Goal: Task Accomplishment & Management: Manage account settings

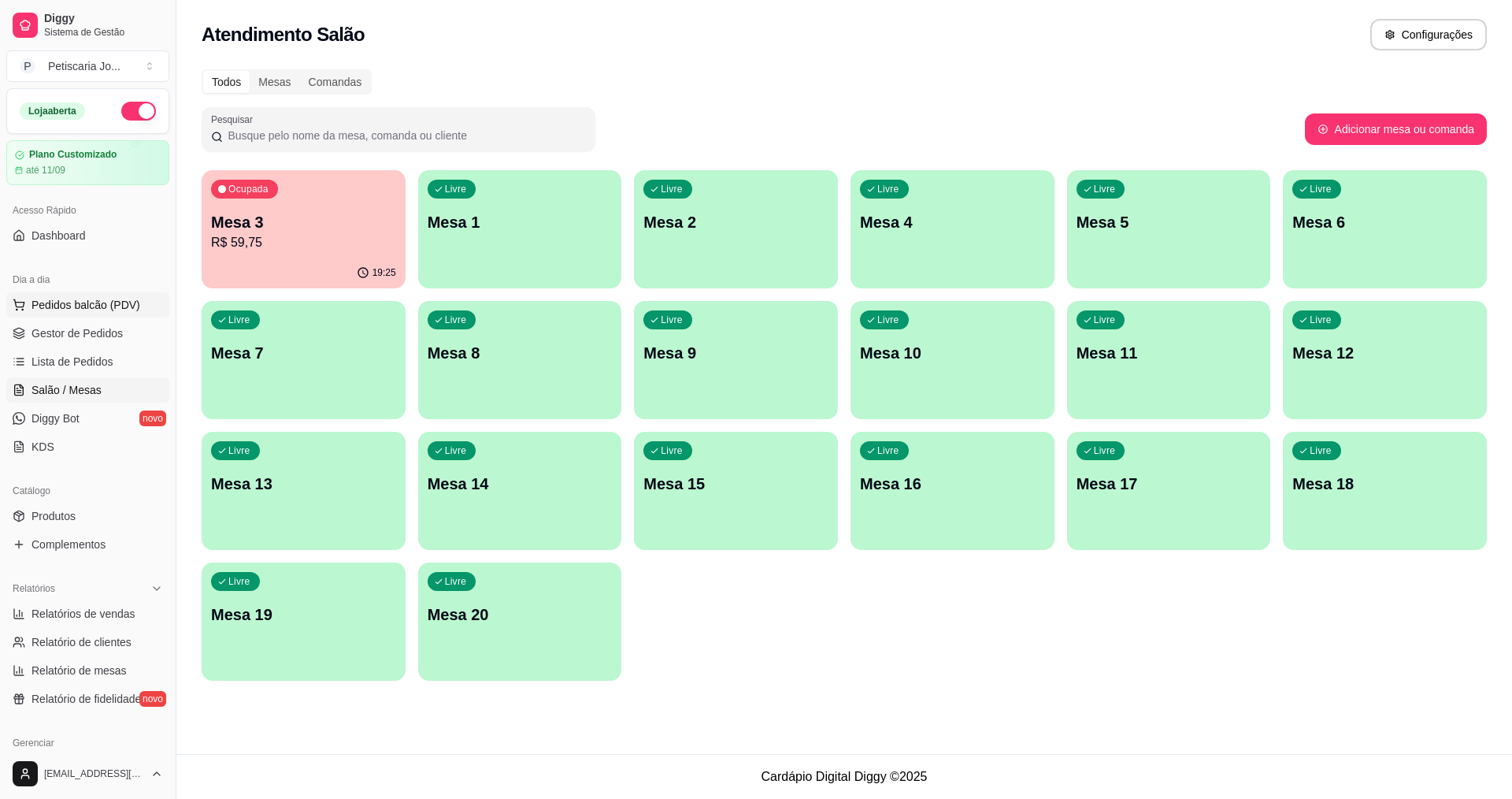
click at [89, 309] on span "Pedidos balcão (PDV)" at bounding box center [86, 304] width 109 height 15
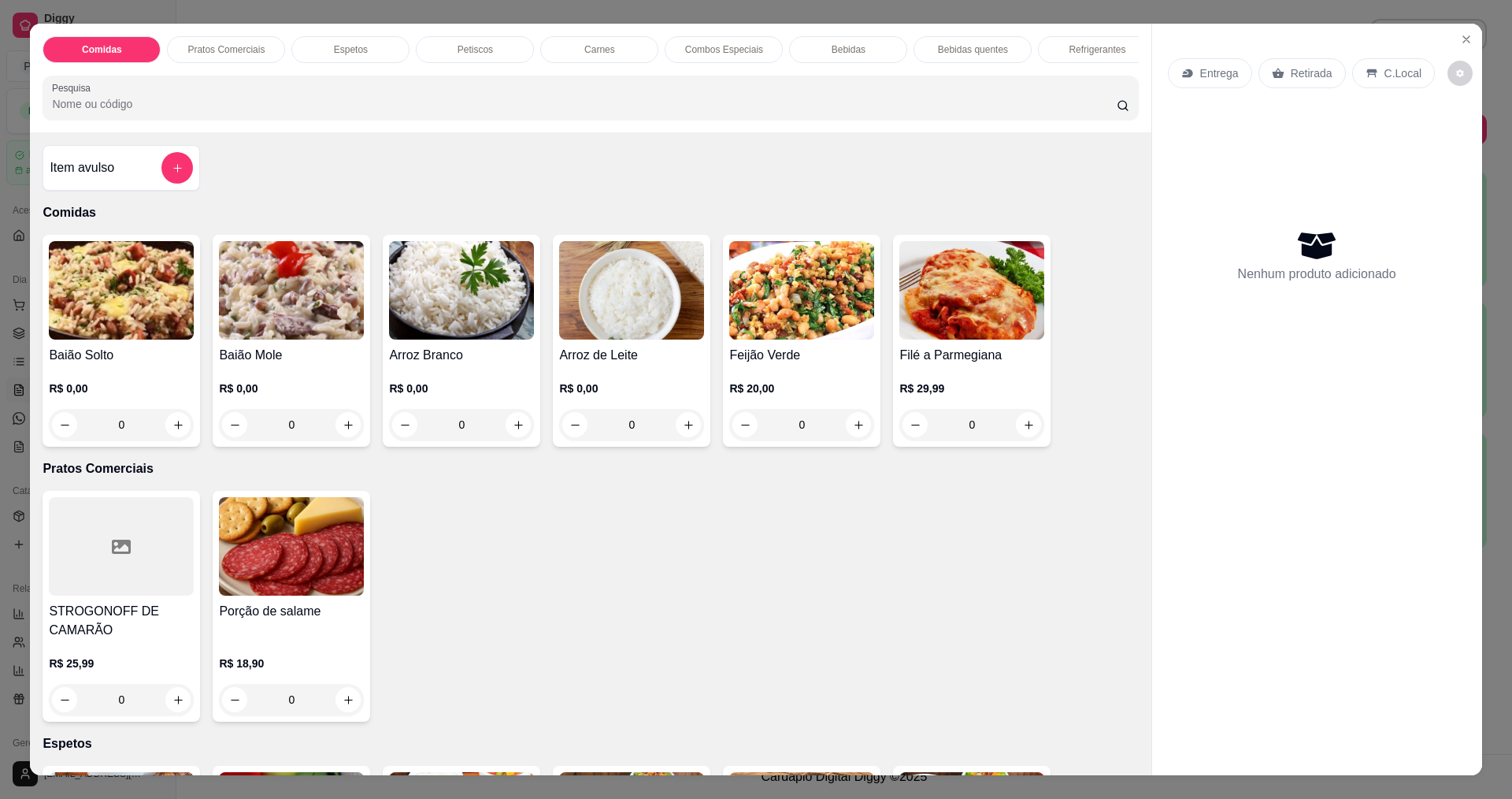
click at [119, 292] on img at bounding box center [121, 290] width 145 height 98
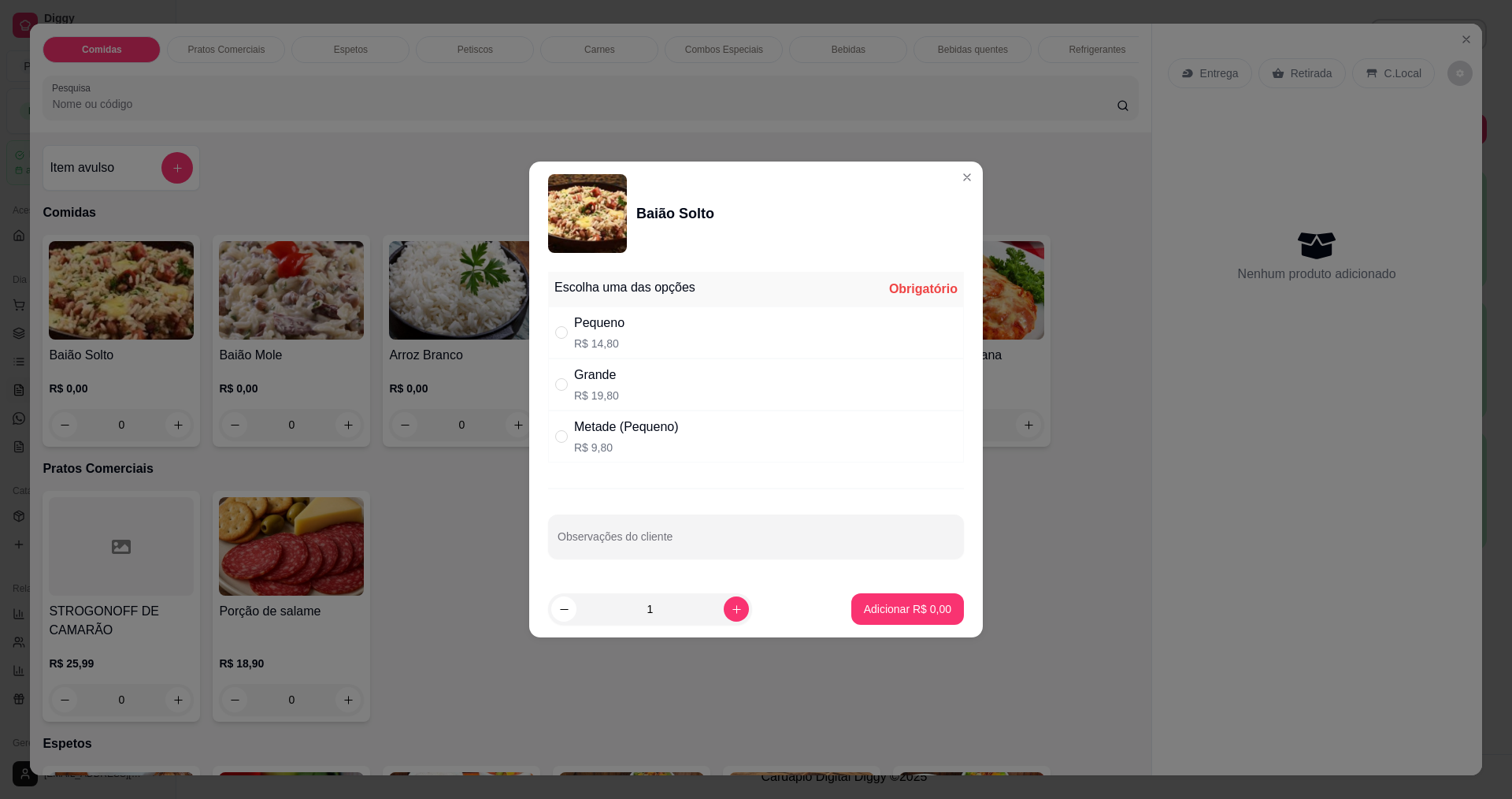
click at [575, 382] on div "Grande" at bounding box center [596, 374] width 45 height 19
radio input "true"
click at [866, 598] on button "Adicionar R$ 19,80" at bounding box center [904, 610] width 116 height 31
type input "1"
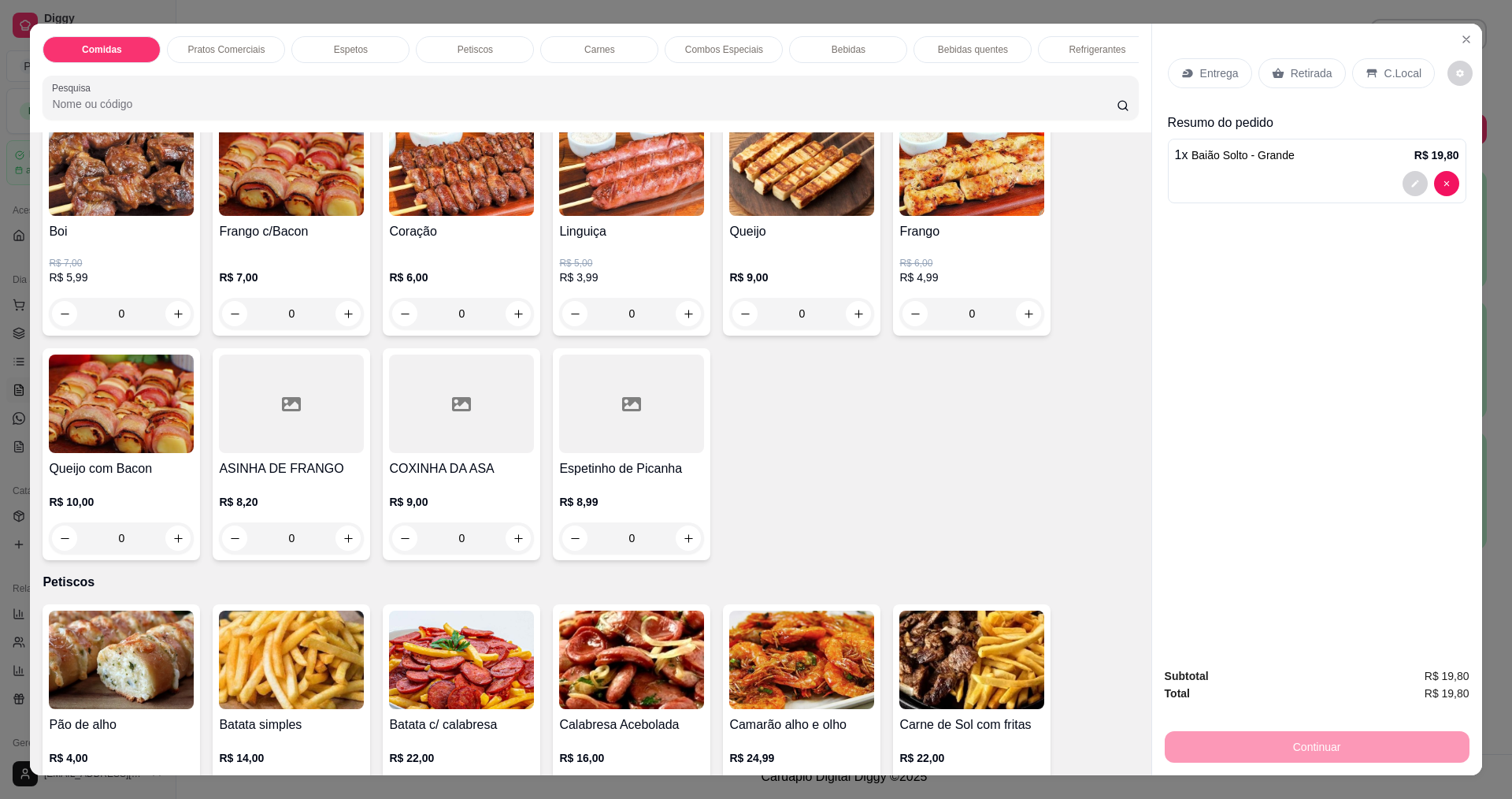
scroll to position [551, 0]
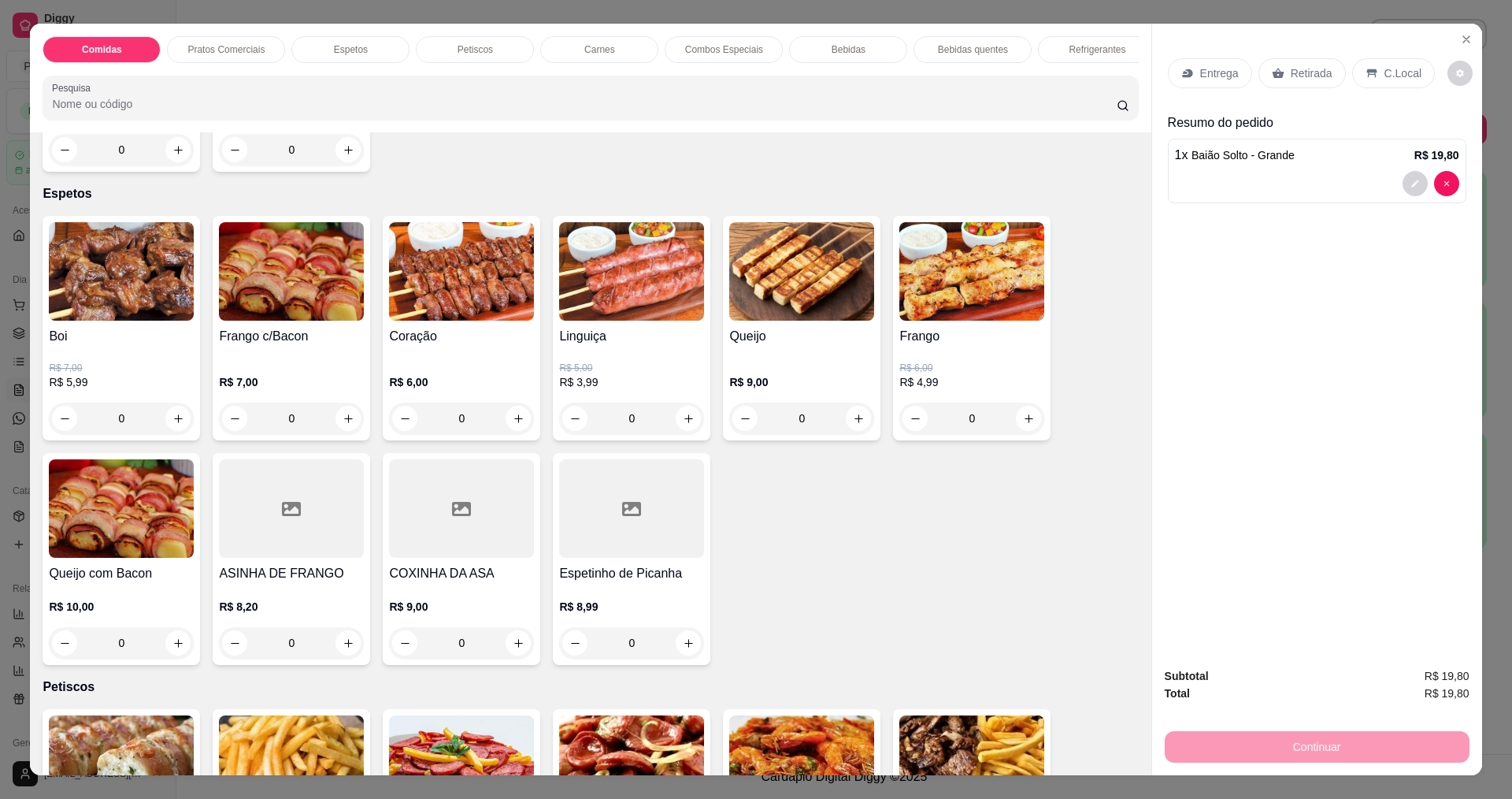
click at [339, 521] on div at bounding box center [291, 508] width 145 height 98
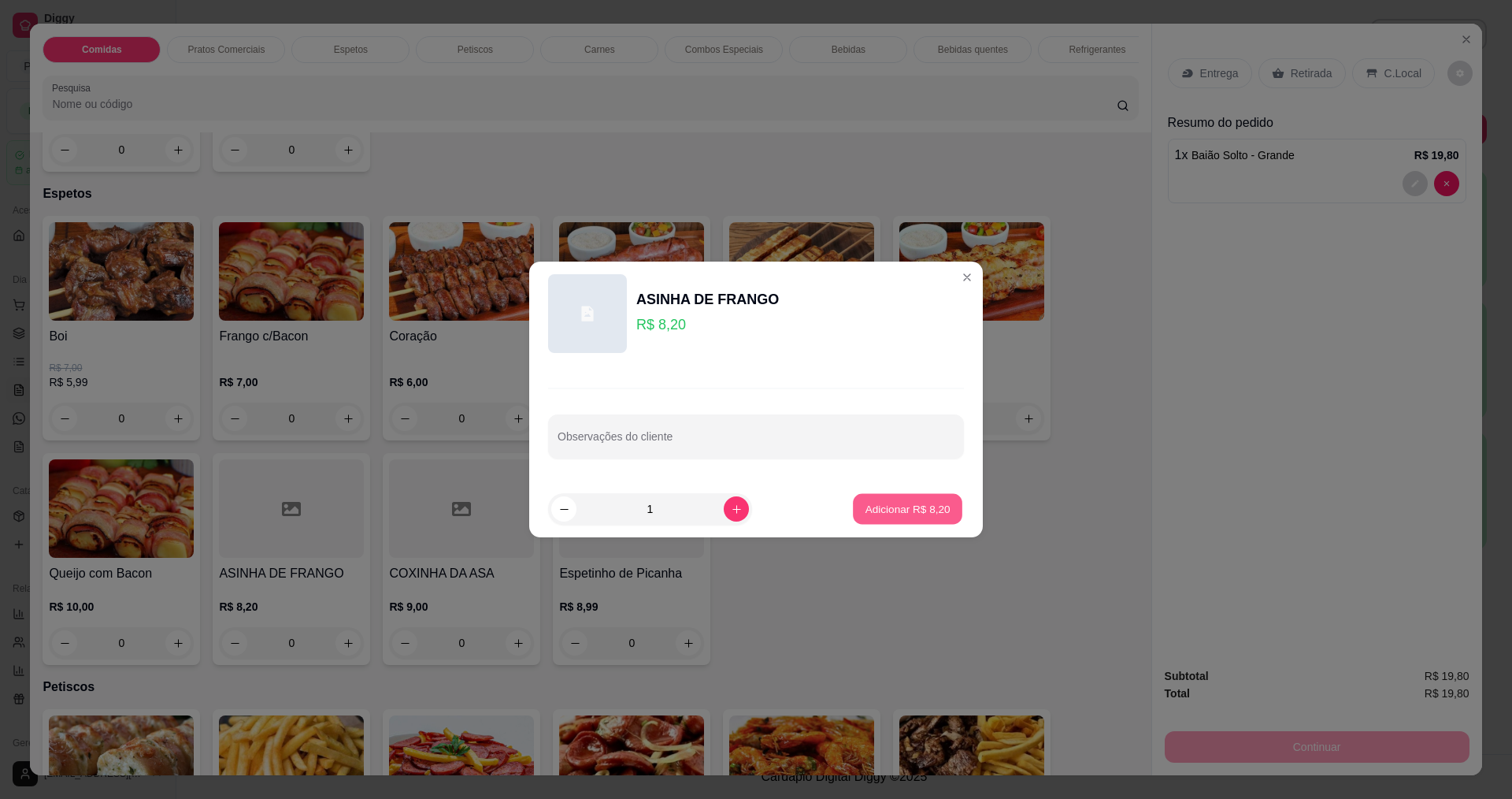
click at [853, 510] on button "Adicionar R$ 8,20" at bounding box center [907, 509] width 110 height 31
type input "1"
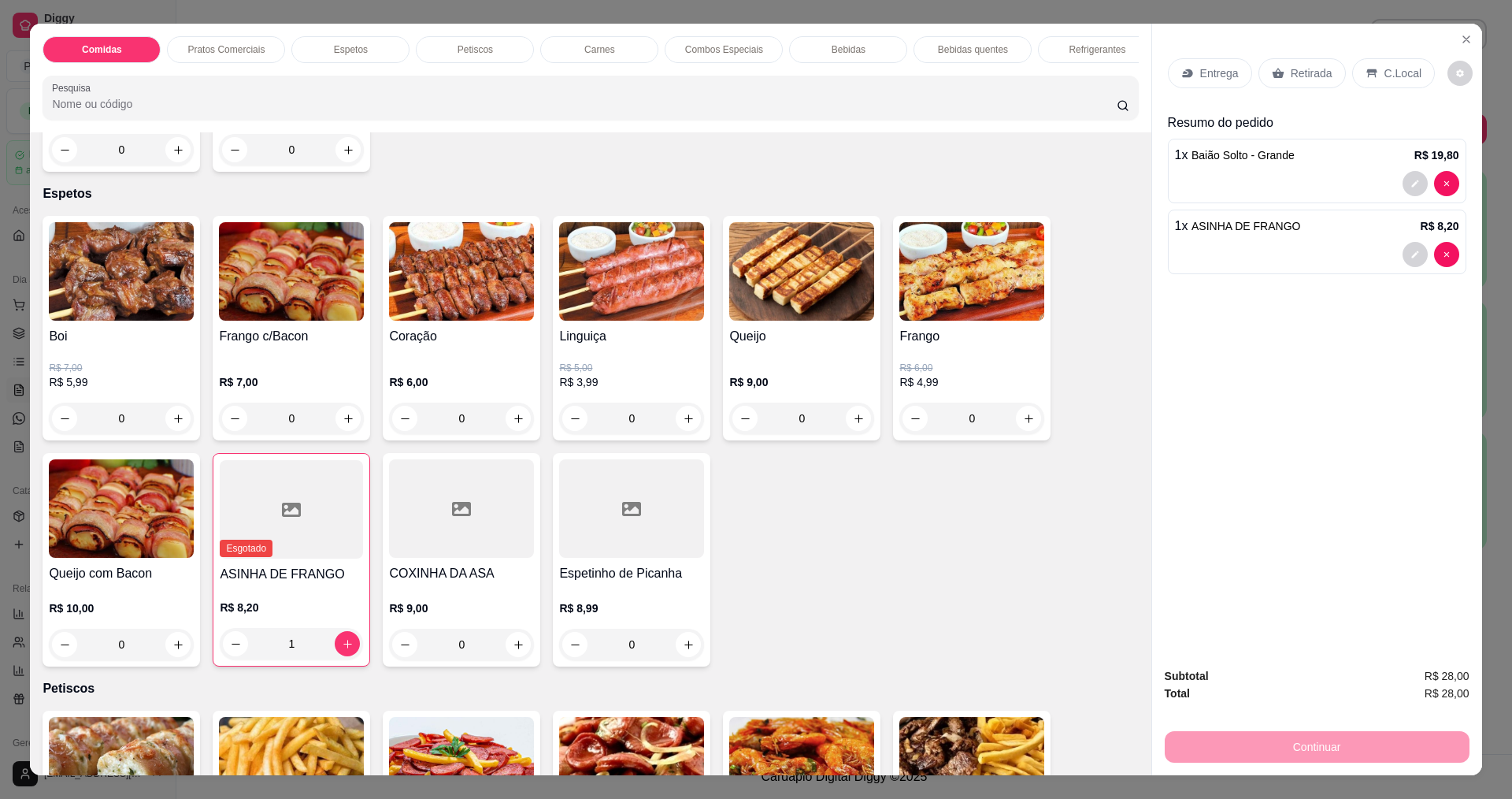
click at [75, 283] on img at bounding box center [121, 271] width 145 height 98
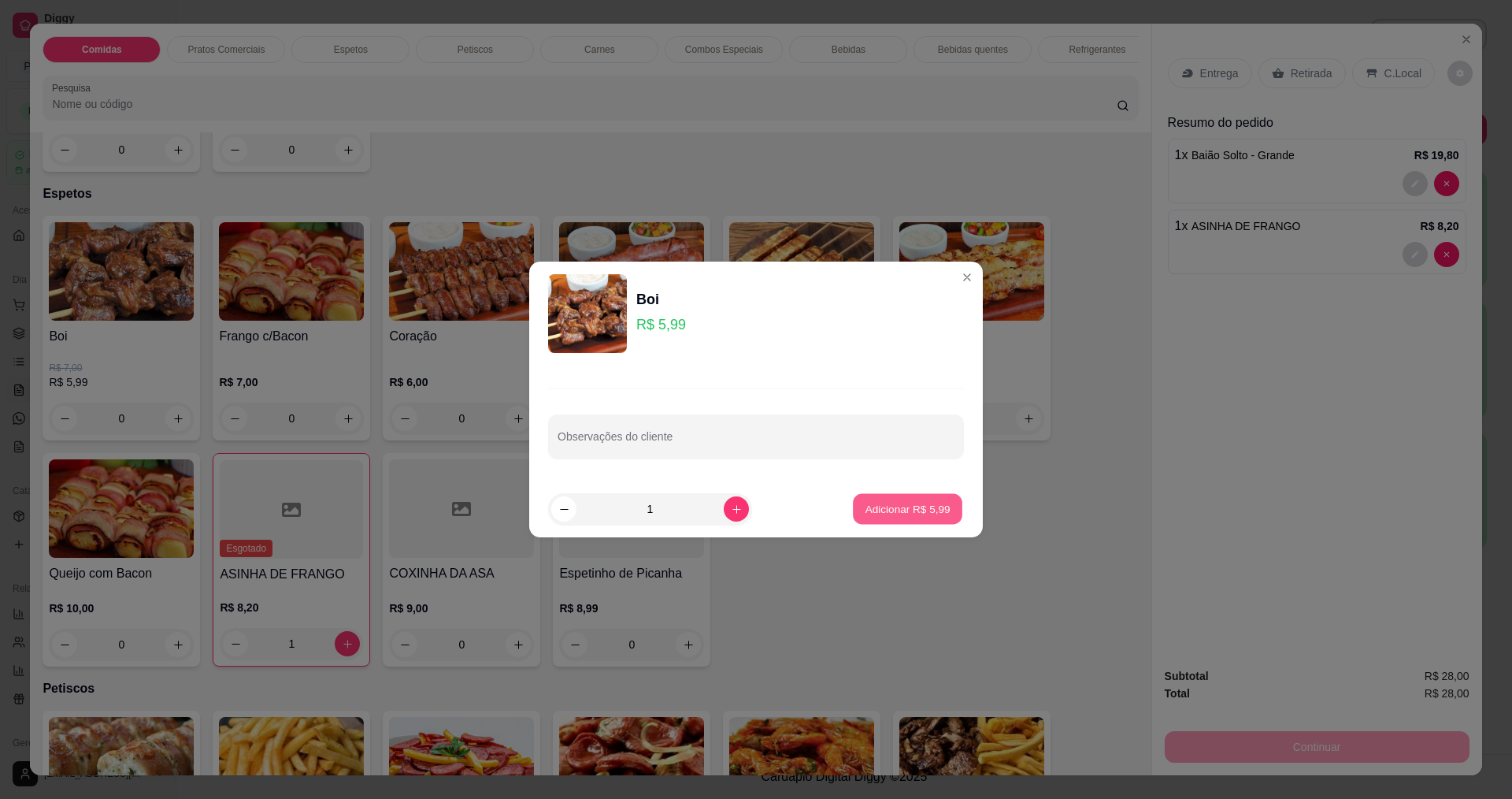
click at [935, 520] on button "Adicionar R$ 5,99" at bounding box center [907, 509] width 110 height 31
type input "1"
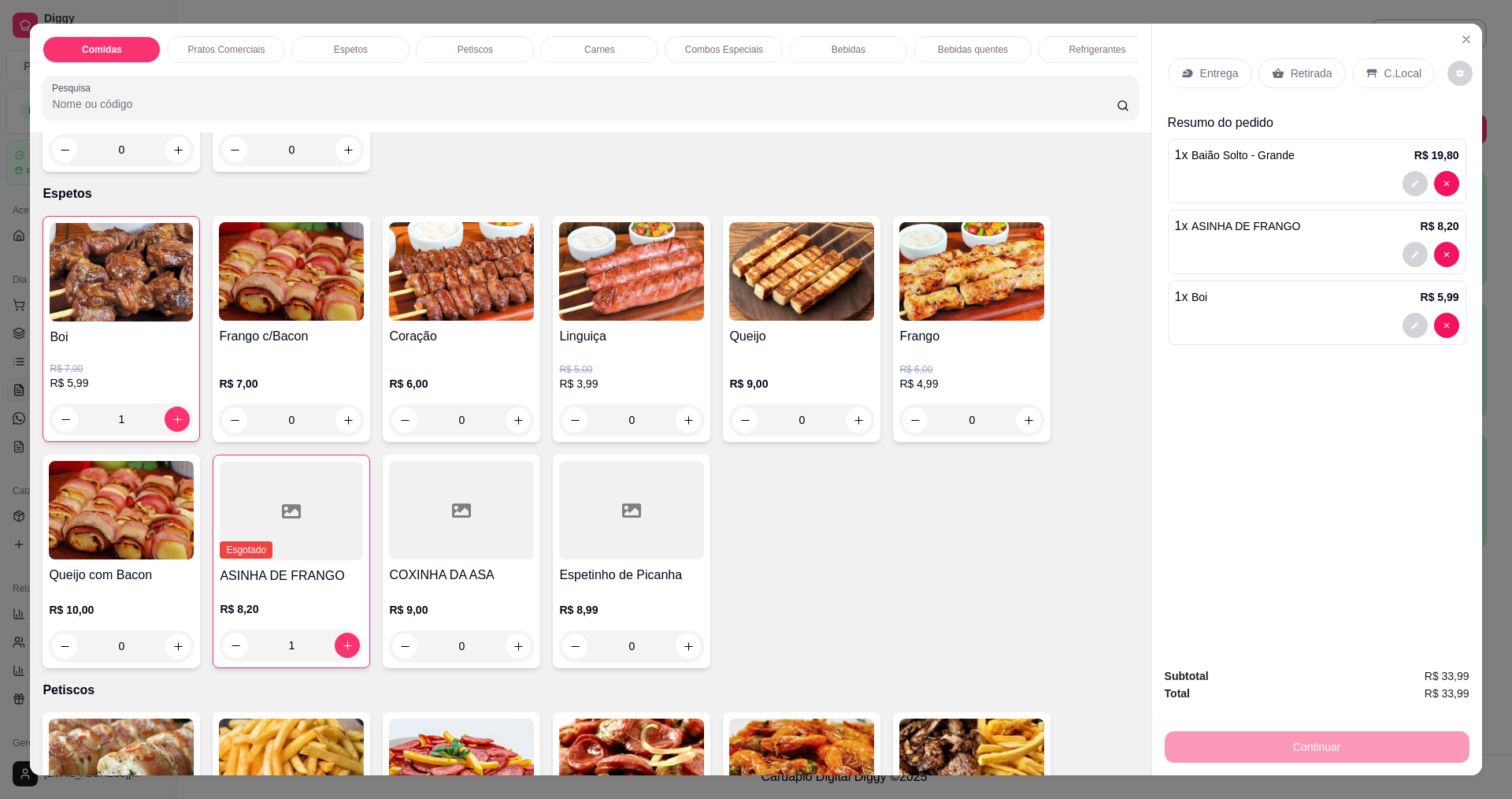
click at [165, 559] on img at bounding box center [121, 510] width 145 height 98
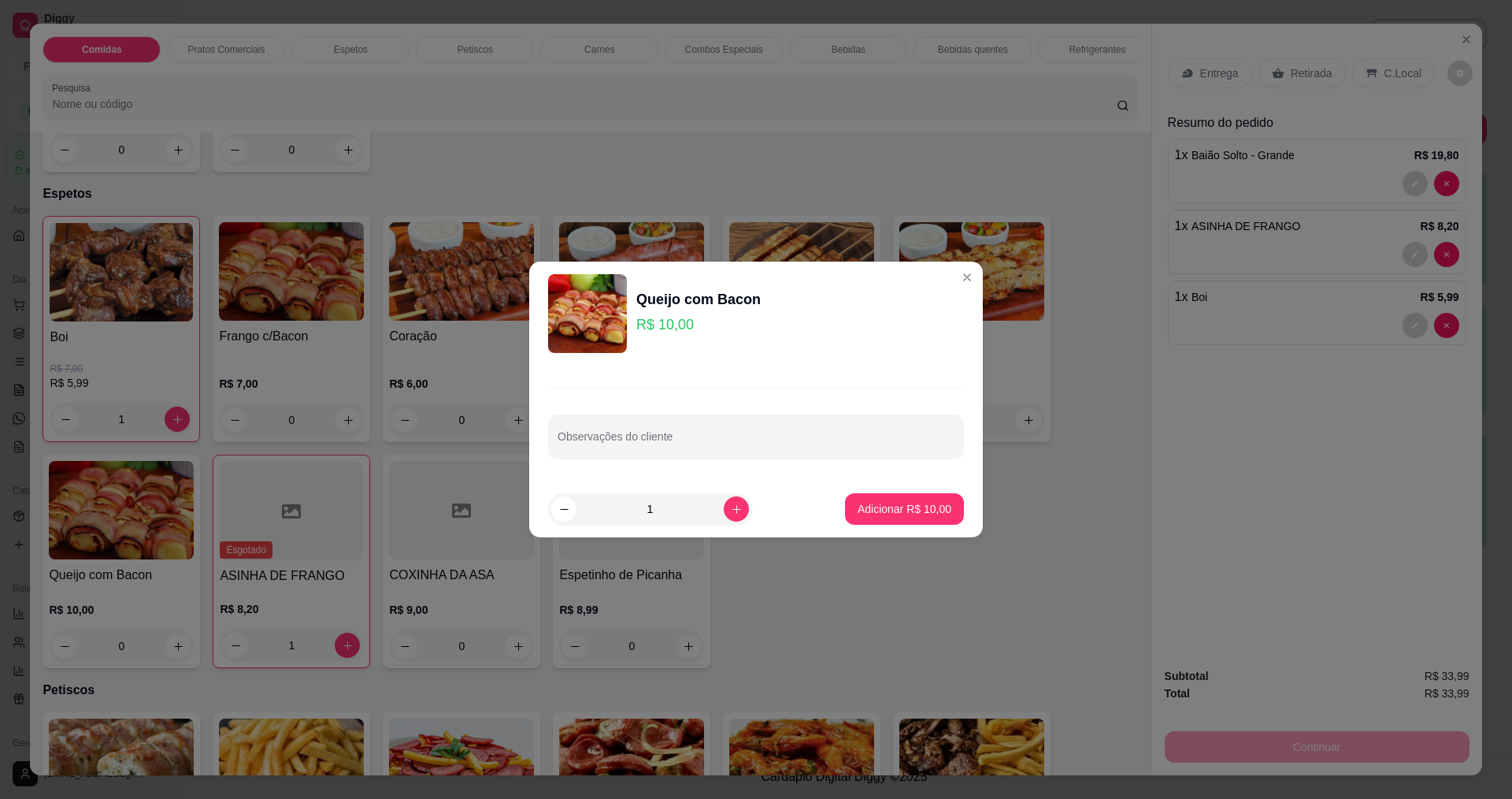
click at [955, 293] on header "Queijo com Bacon R$ 10,00" at bounding box center [756, 313] width 454 height 104
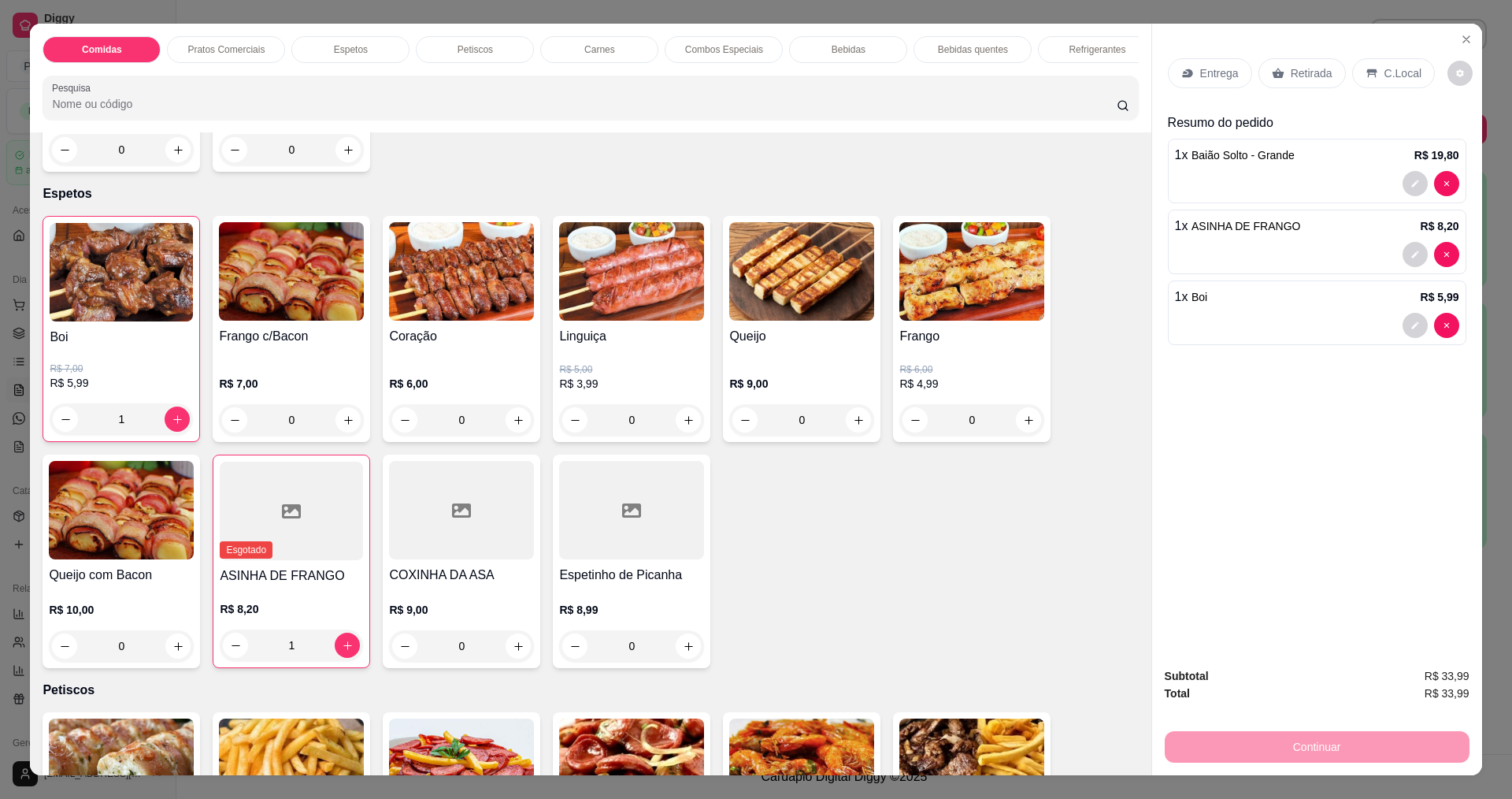
click at [315, 287] on img at bounding box center [291, 271] width 145 height 98
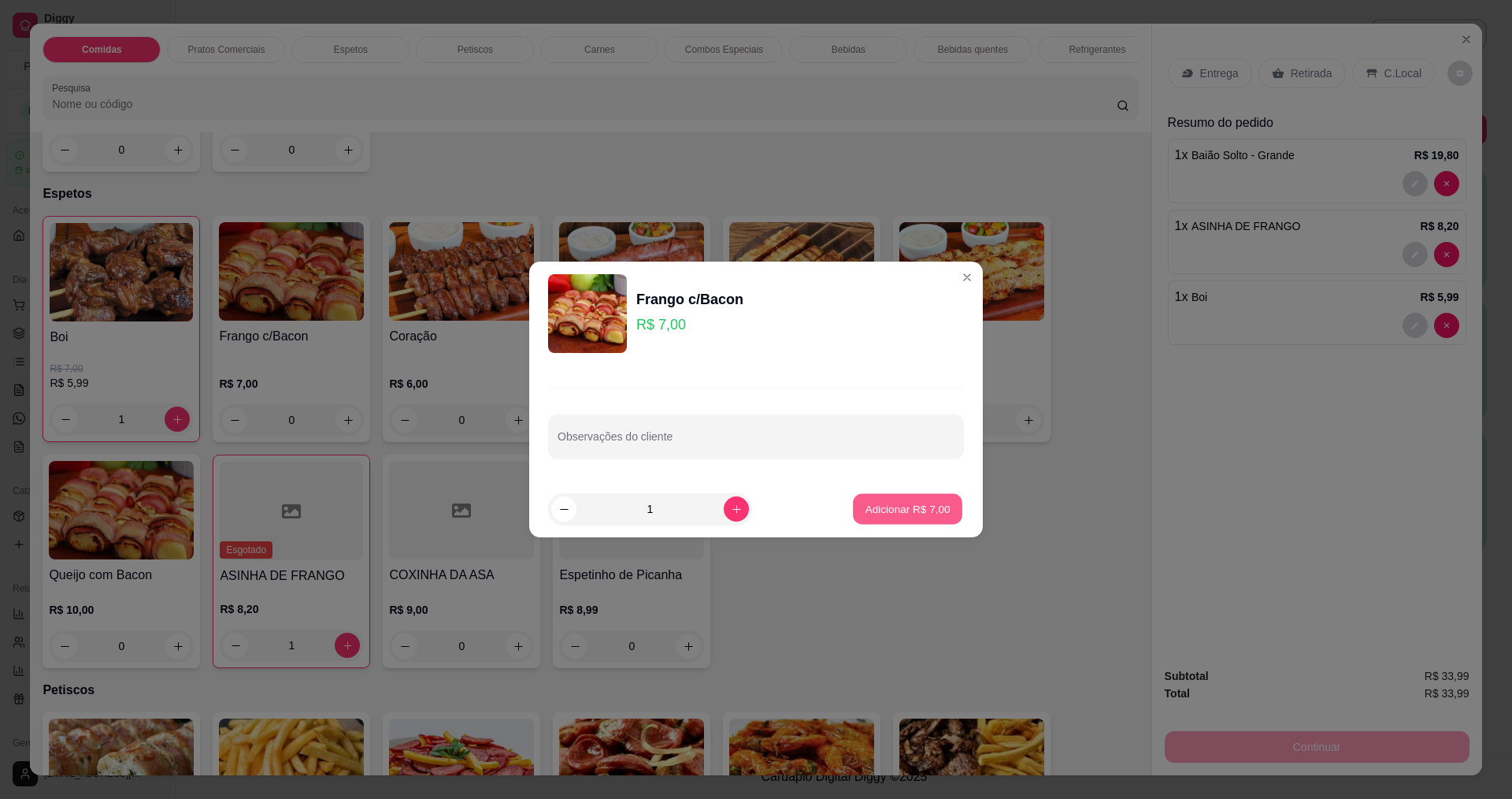
click at [881, 518] on button "Adicionar R$ 7,00" at bounding box center [907, 509] width 110 height 31
type input "1"
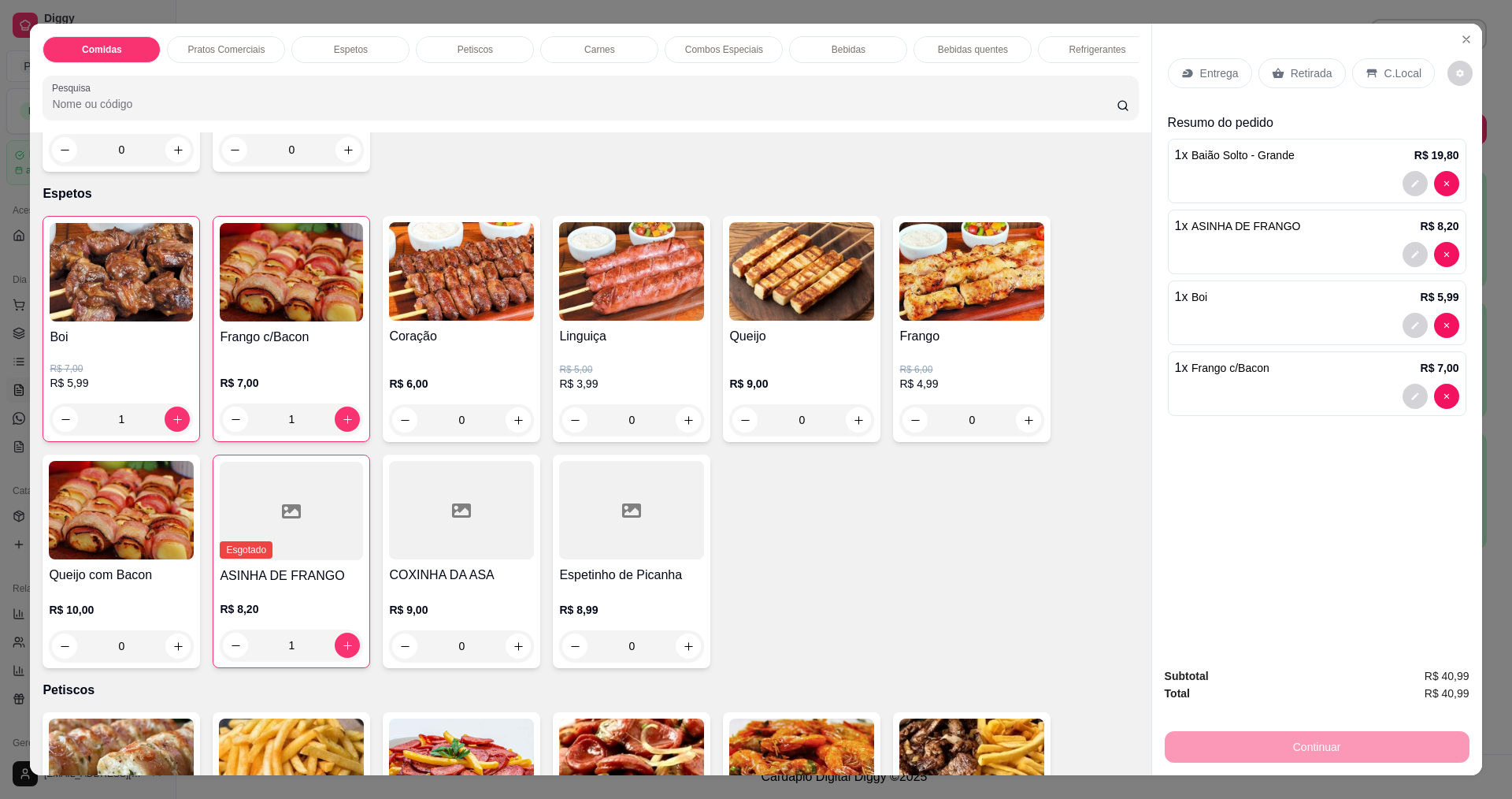
click at [1204, 77] on p "Entrega" at bounding box center [1220, 73] width 39 height 15
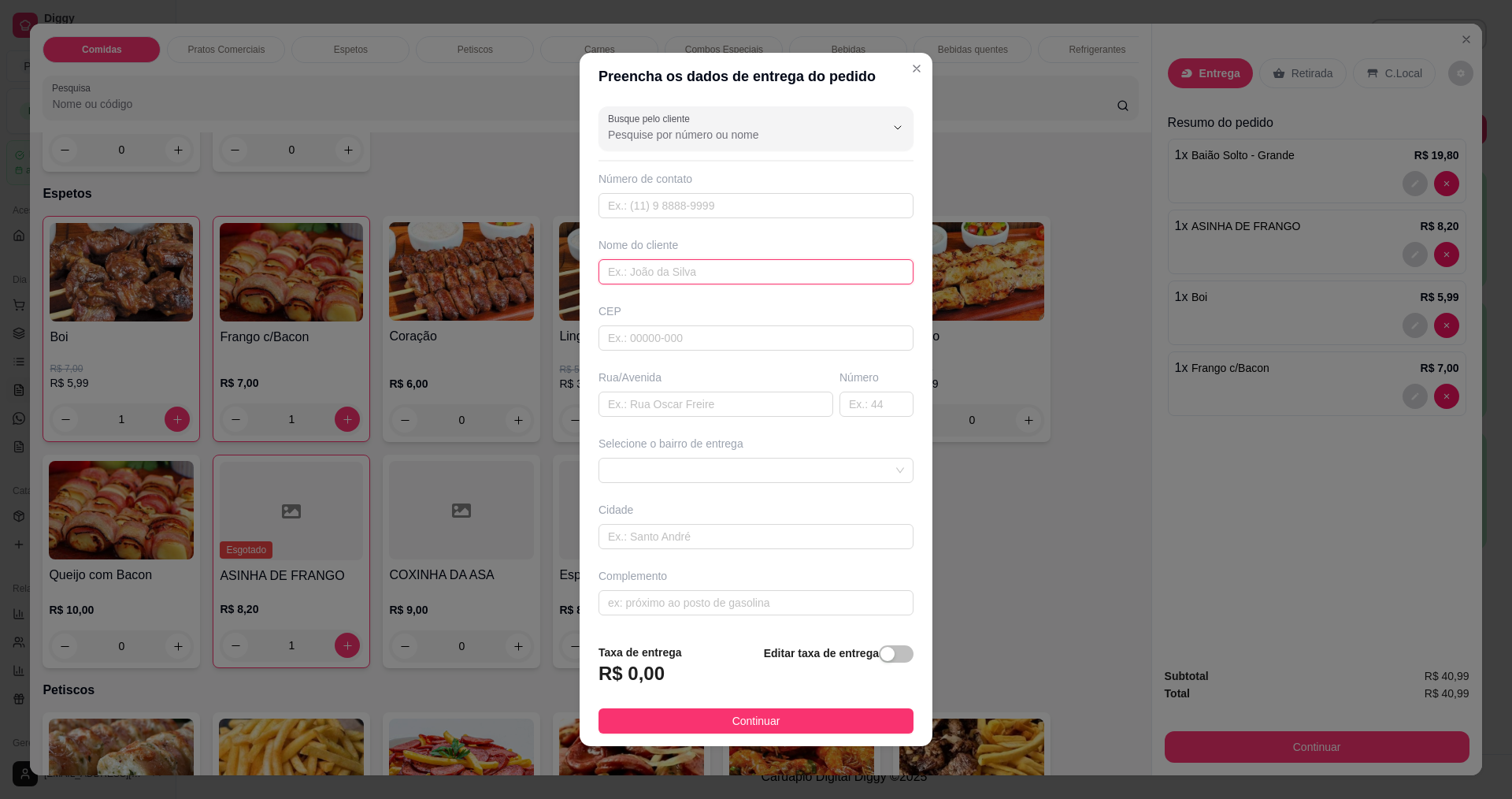
click at [803, 279] on input "text" at bounding box center [756, 271] width 315 height 25
type input "[PERSON_NAME]"
click at [700, 716] on button "Continuar" at bounding box center [756, 720] width 315 height 25
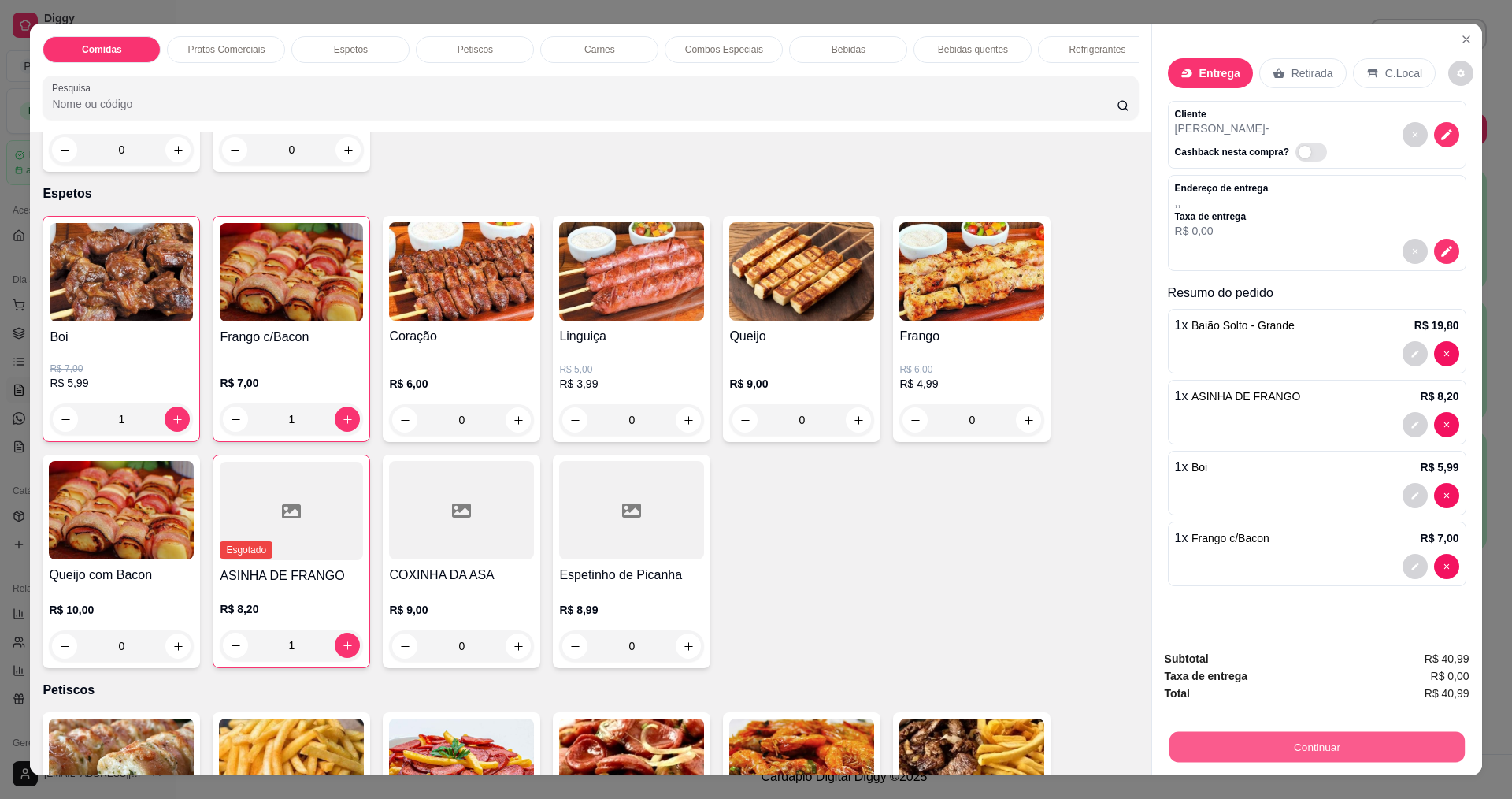
click at [1309, 745] on button "Continuar" at bounding box center [1316, 746] width 295 height 31
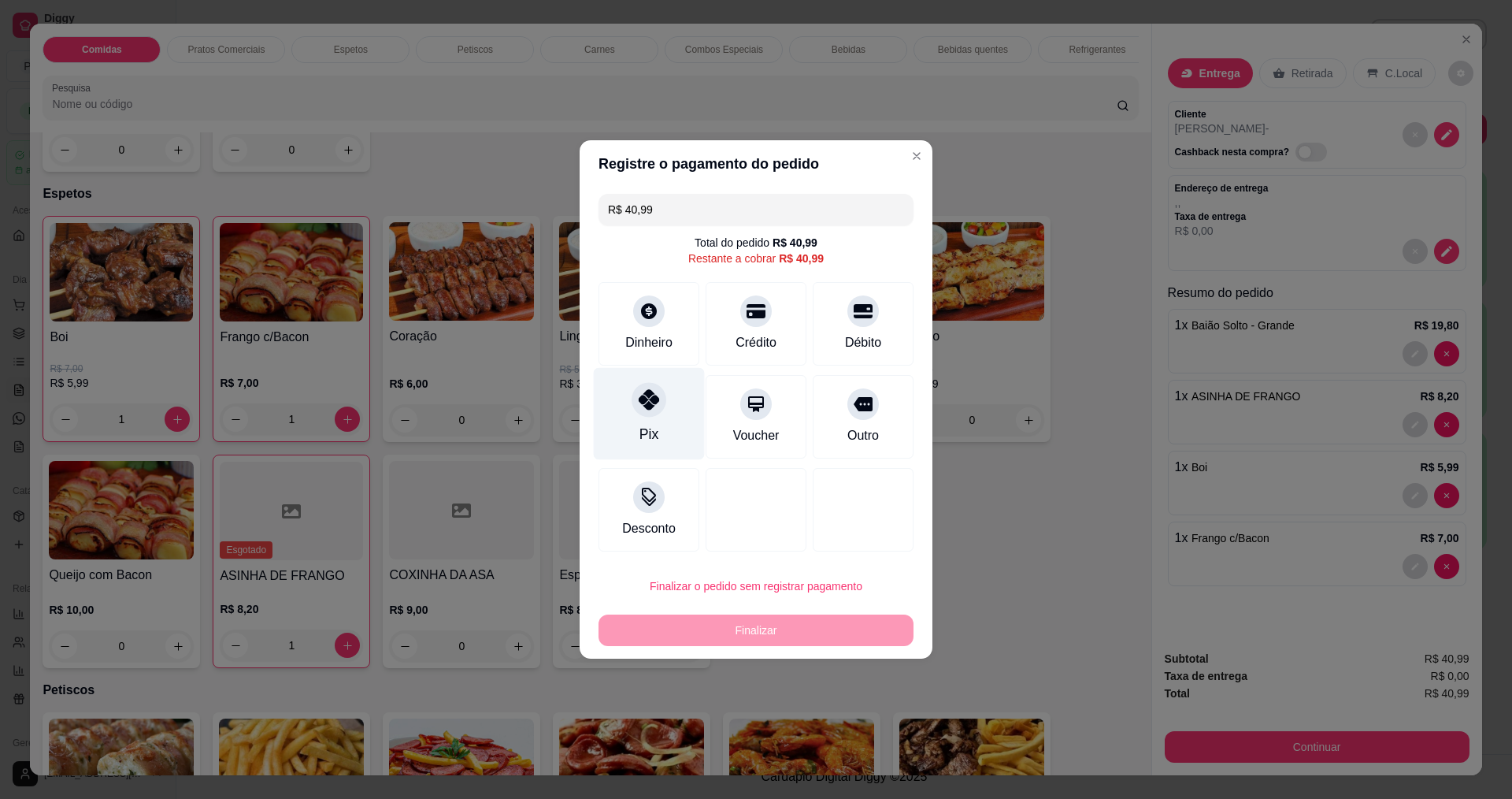
click at [674, 412] on div "Pix" at bounding box center [649, 414] width 111 height 93
type input "R$ 0,00"
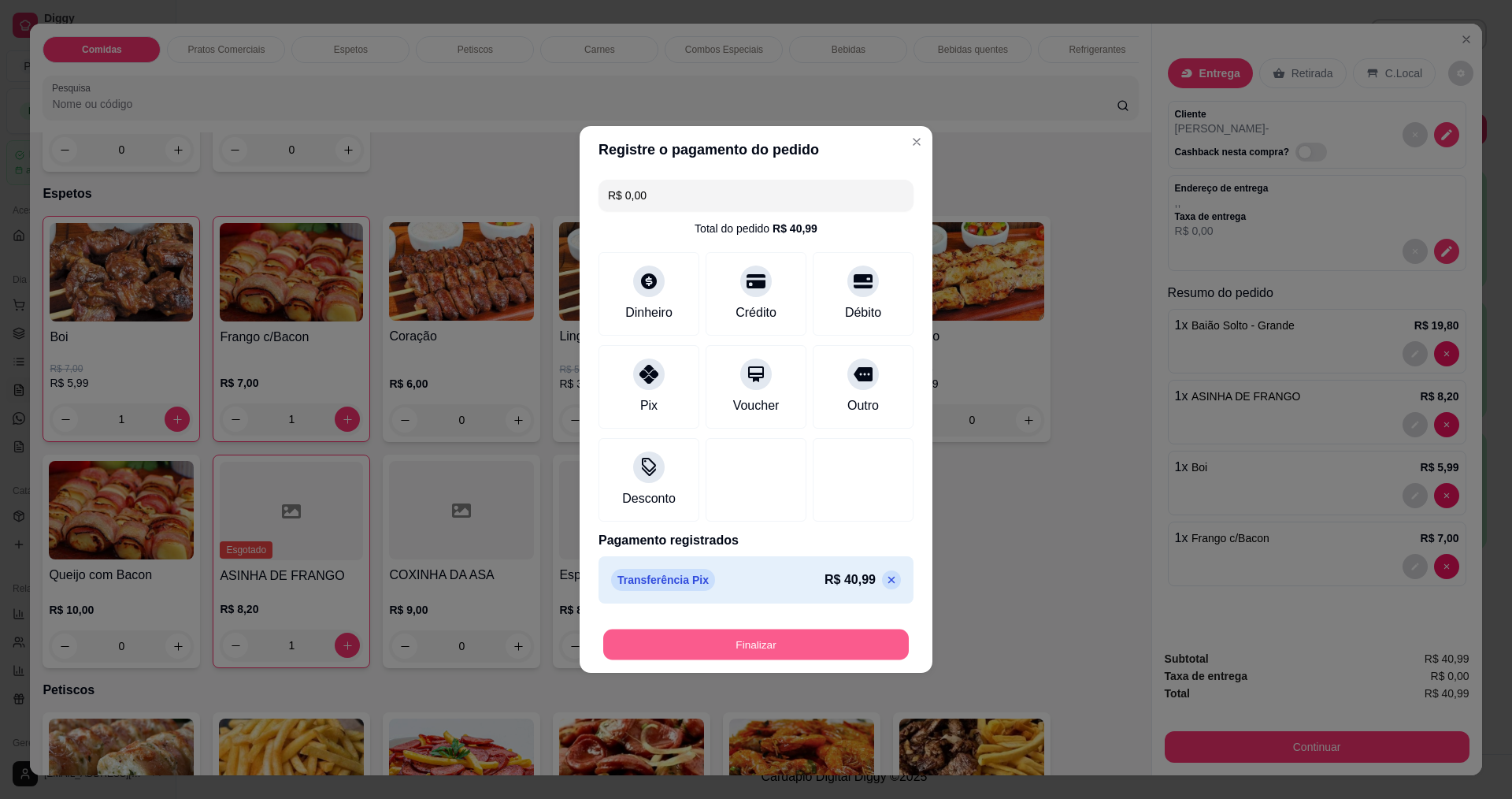
click at [743, 635] on button "Finalizar" at bounding box center [756, 645] width 305 height 31
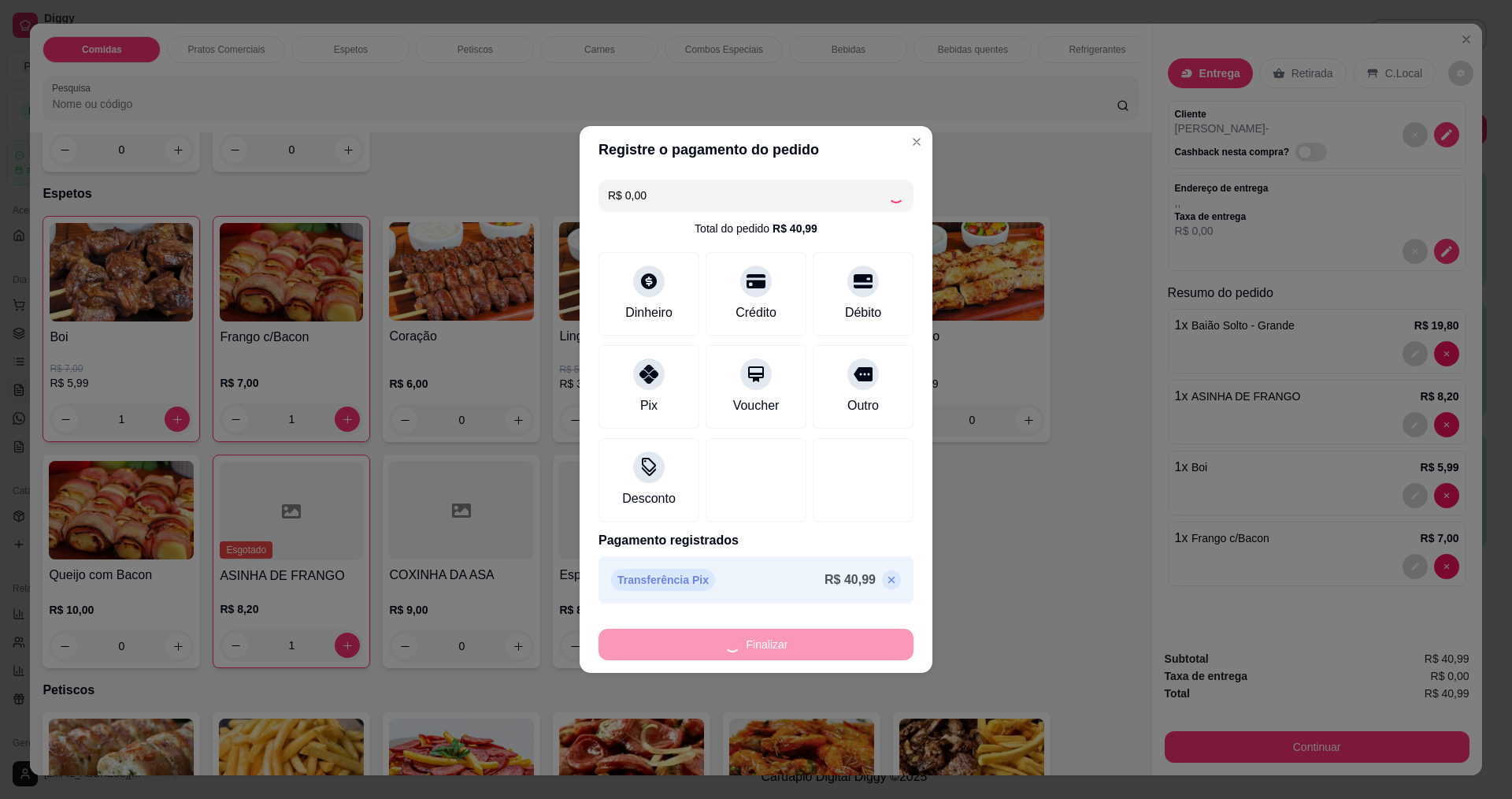
type input "0"
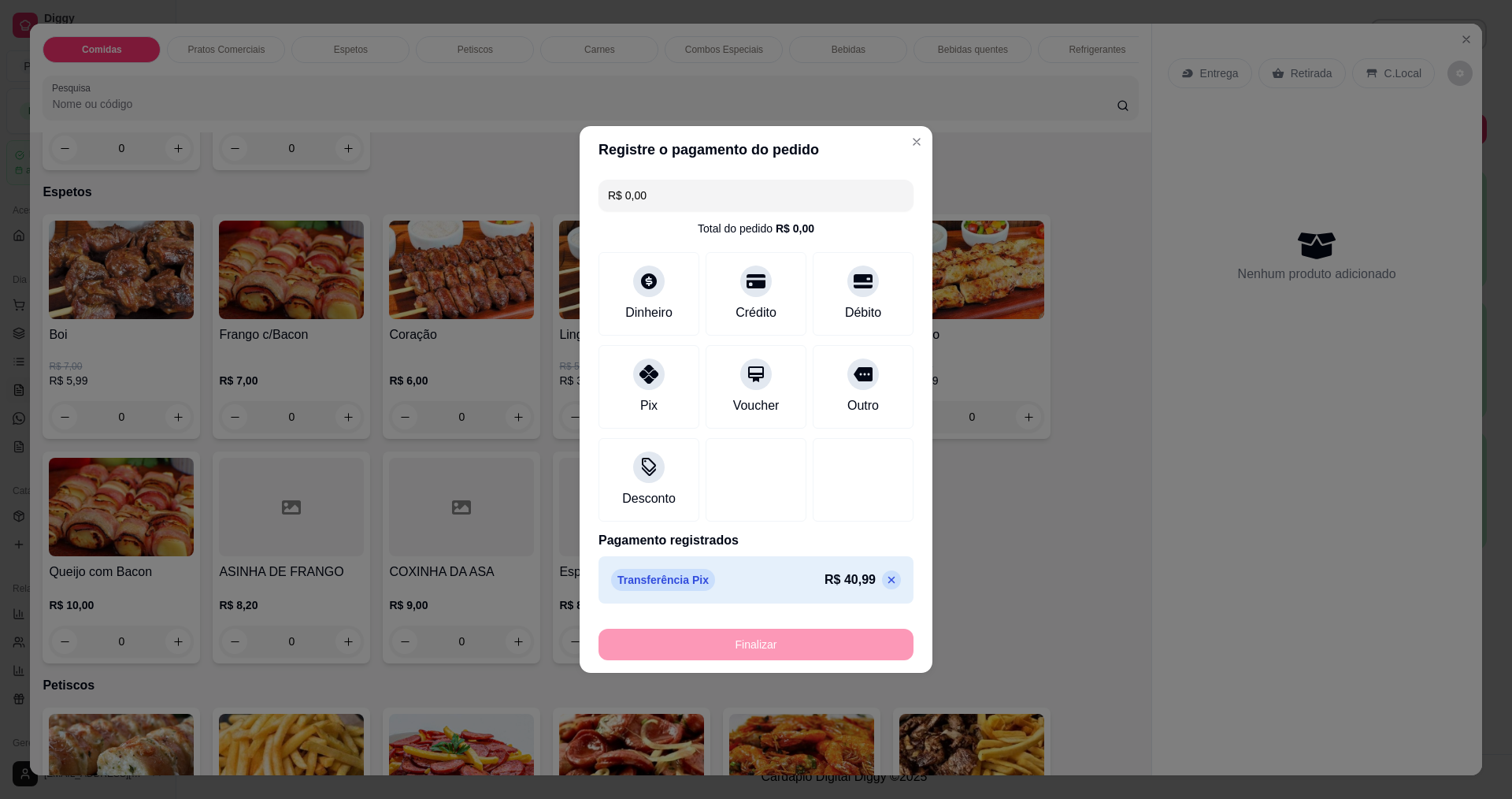
type input "-R$ 40,99"
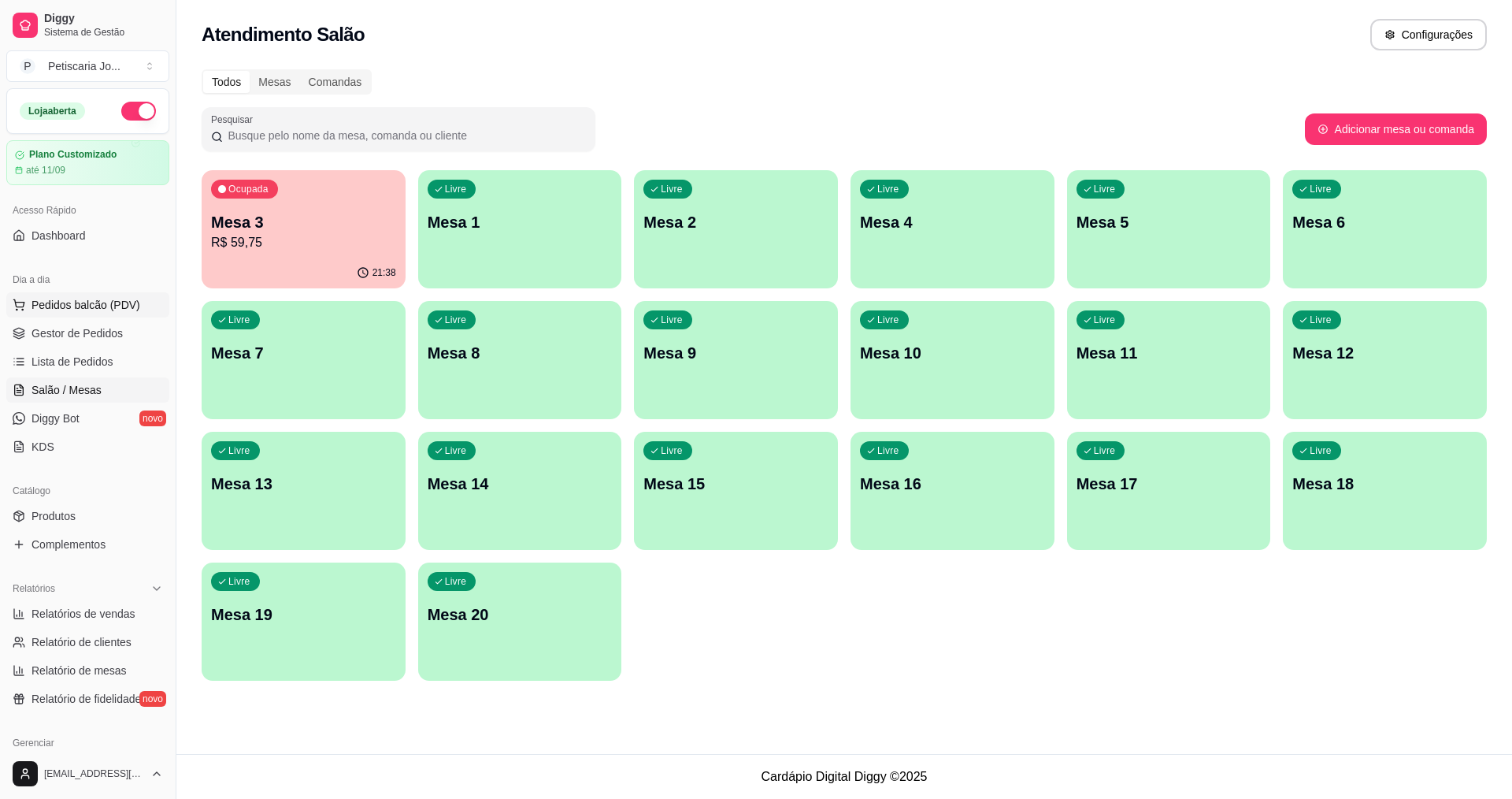
click at [101, 303] on span "Pedidos balcão (PDV)" at bounding box center [86, 304] width 109 height 15
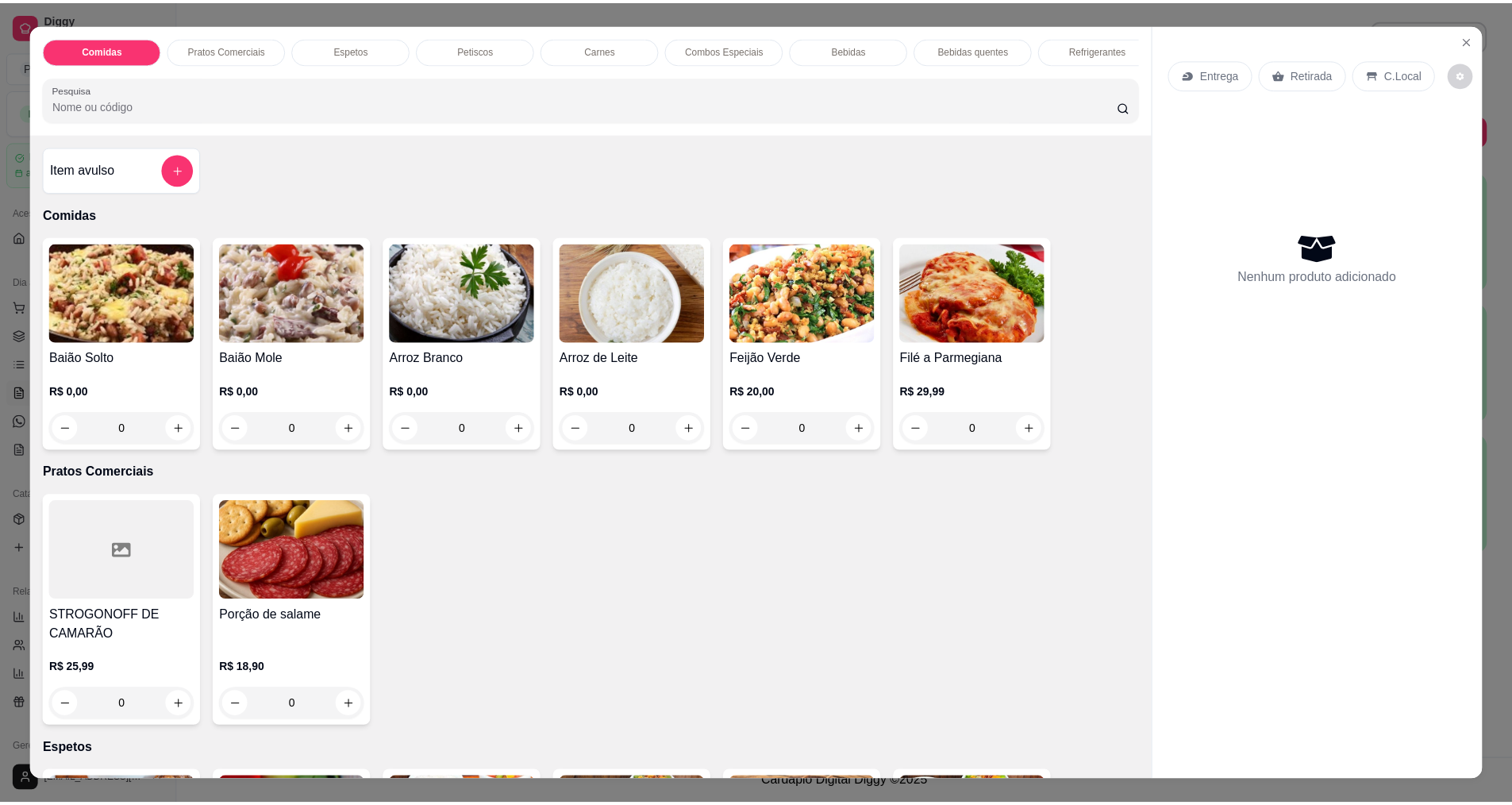
scroll to position [476, 0]
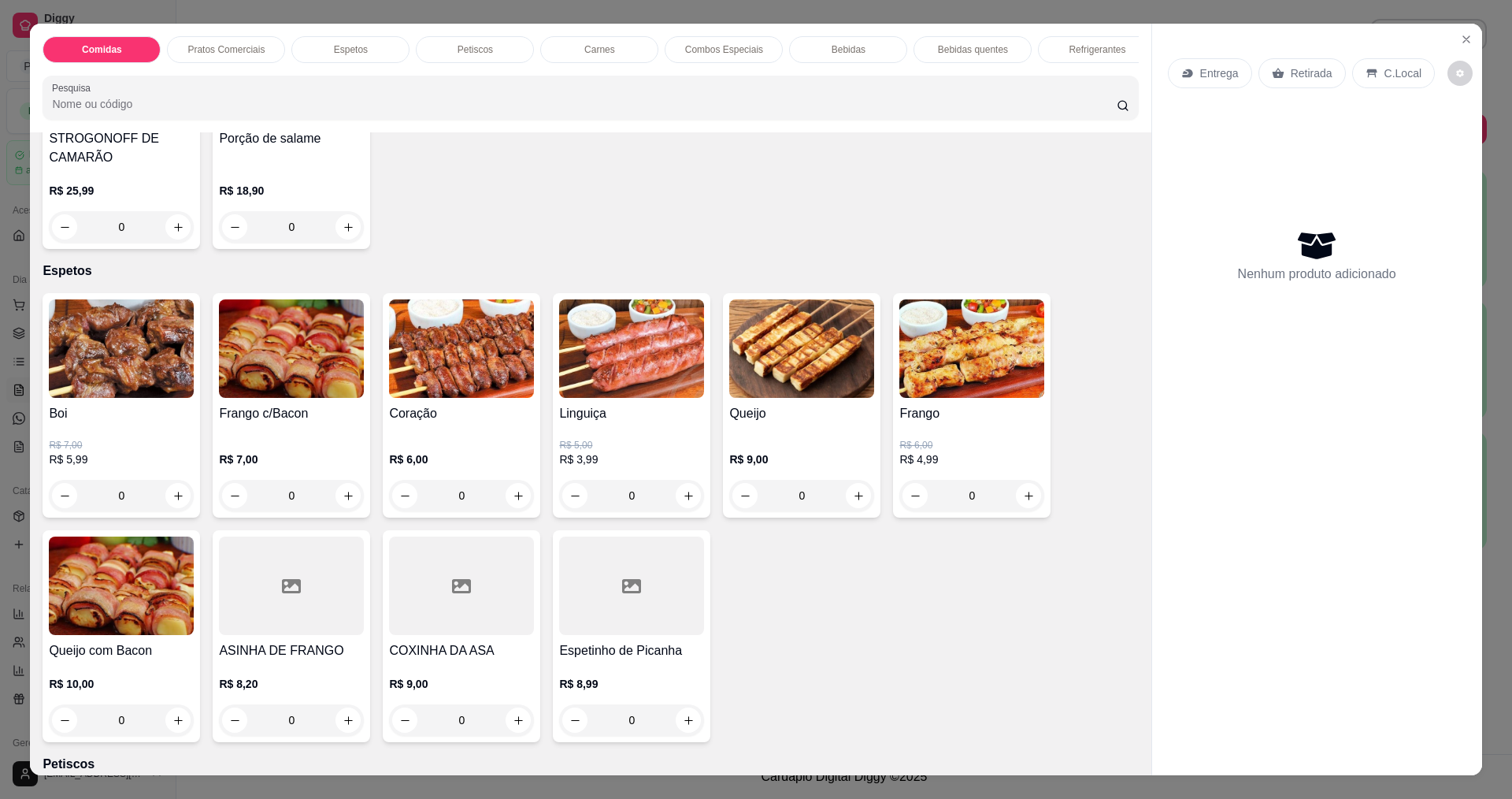
click at [303, 389] on img at bounding box center [291, 348] width 145 height 98
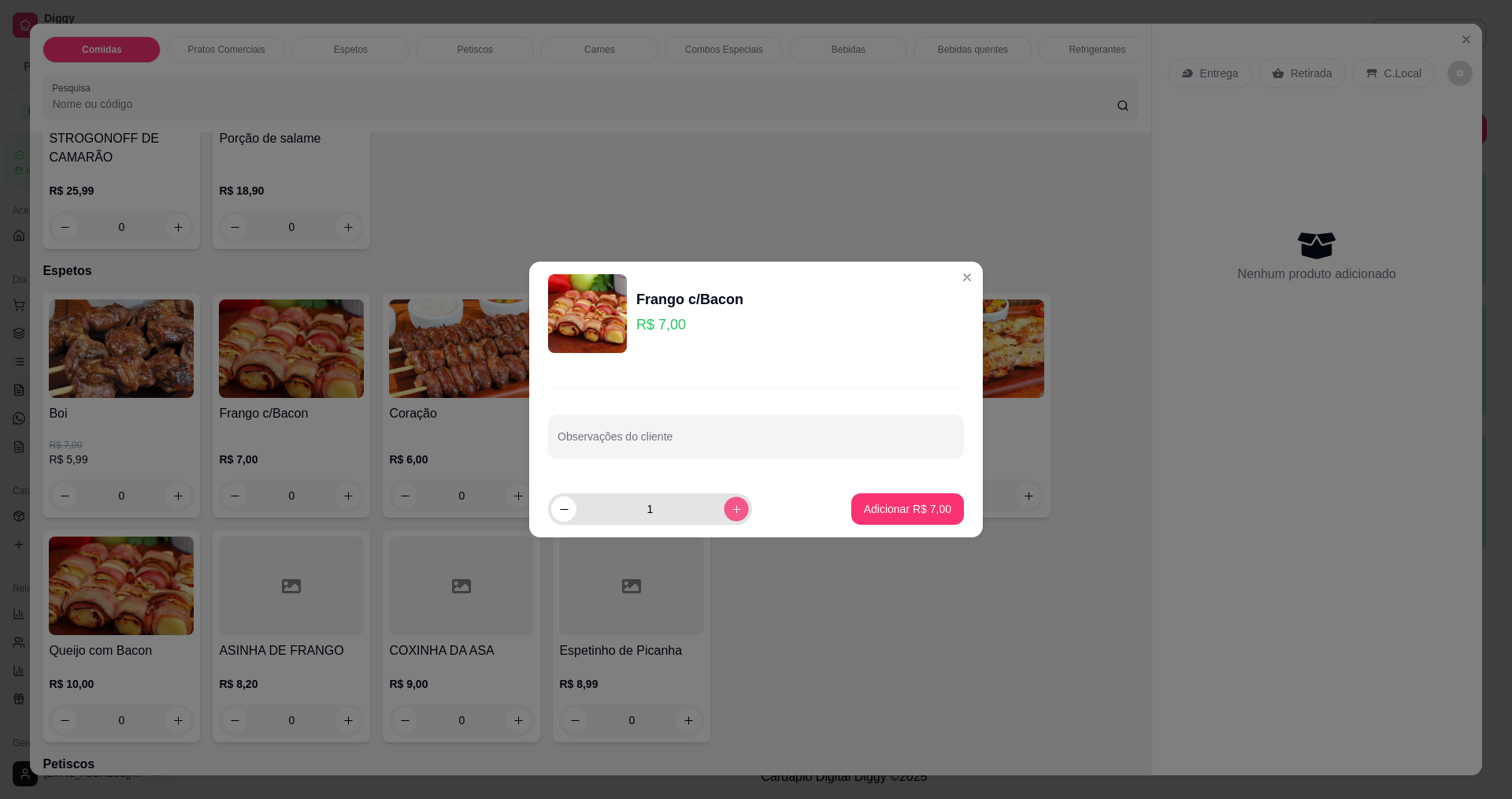
click at [735, 509] on button "increase-product-quantity" at bounding box center [736, 508] width 24 height 24
type input "3"
click at [861, 516] on p "Adicionar R$ 21,00" at bounding box center [905, 508] width 92 height 15
type input "3"
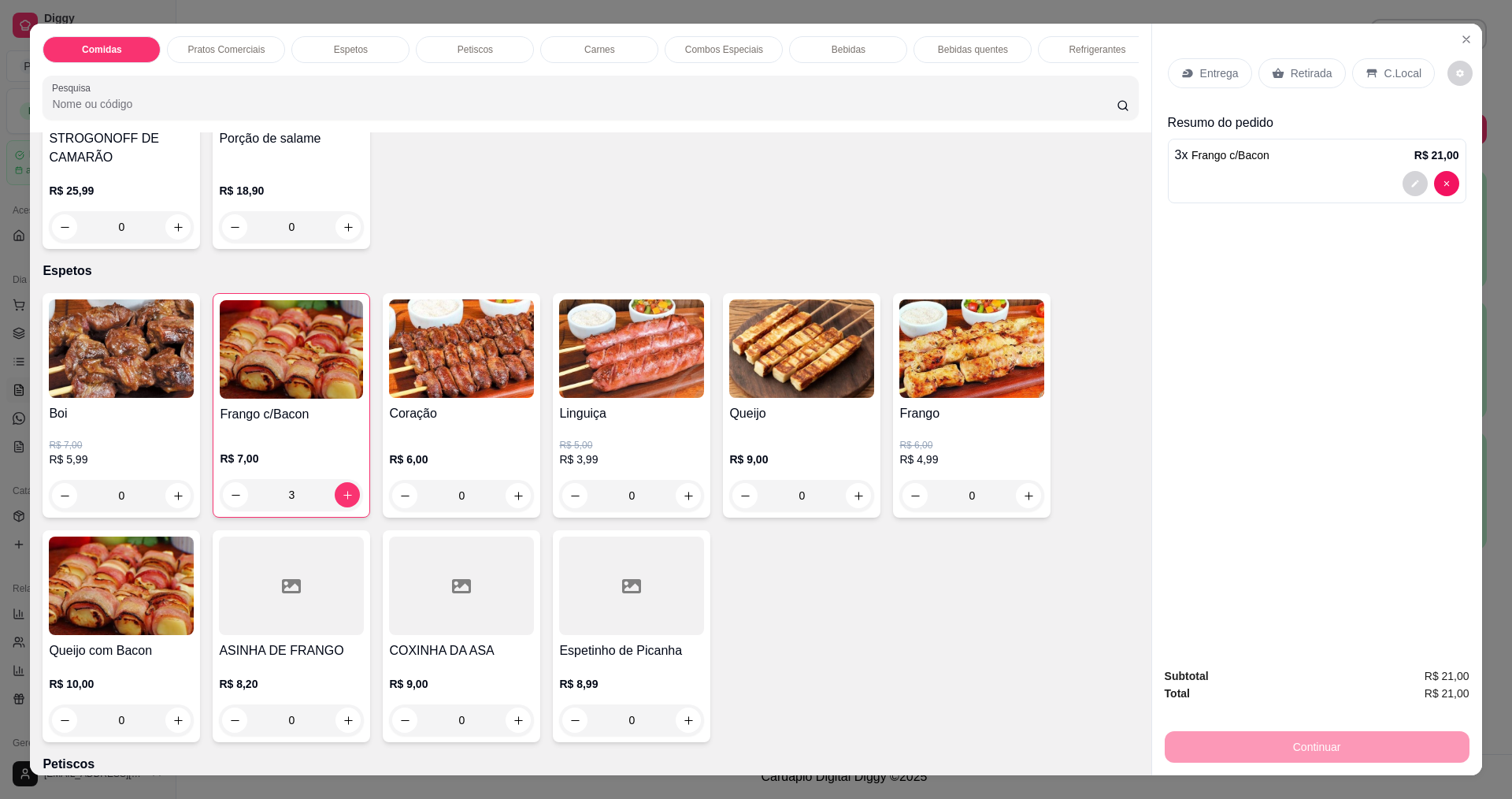
click at [1200, 73] on p "Entrega" at bounding box center [1220, 73] width 39 height 15
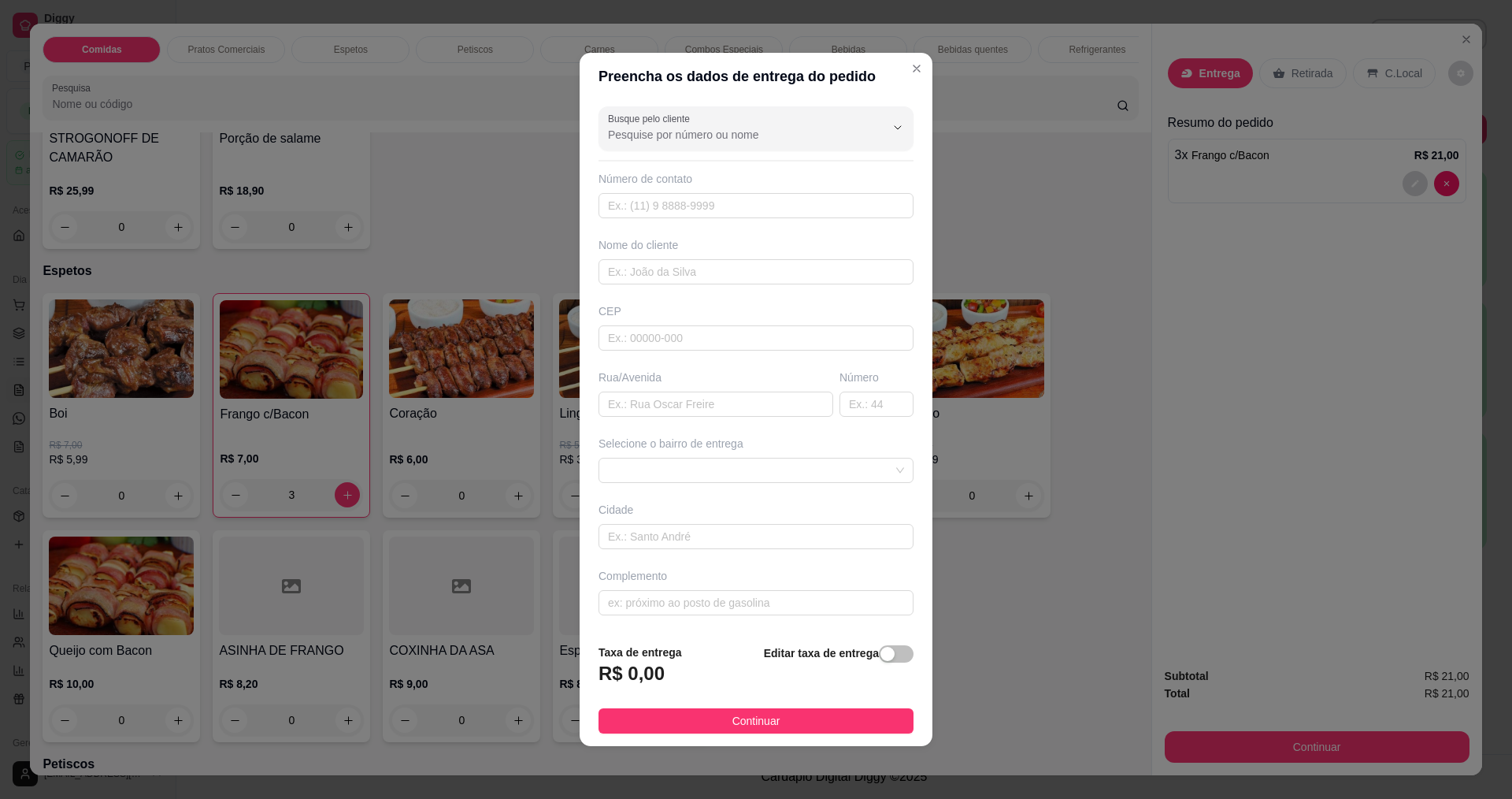
click at [700, 249] on div "Nome do cliente" at bounding box center [756, 244] width 315 height 15
click at [703, 269] on input "text" at bounding box center [756, 271] width 315 height 25
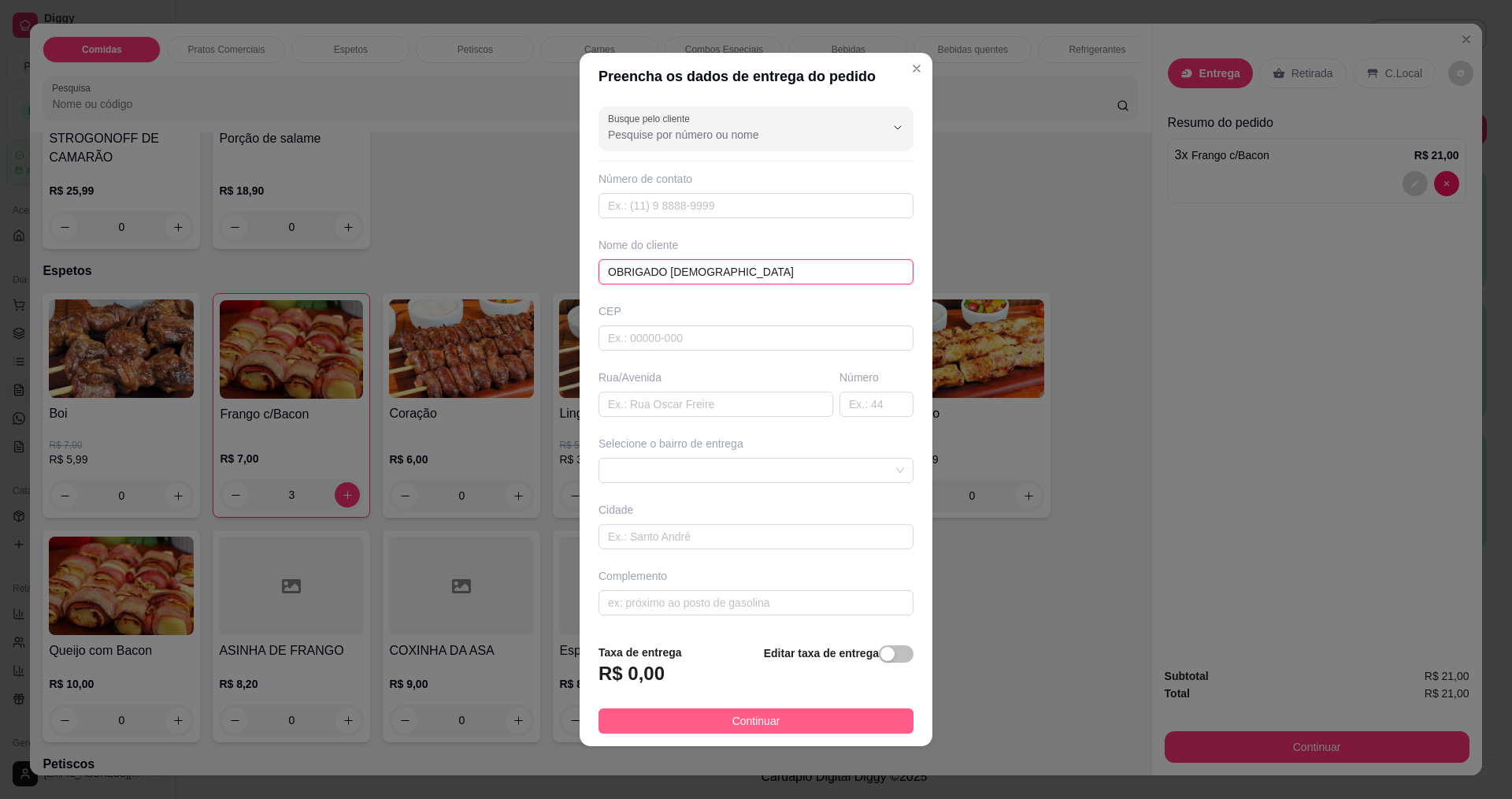
type input "OBRIGADO DEUS"
click at [875, 724] on button "Continuar" at bounding box center [756, 720] width 315 height 25
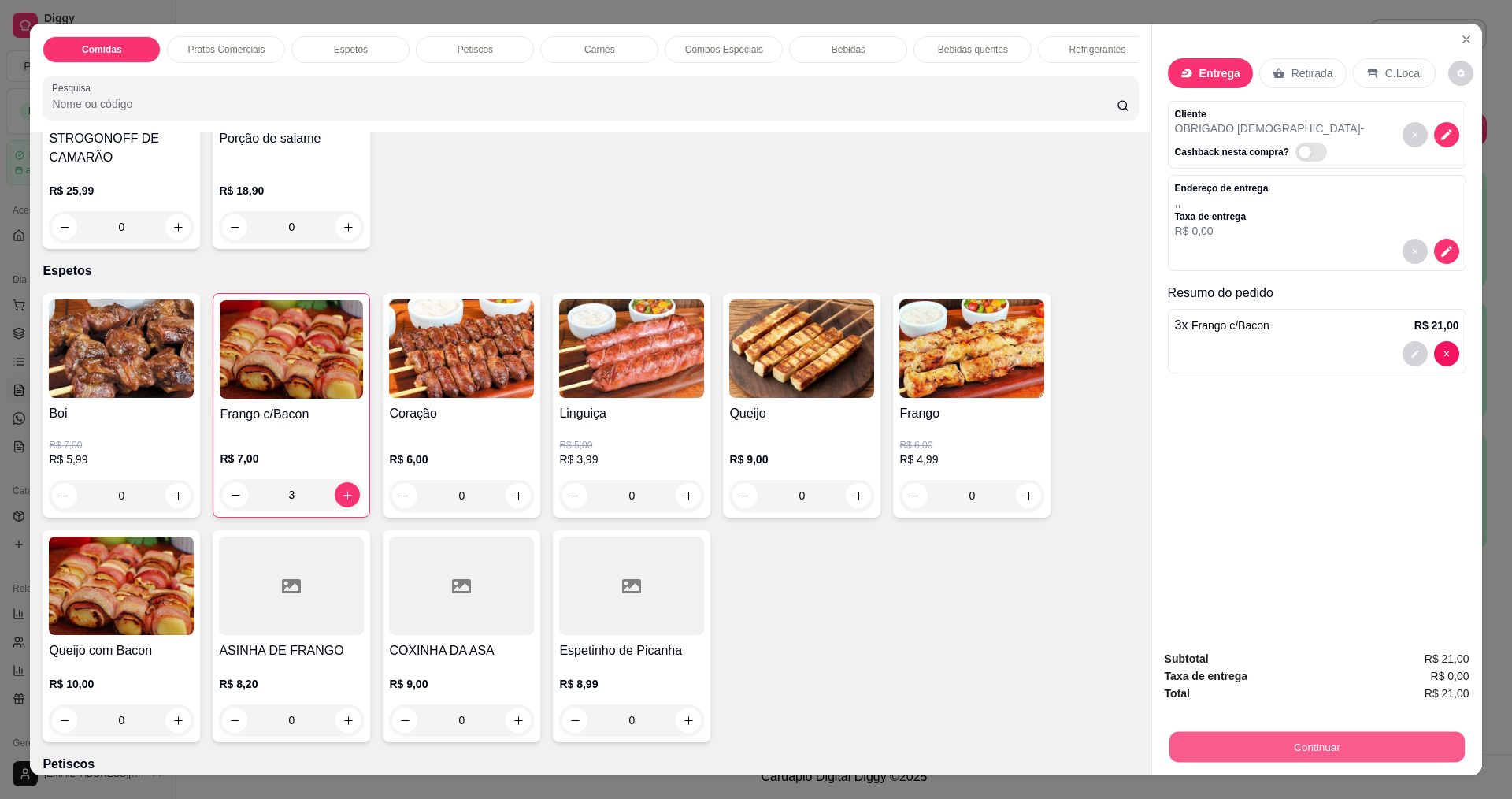
click at [1382, 742] on button "Continuar" at bounding box center [1316, 746] width 295 height 31
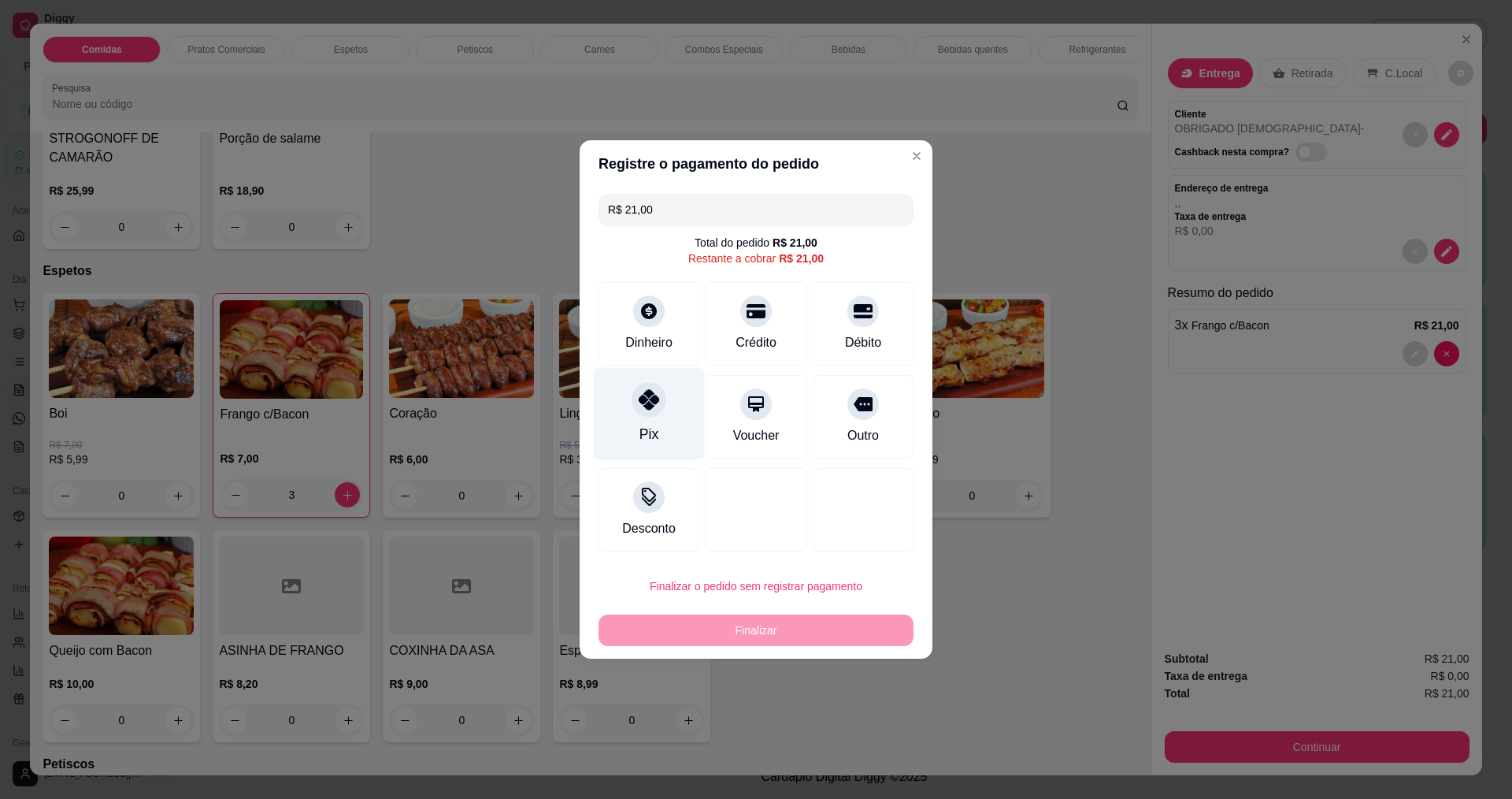
click at [612, 411] on div "Pix" at bounding box center [649, 414] width 111 height 93
type input "R$ 0,00"
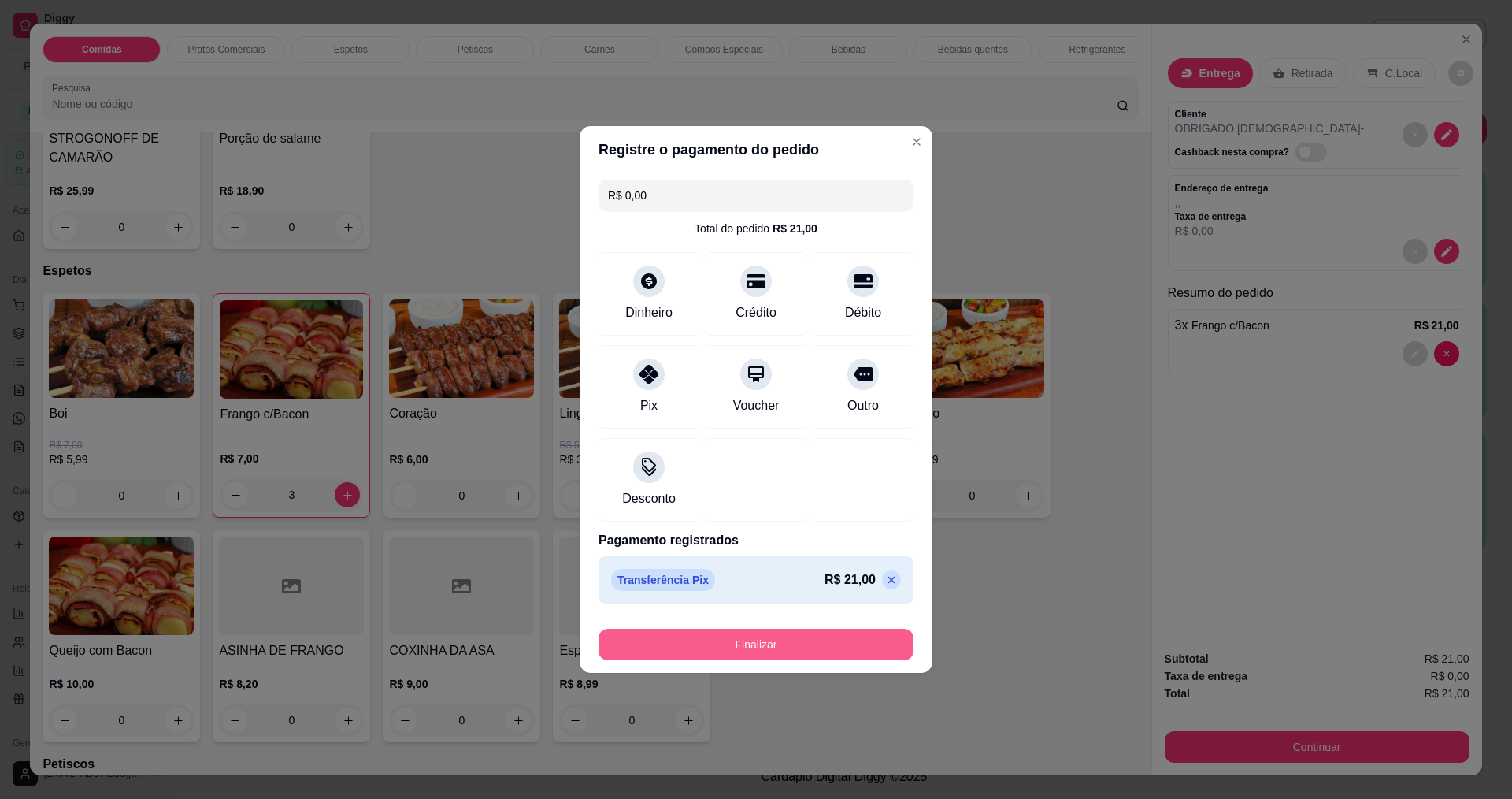
click at [808, 650] on button "Finalizar" at bounding box center [756, 644] width 315 height 32
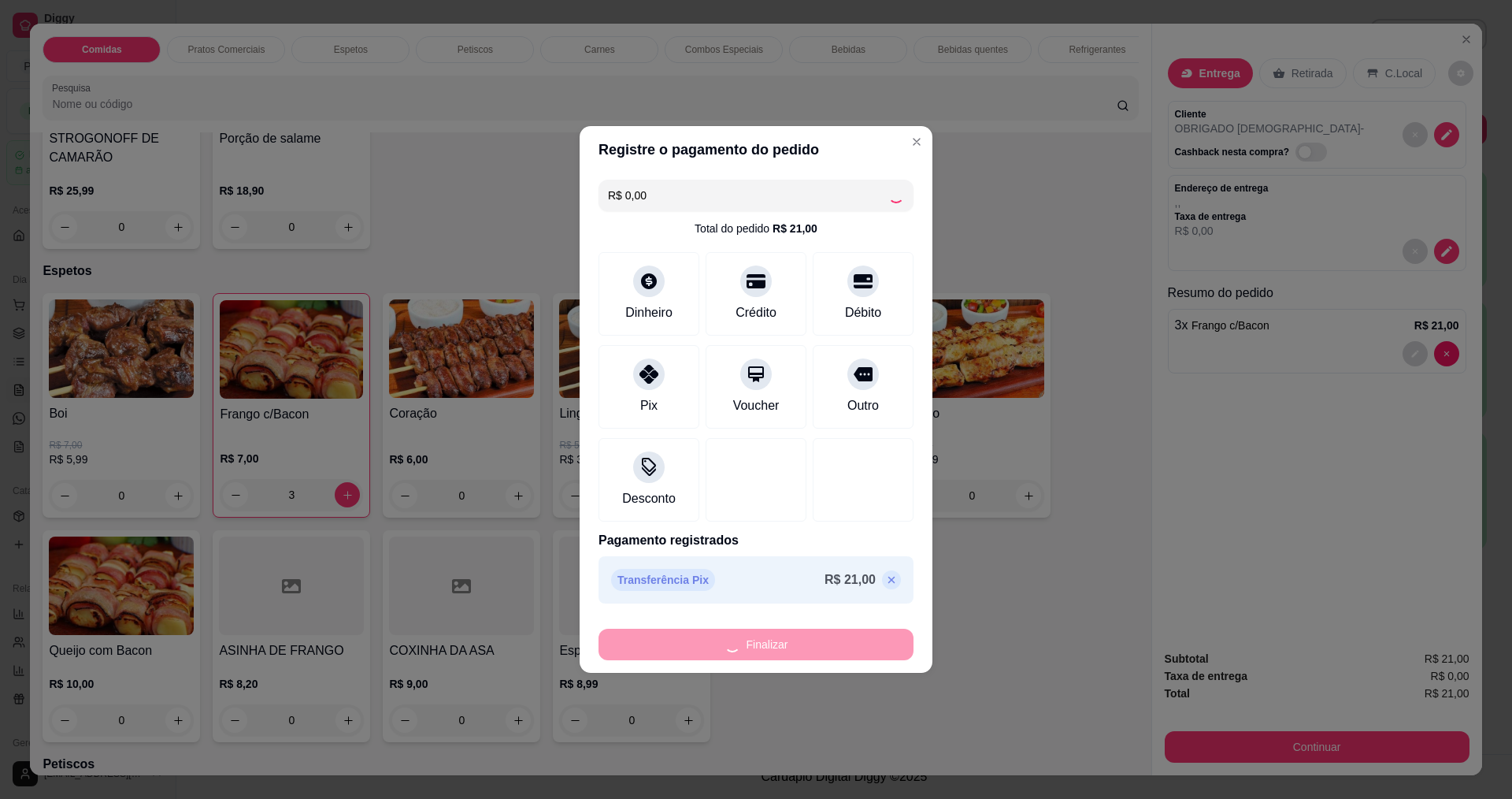
type input "0"
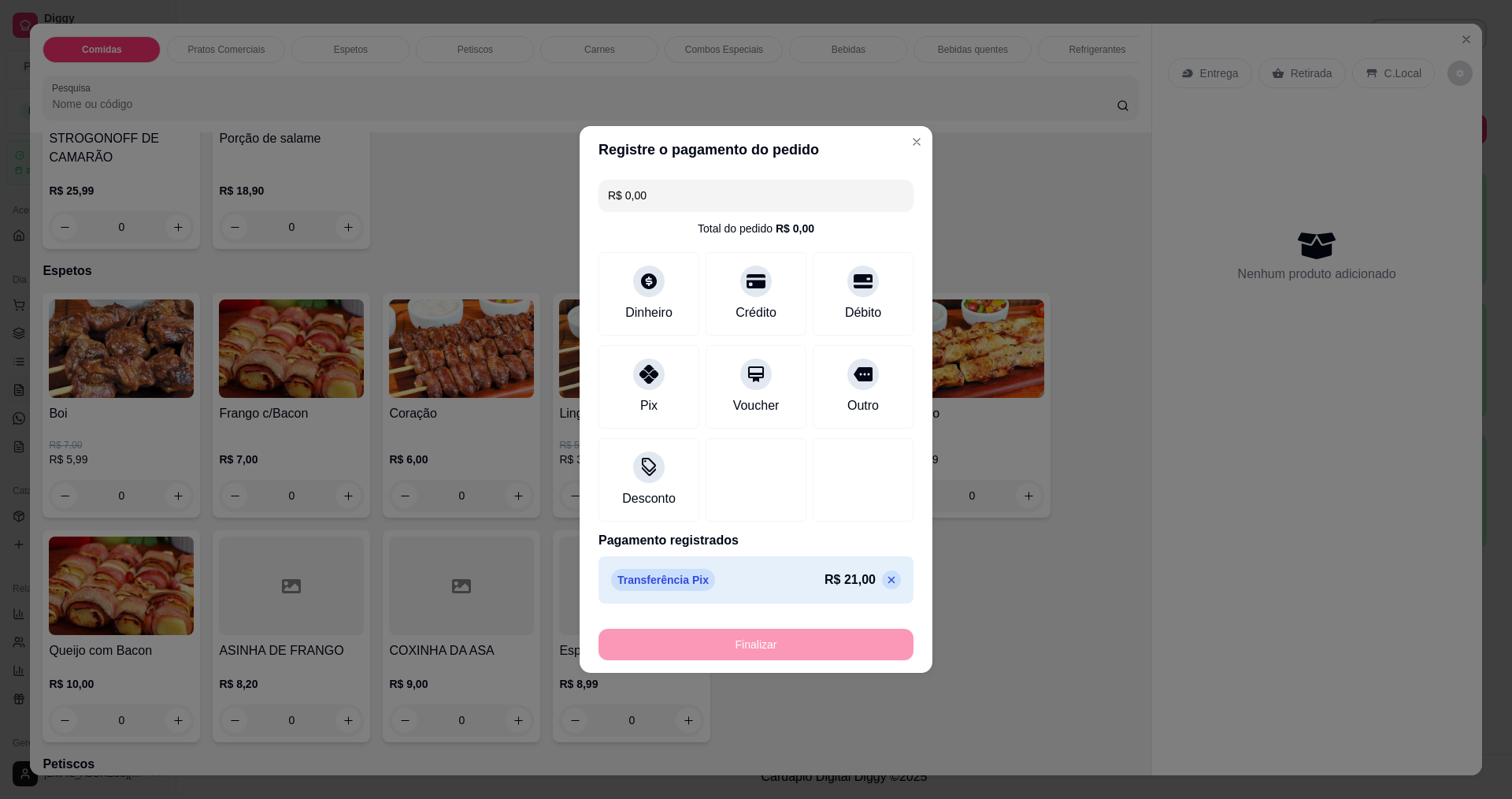
type input "-R$ 21,00"
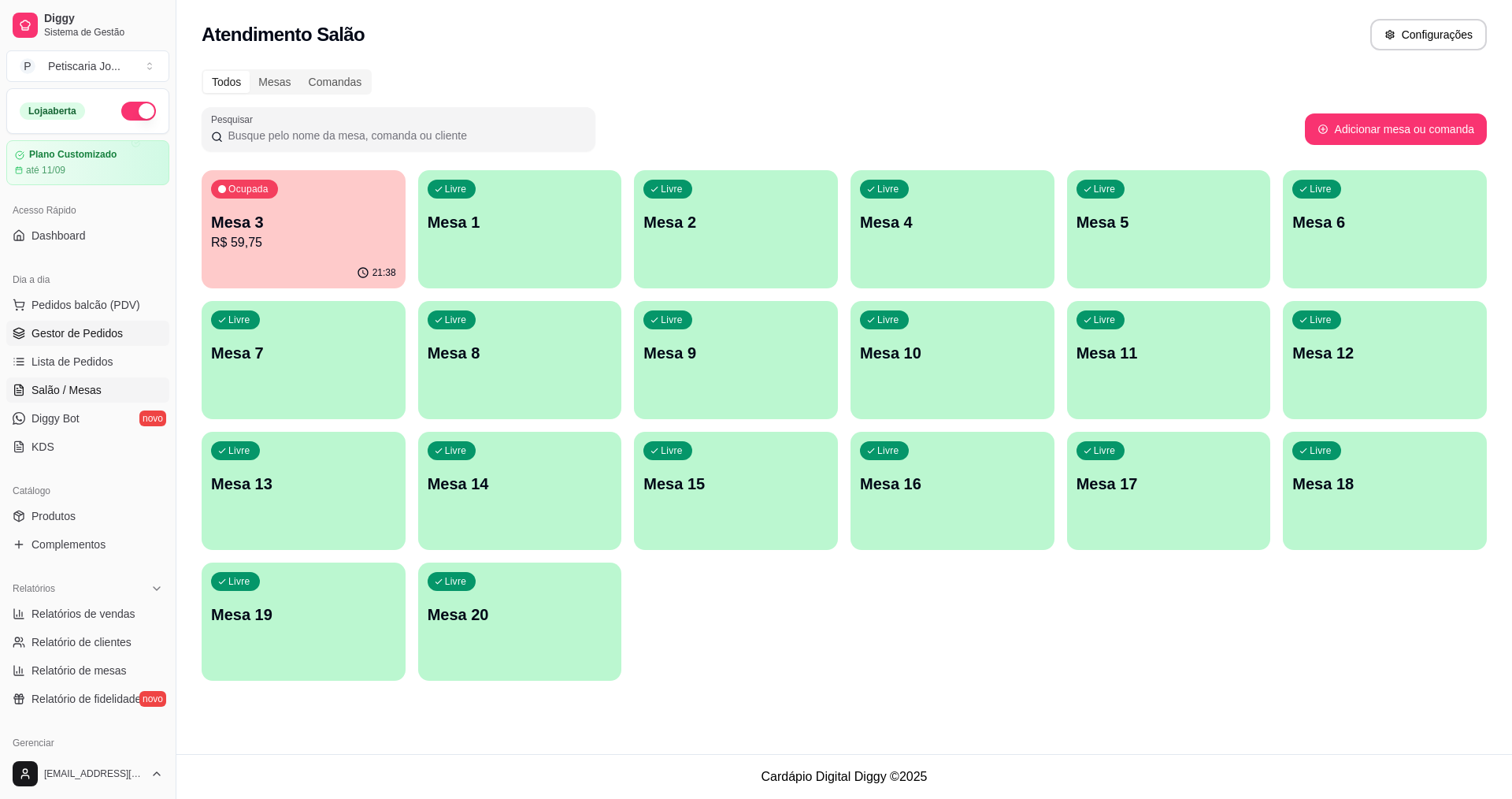
click at [48, 330] on span "Gestor de Pedidos" at bounding box center [77, 333] width 92 height 15
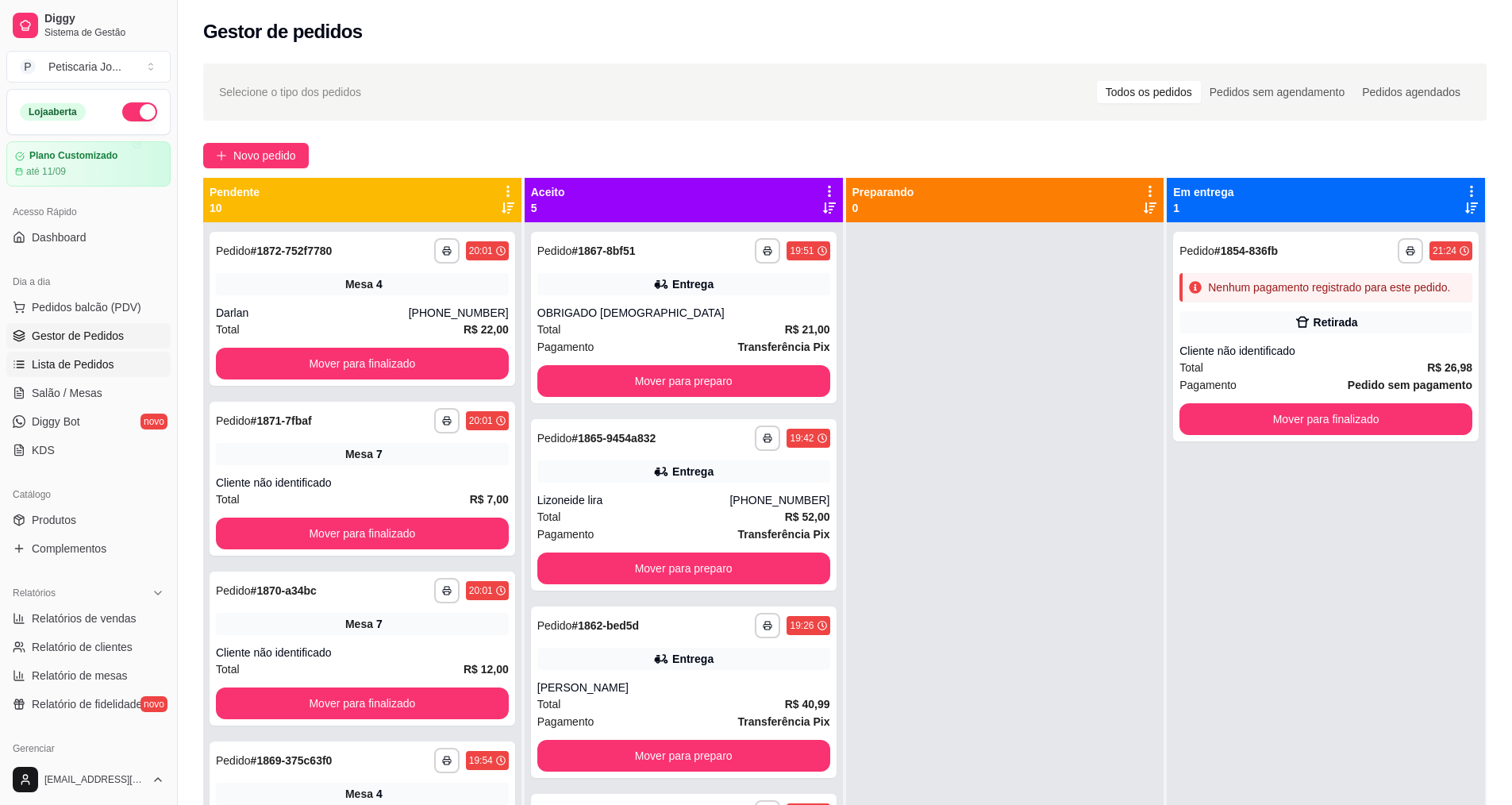
click at [83, 371] on span "Lista de Pedidos" at bounding box center [73, 364] width 83 height 16
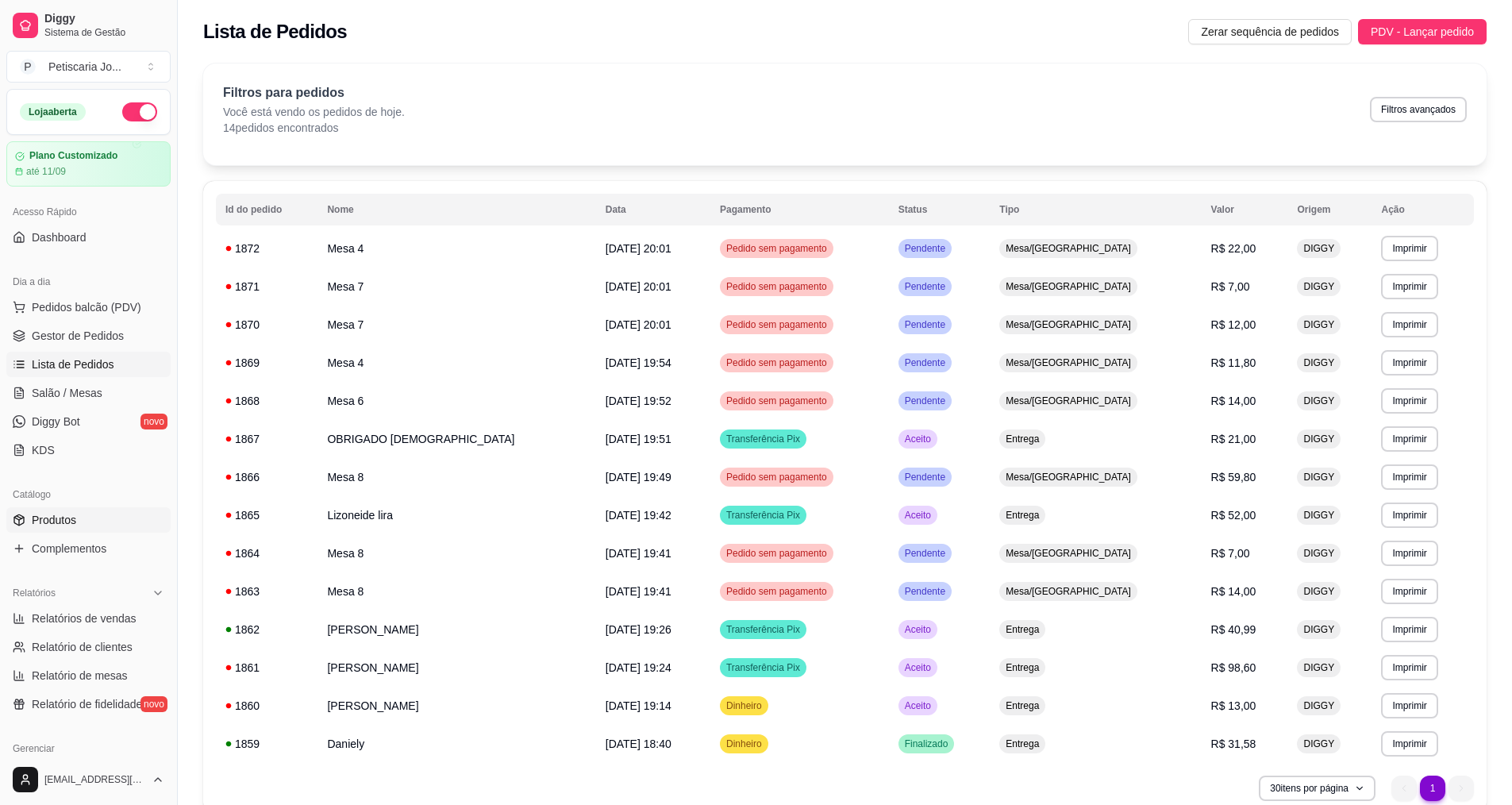
click at [55, 507] on link "Produtos" at bounding box center [88, 519] width 164 height 25
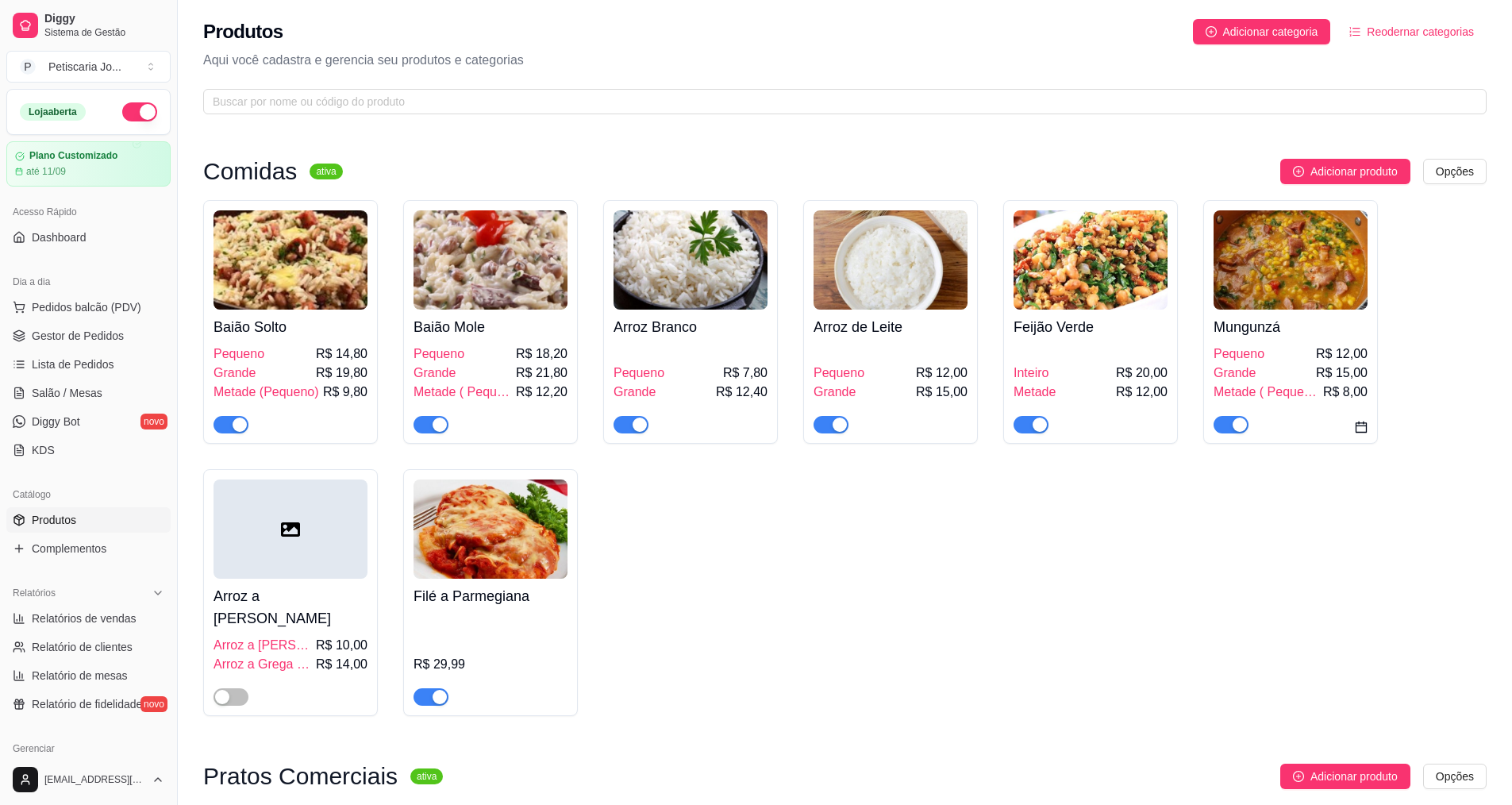
click at [55, 508] on link "Produtos" at bounding box center [88, 519] width 164 height 25
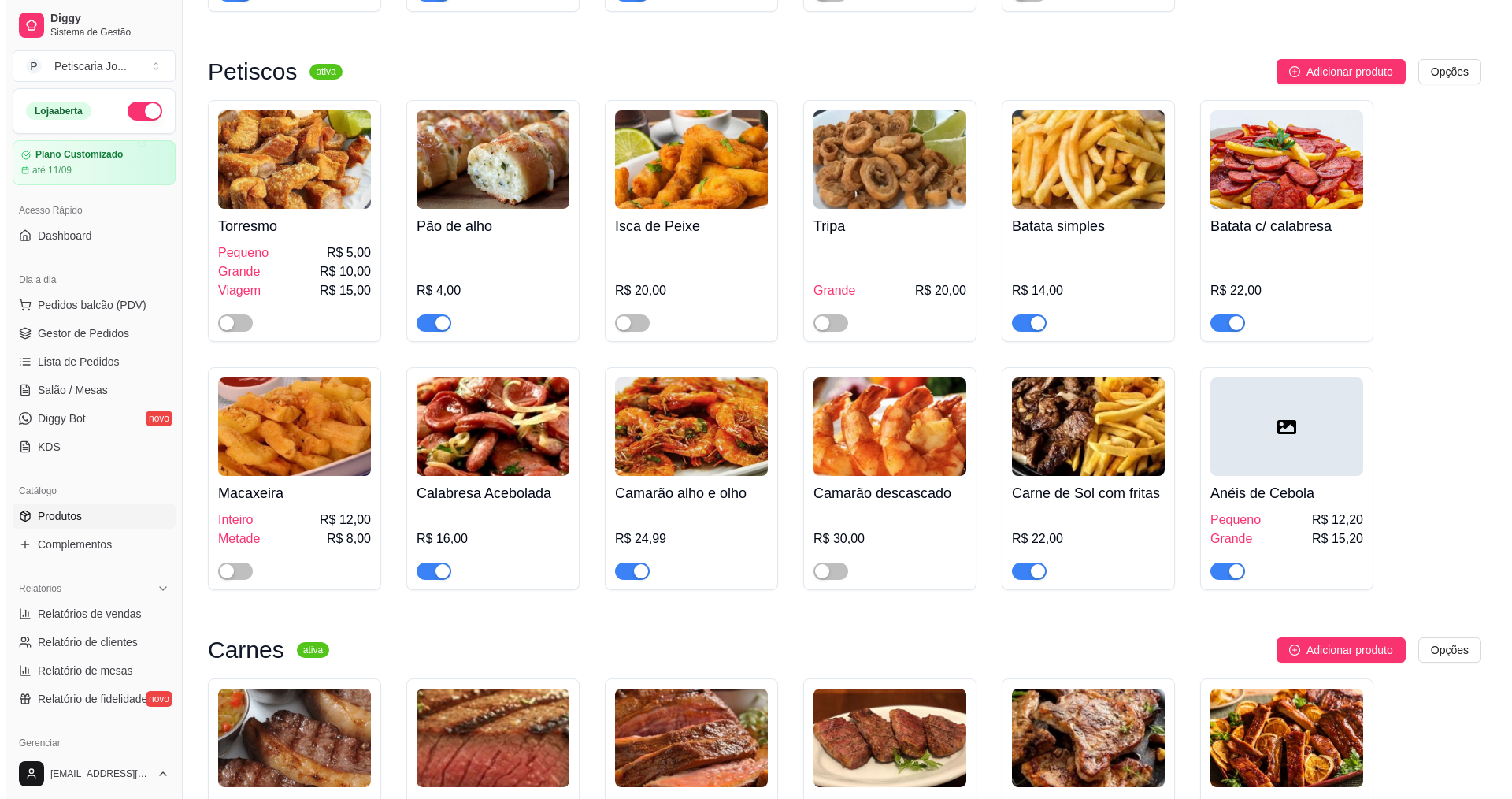
scroll to position [2049, 0]
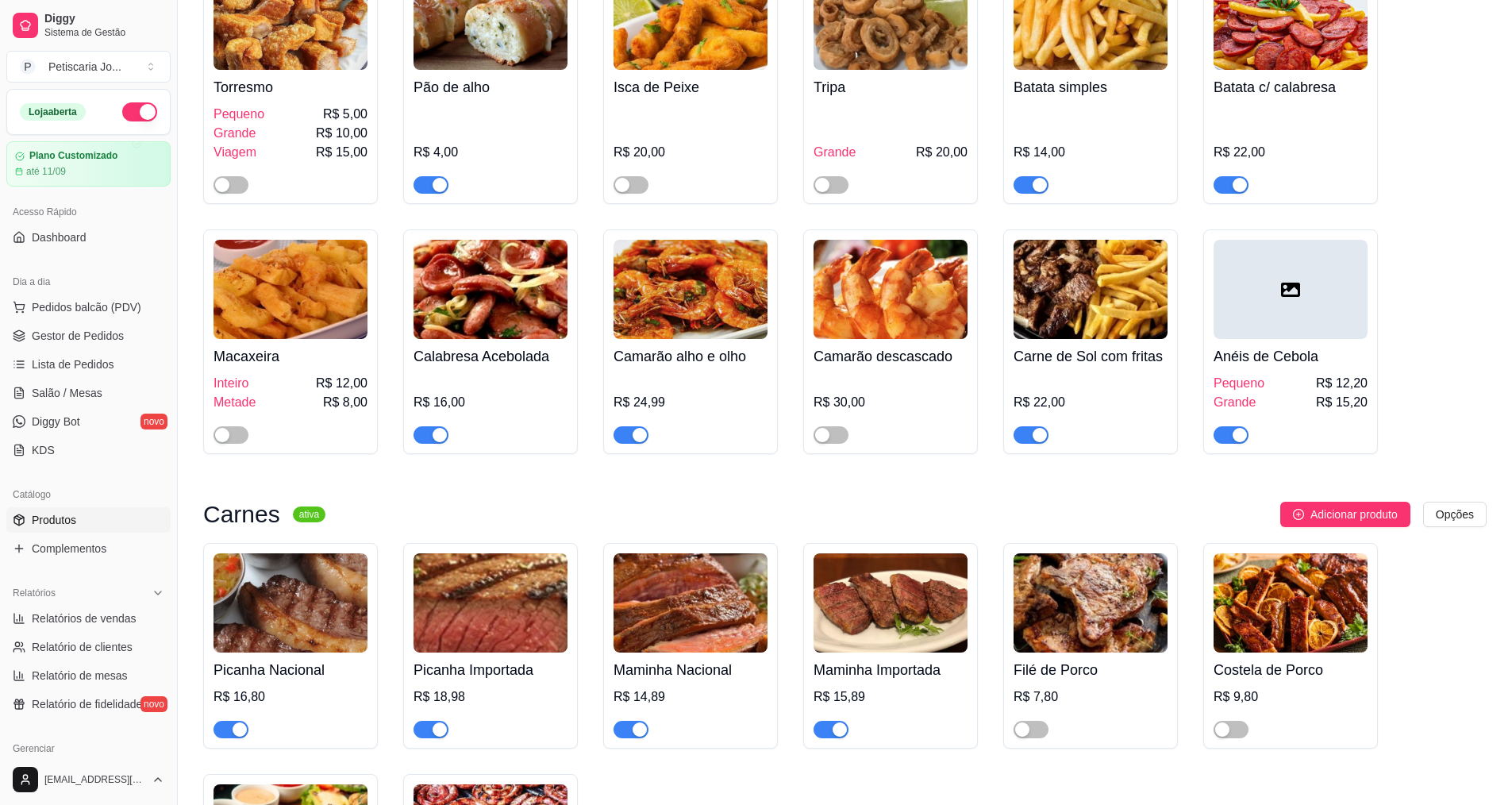
click at [1264, 687] on div "R$ 9,80" at bounding box center [1291, 696] width 154 height 19
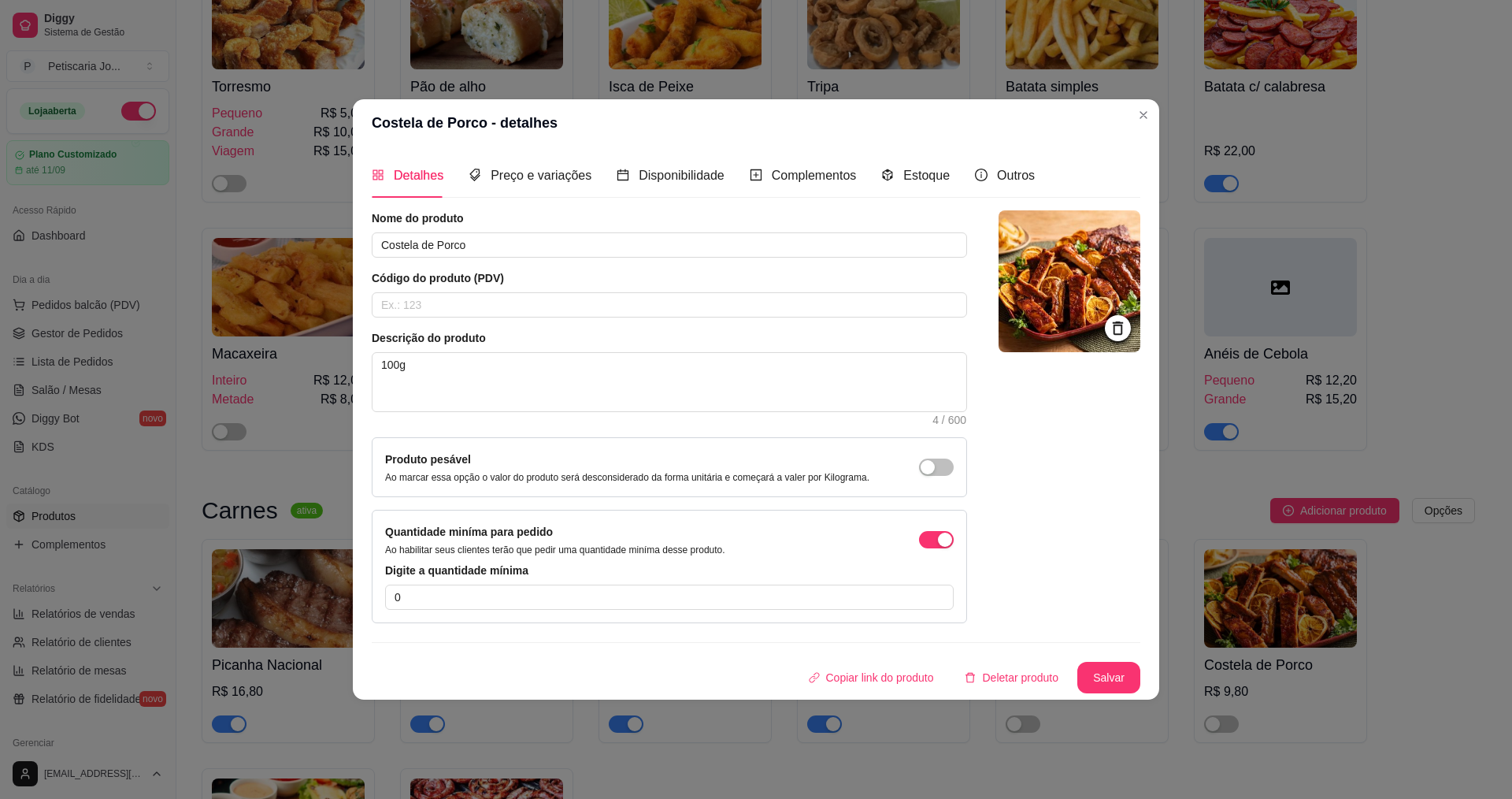
click at [1080, 650] on div "Nome do produto Costela de Porco Código do produto (PDV) Descrição do produto 1…" at bounding box center [756, 451] width 769 height 483
click at [1105, 669] on button "Salvar" at bounding box center [1109, 677] width 63 height 32
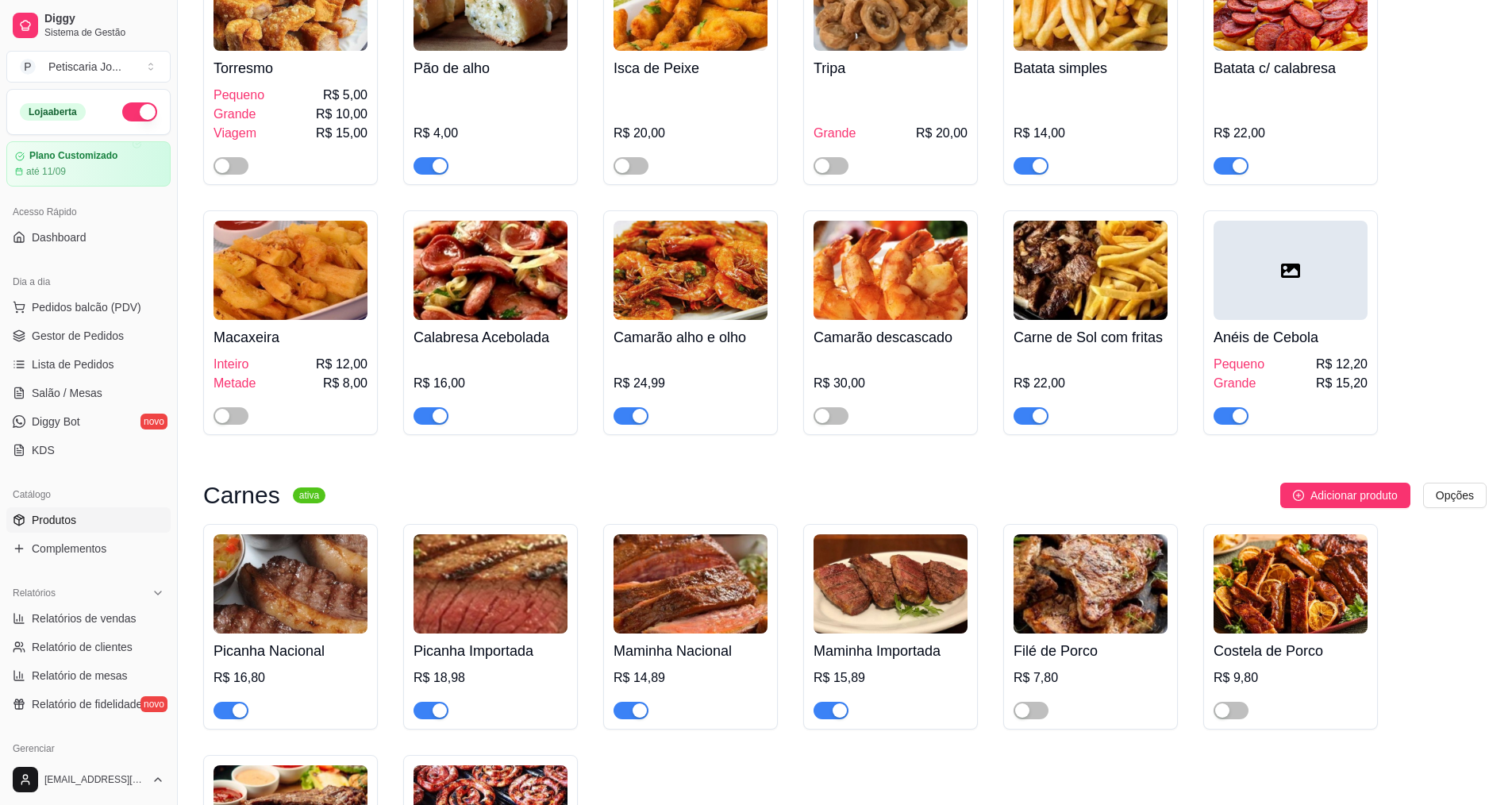
click at [1251, 687] on div at bounding box center [1291, 703] width 154 height 32
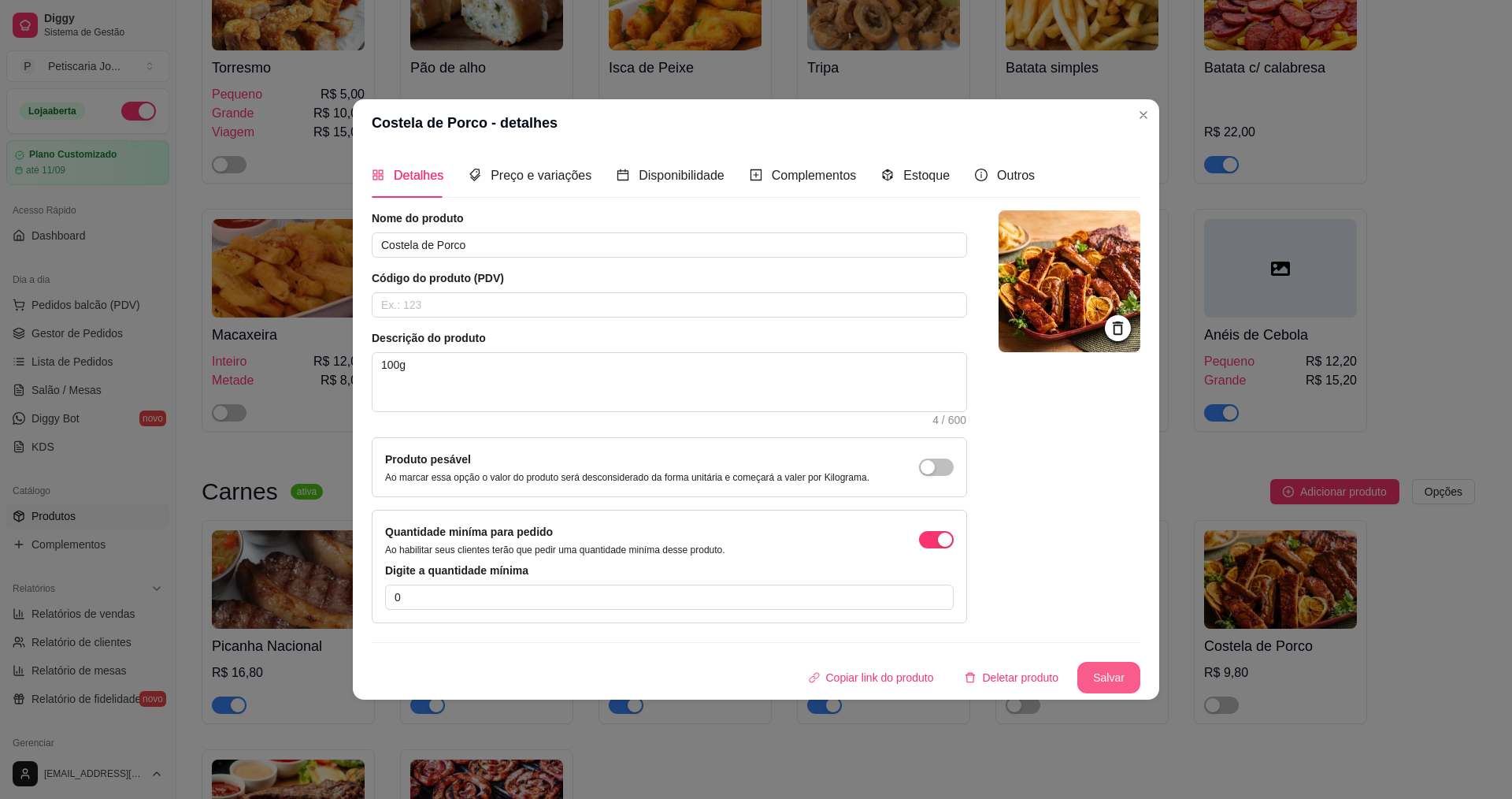
click at [1078, 676] on button "Salvar" at bounding box center [1109, 677] width 63 height 32
click at [635, 185] on div "Disponibilidade" at bounding box center [670, 175] width 108 height 19
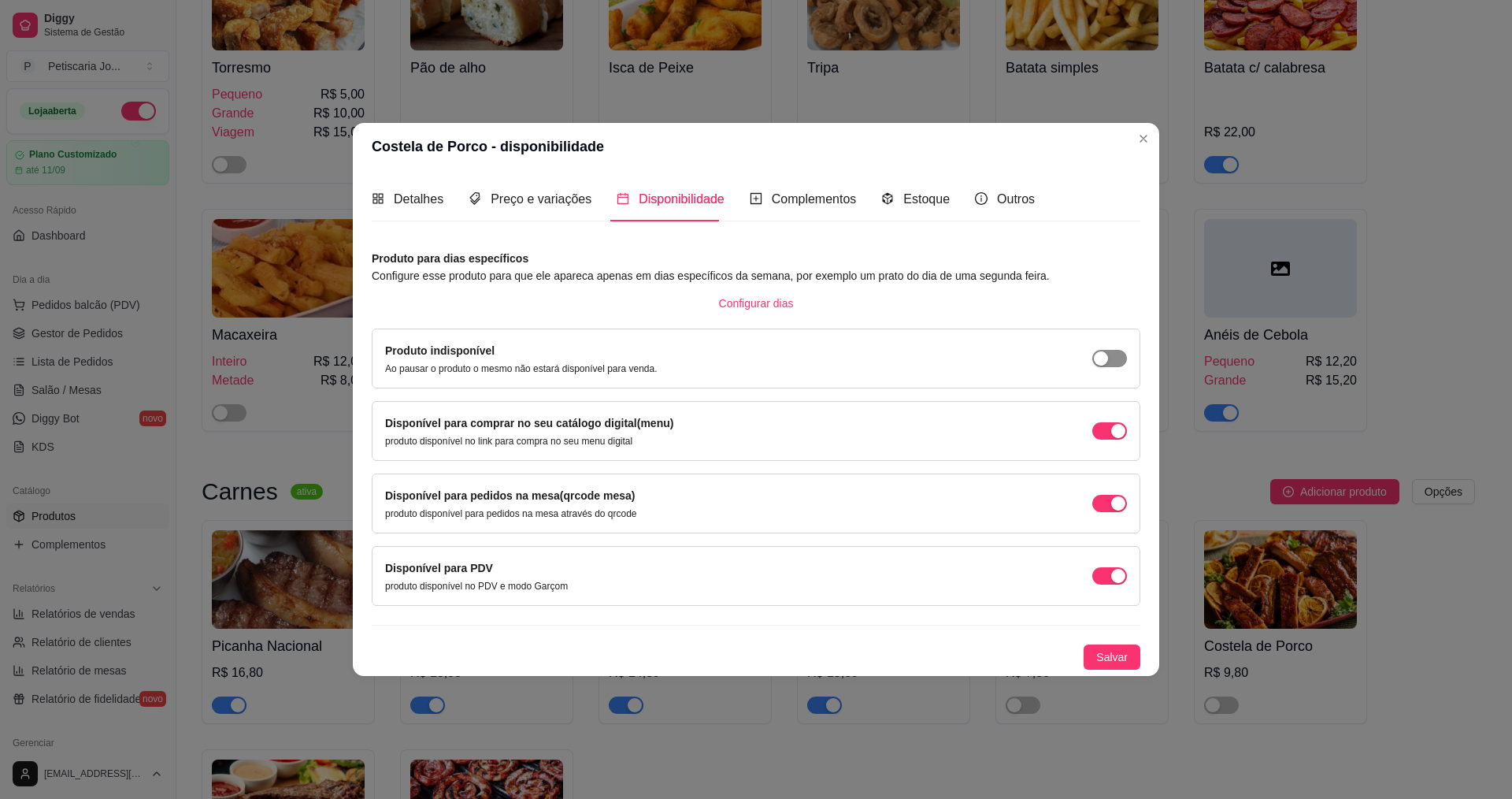
click at [1115, 357] on span "button" at bounding box center [1109, 358] width 35 height 17
click at [1099, 669] on button "Salvar" at bounding box center [1112, 657] width 57 height 25
click at [1106, 660] on span "Salvar" at bounding box center [1112, 657] width 32 height 17
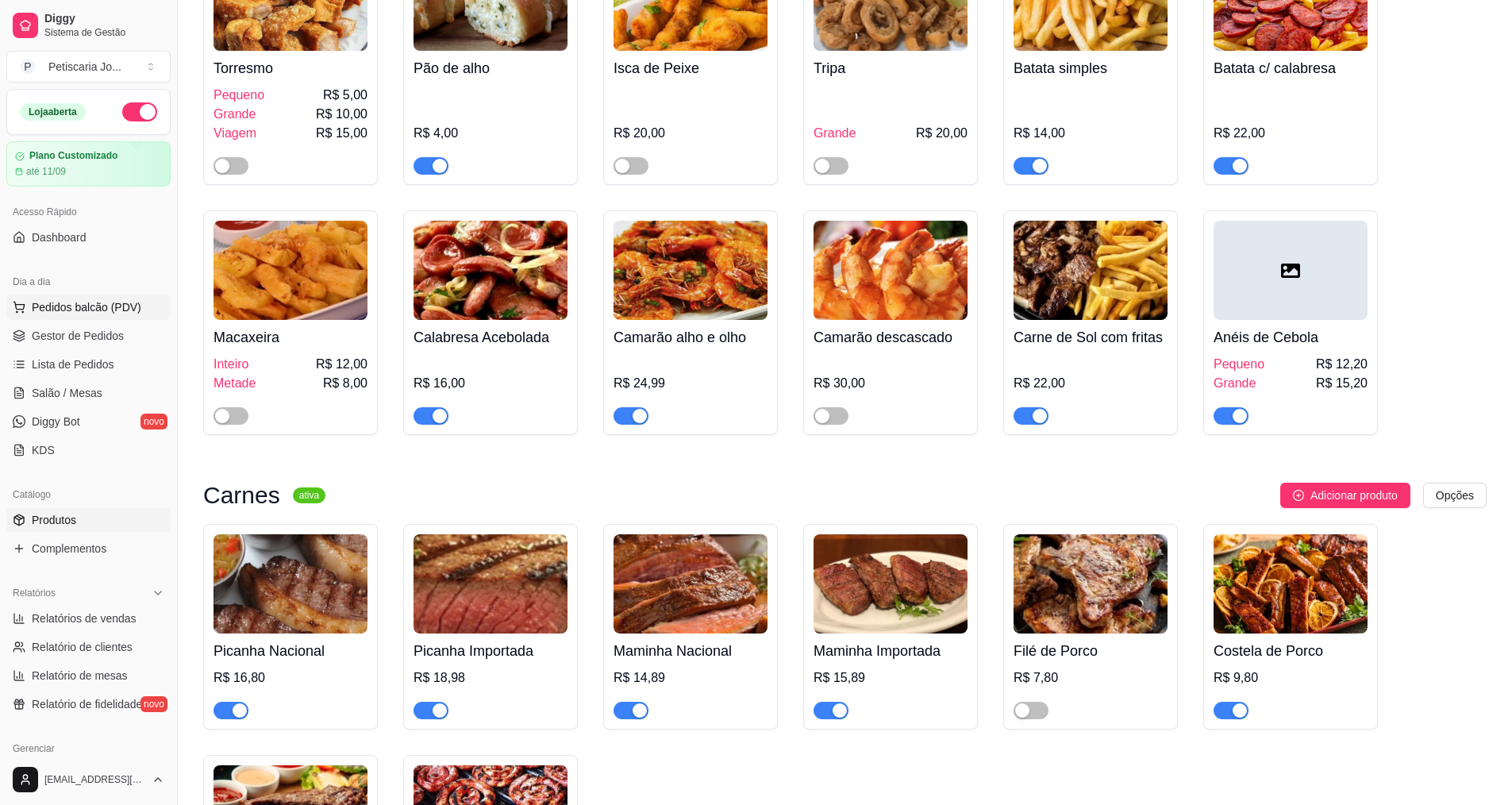
click at [59, 298] on button "Pedidos balcão (PDV)" at bounding box center [88, 307] width 164 height 25
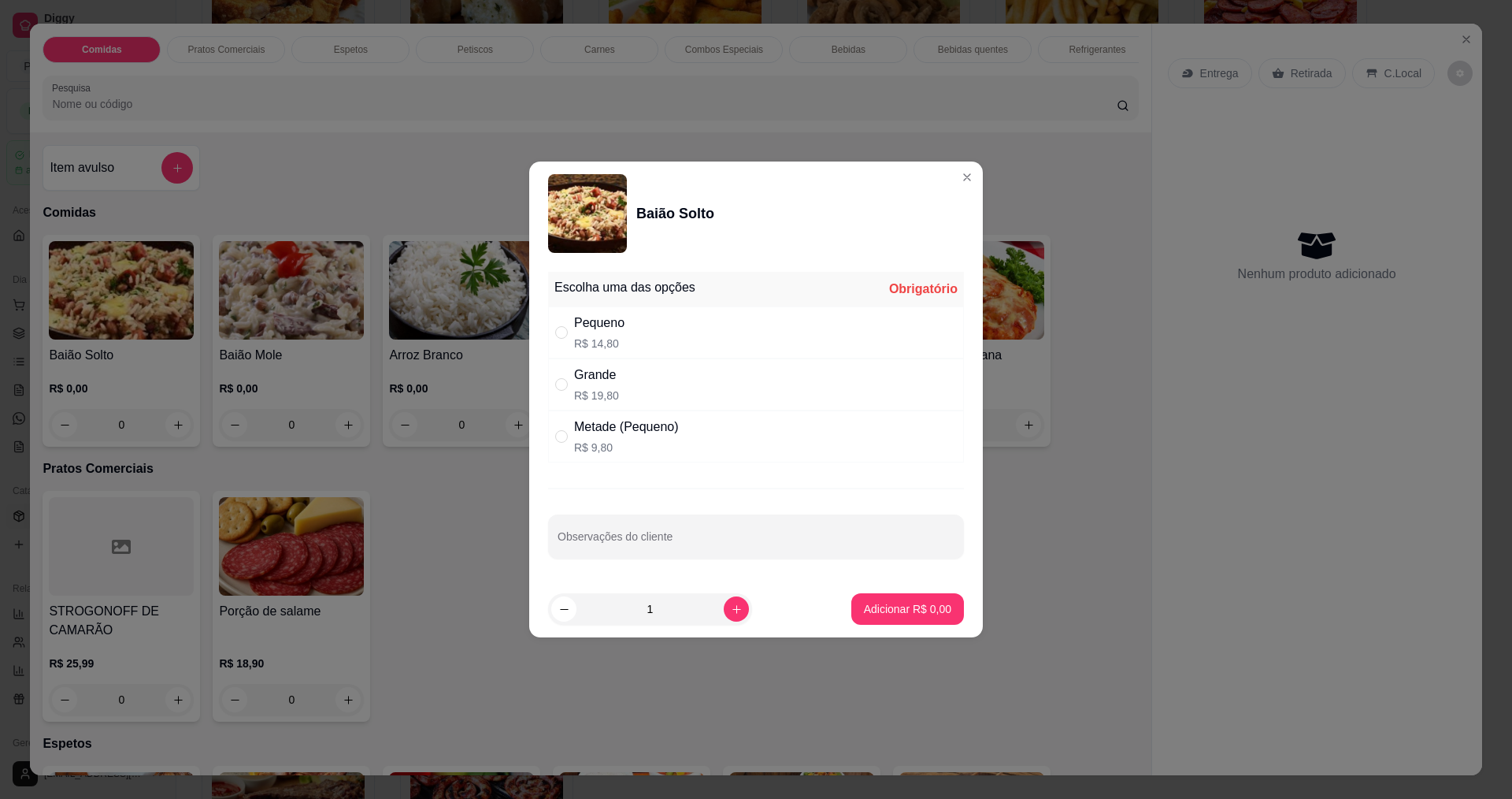
click at [963, 169] on div "Baião Solto Escolha uma das opções Obrigatório Pequeno R$ 14,80 Grande R$ 19,80…" at bounding box center [756, 400] width 1512 height 799
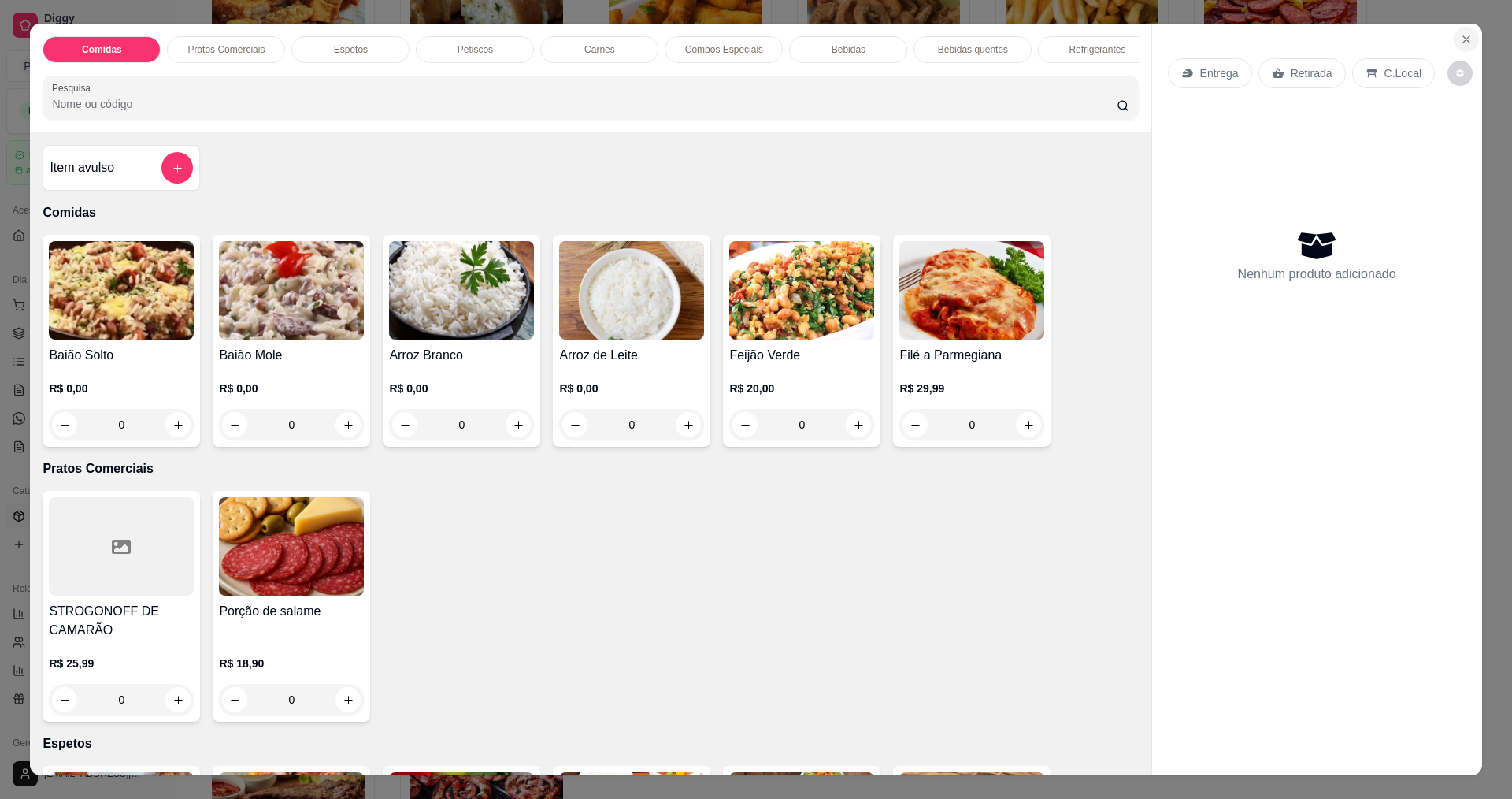
click at [1460, 37] on icon "Close" at bounding box center [1467, 40] width 13 height 13
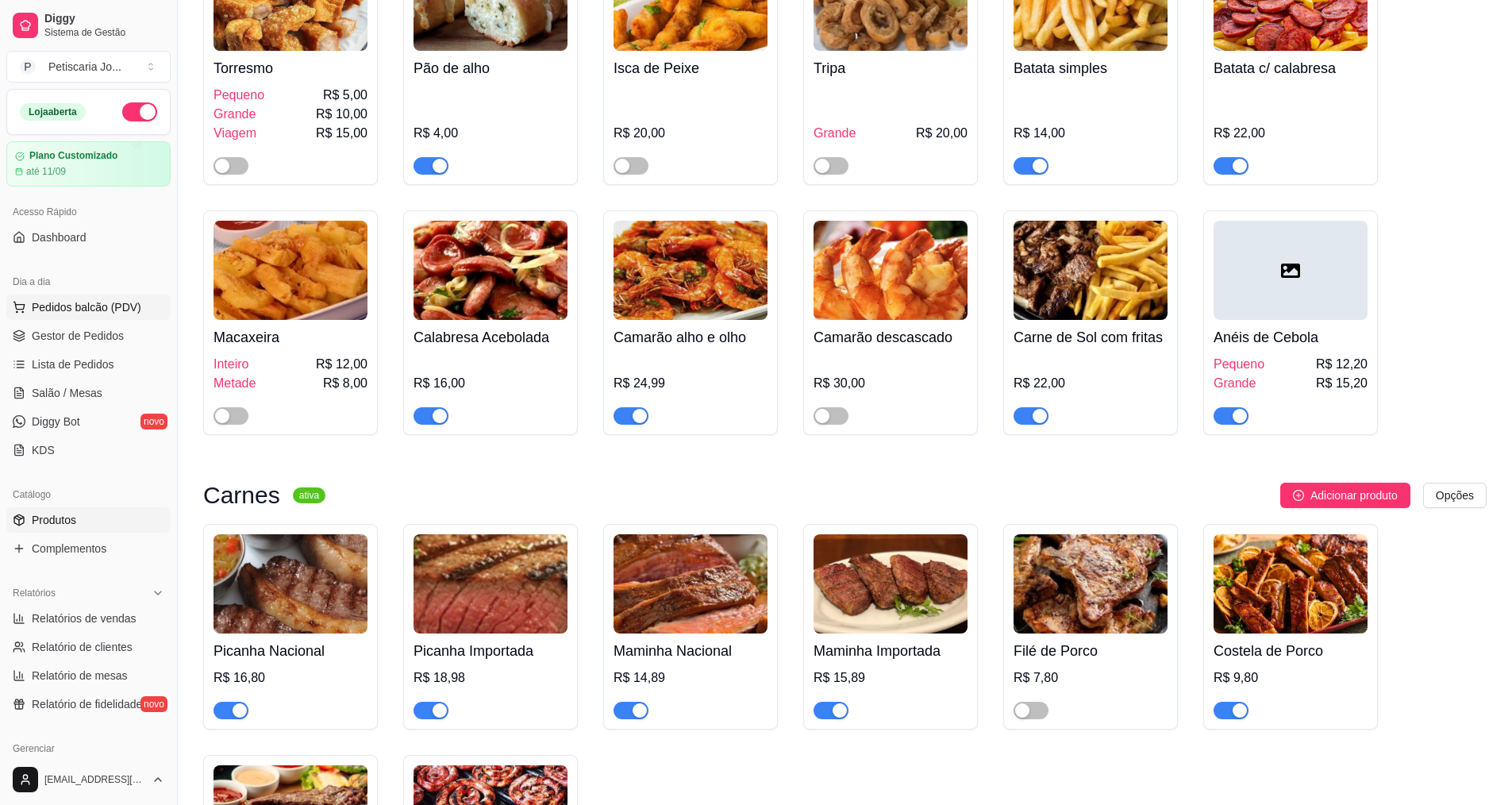
click at [84, 317] on button "Pedidos balcão (PDV)" at bounding box center [88, 307] width 164 height 25
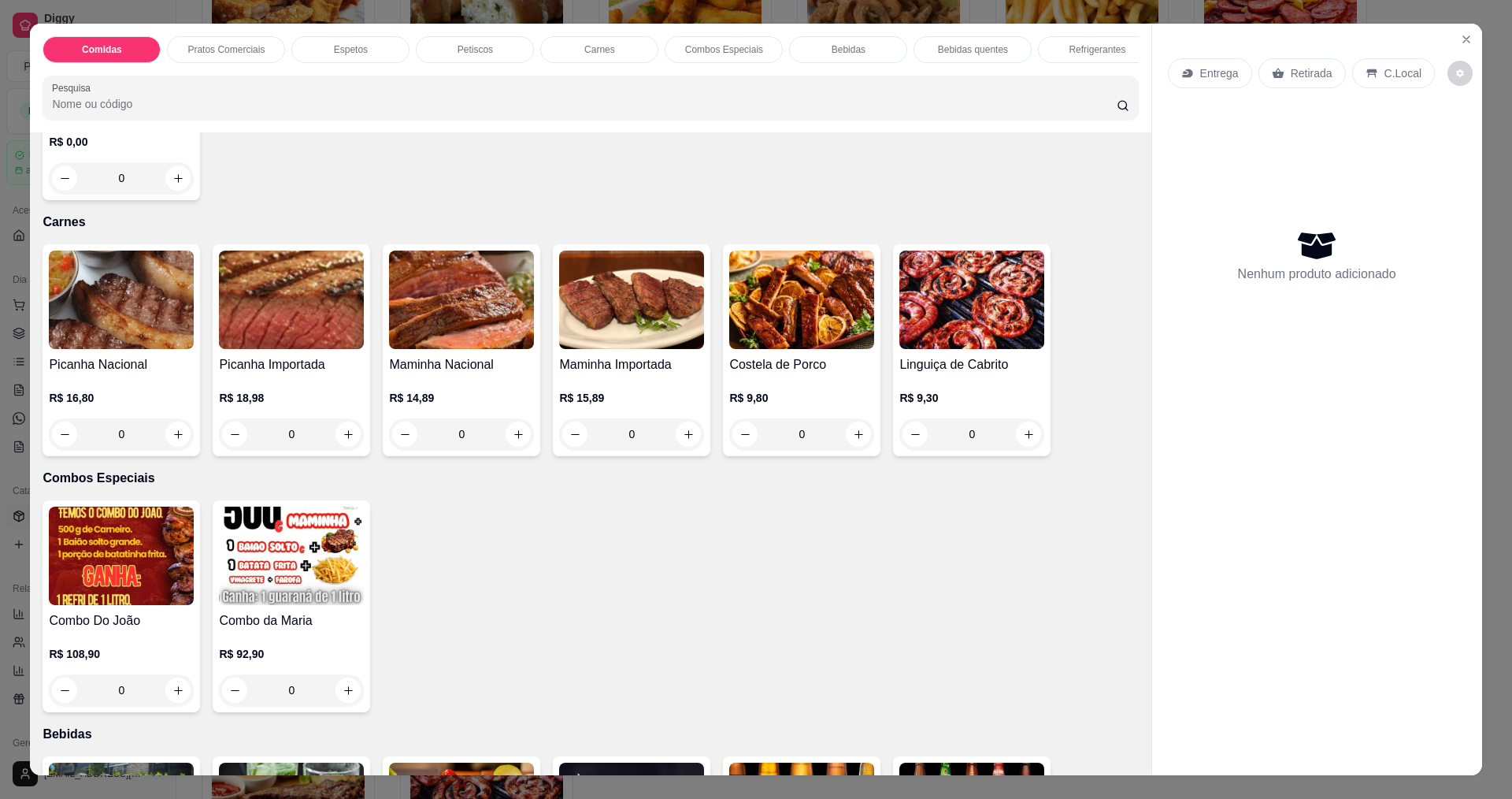
scroll to position [1497, 0]
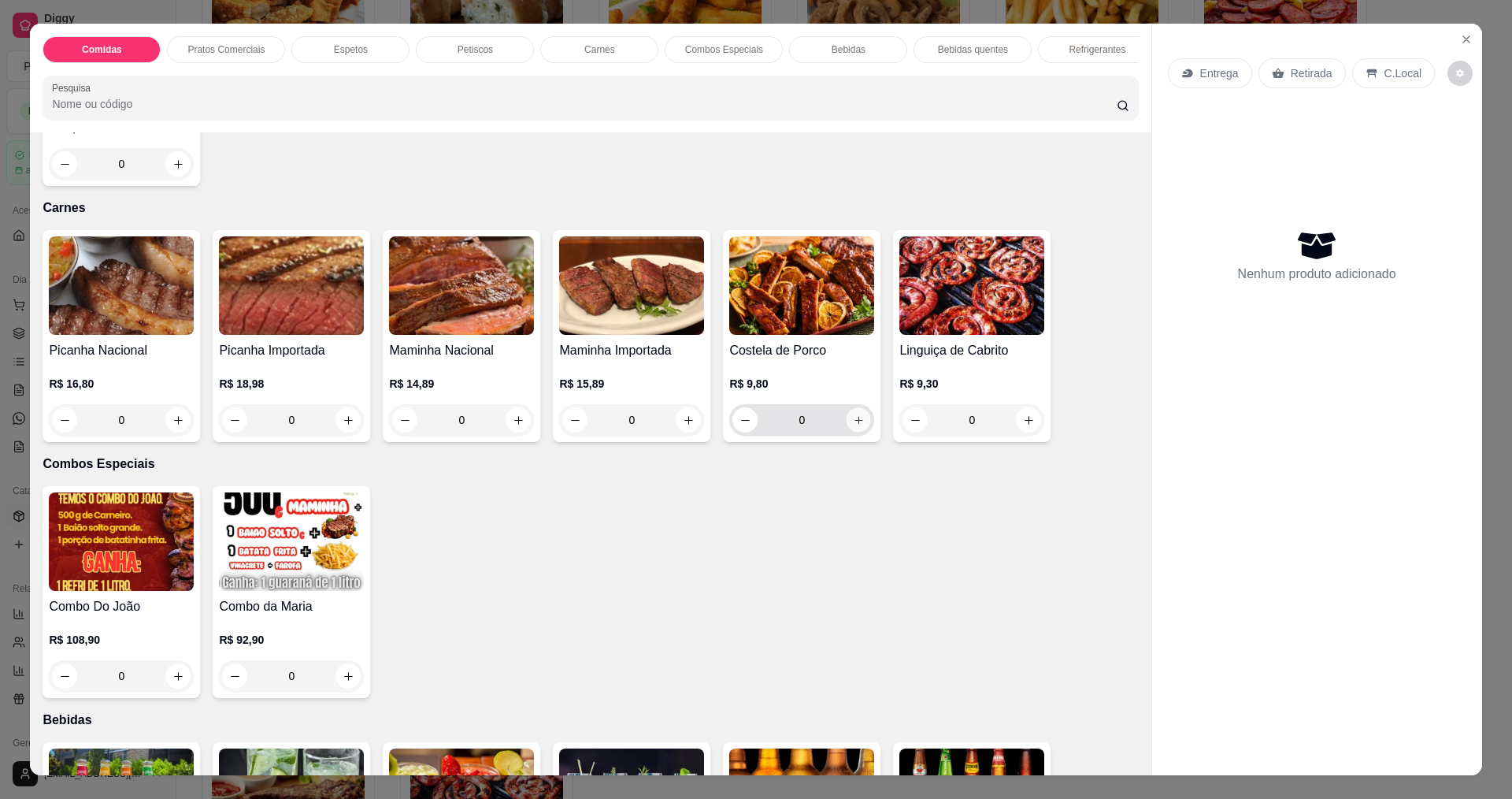
click at [847, 433] on button "increase-product-quantity" at bounding box center [859, 421] width 24 height 24
type input "2"
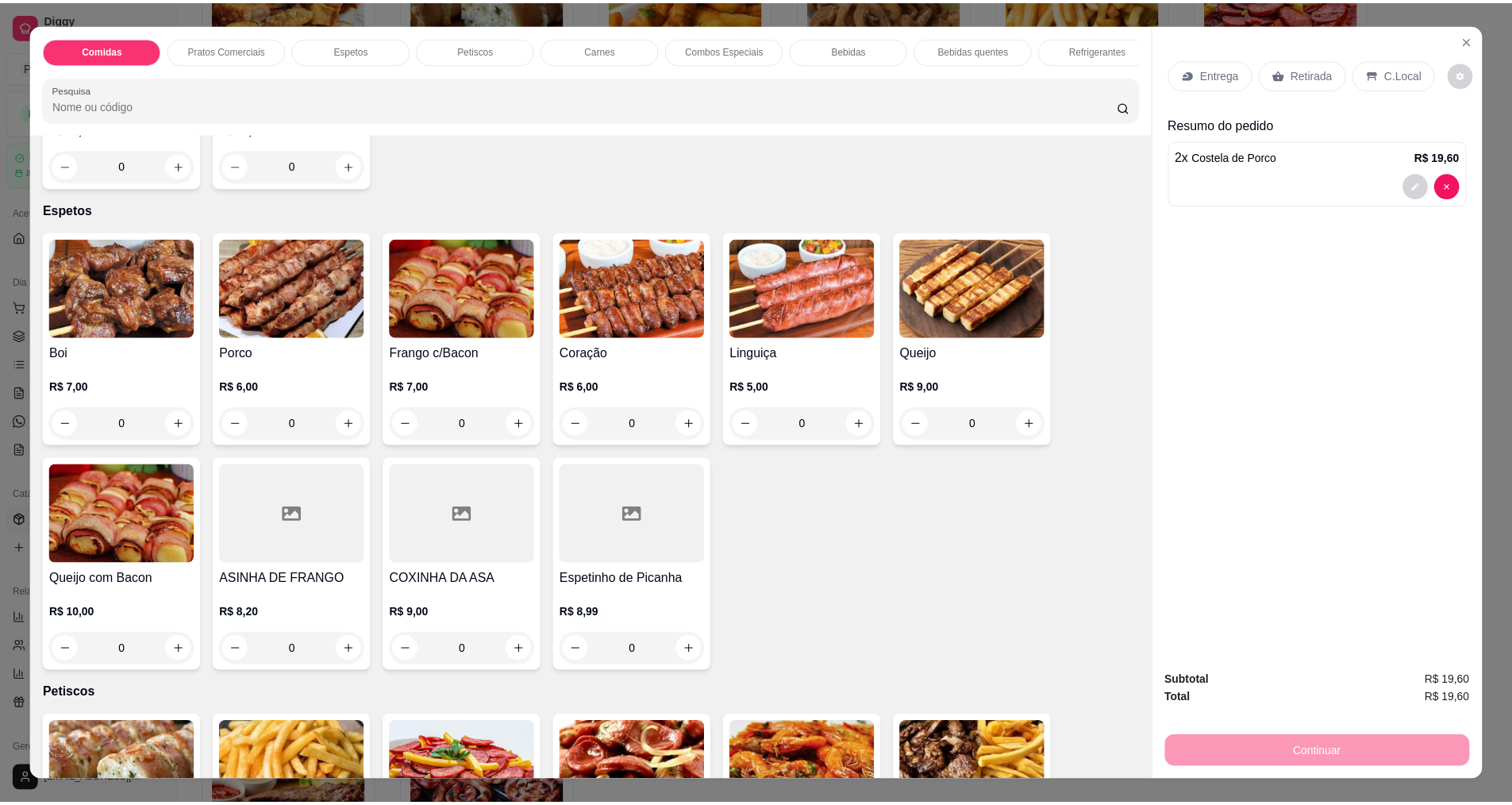
scroll to position [476, 0]
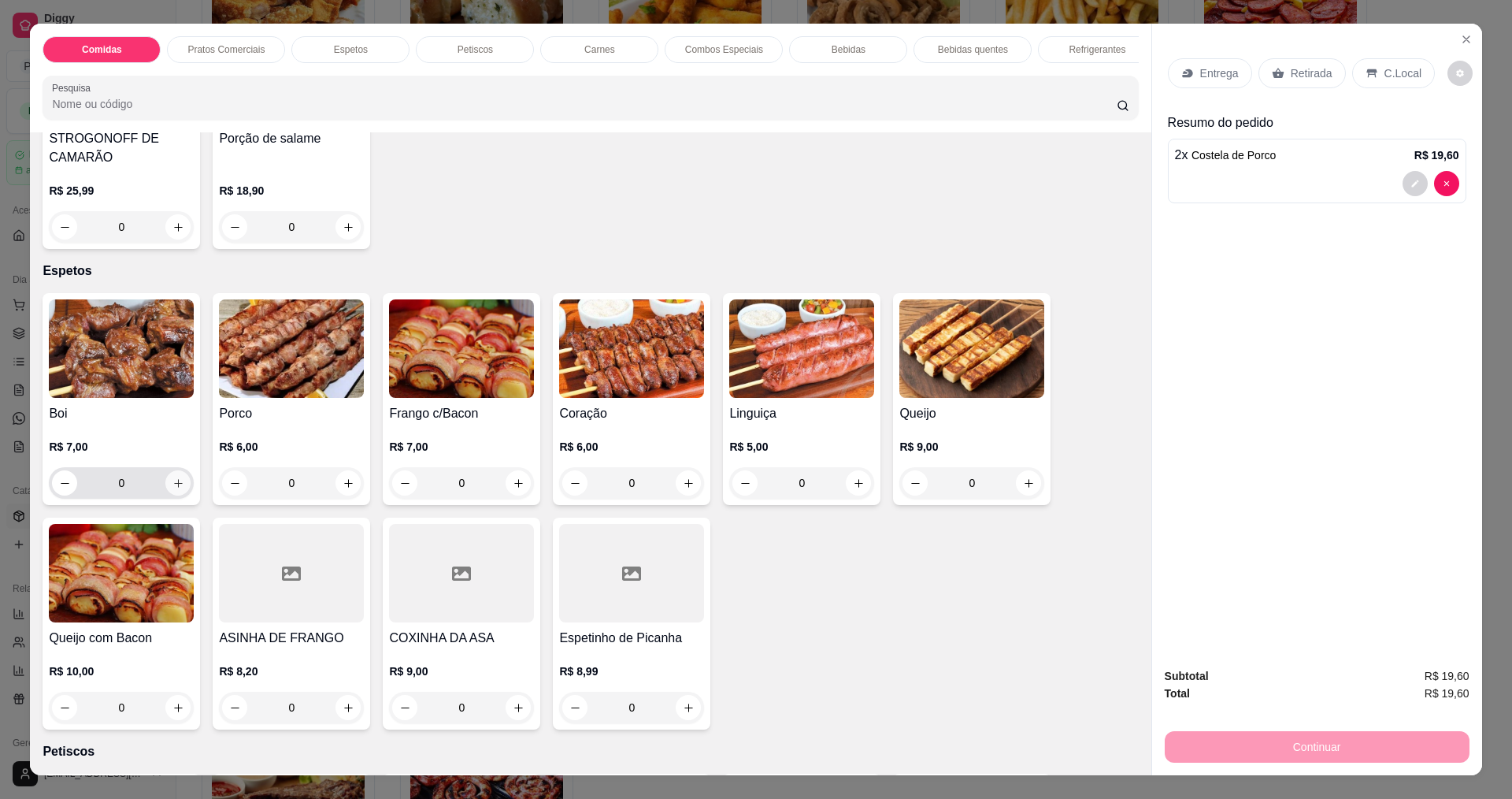
click at [172, 490] on icon "increase-product-quantity" at bounding box center [178, 483] width 12 height 12
type input "1"
click at [1236, 80] on div "Entrega" at bounding box center [1210, 73] width 84 height 30
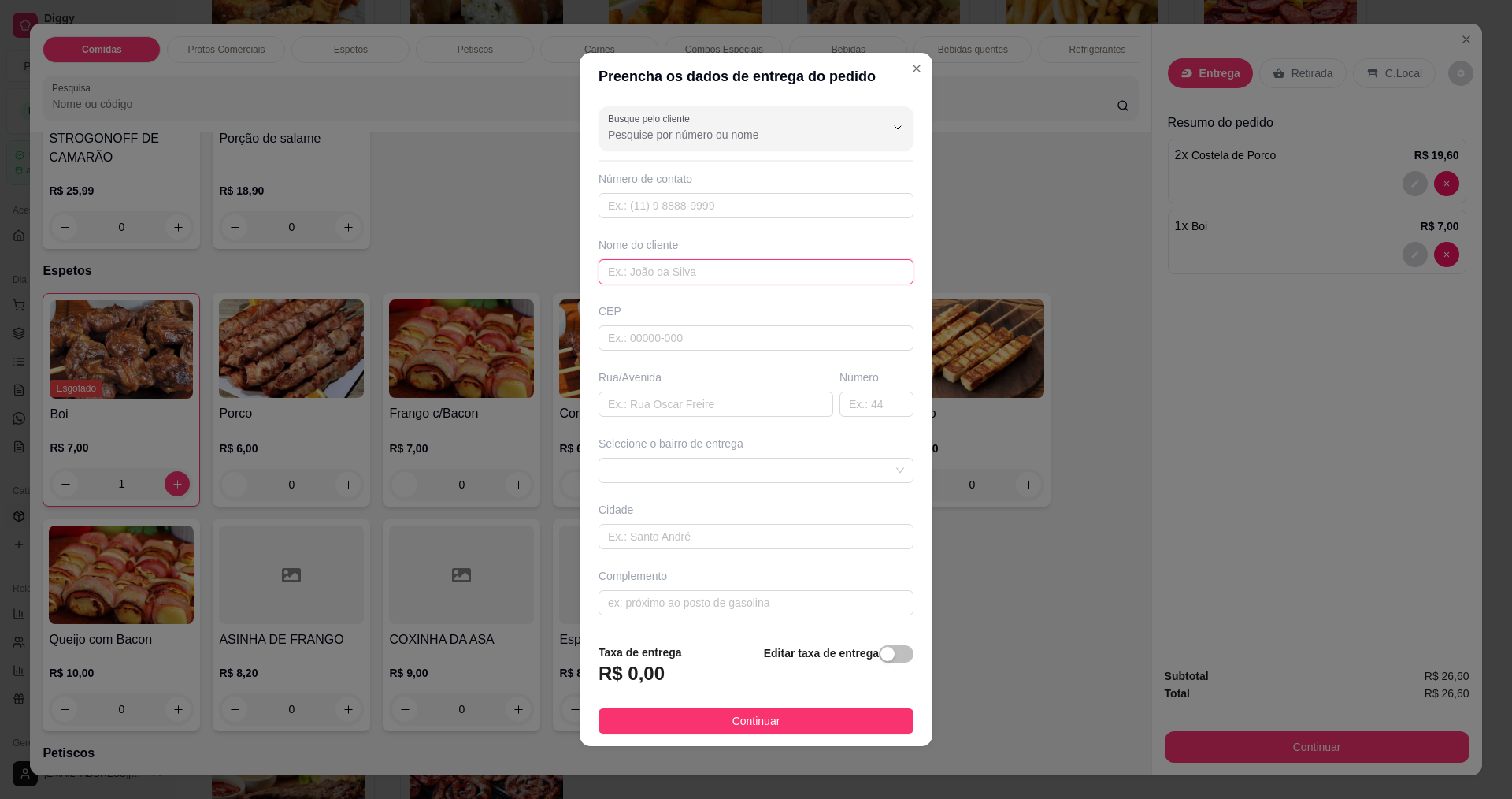
click at [705, 273] on input "text" at bounding box center [756, 271] width 315 height 25
type input "euday"
click at [826, 710] on button "Continuar" at bounding box center [756, 720] width 315 height 25
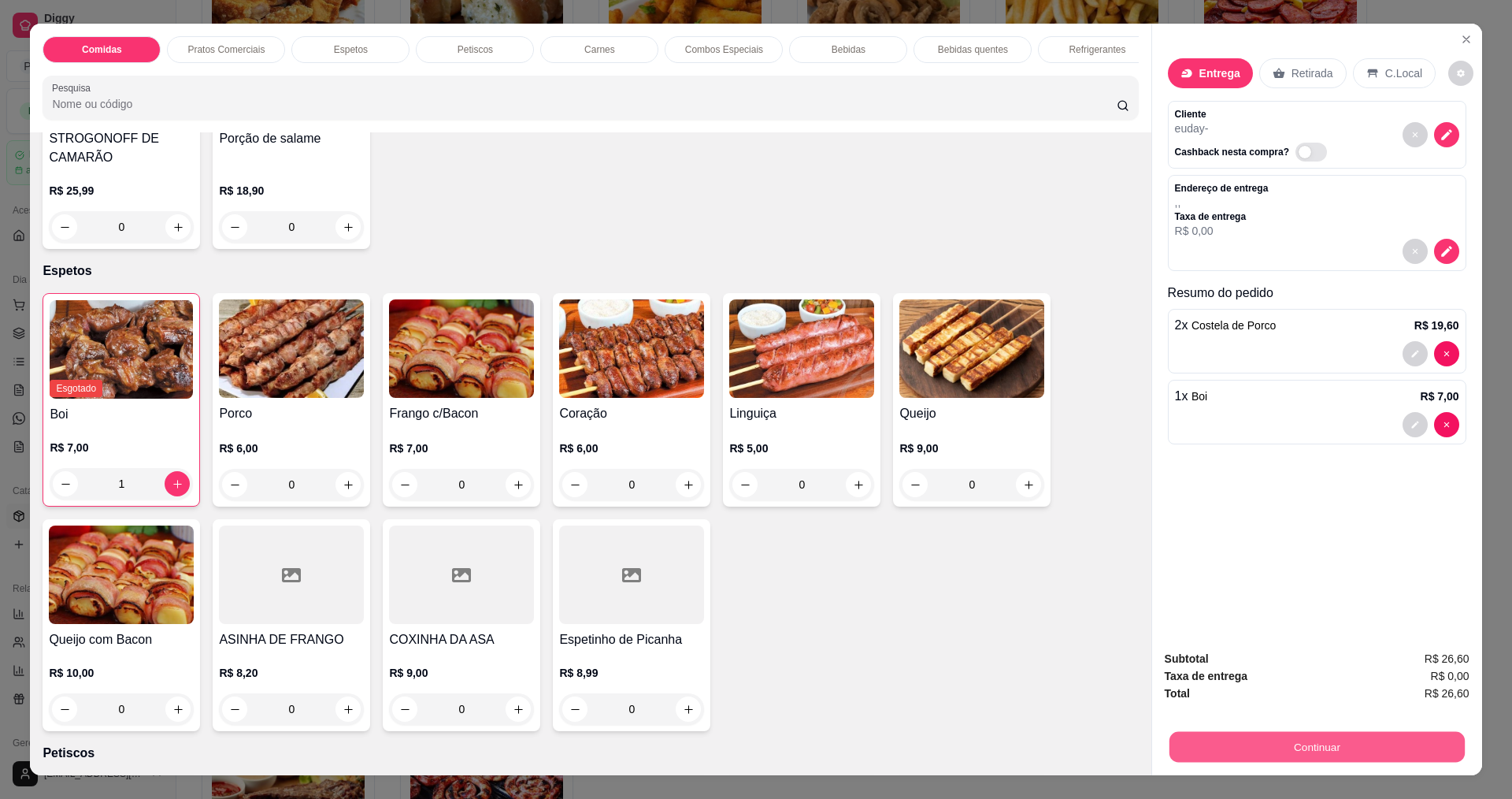
click at [1342, 733] on button "Continuar" at bounding box center [1316, 746] width 295 height 31
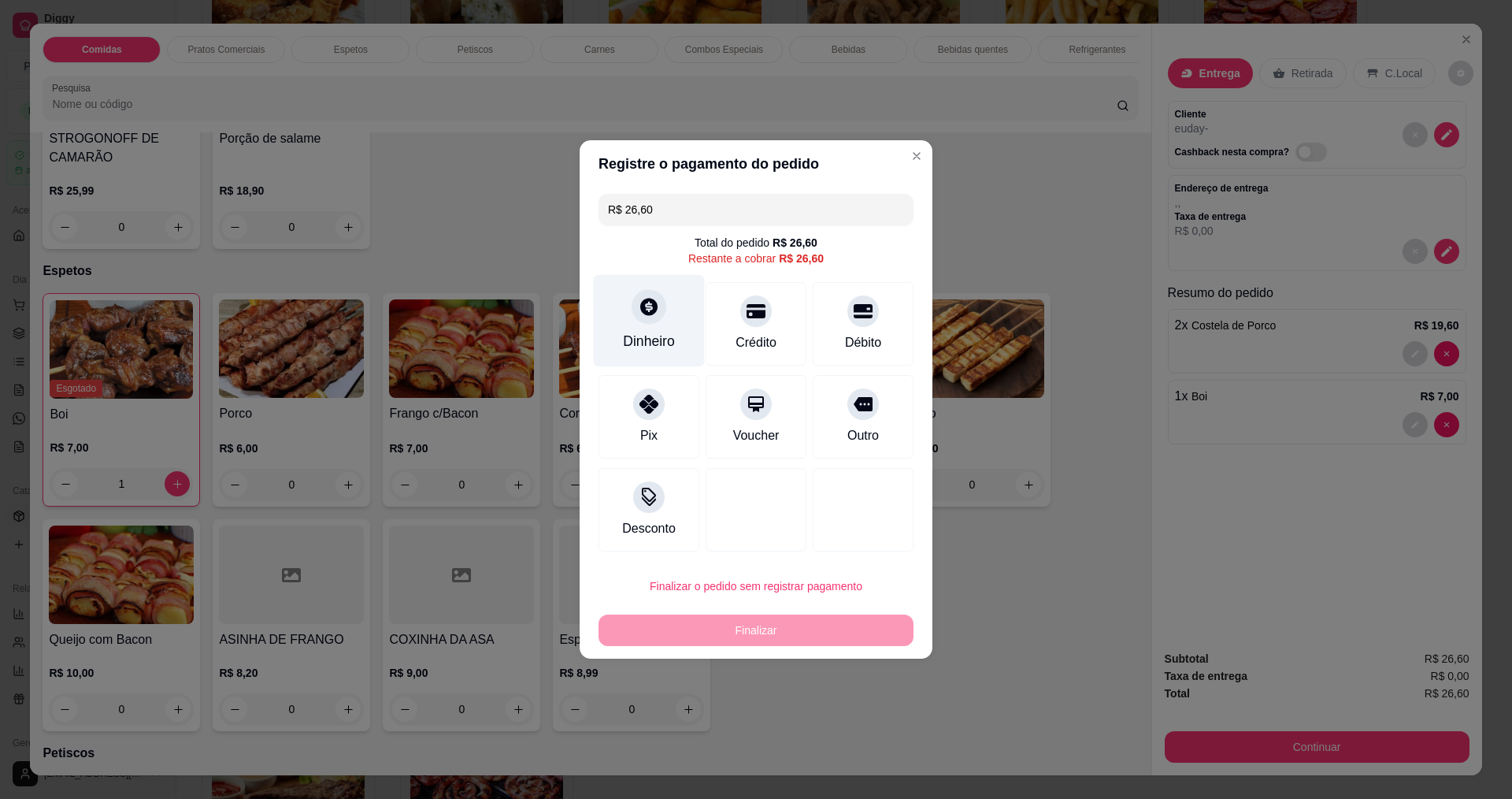
click at [658, 332] on div "Dinheiro" at bounding box center [649, 341] width 52 height 20
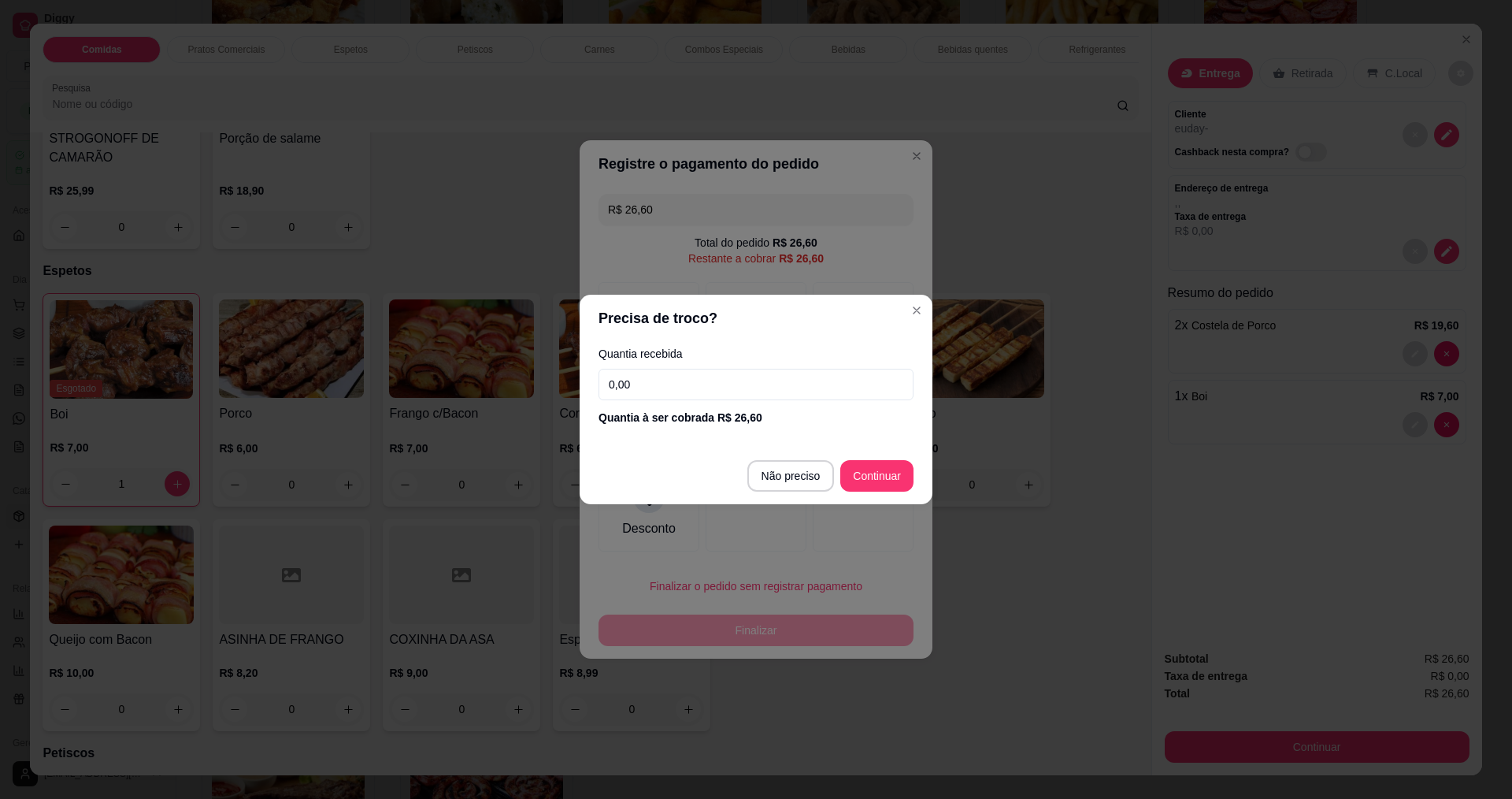
click at [704, 379] on input "0,00" at bounding box center [756, 384] width 315 height 32
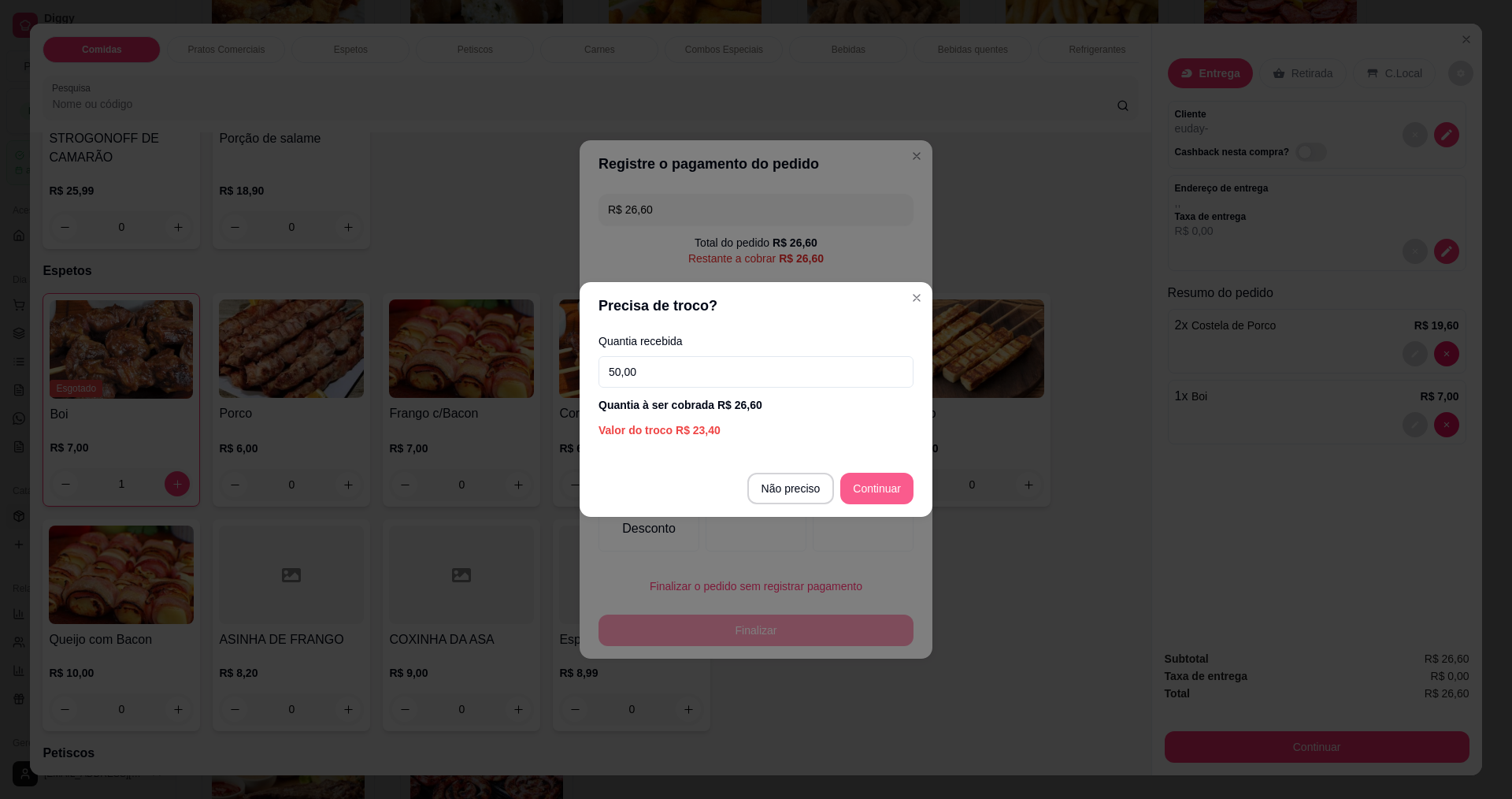
type input "50,00"
type input "R$ 0,00"
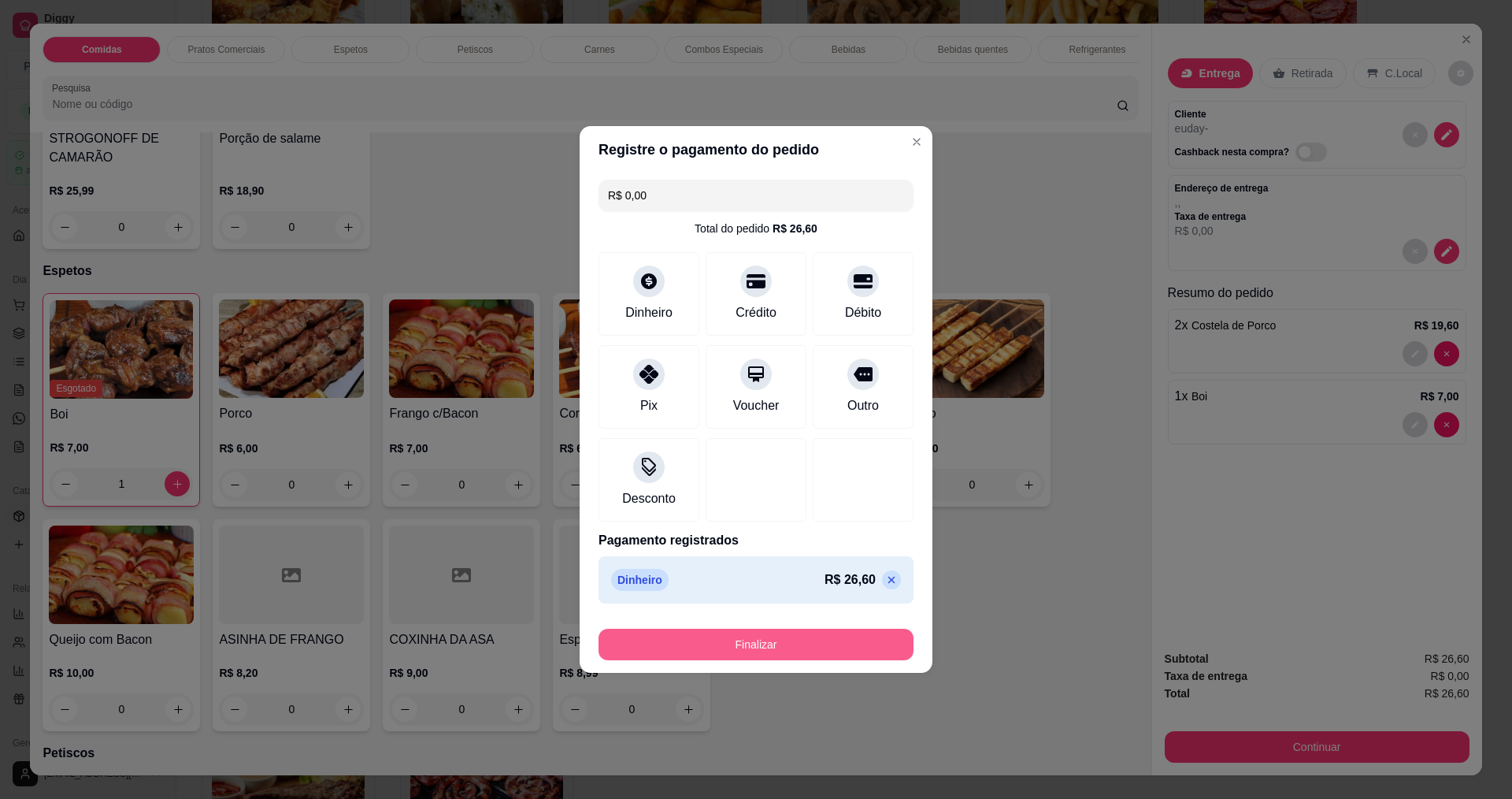
click at [789, 641] on button "Finalizar" at bounding box center [756, 644] width 315 height 32
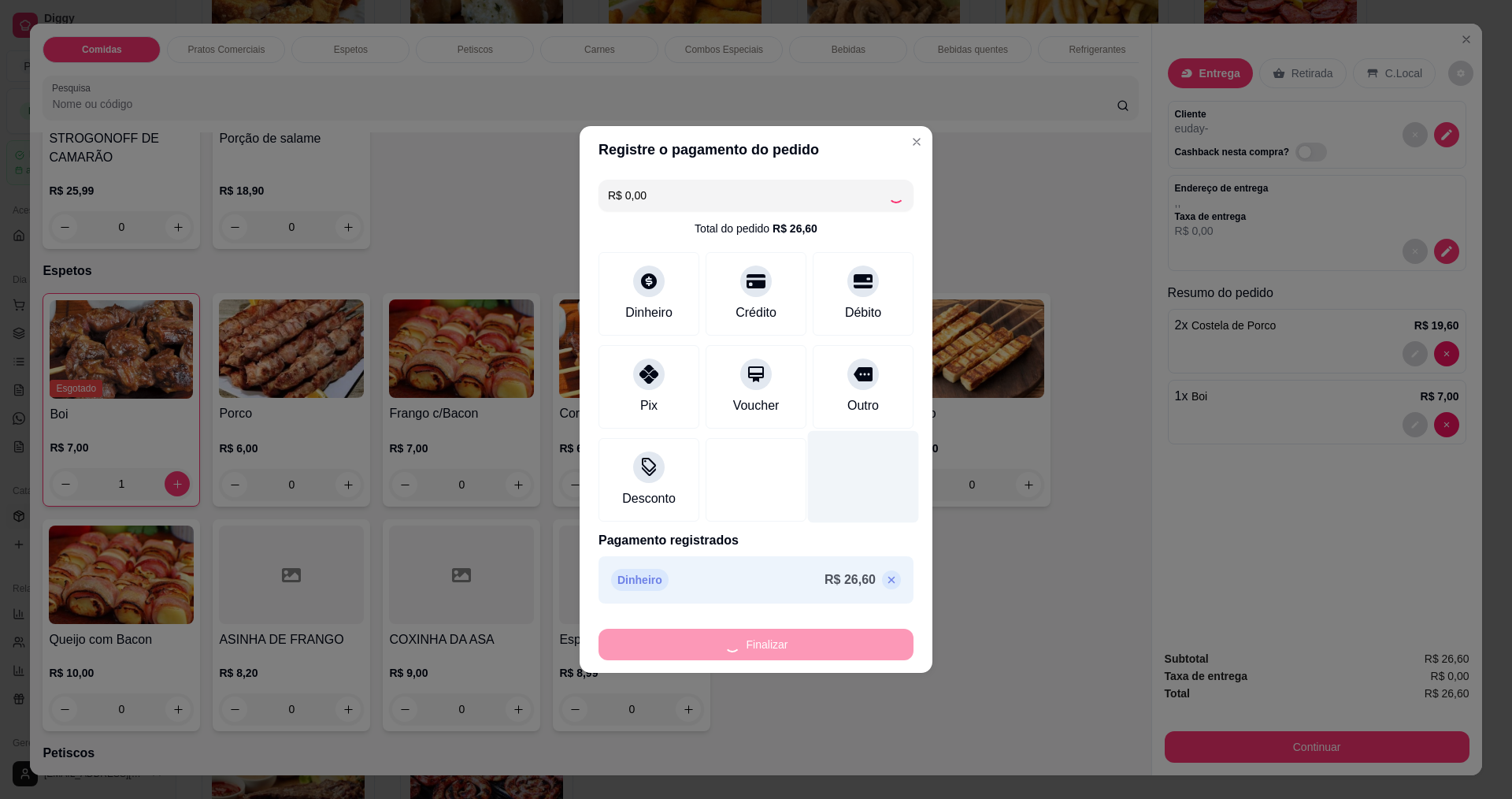
type input "0"
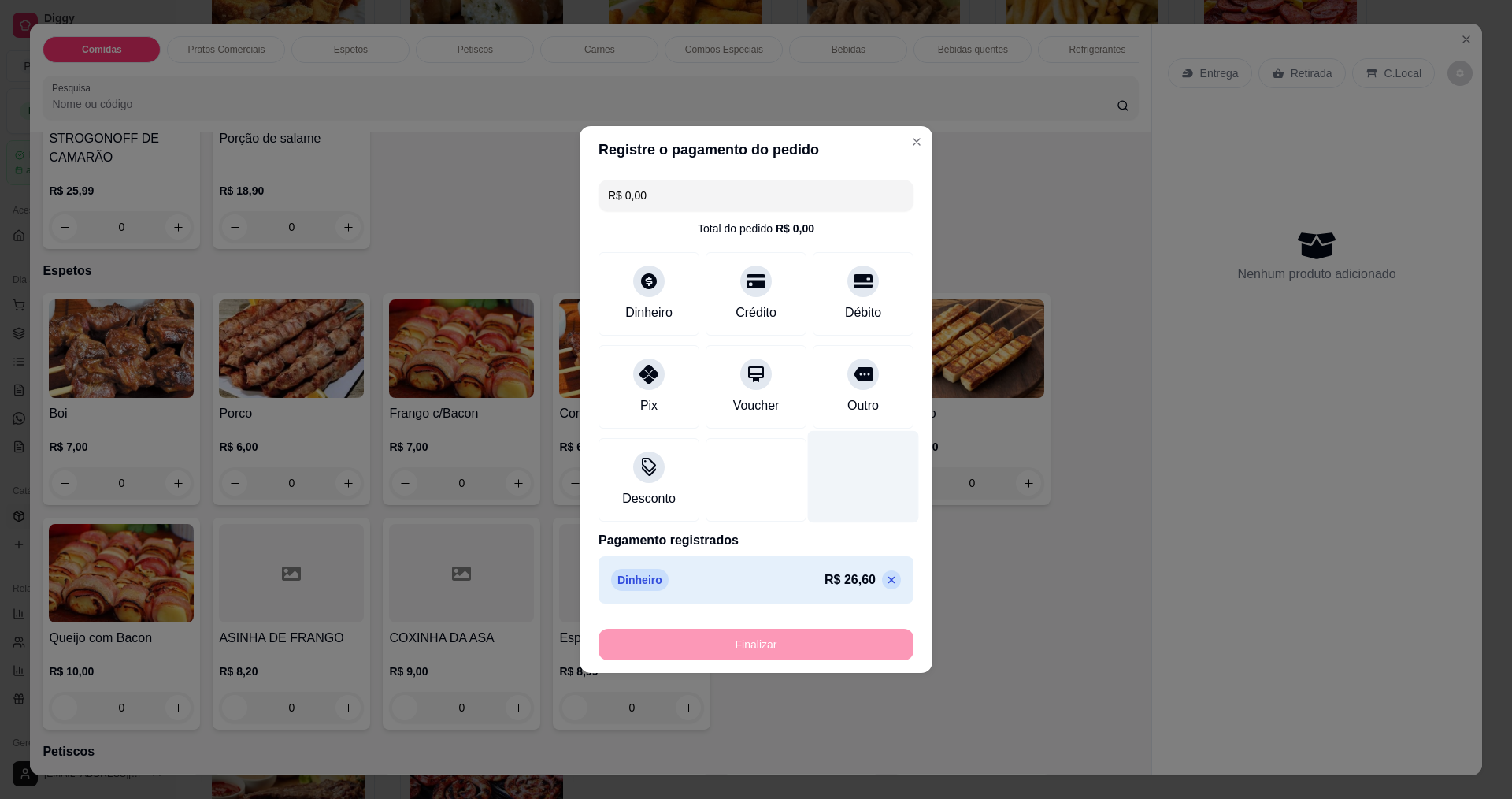
type input "-R$ 26,60"
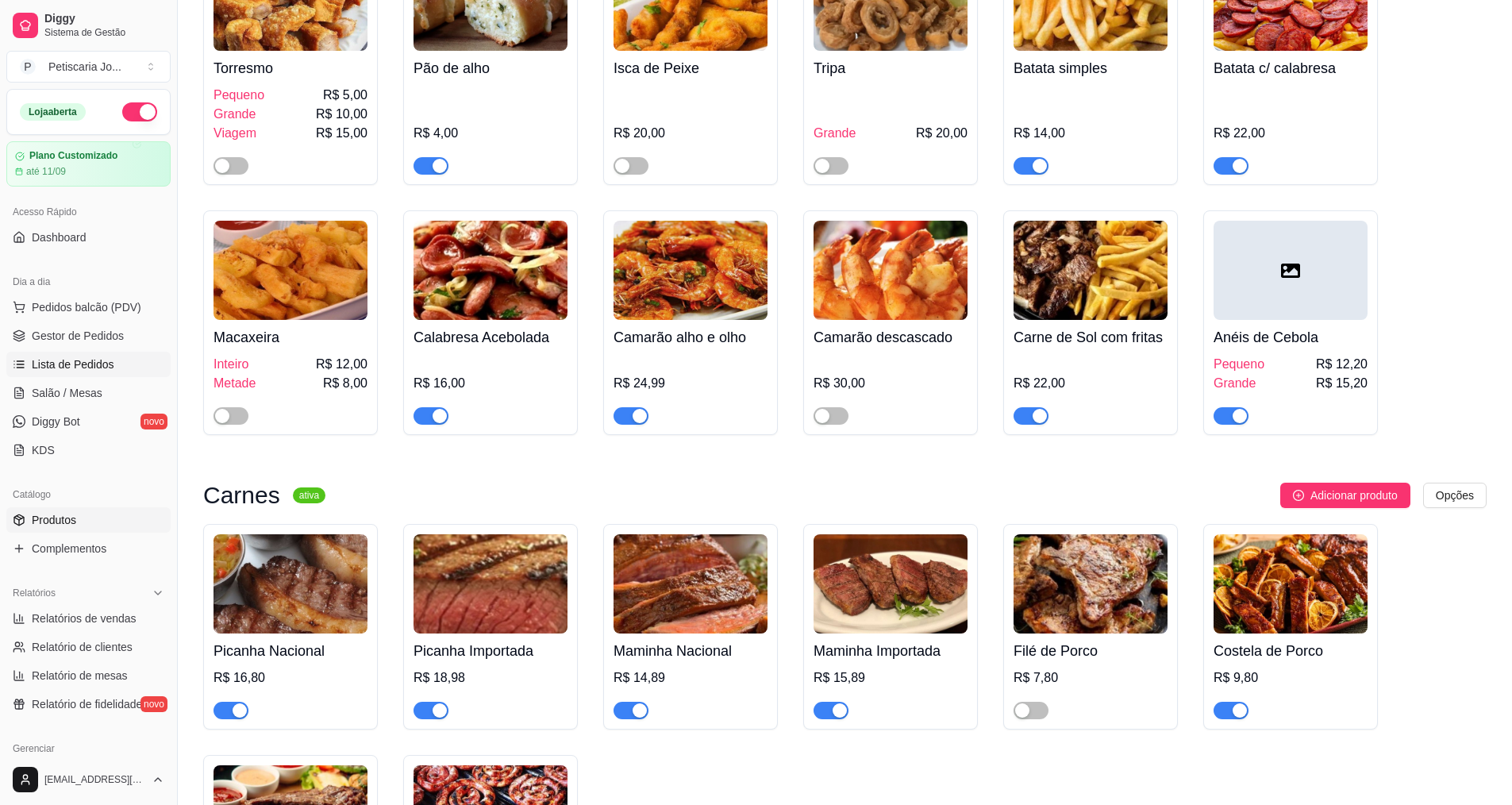
click at [86, 352] on link "Lista de Pedidos" at bounding box center [88, 364] width 164 height 25
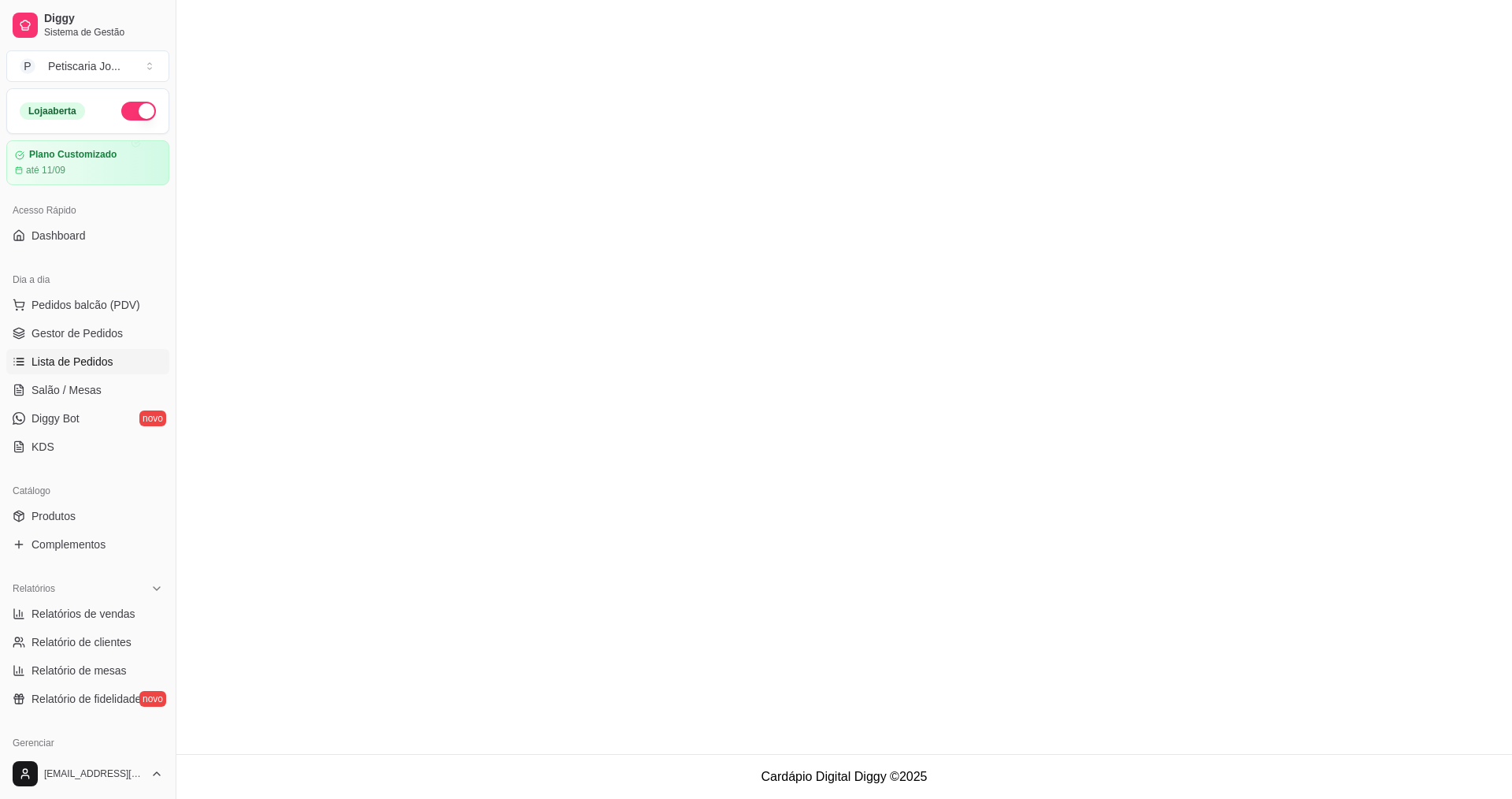
click at [85, 347] on ul "Pedidos balcão (PDV) Gestor de Pedidos Lista de Pedidos Salão / Mesas Diggy Bot…" at bounding box center [88, 376] width 163 height 167
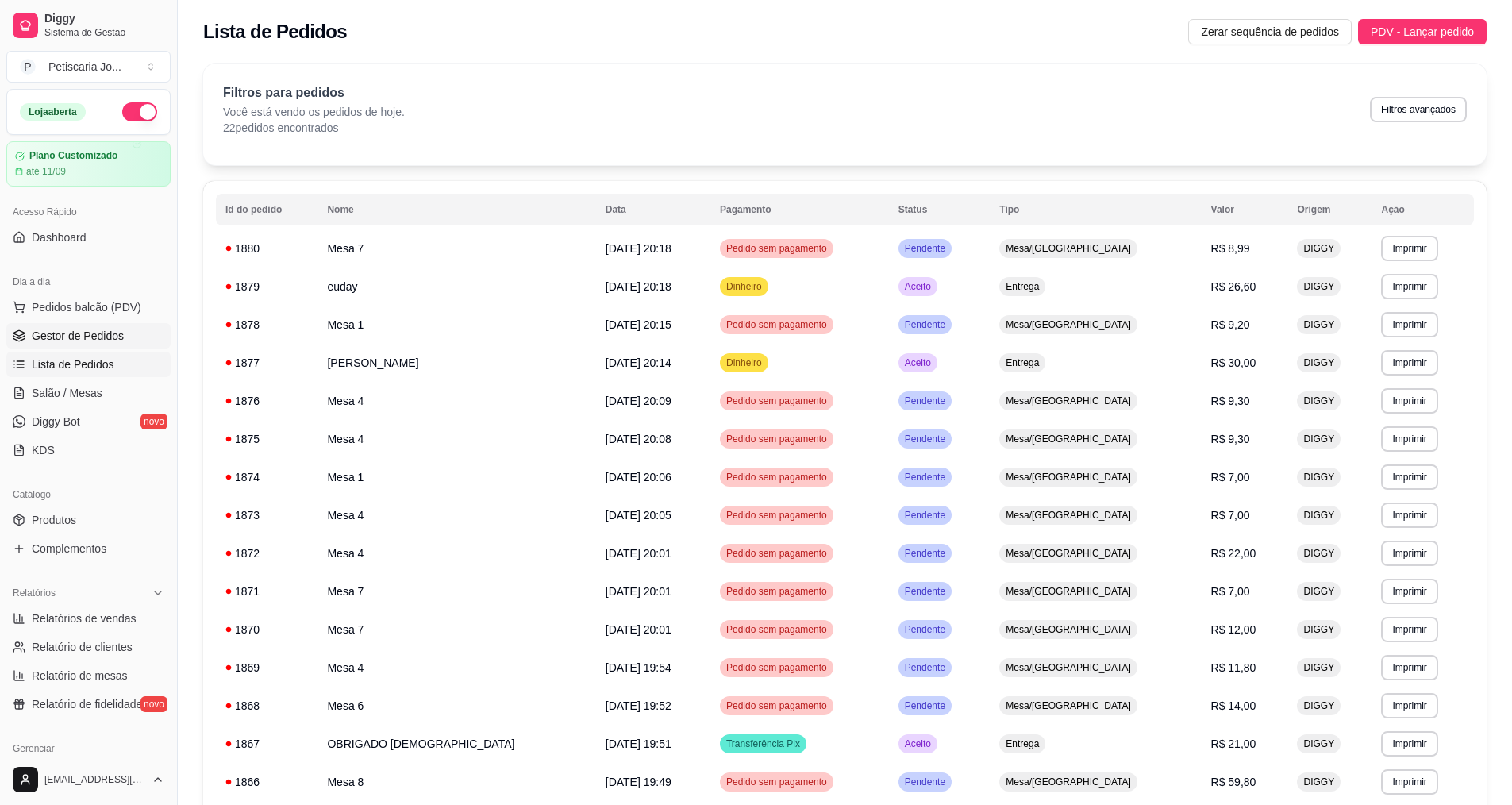
click at [86, 344] on link "Gestor de Pedidos" at bounding box center [88, 335] width 164 height 25
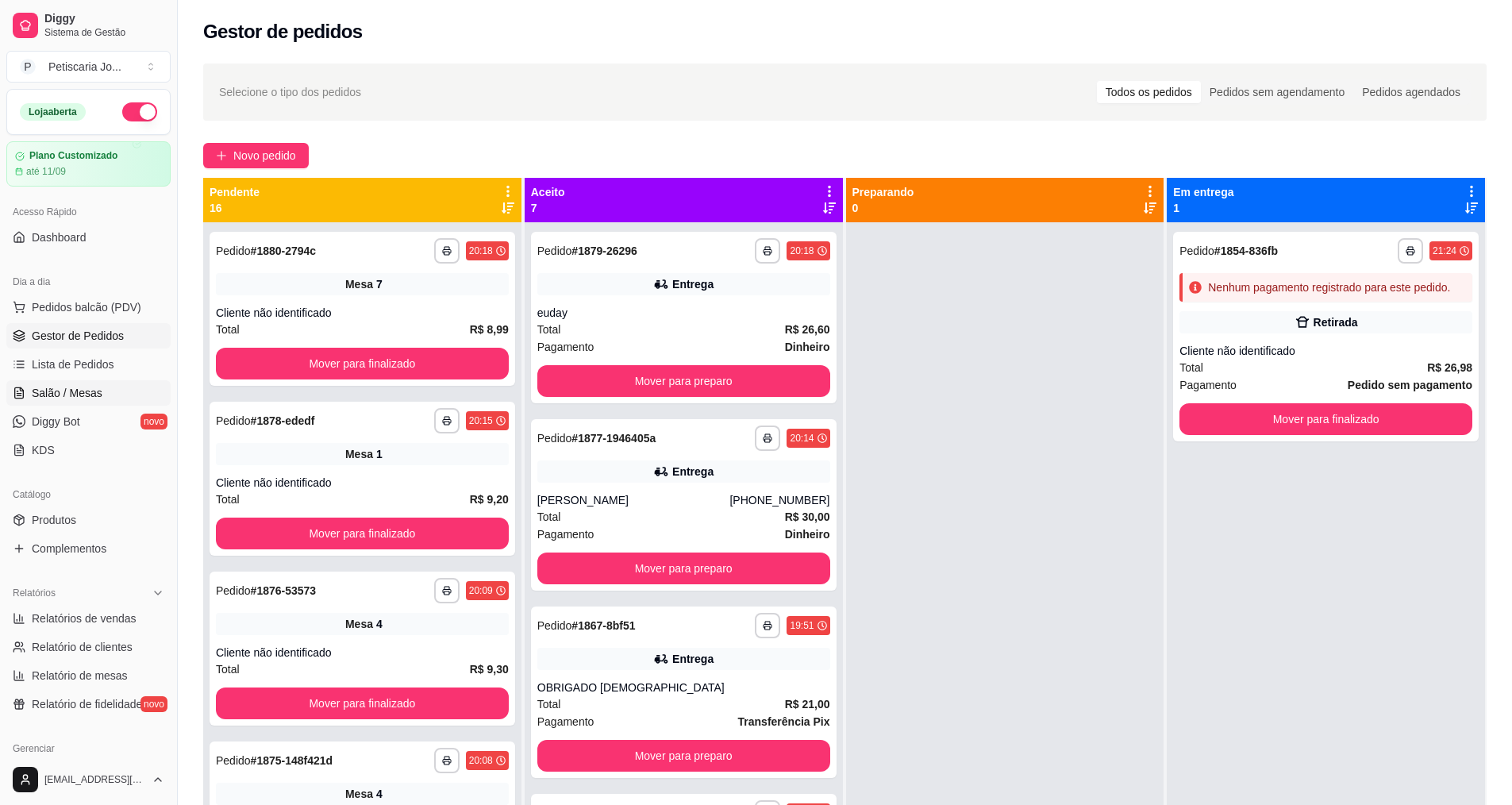
click at [62, 385] on link "Salão / Mesas" at bounding box center [88, 393] width 164 height 25
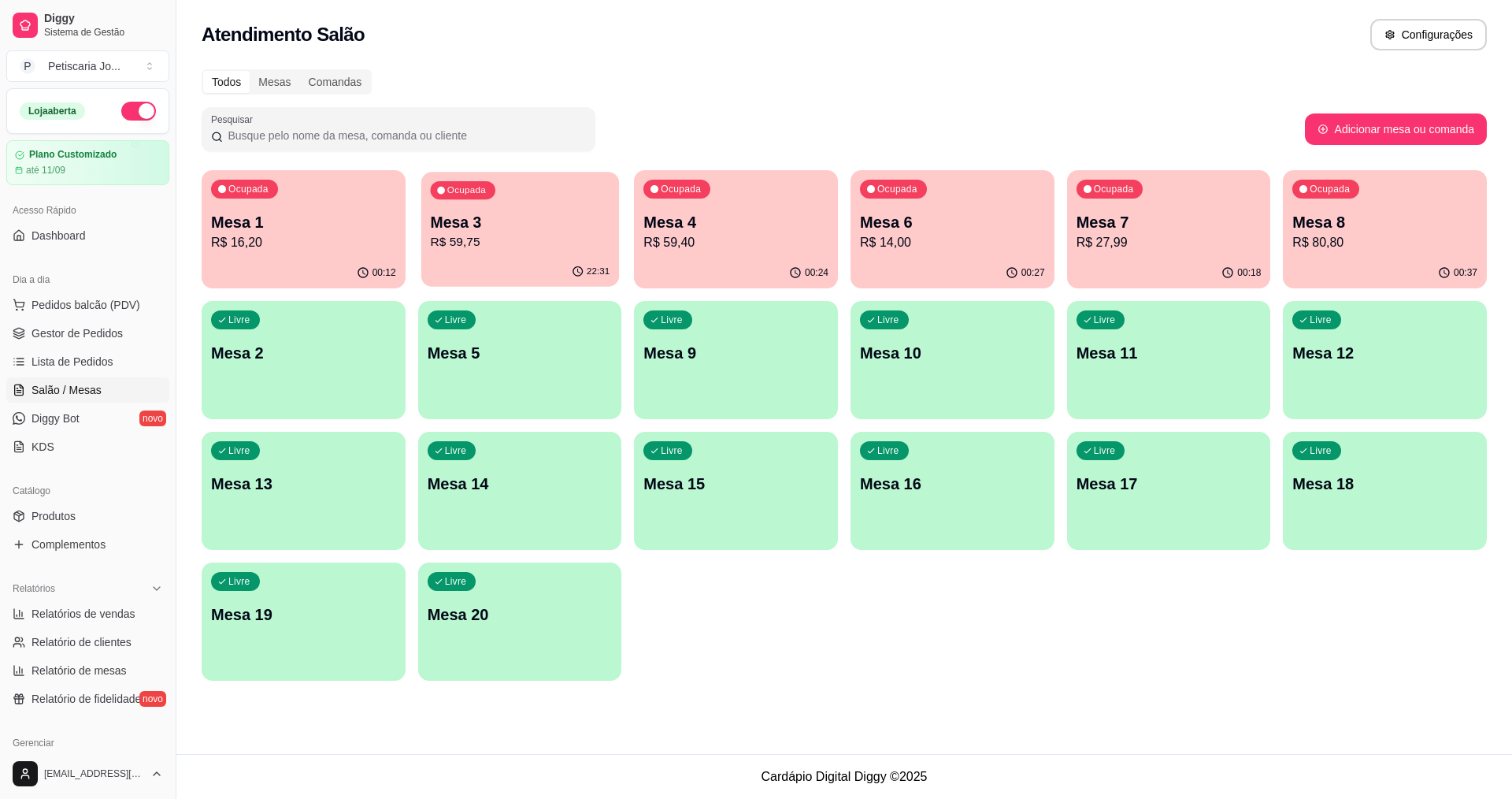
click at [424, 218] on div "Ocupada Mesa 3 R$ 59,75" at bounding box center [520, 214] width 198 height 85
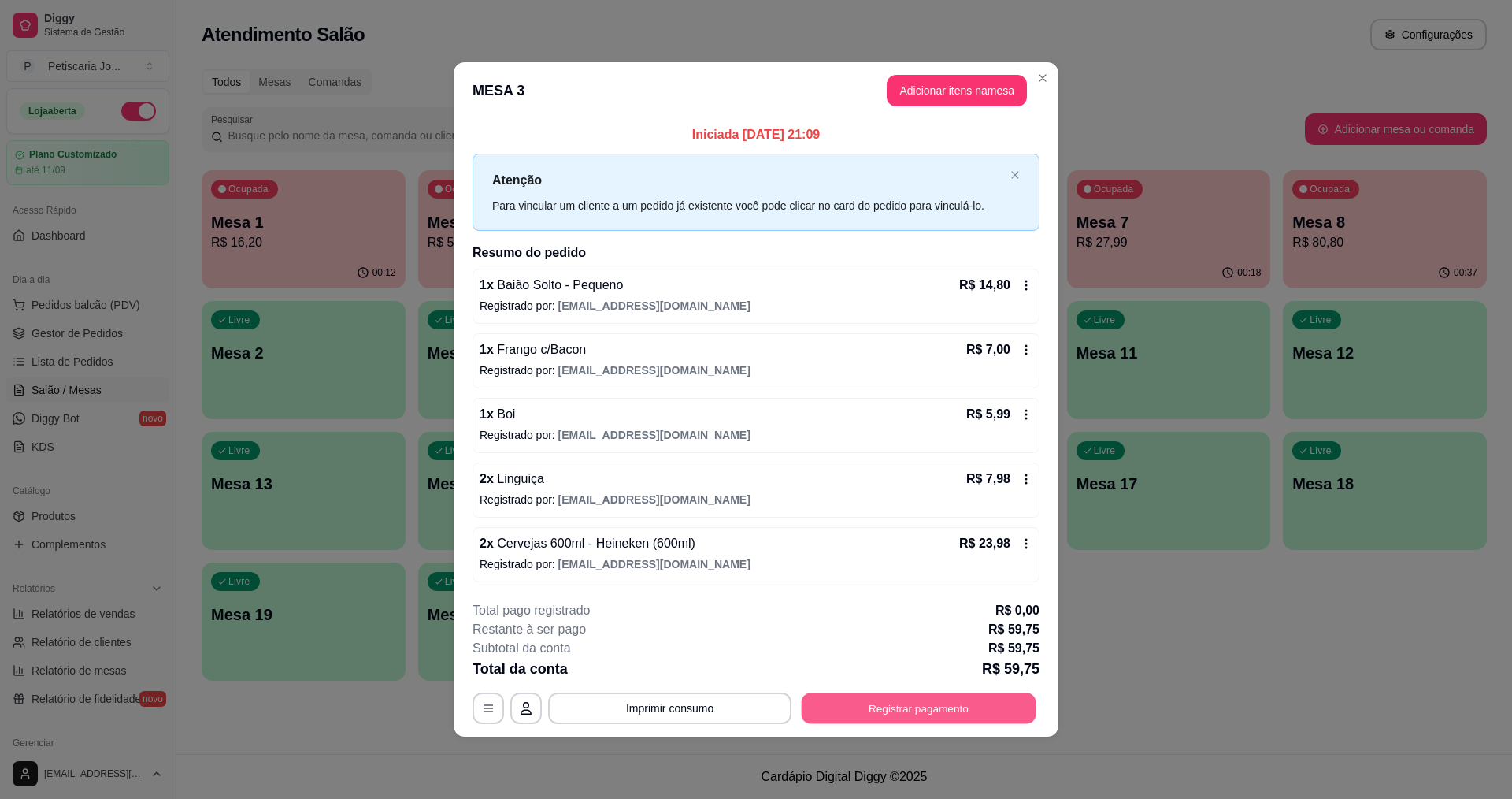
click at [847, 715] on button "Registrar pagamento" at bounding box center [919, 708] width 235 height 31
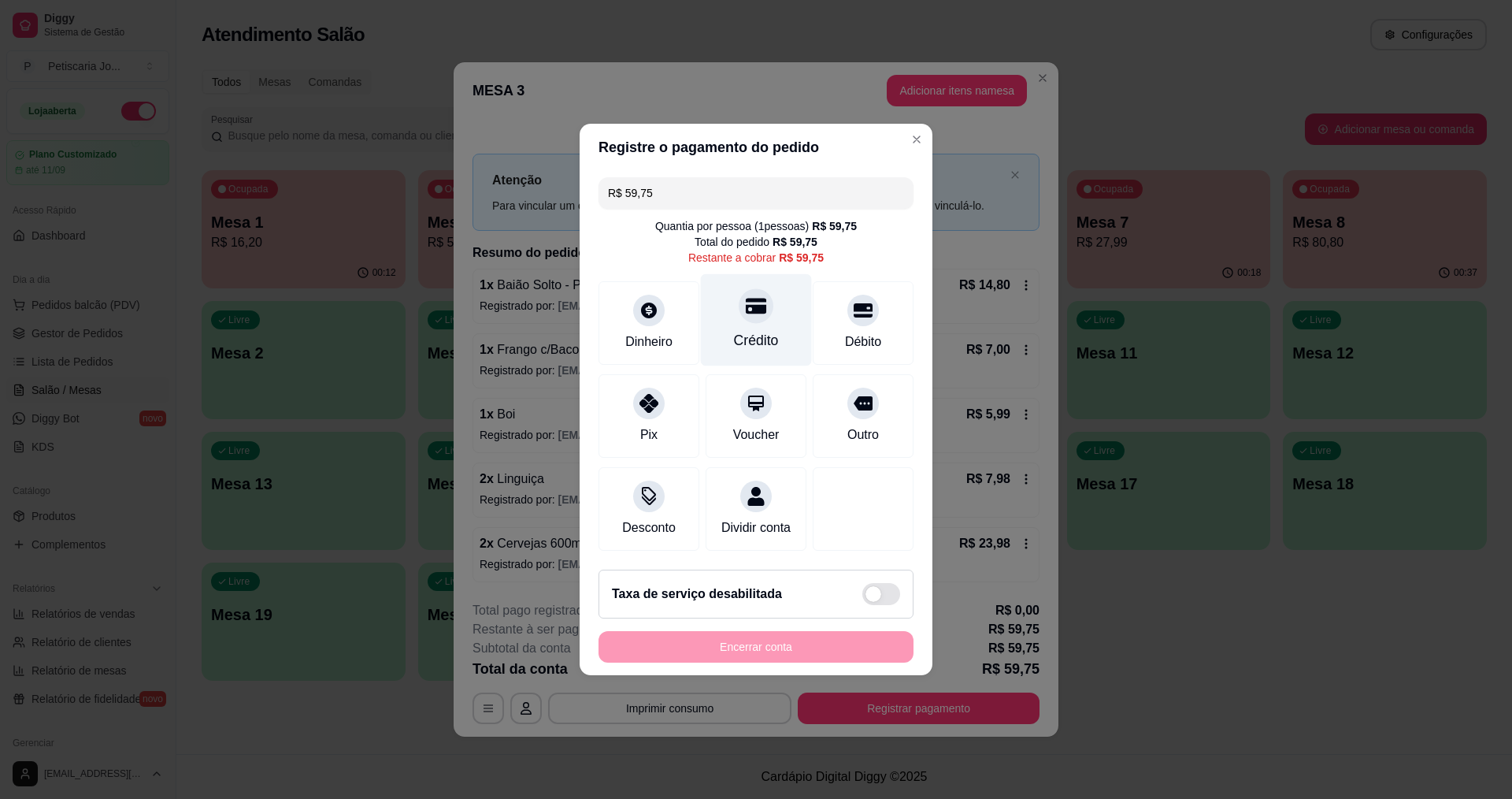
click at [746, 306] on icon at bounding box center [756, 305] width 20 height 20
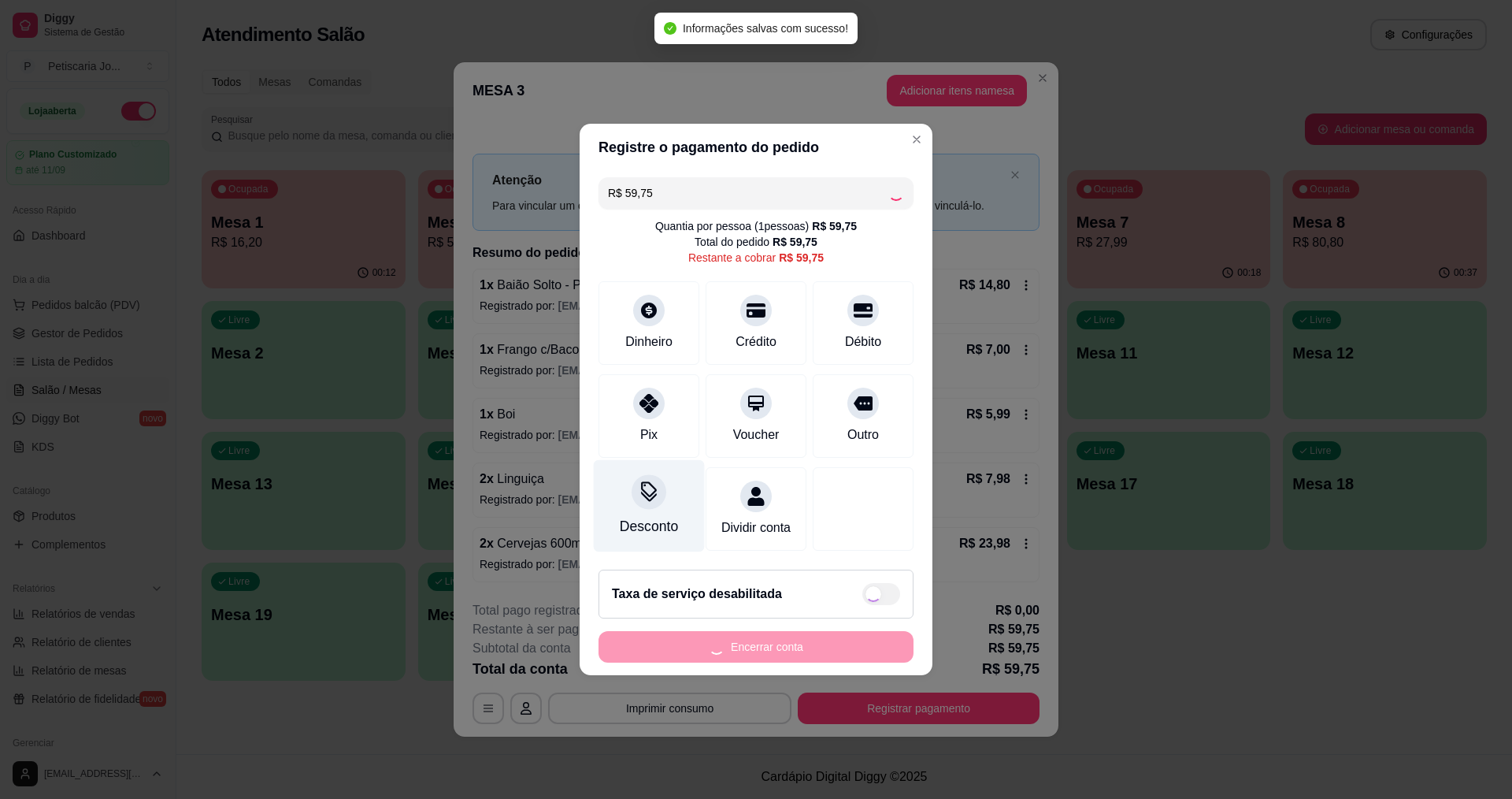
type input "R$ 0,00"
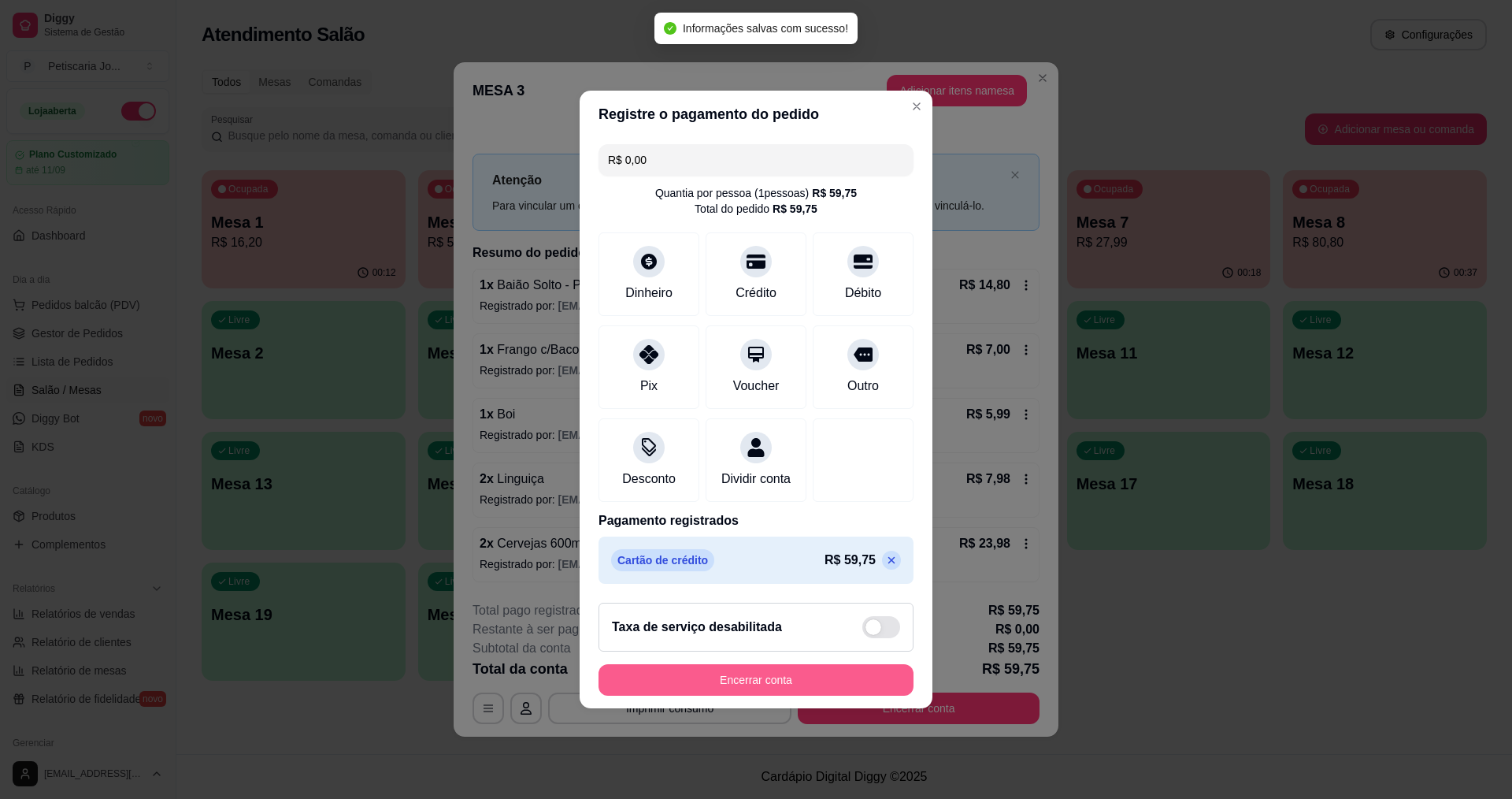
click at [690, 689] on button "Encerrar conta" at bounding box center [756, 680] width 315 height 32
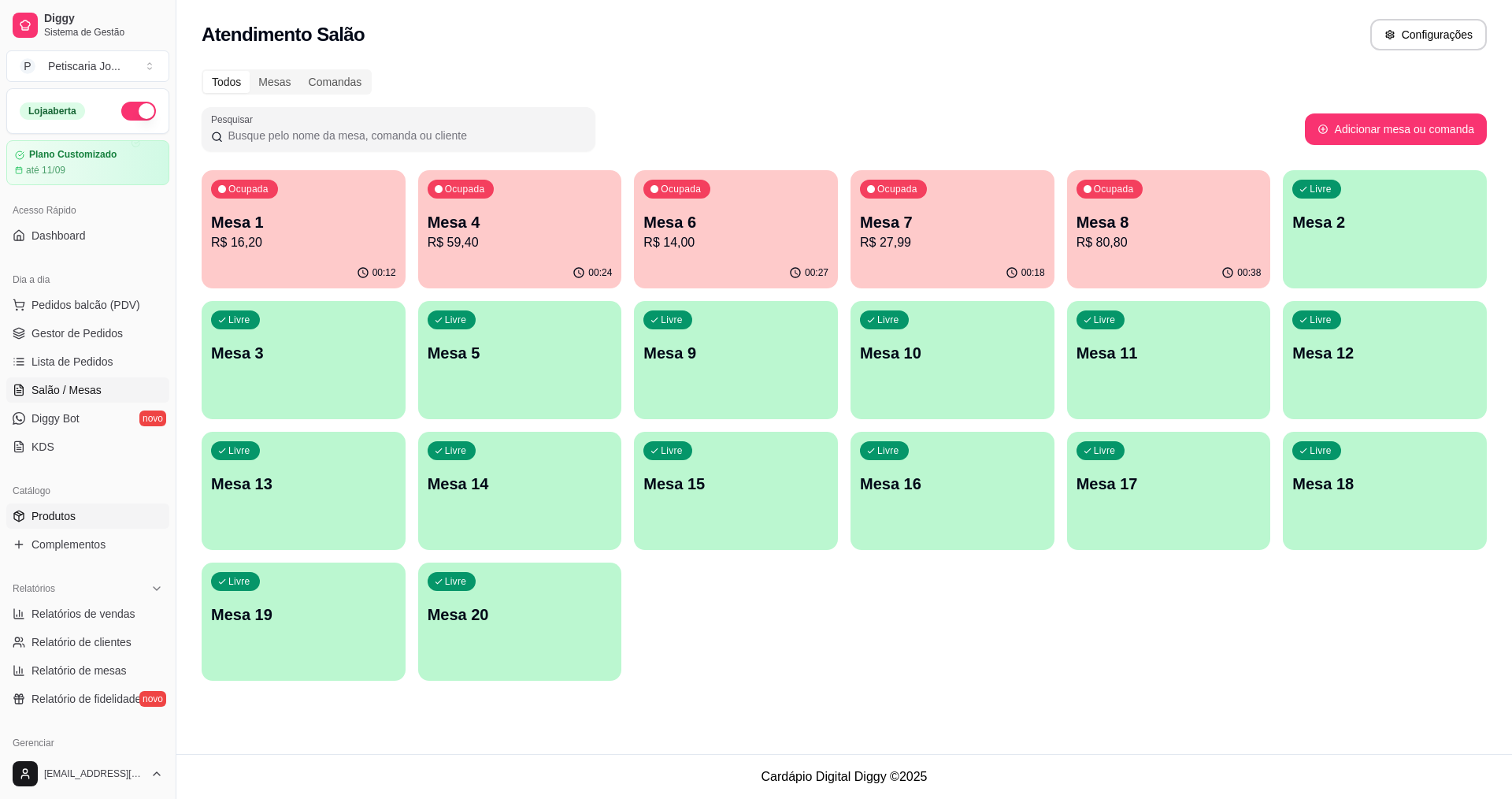
click at [64, 524] on link "Produtos" at bounding box center [88, 516] width 163 height 25
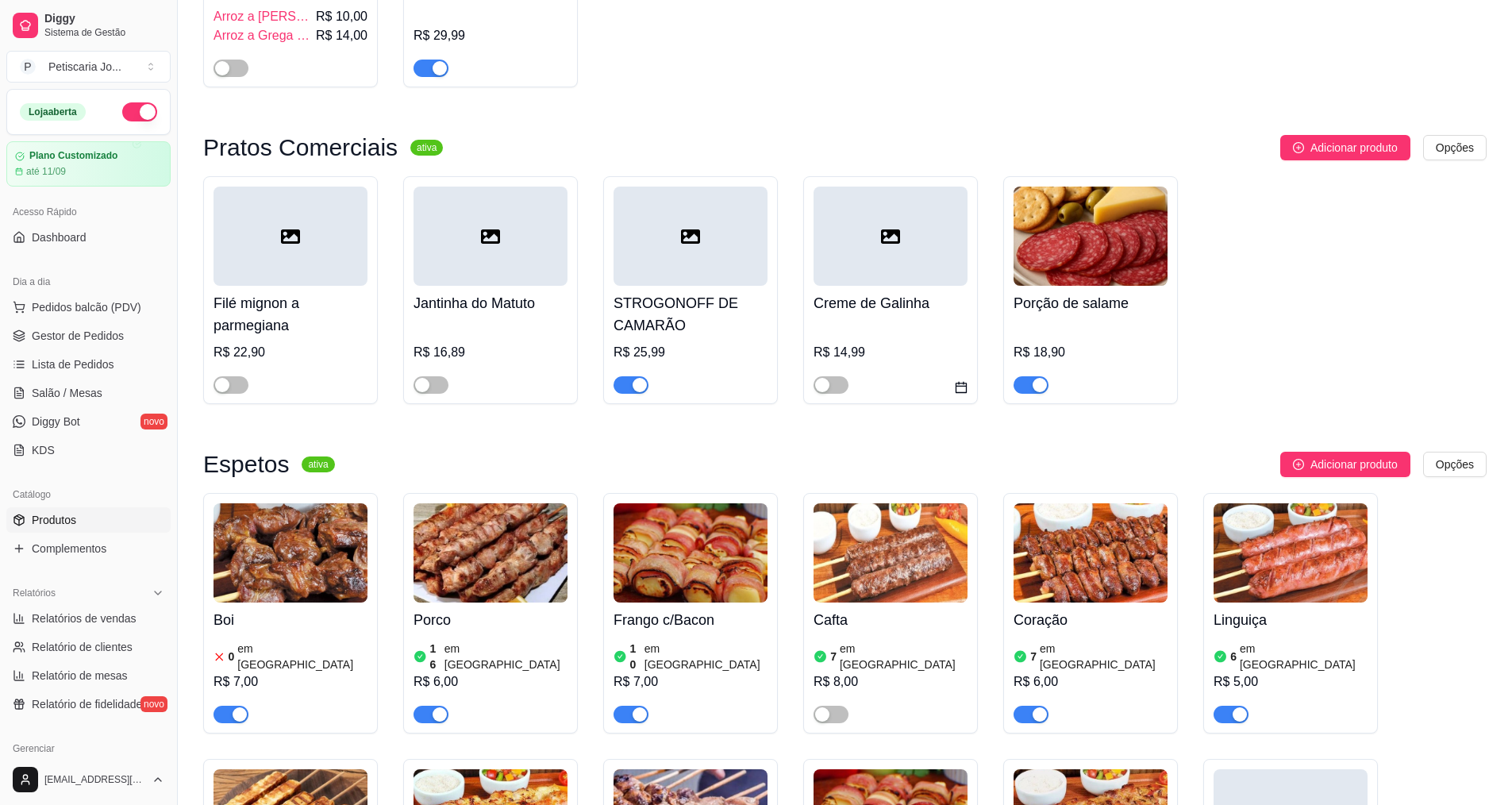
scroll to position [635, 0]
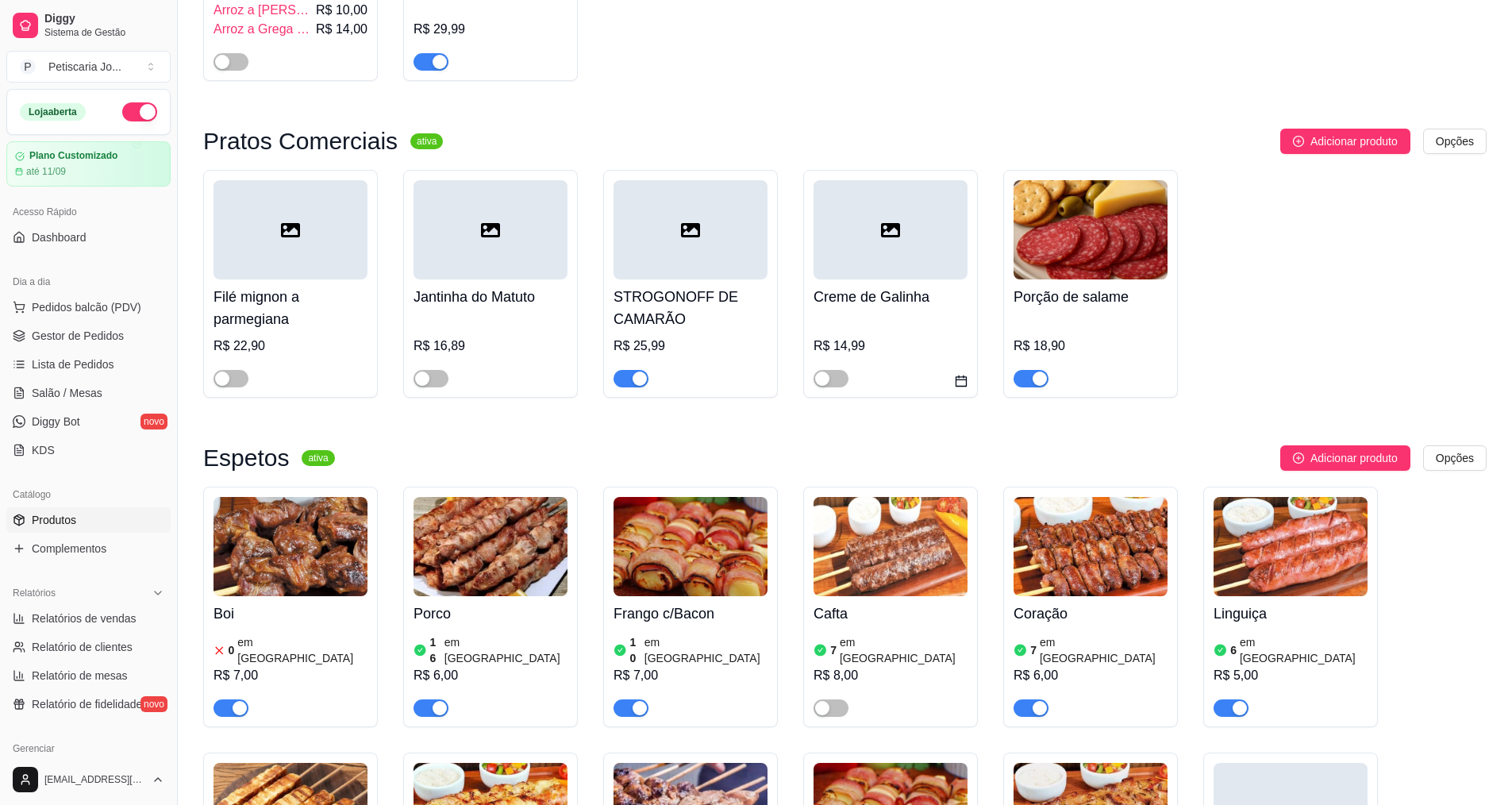
click at [236, 368] on div at bounding box center [231, 377] width 35 height 19
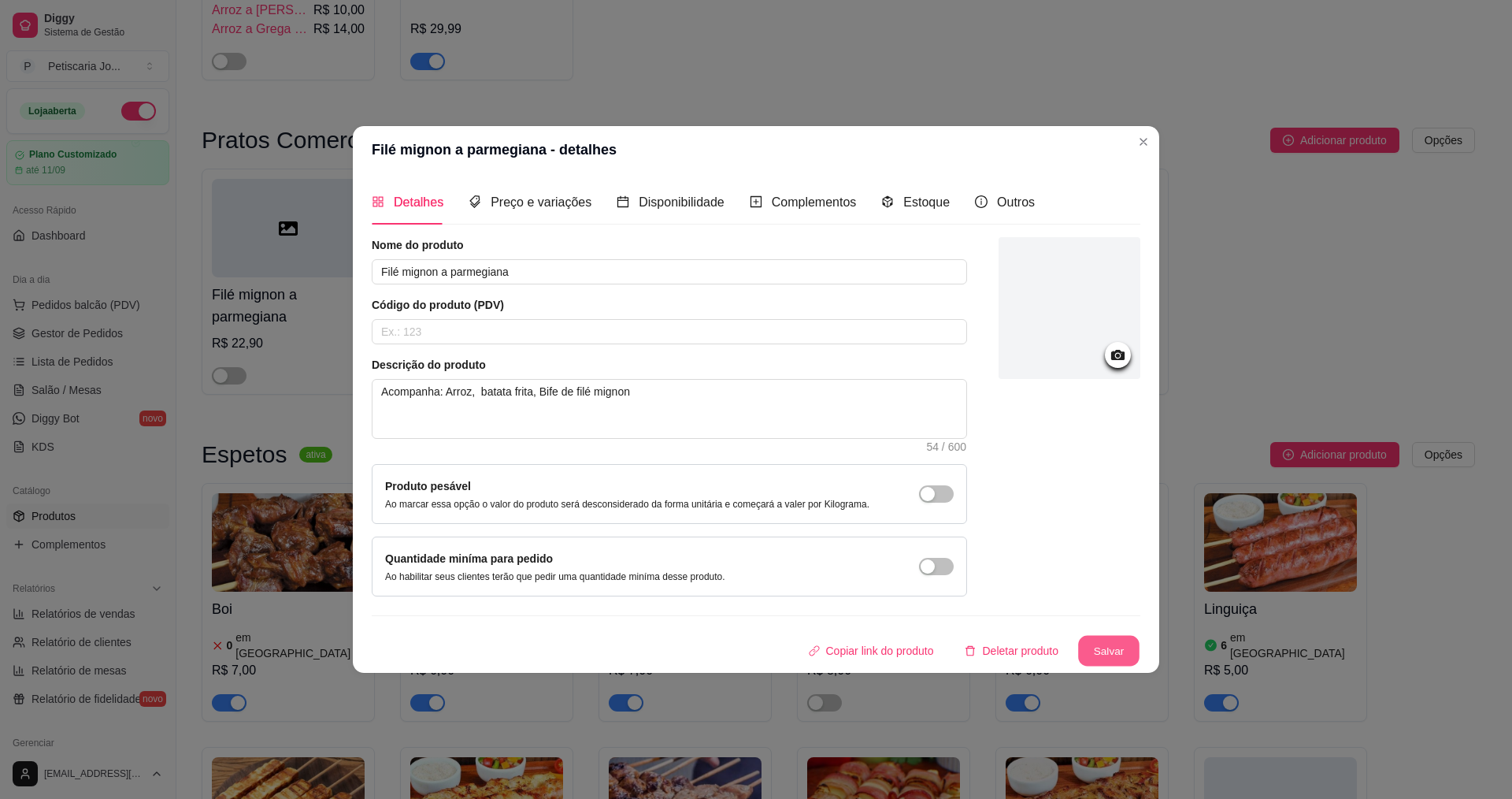
click at [1101, 639] on button "Salvar" at bounding box center [1109, 651] width 62 height 31
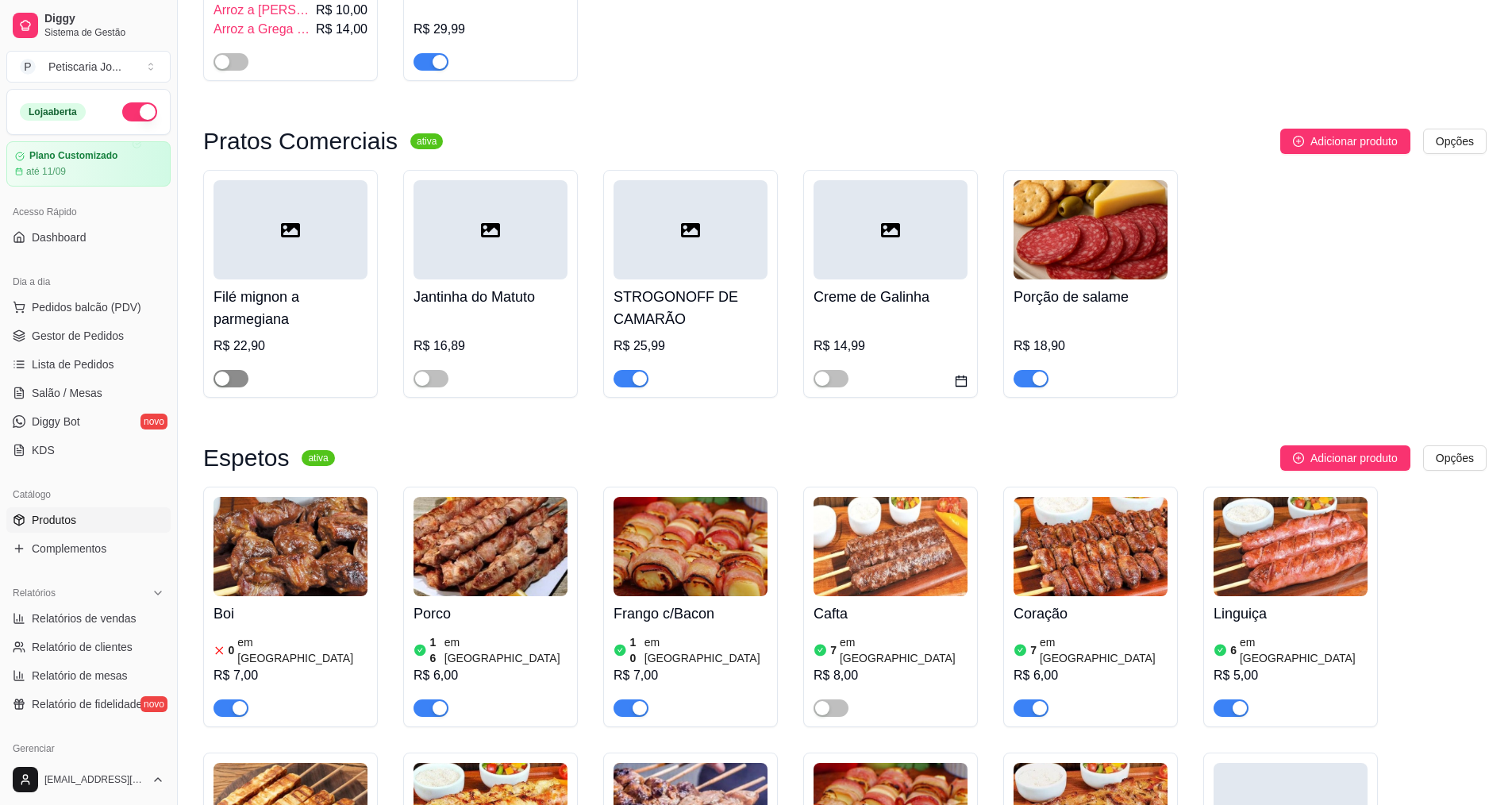
click at [228, 371] on div "button" at bounding box center [222, 378] width 14 height 14
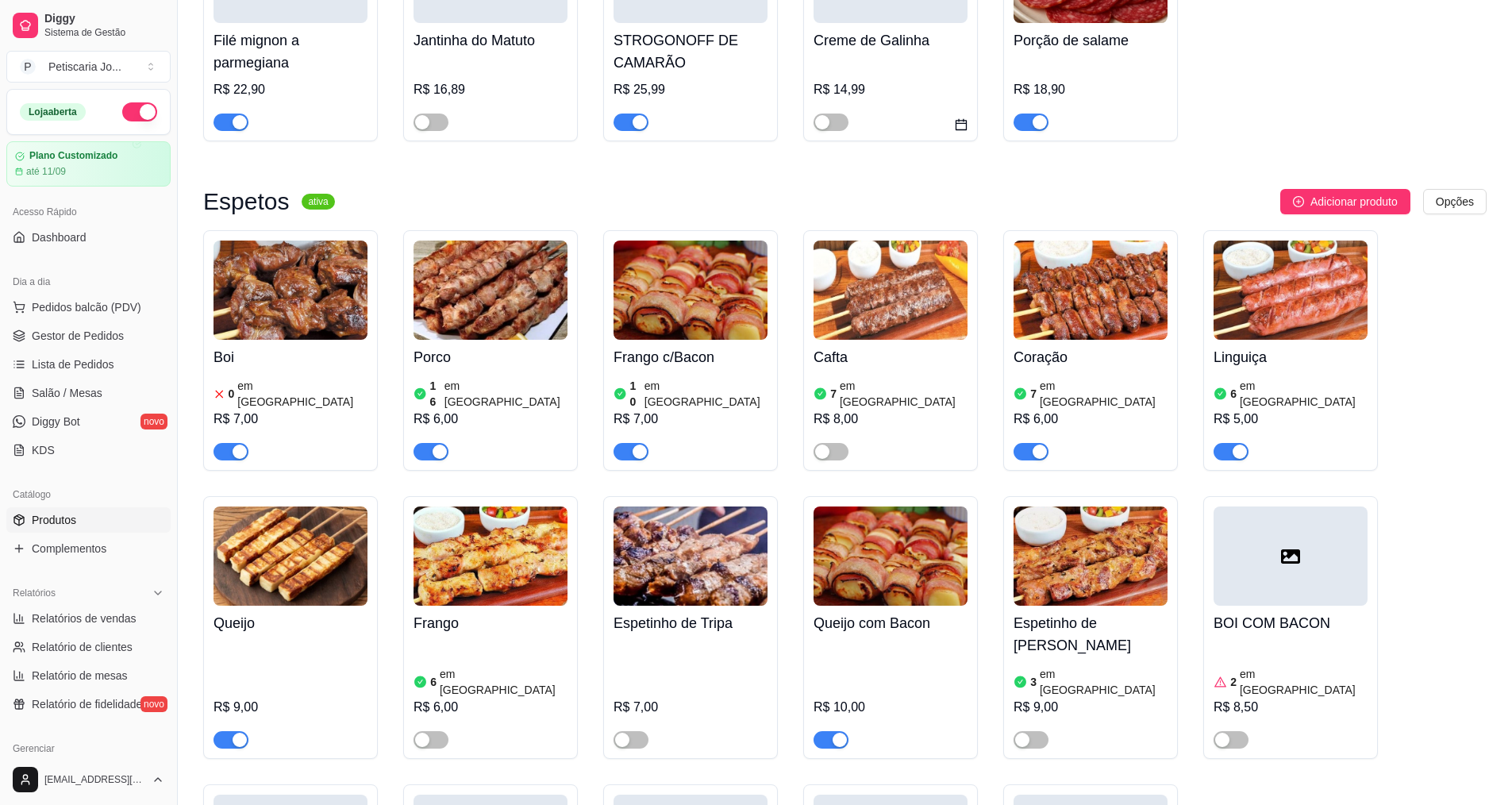
scroll to position [873, 0]
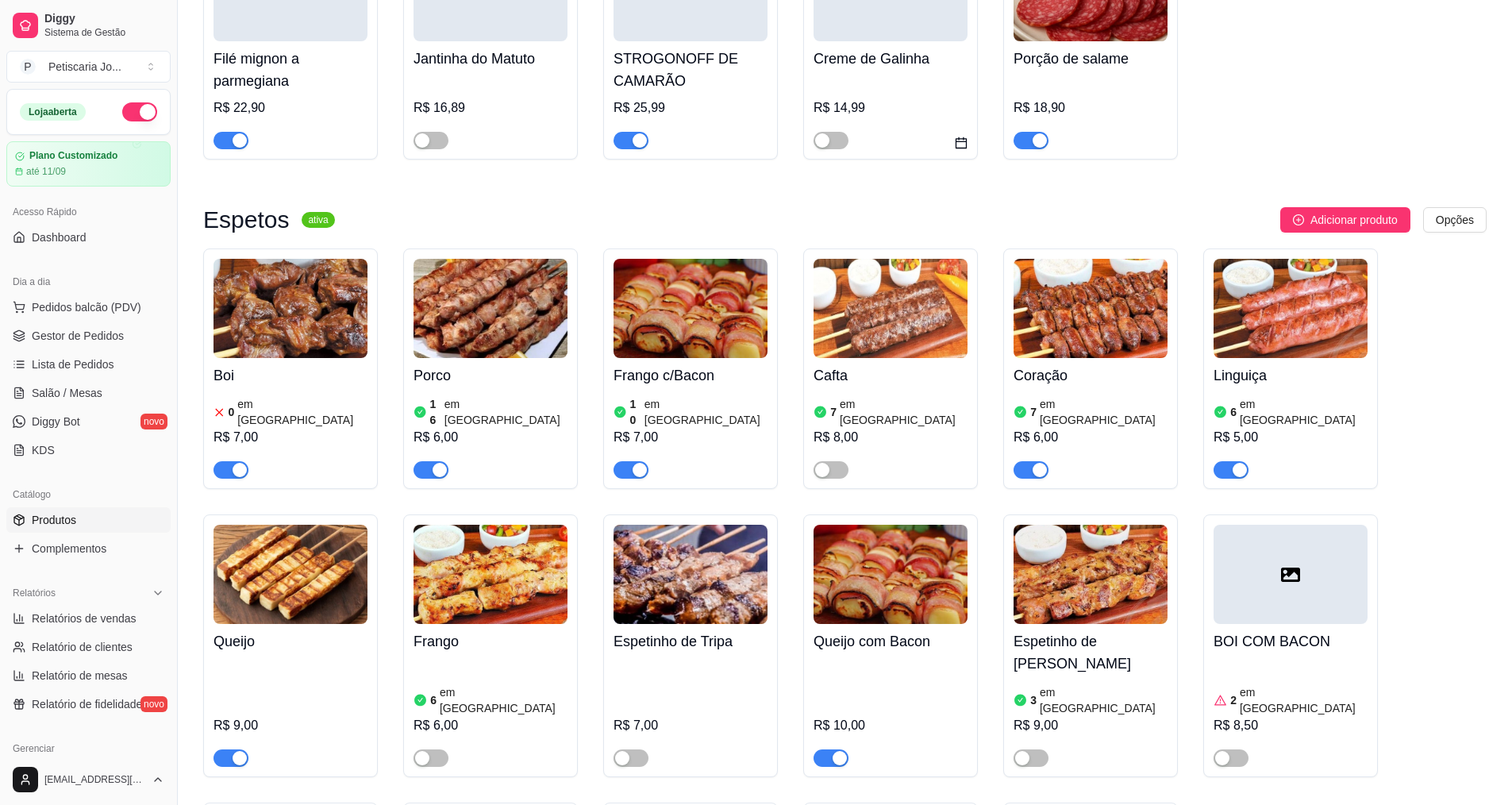
click at [233, 259] on img at bounding box center [290, 308] width 154 height 99
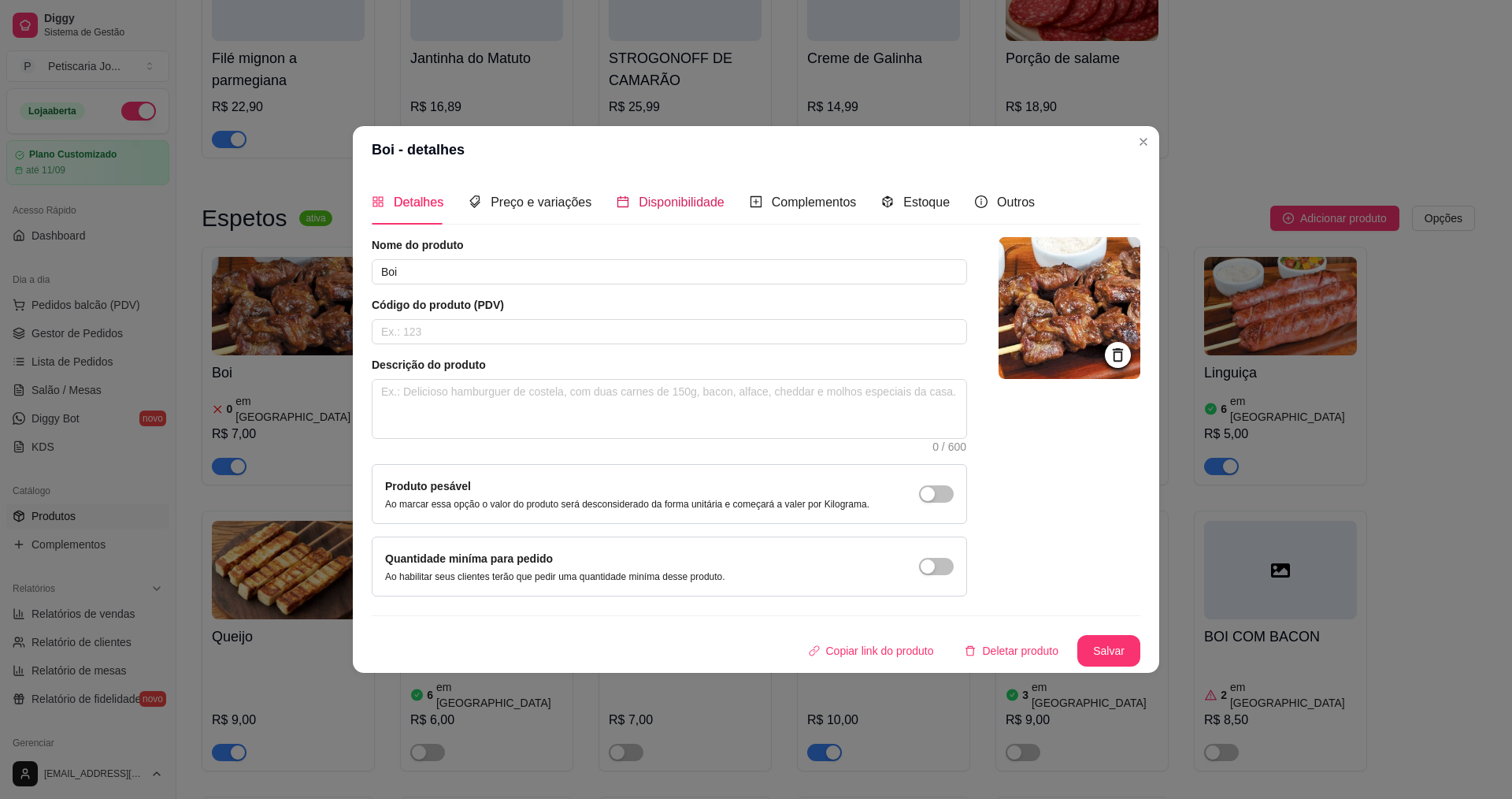
click at [627, 201] on div "Disponibilidade" at bounding box center [670, 202] width 108 height 19
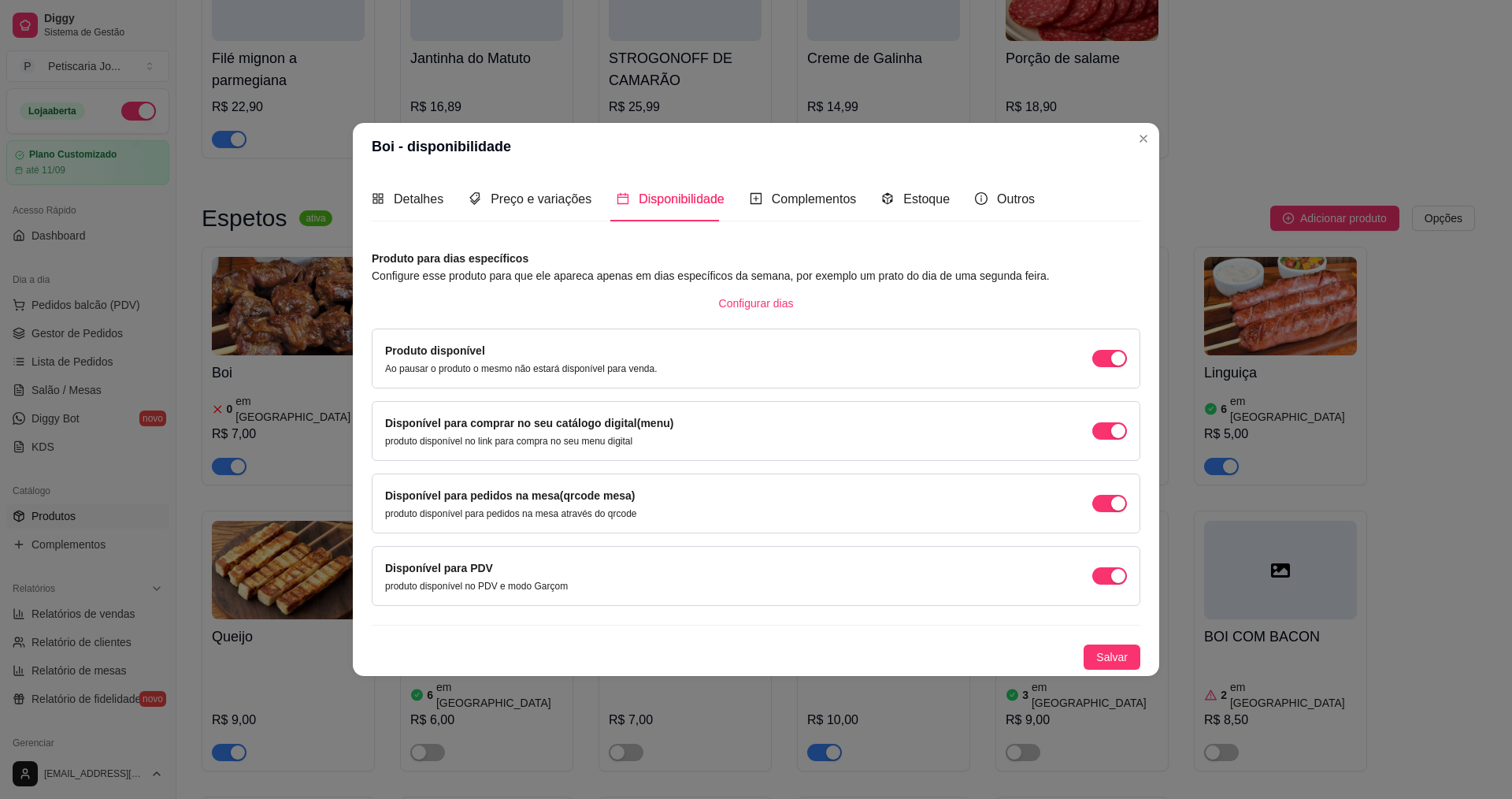
click at [943, 199] on div "Detalhes Preço e variações Disponibilidade Complementos Estoque Outros" at bounding box center [703, 198] width 663 height 45
click at [916, 199] on span "Estoque" at bounding box center [926, 199] width 46 height 13
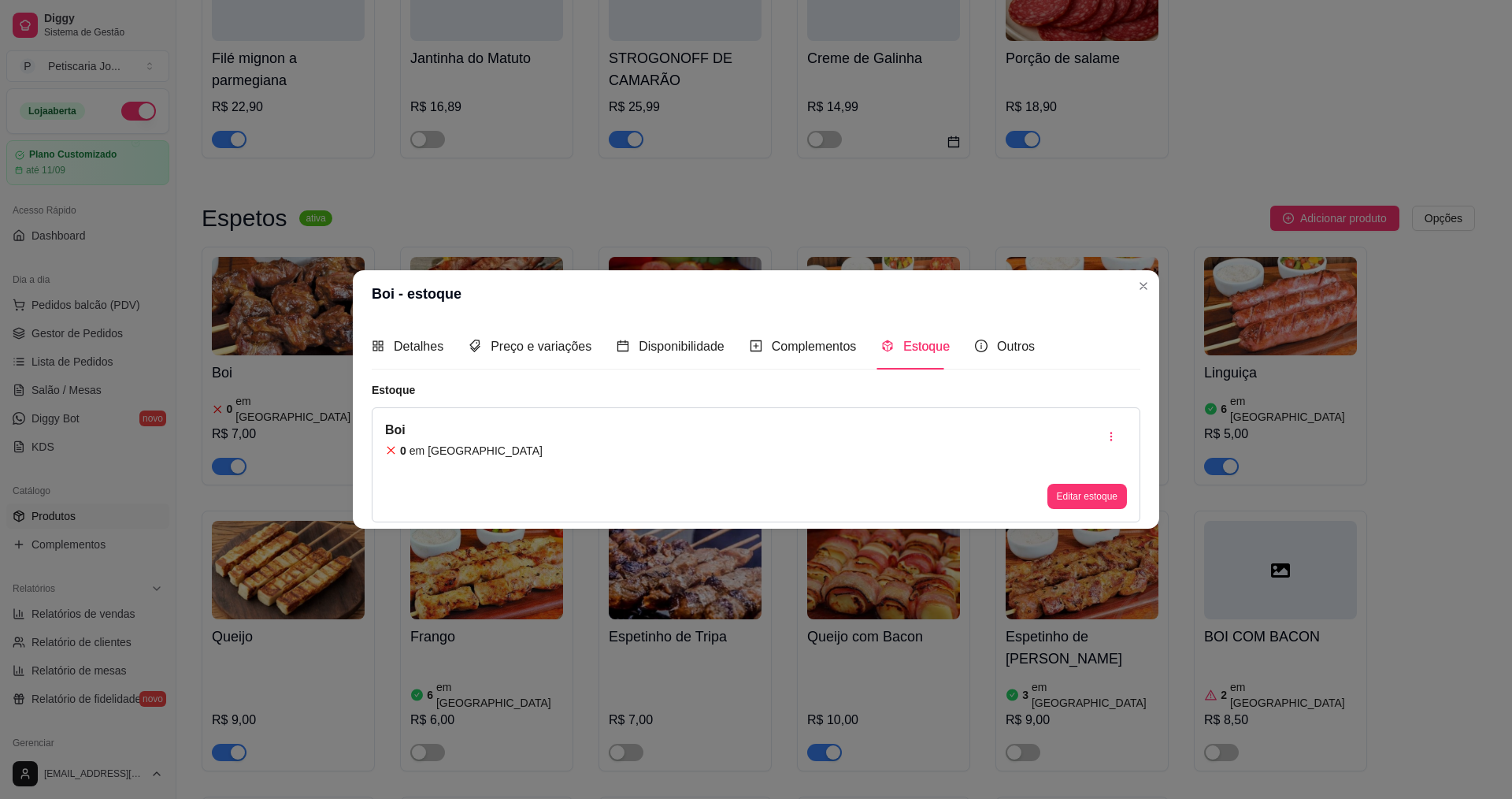
click at [599, 437] on div "Boi 0 em estoque Editar estoque" at bounding box center [756, 465] width 769 height 115
click at [388, 451] on icon at bounding box center [390, 450] width 12 height 12
click at [481, 444] on div "Boi 0 em estoque Editar estoque" at bounding box center [756, 465] width 769 height 115
click at [476, 448] on div "Boi 0 em estoque Editar estoque" at bounding box center [756, 465] width 769 height 115
click at [1082, 499] on button "Editar estoque" at bounding box center [1088, 496] width 80 height 25
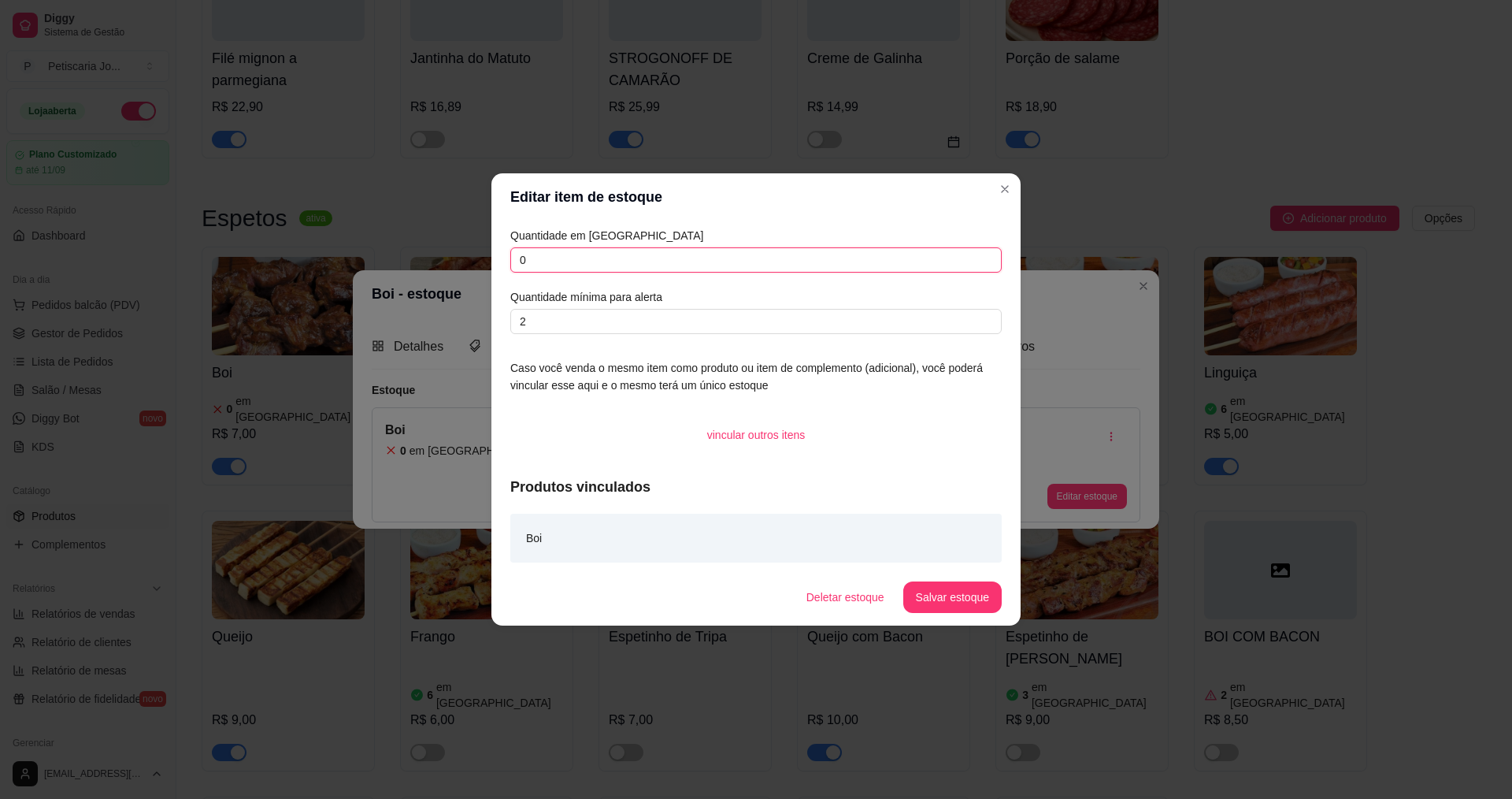
click at [671, 254] on input "0" at bounding box center [756, 260] width 491 height 25
type input "050"
click at [950, 618] on footer "Deletar estoque Salvar estoque" at bounding box center [756, 598] width 529 height 57
click at [950, 616] on footer "Deletar estoque Salvar estoque" at bounding box center [756, 598] width 529 height 57
click at [950, 598] on button "Salvar estoque" at bounding box center [952, 598] width 96 height 31
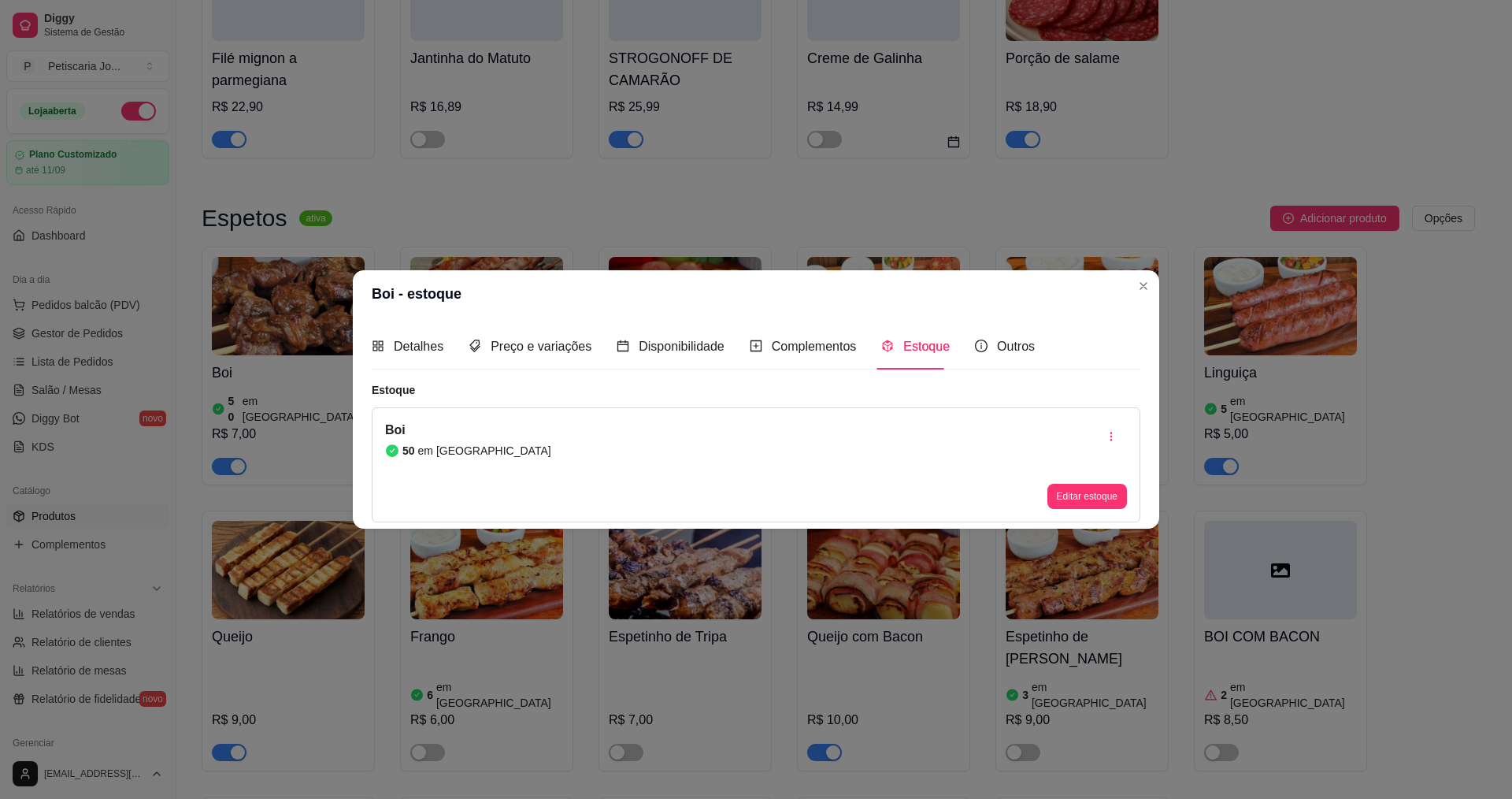
click at [1151, 298] on header "Boi - estoque" at bounding box center [756, 294] width 807 height 47
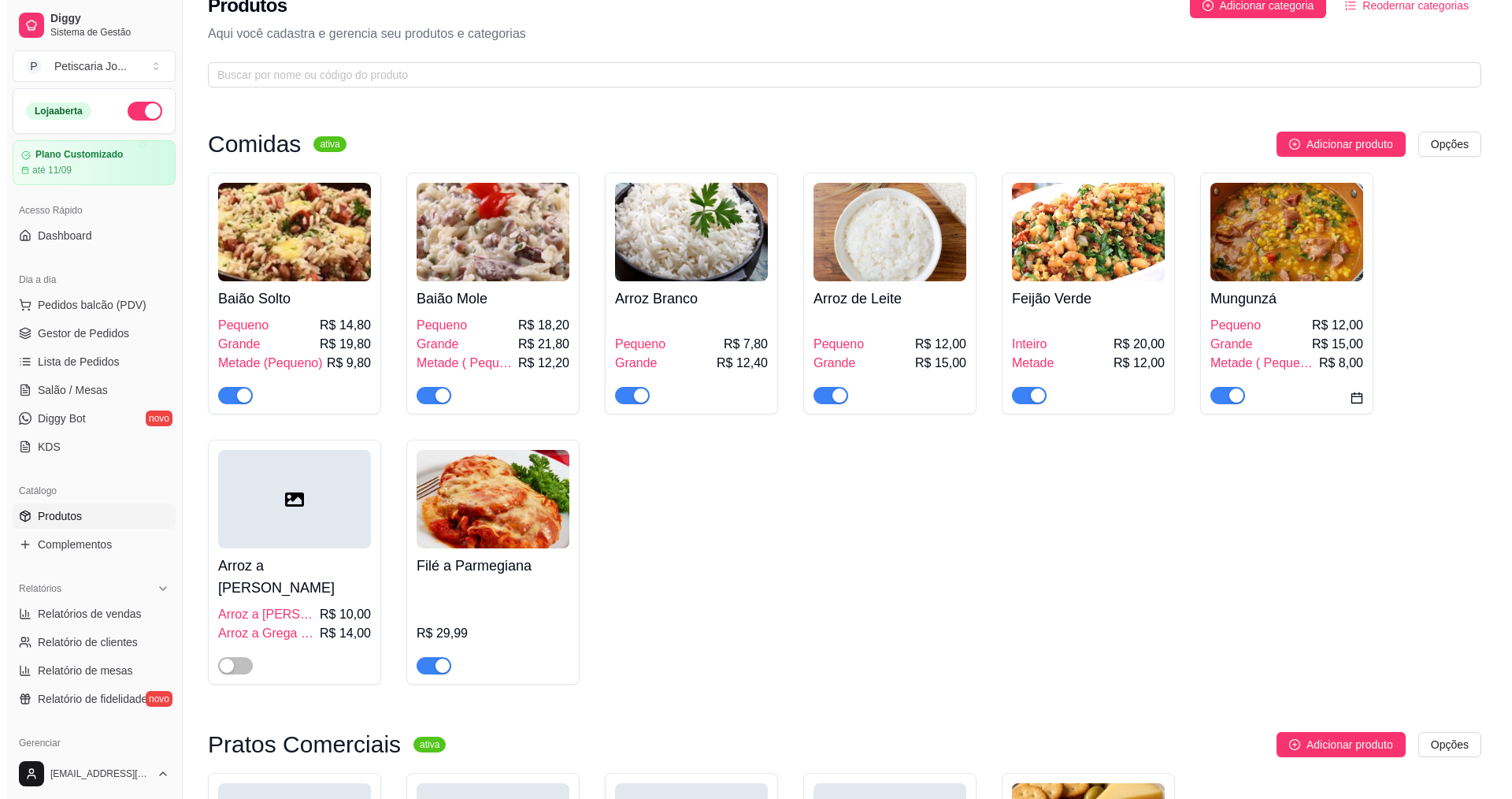
scroll to position [0, 0]
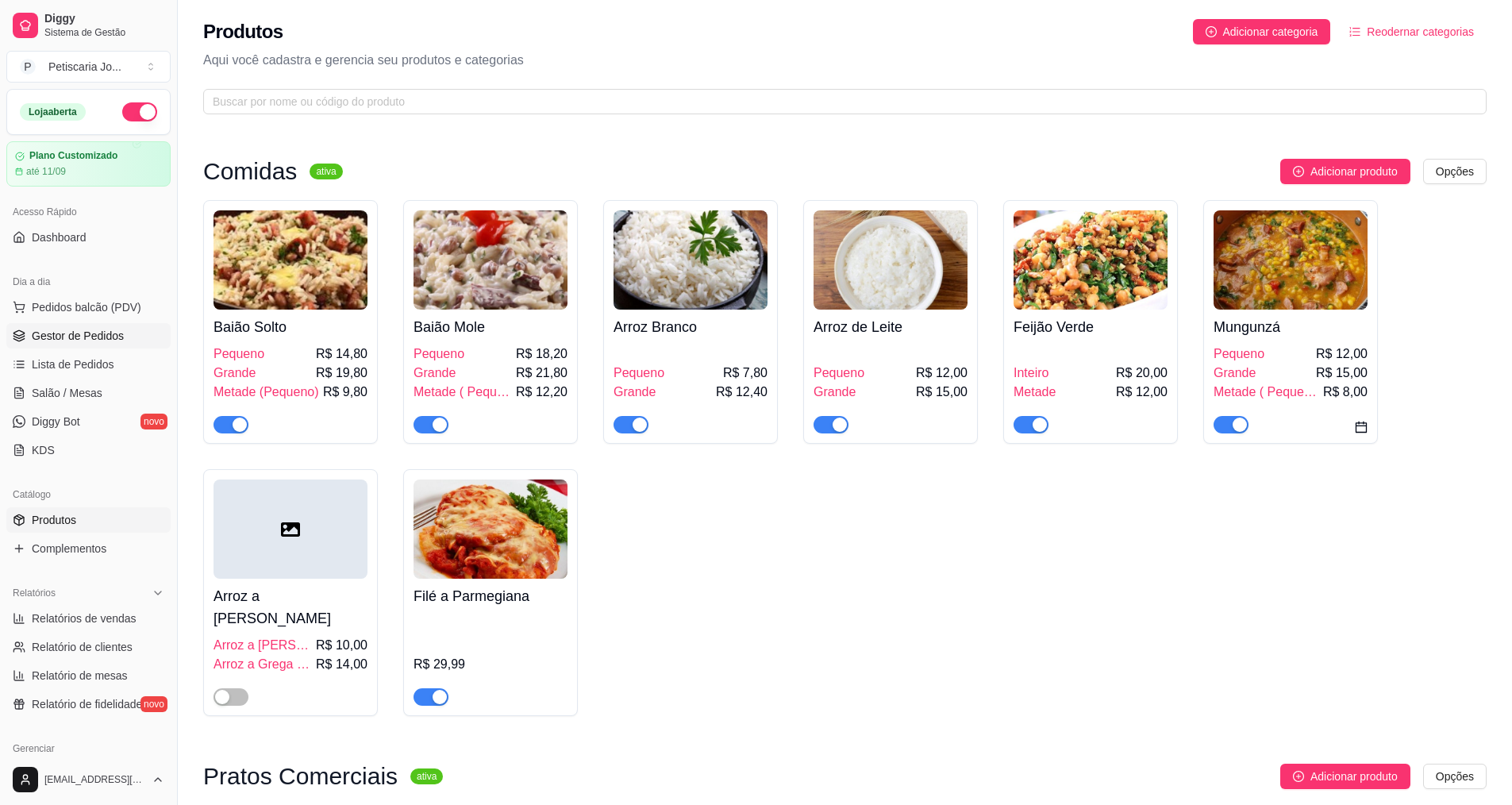
click at [77, 338] on span "Gestor de Pedidos" at bounding box center [78, 335] width 92 height 16
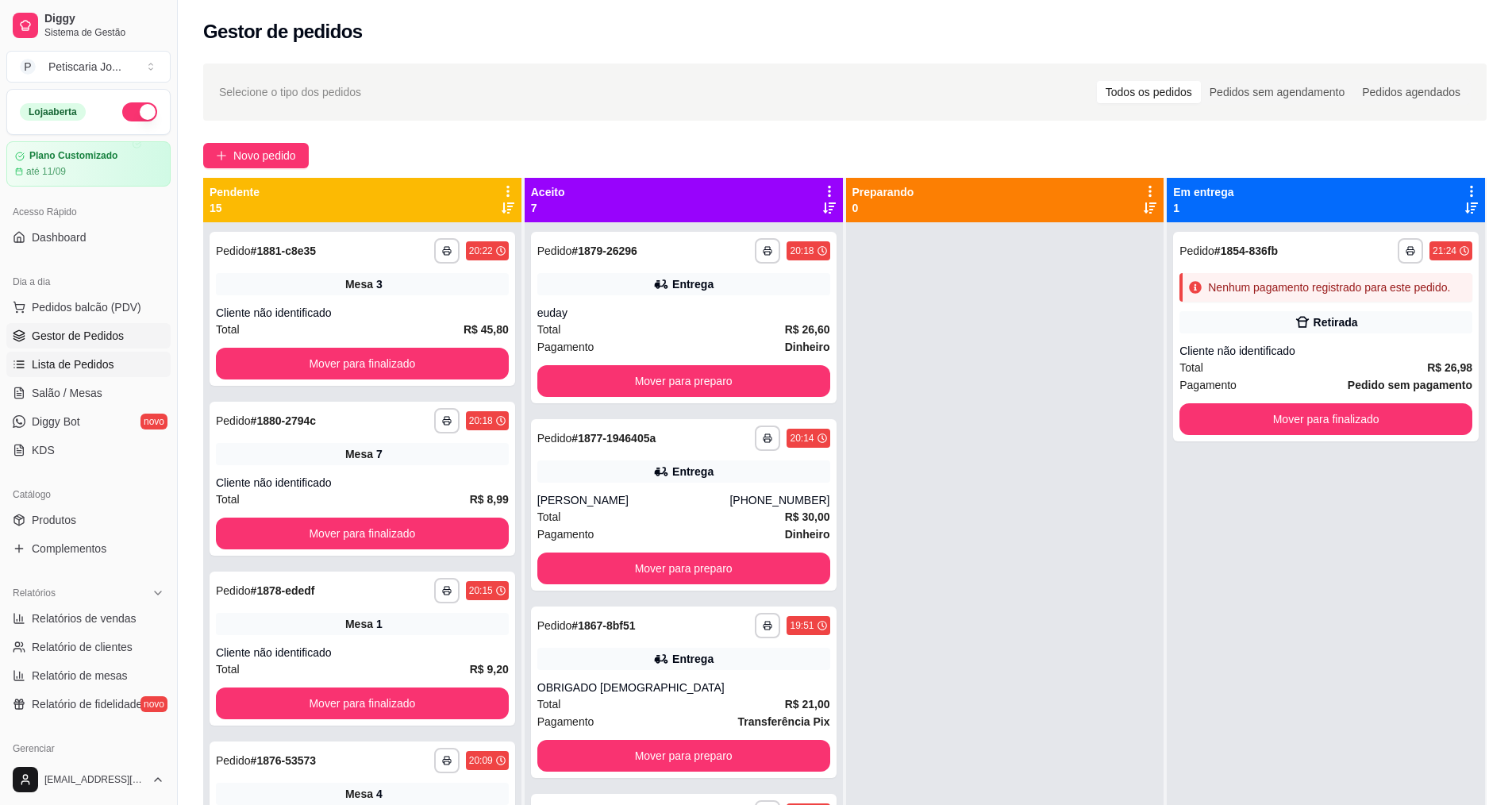
click at [83, 353] on link "Lista de Pedidos" at bounding box center [88, 364] width 164 height 25
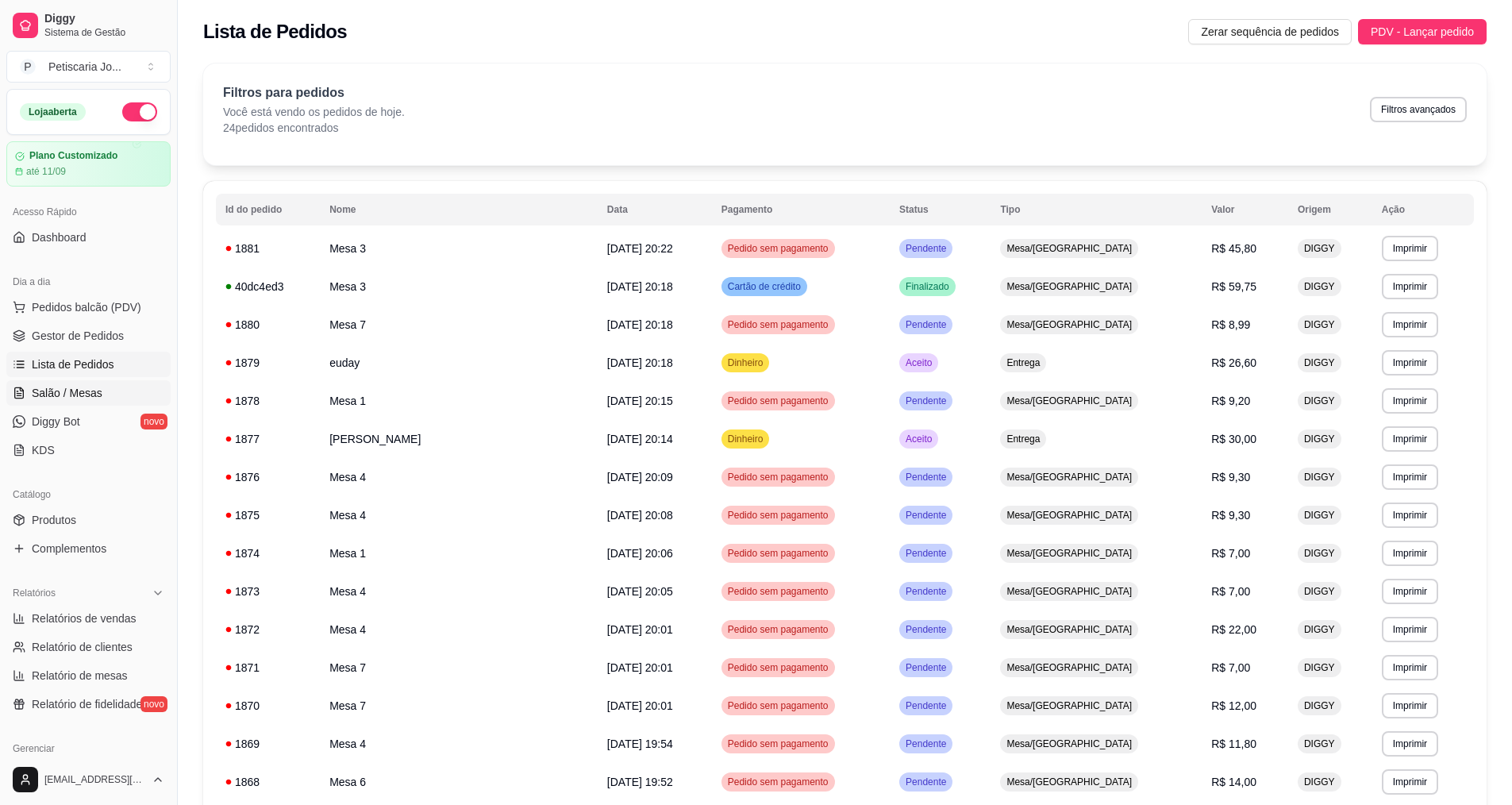
click at [77, 395] on span "Salão / Mesas" at bounding box center [67, 393] width 70 height 16
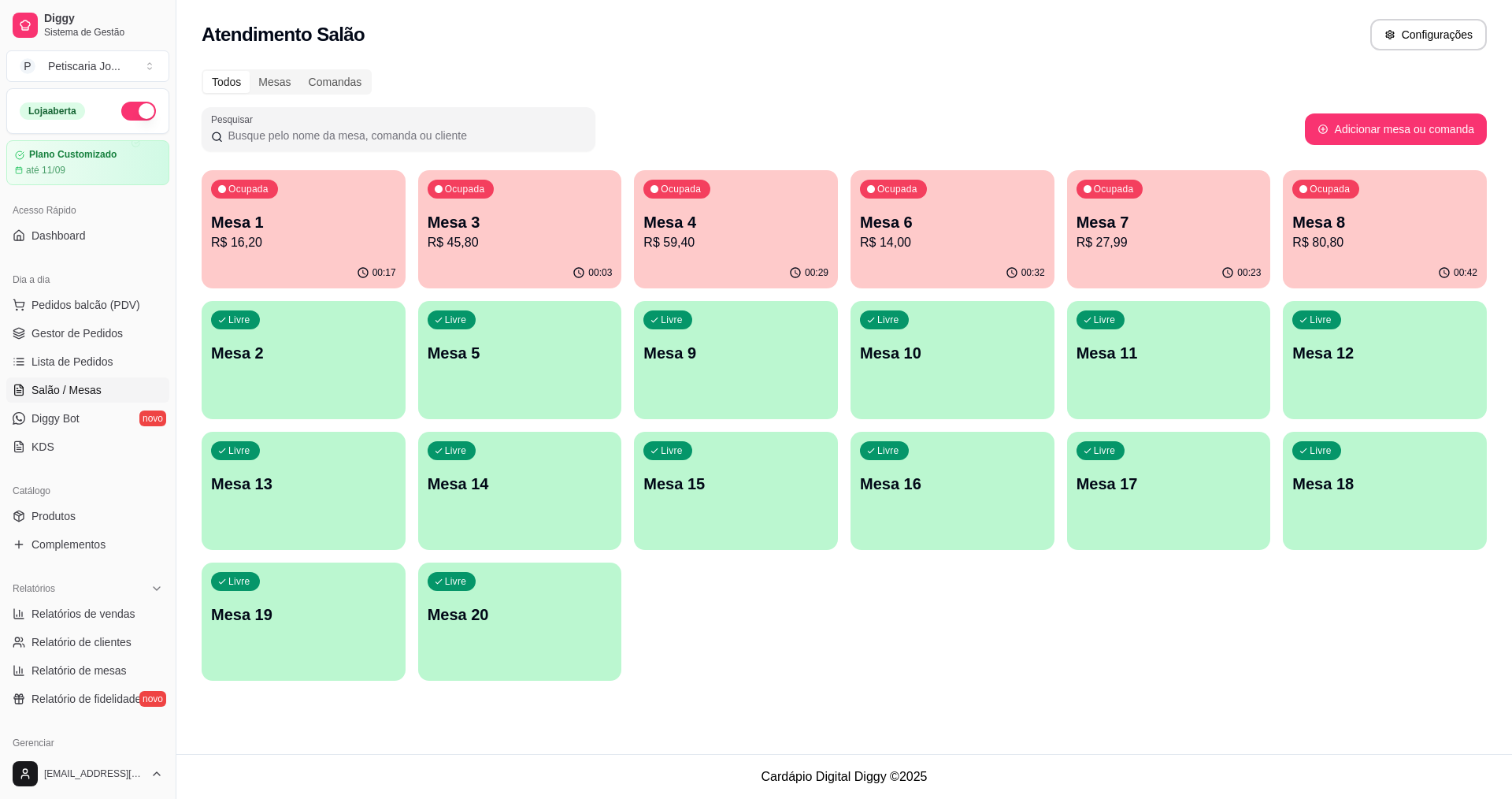
click at [546, 196] on div "Ocupada Mesa 3 R$ 45,80" at bounding box center [519, 214] width 204 height 88
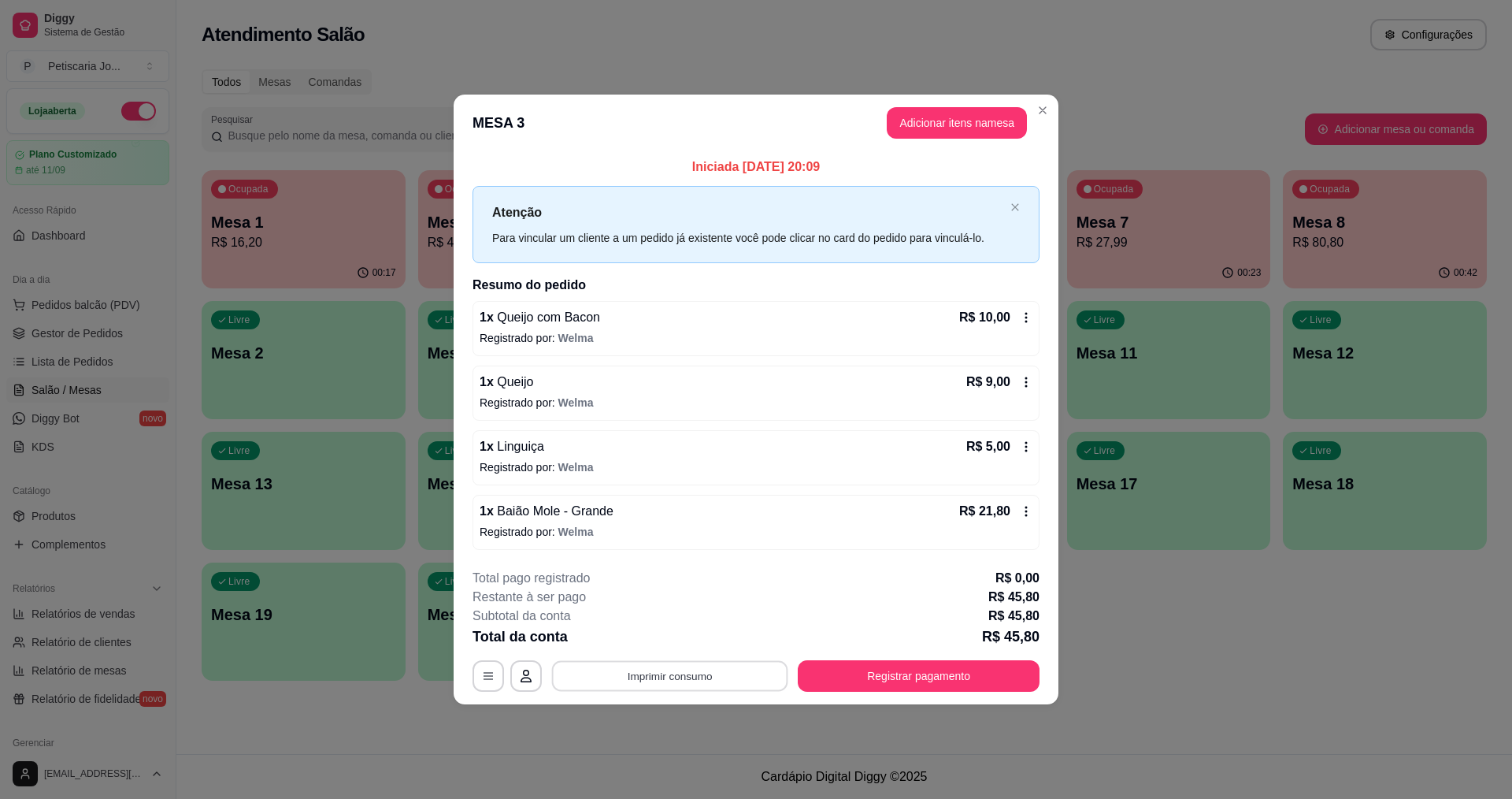
click at [750, 663] on button "Imprimir consumo" at bounding box center [670, 676] width 236 height 31
click at [695, 627] on button "IMPRESSORA" at bounding box center [674, 639] width 114 height 25
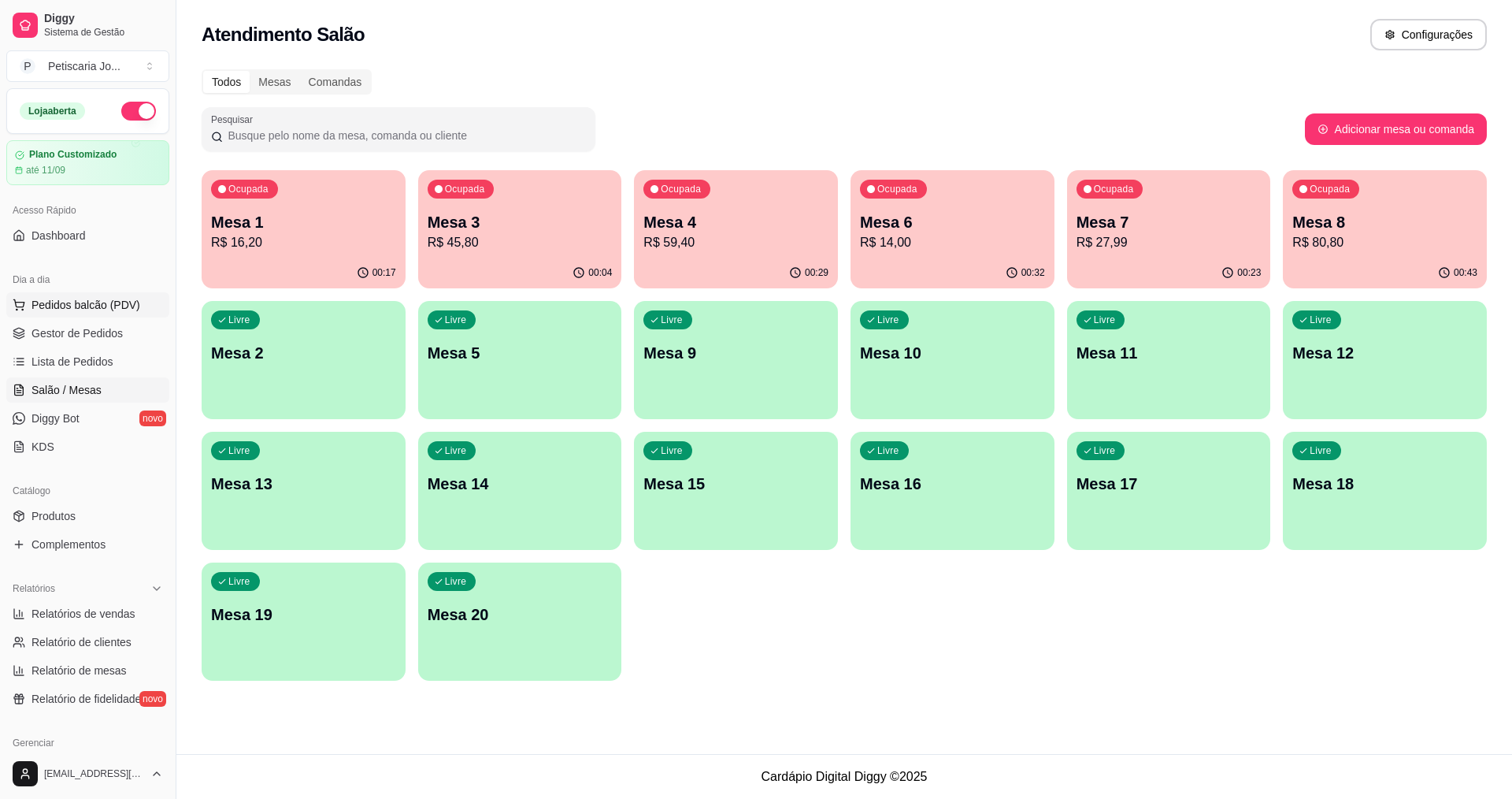
click at [54, 311] on span "Pedidos balcão (PDV)" at bounding box center [86, 304] width 109 height 15
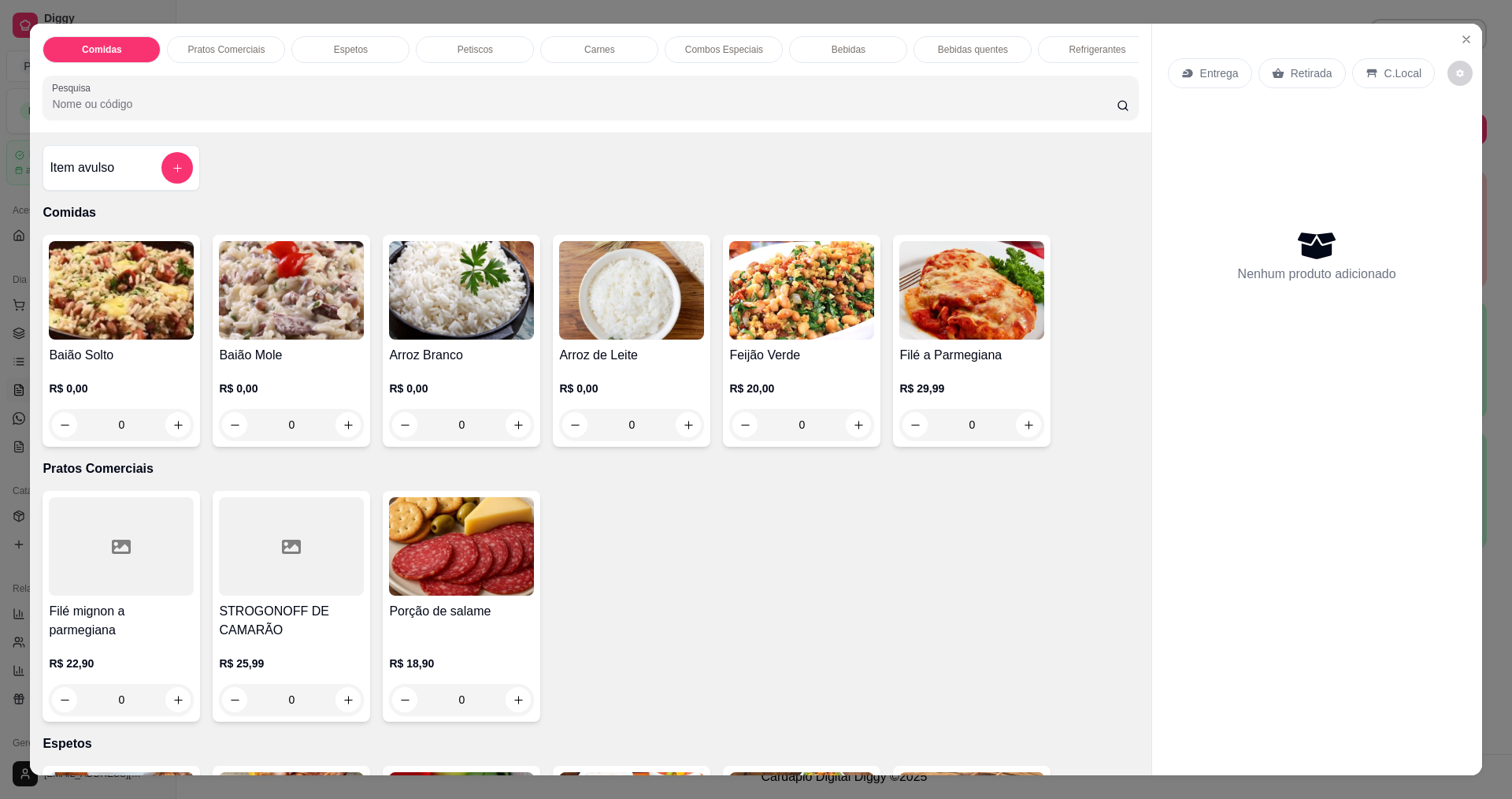
click at [72, 316] on img at bounding box center [121, 290] width 145 height 98
click at [367, 284] on div "Baião Solto R$ 0,00 0 Baião Mole R$ 0,00 0 Arroz Branco R$ 0,00 0 Arroz de Leit…" at bounding box center [590, 340] width 1096 height 212
click at [354, 289] on img at bounding box center [291, 290] width 145 height 98
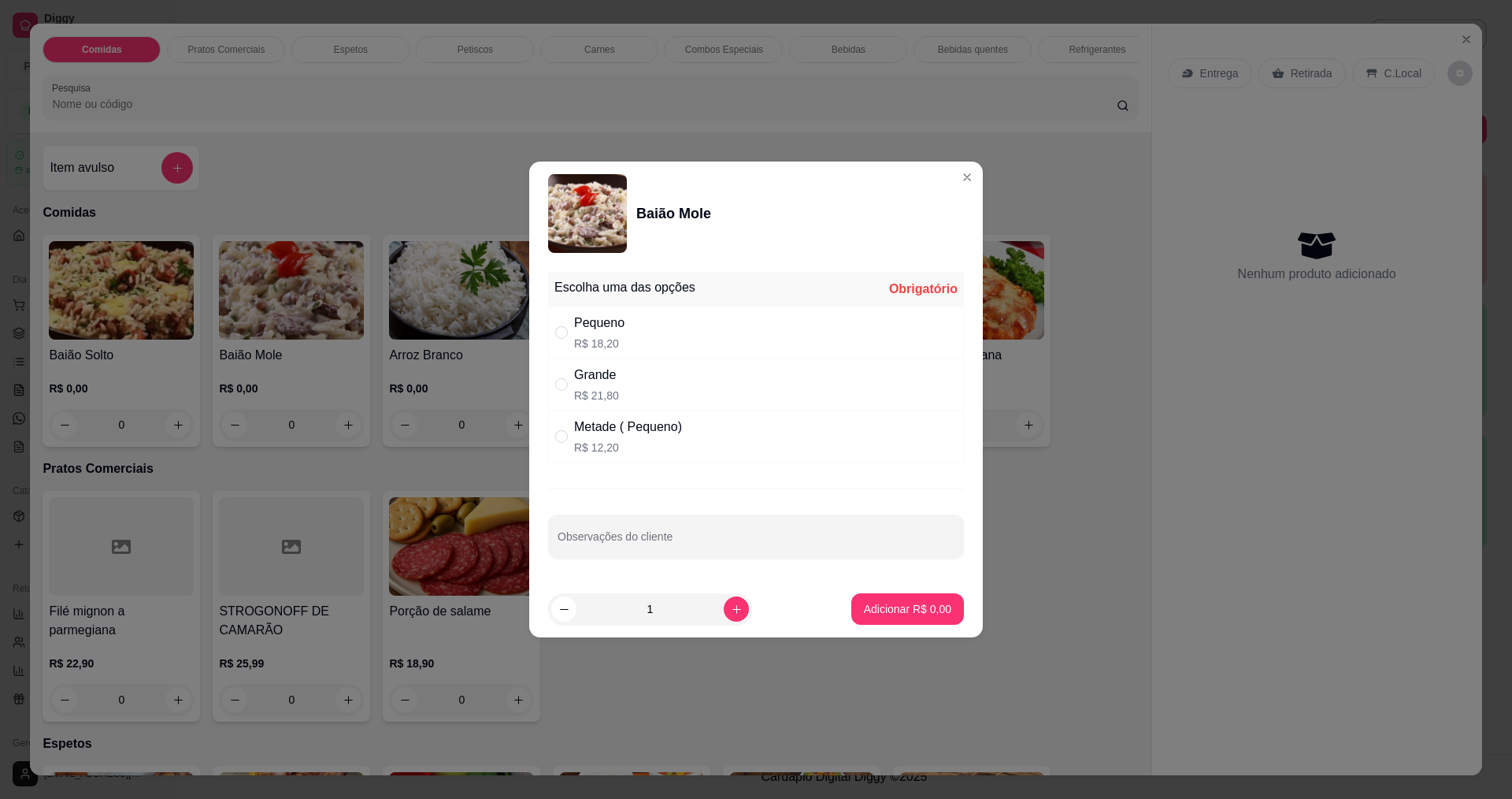
click at [597, 393] on p "R$ 21,80" at bounding box center [596, 395] width 45 height 15
radio input "true"
click at [875, 612] on p "Adicionar R$ 21,80" at bounding box center [904, 608] width 93 height 15
type input "1"
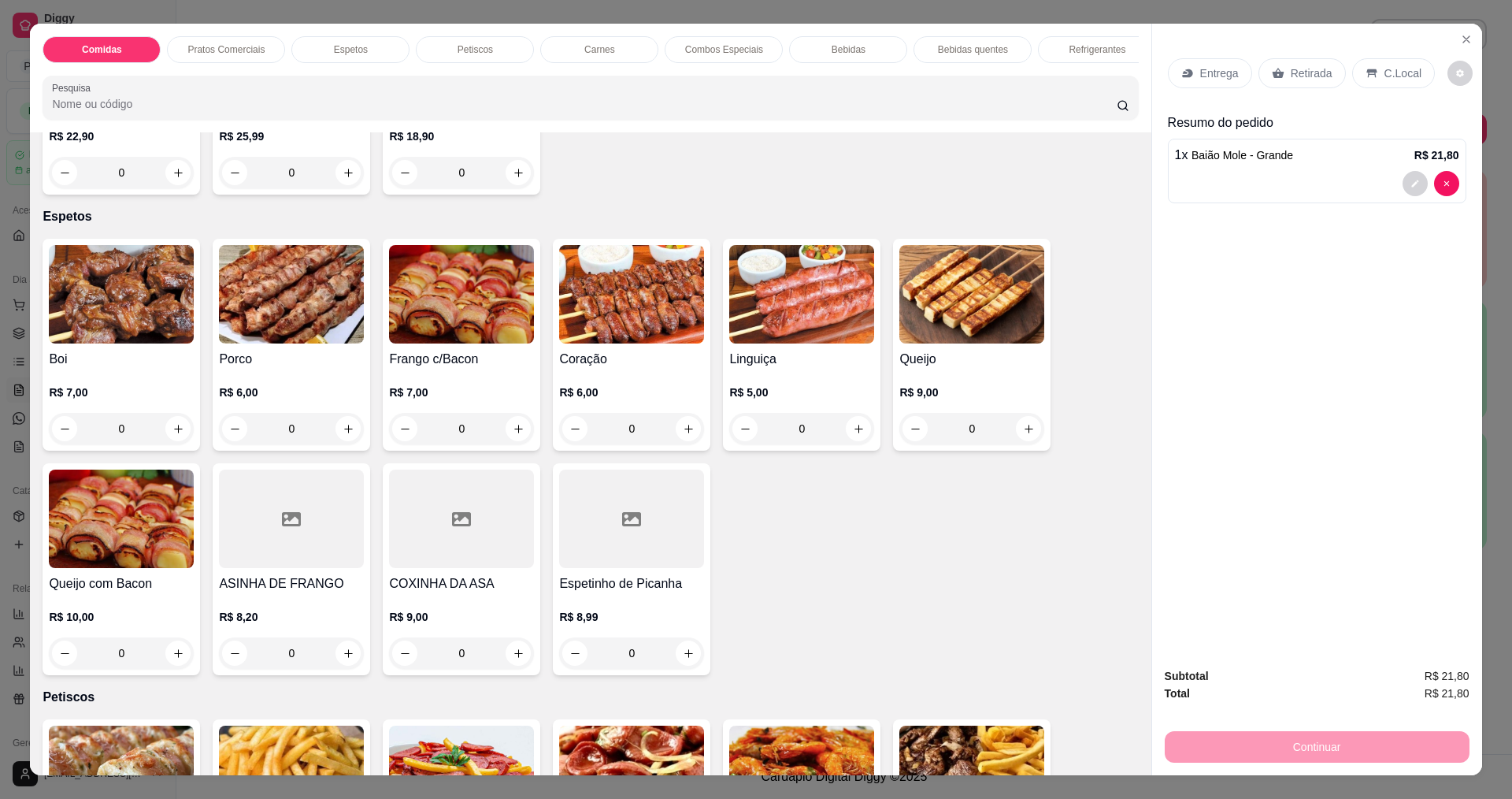
scroll to position [473, 0]
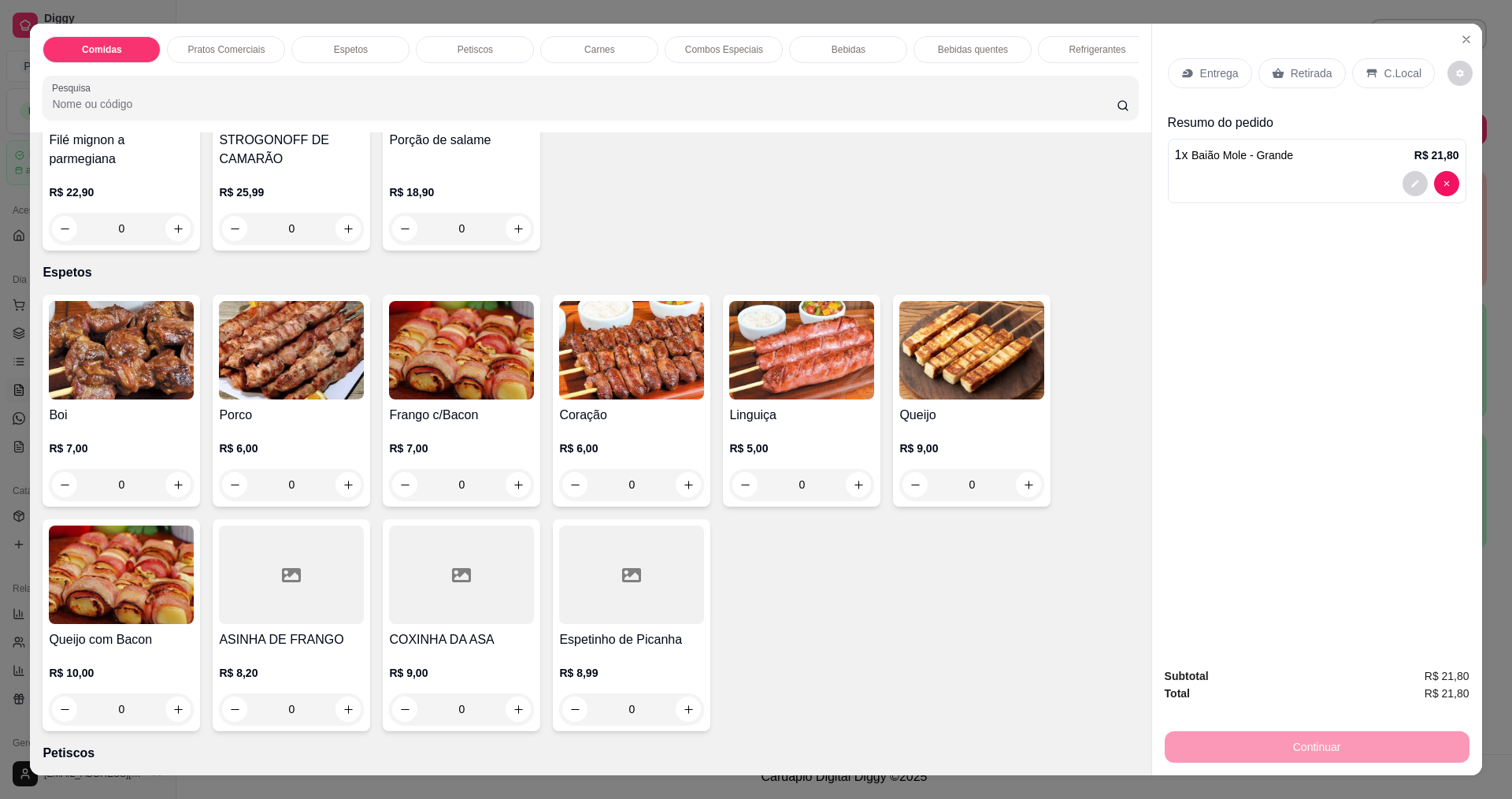
click at [135, 375] on img at bounding box center [121, 350] width 145 height 98
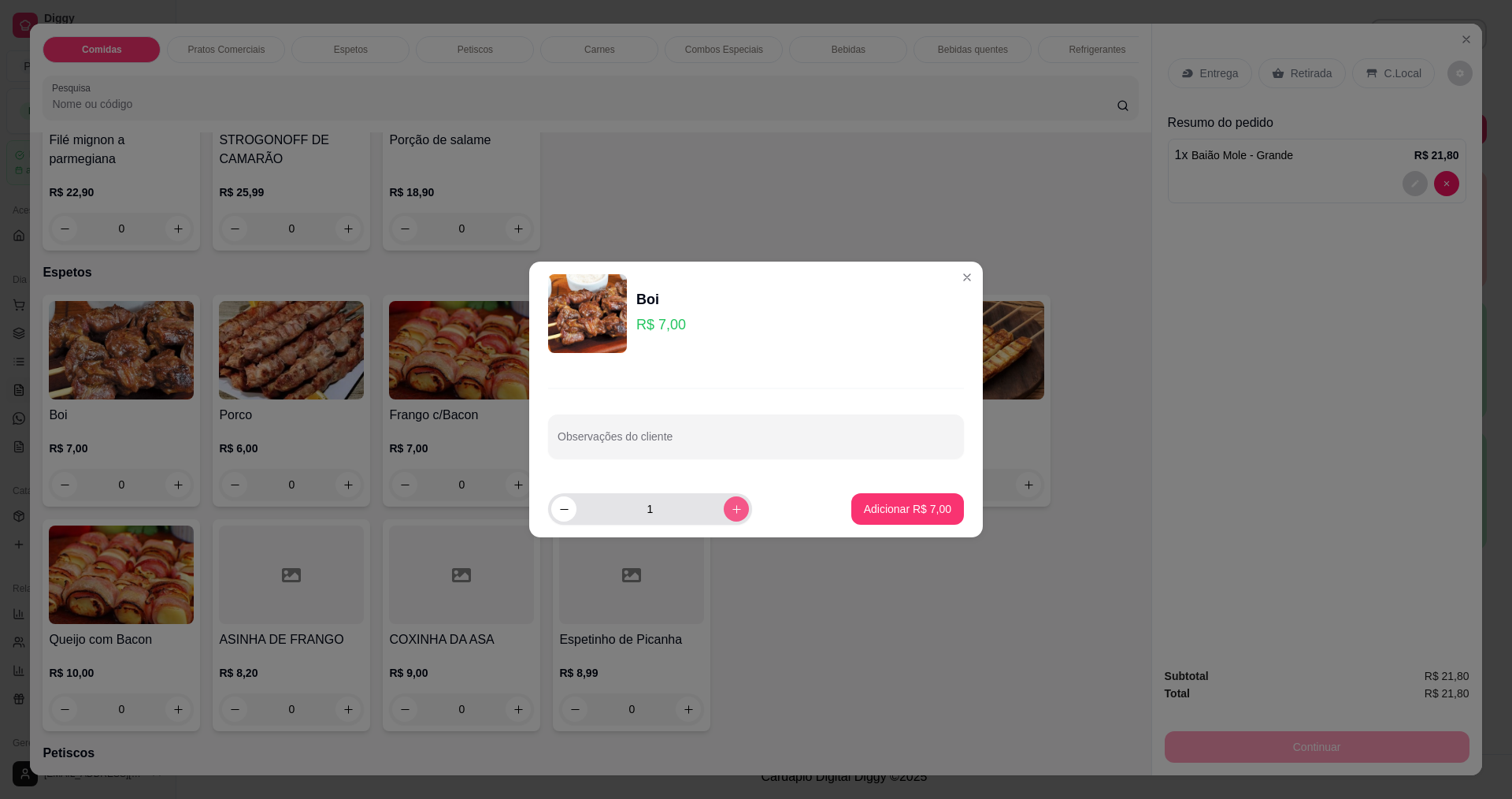
click at [724, 501] on button "increase-product-quantity" at bounding box center [736, 508] width 25 height 25
type input "3"
click at [883, 521] on button "Adicionar R$ 21,00" at bounding box center [904, 509] width 116 height 31
type input "3"
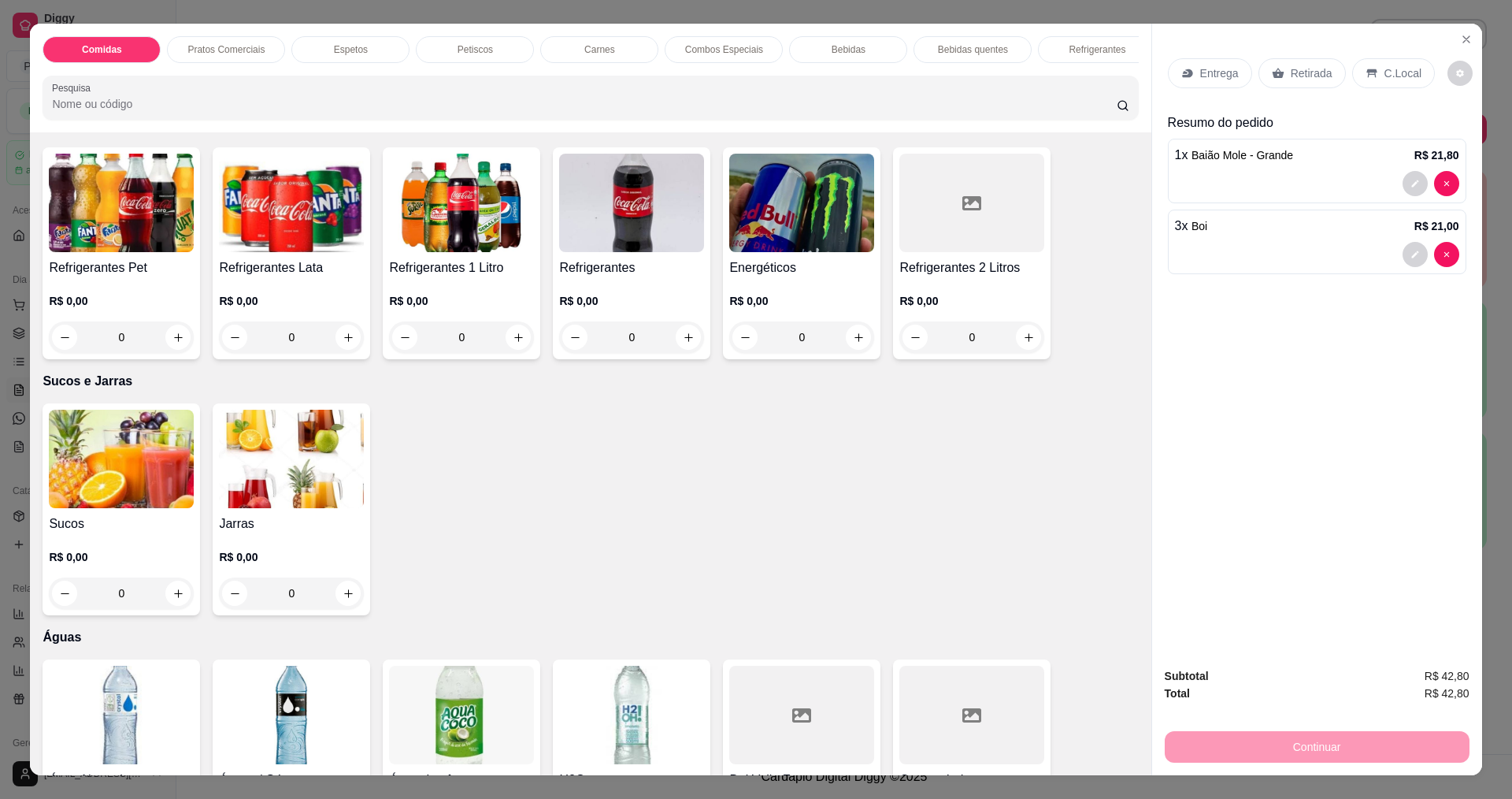
scroll to position [2862, 0]
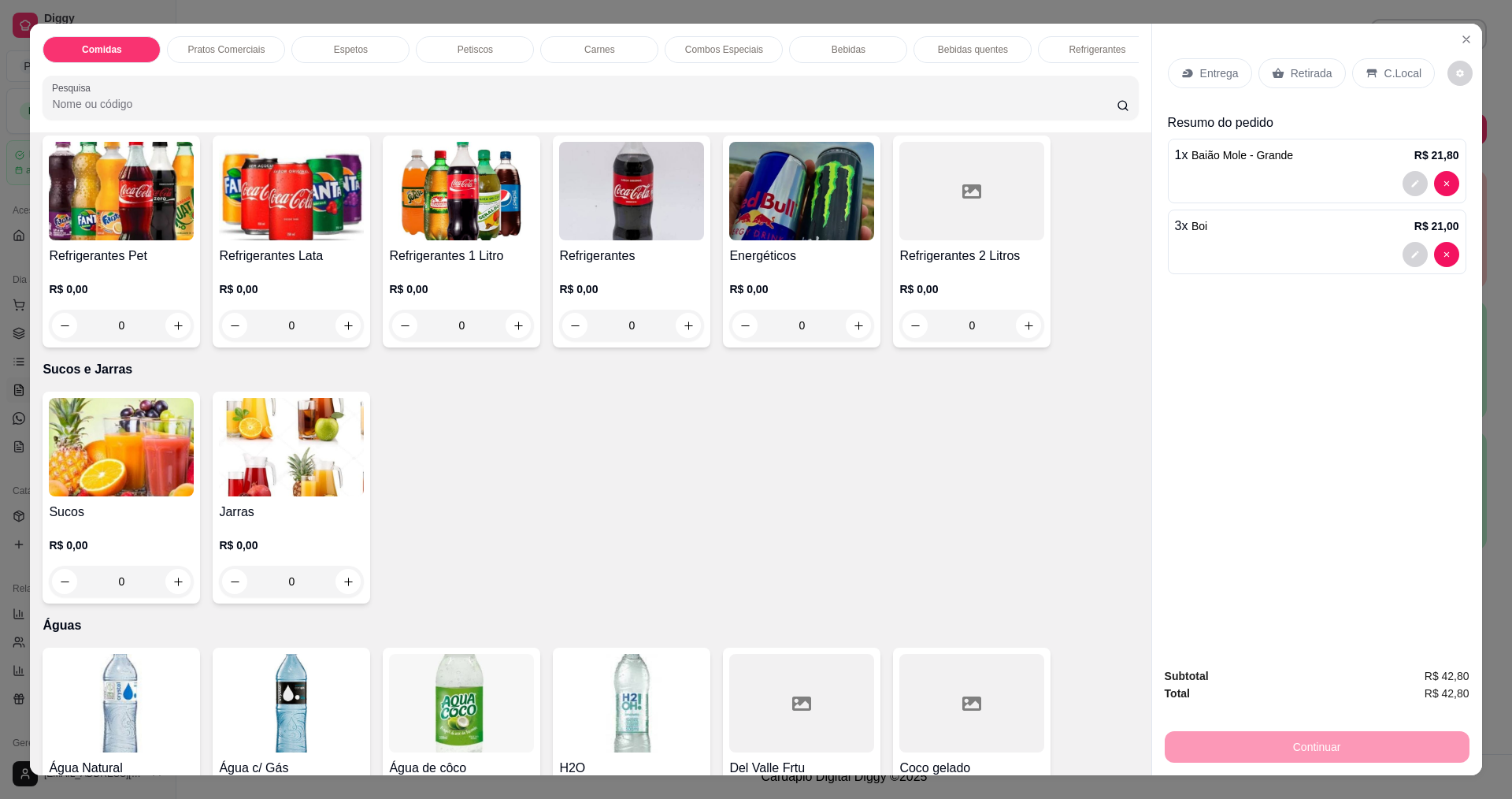
click at [66, 430] on img at bounding box center [121, 447] width 145 height 98
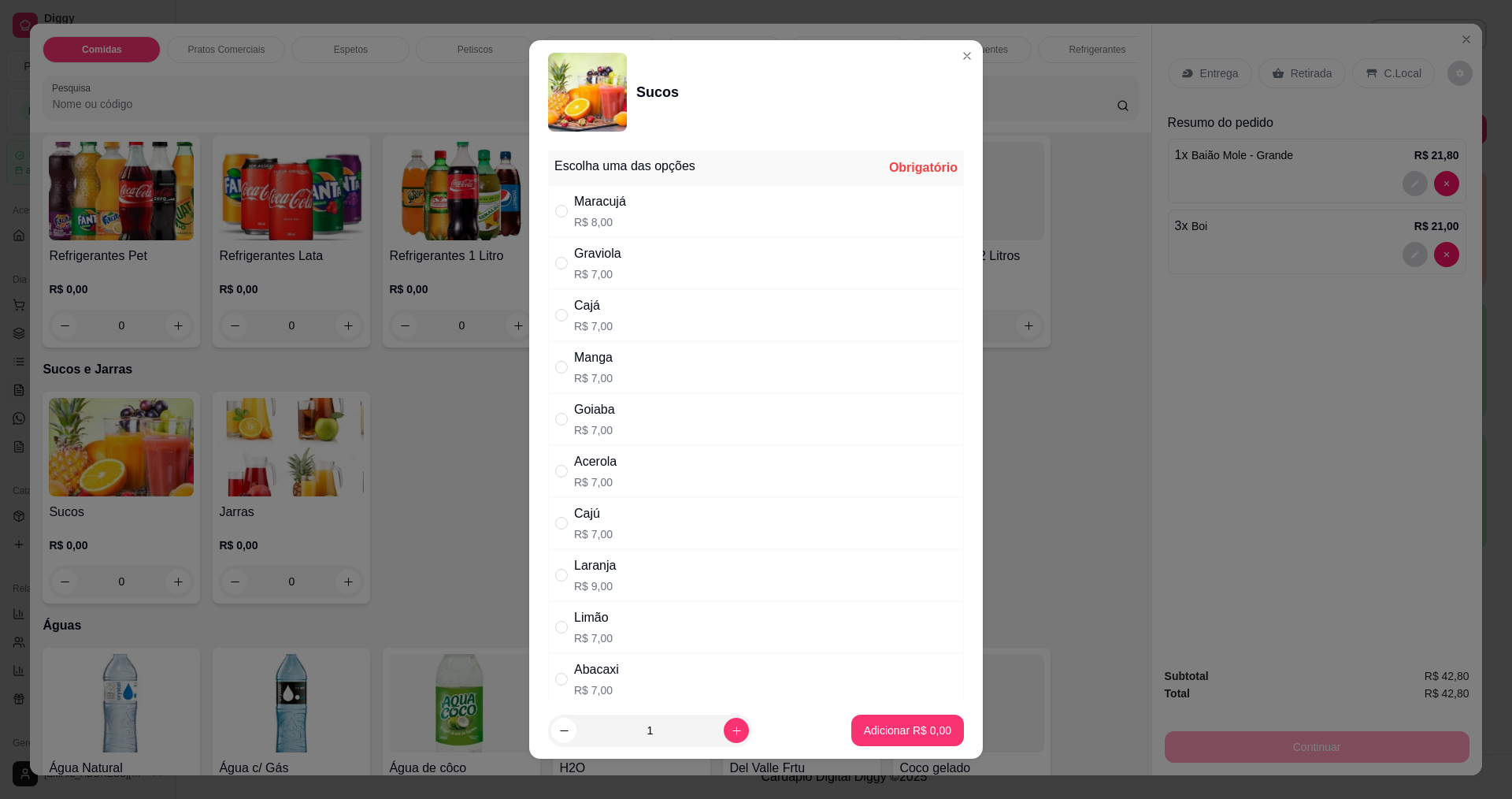
click at [613, 223] on p "R$ 8,00" at bounding box center [600, 222] width 52 height 15
radio input "true"
click at [865, 716] on button "Adicionar R$ 8,00" at bounding box center [907, 730] width 113 height 32
type input "1"
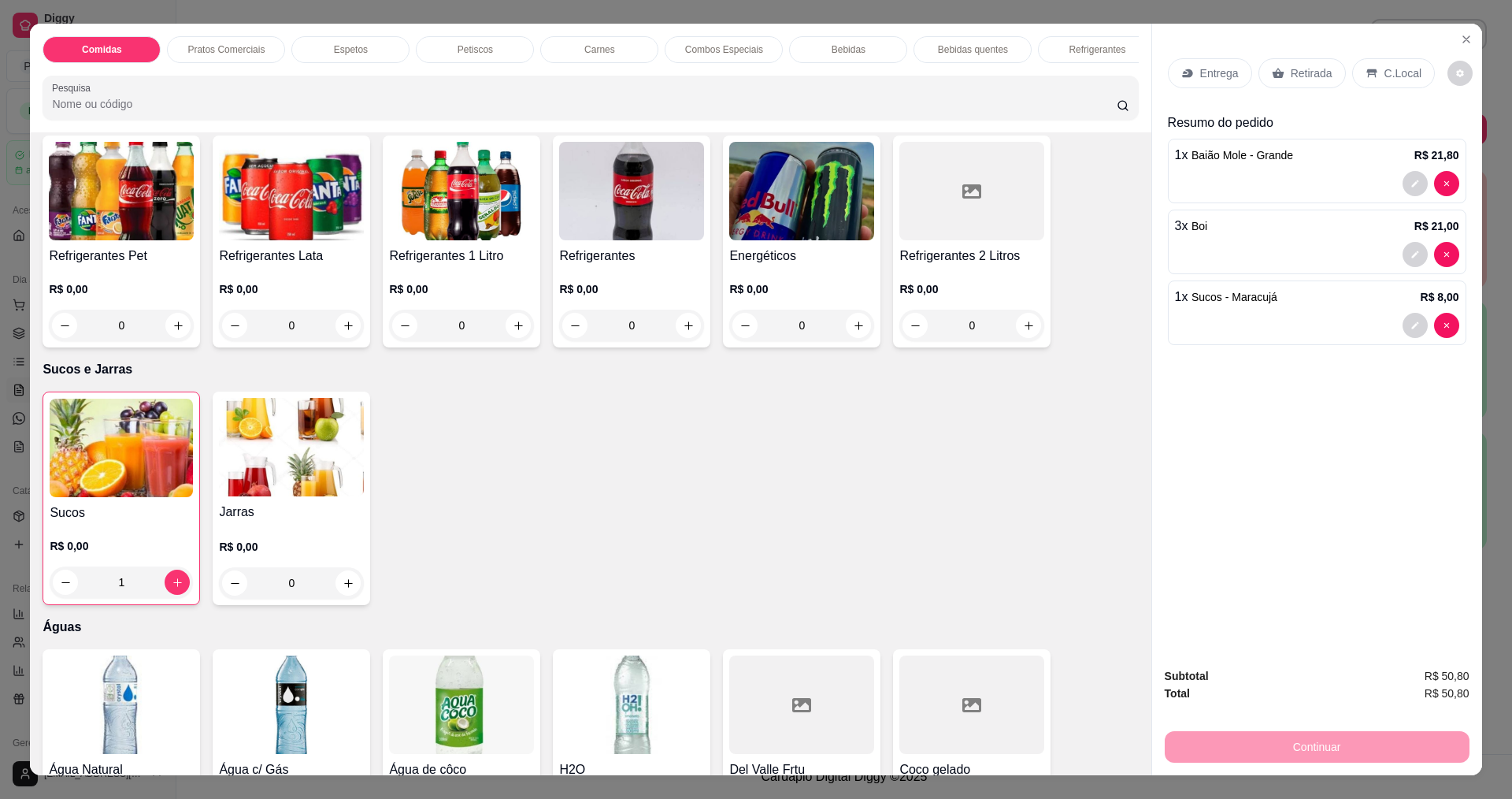
click at [865, 716] on div at bounding box center [802, 704] width 145 height 98
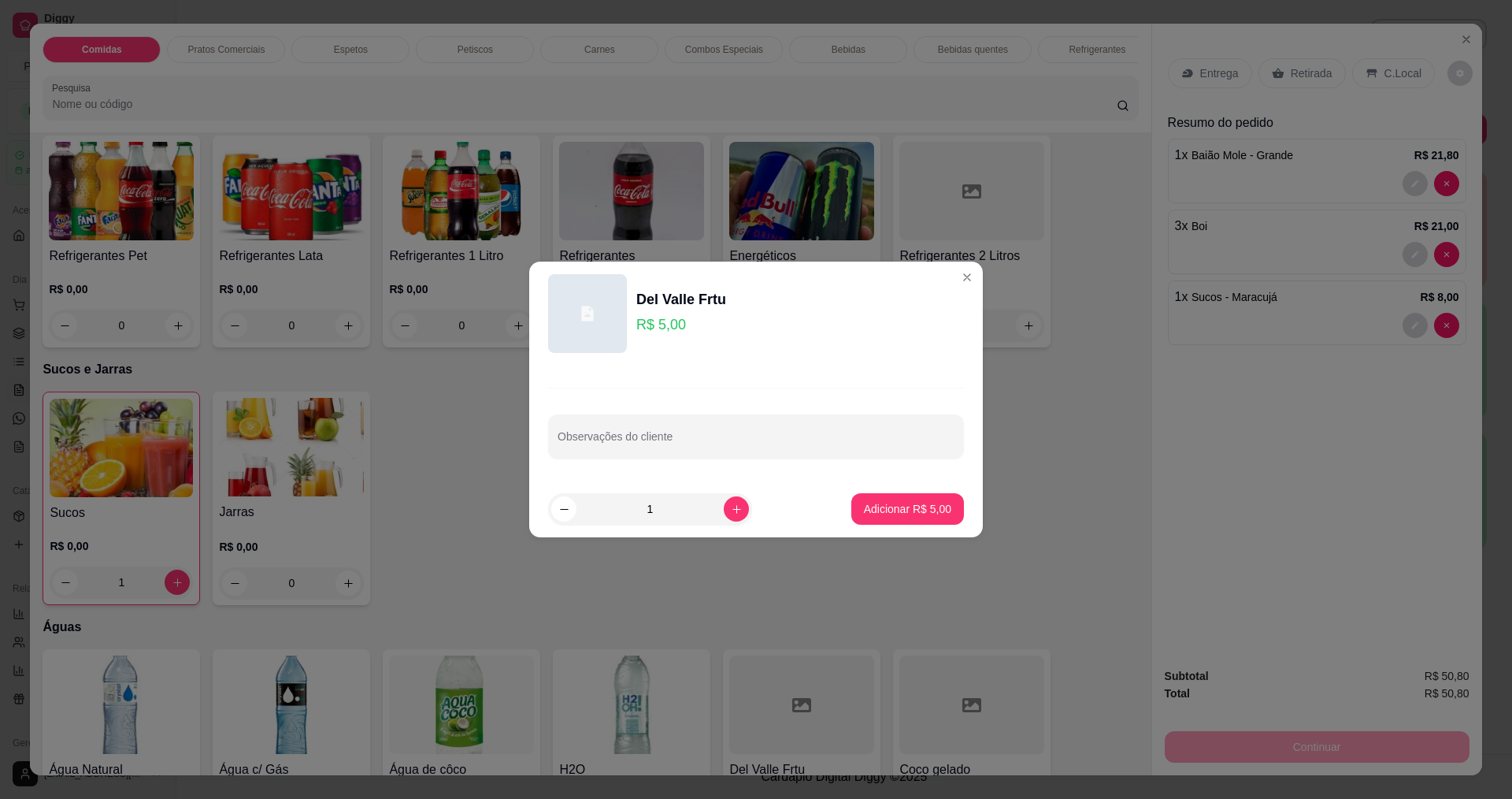
click at [941, 275] on div "Del Valle Frtu R$ 5,00" at bounding box center [756, 313] width 416 height 79
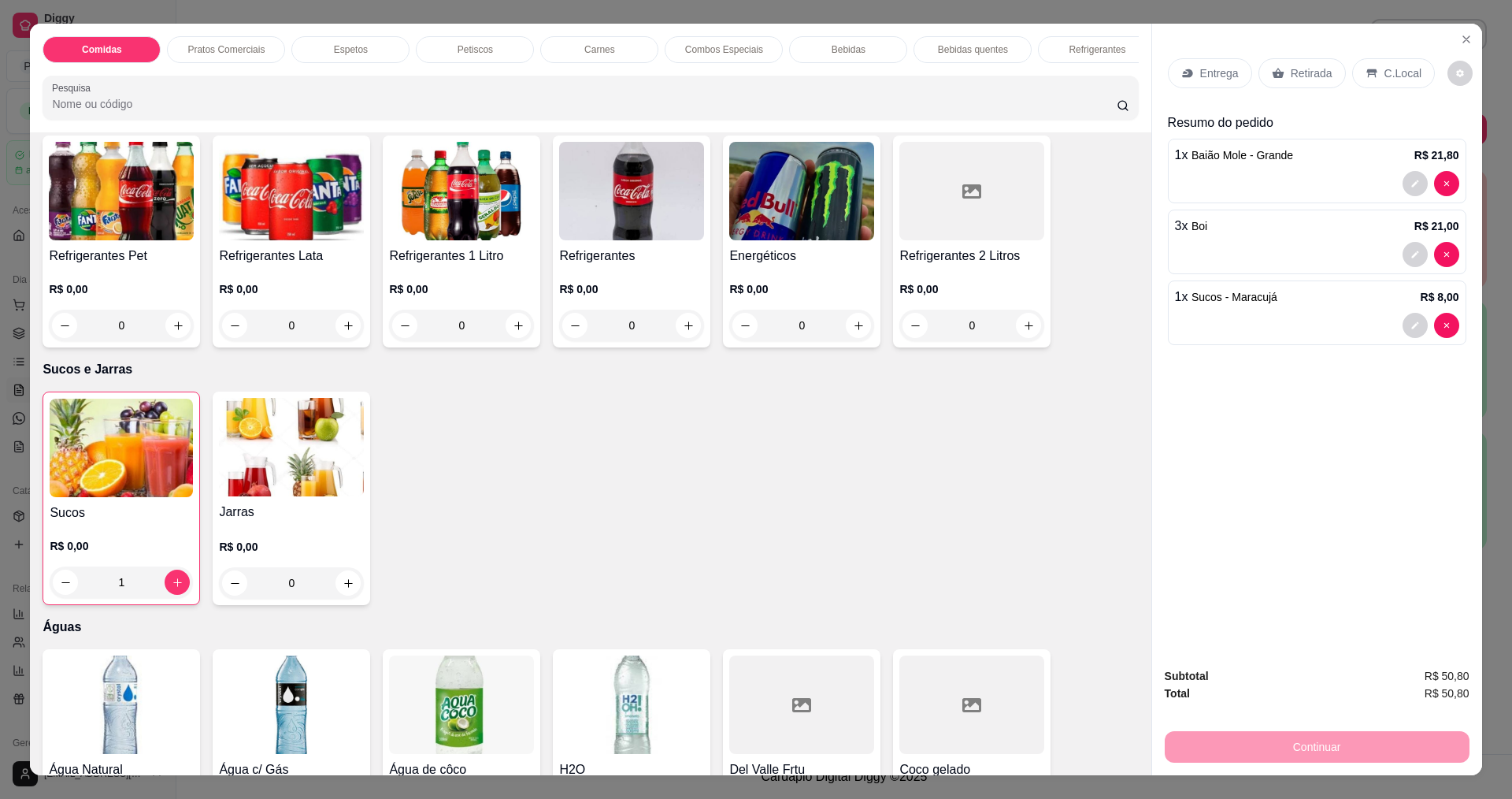
click at [1220, 83] on div "Entrega" at bounding box center [1210, 73] width 84 height 30
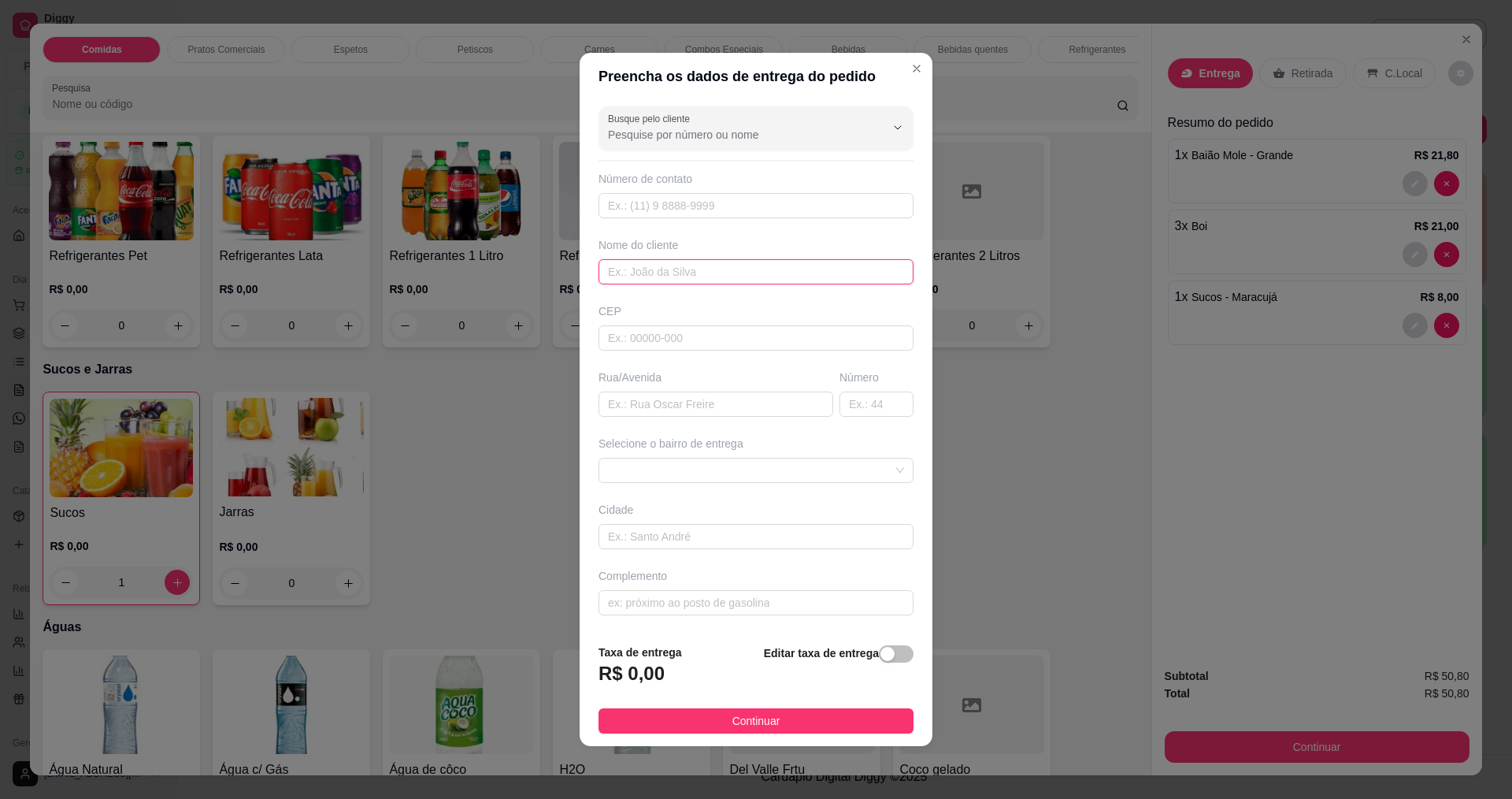
click at [694, 278] on input "text" at bounding box center [756, 271] width 315 height 25
type input "bruno"
click at [745, 731] on button "Continuar" at bounding box center [756, 720] width 315 height 25
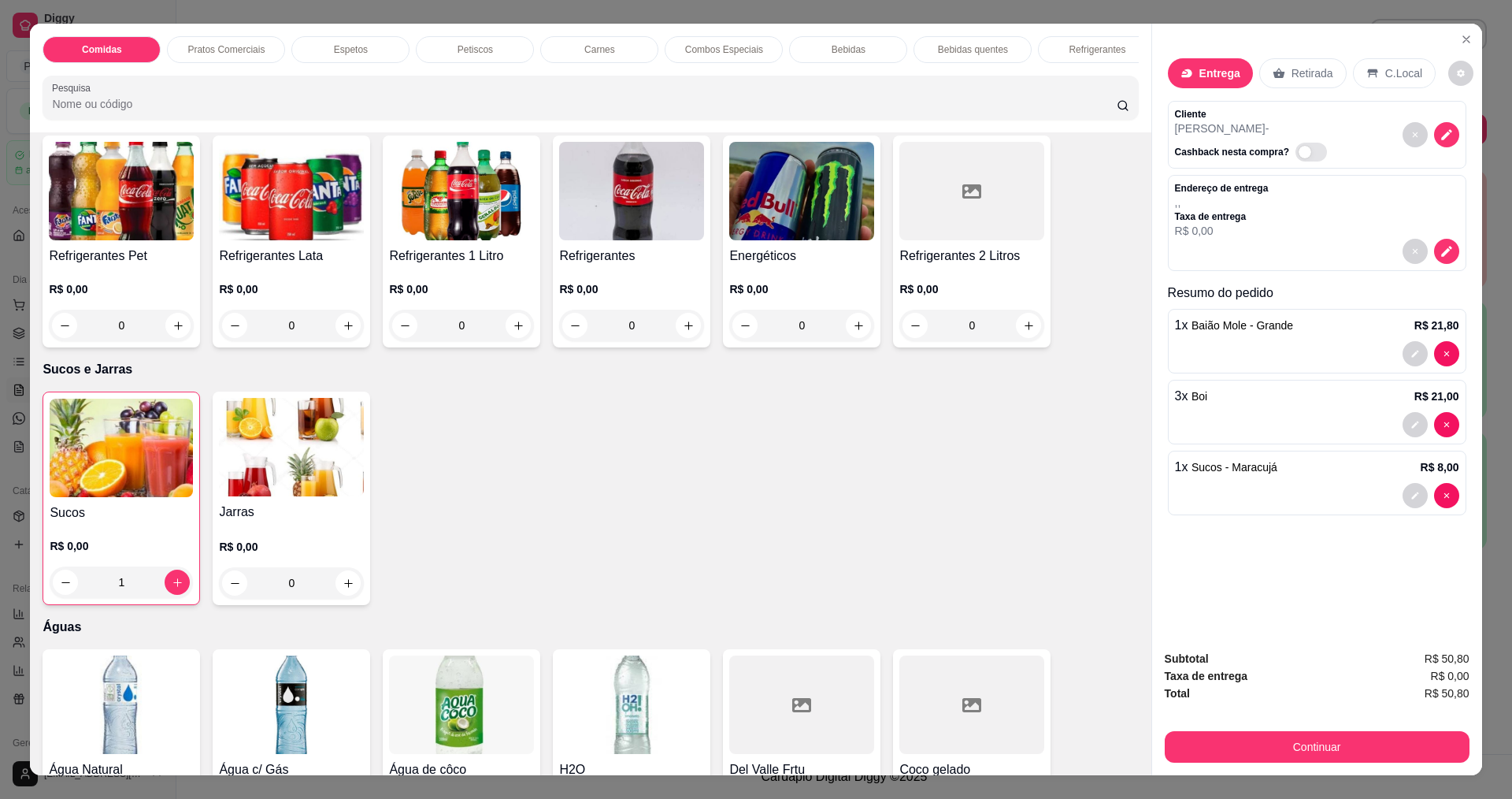
click at [751, 717] on div at bounding box center [802, 704] width 145 height 98
click at [1213, 746] on button "Continuar" at bounding box center [1316, 746] width 295 height 31
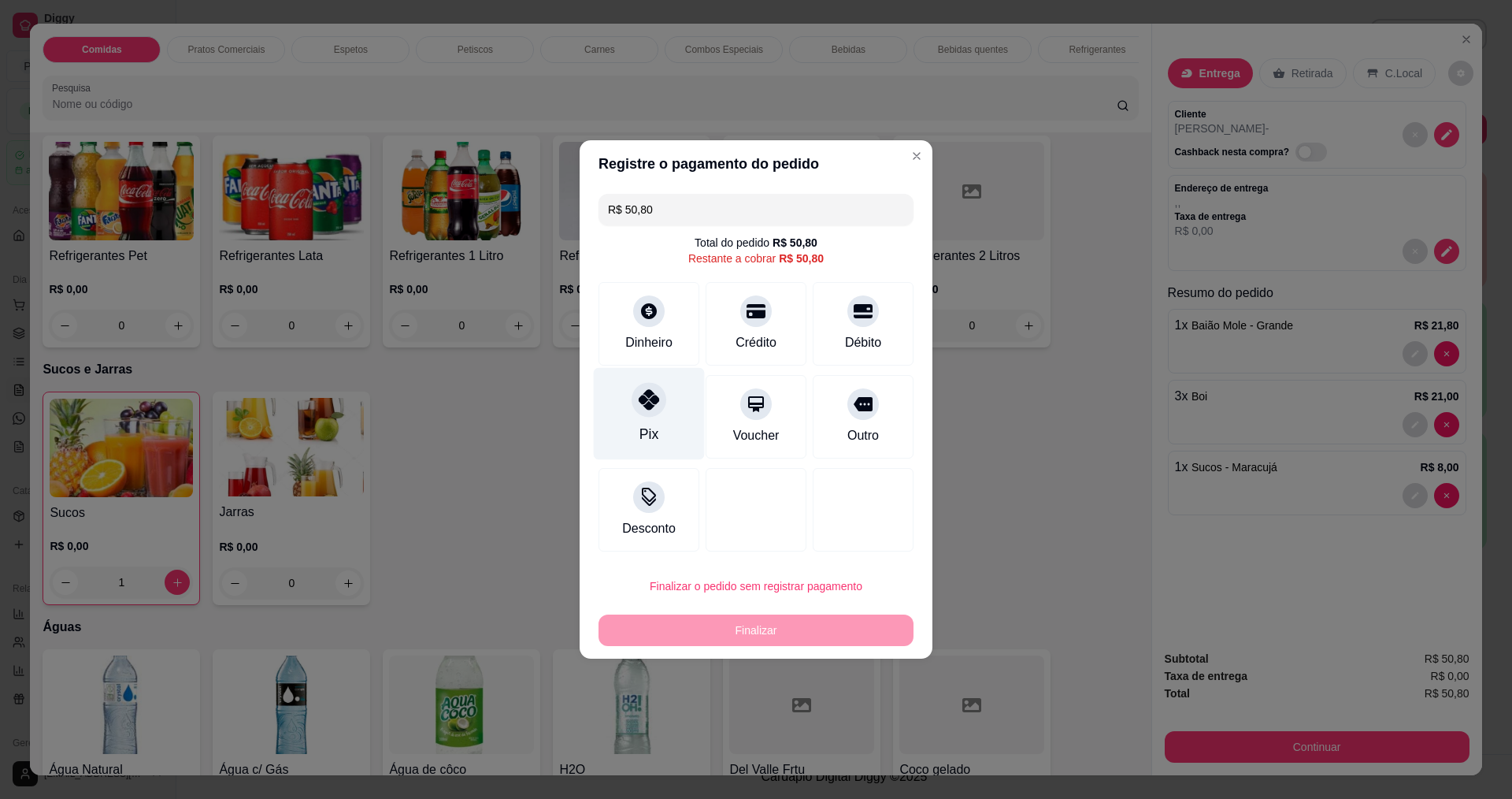
click at [670, 404] on div "Pix" at bounding box center [649, 414] width 111 height 93
type input "R$ 0,00"
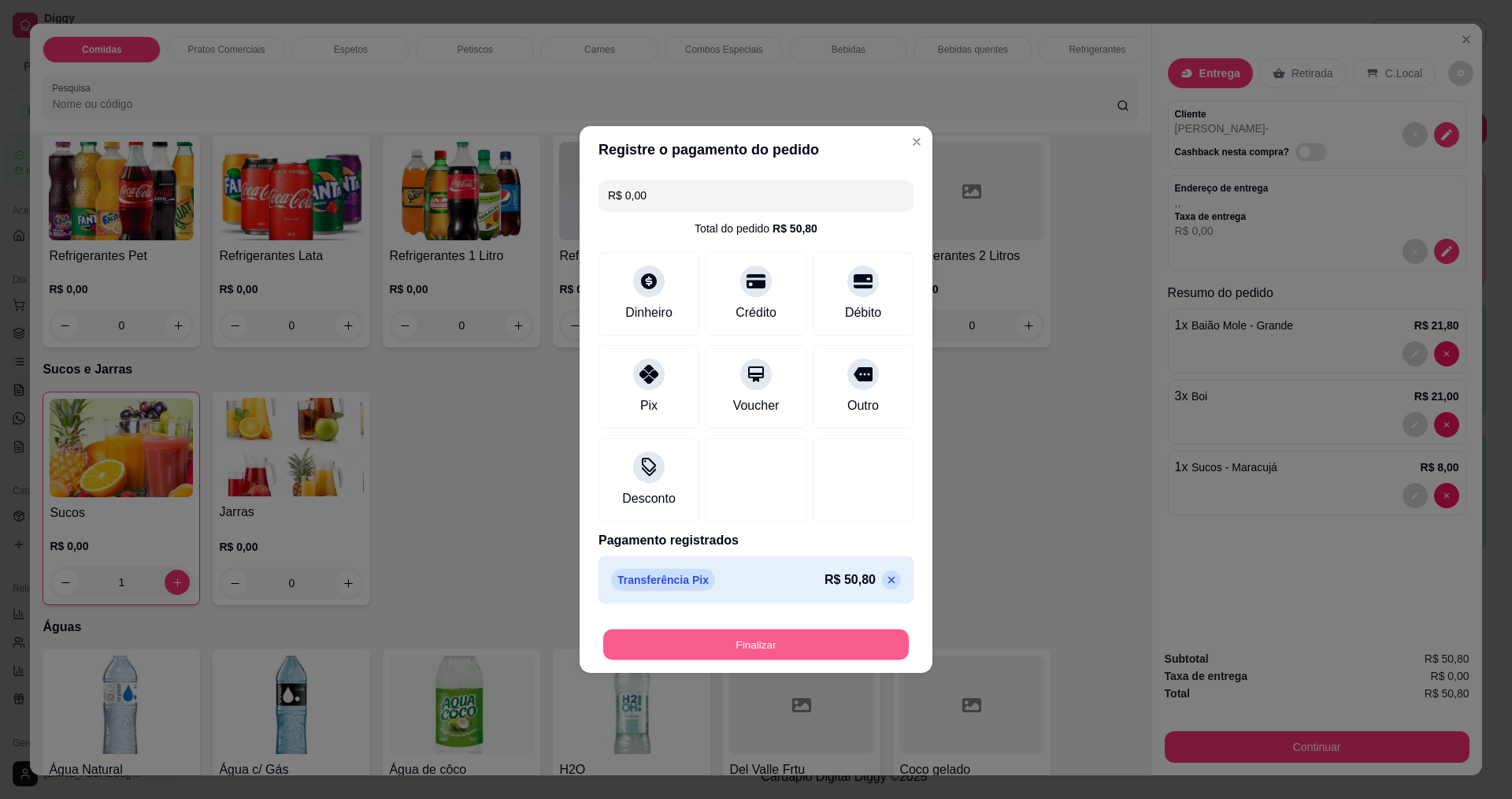
click at [734, 632] on button "Finalizar" at bounding box center [756, 645] width 305 height 31
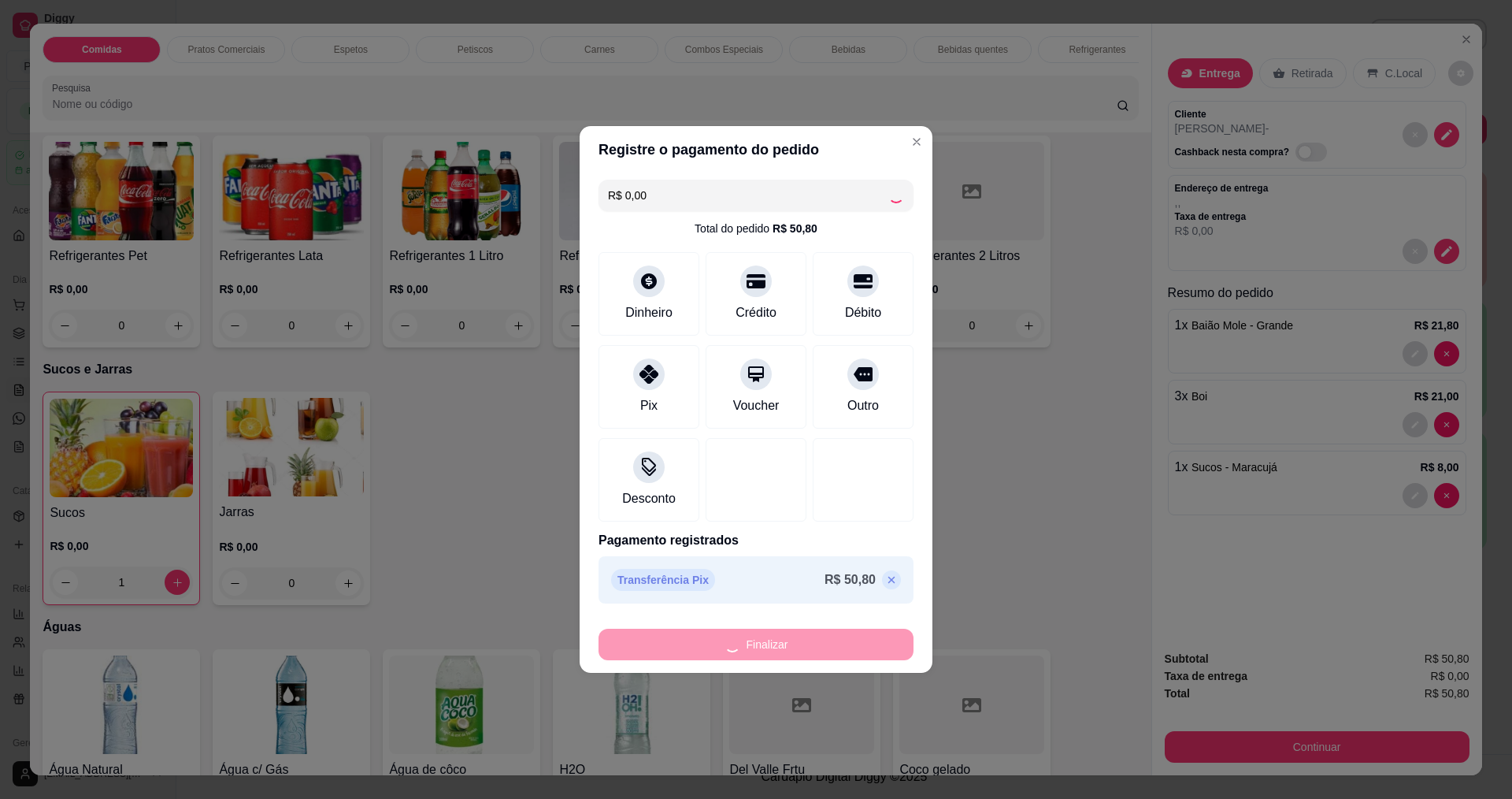
type input "0"
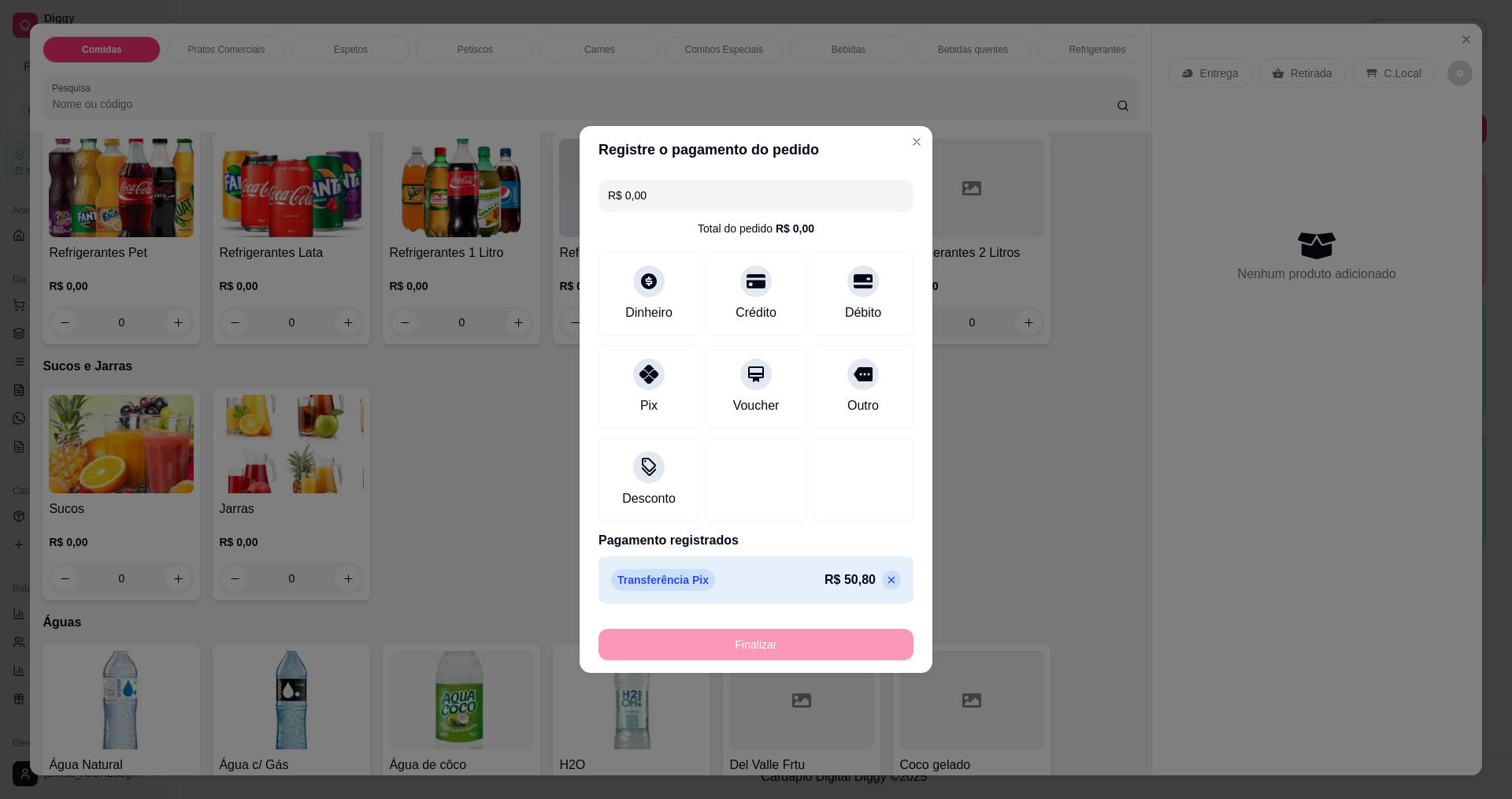
type input "-R$ 50,80"
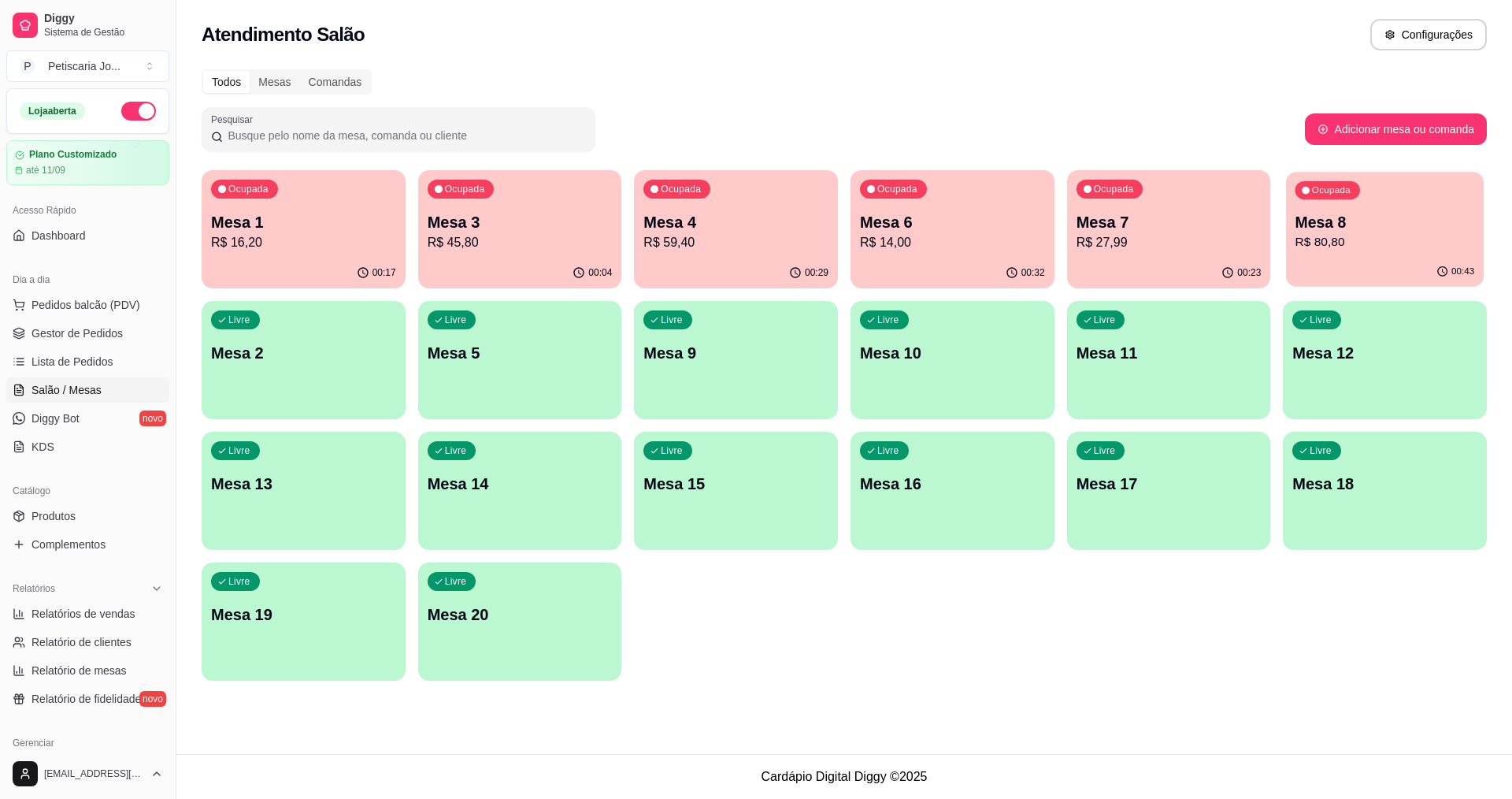
click at [1320, 198] on div "Ocupada" at bounding box center [1328, 190] width 65 height 18
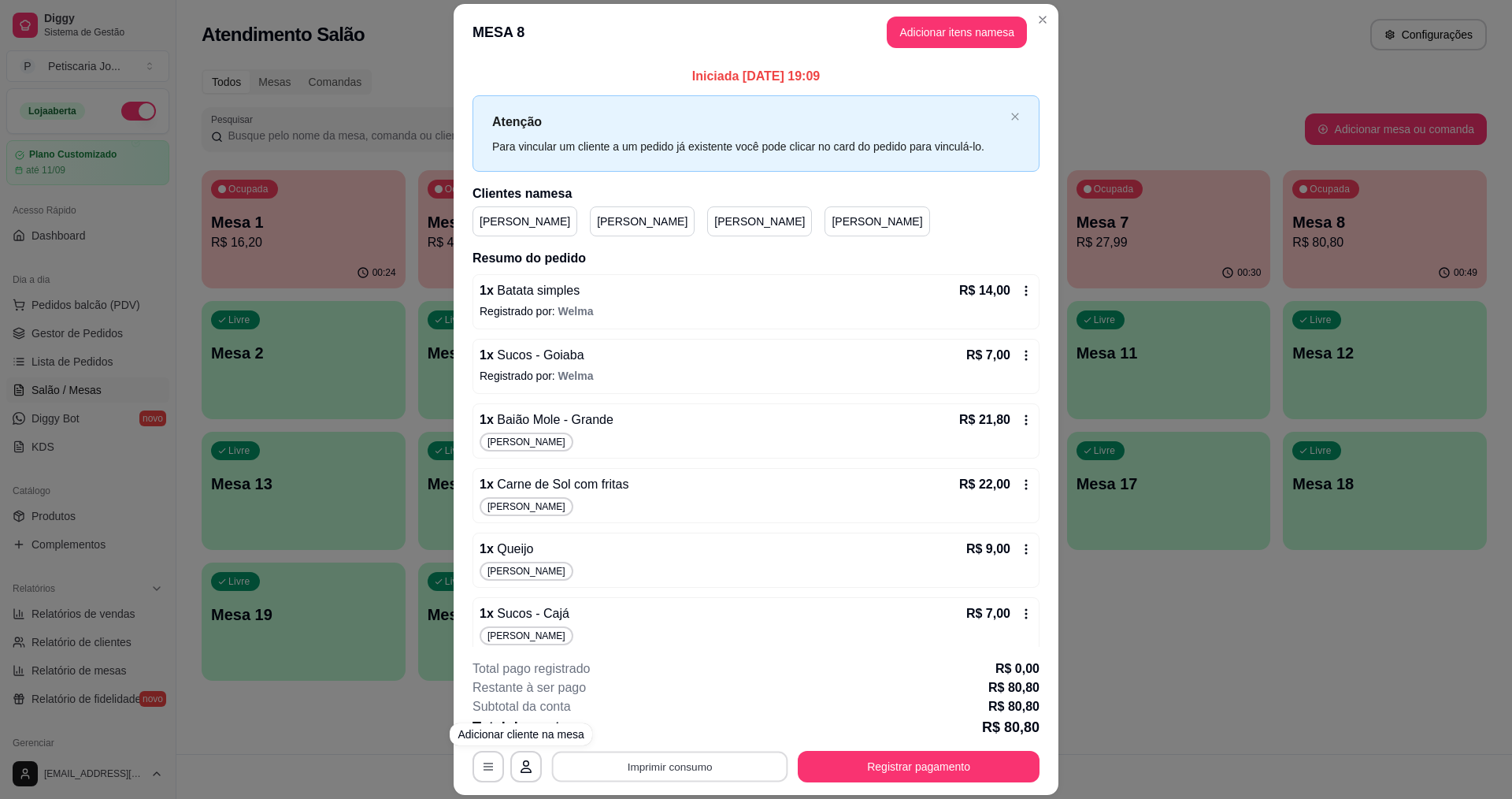
click at [647, 771] on button "Imprimir consumo" at bounding box center [670, 767] width 236 height 31
click at [631, 738] on button "IMPRESSORA" at bounding box center [669, 730] width 110 height 24
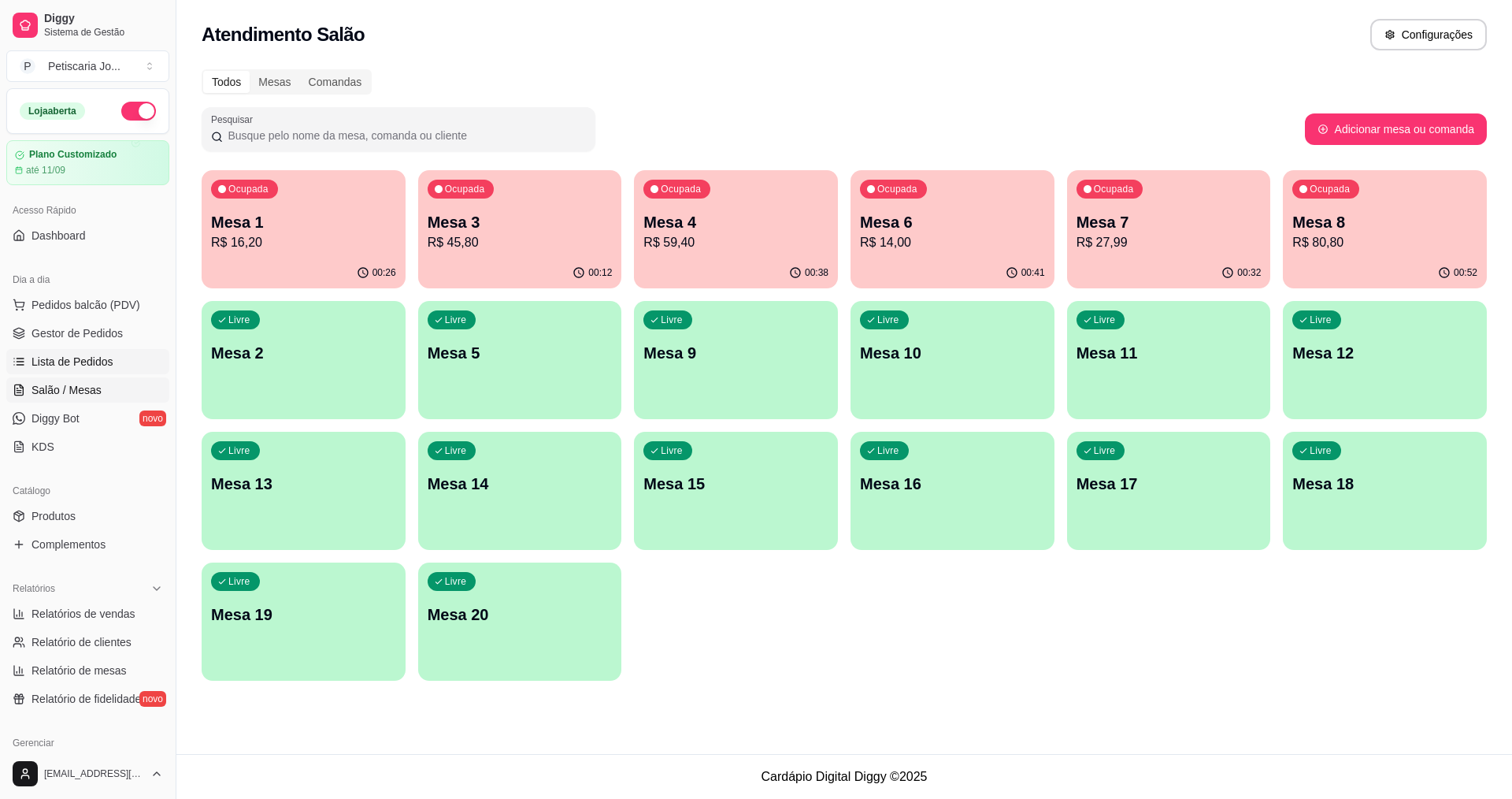
click at [46, 363] on span "Lista de Pedidos" at bounding box center [72, 361] width 82 height 15
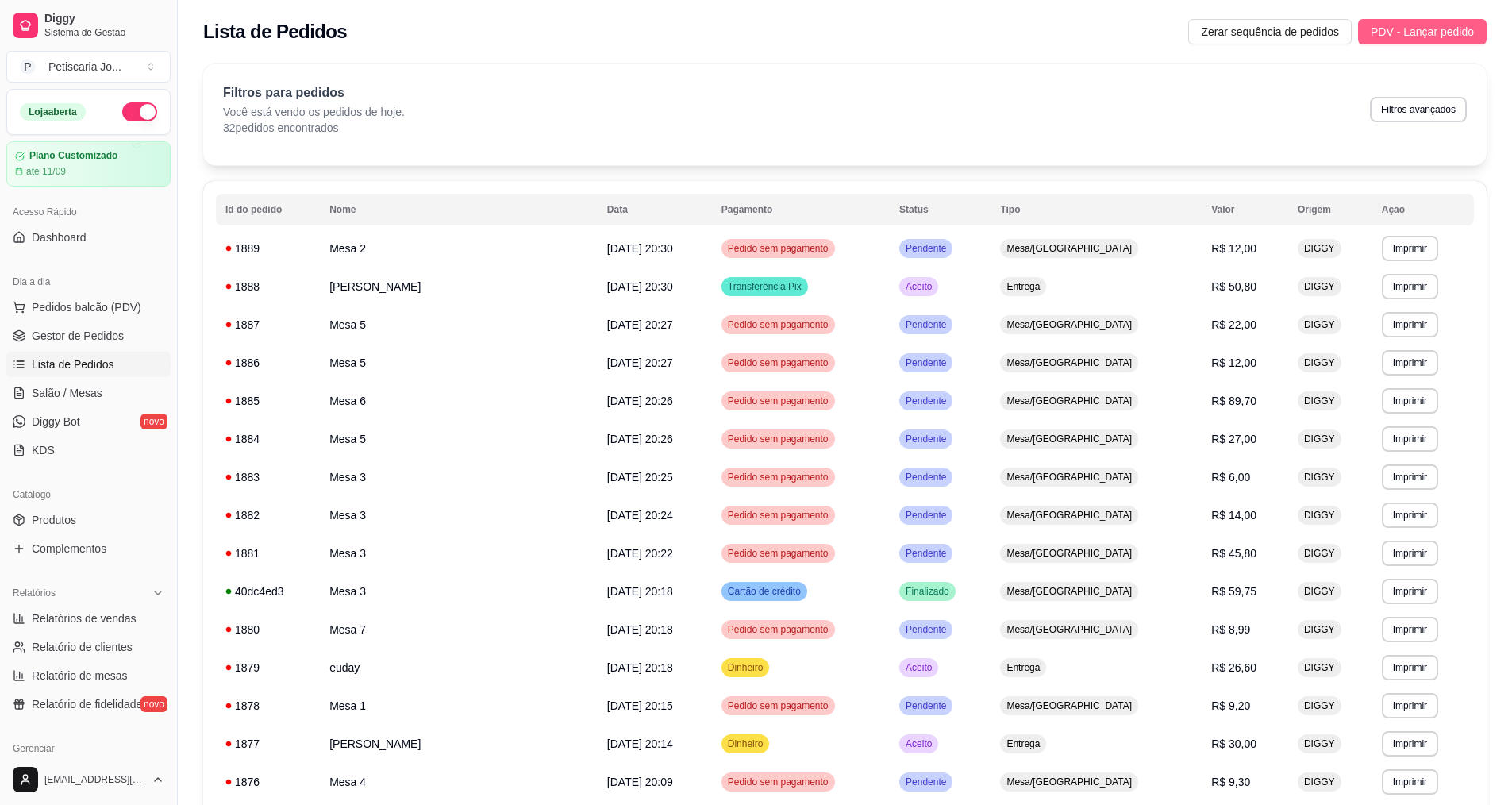
click at [1422, 38] on span "PDV - Lançar pedido" at bounding box center [1423, 31] width 103 height 17
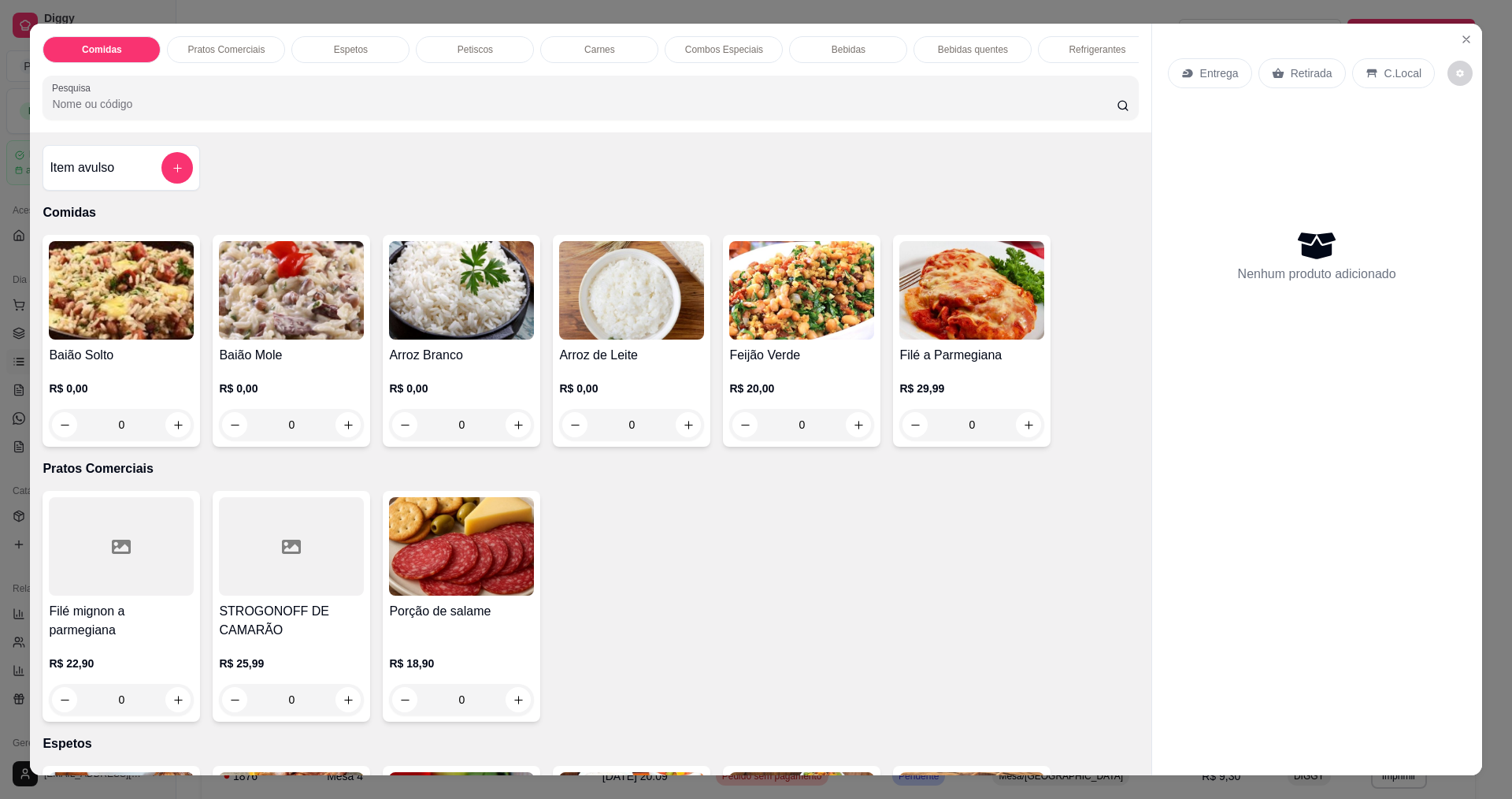
click at [683, 434] on div "0" at bounding box center [631, 425] width 145 height 32
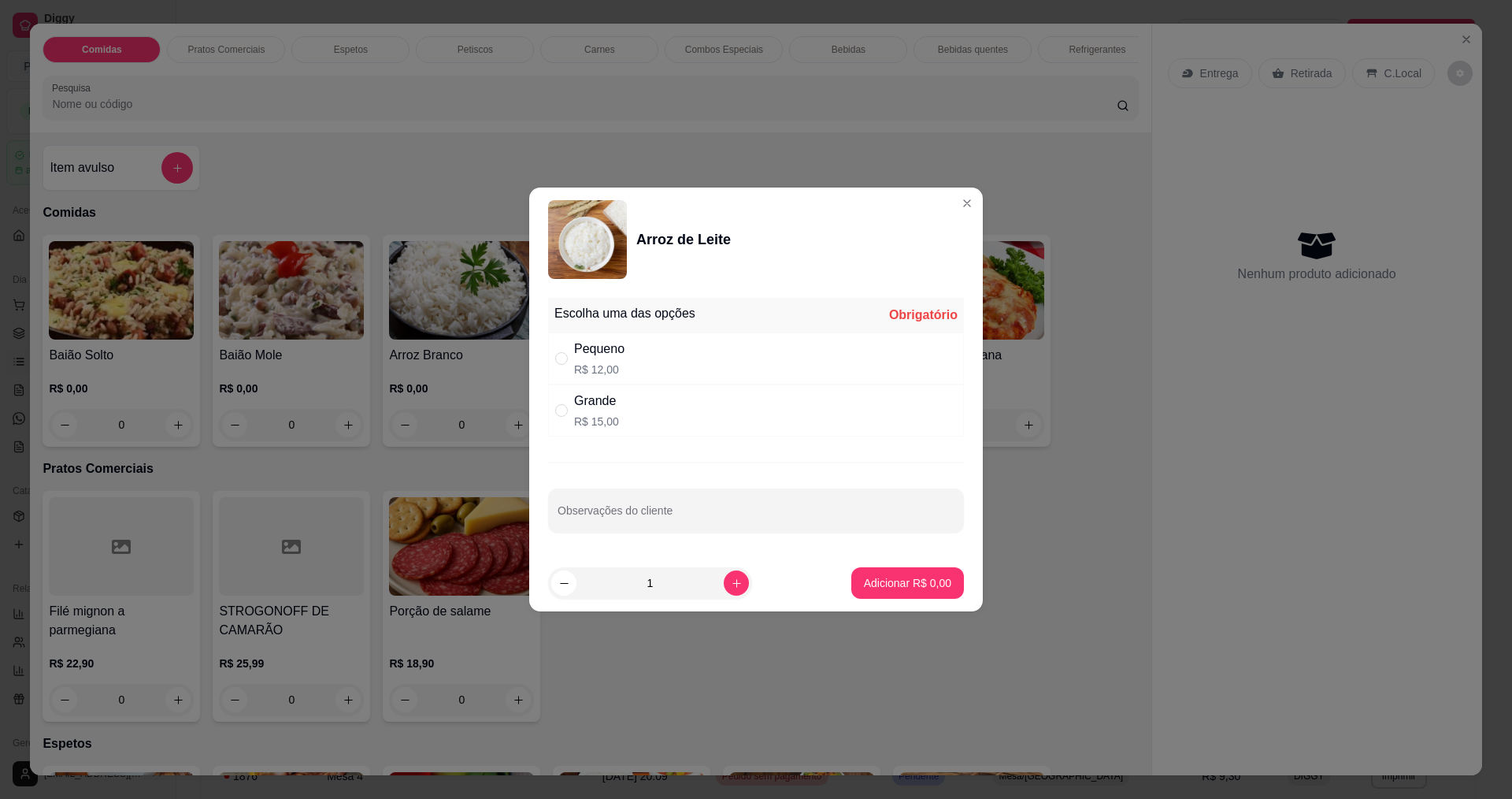
click at [622, 412] on div "Grande R$ 15,00" at bounding box center [756, 411] width 416 height 52
radio input "true"
click at [928, 577] on p "Adicionar R$ 15,00" at bounding box center [904, 582] width 93 height 15
type input "1"
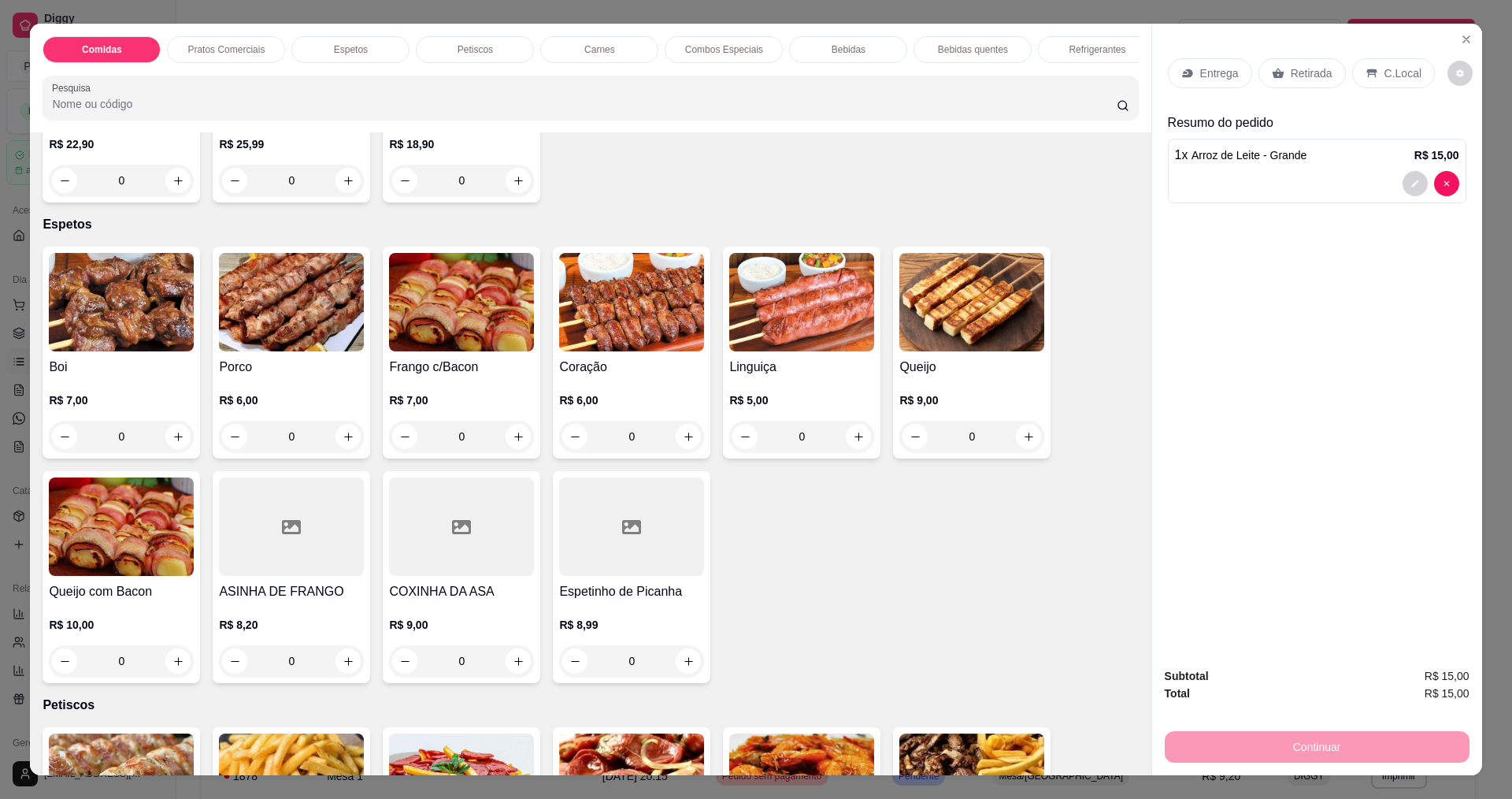
scroll to position [630, 0]
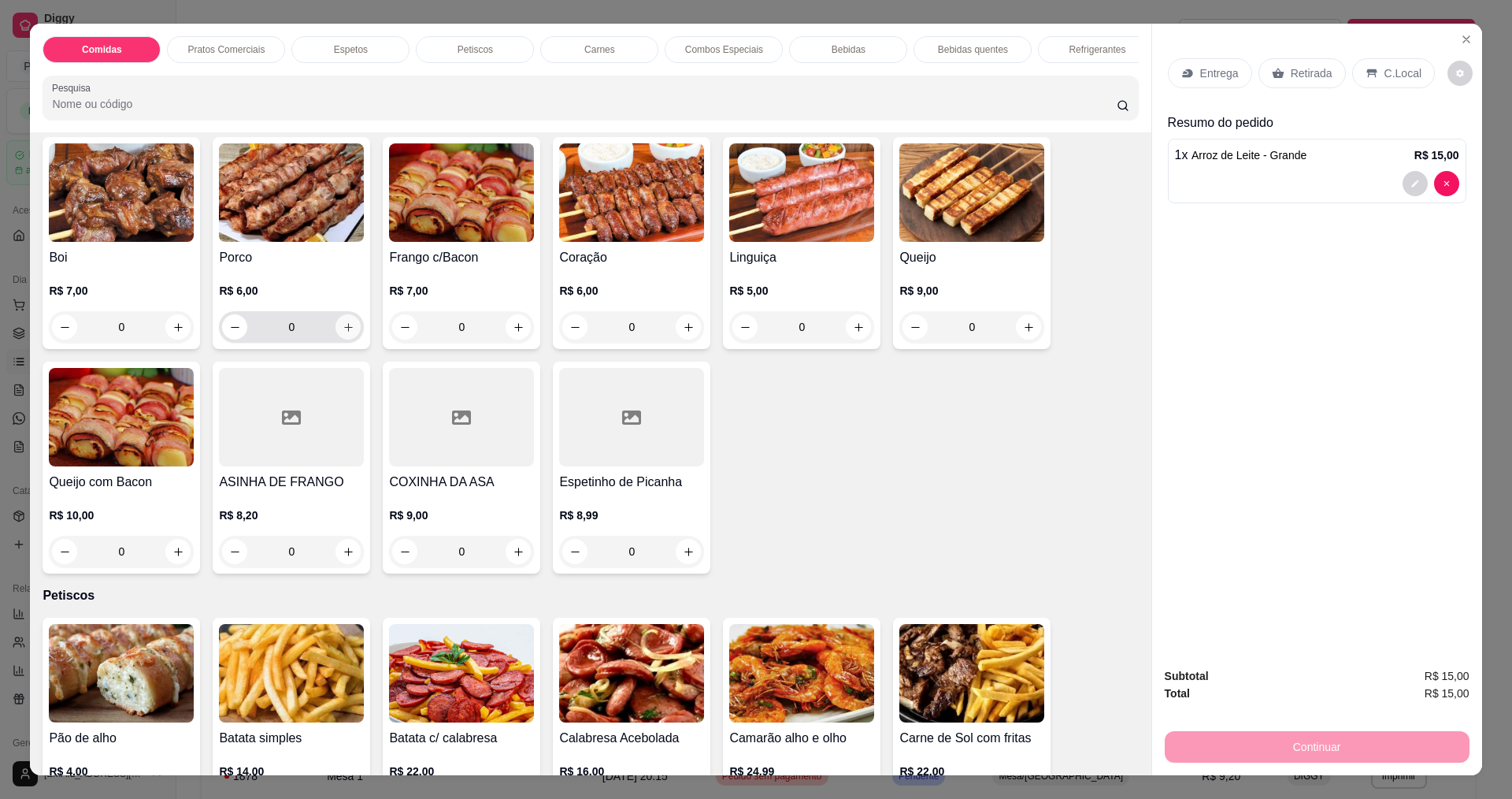
click at [342, 333] on icon "increase-product-quantity" at bounding box center [348, 327] width 12 height 12
type input "1"
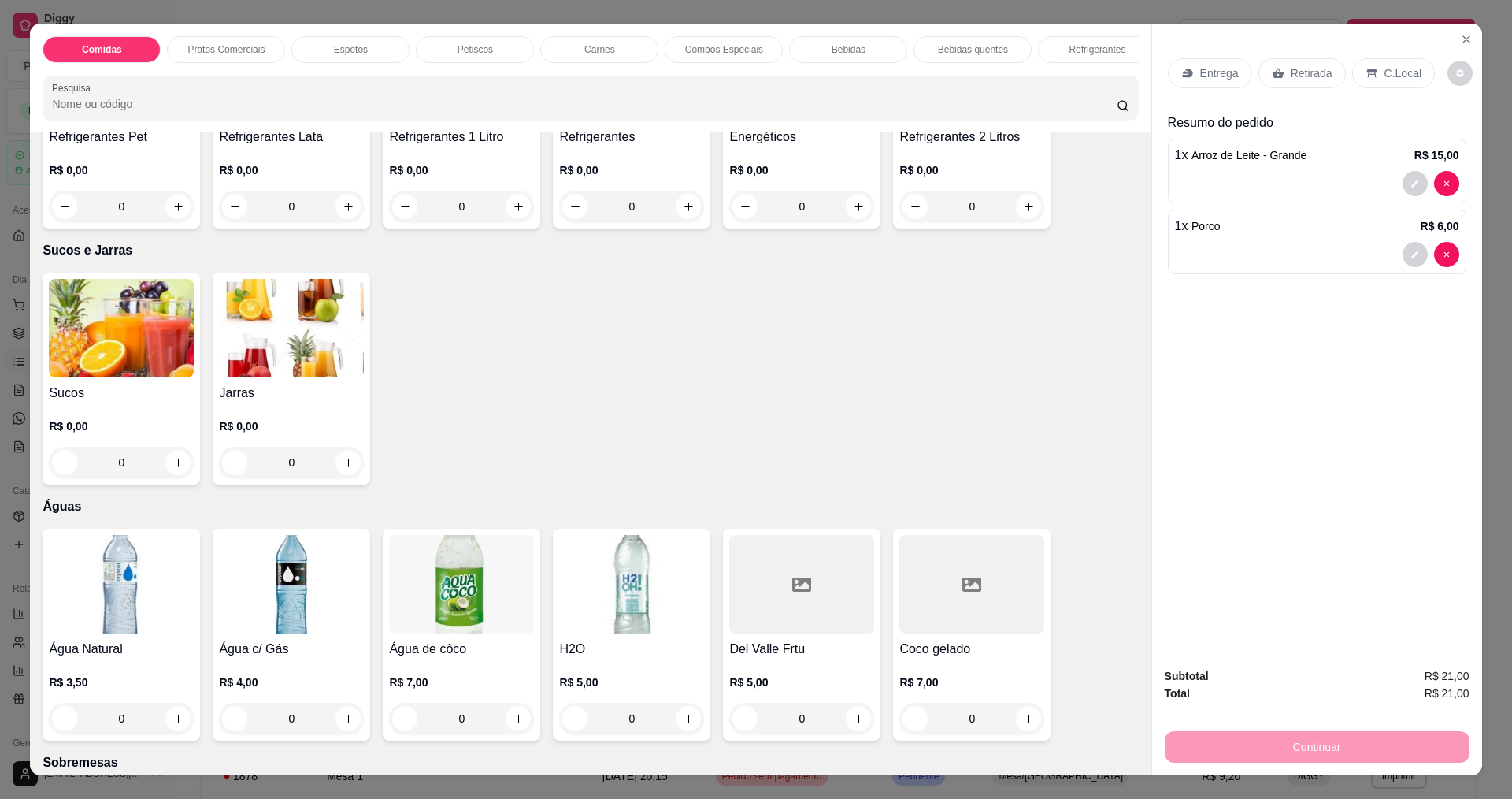
scroll to position [3073, 0]
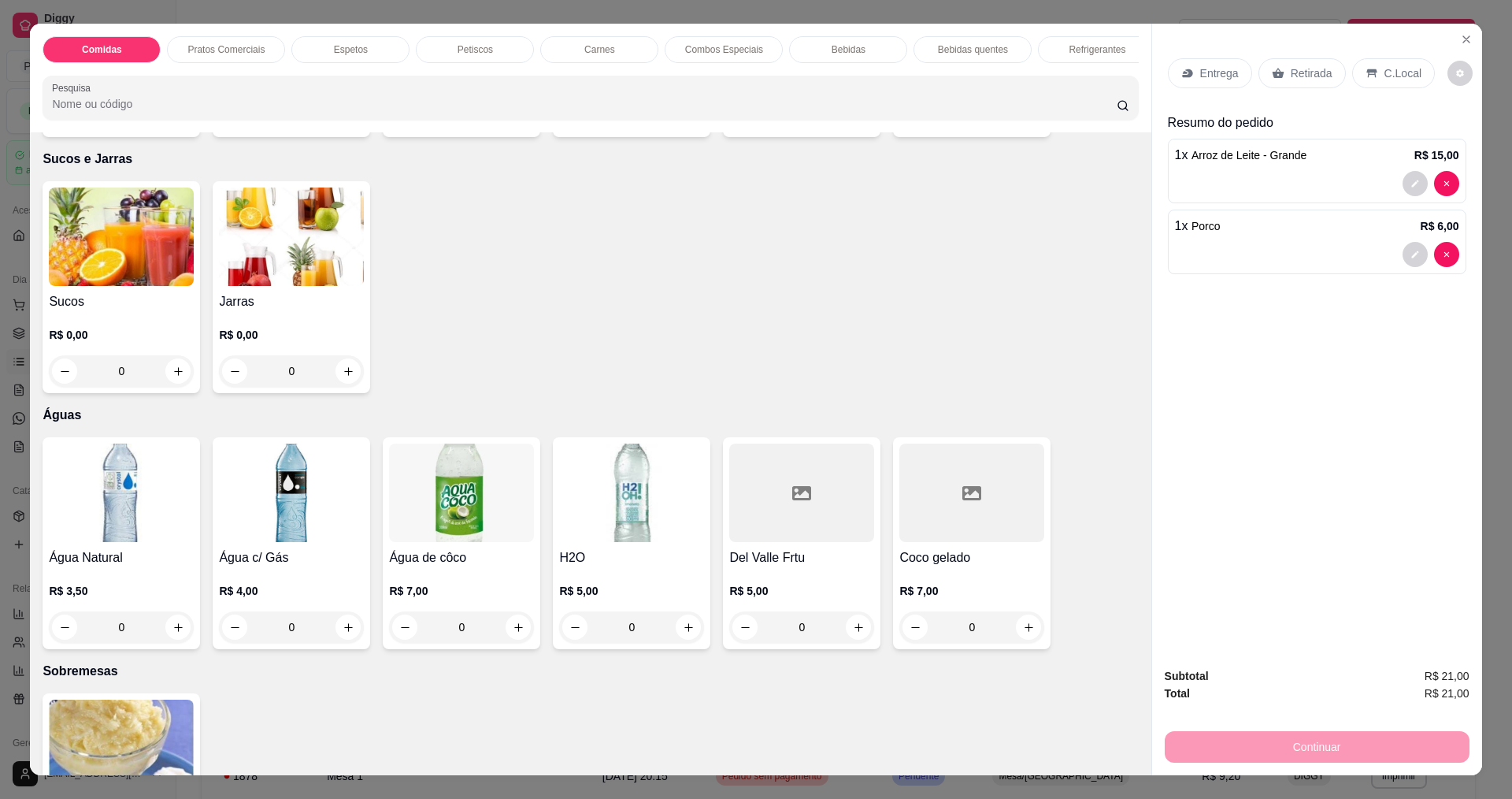
click at [188, 387] on div "Sucos R$ 0,00 0" at bounding box center [121, 287] width 157 height 212
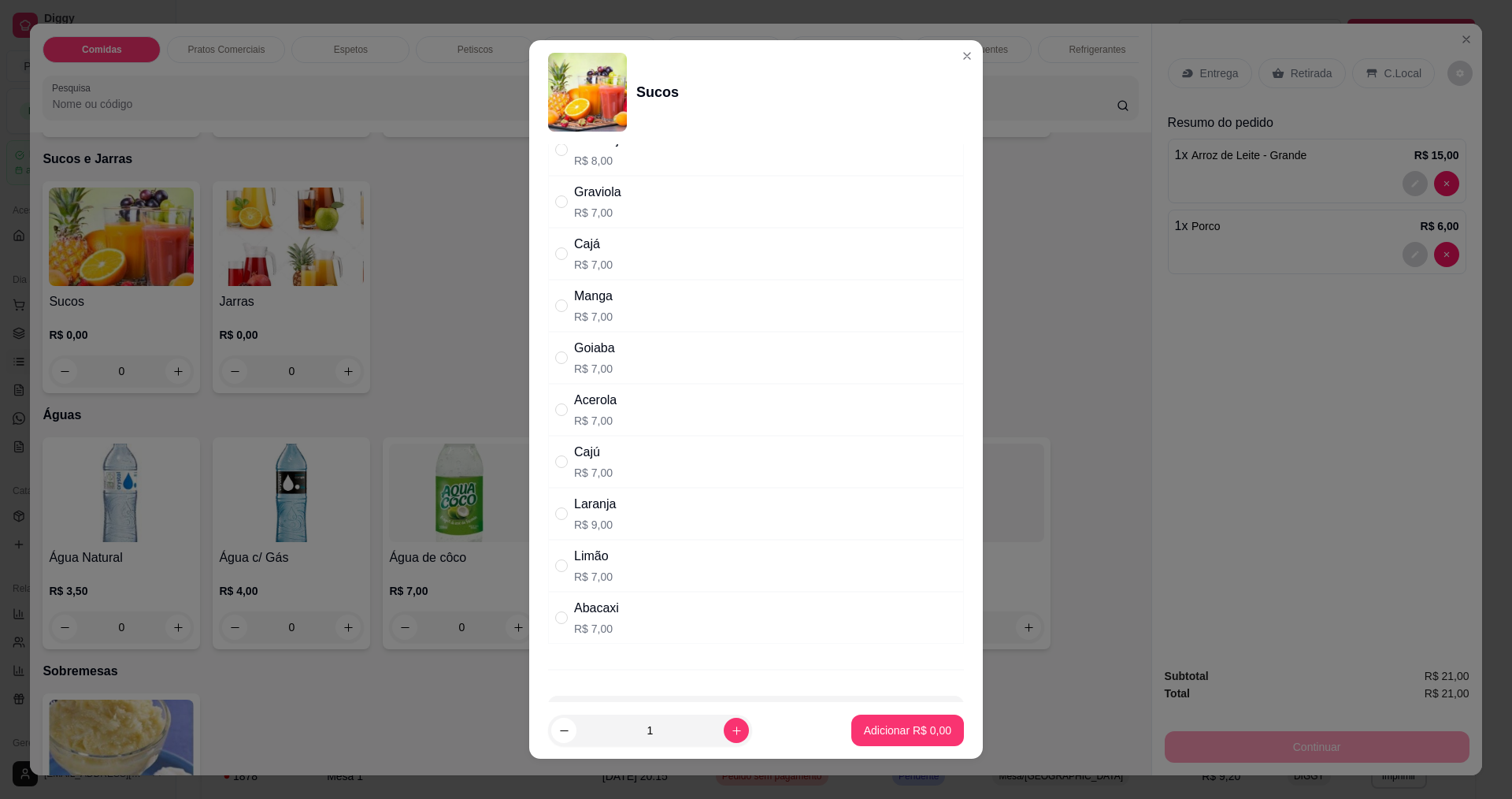
scroll to position [0, 0]
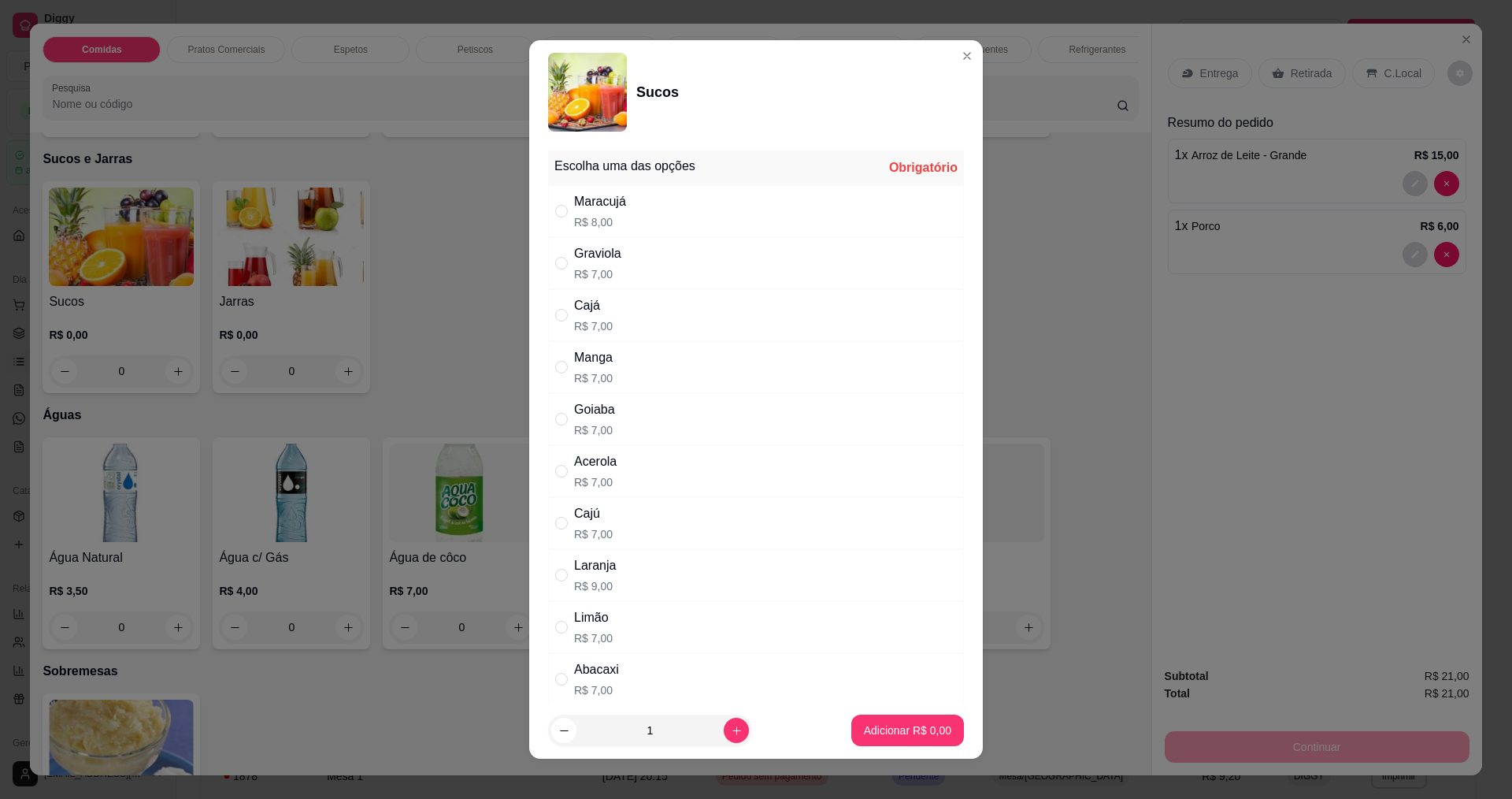
click at [623, 218] on div "Maracujá R$ 8,00" at bounding box center [756, 211] width 416 height 52
radio input "true"
click at [876, 725] on p "Adicionar R$ 8,00" at bounding box center [907, 730] width 88 height 15
type input "1"
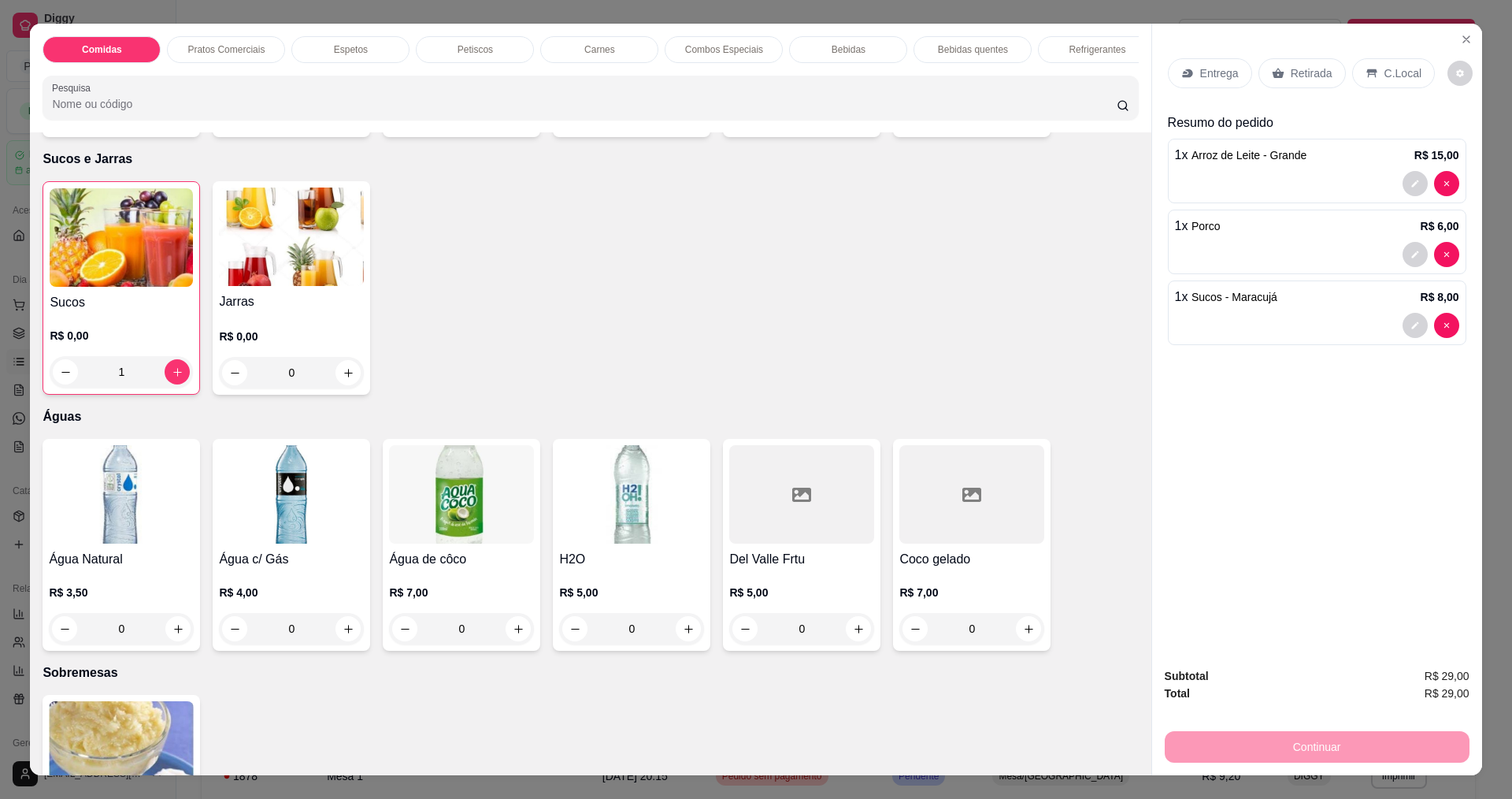
click at [1191, 83] on div "Entrega" at bounding box center [1210, 73] width 84 height 30
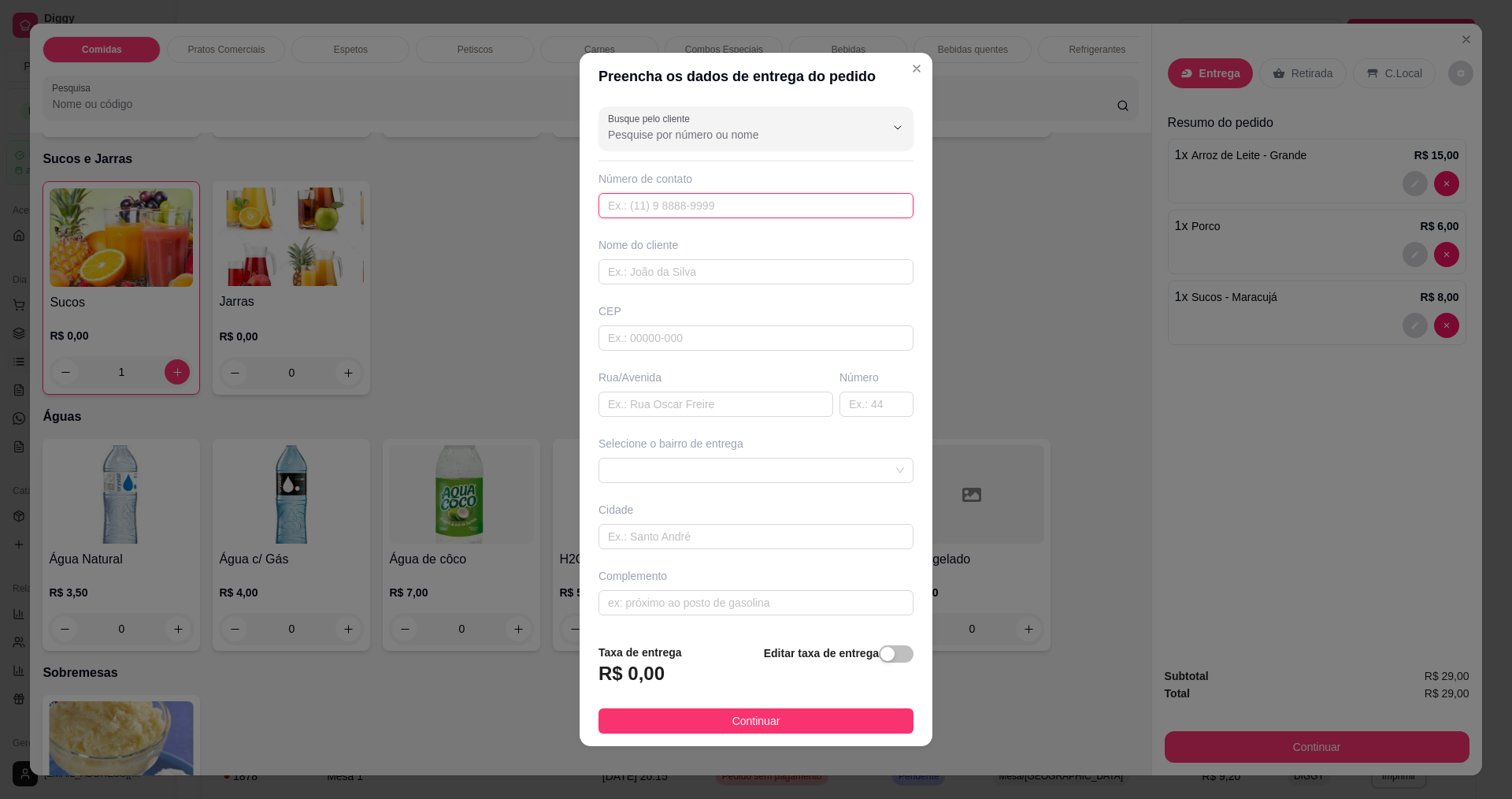
click at [706, 203] on input "text" at bounding box center [756, 205] width 315 height 25
click at [676, 273] on input "text" at bounding box center [756, 271] width 315 height 25
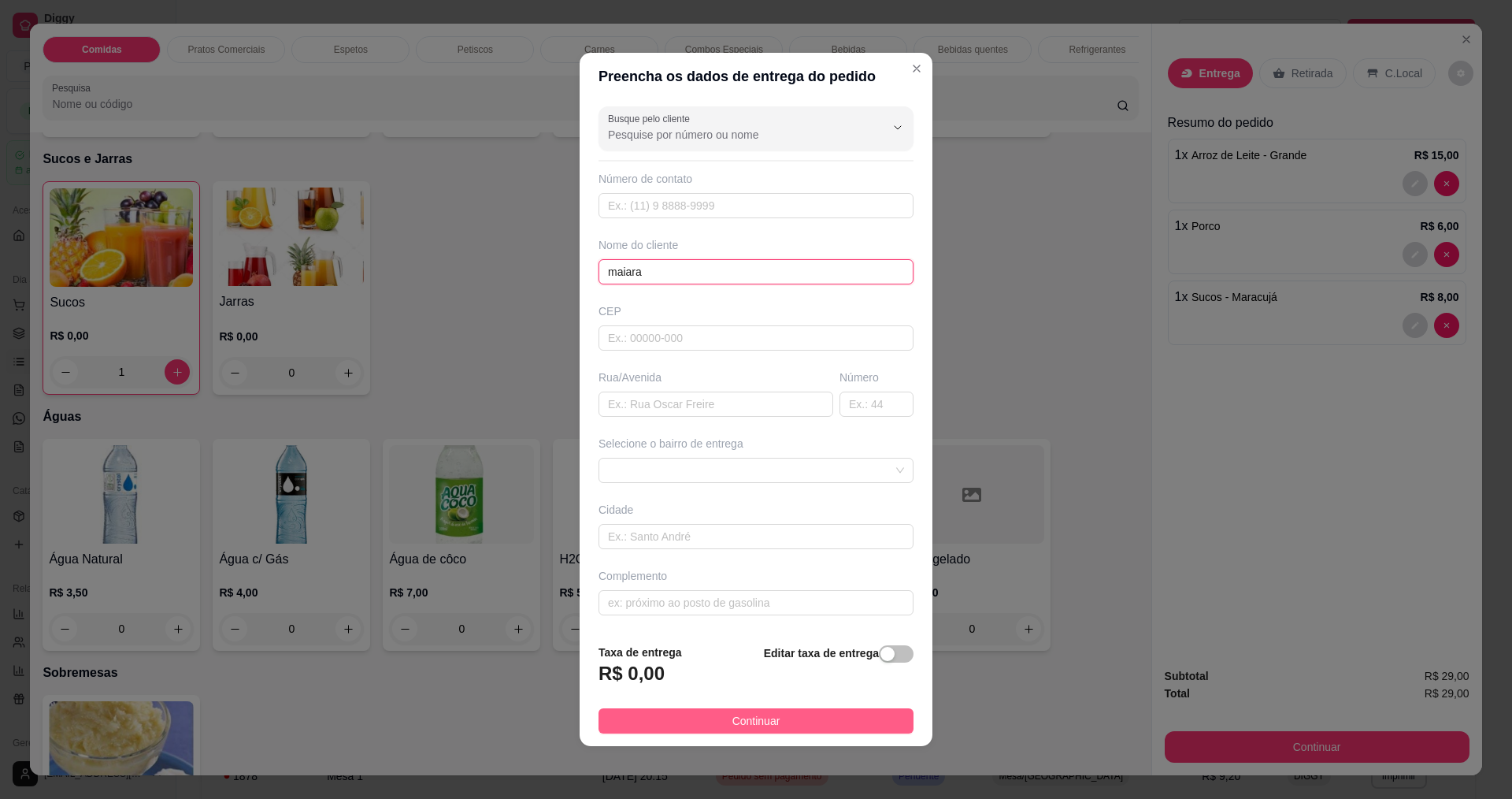
type input "maiara"
click at [737, 727] on span "Continuar" at bounding box center [756, 720] width 48 height 17
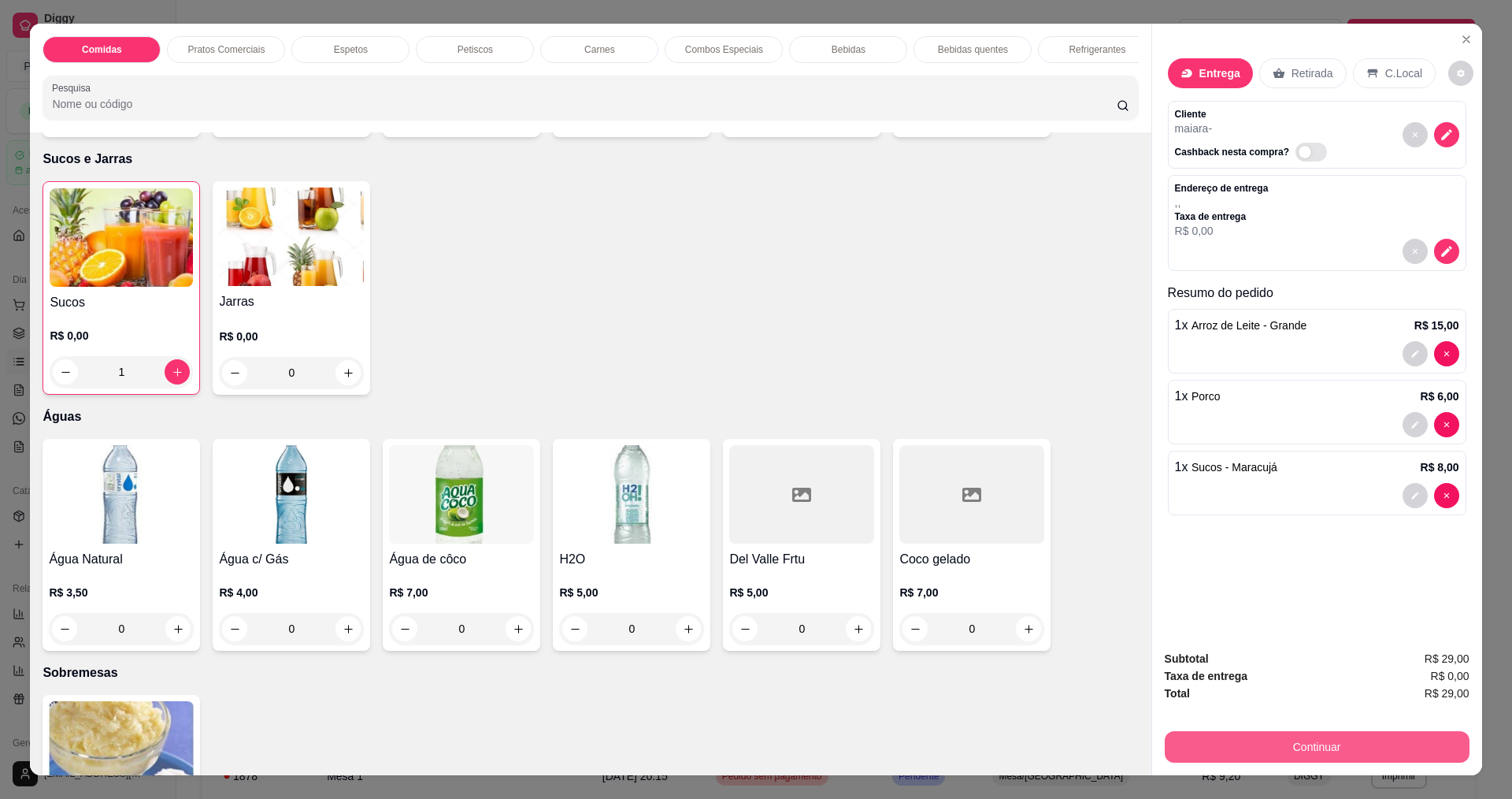
click at [1303, 745] on button "Continuar" at bounding box center [1317, 746] width 305 height 32
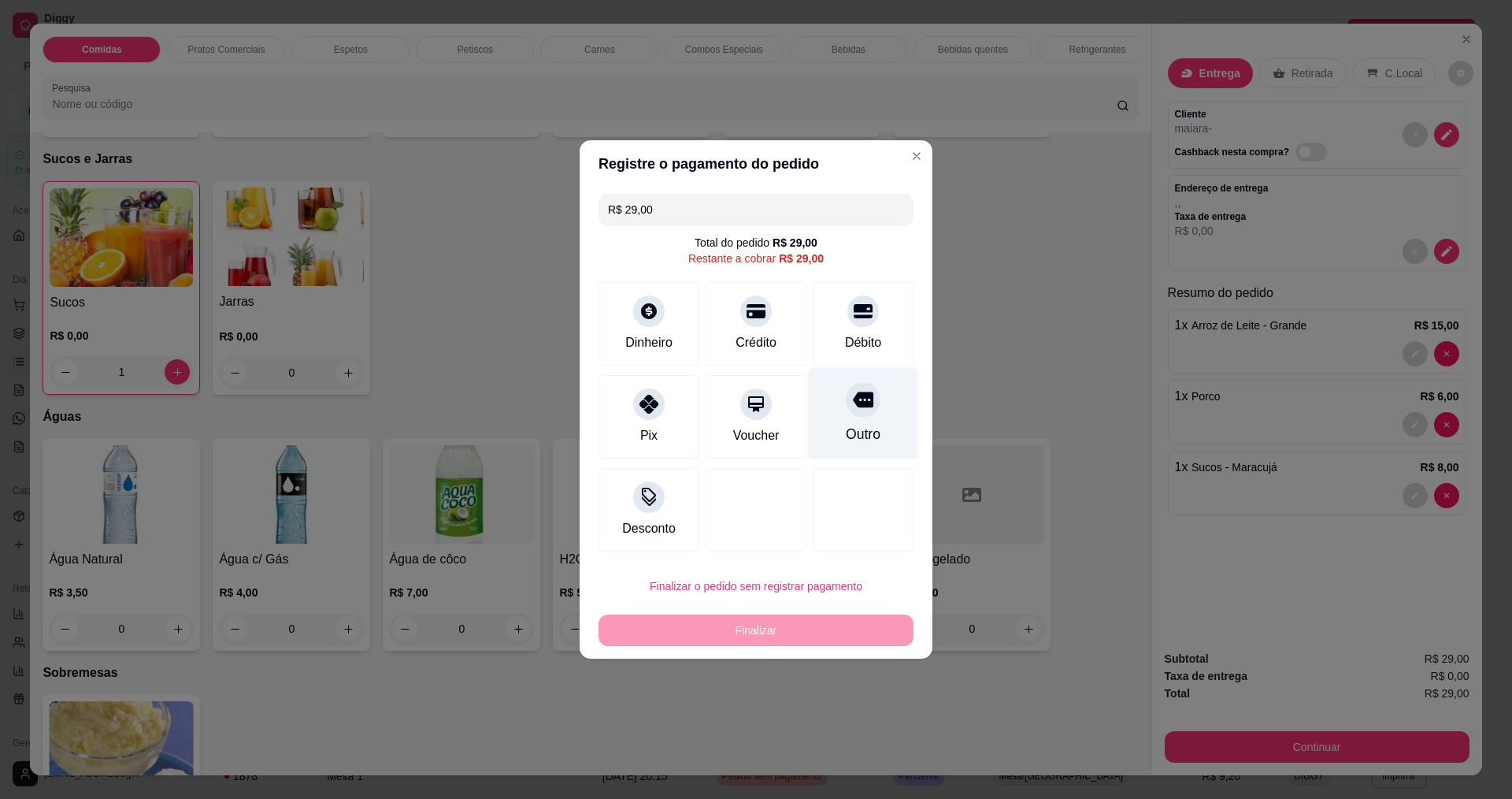
click at [831, 425] on div "Outro" at bounding box center [864, 414] width 111 height 93
type input "R$ 0,00"
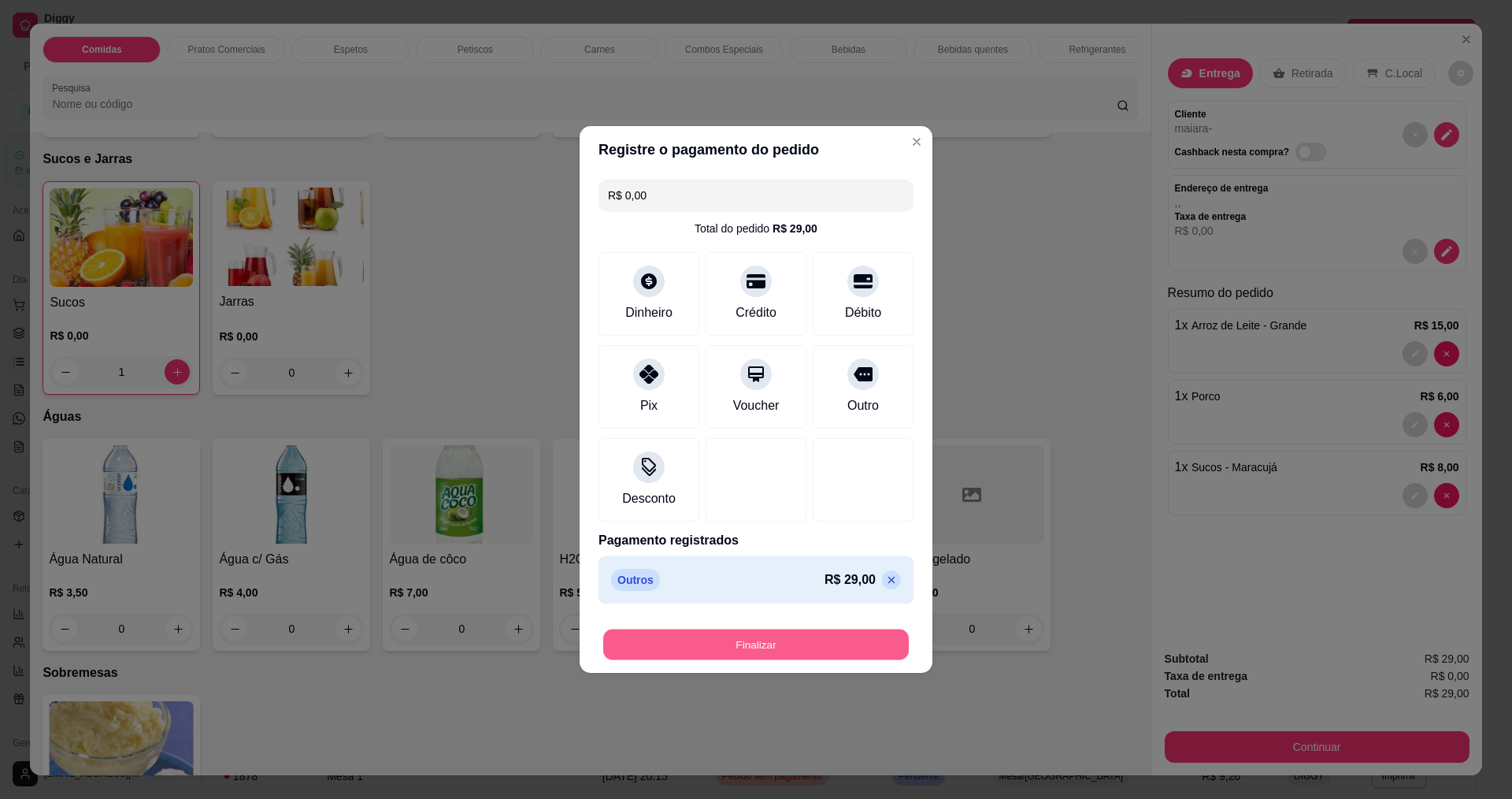
click at [756, 646] on button "Finalizar" at bounding box center [756, 645] width 305 height 31
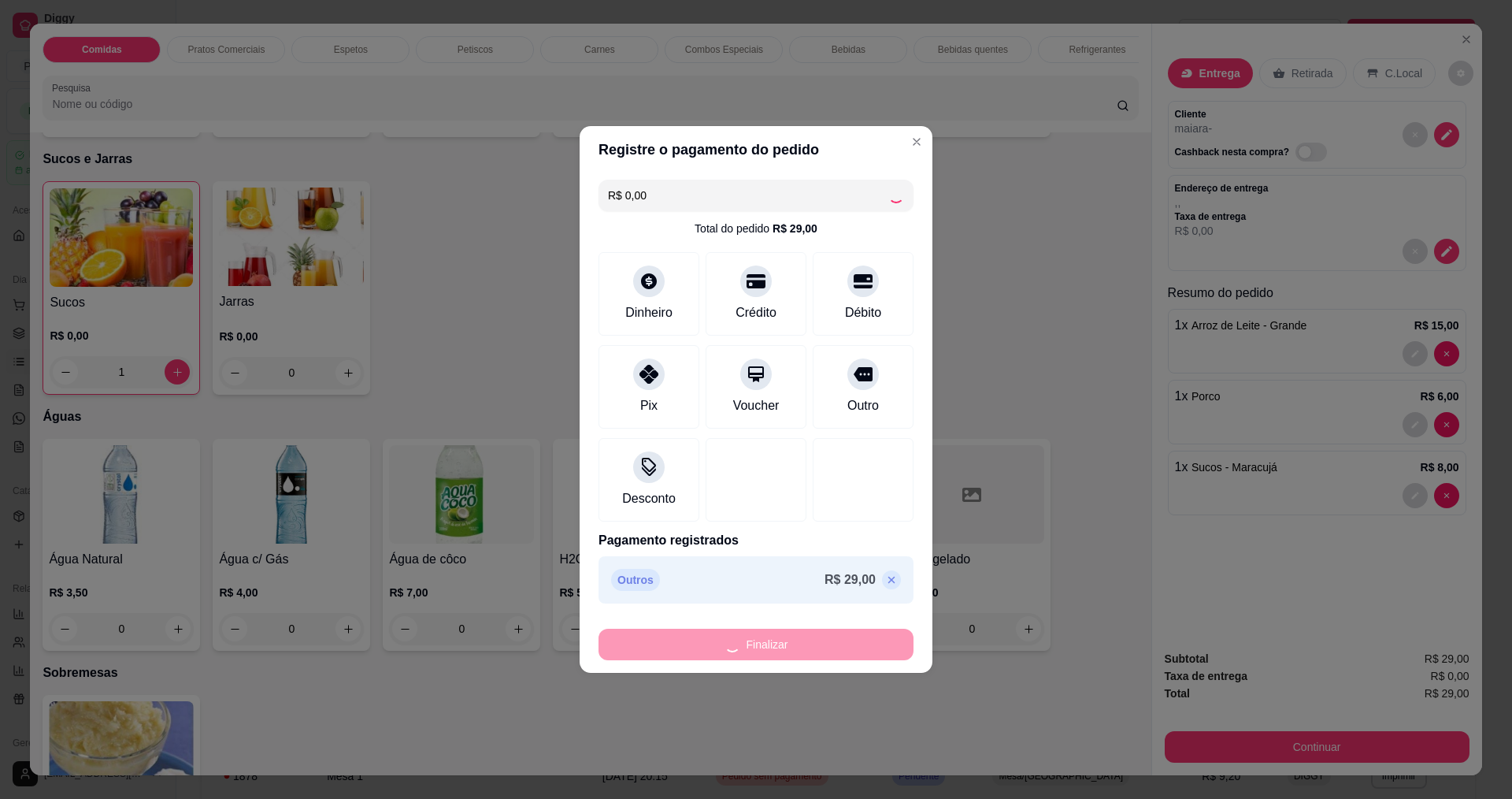
type input "0"
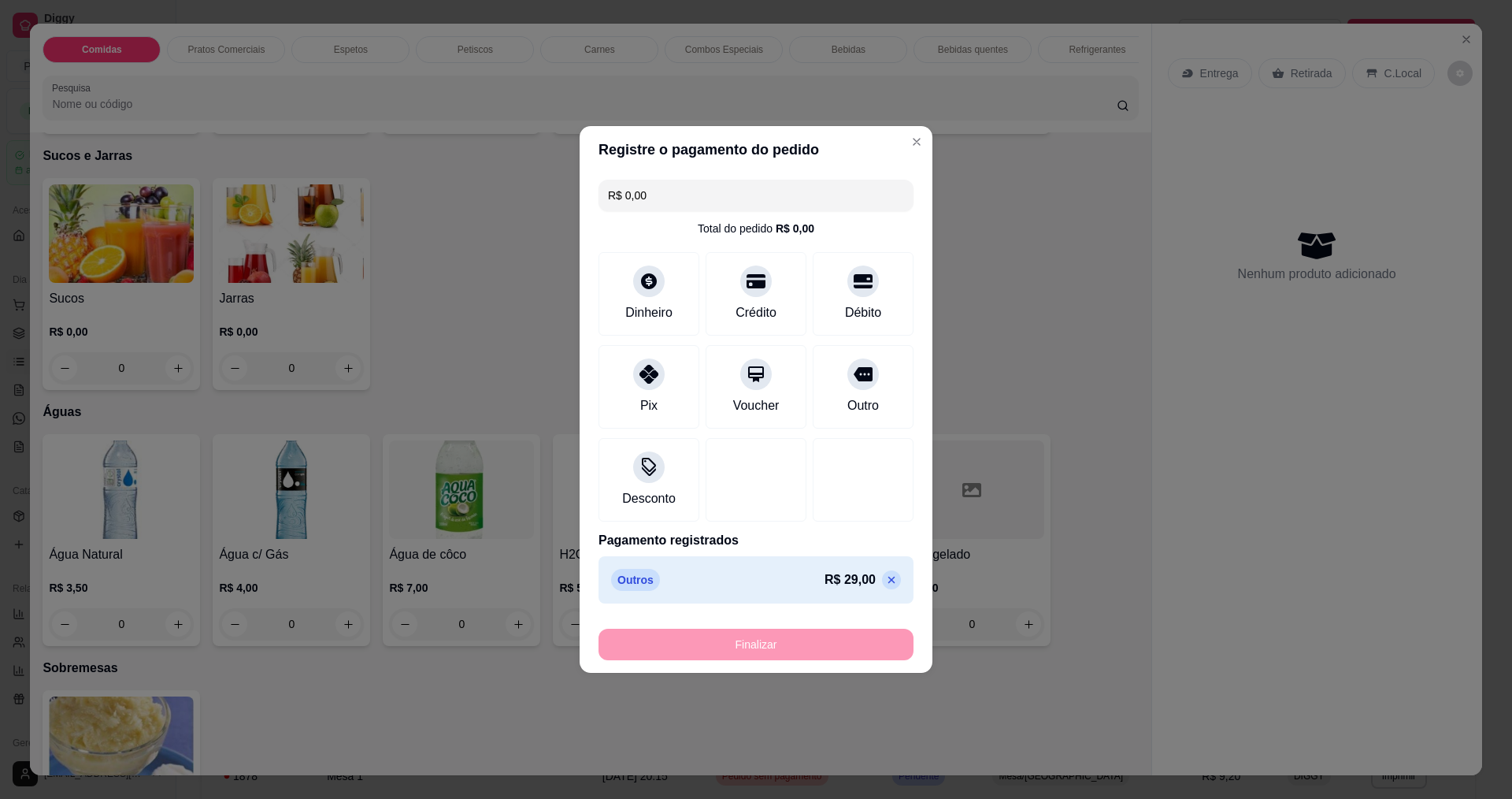
type input "-R$ 29,00"
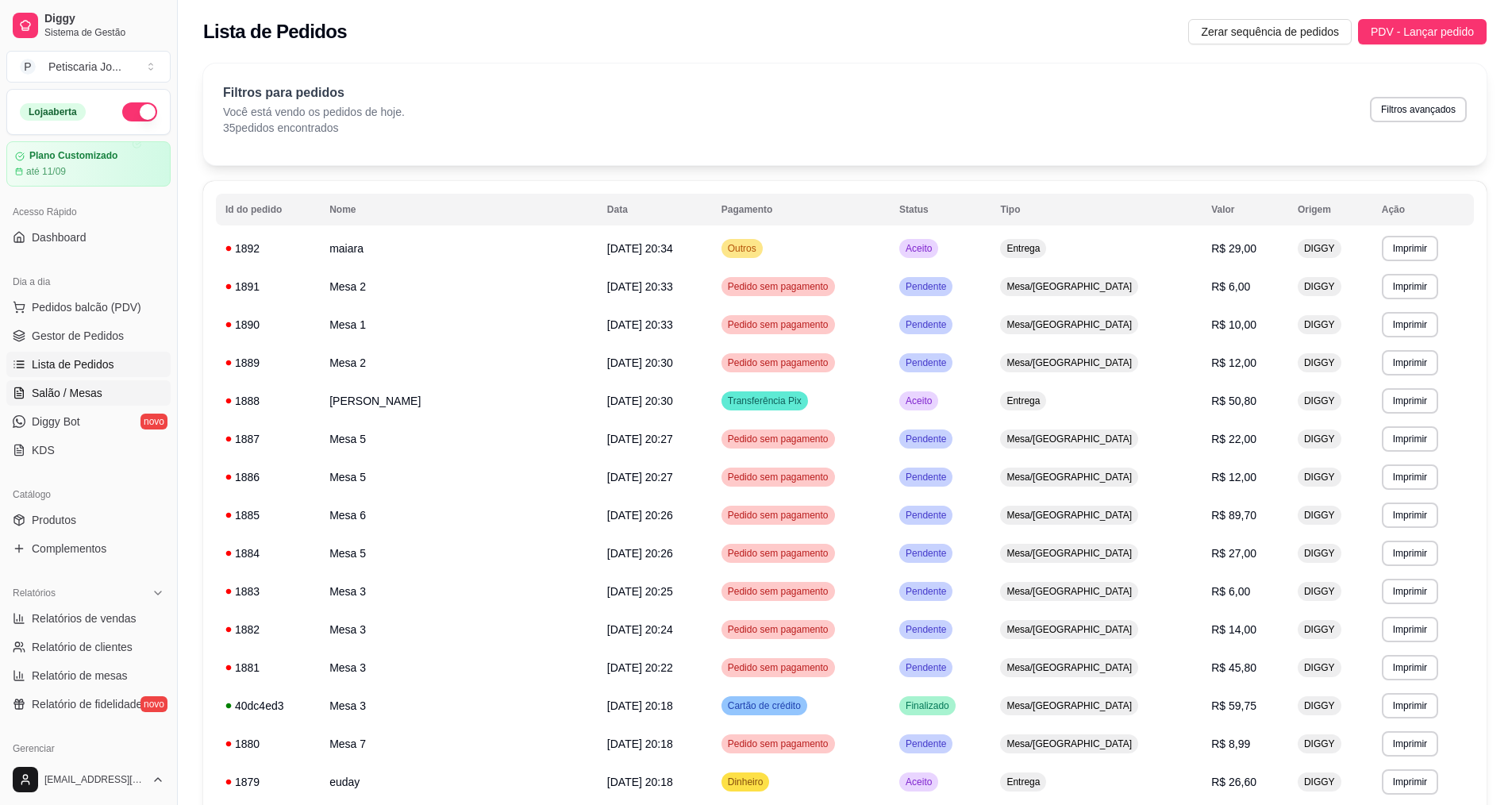
click at [88, 391] on span "Salão / Mesas" at bounding box center [67, 393] width 70 height 16
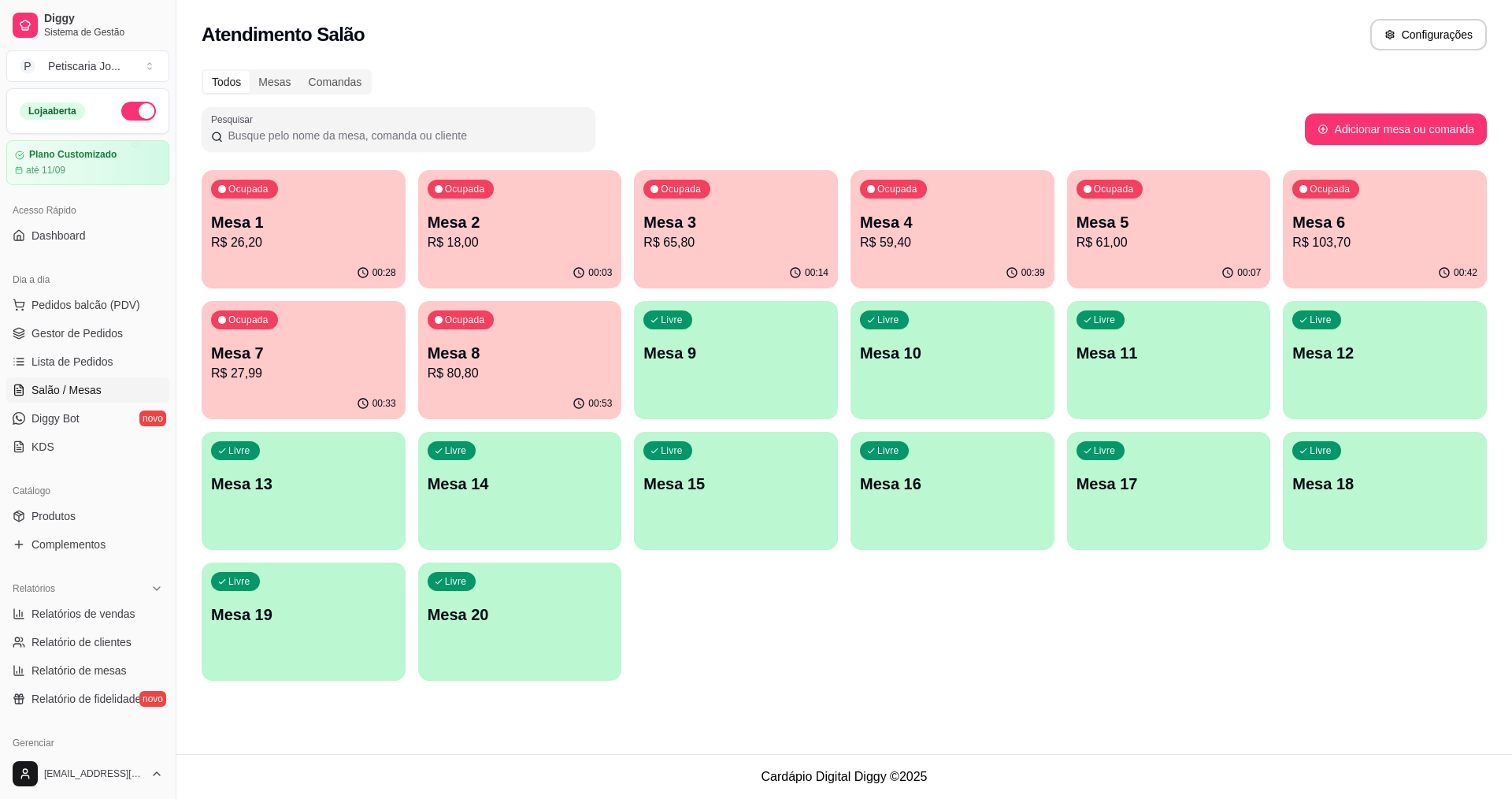
click at [319, 218] on p "Mesa 1" at bounding box center [304, 222] width 185 height 22
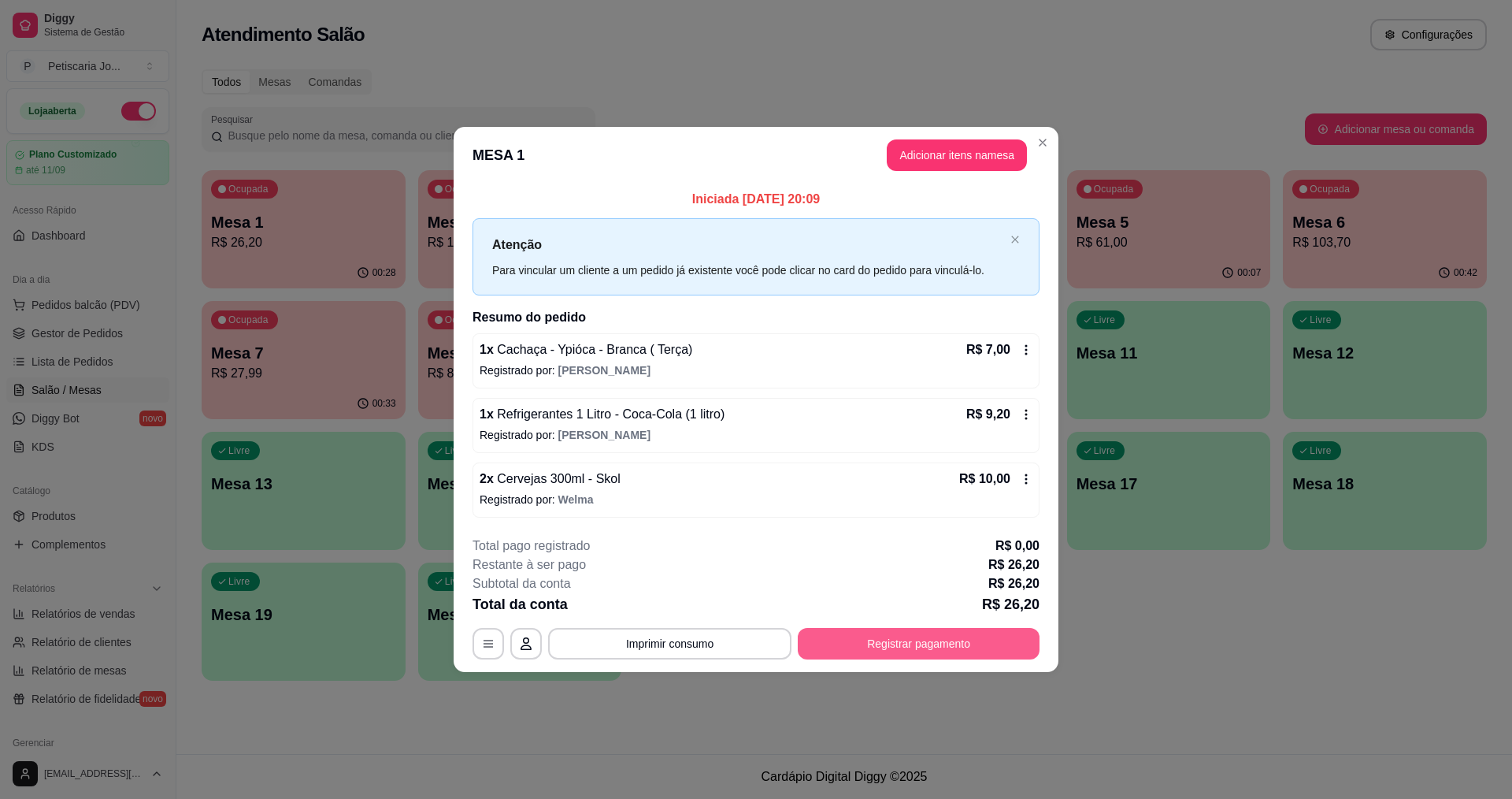
click at [940, 642] on button "Registrar pagamento" at bounding box center [919, 643] width 242 height 32
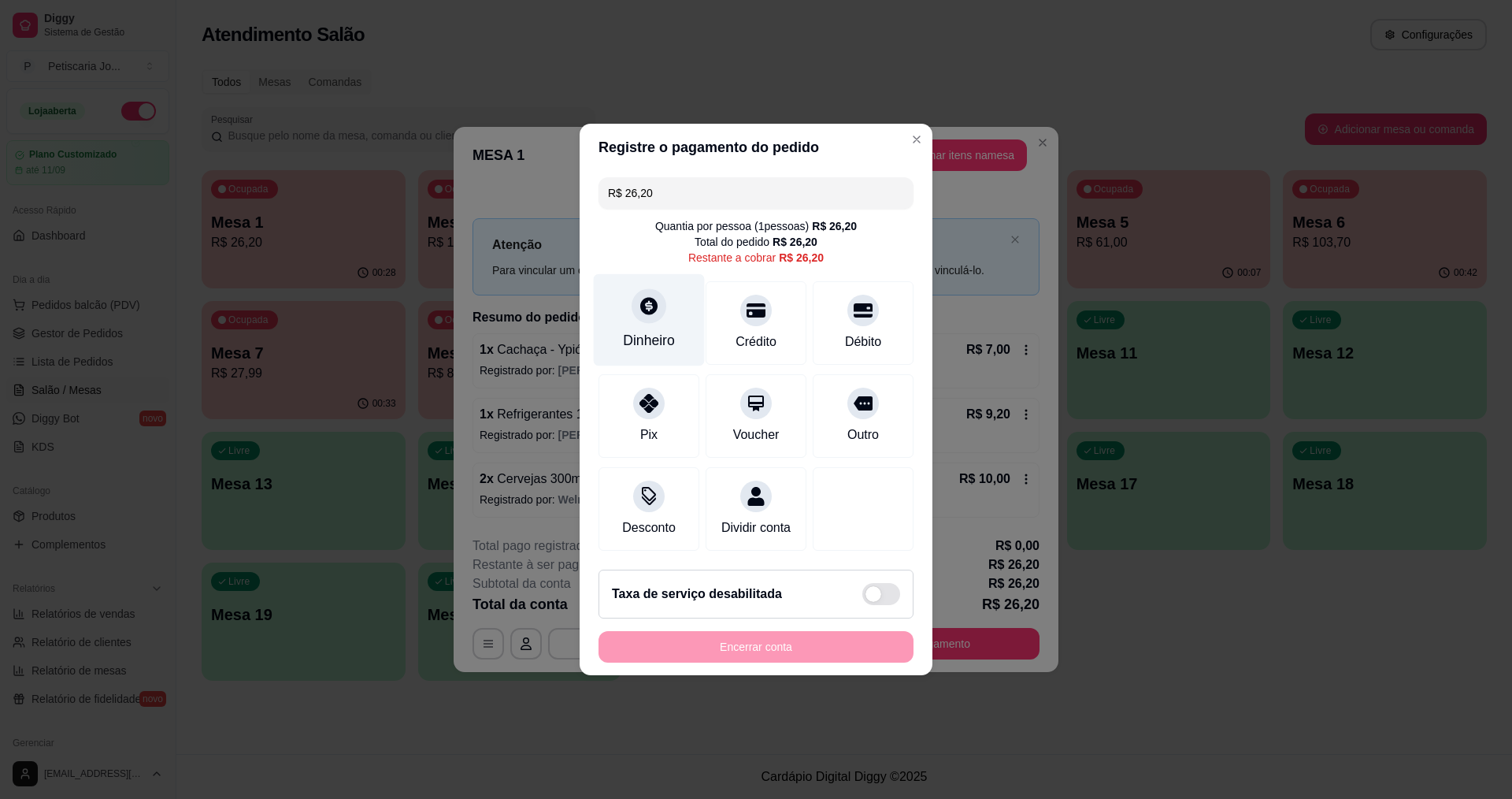
click at [645, 330] on div "Dinheiro" at bounding box center [649, 340] width 52 height 20
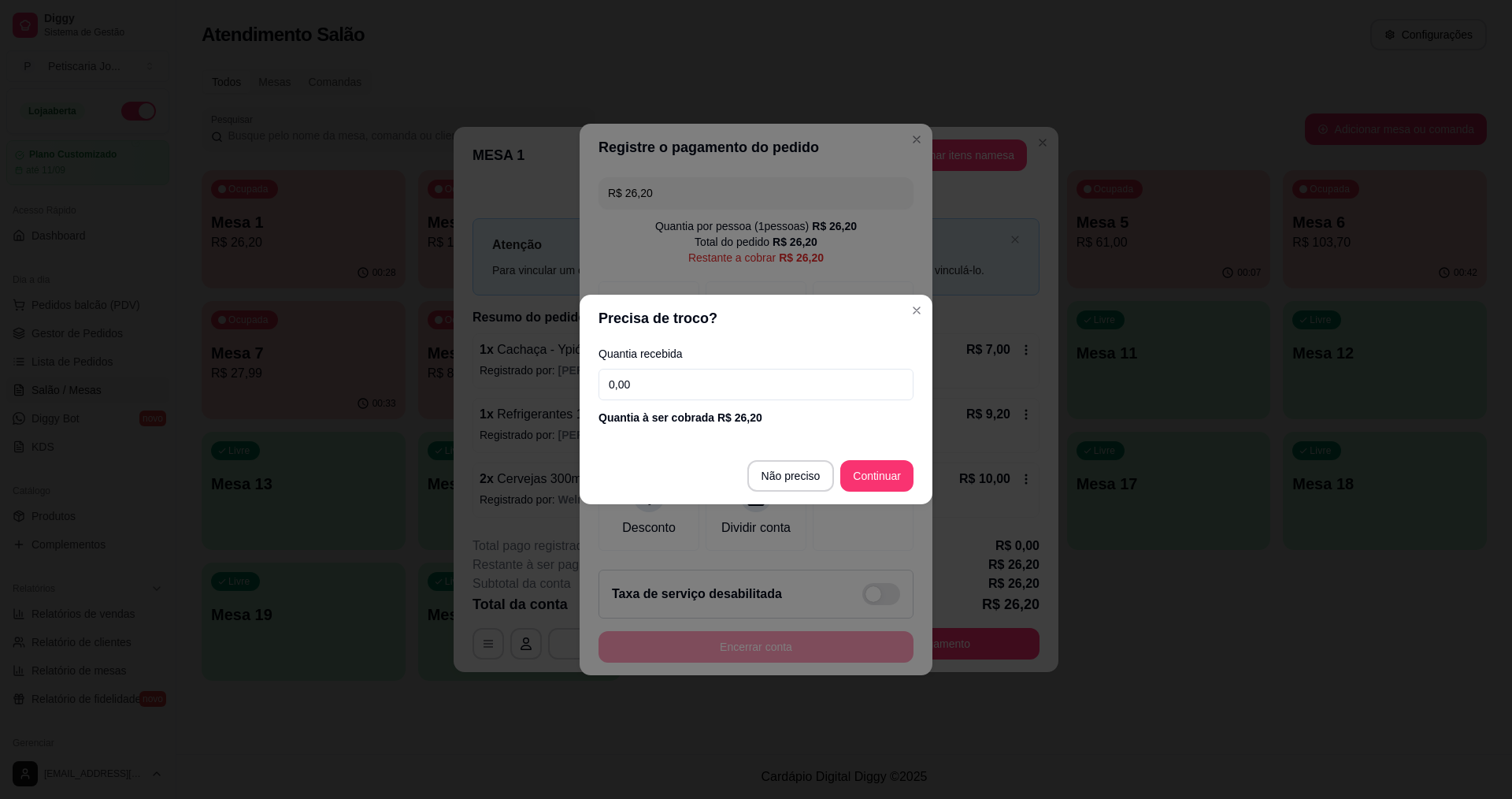
click at [687, 414] on div "Quantia à ser cobrada R$ 26,20" at bounding box center [756, 417] width 315 height 15
click at [684, 380] on input "0,00" at bounding box center [756, 384] width 315 height 32
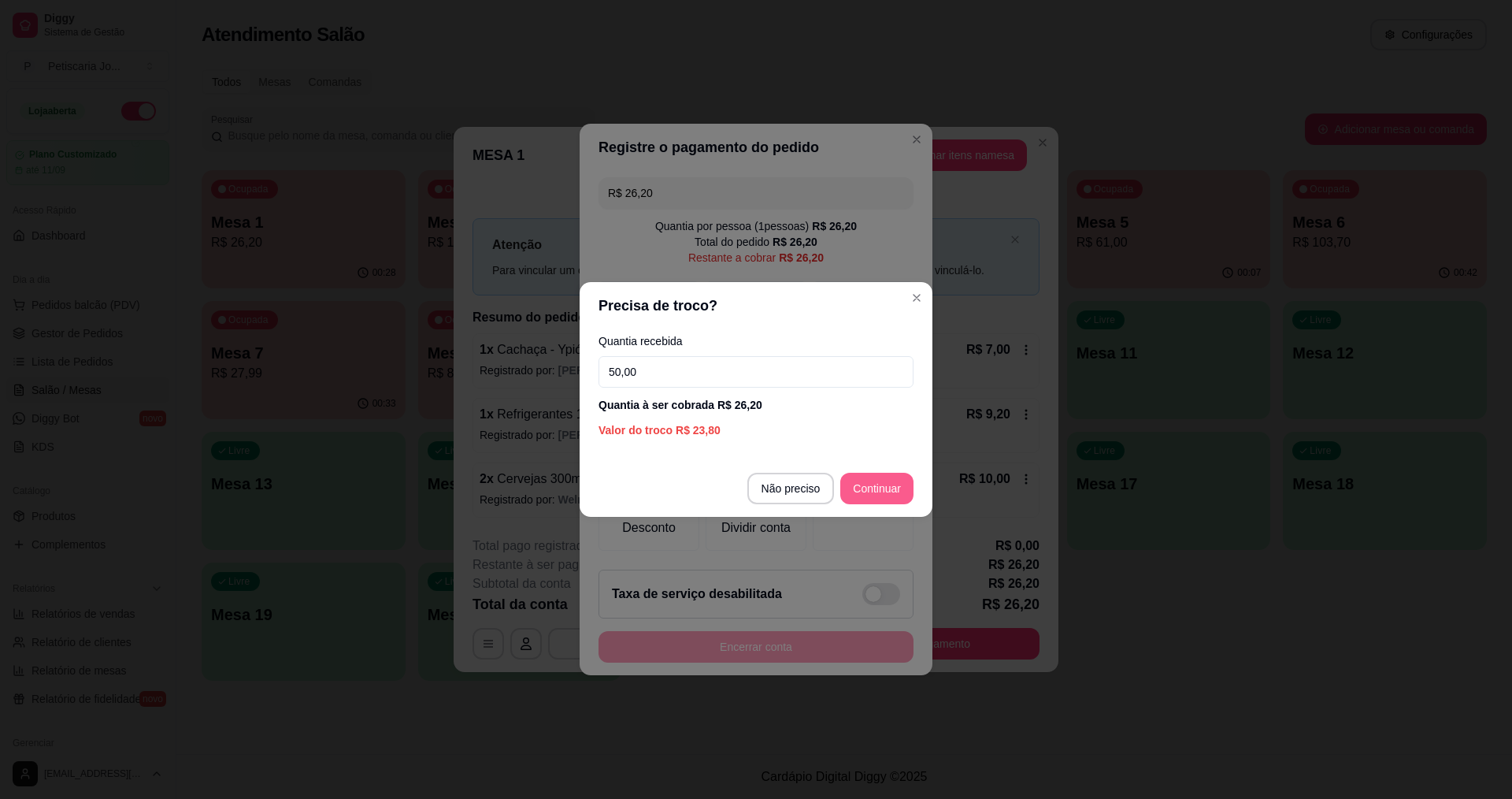
type input "50,00"
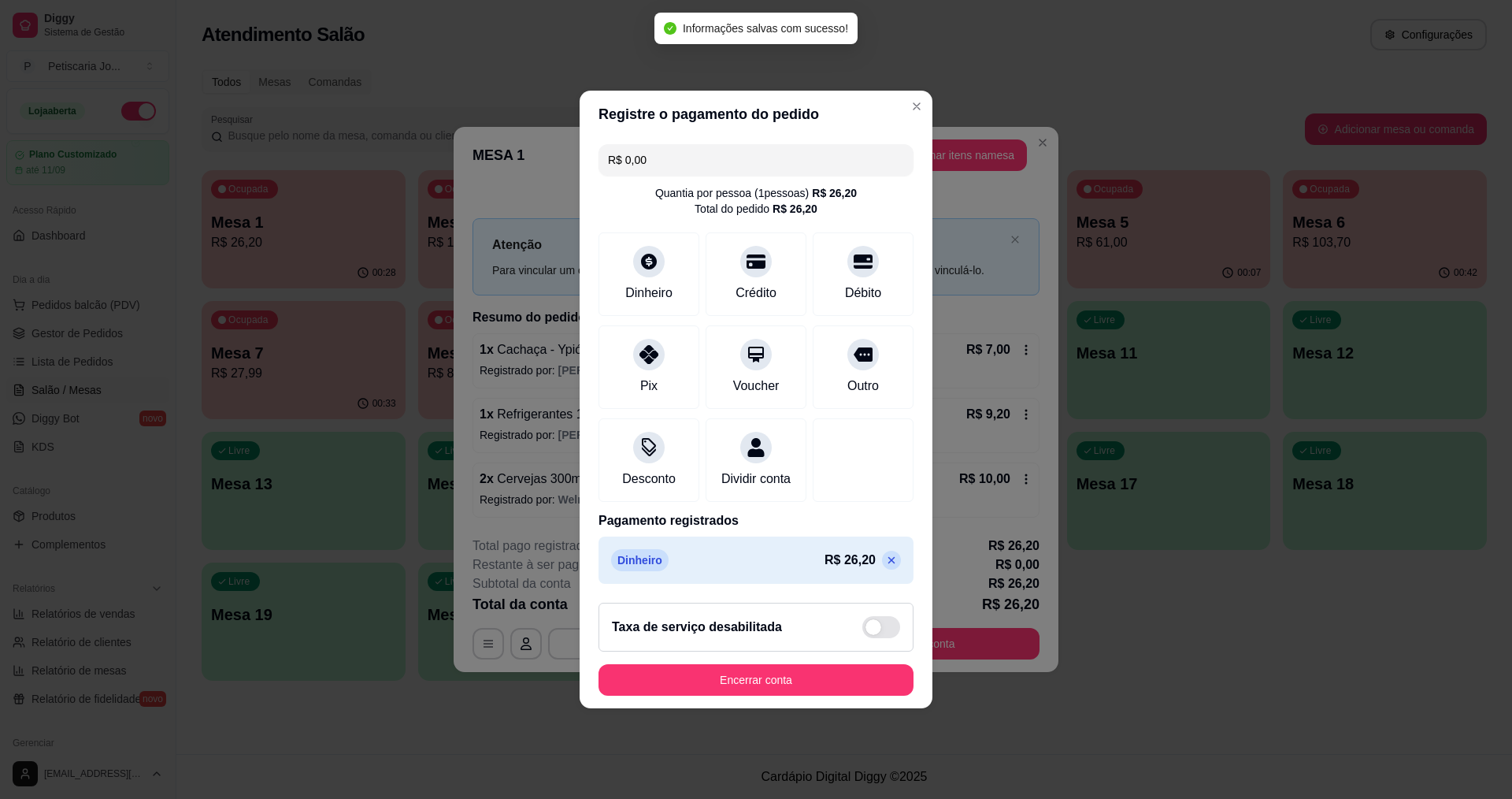
type input "R$ 0,00"
click at [771, 665] on footer "Taxa de serviço desabilitada Encerrar conta" at bounding box center [756, 650] width 353 height 119
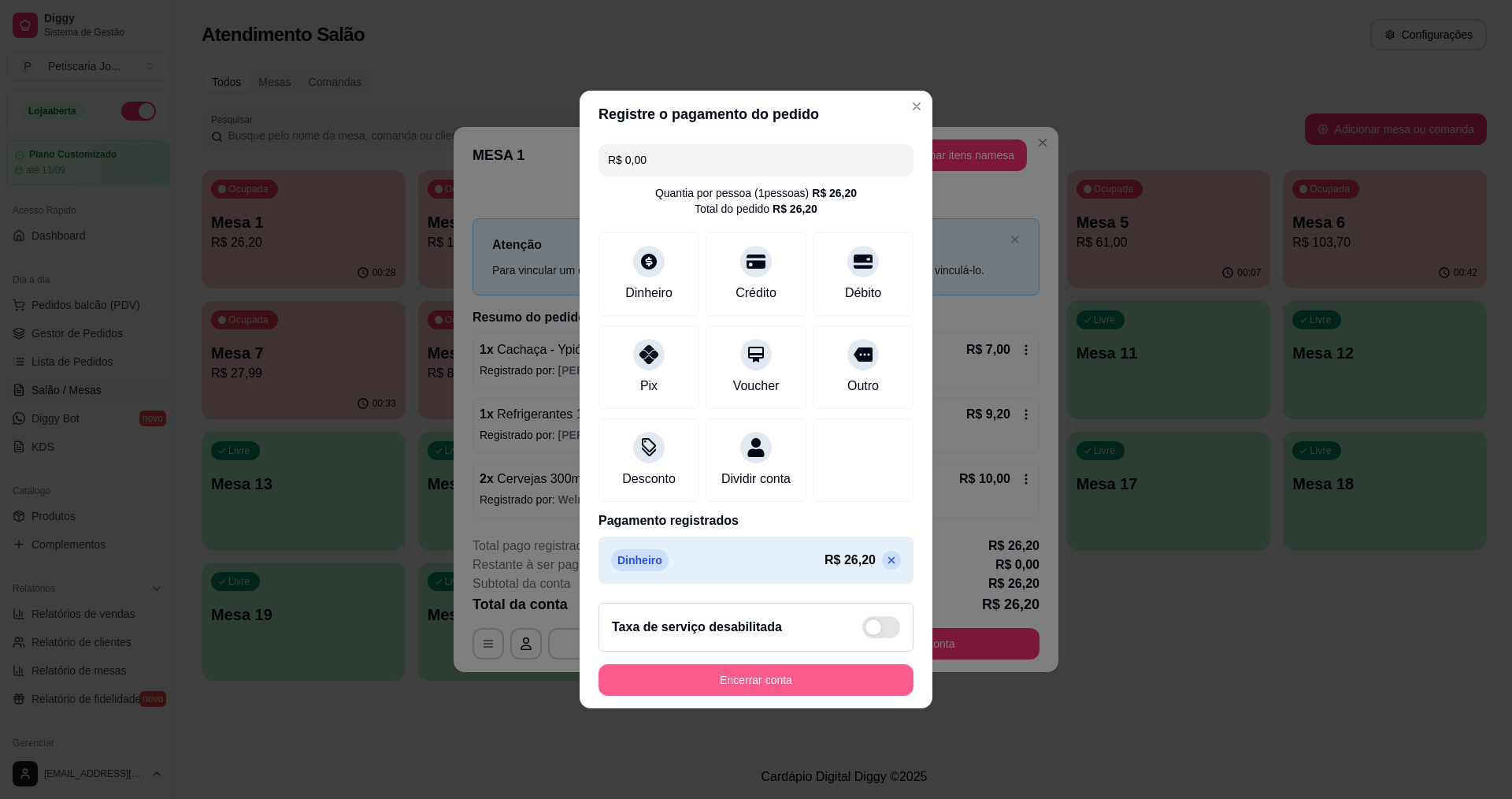
click at [758, 692] on button "Encerrar conta" at bounding box center [756, 680] width 315 height 32
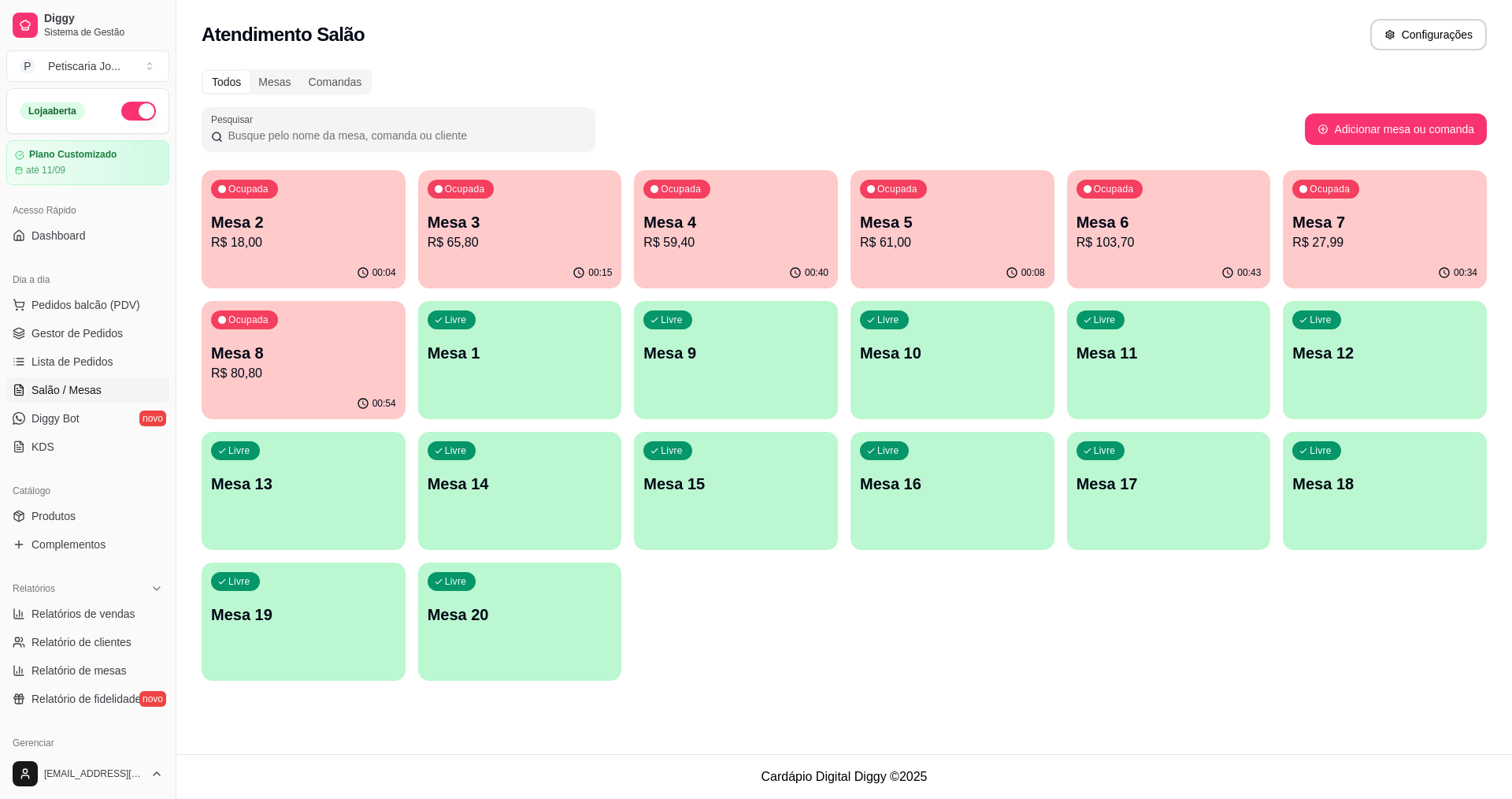
click at [1195, 231] on p "Mesa 6" at bounding box center [1169, 222] width 185 height 22
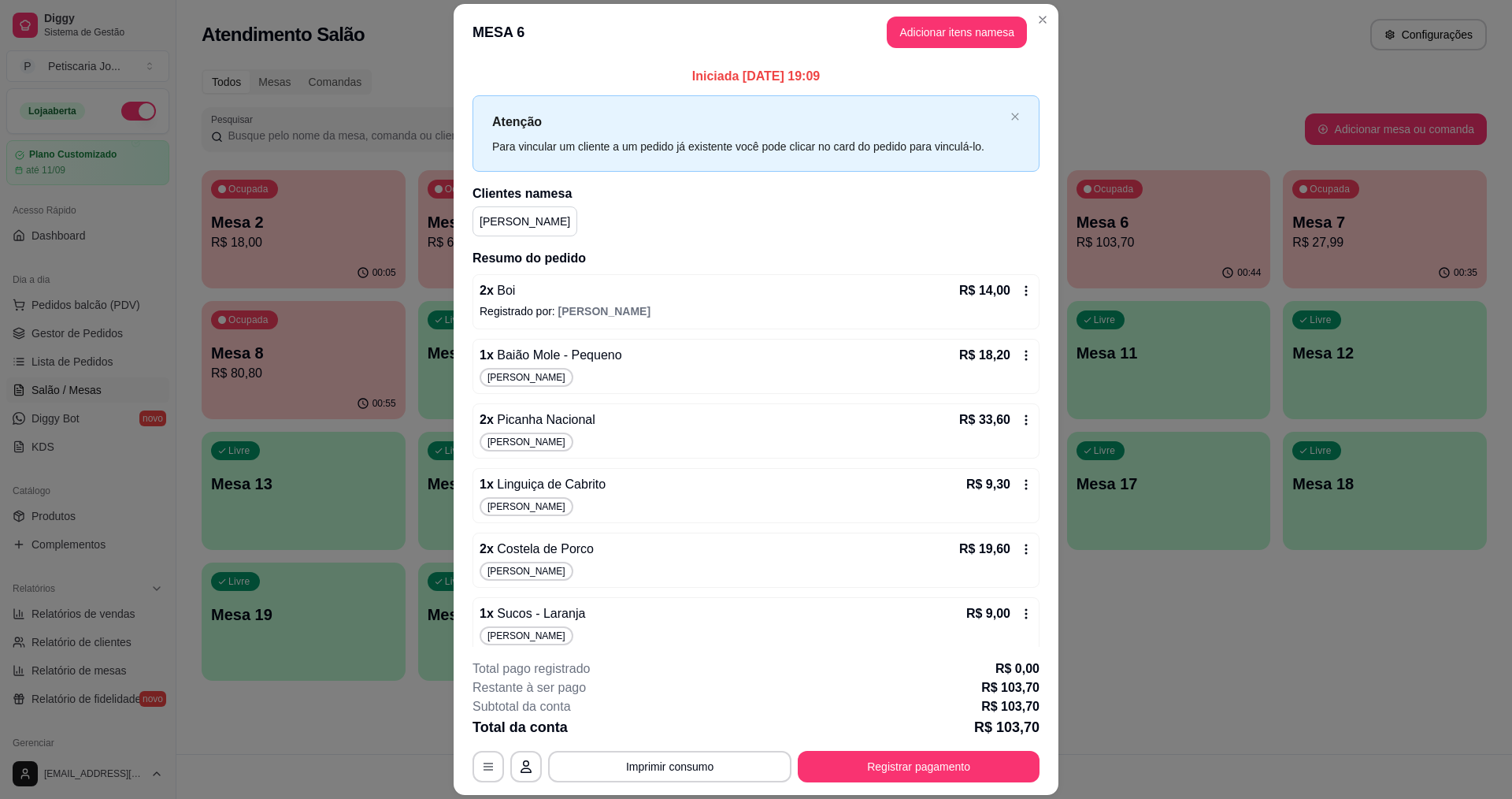
click at [1020, 486] on icon at bounding box center [1027, 485] width 13 height 13
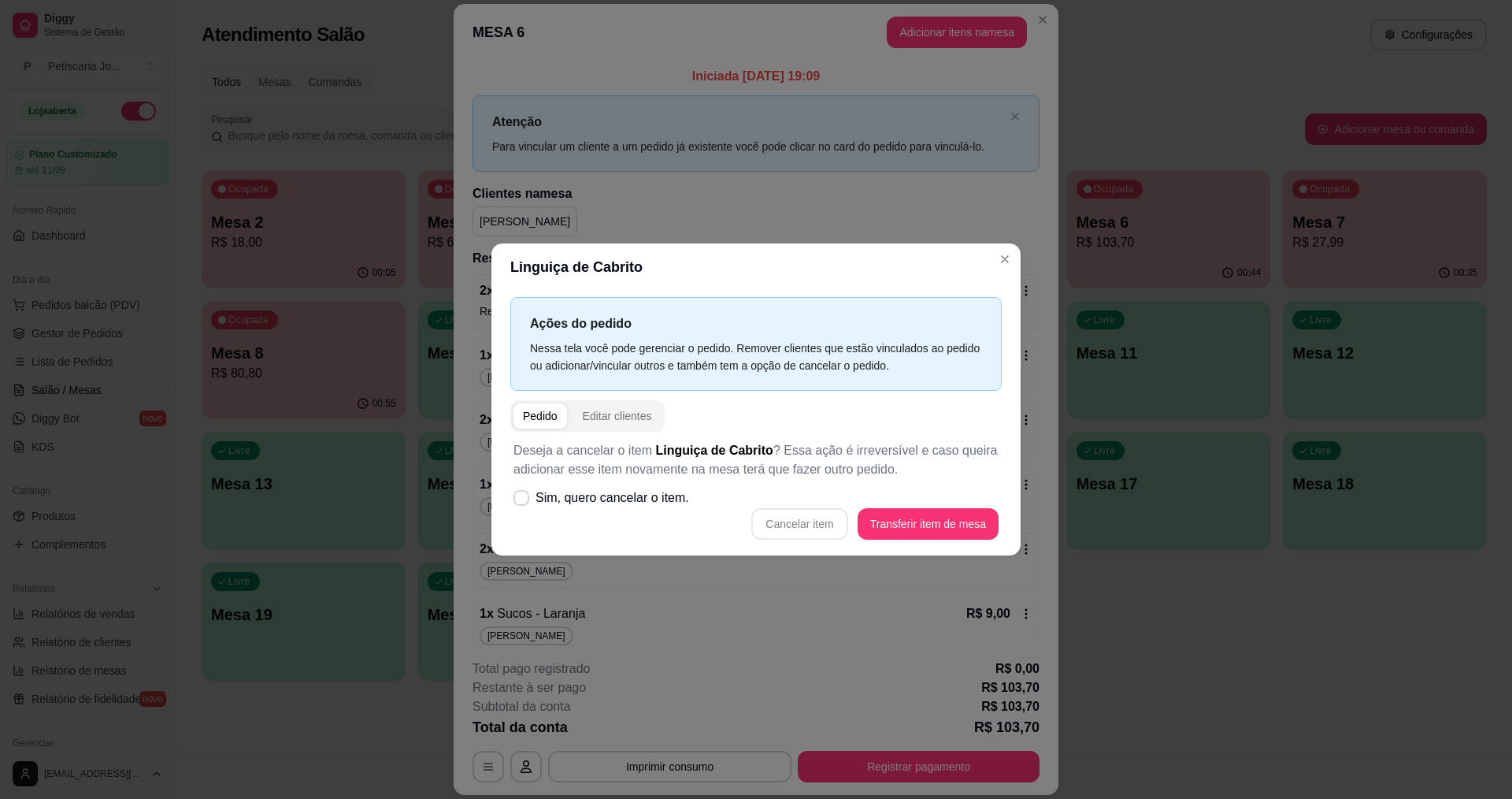
click at [797, 524] on div "Cancelar item Transferir item de mesa" at bounding box center [756, 524] width 485 height 32
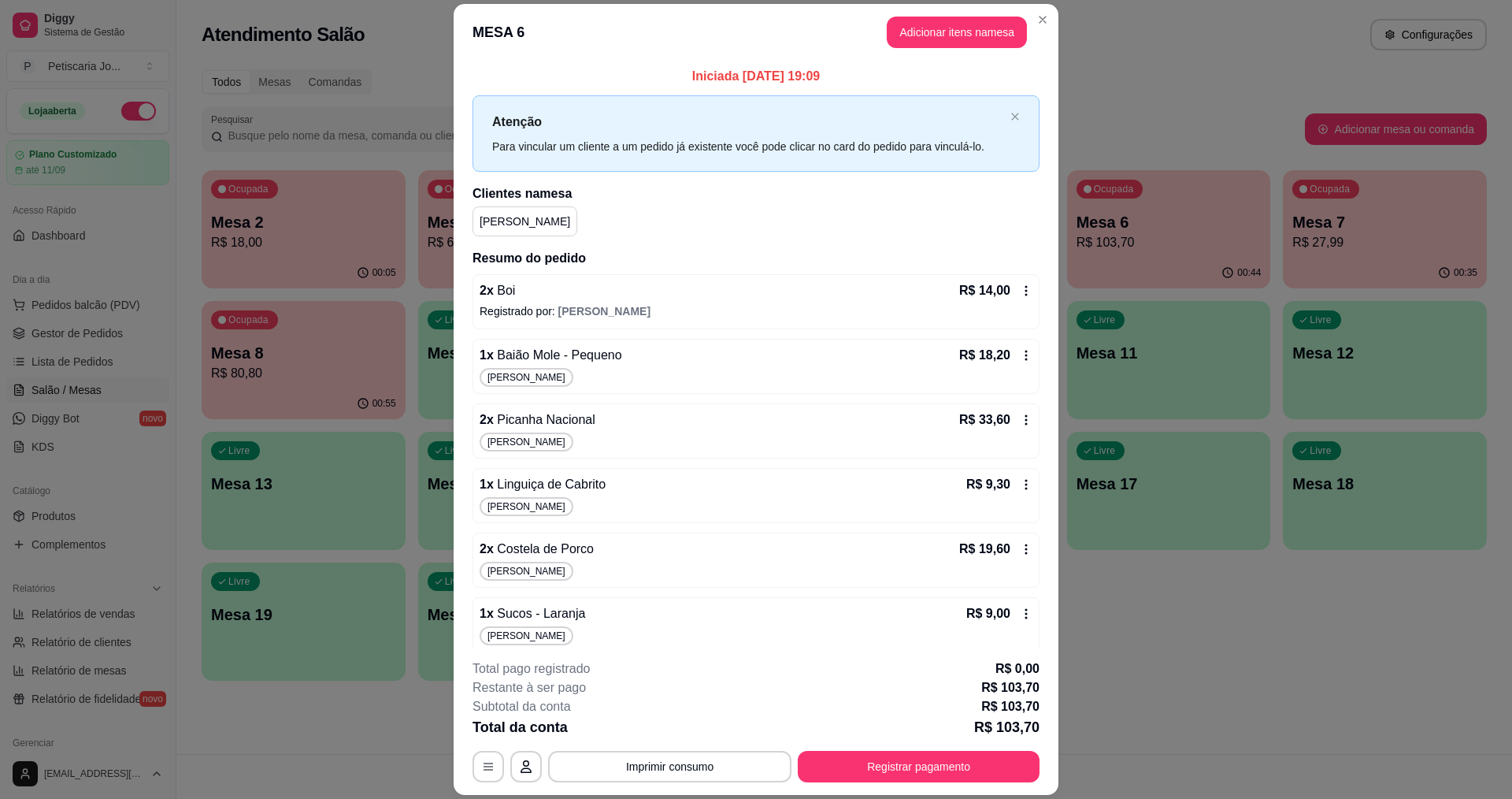
click at [1016, 486] on div "1 x Linguiça de Cabrito R$ 9,30 Fernando" at bounding box center [756, 495] width 567 height 55
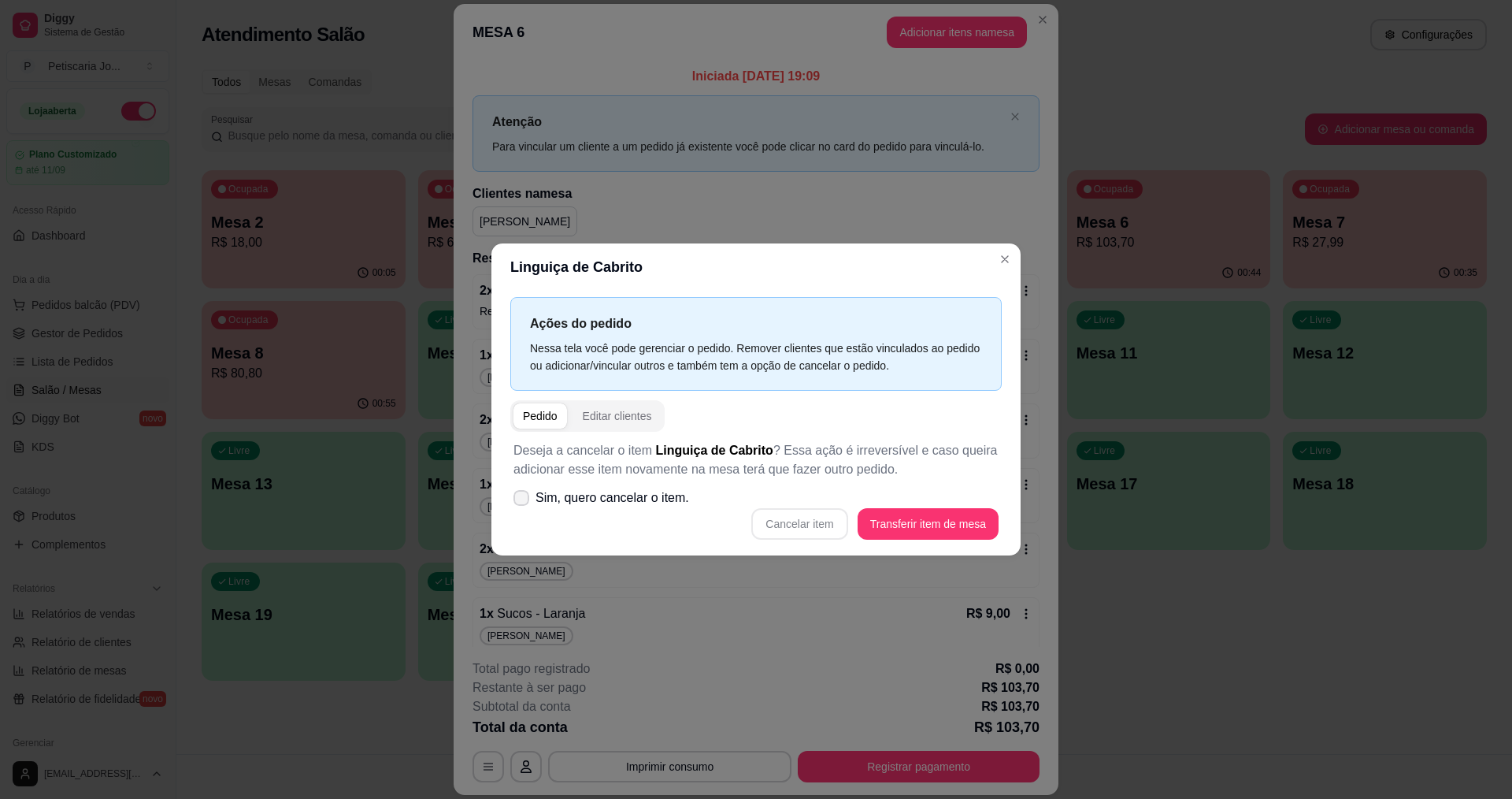
click at [527, 499] on icon at bounding box center [522, 498] width 13 height 10
click at [523, 501] on input "Sim, quero cancelar o item." at bounding box center [518, 506] width 11 height 11
checkbox input "true"
click at [780, 531] on button "Cancelar item" at bounding box center [799, 524] width 96 height 32
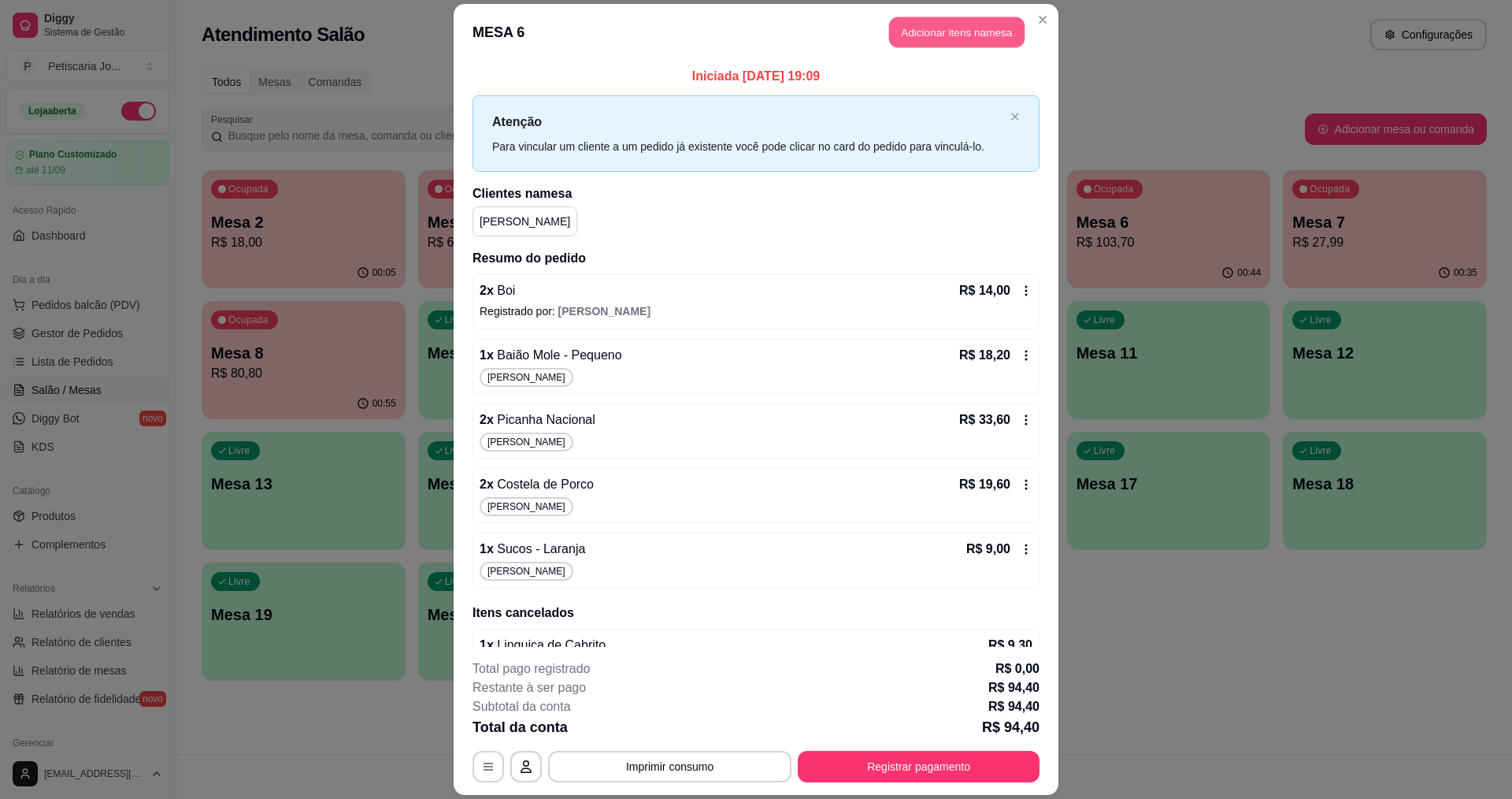
click at [950, 29] on button "Adicionar itens na mesa" at bounding box center [956, 32] width 136 height 31
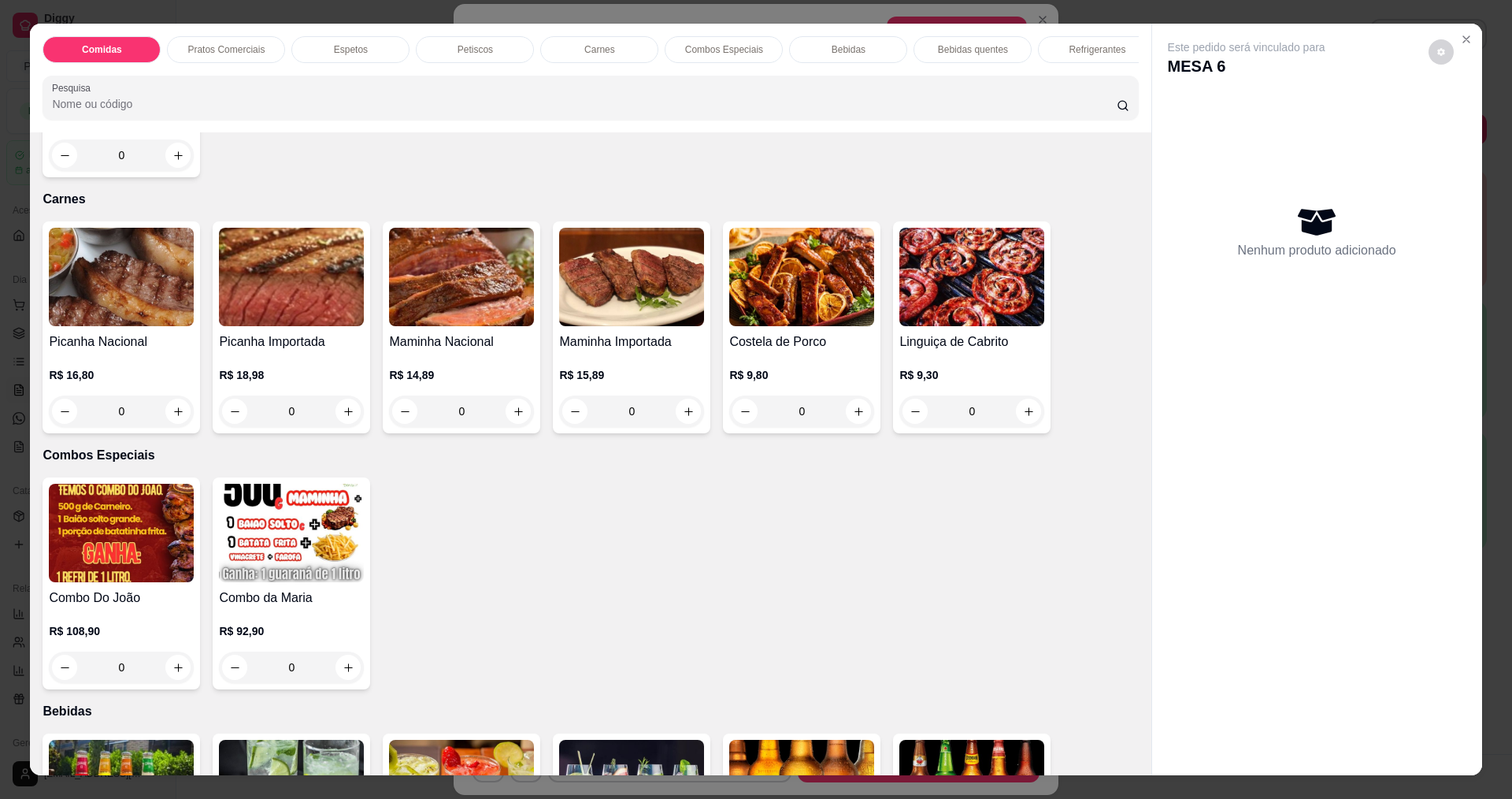
scroll to position [1655, 0]
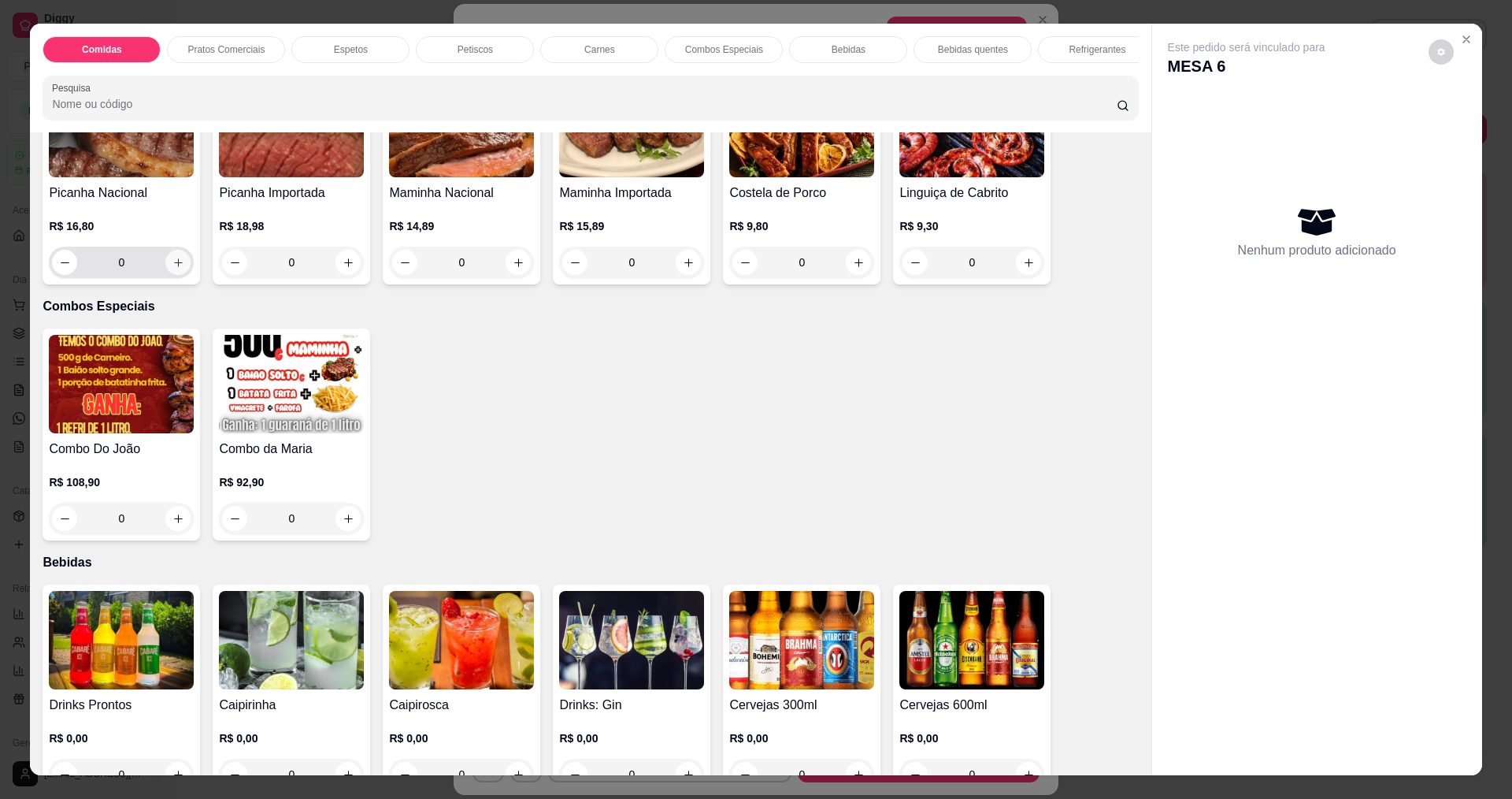
click at [175, 269] on icon "increase-product-quantity" at bounding box center [178, 262] width 12 height 12
type input "1"
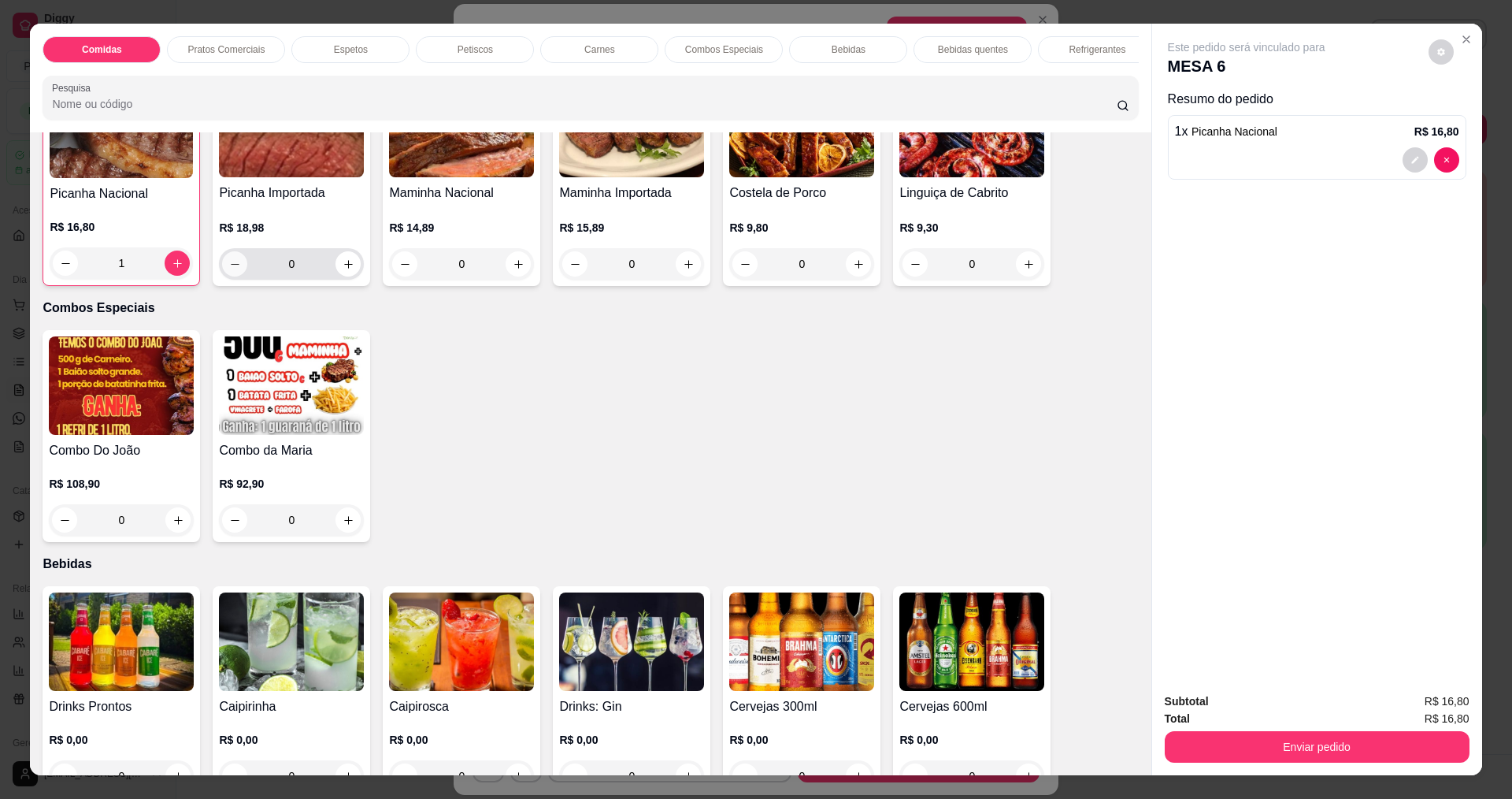
scroll to position [1656, 0]
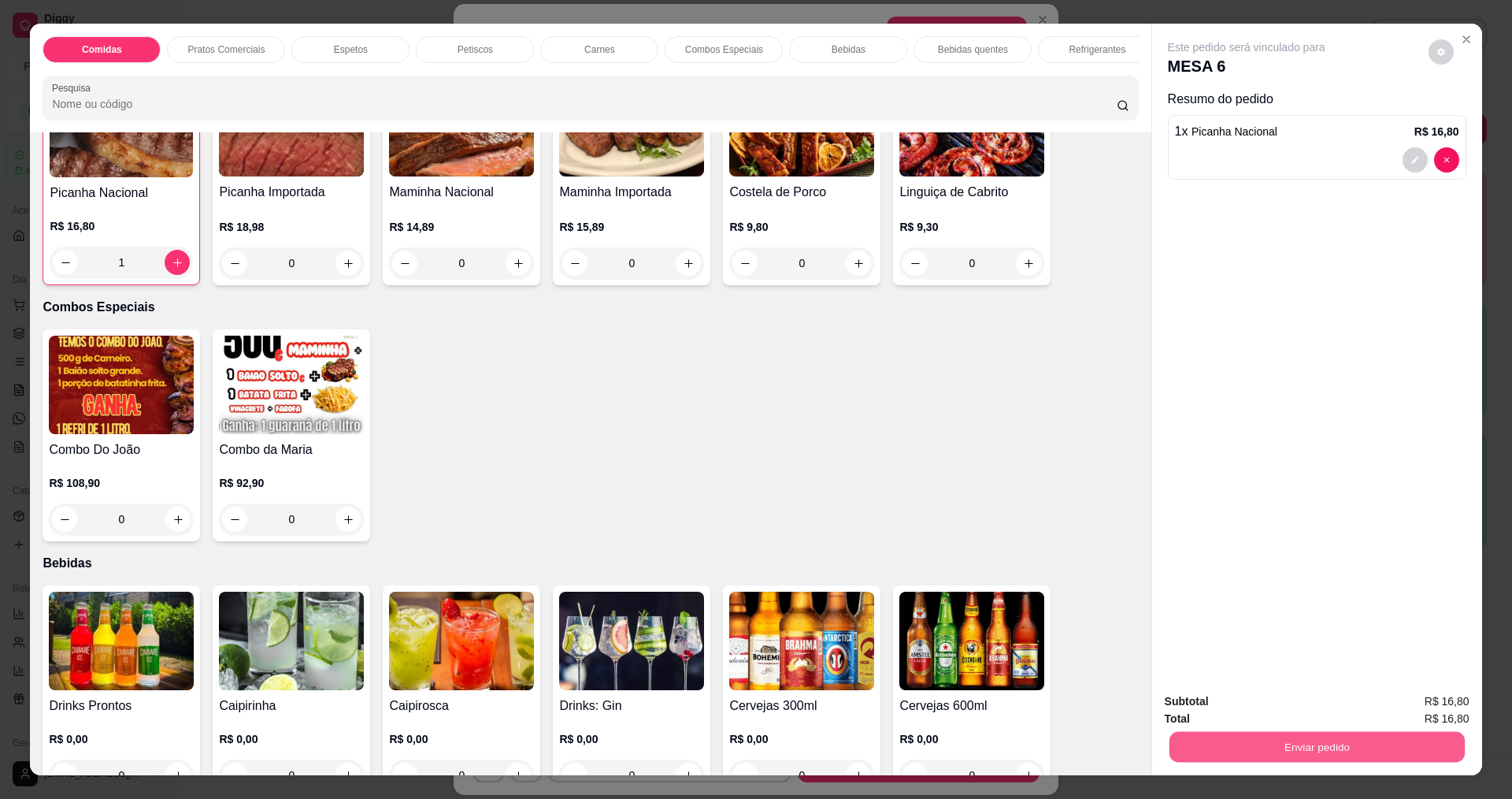
click at [1262, 742] on button "Enviar pedido" at bounding box center [1316, 746] width 295 height 31
click at [1396, 711] on button "Sim, quero registrar" at bounding box center [1415, 708] width 114 height 29
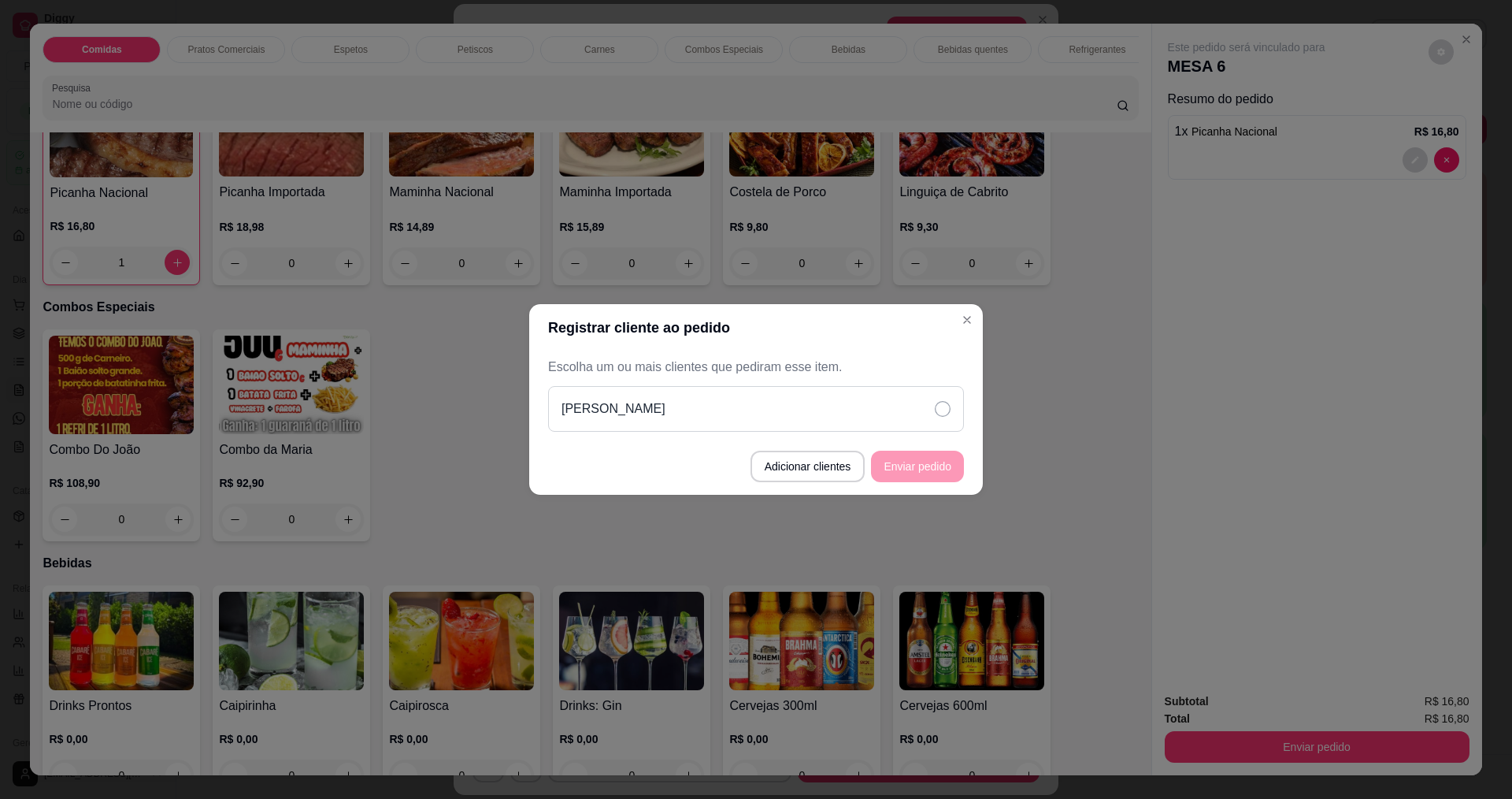
click at [937, 405] on icon at bounding box center [942, 408] width 15 height 15
click at [943, 470] on button "Enviar pedido" at bounding box center [917, 467] width 90 height 31
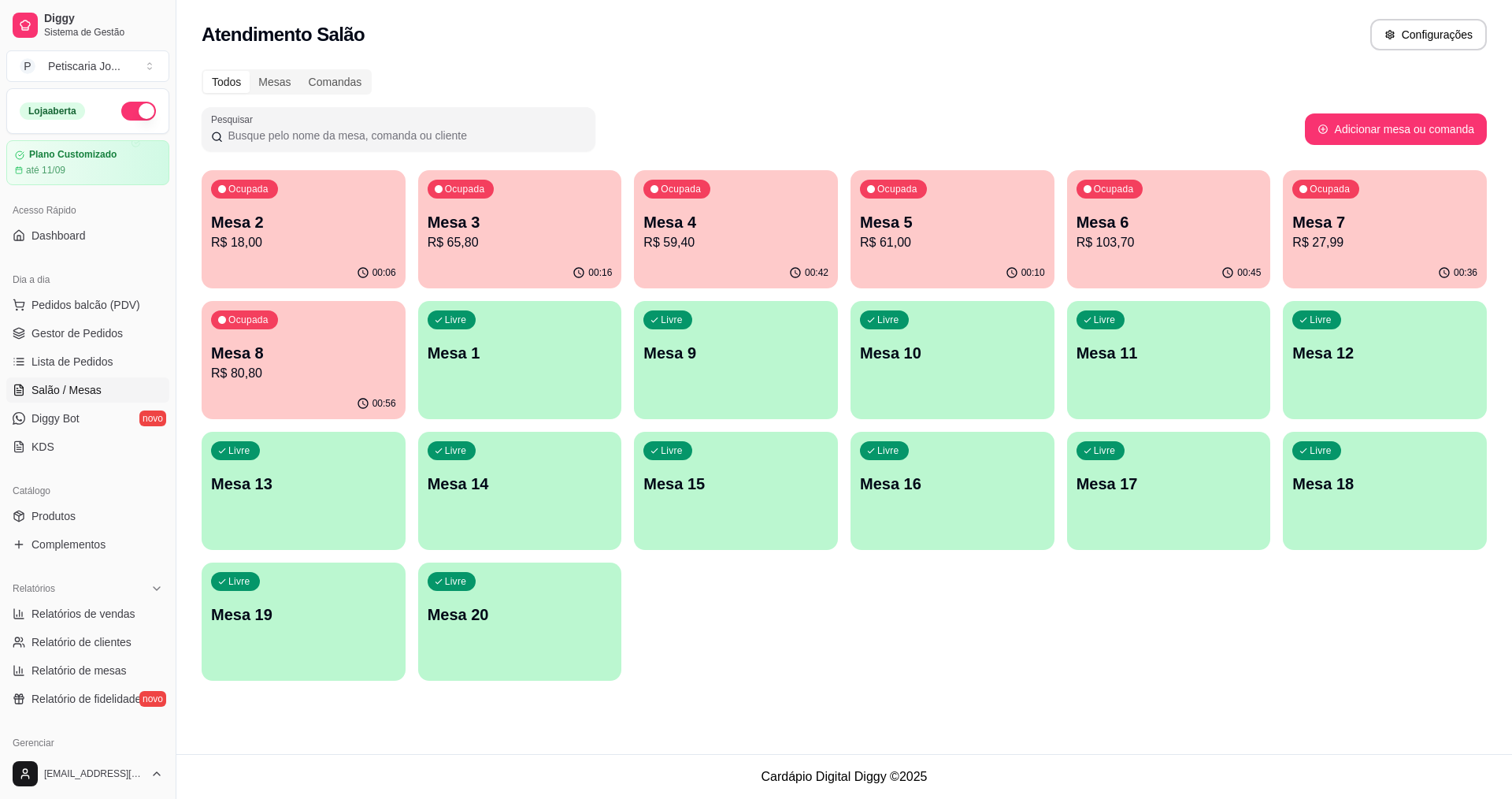
click at [269, 366] on p "R$ 80,80" at bounding box center [304, 373] width 185 height 19
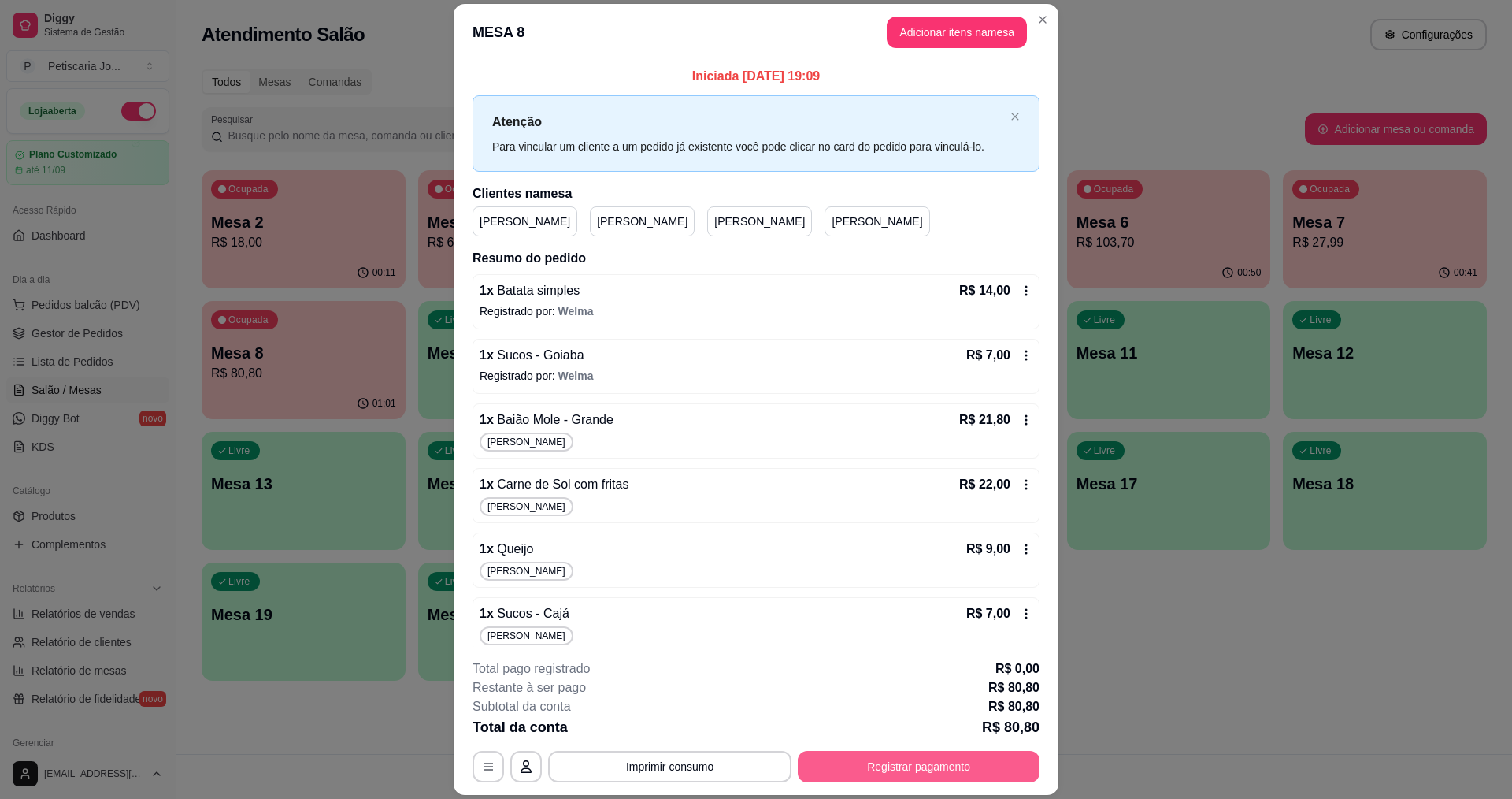
click at [916, 769] on button "Registrar pagamento" at bounding box center [919, 767] width 242 height 32
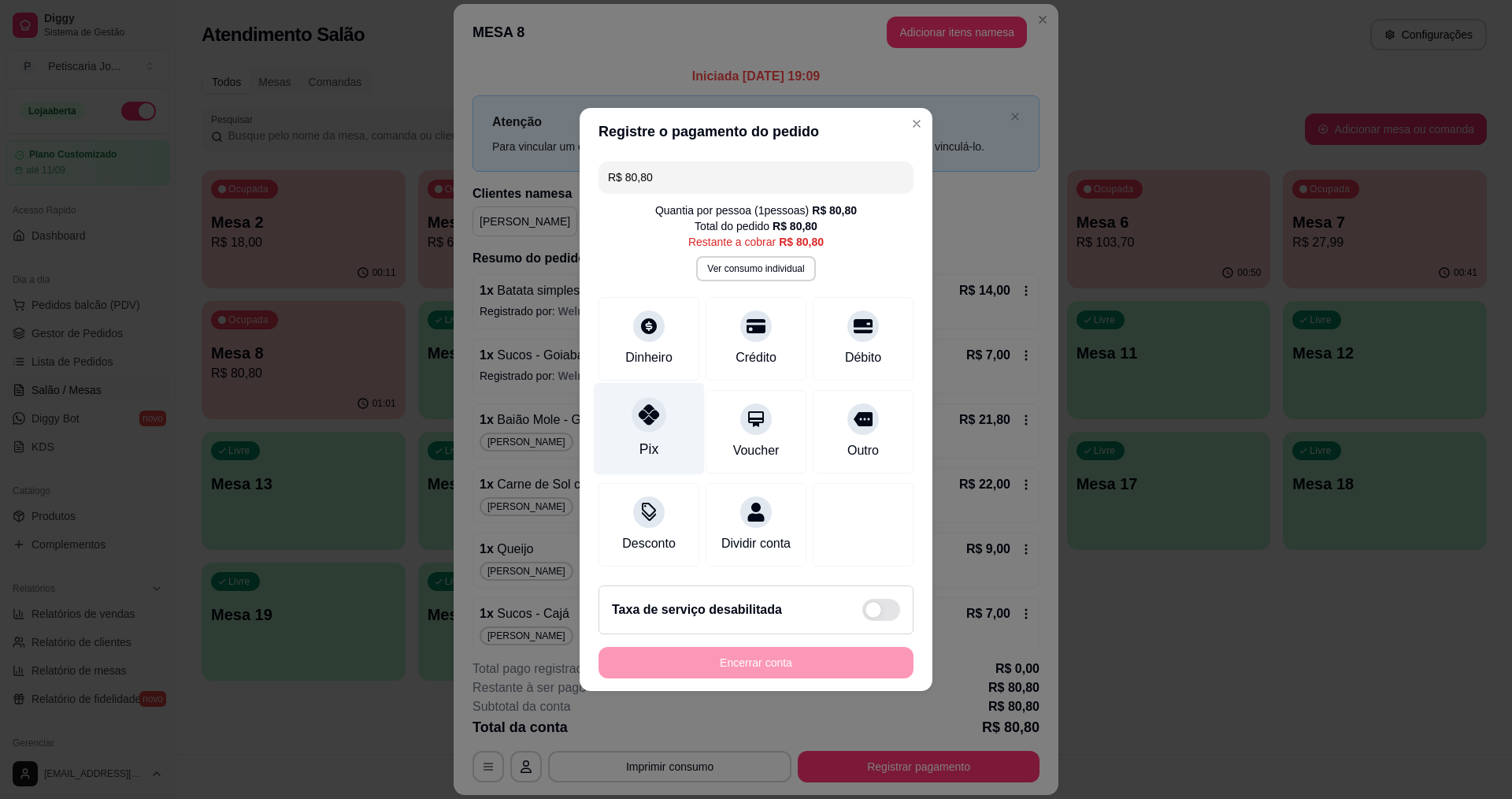
click at [644, 427] on div "Pix" at bounding box center [649, 430] width 111 height 93
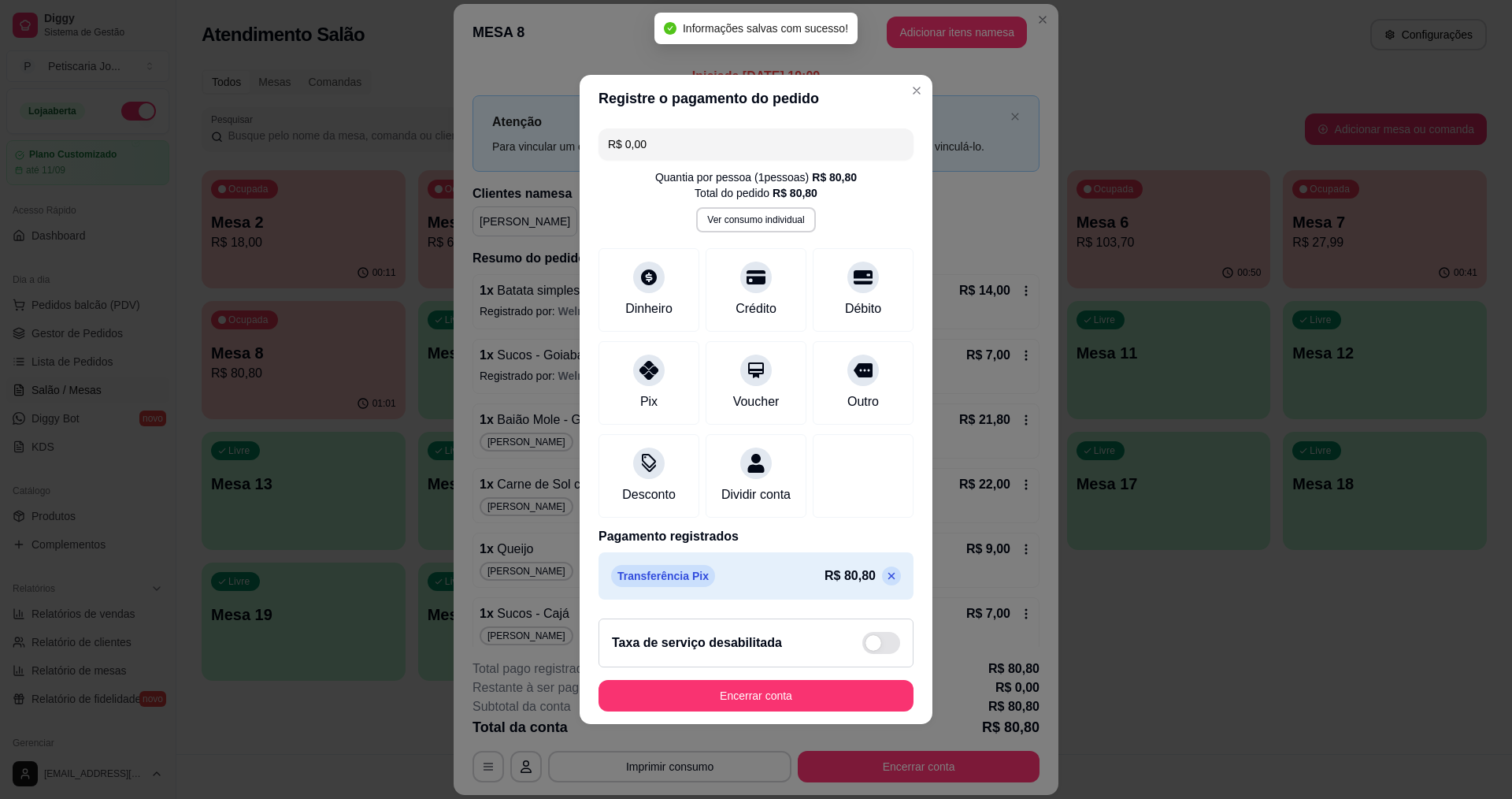
type input "R$ 0,00"
click at [782, 679] on footer "Taxa de serviço desabilitada Encerrar conta" at bounding box center [756, 665] width 353 height 119
click at [798, 698] on button "Encerrar conta" at bounding box center [756, 696] width 305 height 31
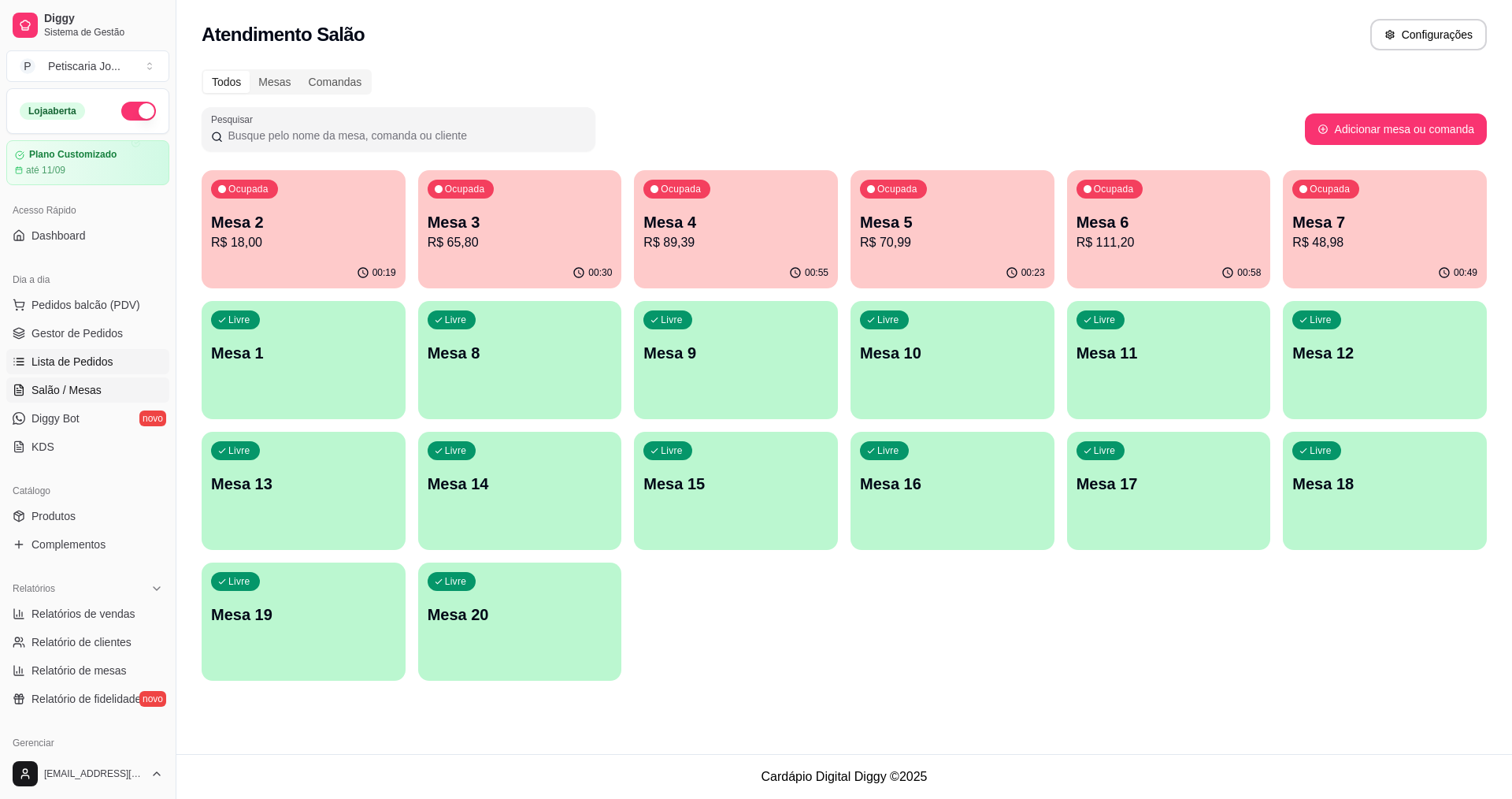
click at [65, 361] on span "Lista de Pedidos" at bounding box center [72, 361] width 82 height 15
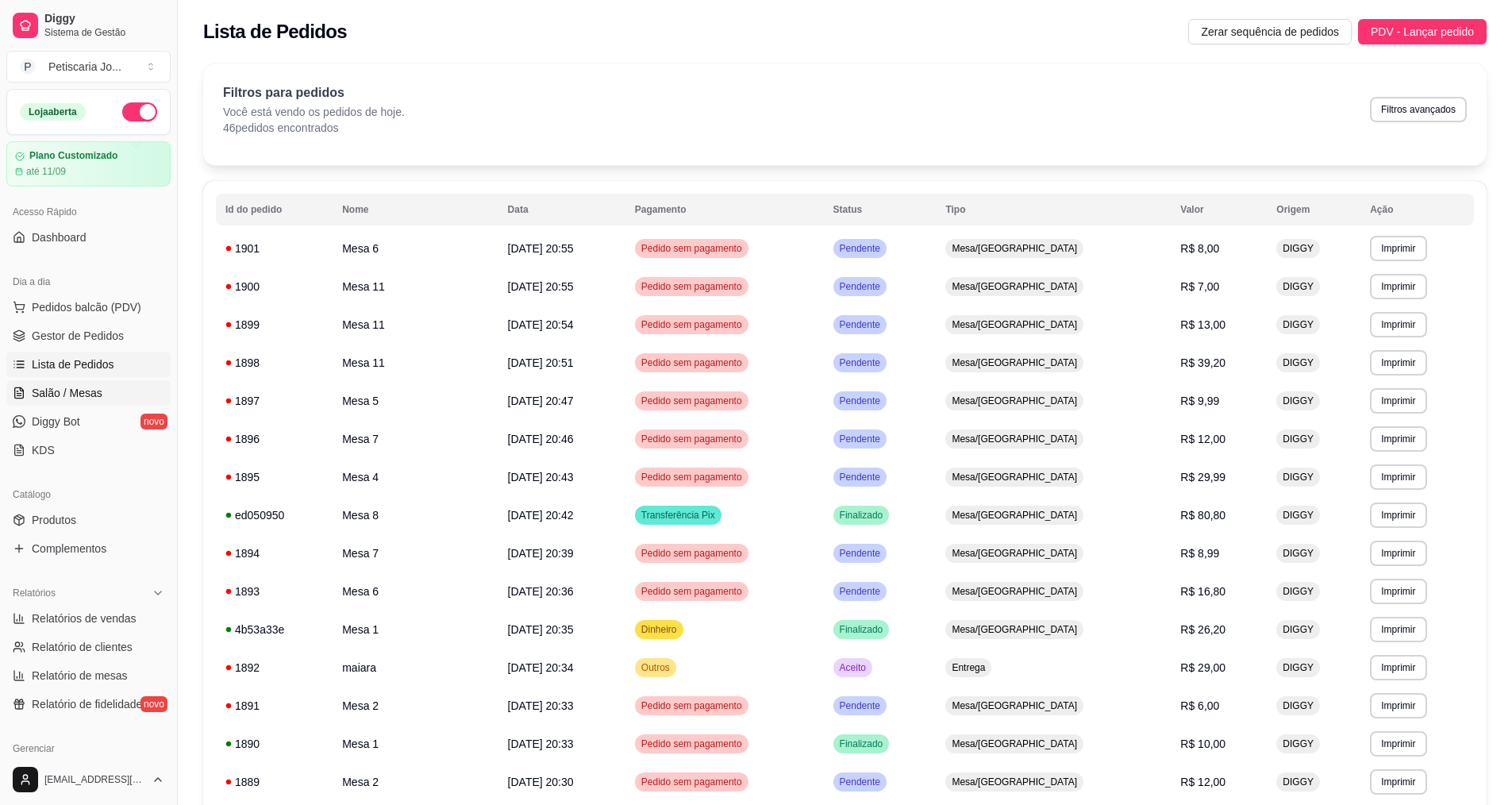
click at [58, 391] on span "Salão / Mesas" at bounding box center [67, 393] width 70 height 16
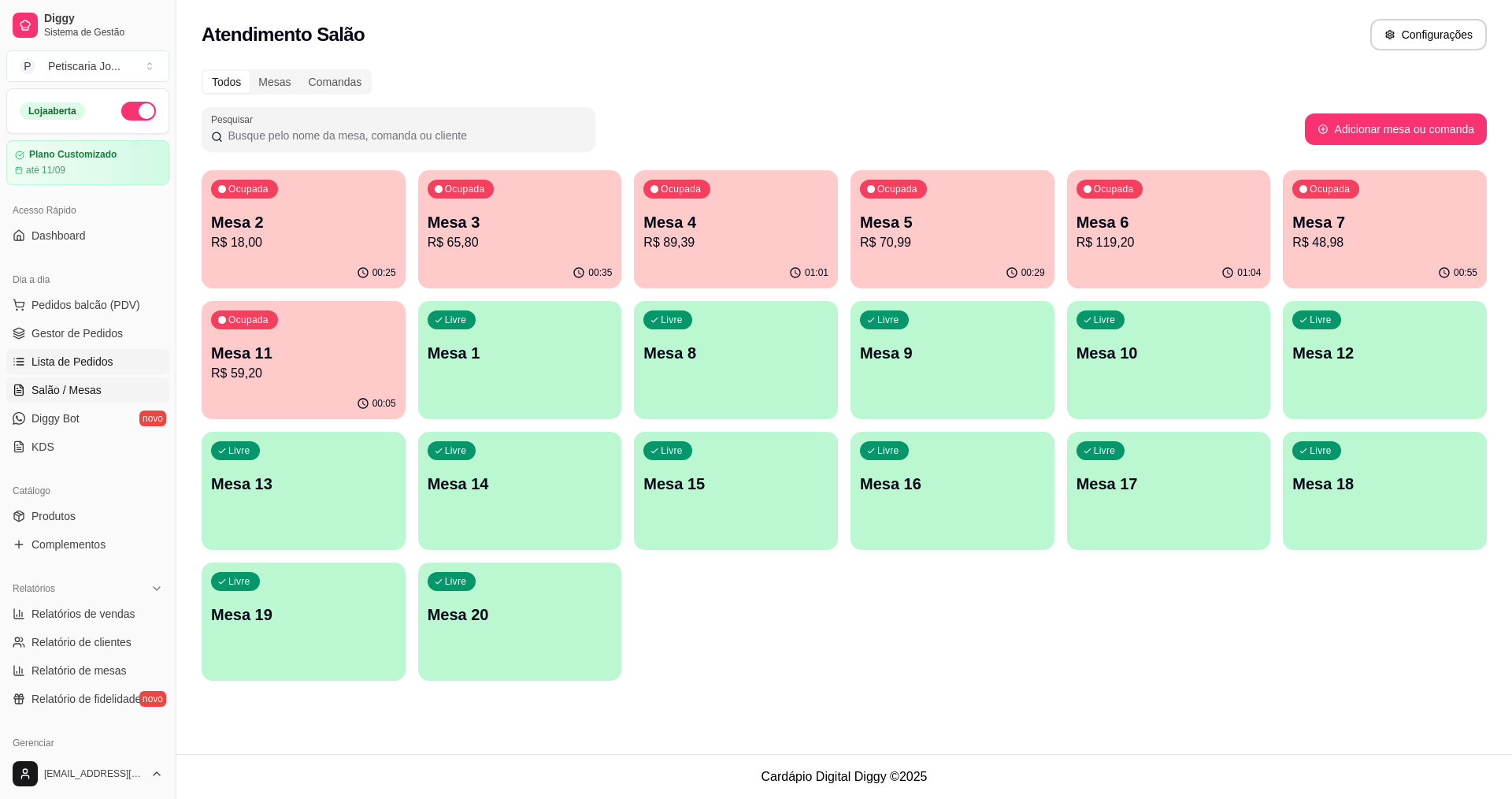
click at [79, 365] on span "Lista de Pedidos" at bounding box center [72, 361] width 82 height 15
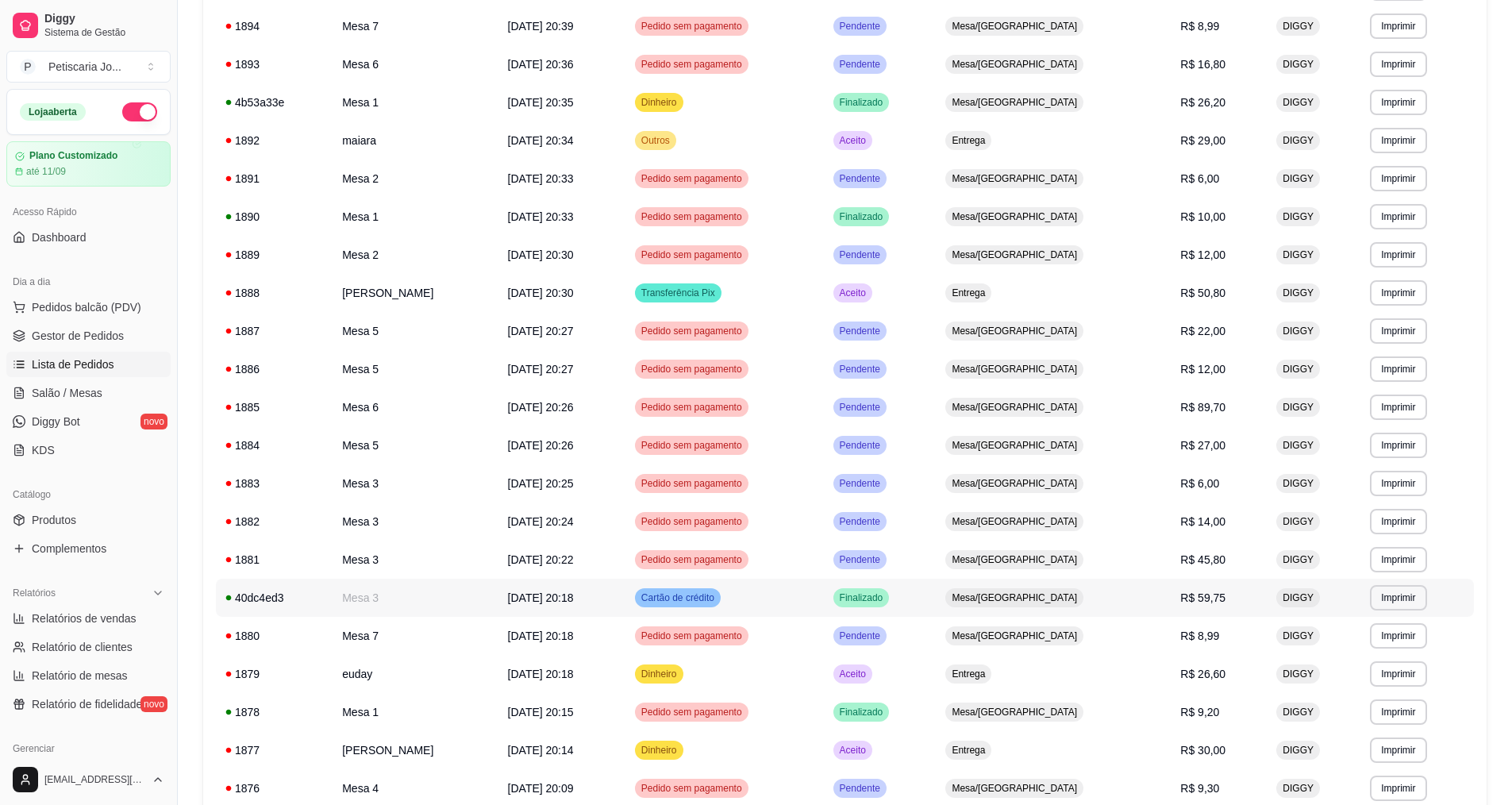
scroll to position [555, 0]
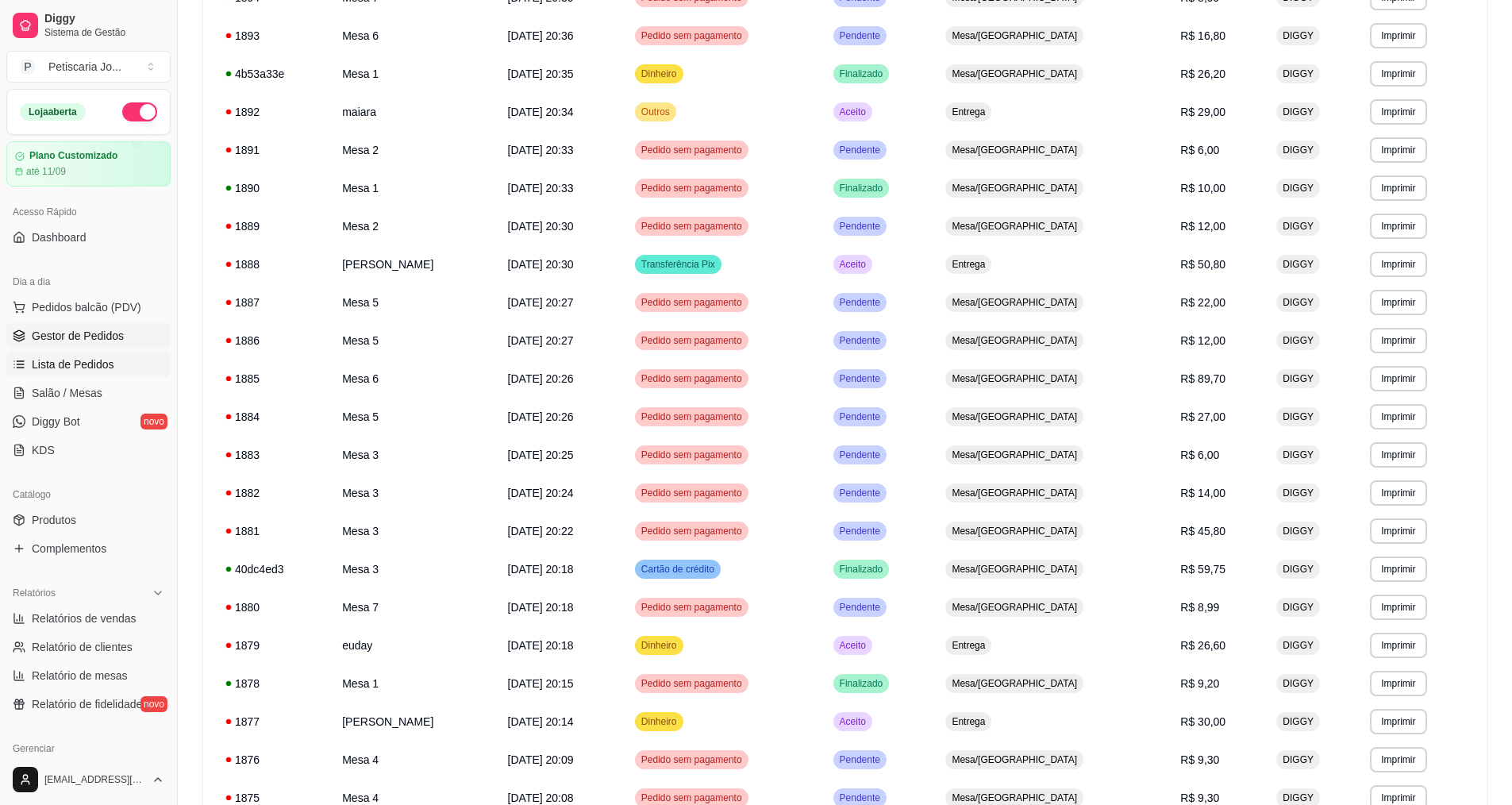
click at [102, 323] on link "Gestor de Pedidos" at bounding box center [88, 335] width 164 height 25
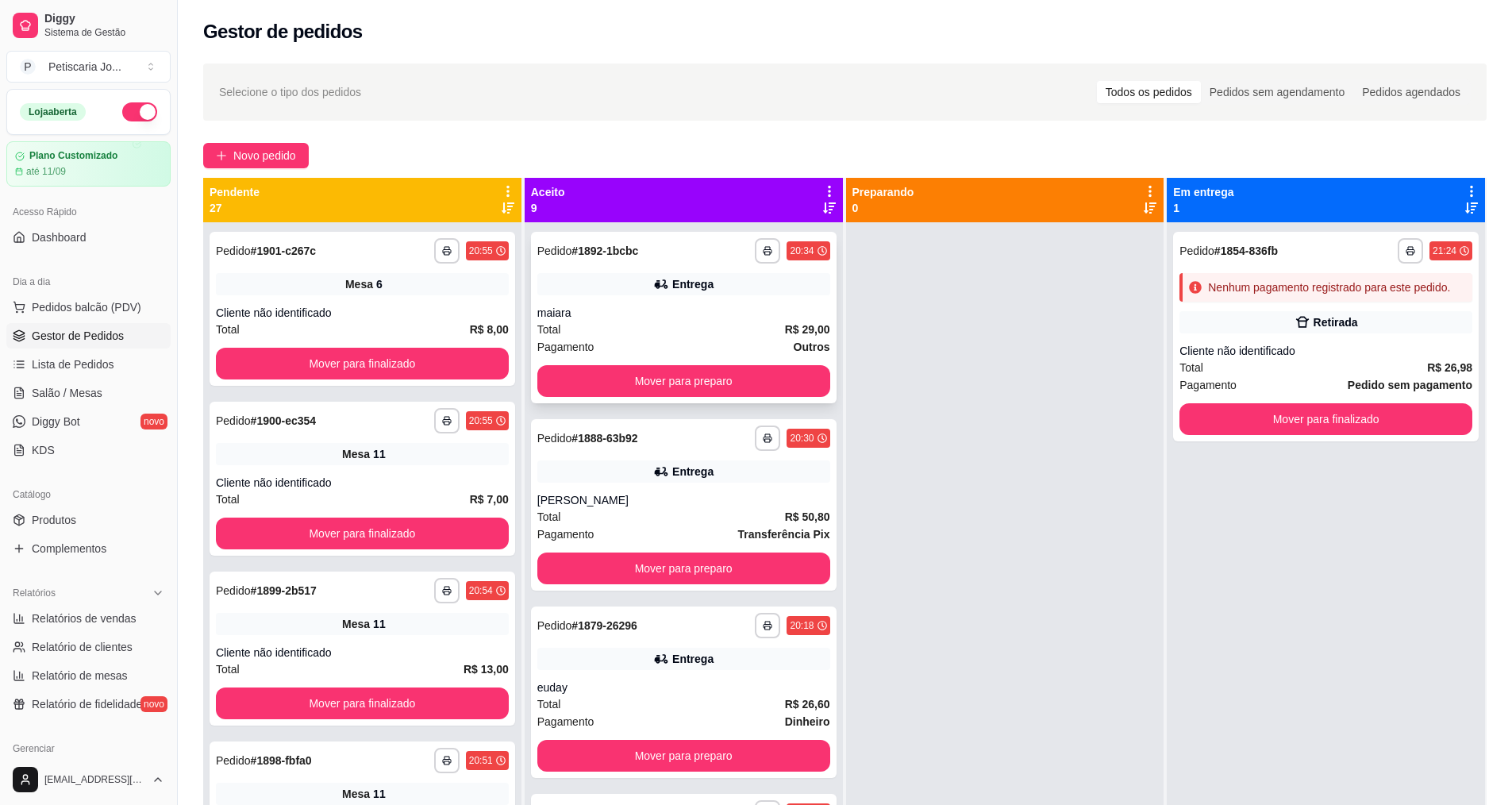
click at [672, 324] on div "Total R$ 29,00" at bounding box center [684, 329] width 293 height 17
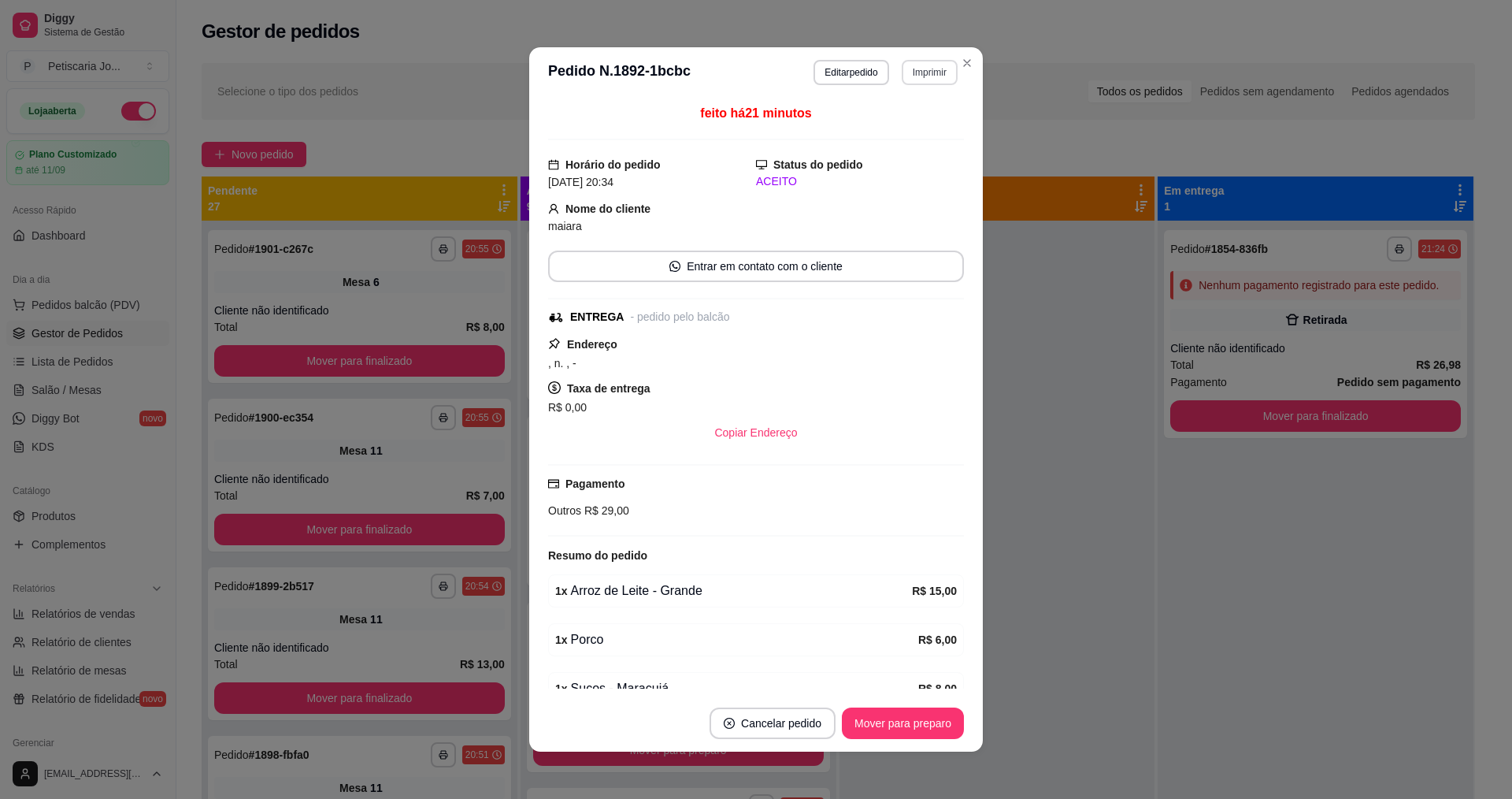
click at [915, 78] on button "Imprimir" at bounding box center [929, 72] width 56 height 25
click at [963, 61] on icon "Close" at bounding box center [967, 63] width 13 height 13
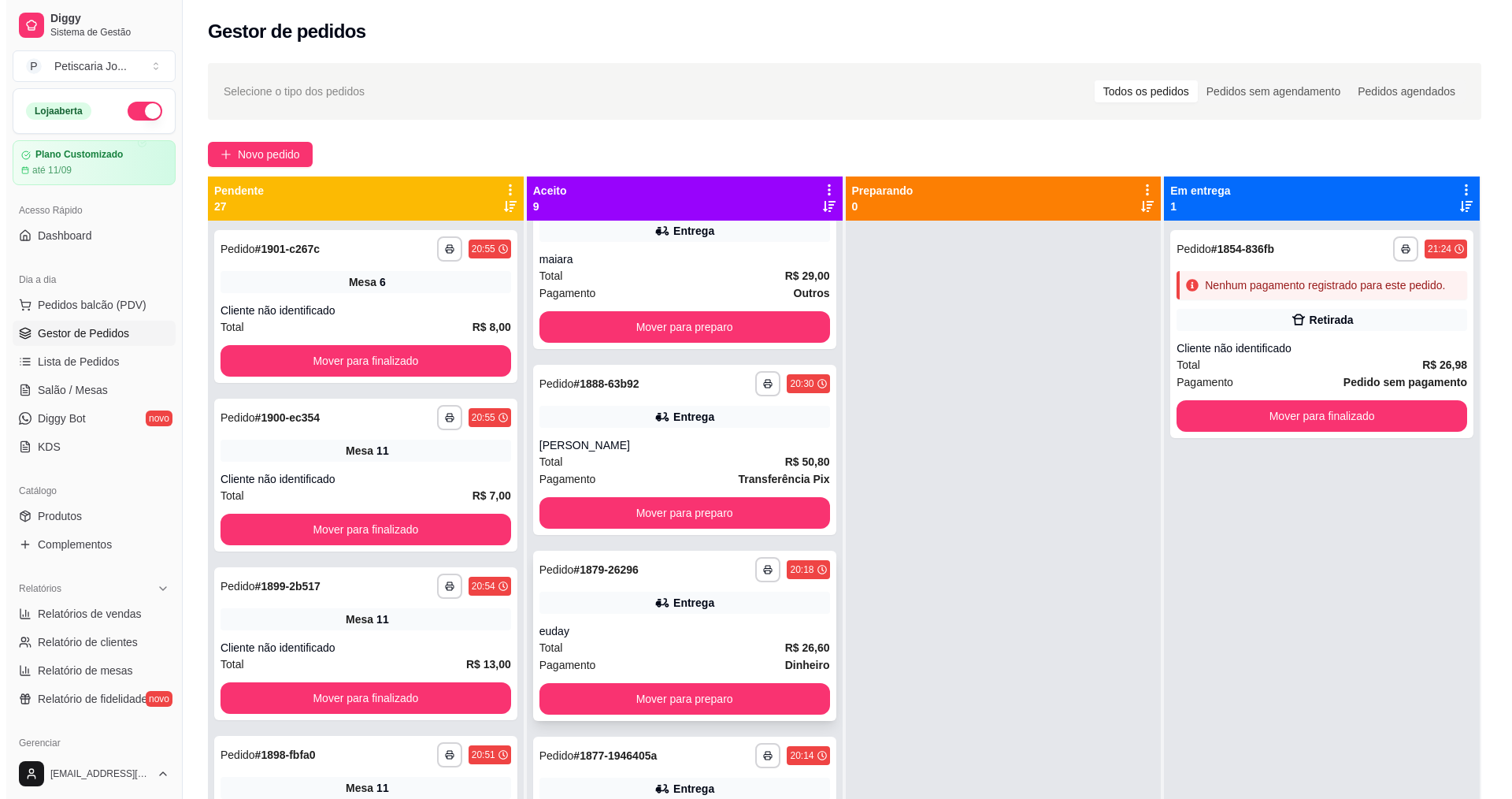
scroll to position [79, 0]
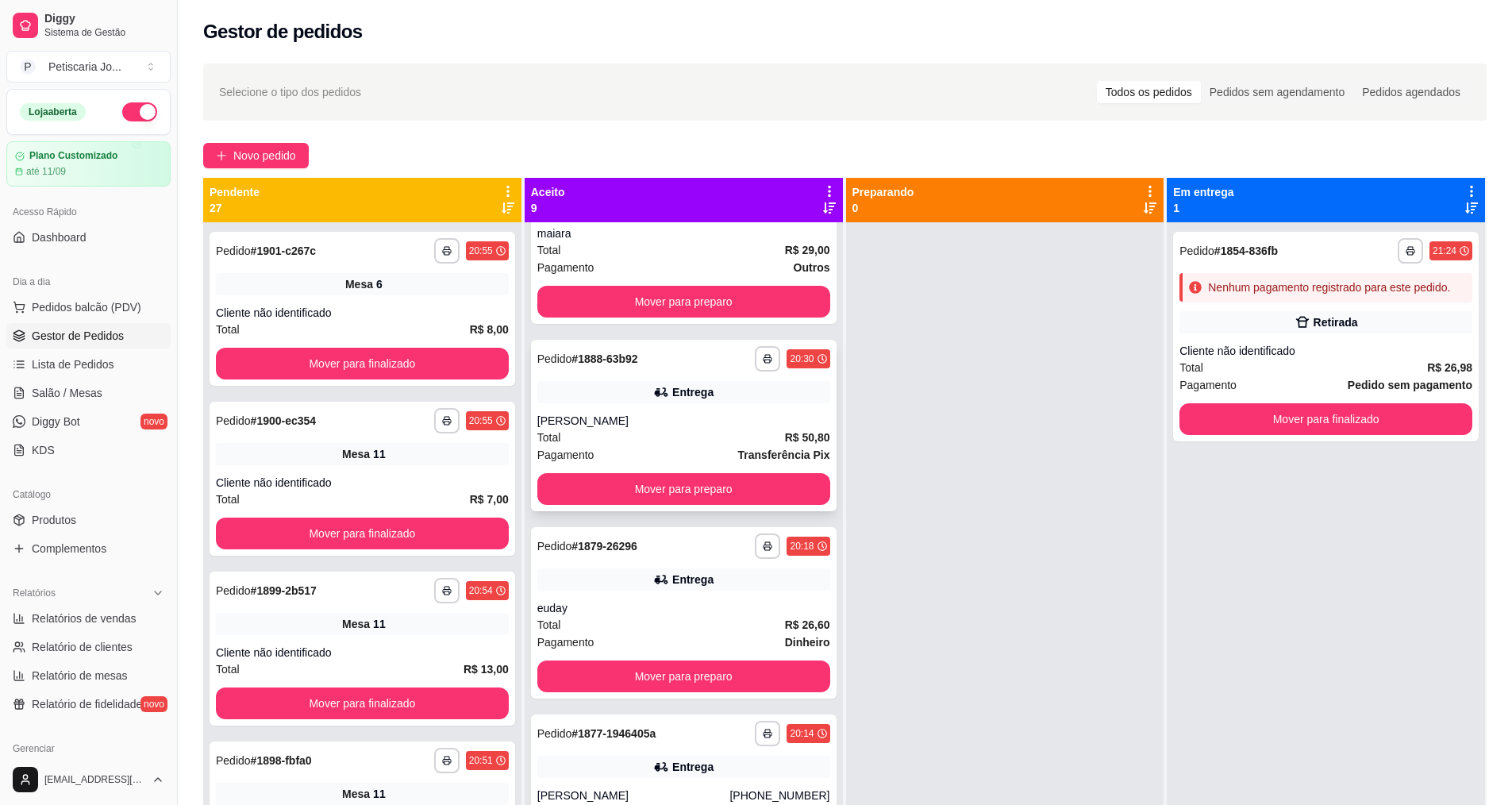
click at [641, 454] on div "Pagamento Transferência Pix" at bounding box center [684, 454] width 293 height 17
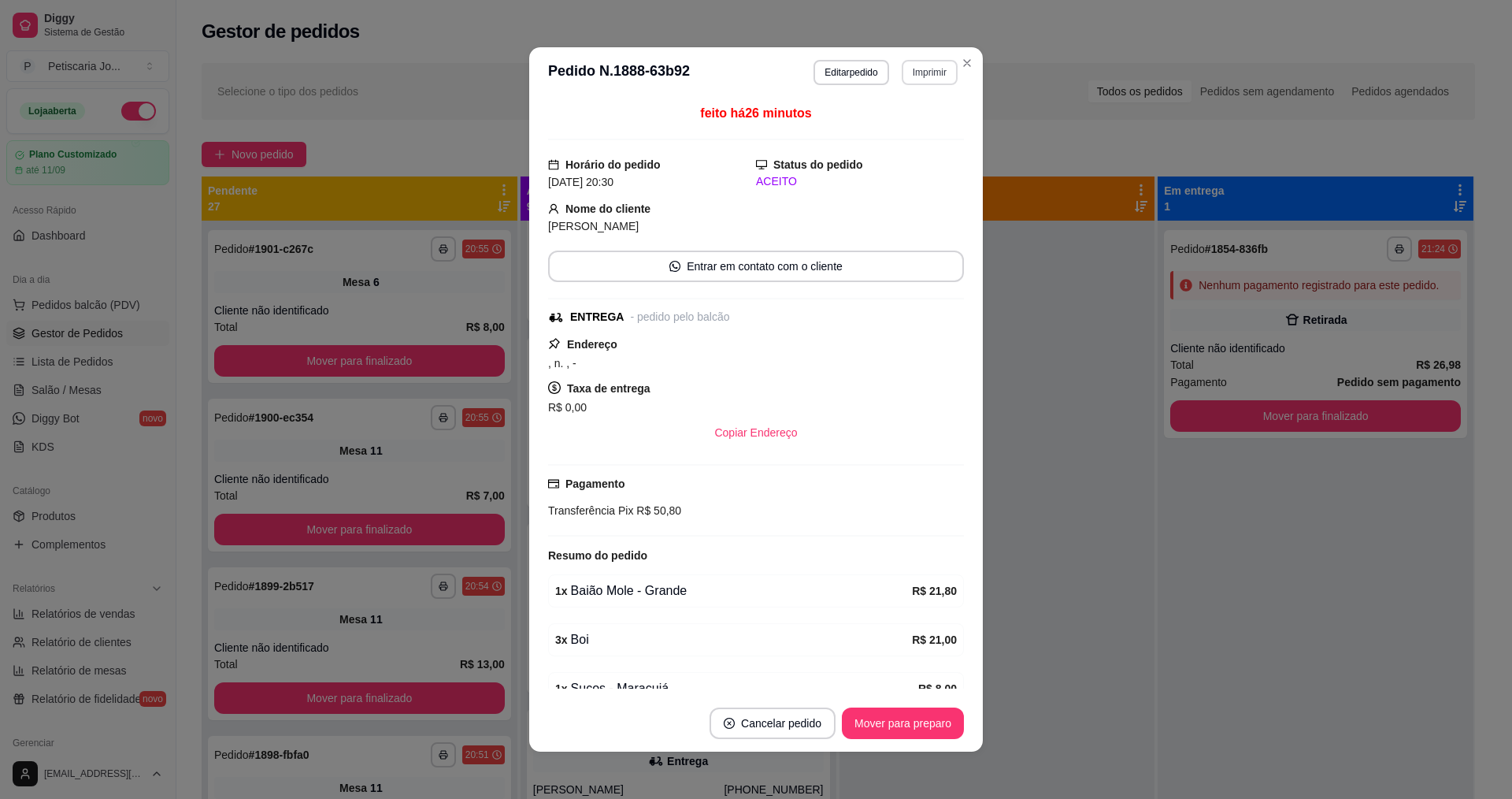
click at [921, 74] on button "Imprimir" at bounding box center [929, 72] width 56 height 25
click at [895, 123] on button "IMPRESSORA" at bounding box center [896, 127] width 110 height 24
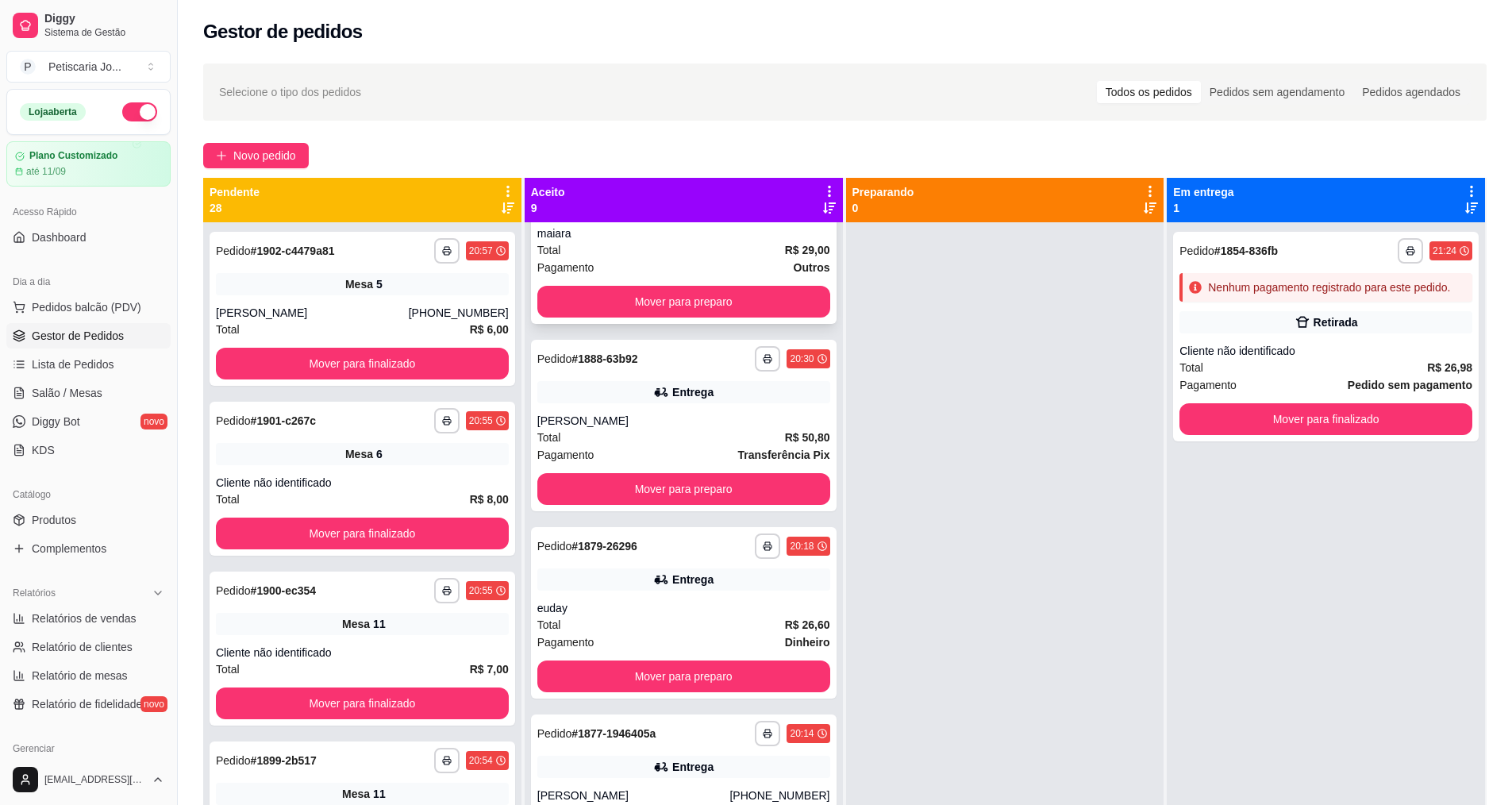
click at [637, 255] on div "Total R$ 29,00" at bounding box center [684, 250] width 293 height 17
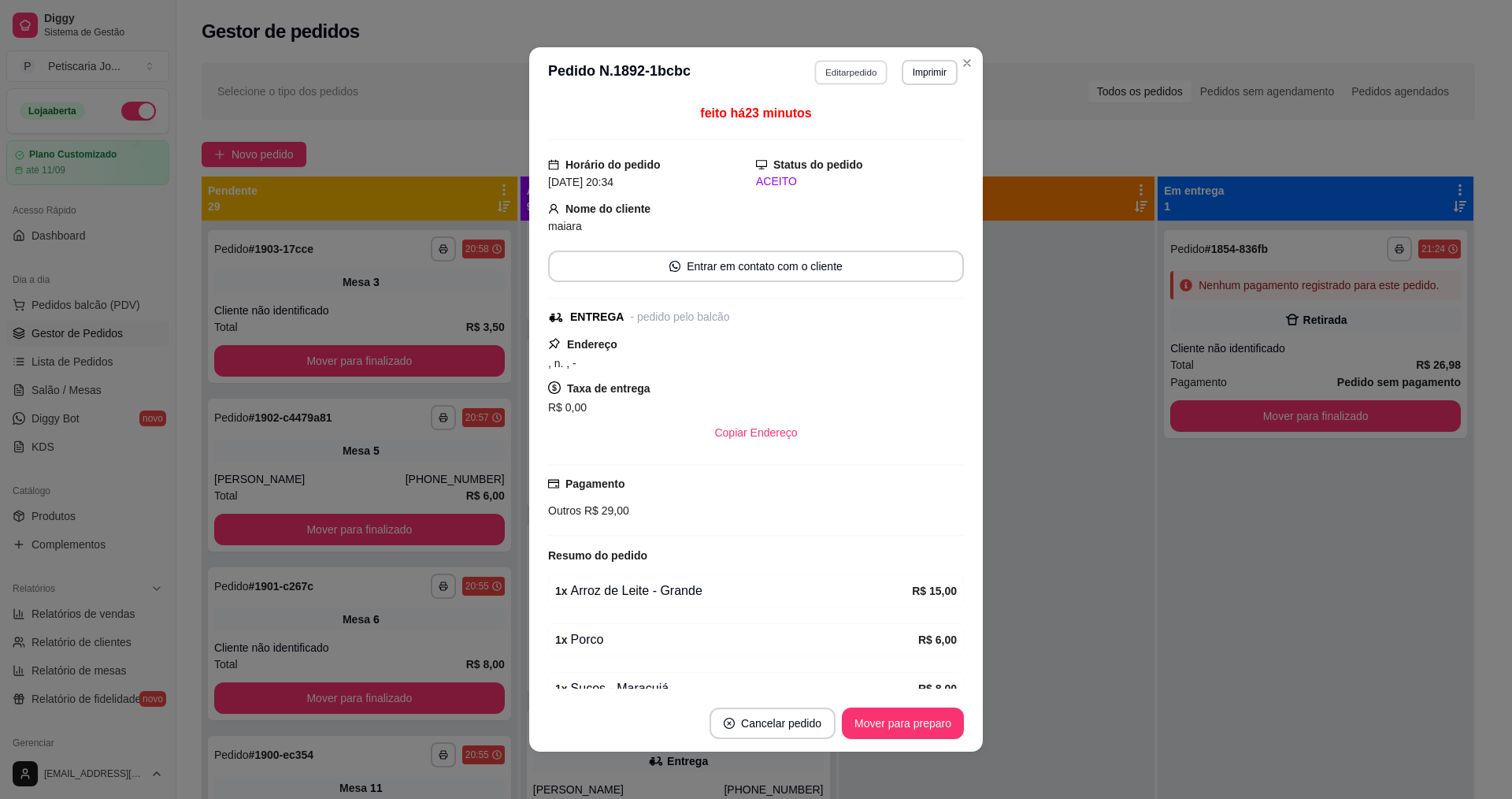
click at [841, 76] on button "Editar pedido" at bounding box center [851, 72] width 73 height 24
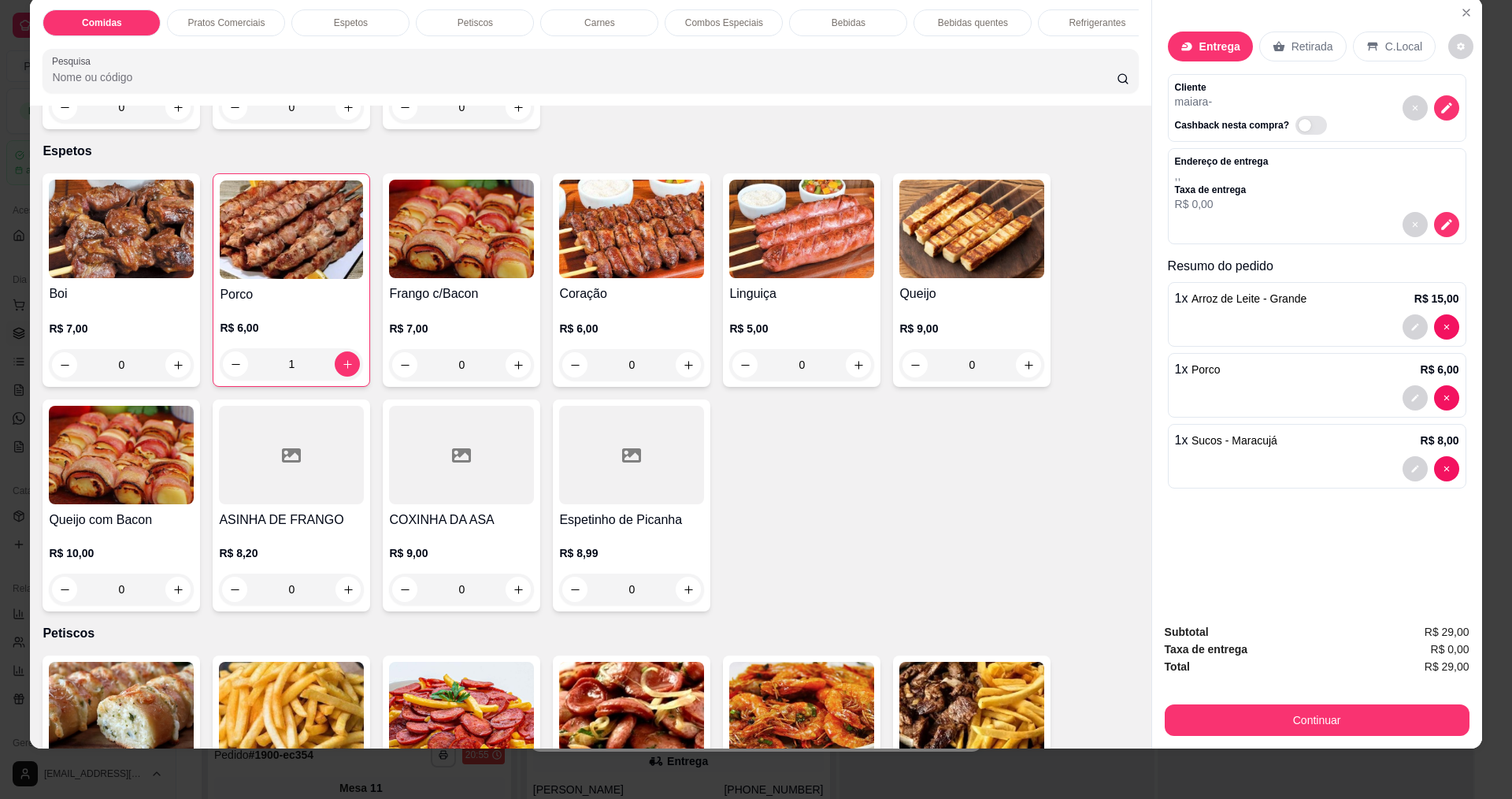
scroll to position [551, 0]
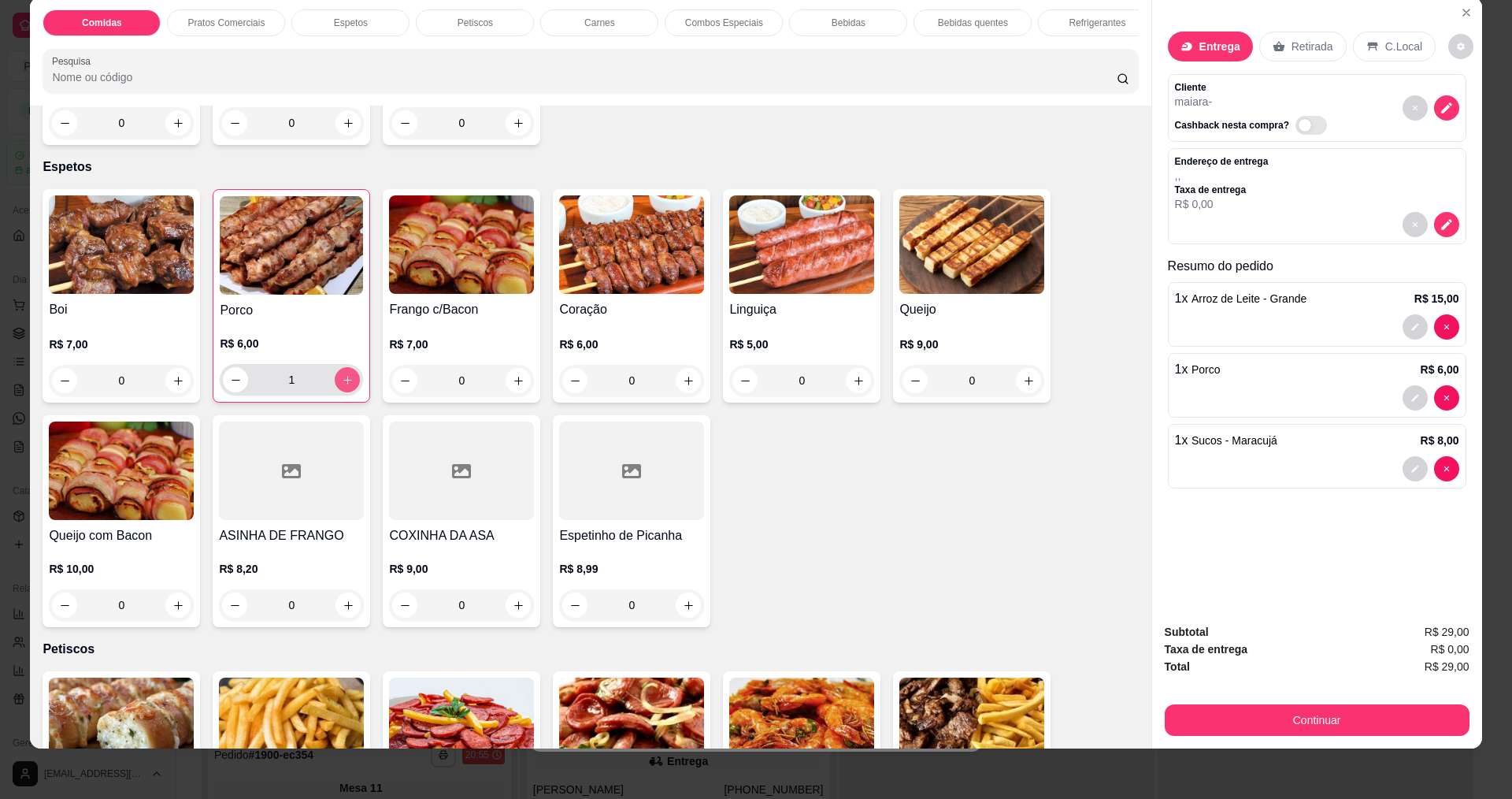
click at [331, 382] on div "1" at bounding box center [291, 379] width 137 height 32
click at [342, 386] on icon "increase-product-quantity" at bounding box center [347, 380] width 12 height 12
type input "2"
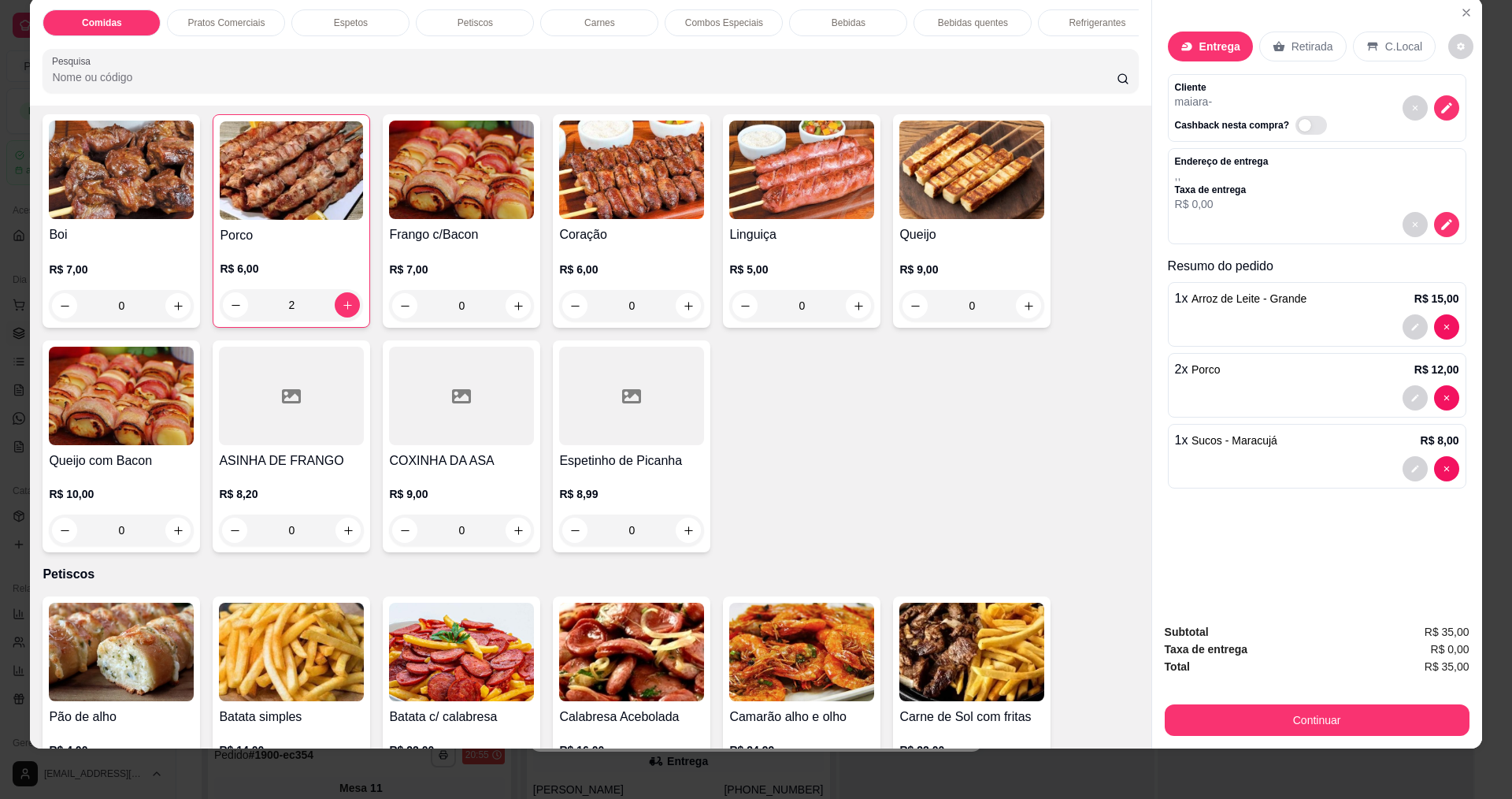
scroll to position [630, 0]
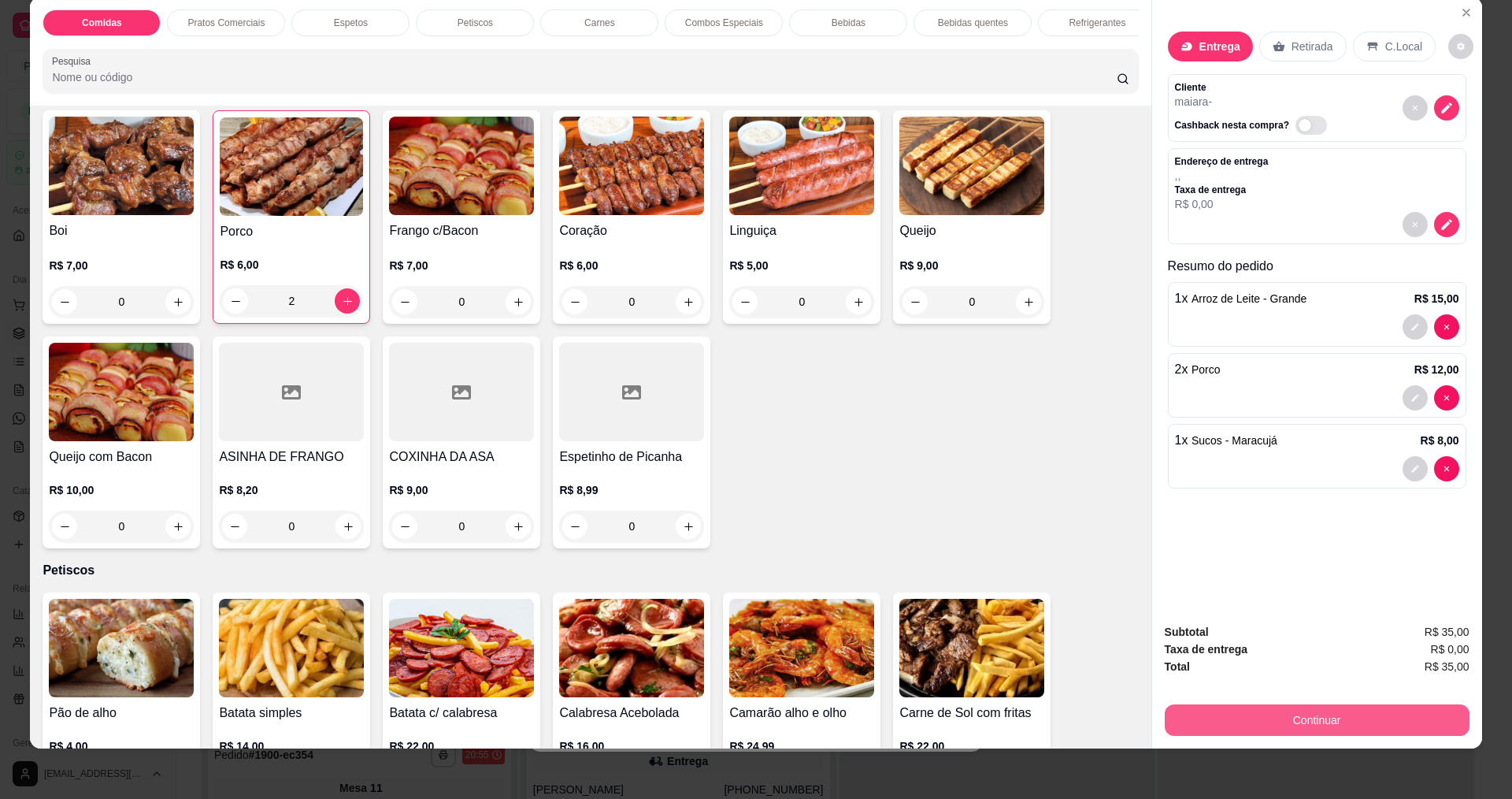
click at [1397, 715] on button "Continuar" at bounding box center [1317, 719] width 305 height 32
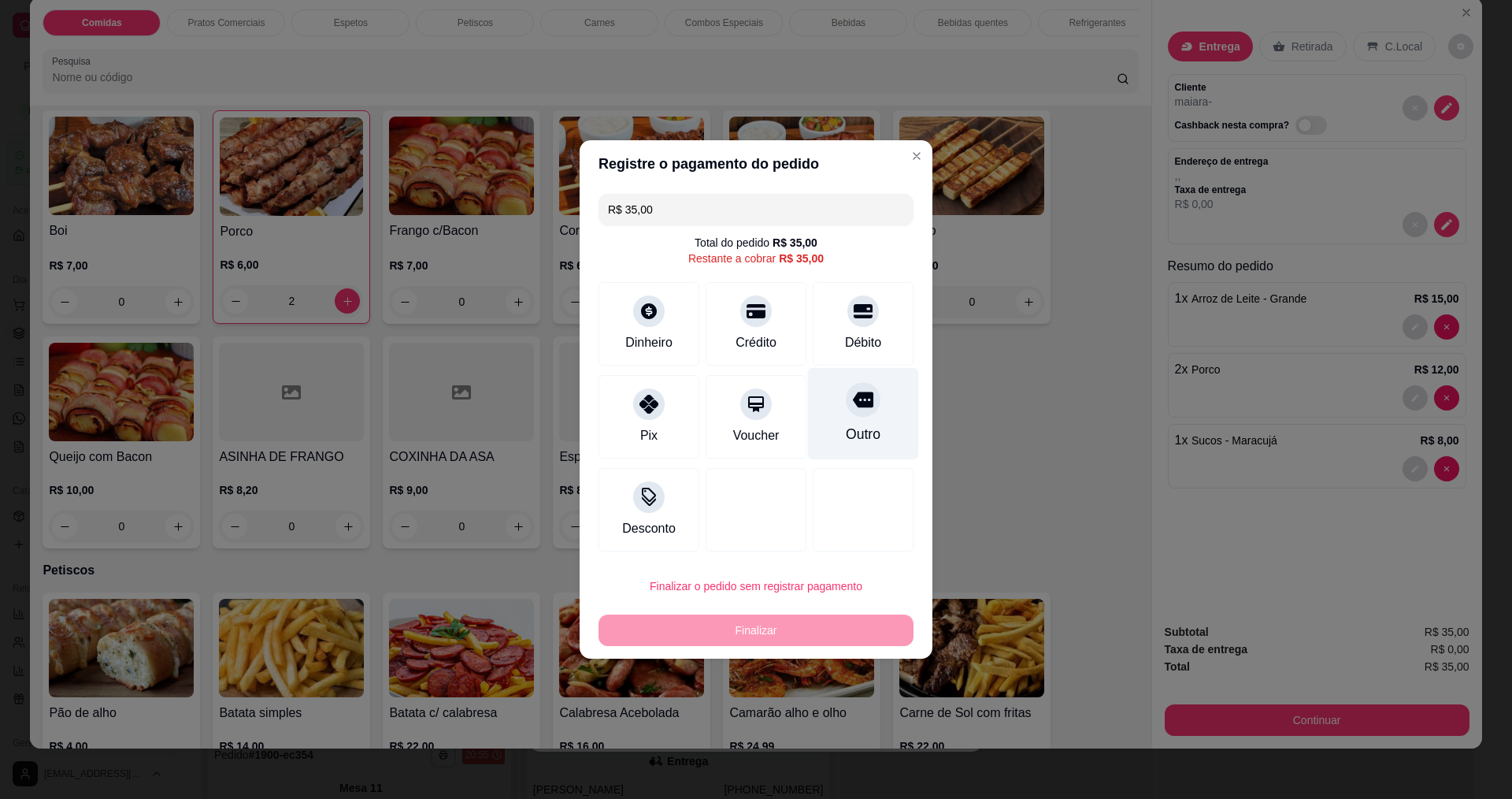
click at [846, 420] on div "Outro" at bounding box center [864, 414] width 111 height 93
type input "R$ 0,00"
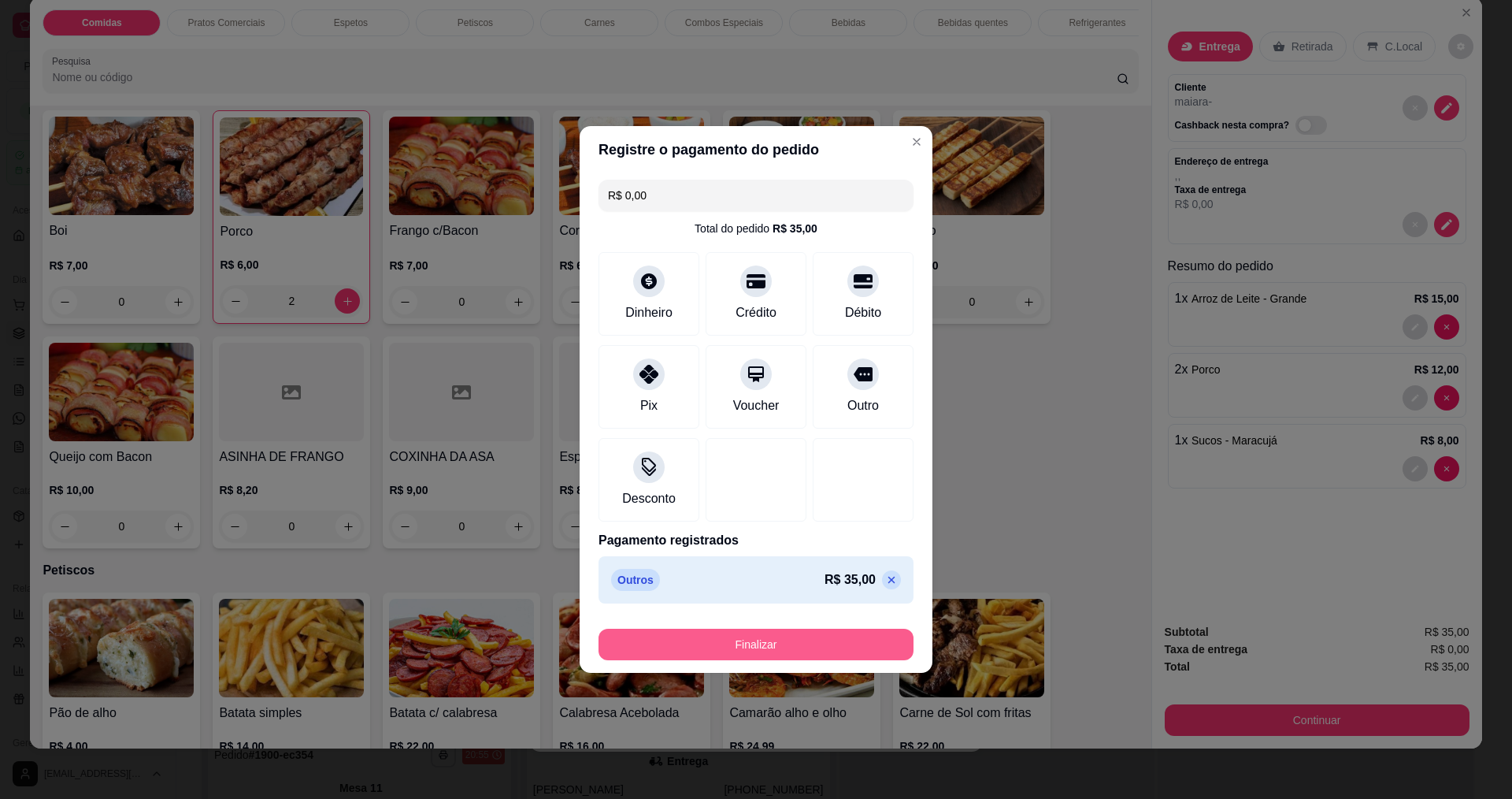
click at [718, 641] on button "Finalizar" at bounding box center [756, 644] width 315 height 32
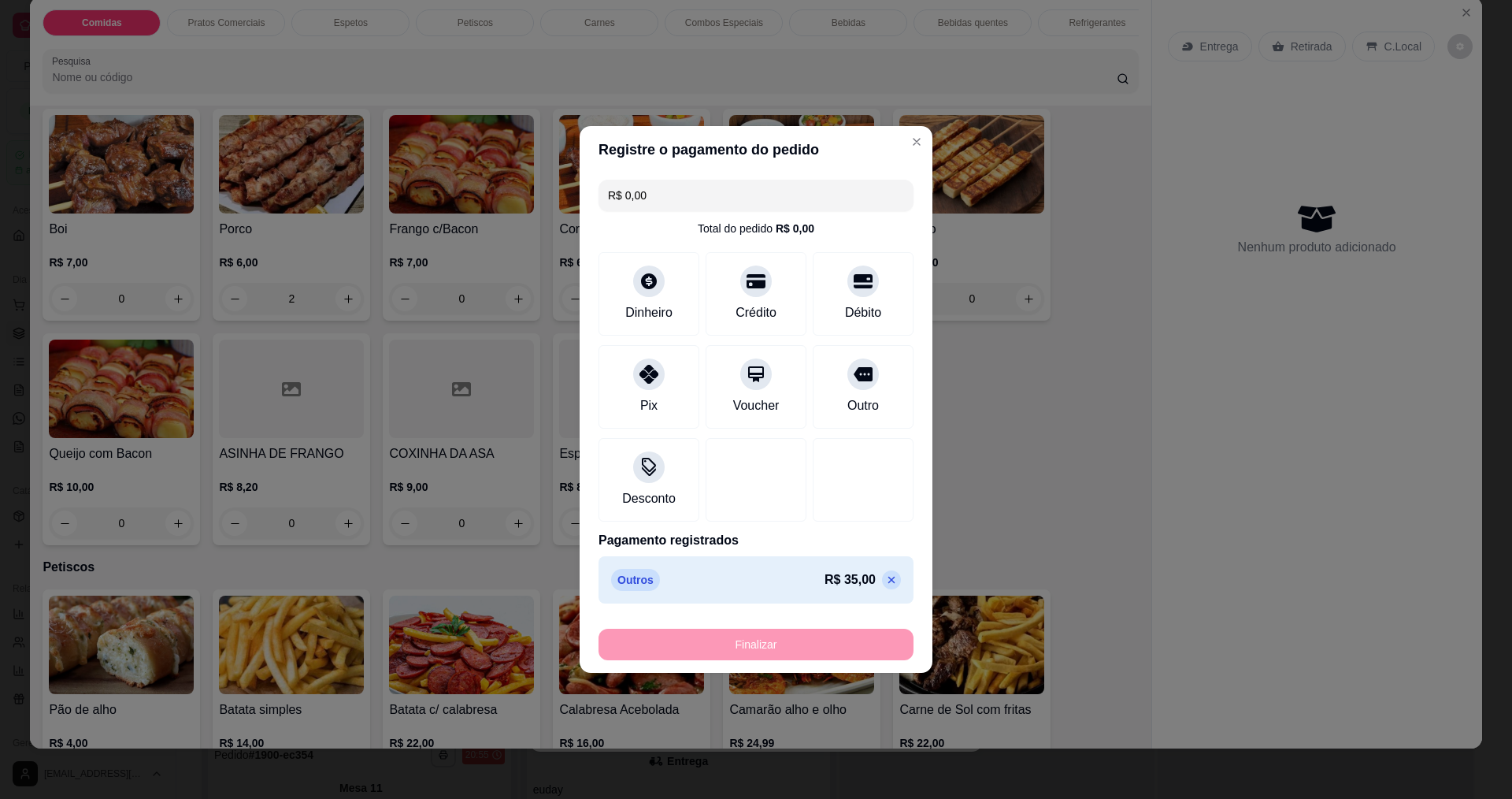
type input "0"
type input "-R$ 35,00"
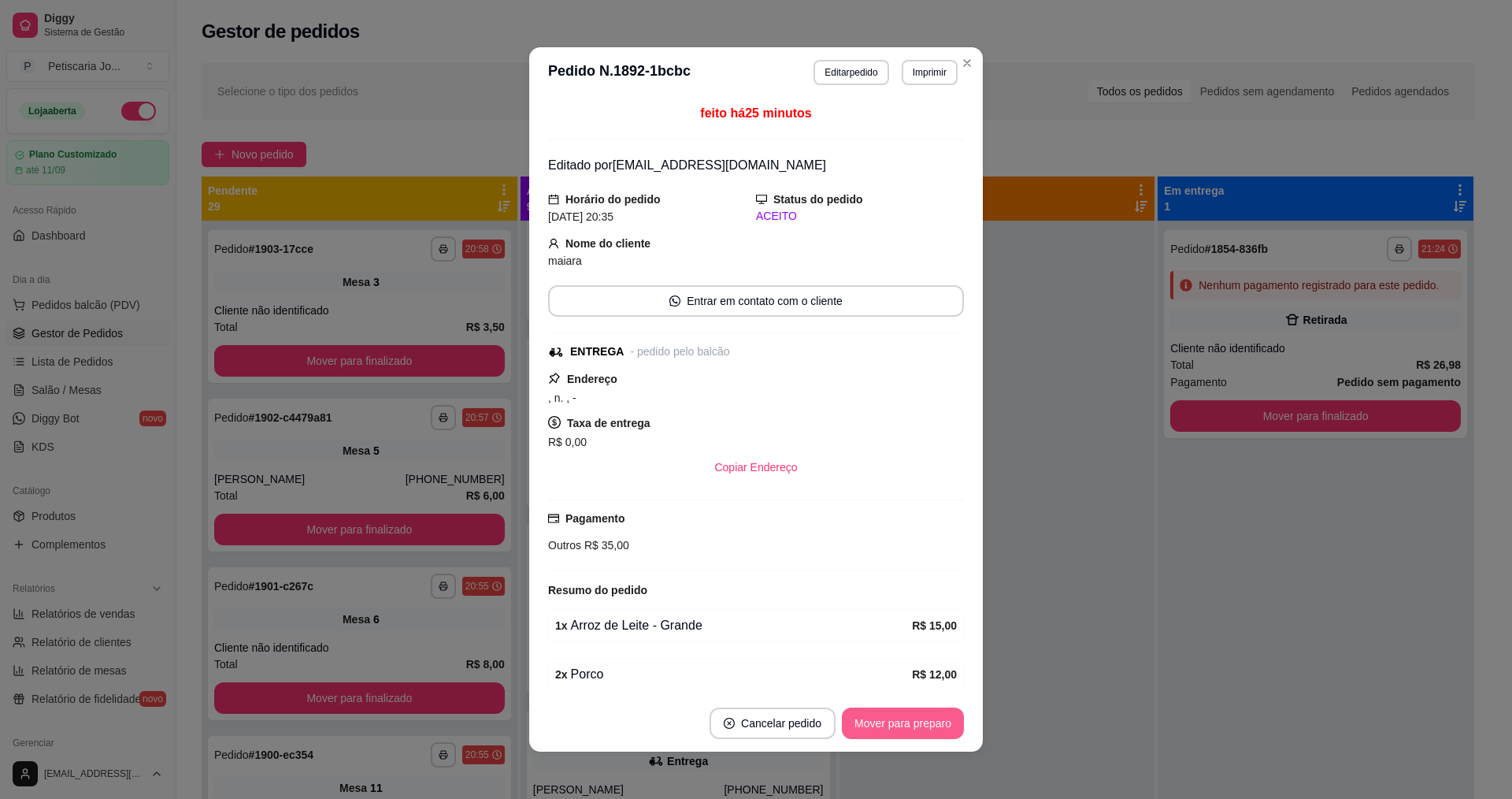
click at [908, 725] on button "Mover para preparo" at bounding box center [902, 723] width 122 height 32
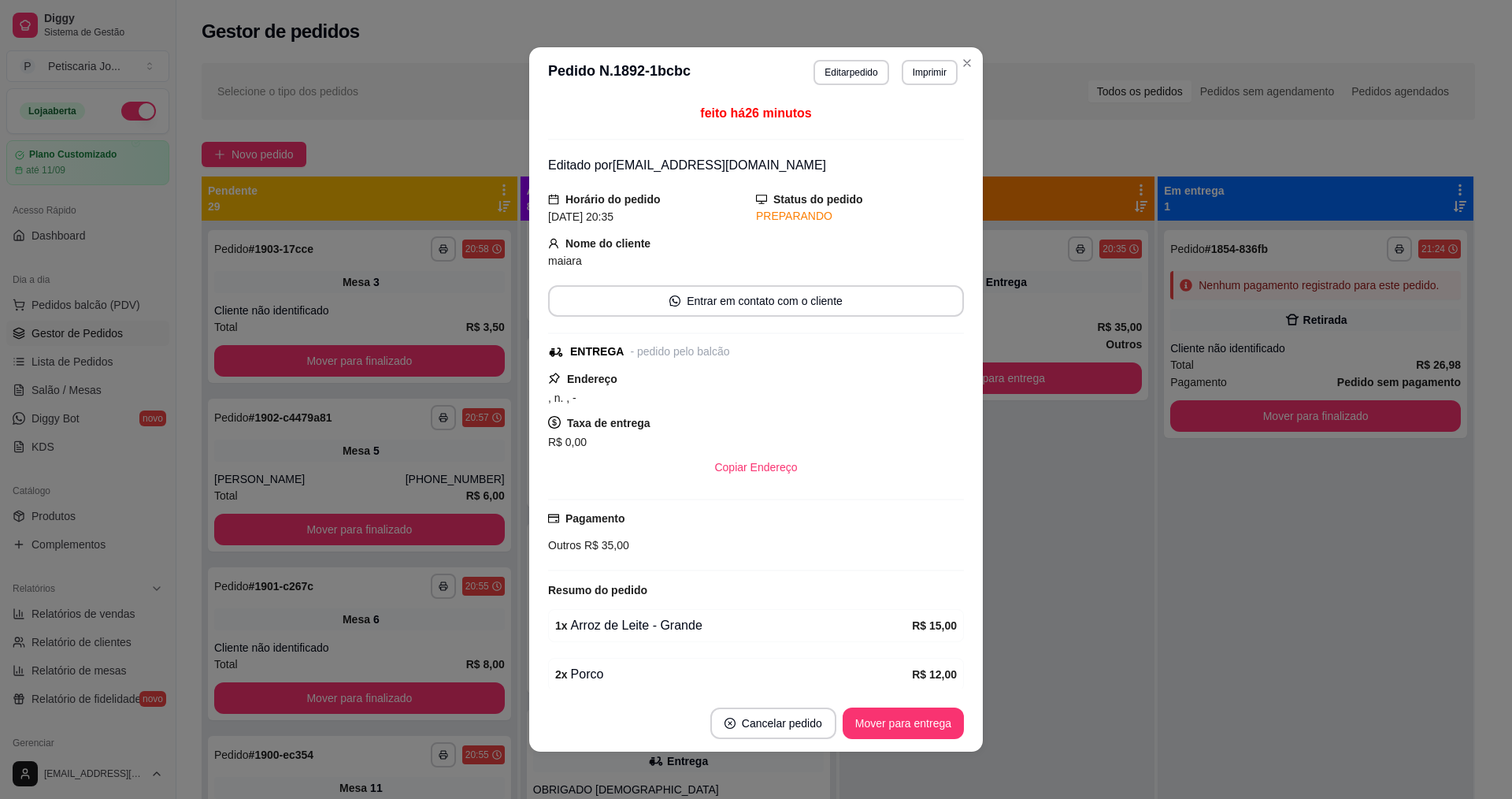
scroll to position [0, 0]
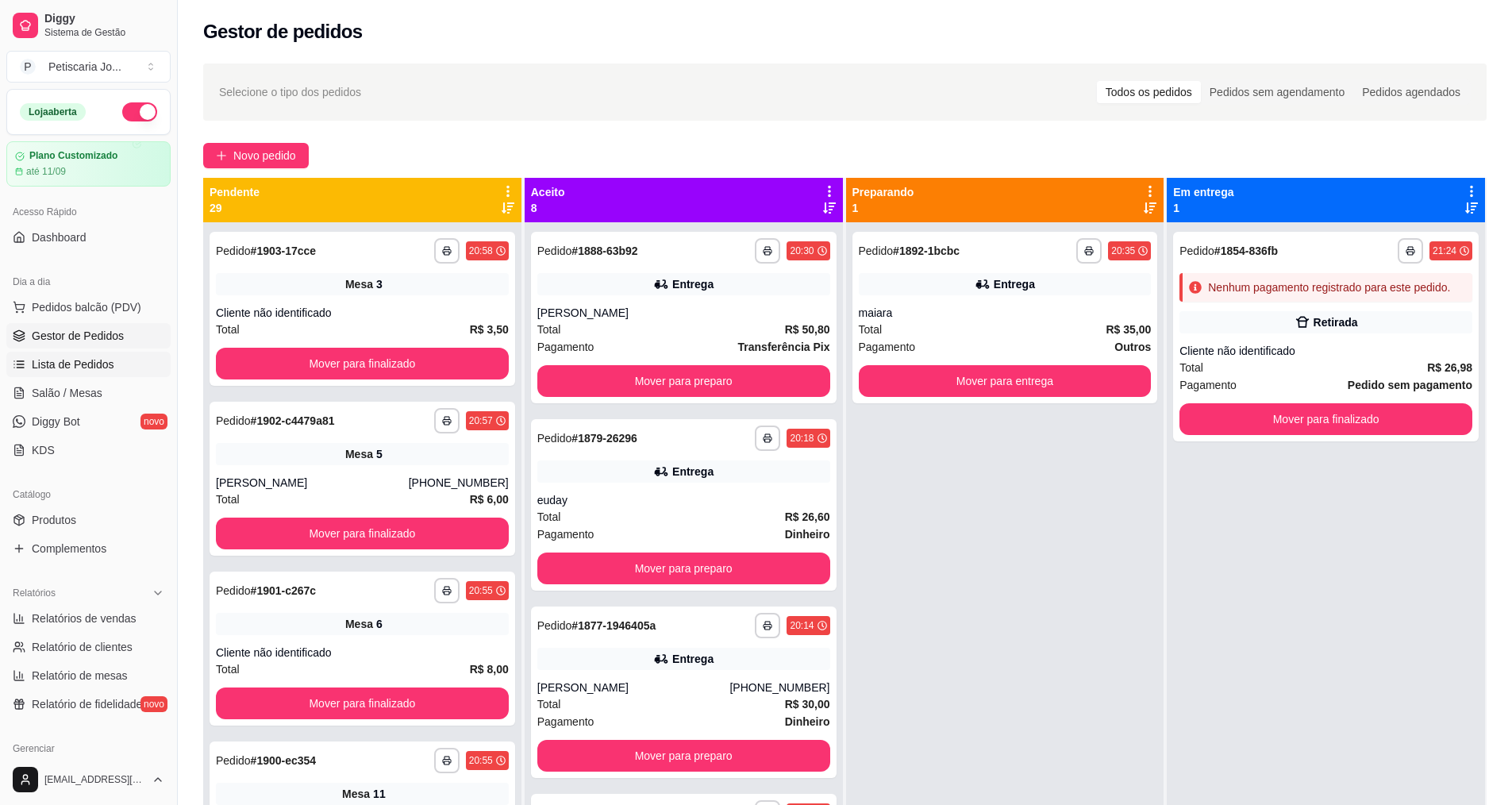
click at [49, 363] on span "Lista de Pedidos" at bounding box center [73, 364] width 83 height 16
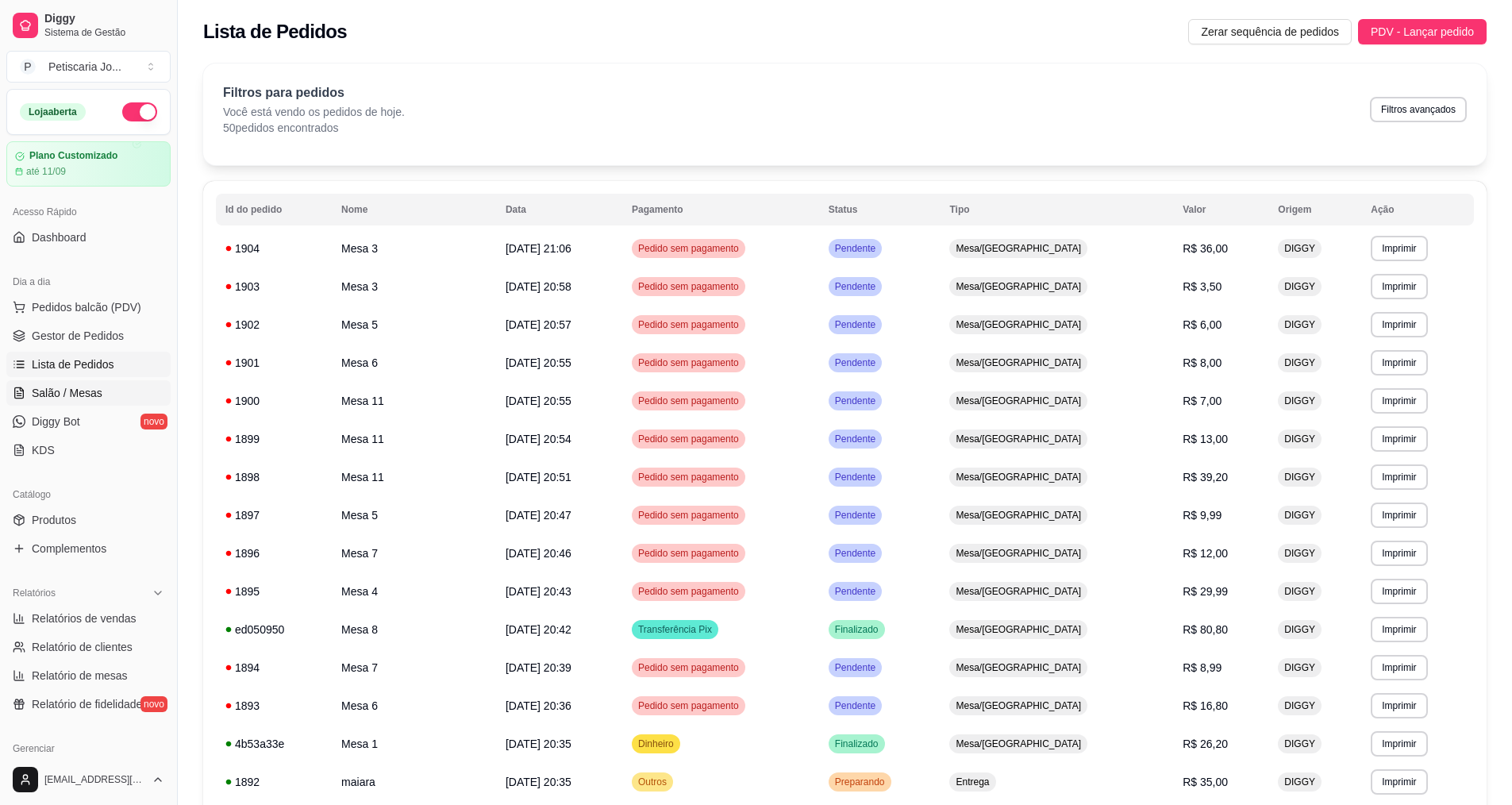
click at [62, 403] on link "Salão / Mesas" at bounding box center [88, 393] width 164 height 25
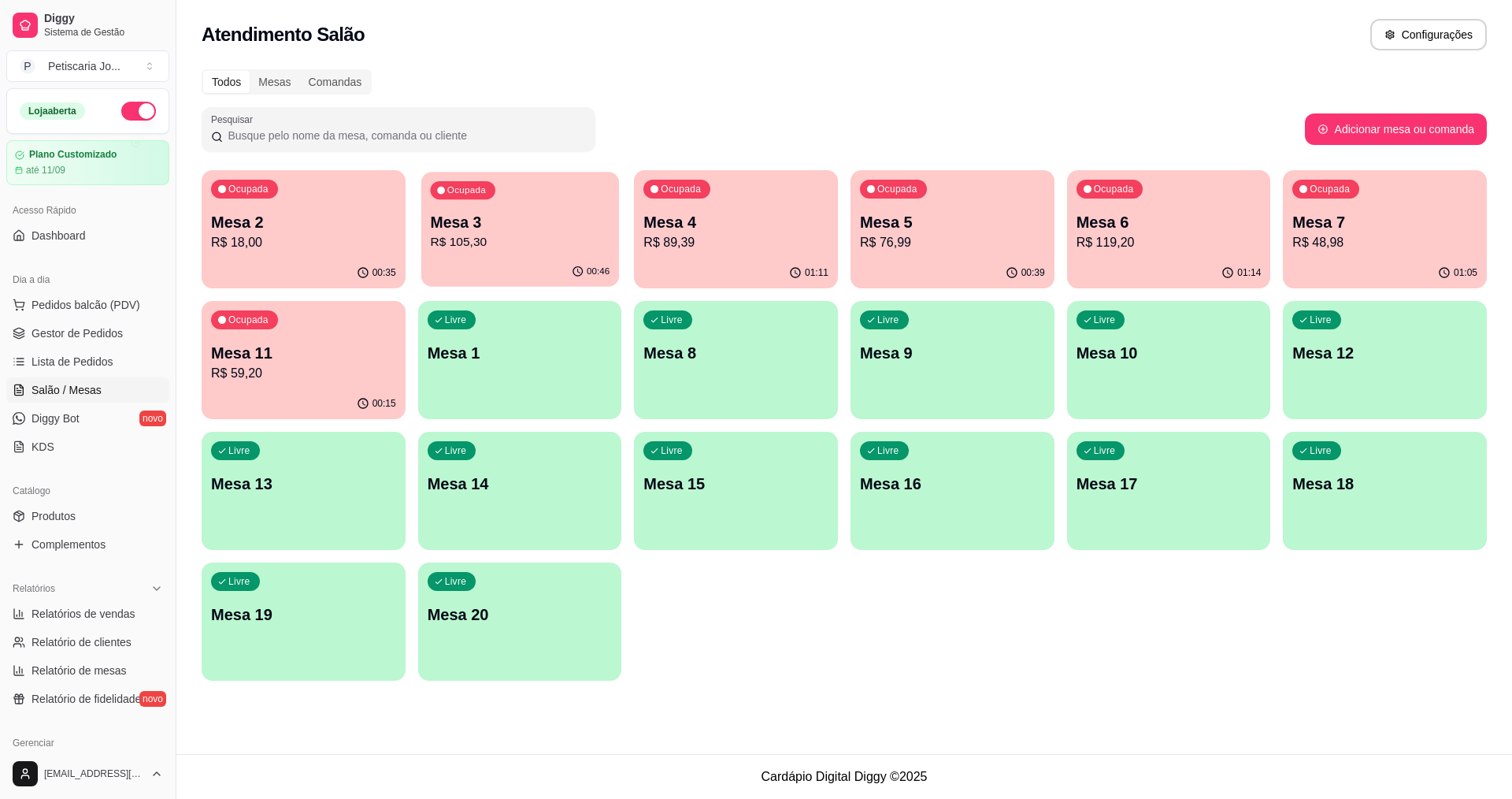
click at [554, 255] on div "Ocupada Mesa 3 R$ 105,30" at bounding box center [520, 214] width 198 height 85
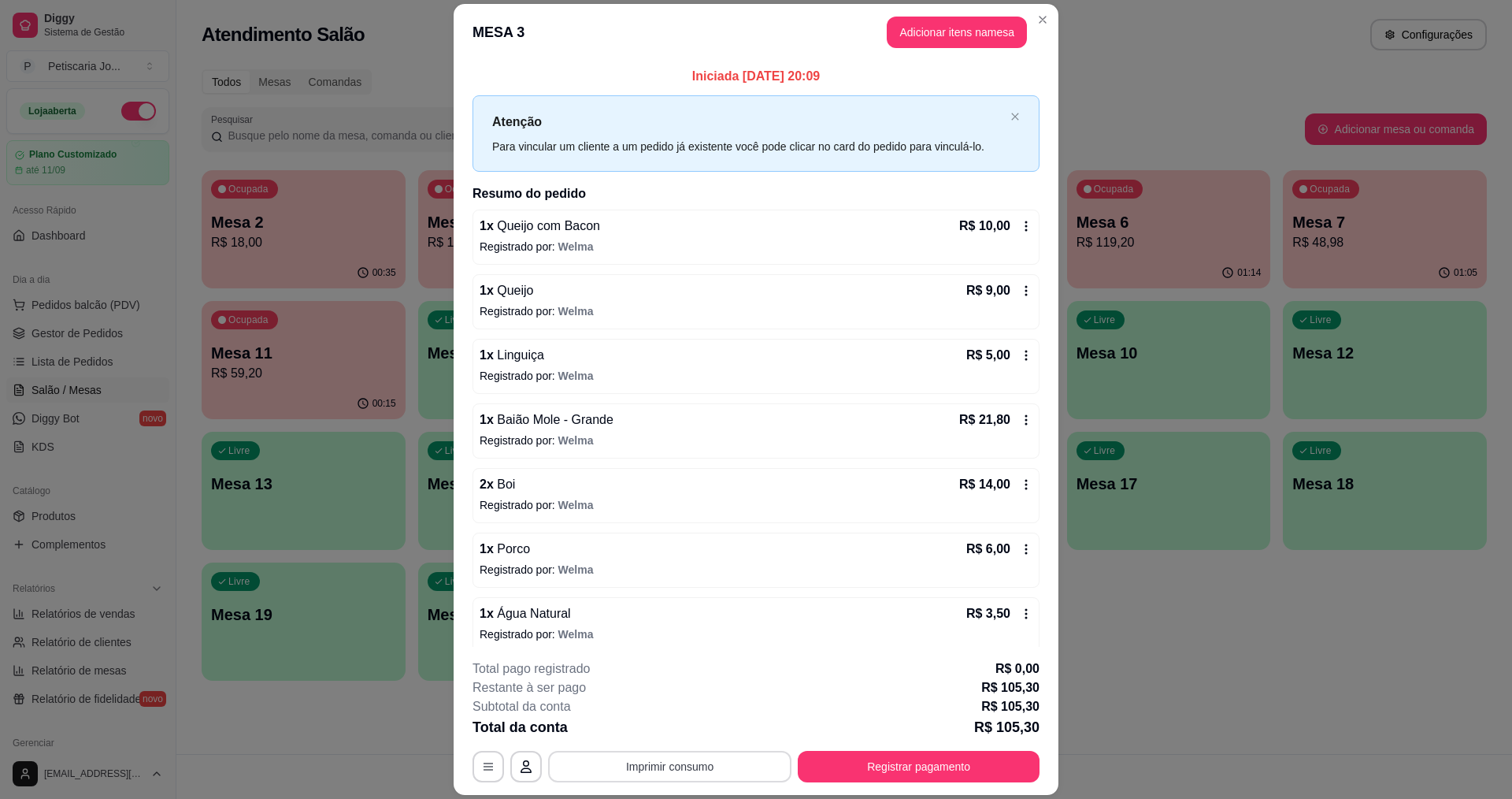
click at [665, 766] on button "Imprimir consumo" at bounding box center [670, 767] width 243 height 32
click at [664, 734] on button "IMPRESSORA" at bounding box center [669, 730] width 110 height 24
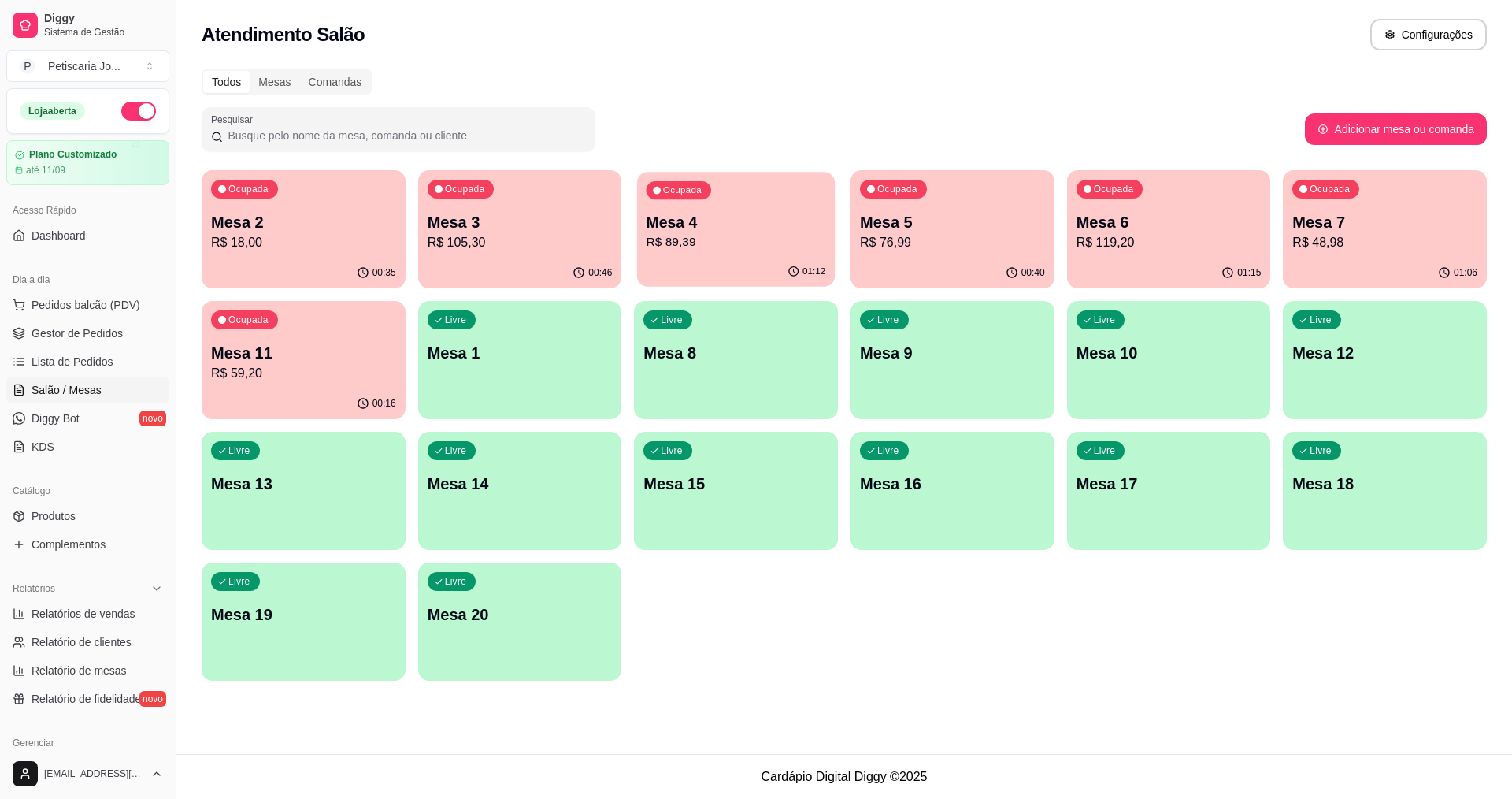
click at [759, 244] on p "R$ 89,39" at bounding box center [736, 242] width 179 height 18
click at [1119, 252] on div "Ocupada Mesa 6 R$ 119,20" at bounding box center [1170, 214] width 198 height 85
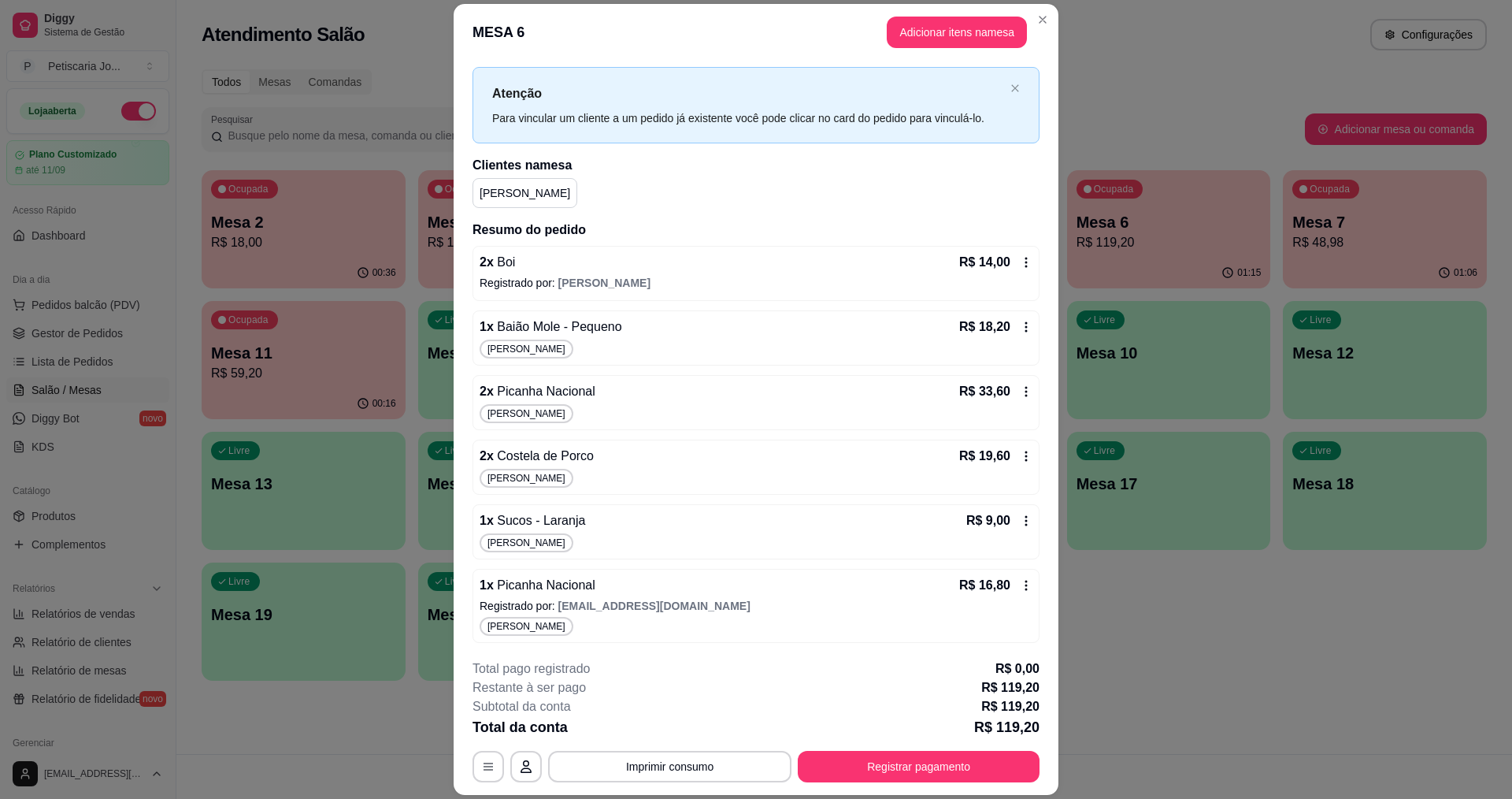
scroll to position [79, 0]
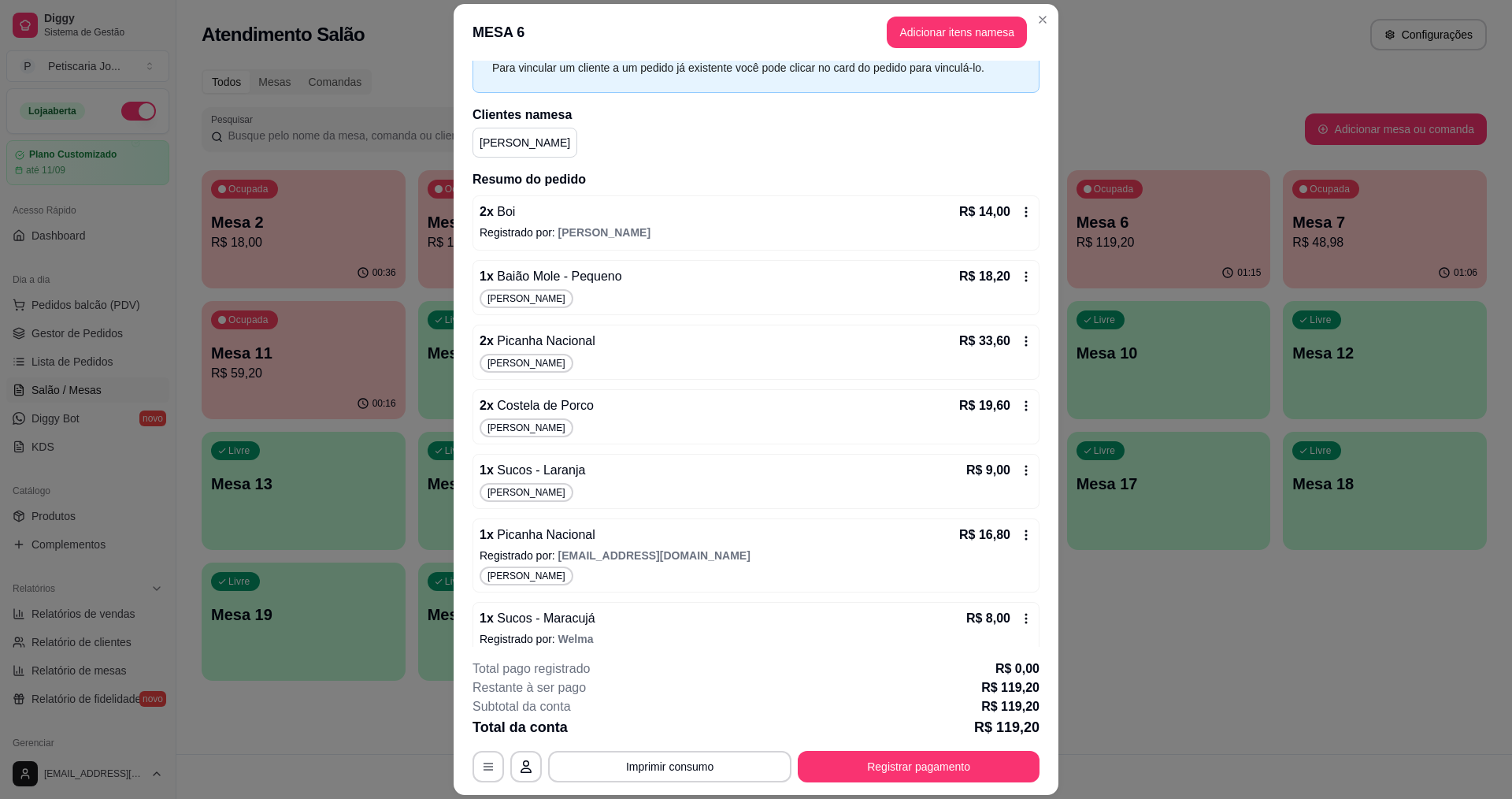
click at [1020, 472] on icon at bounding box center [1027, 471] width 13 height 13
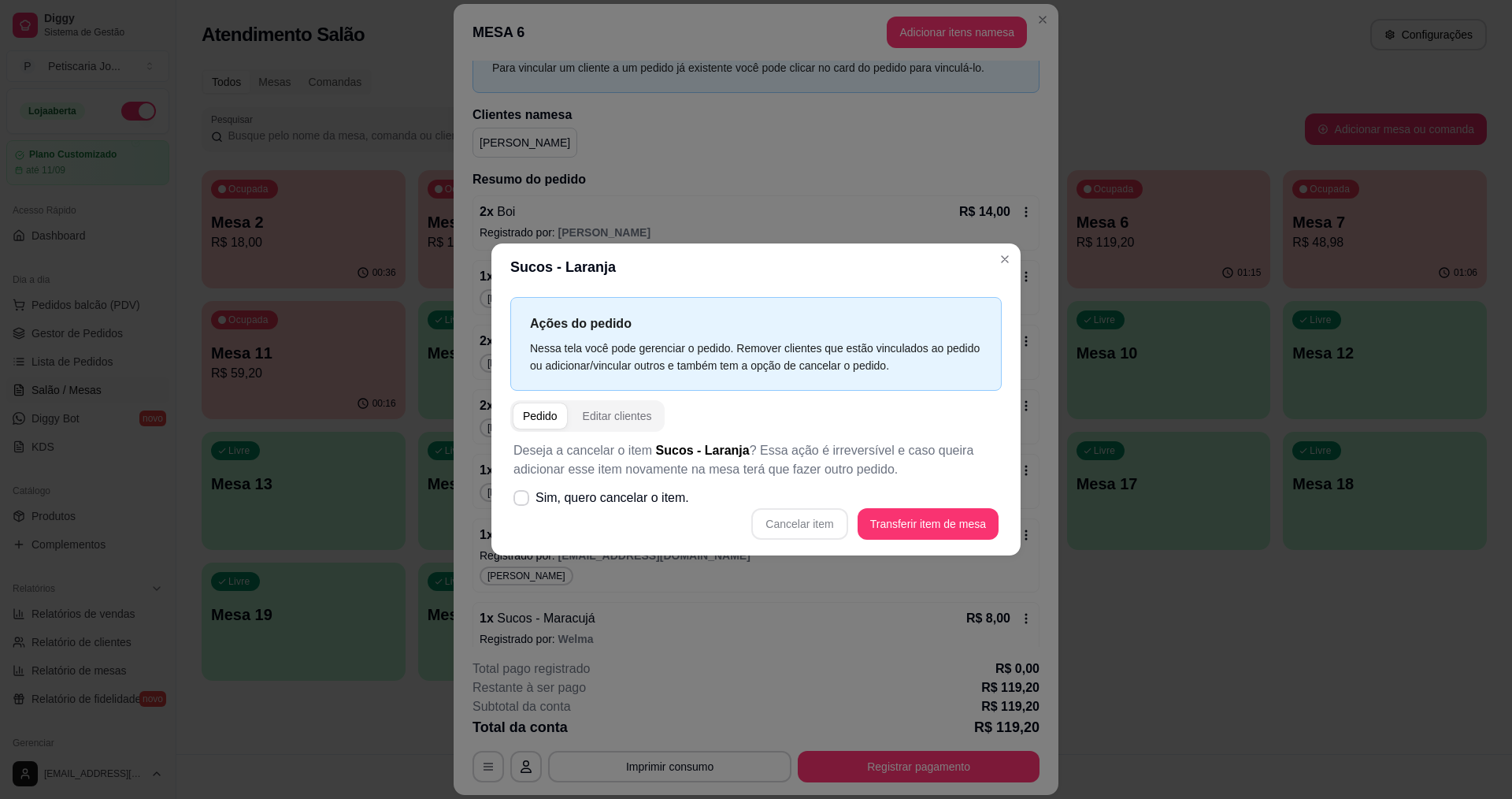
click at [513, 531] on div "Deseja a cancelar o item Sucos - Laranja ? Essa ação é irreversível e caso quei…" at bounding box center [756, 490] width 491 height 118
click at [521, 497] on icon at bounding box center [522, 498] width 13 height 10
click at [521, 501] on input "Sim, quero cancelar o item." at bounding box center [518, 506] width 11 height 11
checkbox input "true"
click at [814, 522] on button "Cancelar item" at bounding box center [799, 524] width 96 height 32
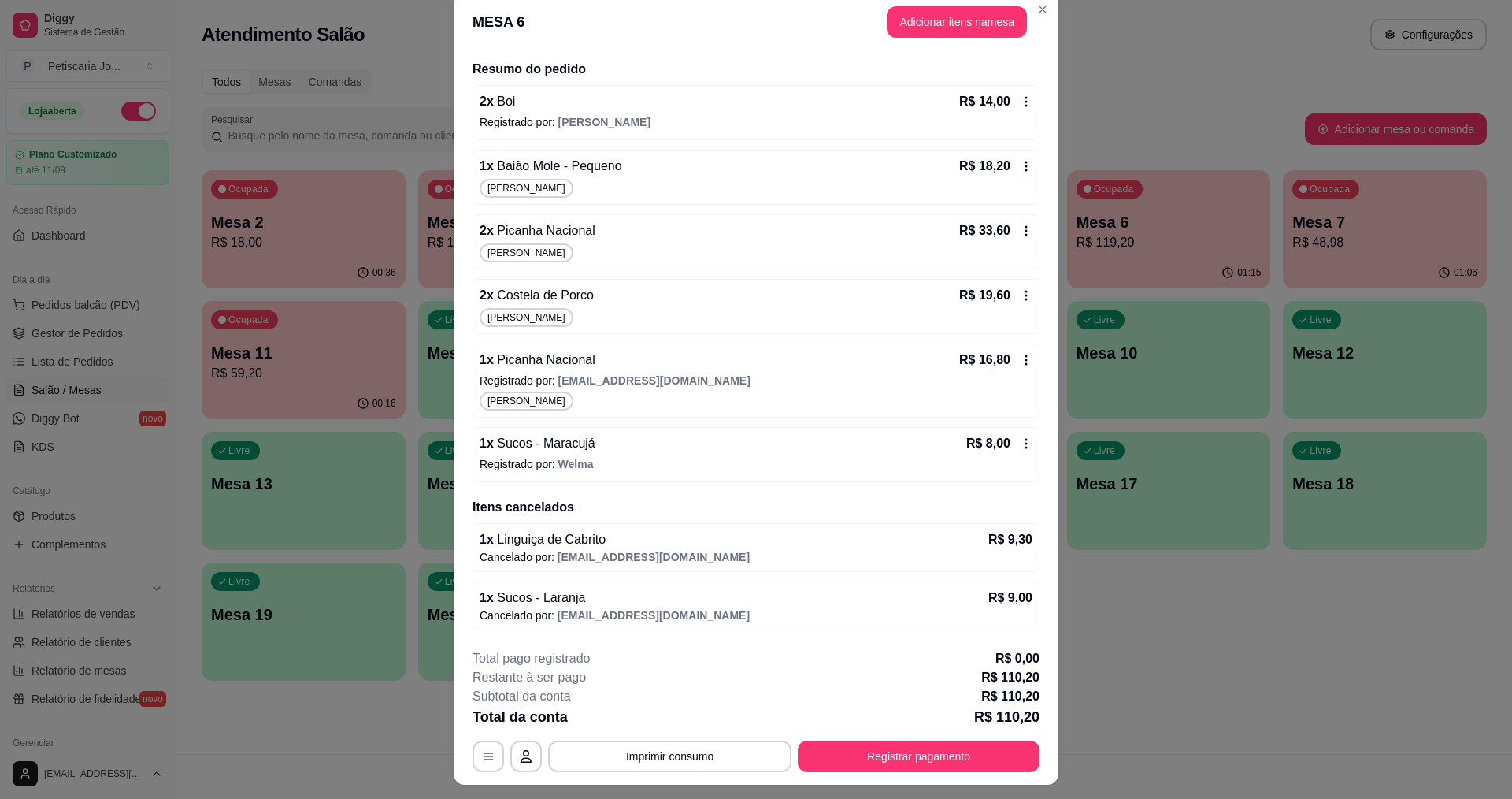
scroll to position [0, 0]
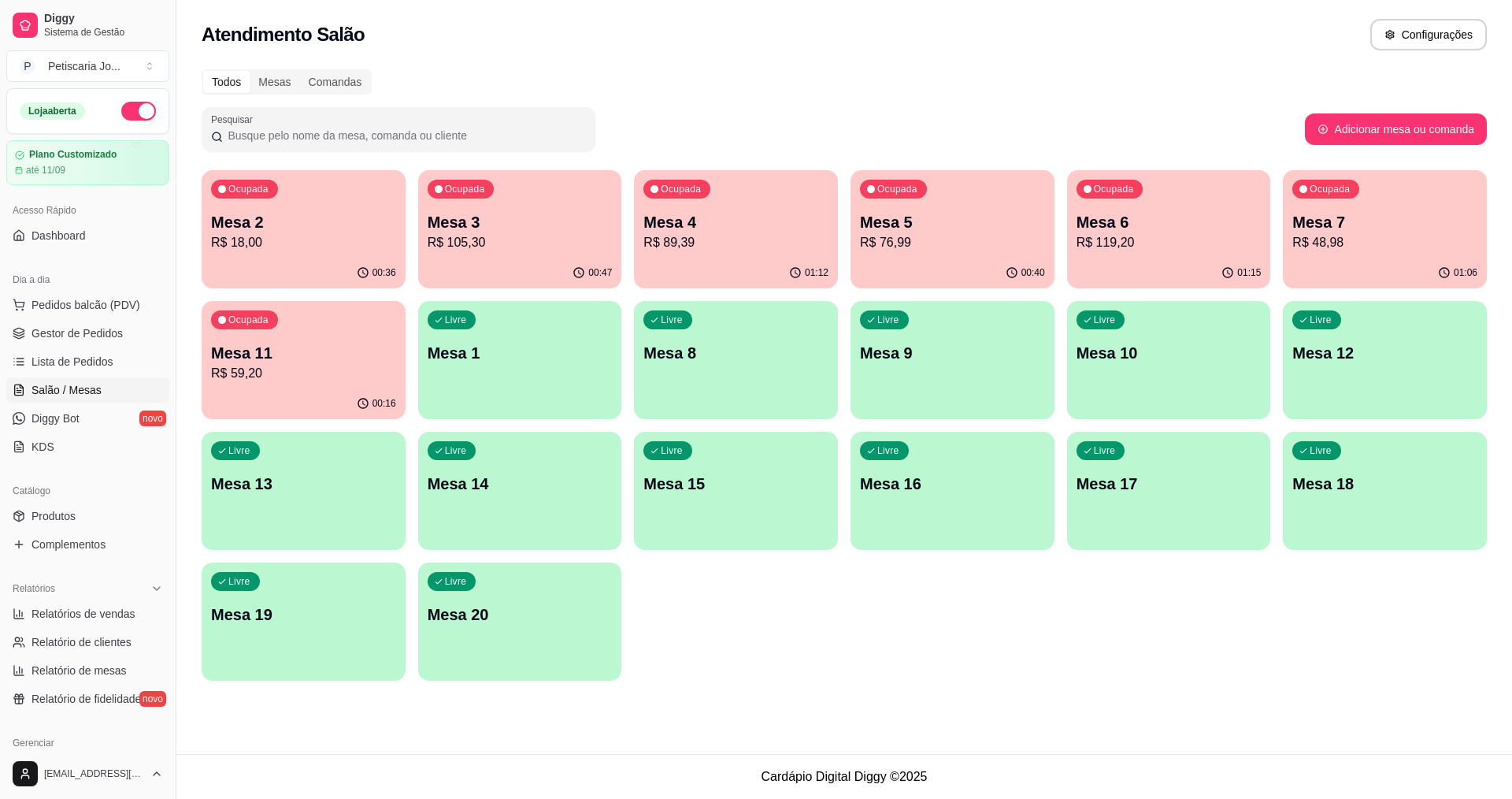
click at [506, 204] on div "Ocupada Mesa 3 R$ 105,30" at bounding box center [519, 214] width 204 height 88
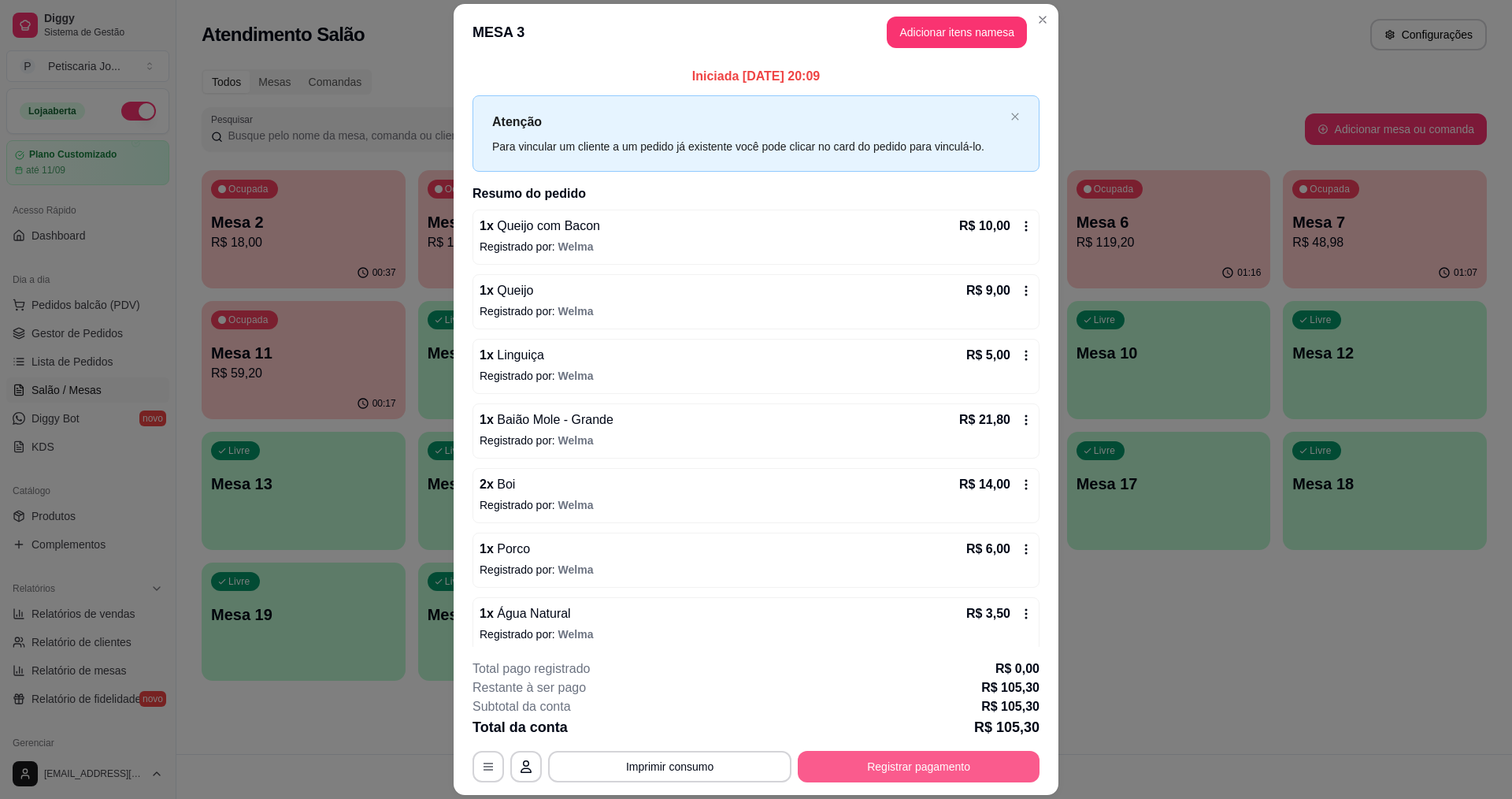
click at [902, 764] on button "Registrar pagamento" at bounding box center [919, 767] width 242 height 32
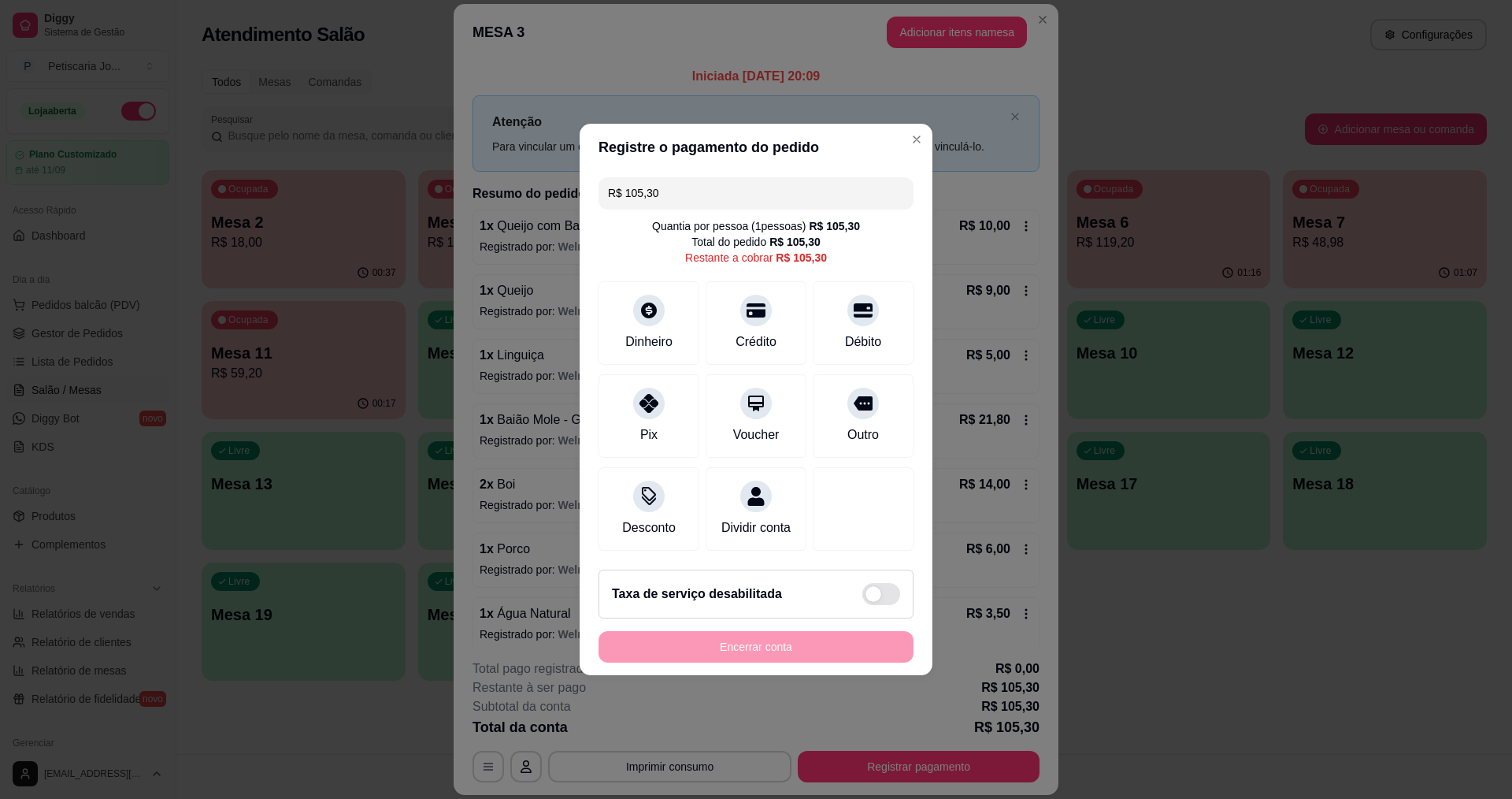
drag, startPoint x: 677, startPoint y: 188, endPoint x: 510, endPoint y: 173, distance: 167.7
click at [510, 173] on div "Registre o pagamento do pedido R$ 105,30 Quantia por pessoa ( 1 pessoas) R$ 105…" at bounding box center [756, 400] width 1512 height 799
click at [640, 391] on icon at bounding box center [648, 398] width 20 height 20
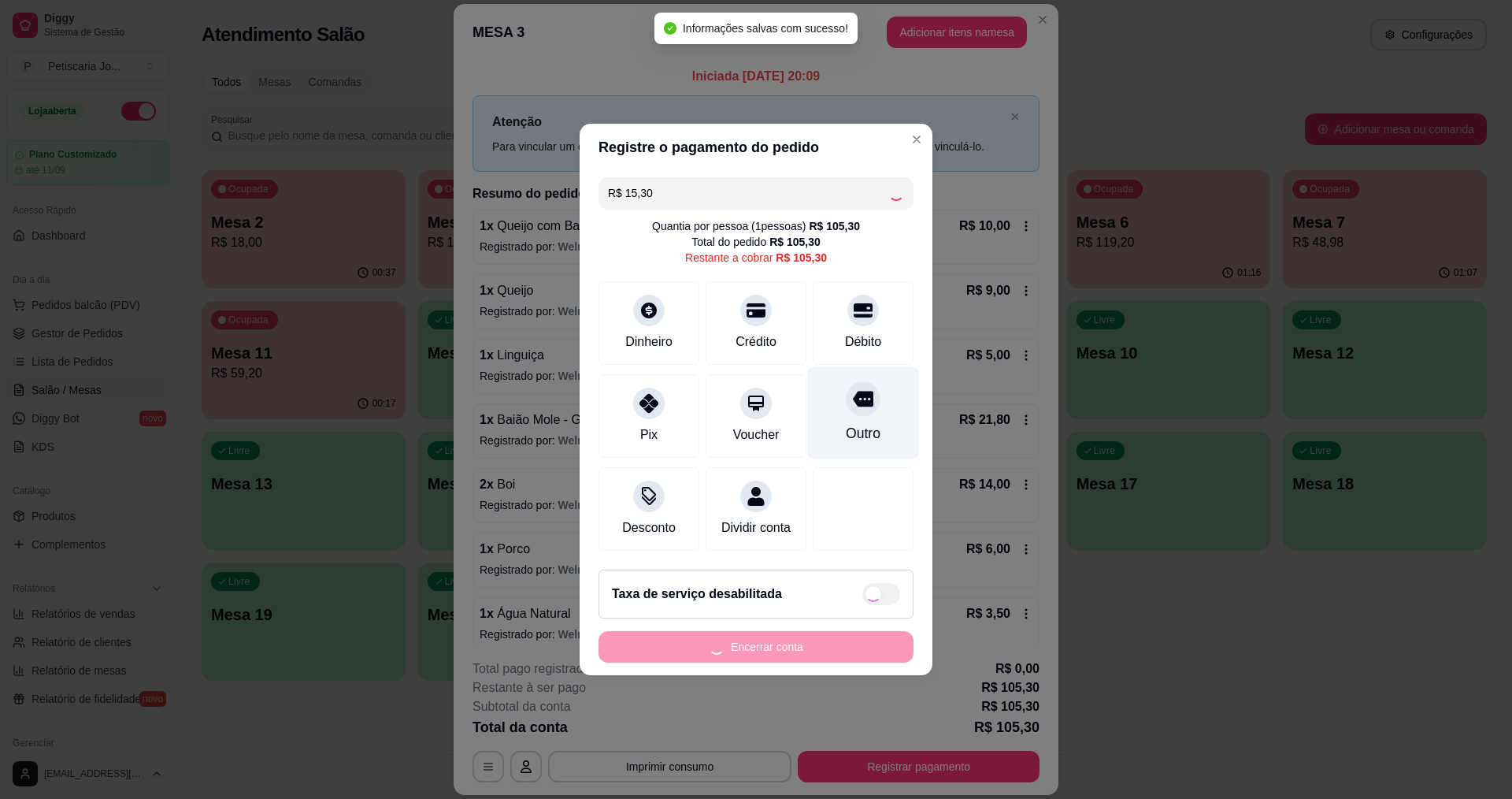
type input "R$ 90,00"
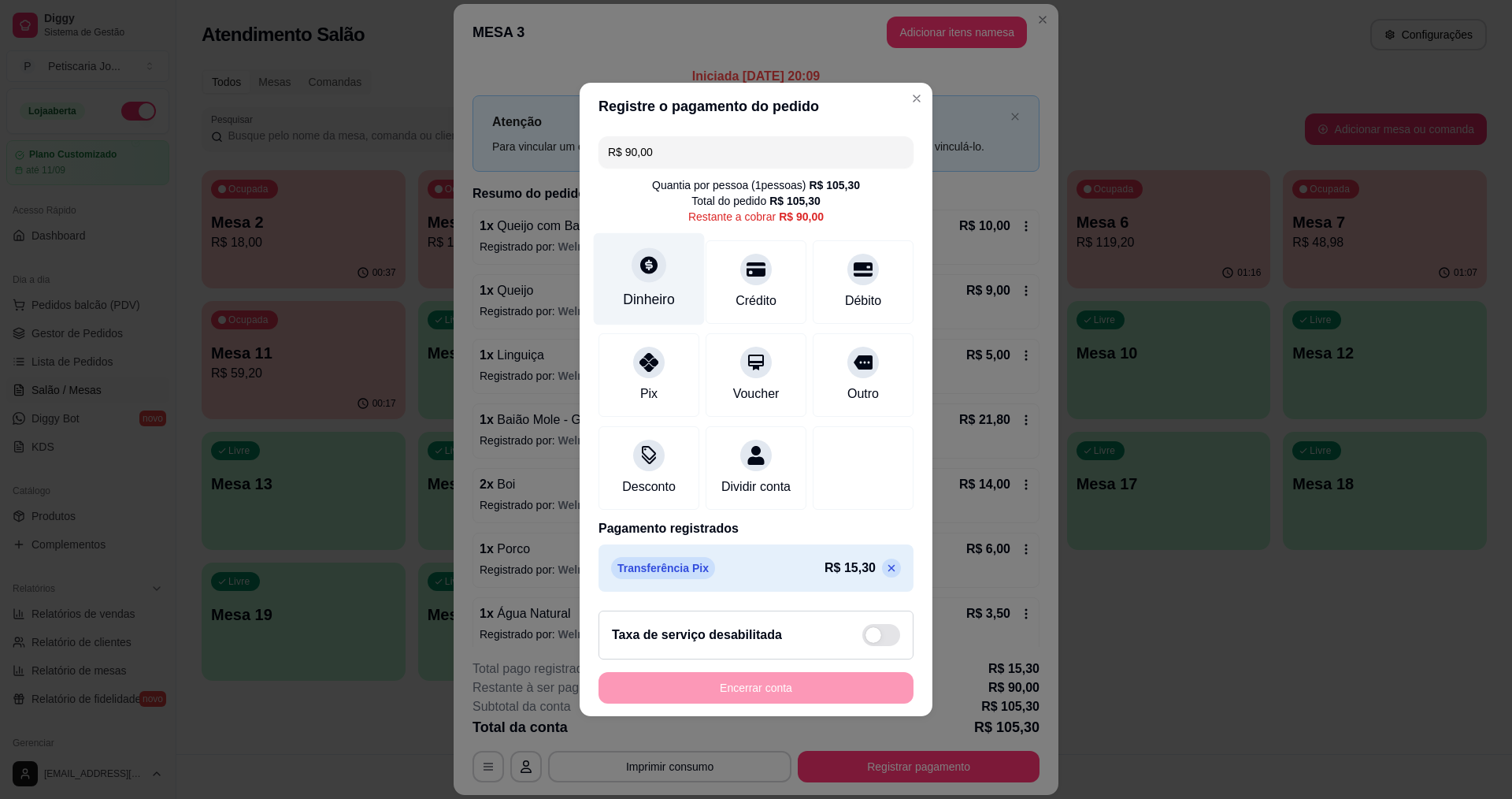
click at [655, 289] on div "Dinheiro" at bounding box center [649, 299] width 52 height 20
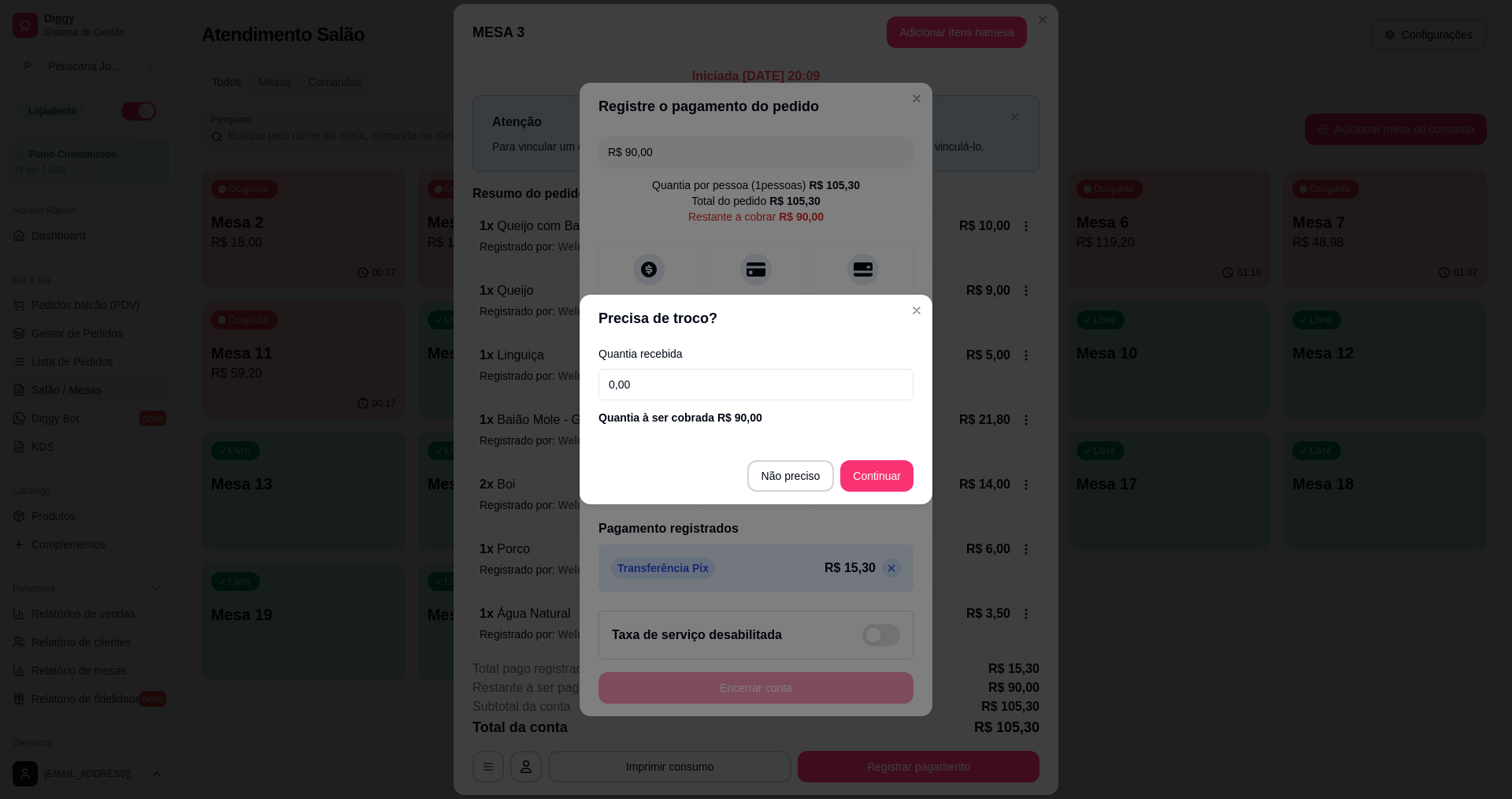
click at [664, 387] on input "0,00" at bounding box center [756, 384] width 315 height 32
type input "90,00"
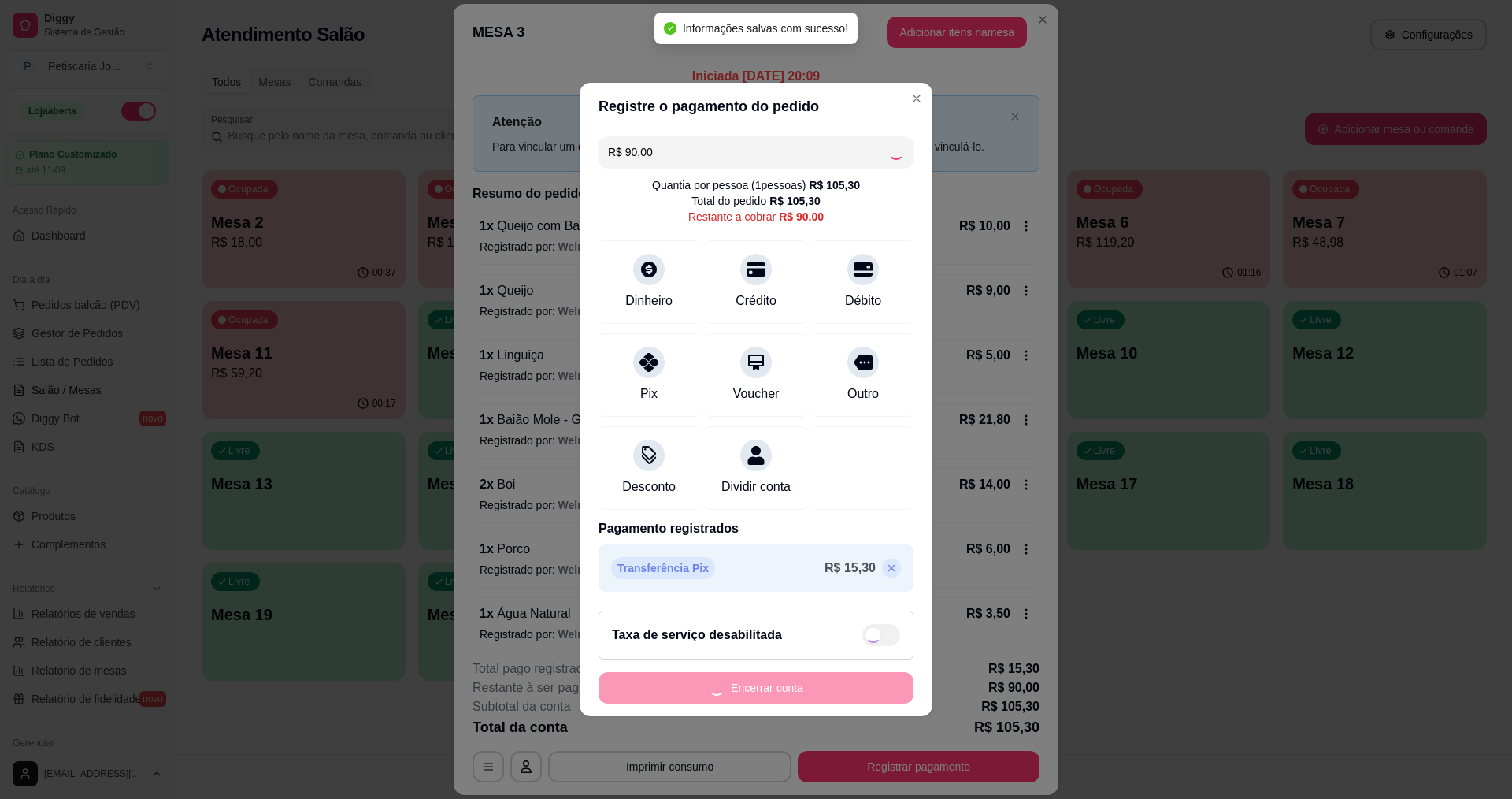
type input "R$ 0,00"
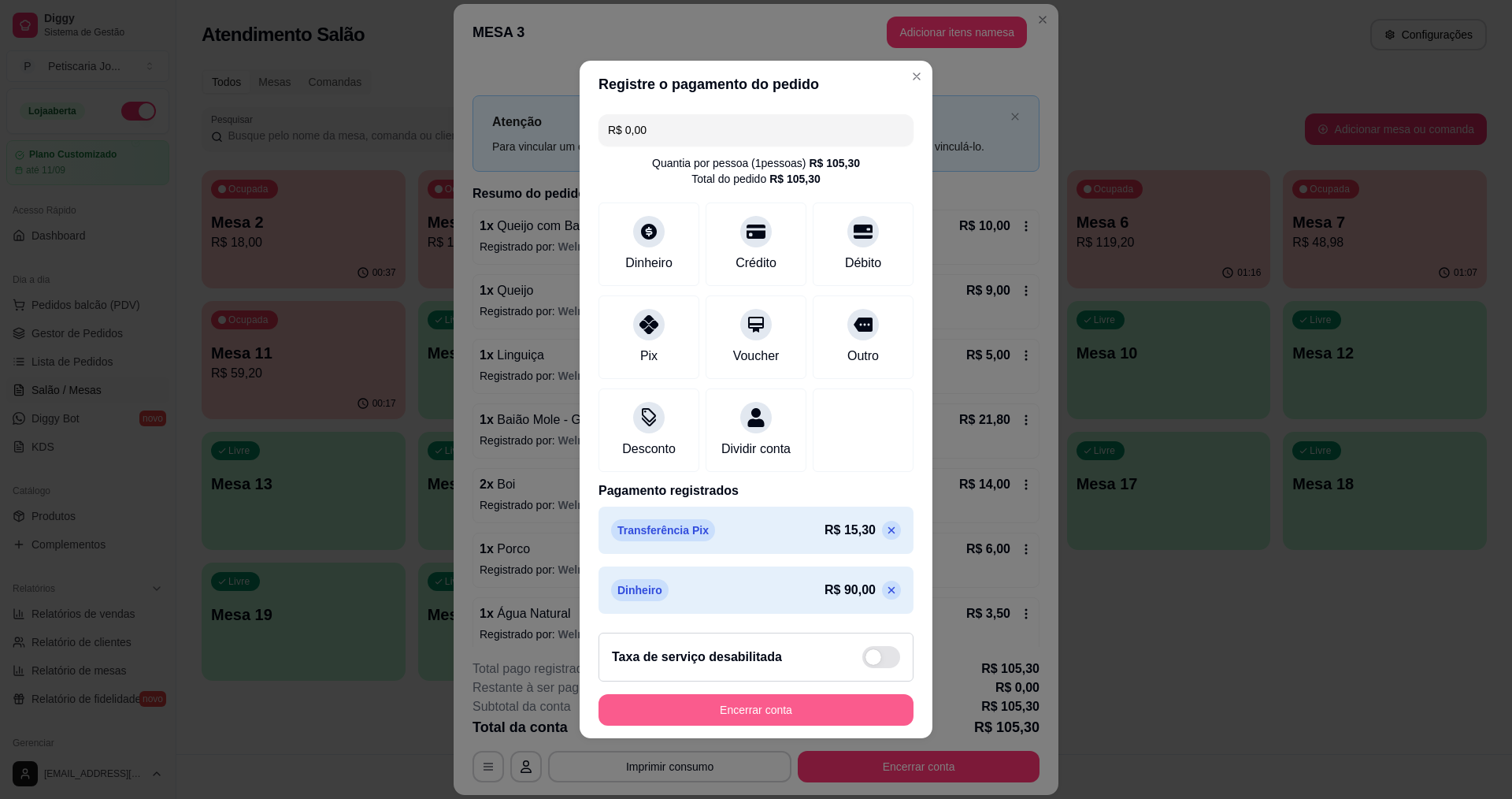
click at [765, 716] on button "Encerrar conta" at bounding box center [756, 710] width 315 height 32
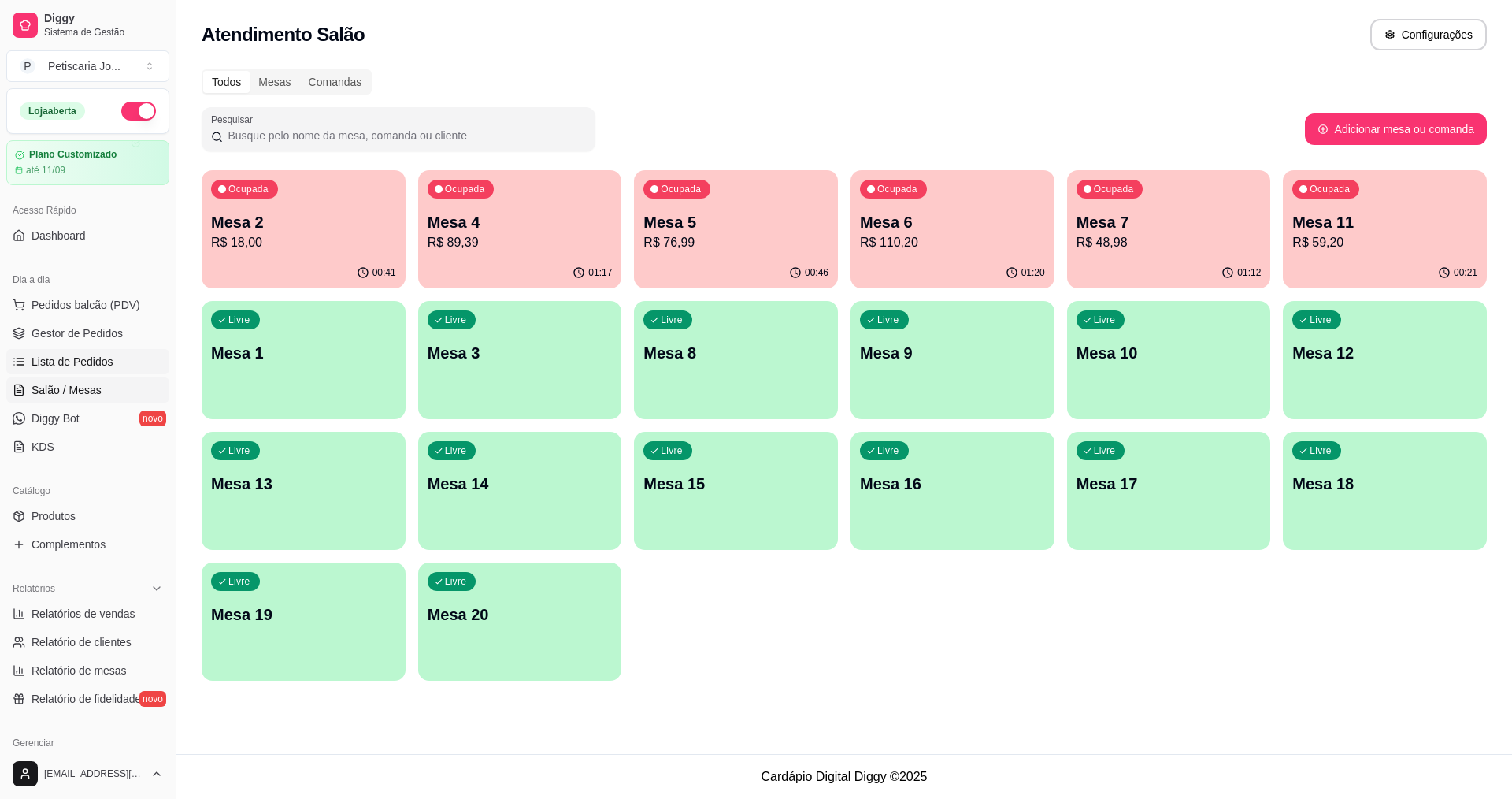
click at [60, 367] on span "Lista de Pedidos" at bounding box center [72, 361] width 82 height 15
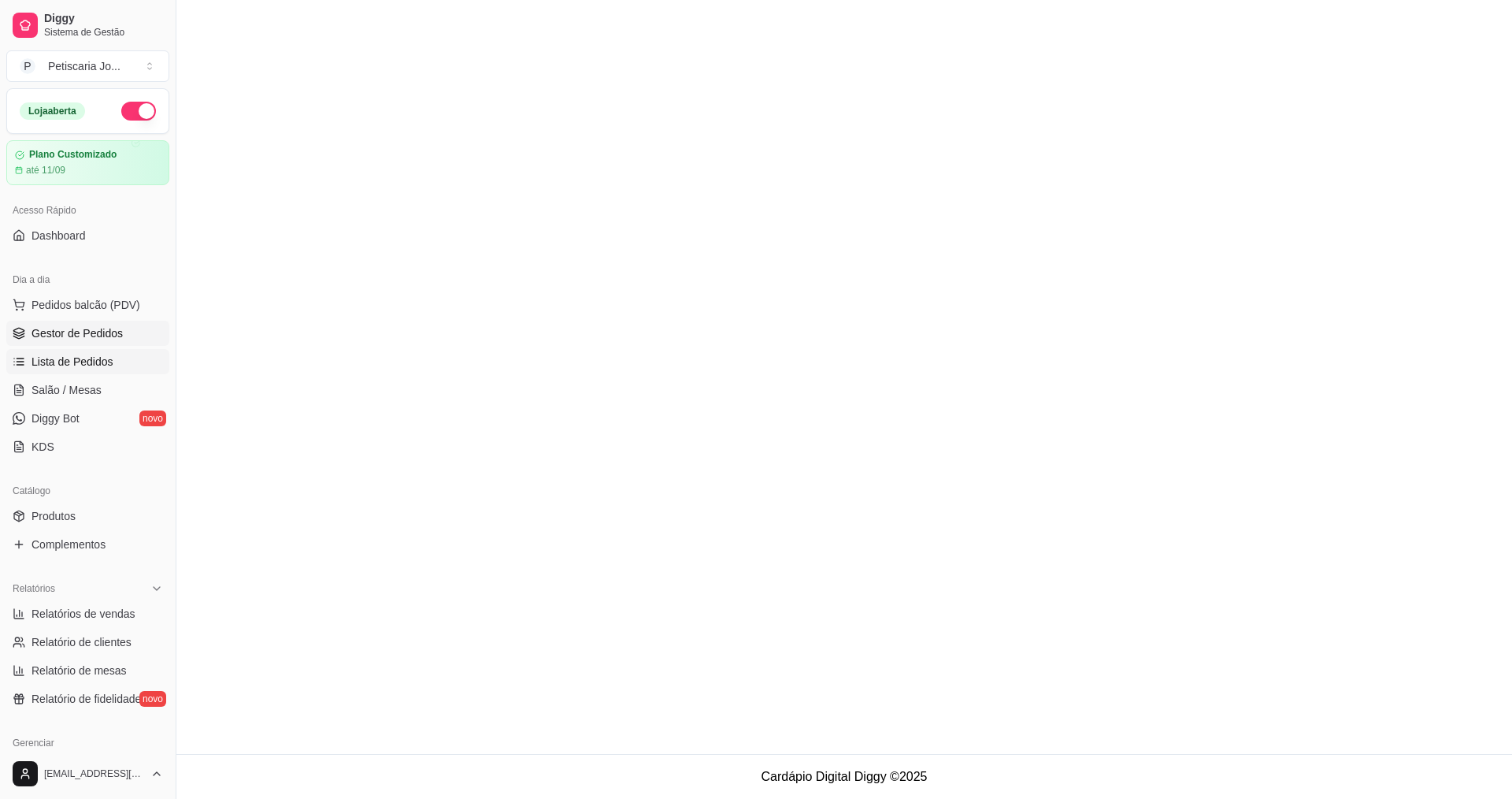
click at [88, 332] on span "Gestor de Pedidos" at bounding box center [77, 333] width 92 height 15
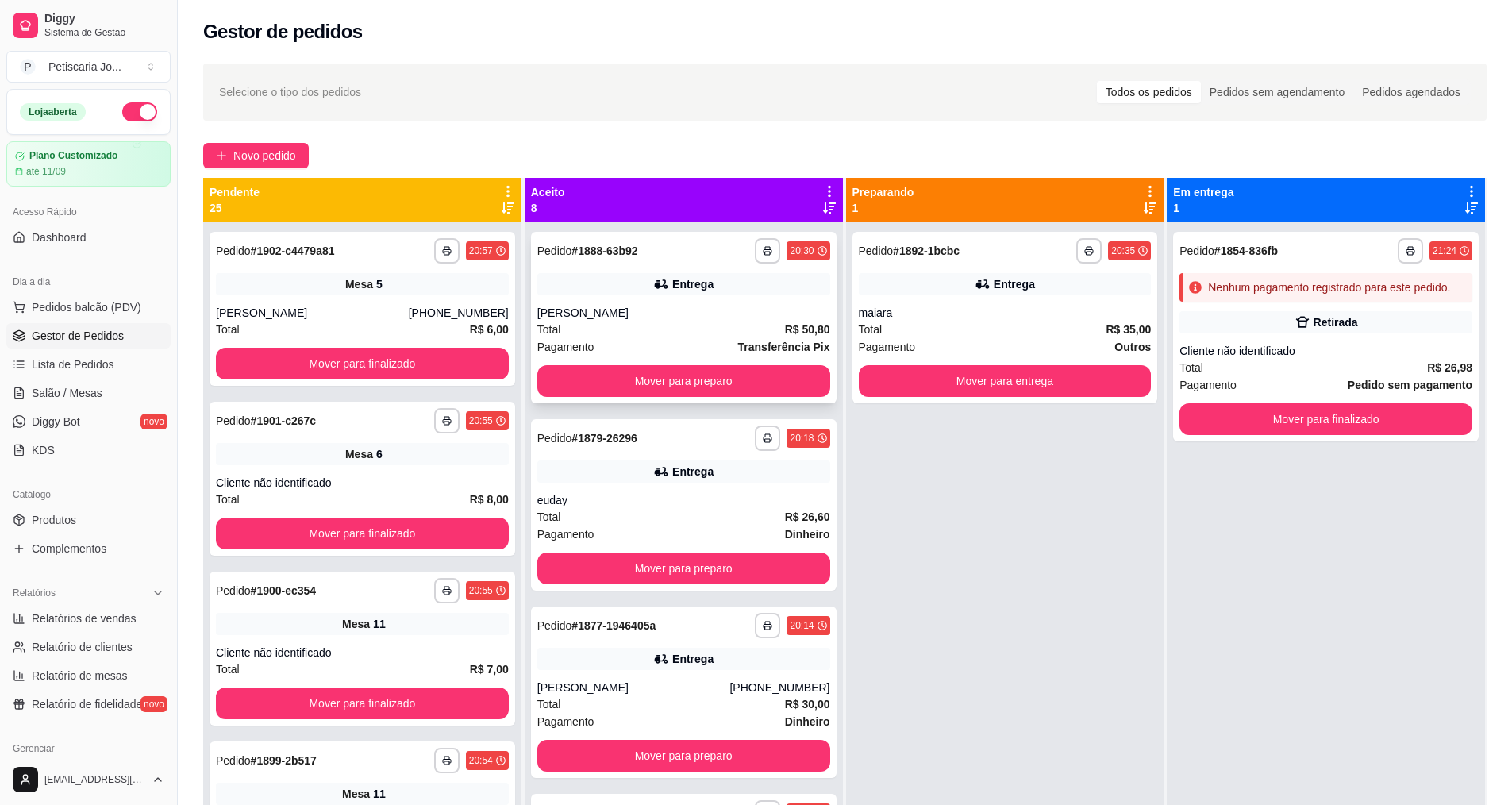
click at [619, 330] on div "Total R$ 50,80" at bounding box center [684, 329] width 293 height 17
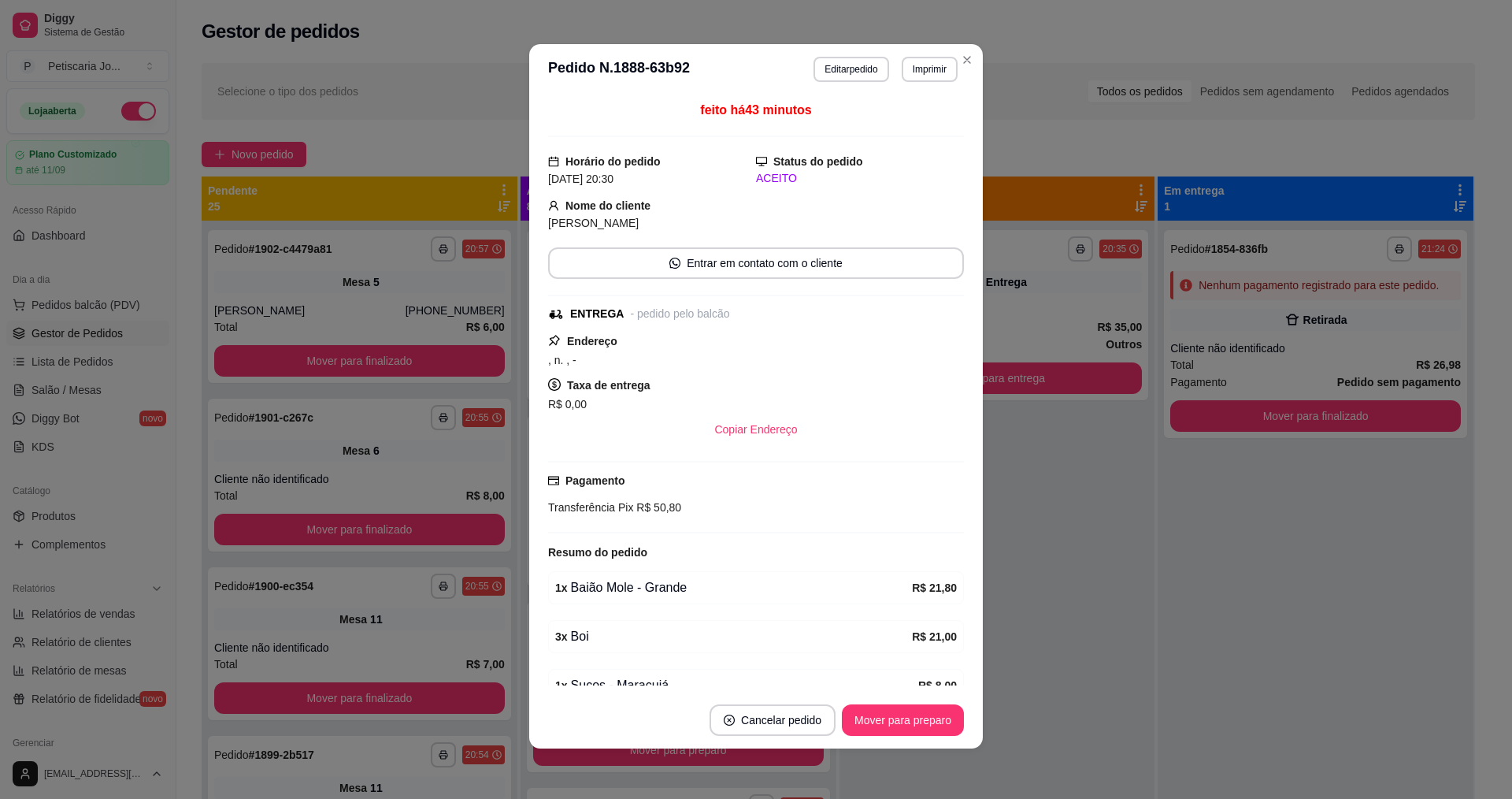
scroll to position [78, 0]
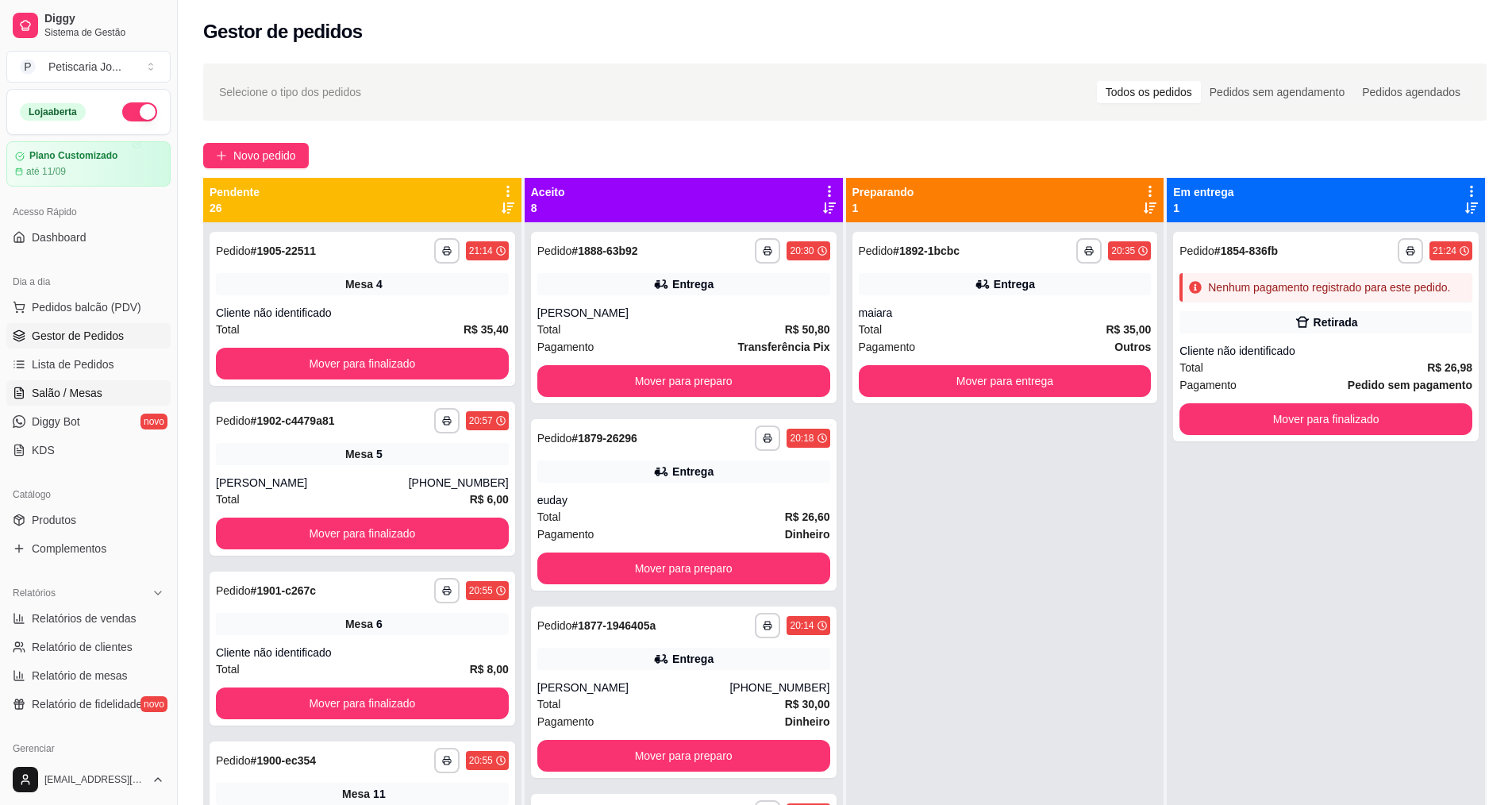
click at [73, 385] on link "Salão / Mesas" at bounding box center [88, 393] width 164 height 25
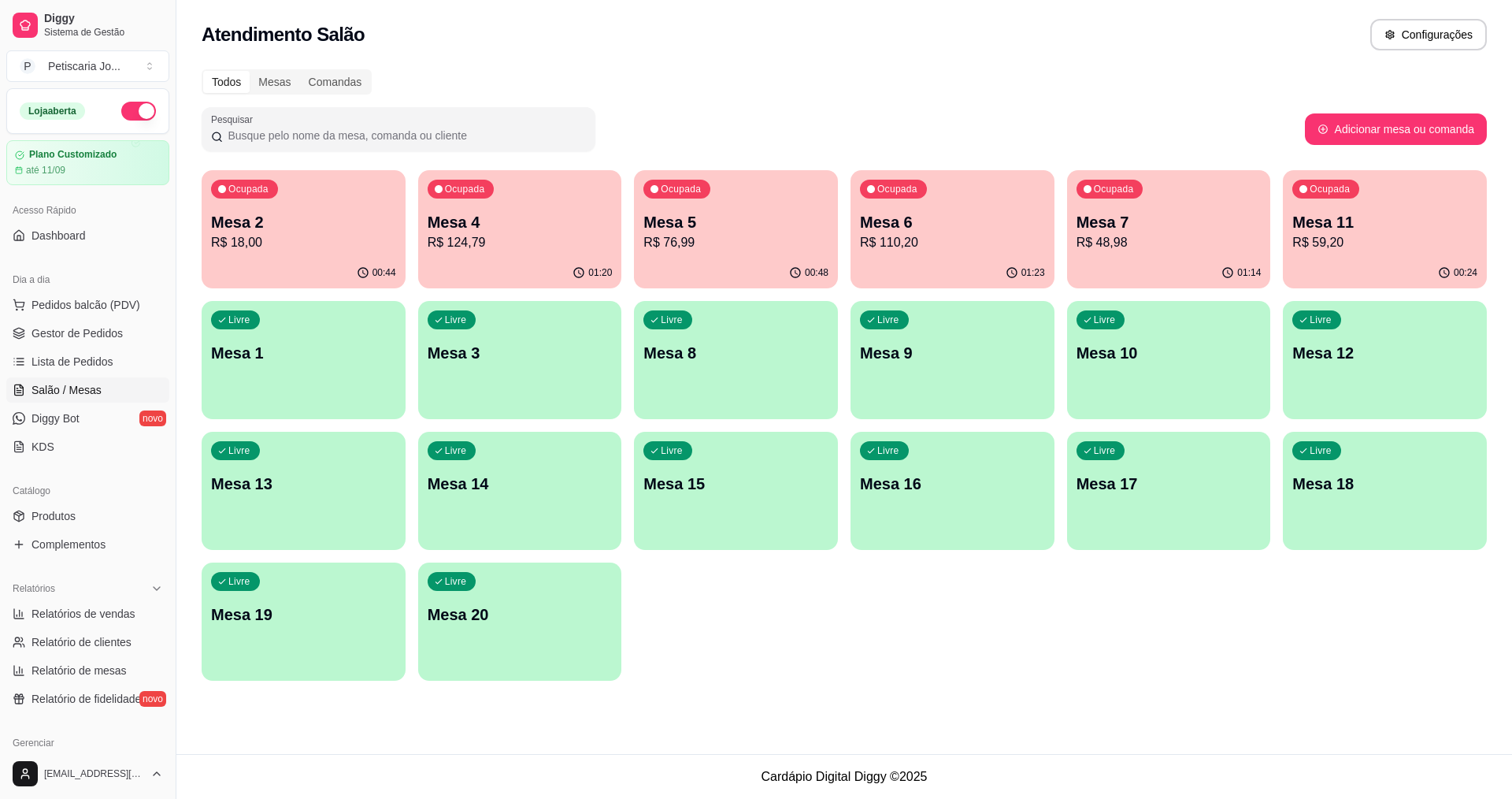
click at [472, 253] on div "Ocupada Mesa 4 R$ 124,79" at bounding box center [519, 214] width 204 height 88
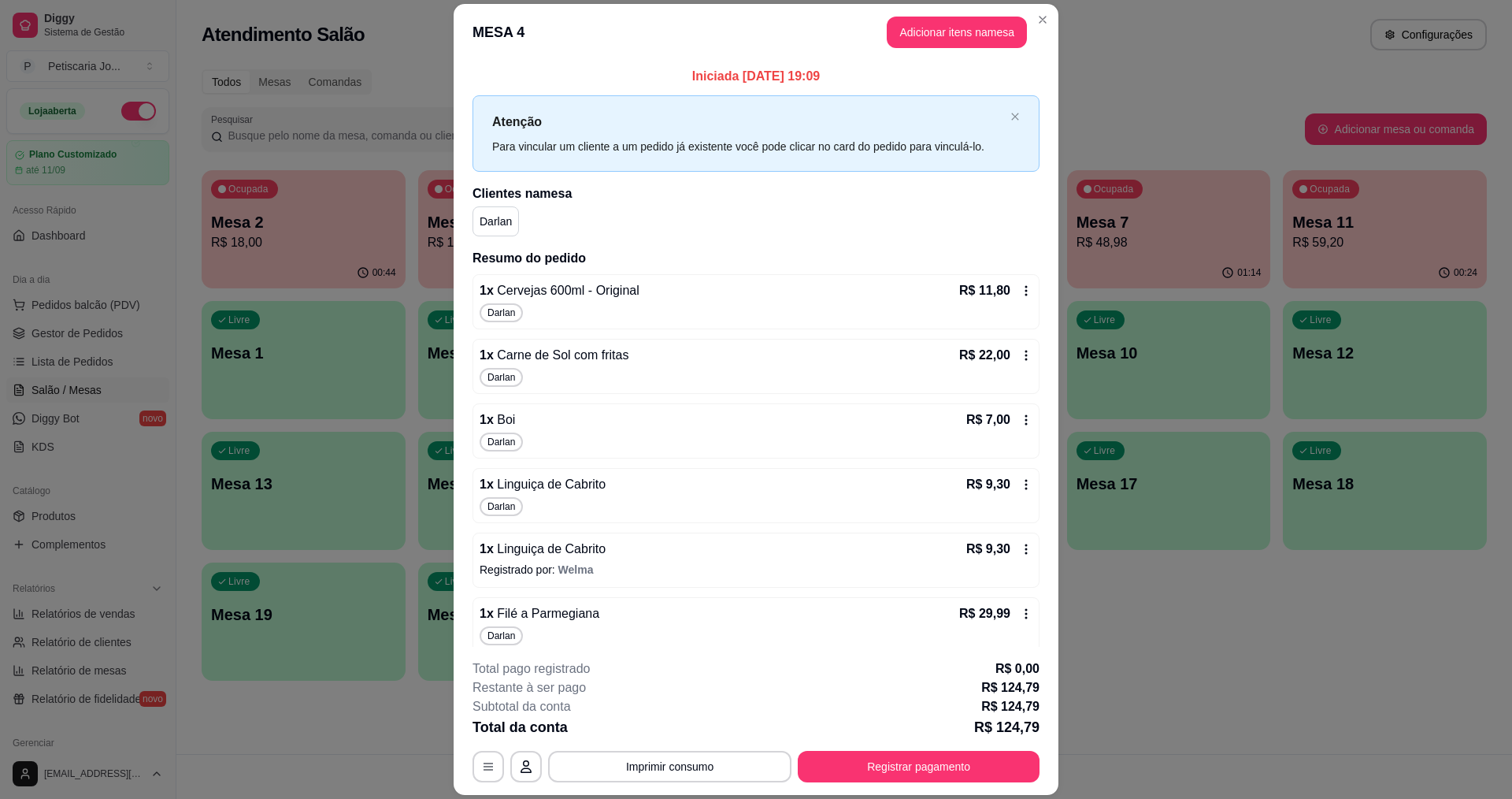
drag, startPoint x: 681, startPoint y: 740, endPoint x: 678, endPoint y: 760, distance: 20.2
click at [681, 753] on div "**********" at bounding box center [756, 720] width 567 height 123
click at [677, 760] on button "Imprimir consumo" at bounding box center [670, 767] width 243 height 32
click at [689, 727] on button "IMPRESSORA" at bounding box center [669, 730] width 114 height 25
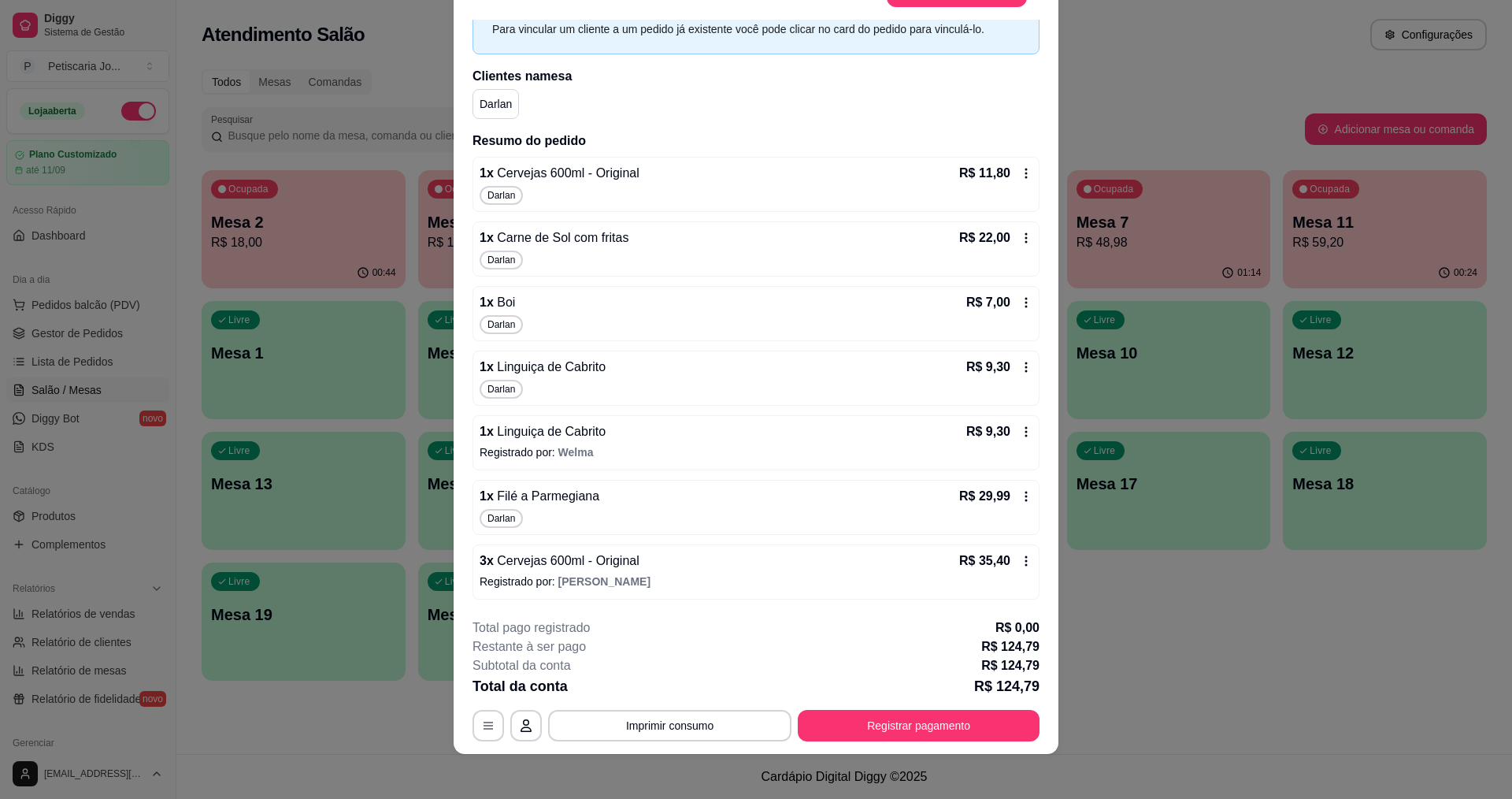
scroll to position [46, 0]
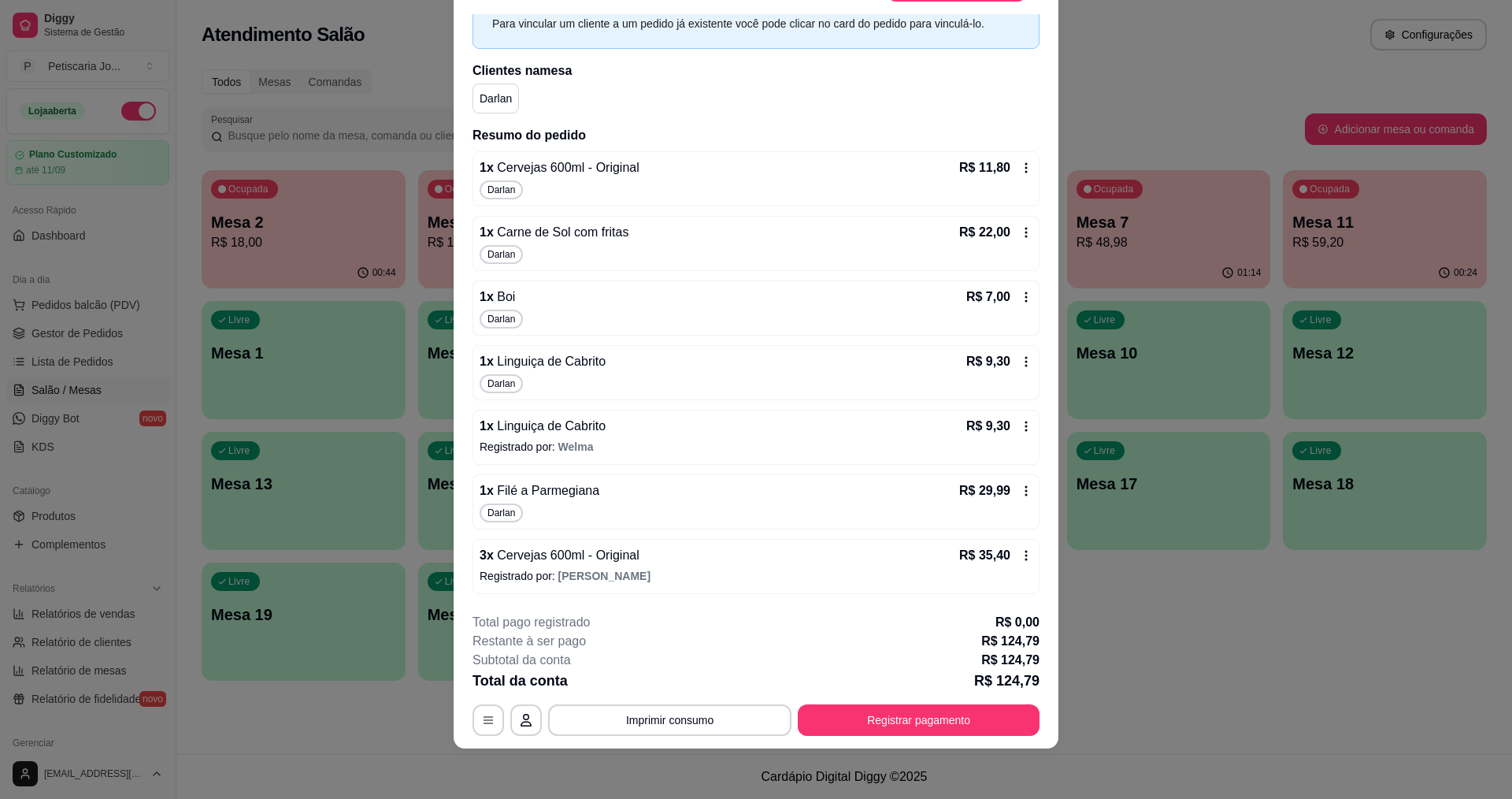
click at [1020, 166] on icon at bounding box center [1027, 168] width 13 height 13
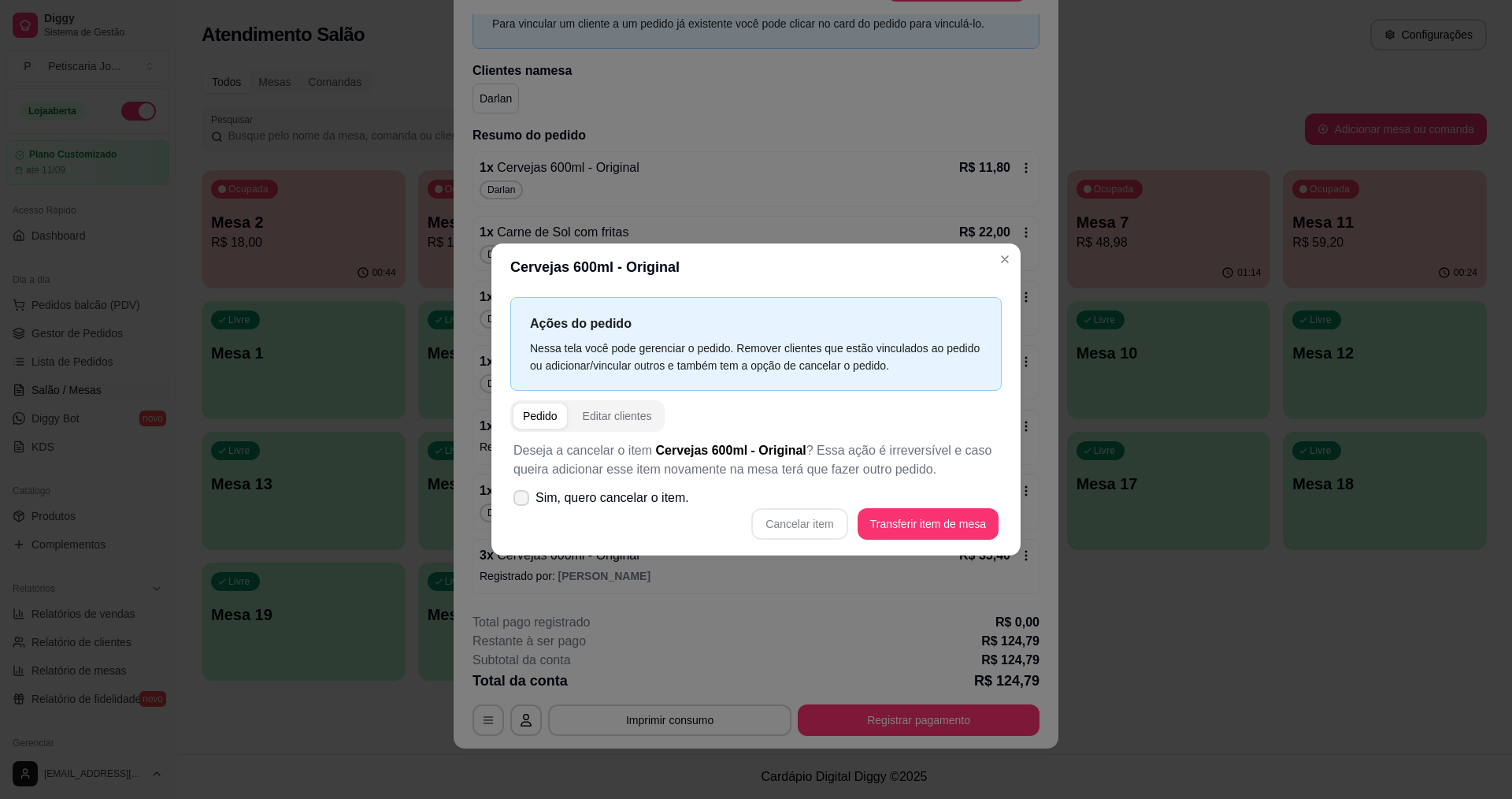
click at [511, 505] on label "Sim, quero cancelar o item." at bounding box center [601, 498] width 188 height 32
click at [513, 505] on input "Sim, quero cancelar o item." at bounding box center [518, 506] width 11 height 11
checkbox input "true"
click at [785, 527] on button "Cancelar item" at bounding box center [799, 525] width 93 height 31
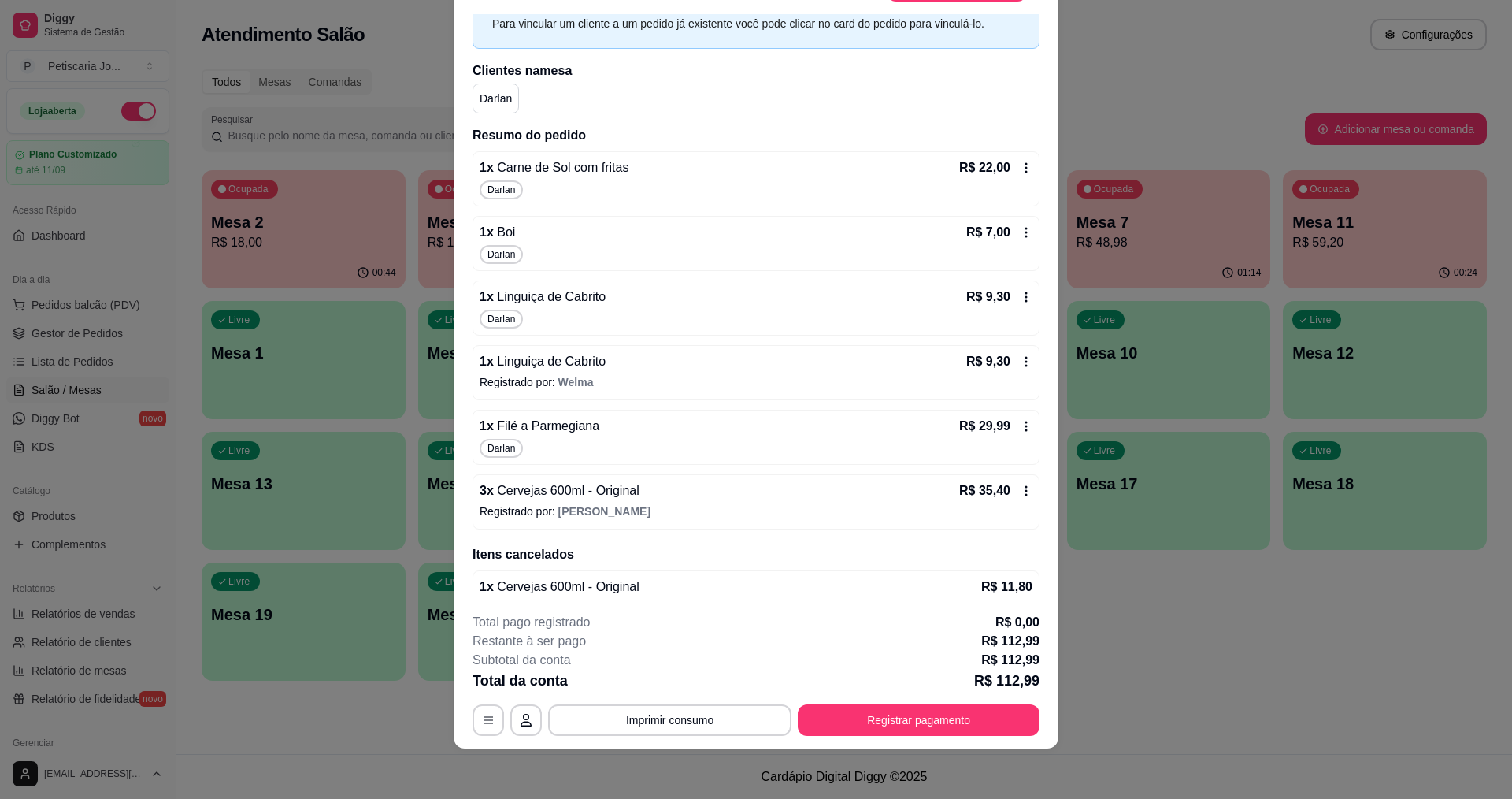
click at [659, 725] on button "Imprimir consumo" at bounding box center [670, 719] width 243 height 32
click at [659, 689] on button "IMPRESSORA" at bounding box center [669, 684] width 114 height 25
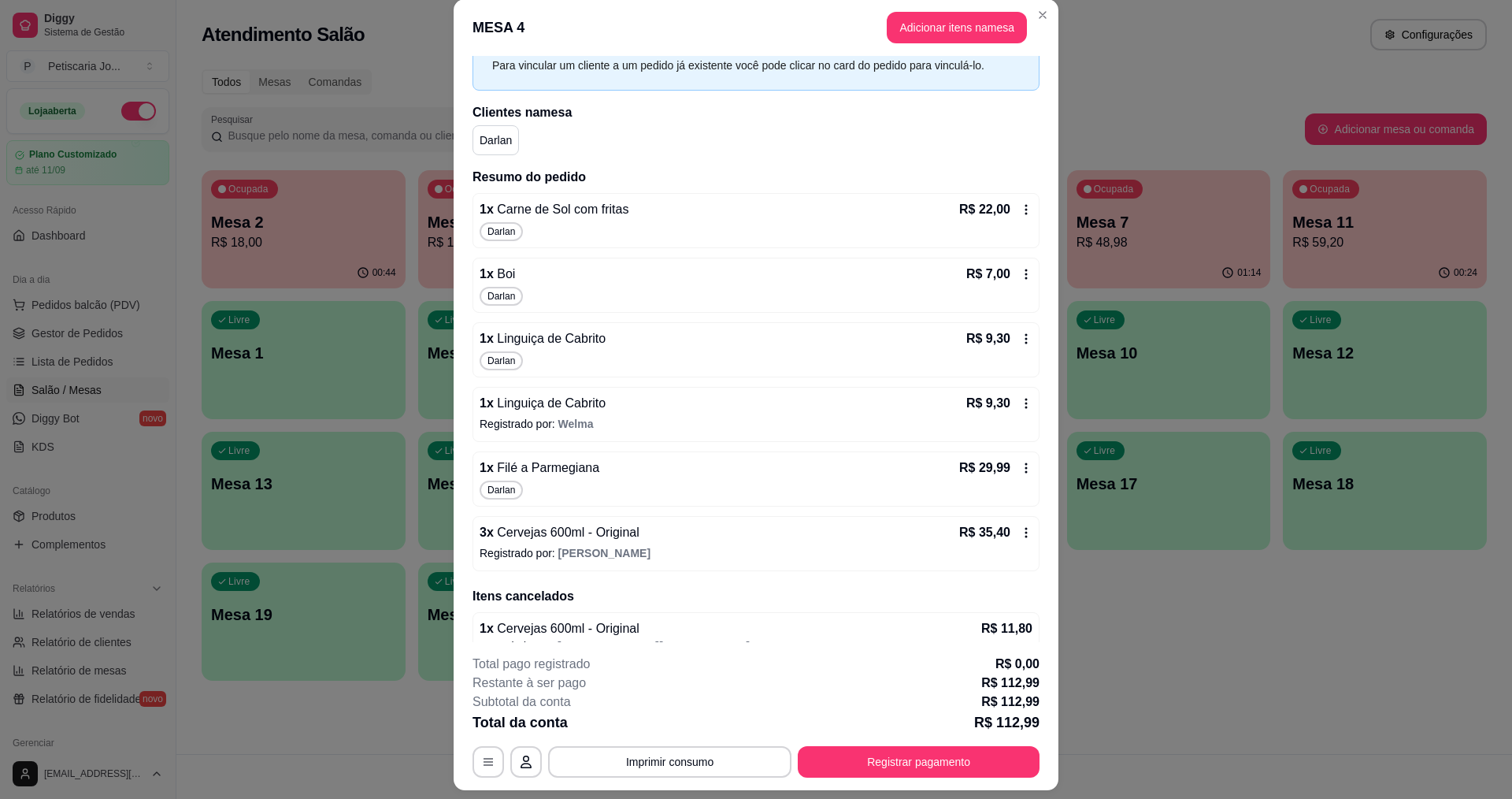
scroll to position [0, 0]
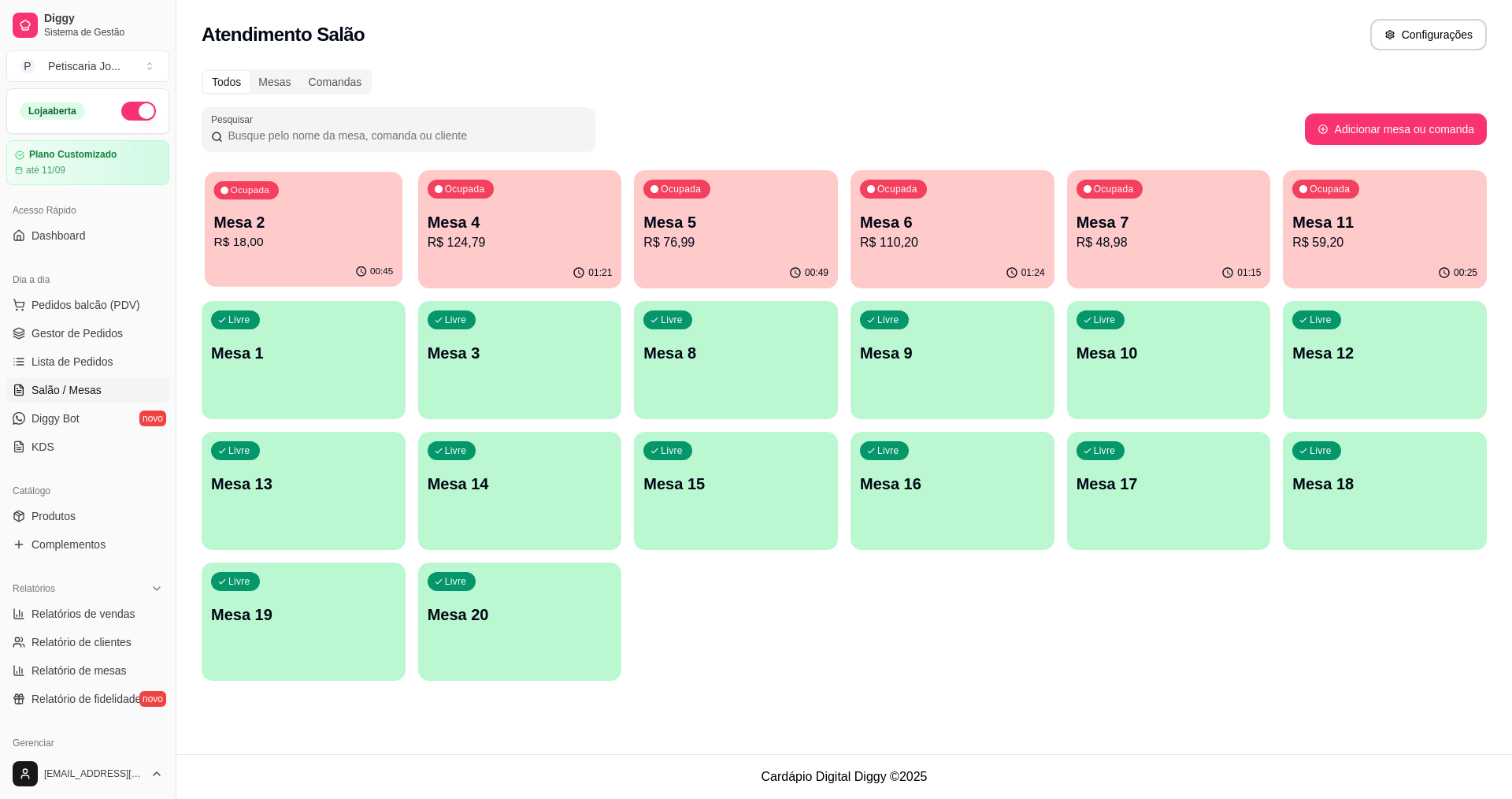
click at [305, 257] on div "00:45" at bounding box center [304, 271] width 198 height 30
click at [506, 240] on p "R$ 124,79" at bounding box center [520, 242] width 185 height 19
click at [790, 246] on p "R$ 76,99" at bounding box center [736, 242] width 179 height 18
click at [989, 246] on p "R$ 110,20" at bounding box center [952, 242] width 179 height 18
click at [719, 239] on p "R$ 76,99" at bounding box center [736, 242] width 185 height 19
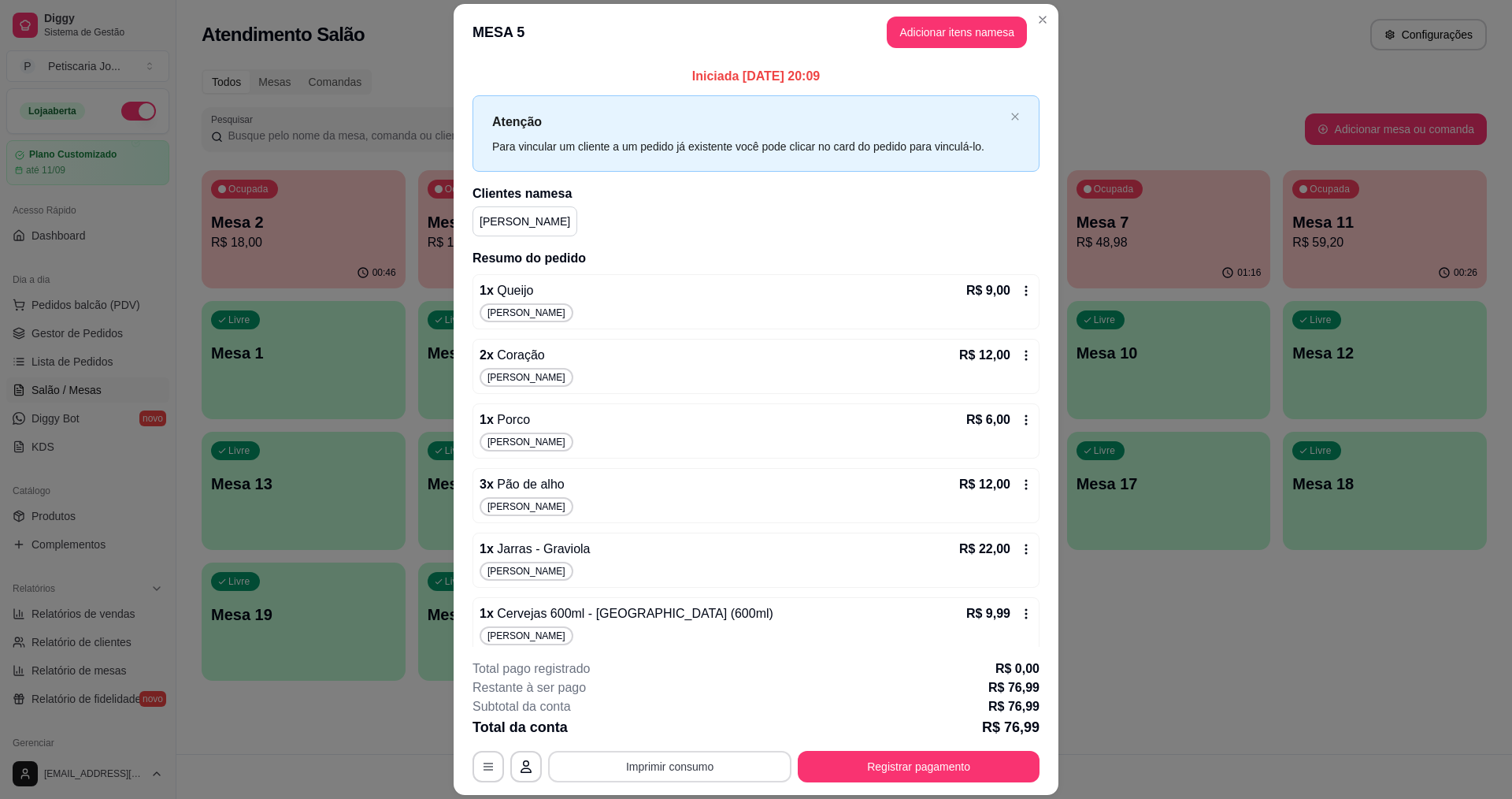
click at [673, 766] on button "Imprimir consumo" at bounding box center [670, 767] width 243 height 32
click at [684, 728] on button "IMPRESSORA" at bounding box center [669, 730] width 110 height 24
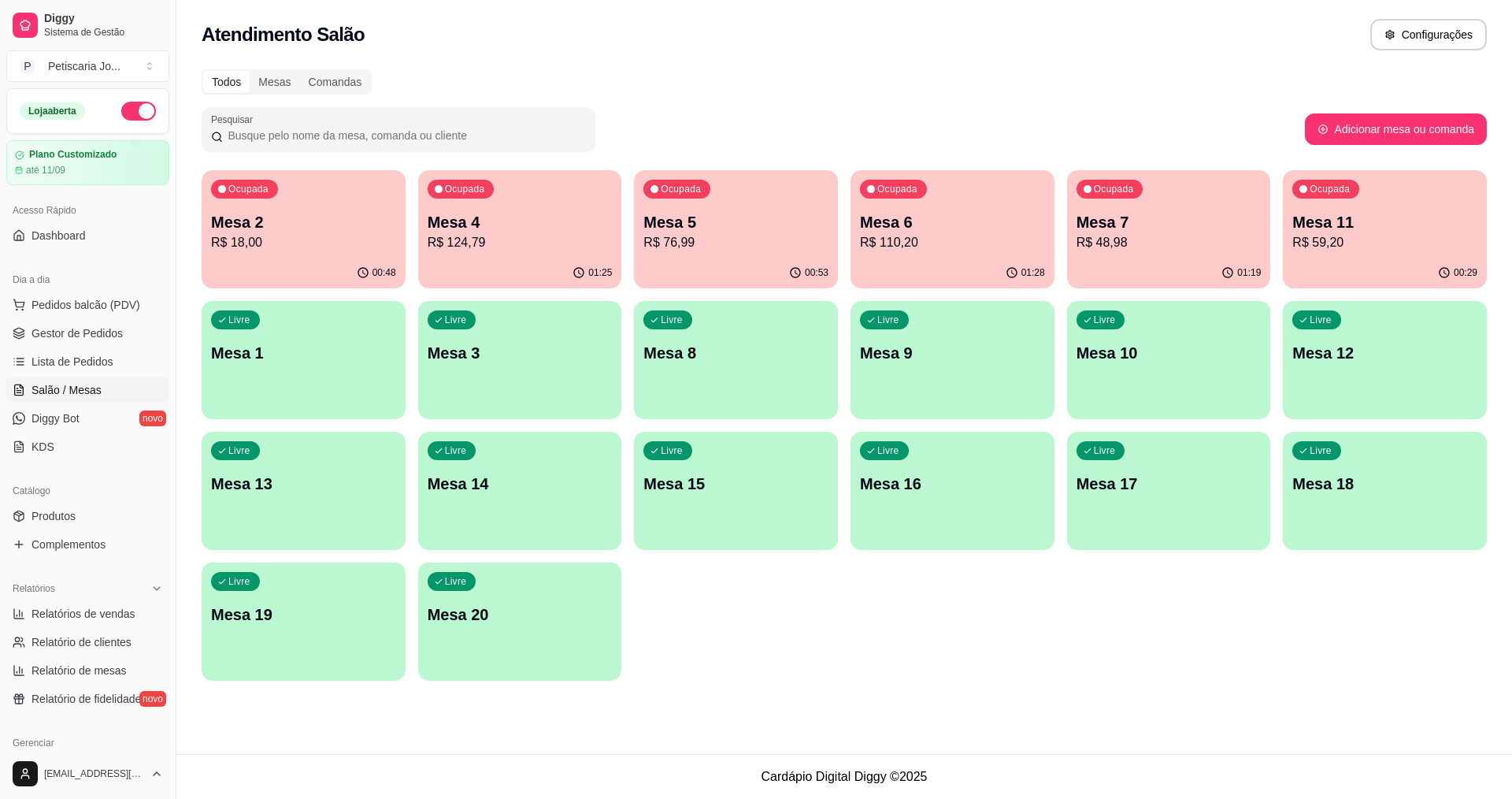
click at [484, 235] on p "R$ 124,79" at bounding box center [520, 242] width 185 height 19
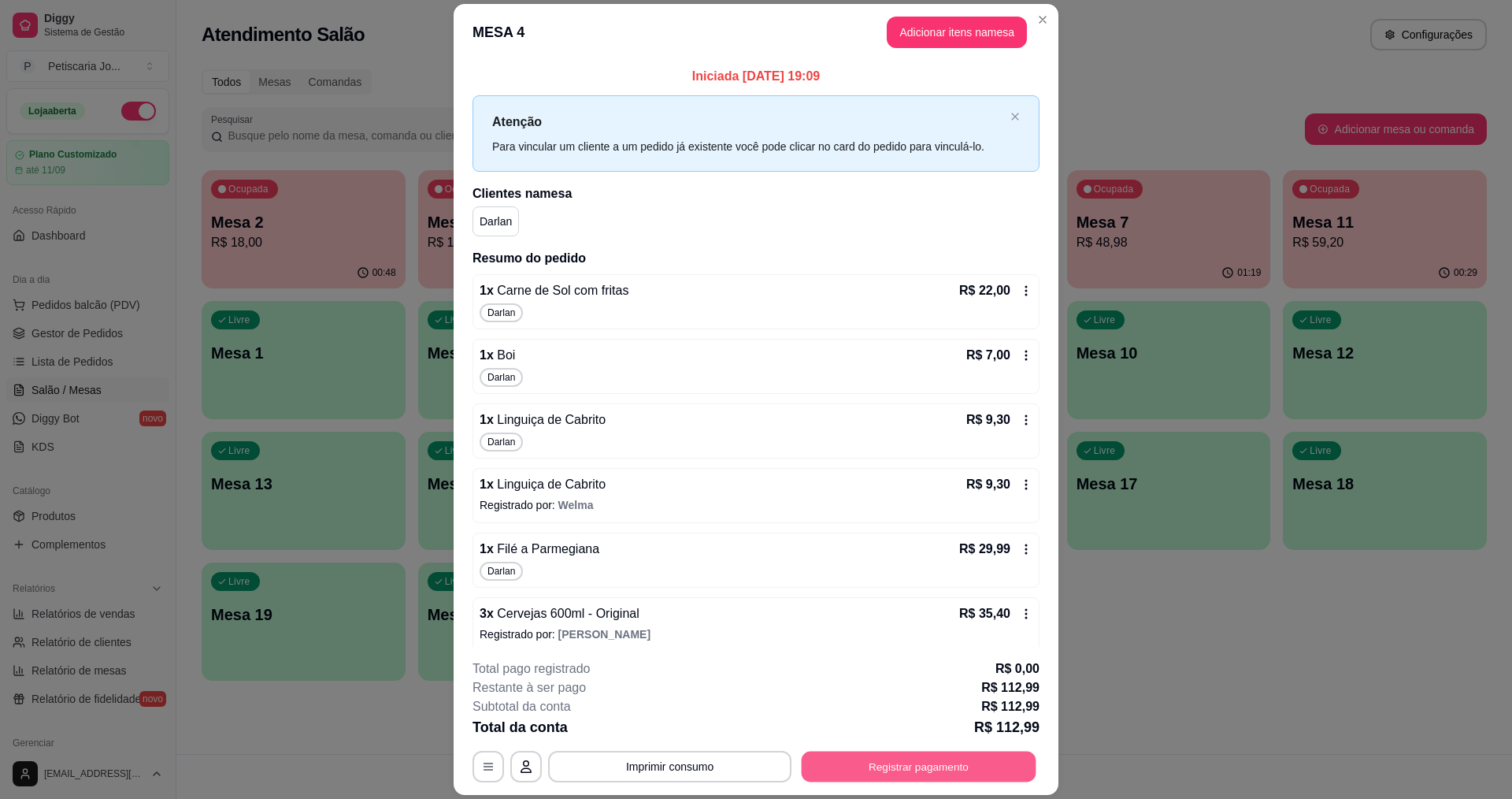
click at [901, 763] on button "Registrar pagamento" at bounding box center [919, 767] width 235 height 31
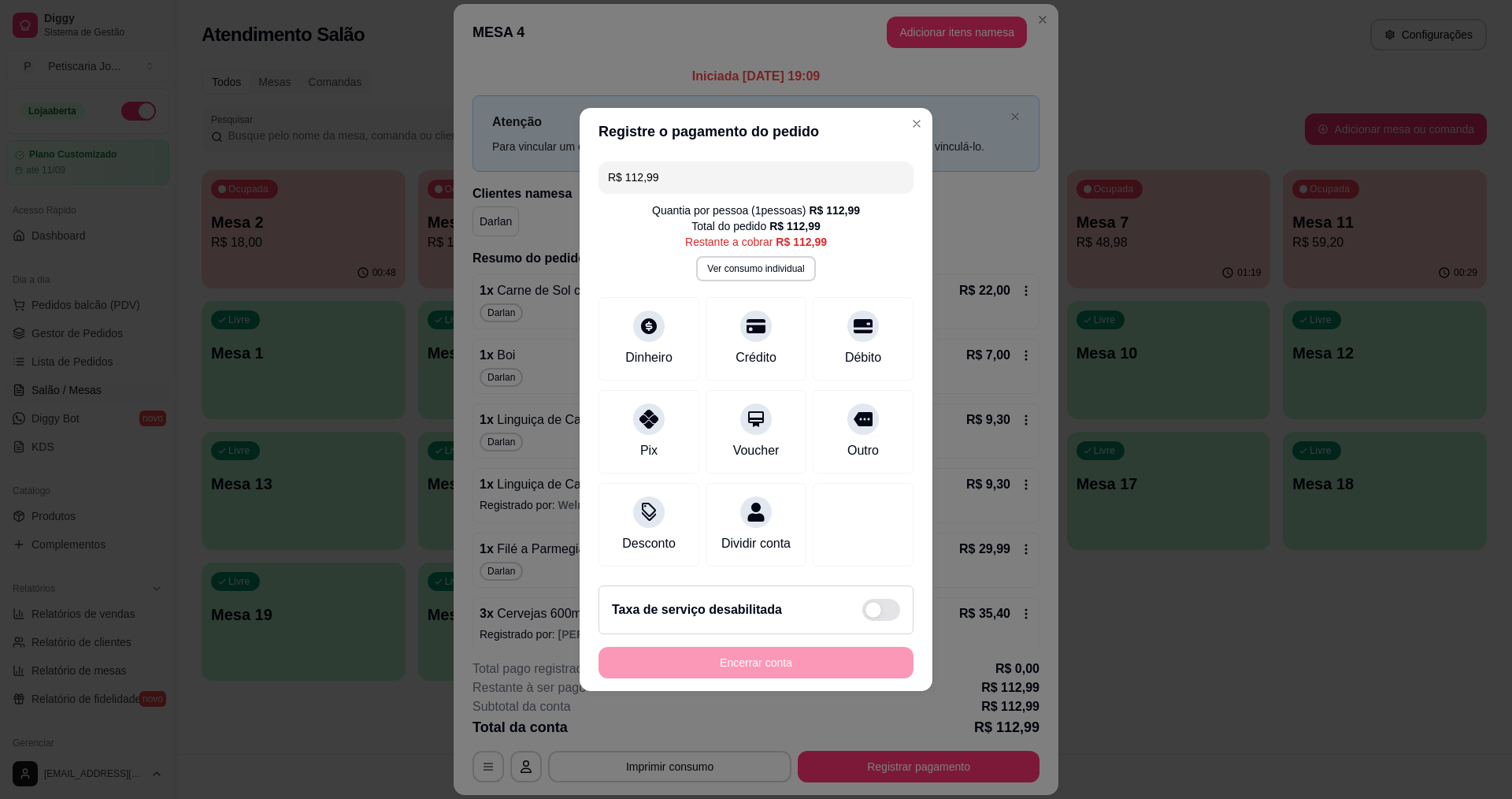
drag, startPoint x: 680, startPoint y: 166, endPoint x: 468, endPoint y: 153, distance: 212.4
click at [468, 153] on div "Registre o pagamento do pedido R$ 112,99 Quantia por pessoa ( 1 pessoas) R$ 112…" at bounding box center [756, 400] width 1512 height 799
click at [642, 410] on icon at bounding box center [648, 414] width 20 height 20
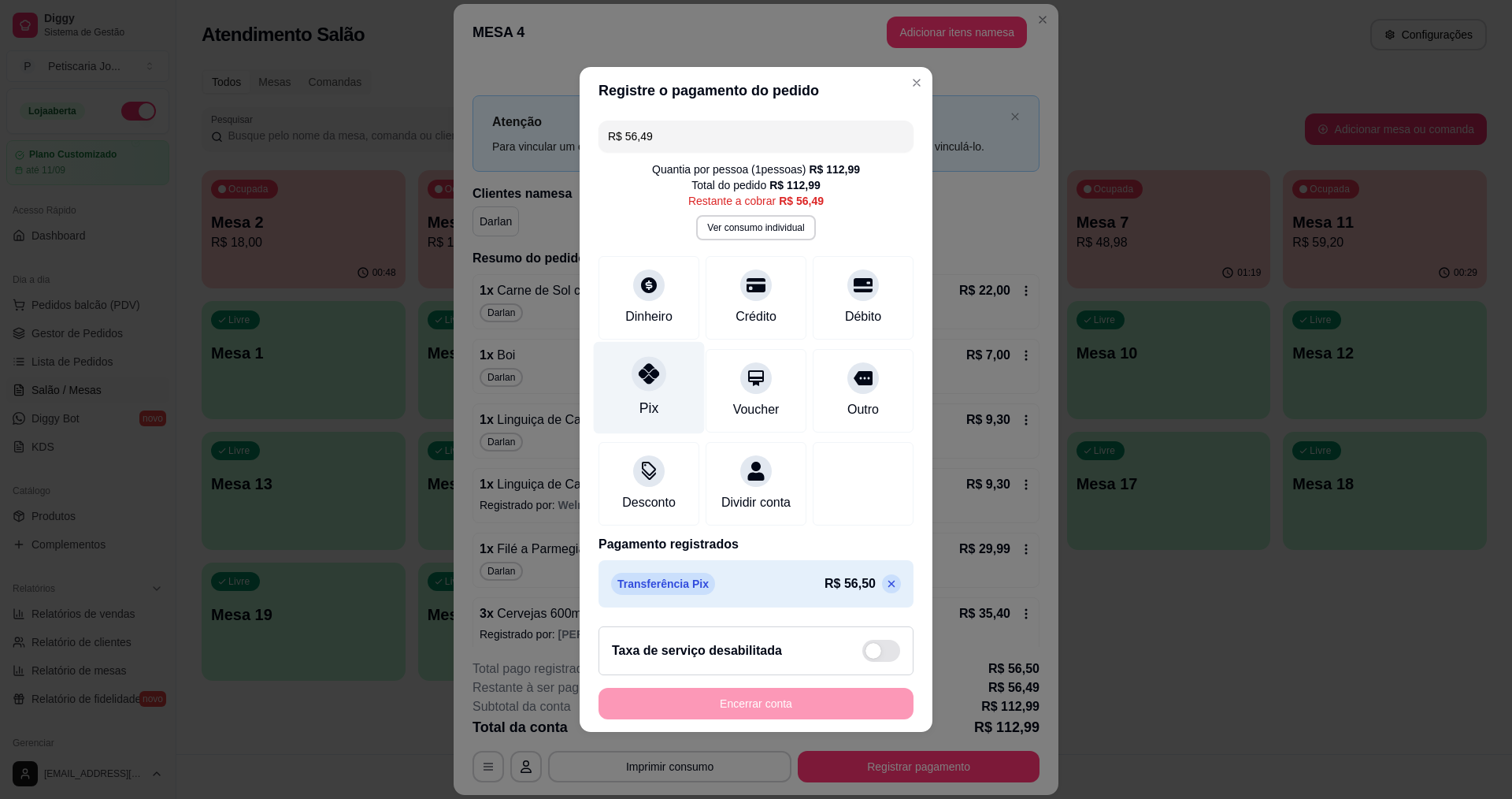
click at [649, 373] on icon at bounding box center [648, 373] width 20 height 20
type input "R$ 0,00"
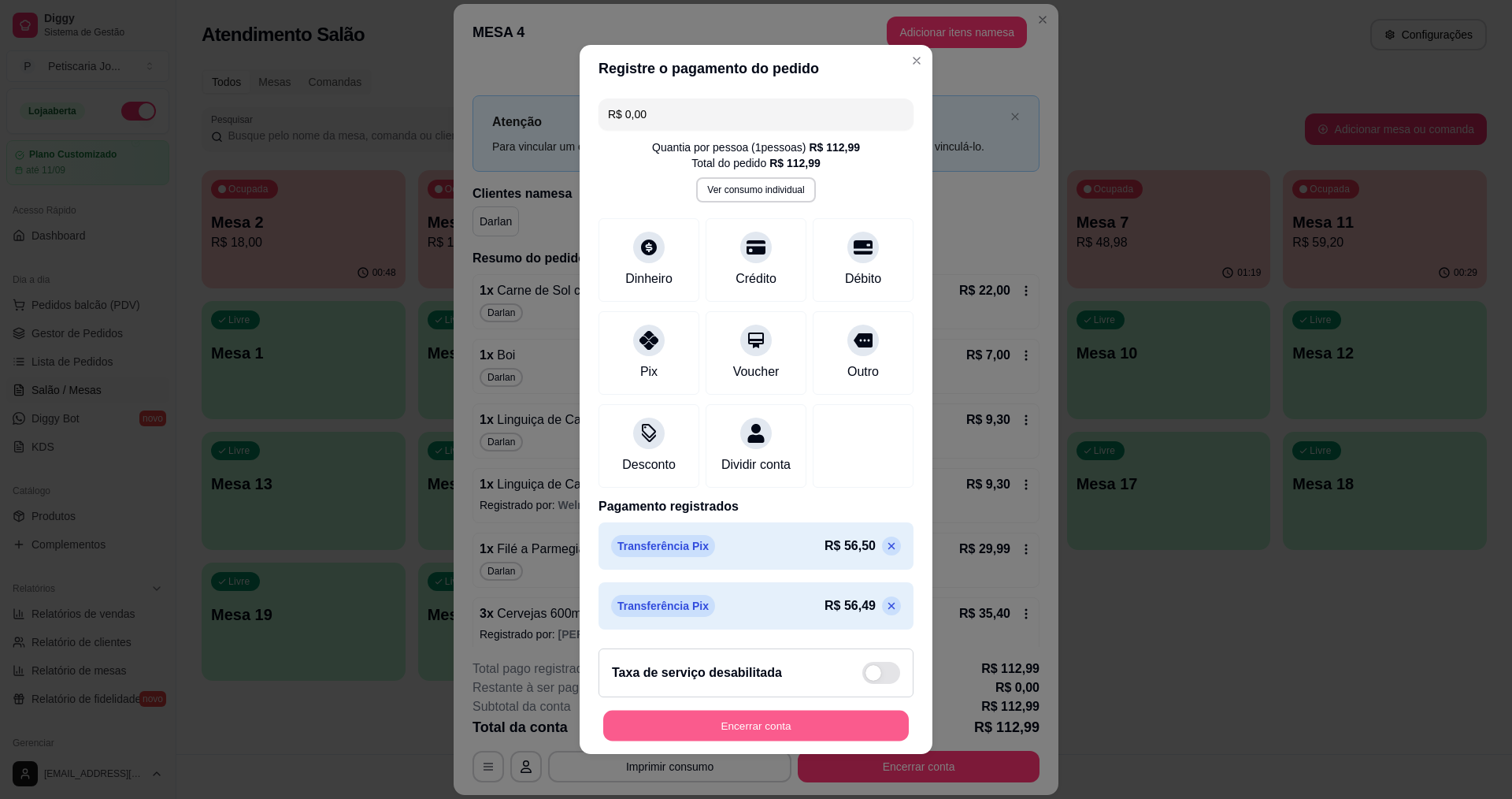
click at [712, 731] on button "Encerrar conta" at bounding box center [756, 726] width 305 height 31
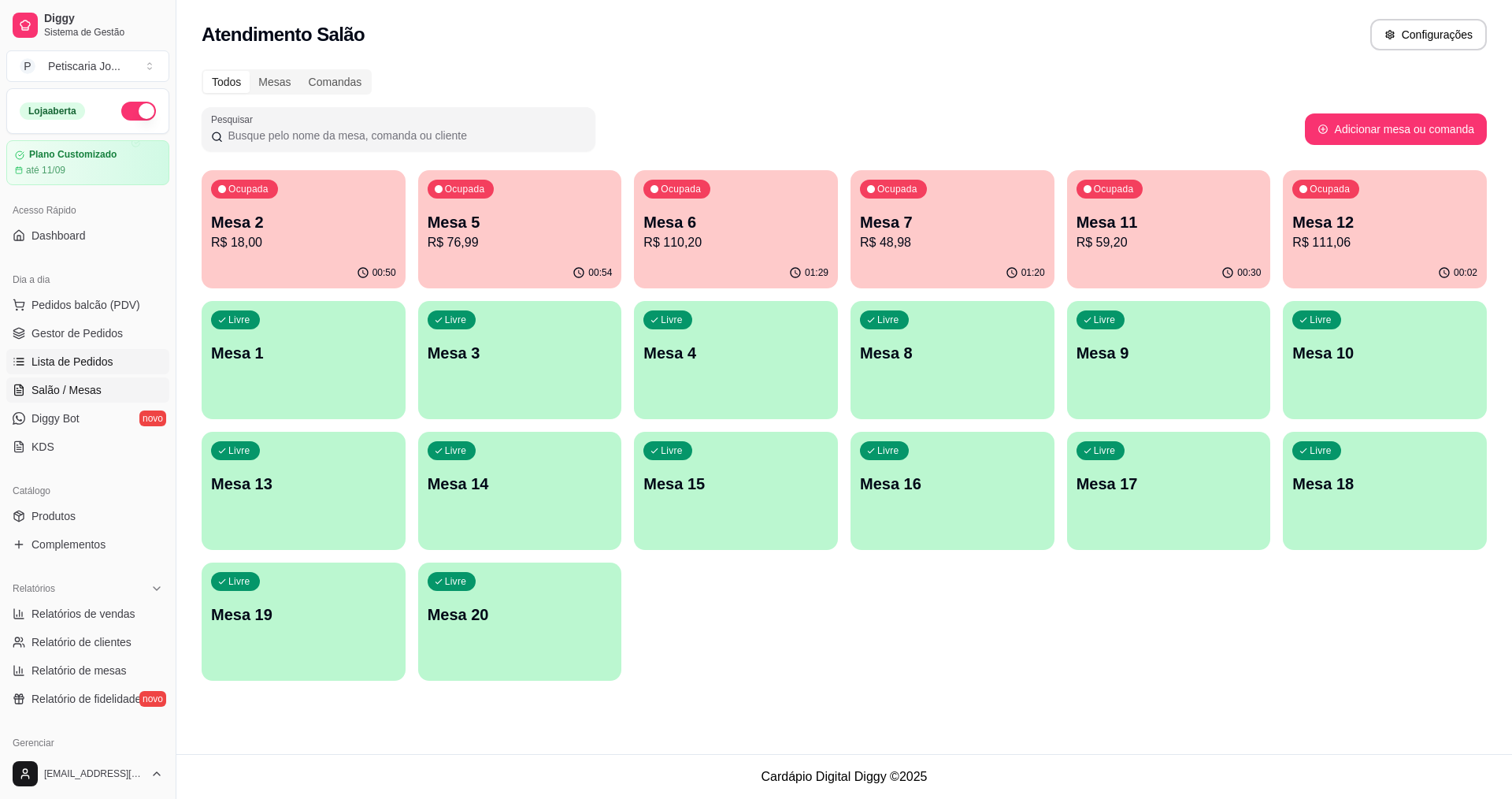
click at [79, 365] on span "Lista de Pedidos" at bounding box center [72, 361] width 82 height 15
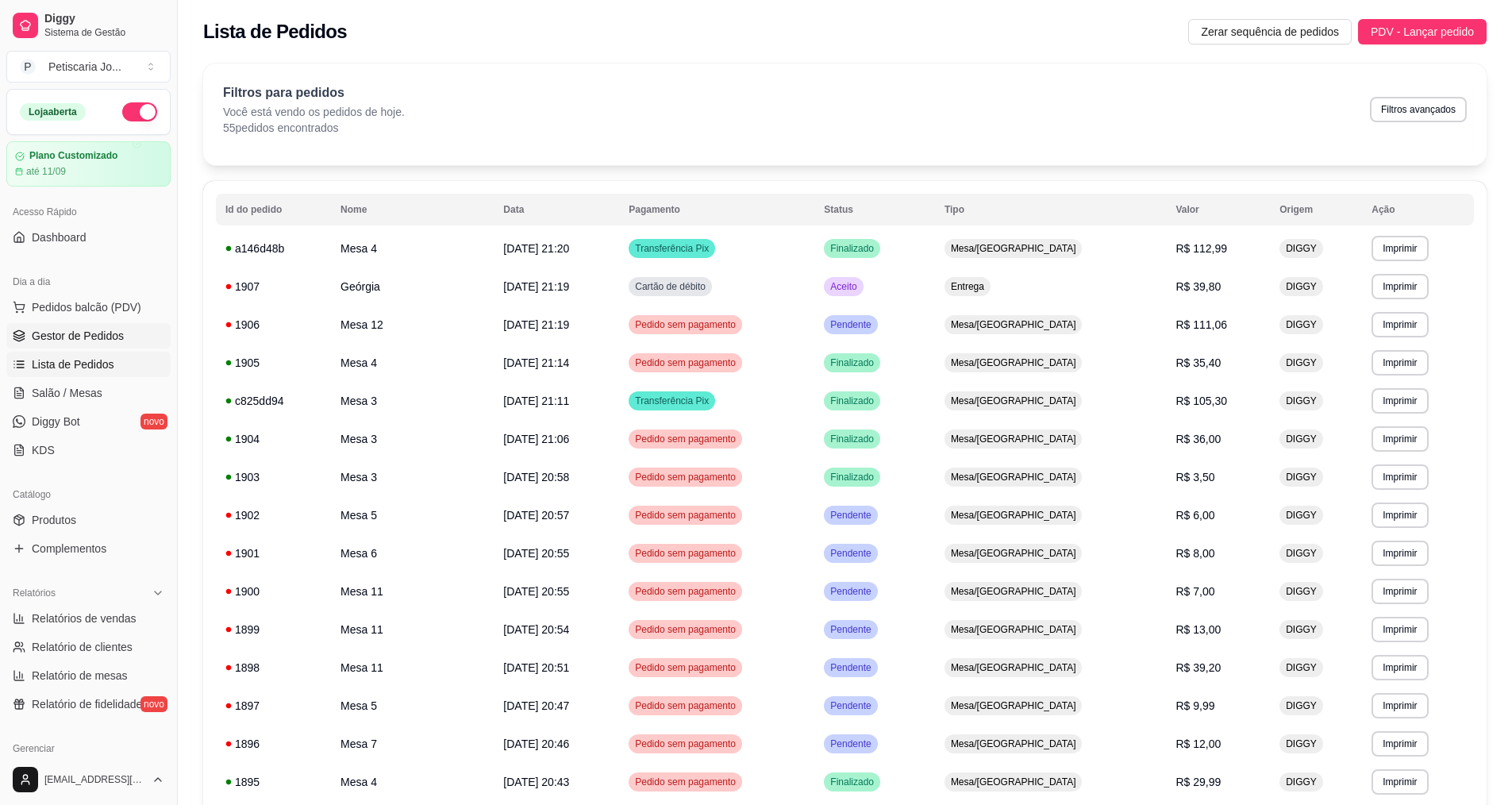
click at [40, 335] on span "Gestor de Pedidos" at bounding box center [78, 335] width 92 height 16
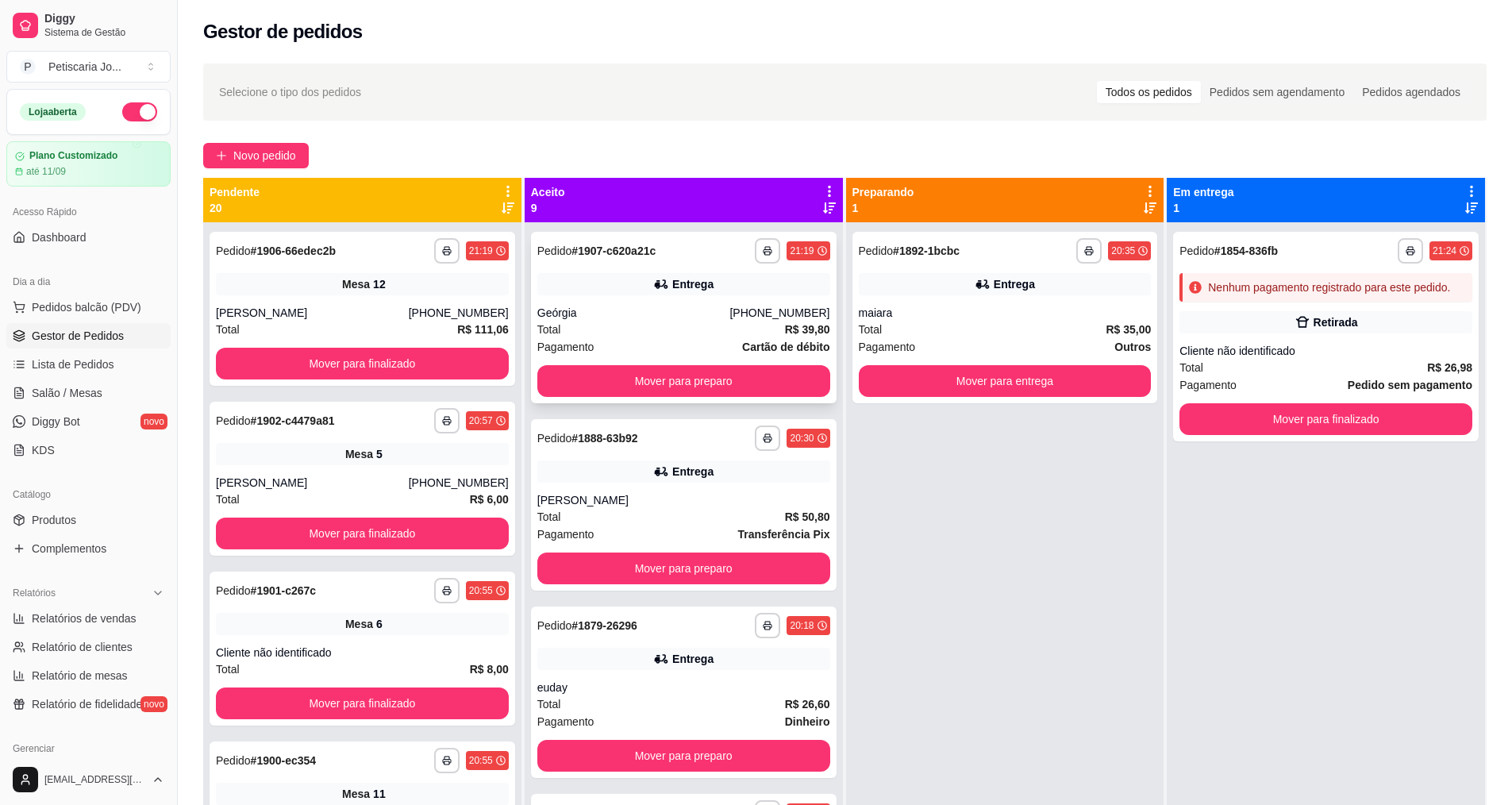
click at [666, 315] on div "Geórgia" at bounding box center [634, 313] width 193 height 16
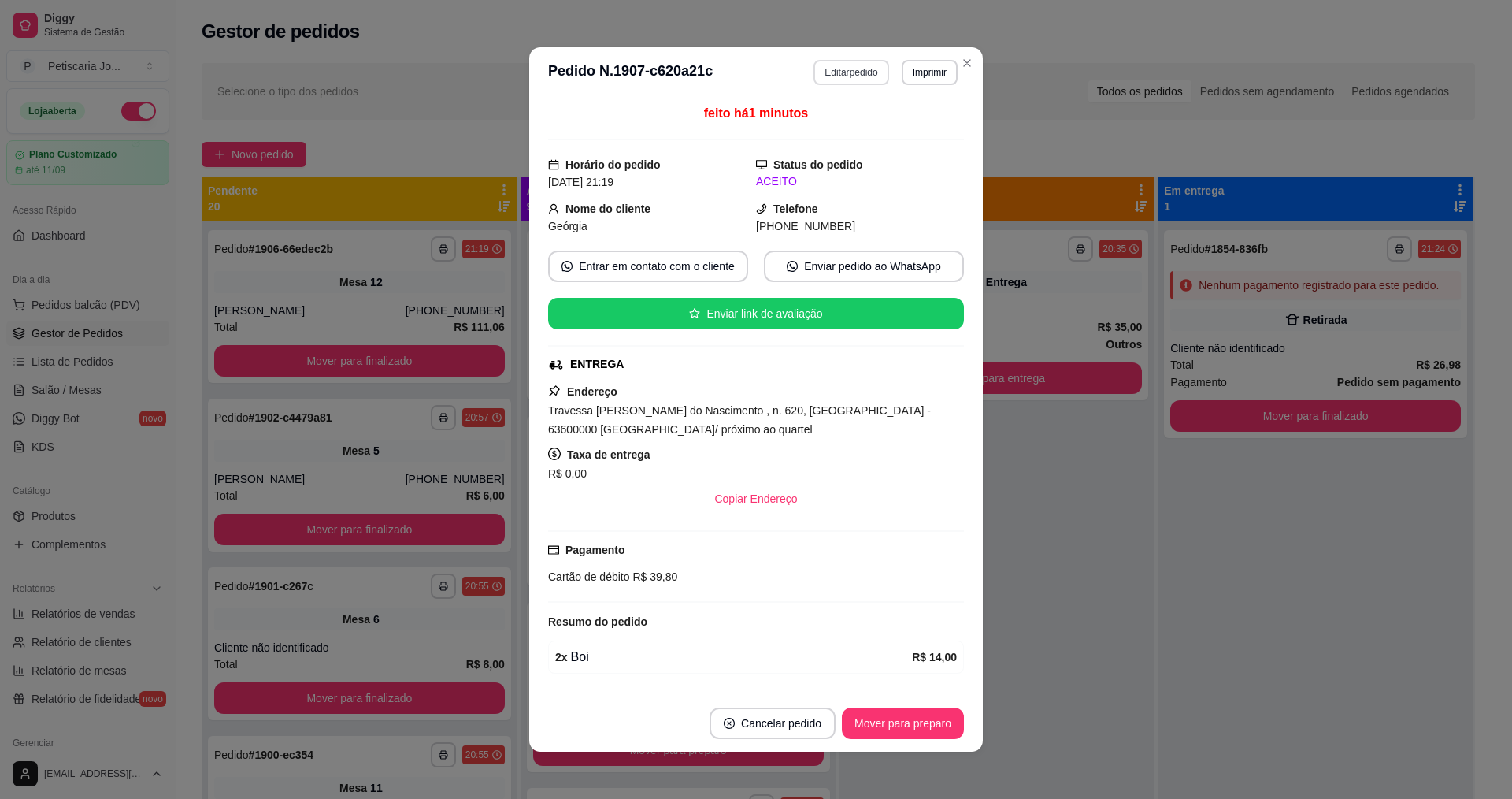
click at [840, 76] on button "Editar pedido" at bounding box center [851, 72] width 75 height 25
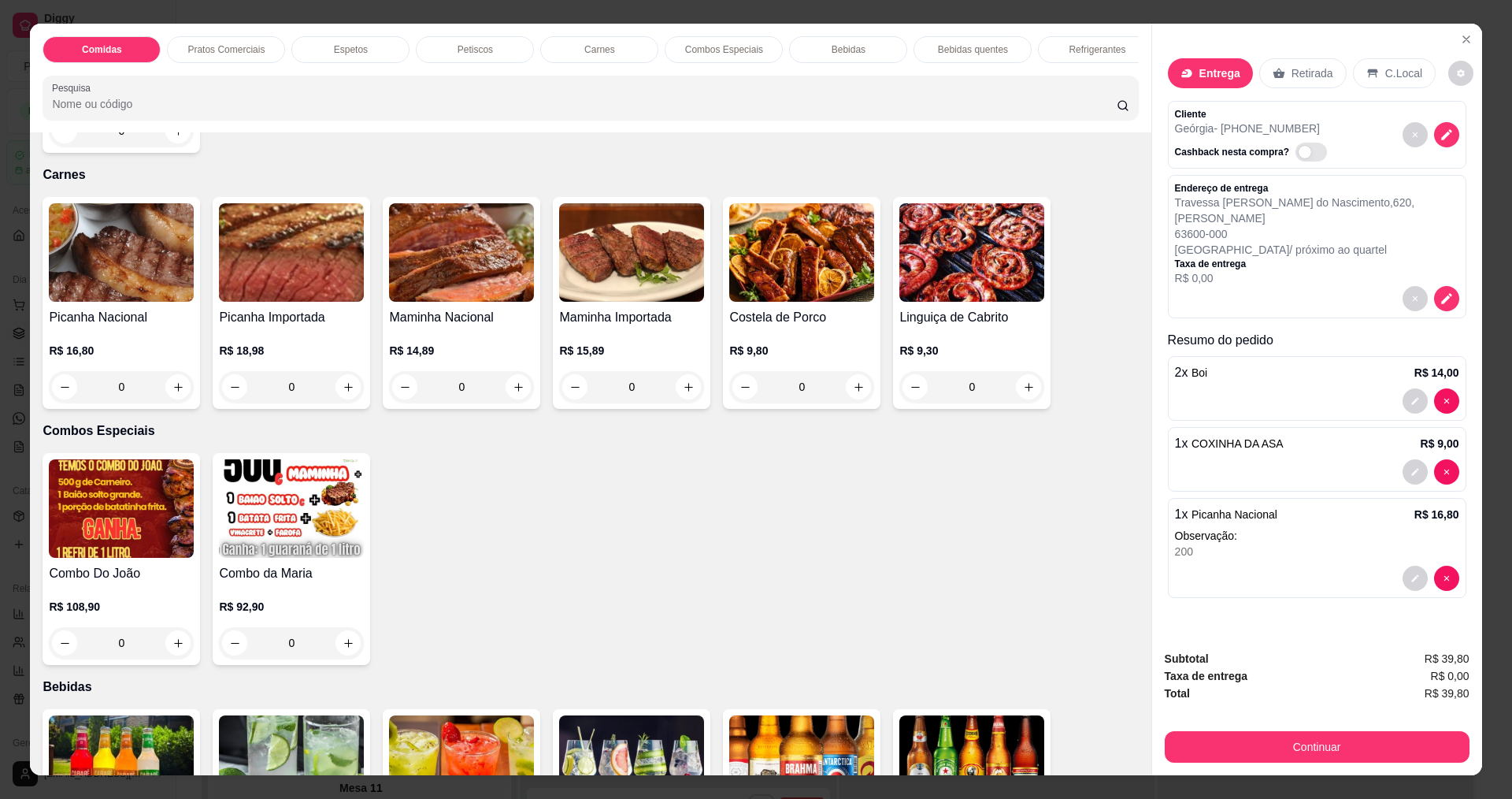
scroll to position [1576, 0]
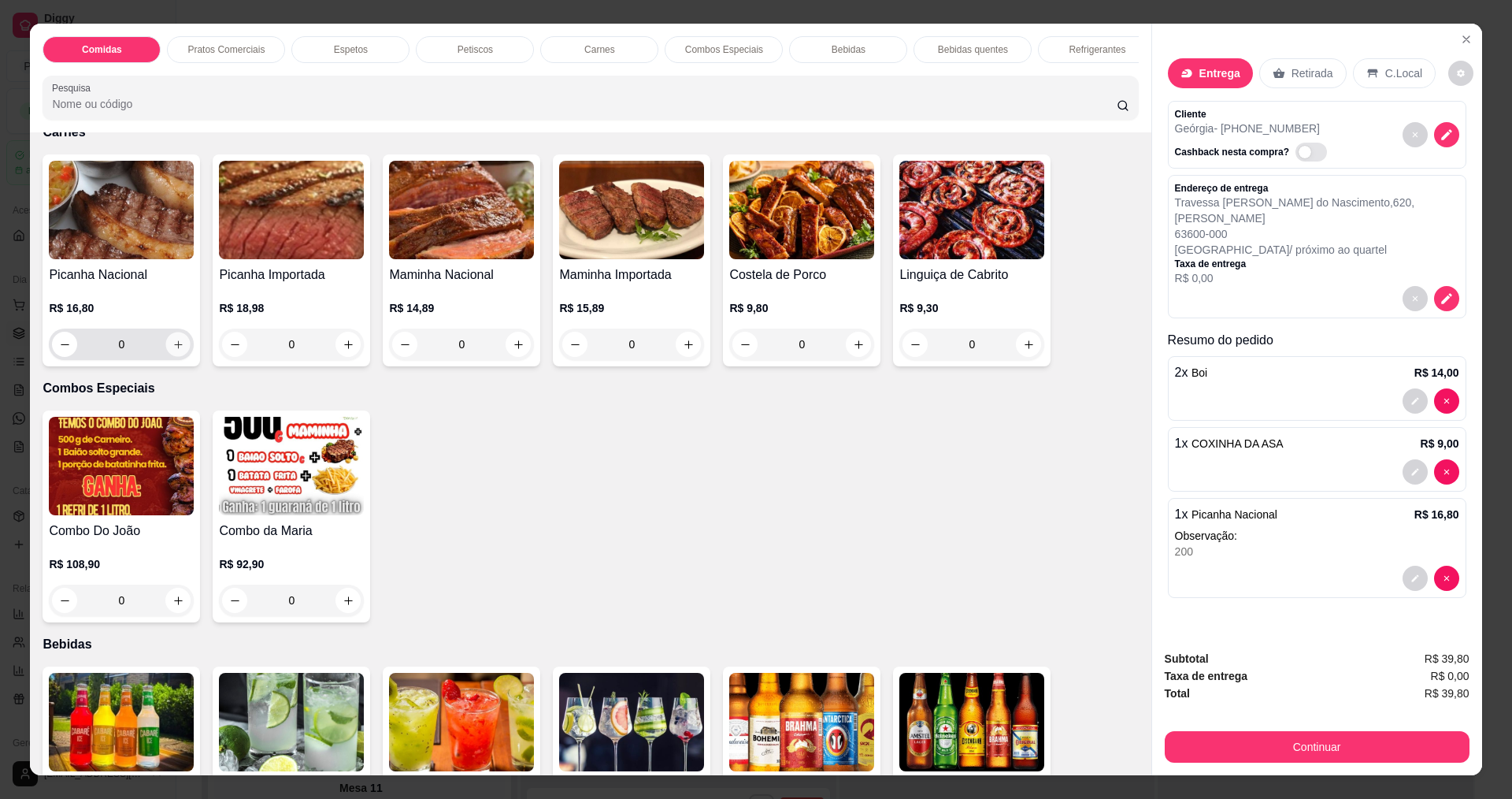
click at [174, 351] on icon "increase-product-quantity" at bounding box center [178, 344] width 12 height 12
type input "1"
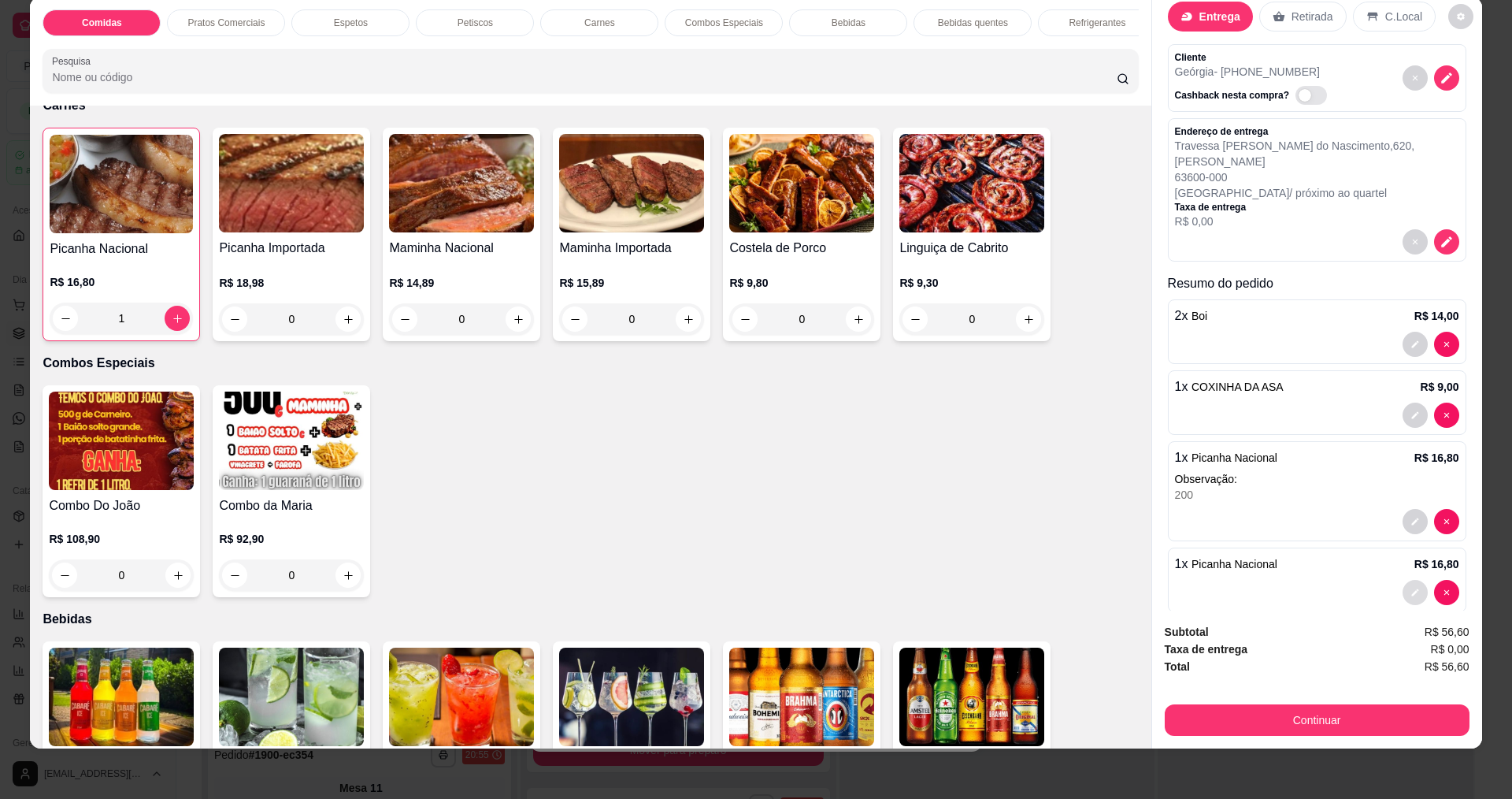
scroll to position [38, 0]
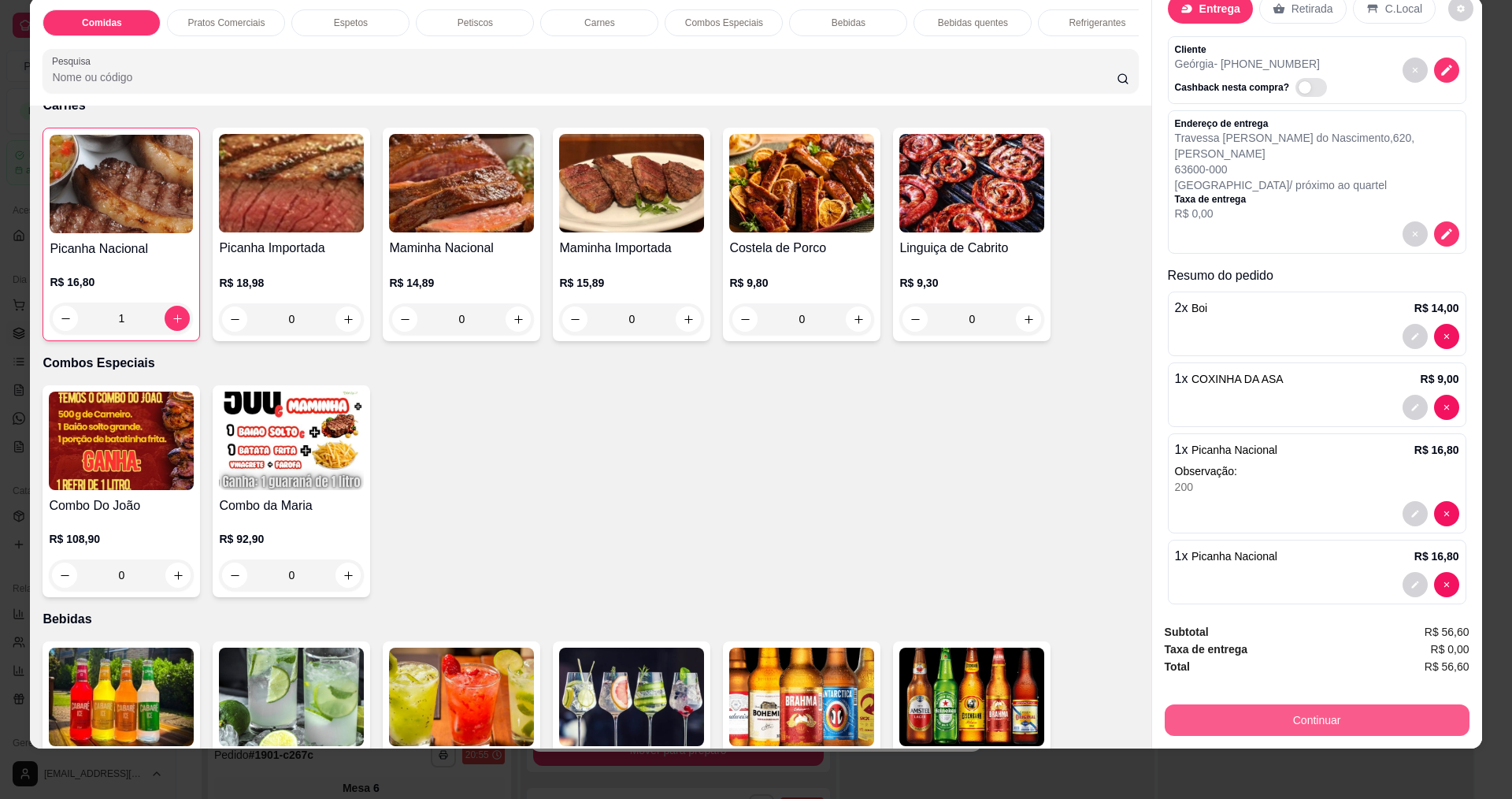
click at [1350, 725] on button "Continuar" at bounding box center [1317, 719] width 305 height 32
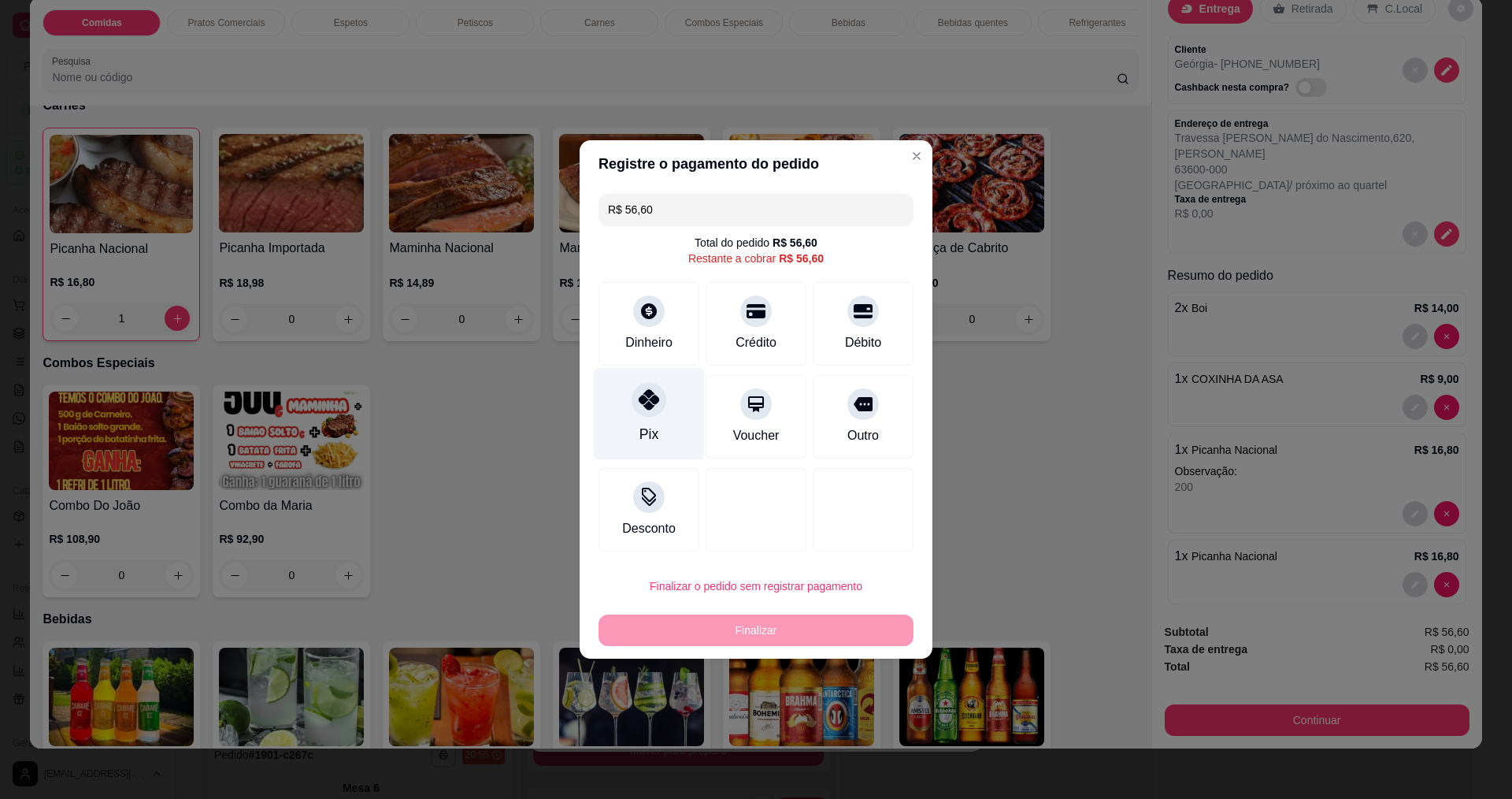
click at [640, 425] on div "Pix" at bounding box center [648, 434] width 19 height 20
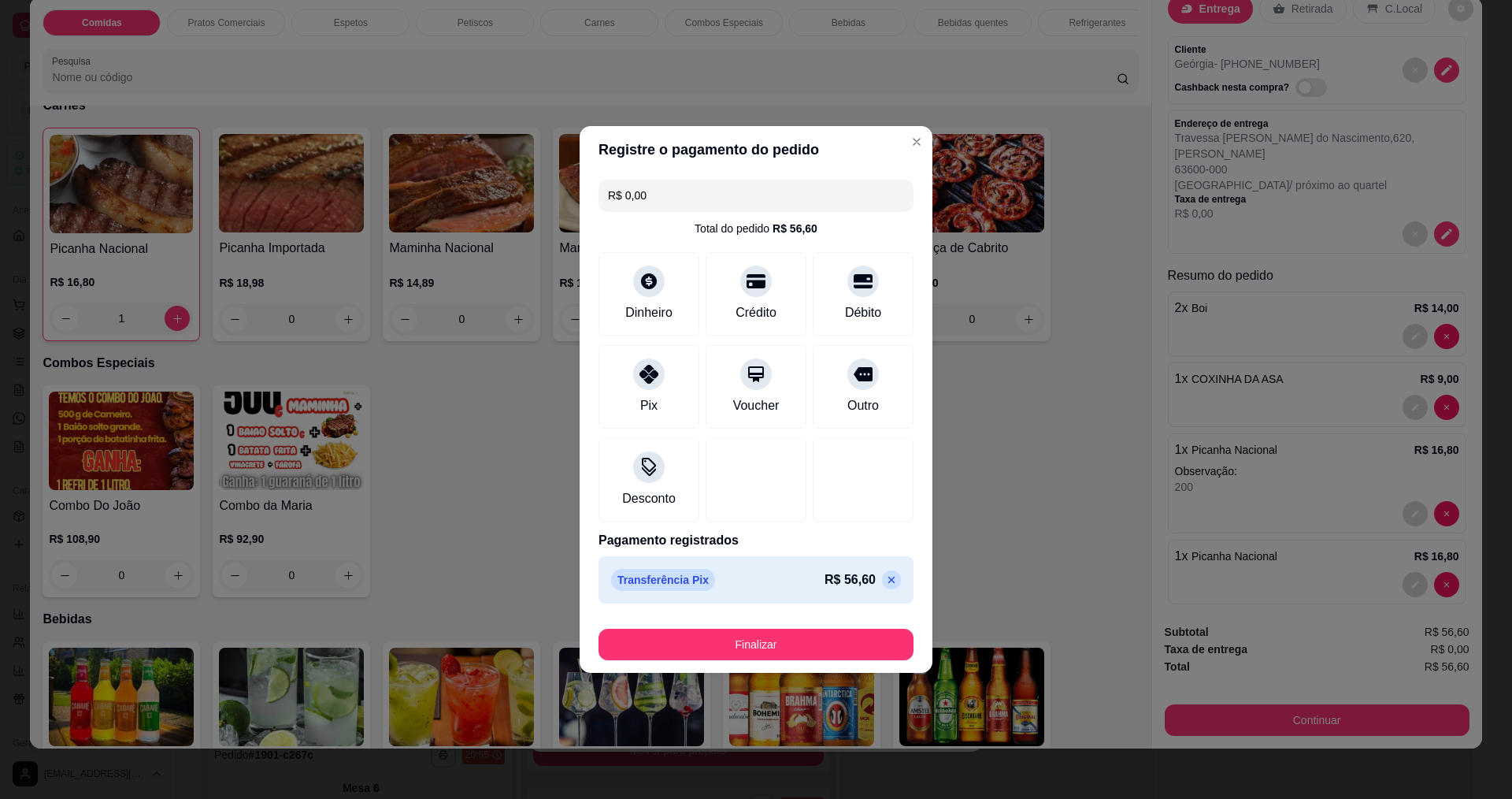
click at [889, 581] on icon at bounding box center [892, 580] width 7 height 7
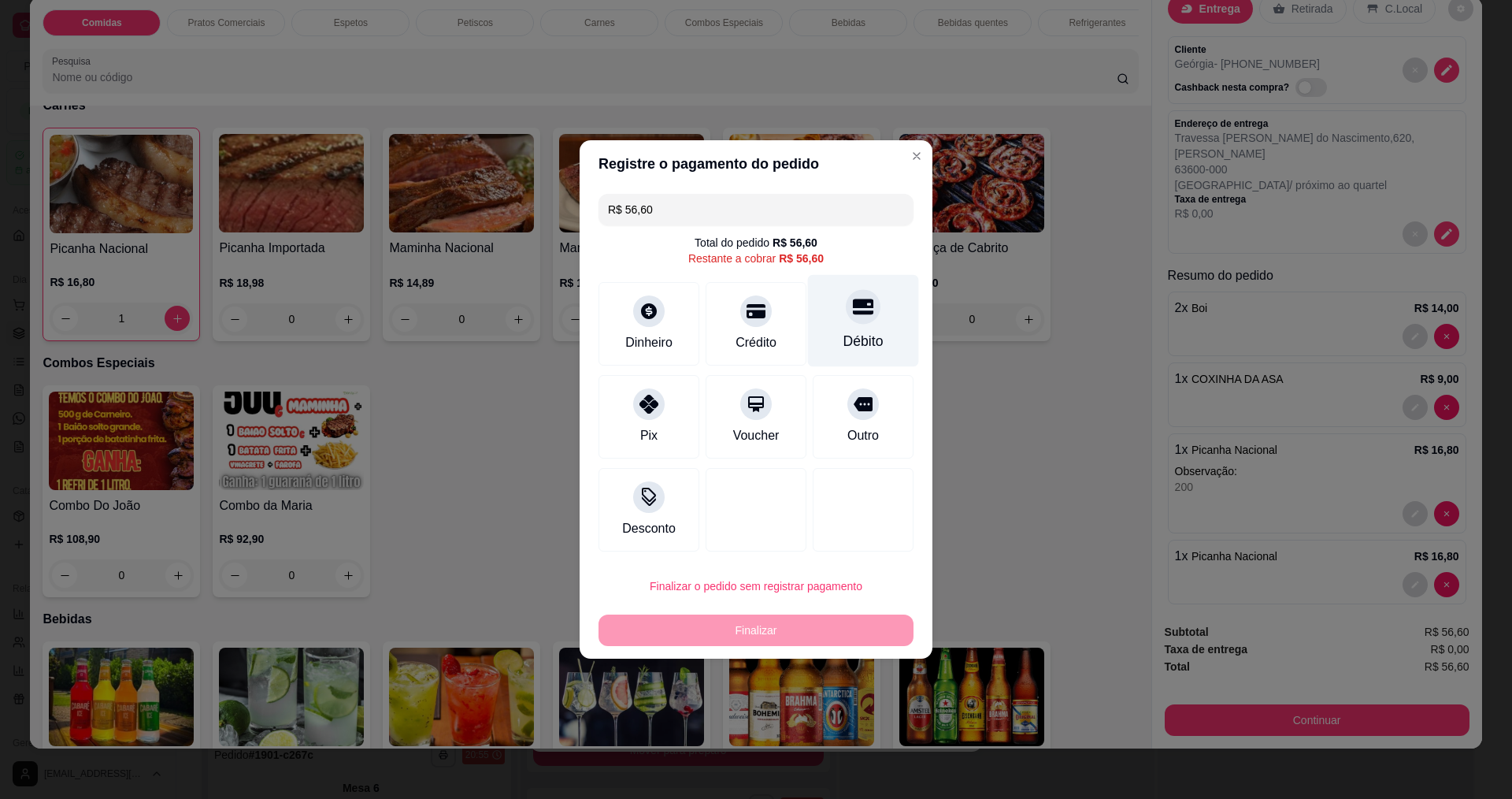
click at [858, 336] on div "Débito" at bounding box center [863, 341] width 40 height 20
type input "R$ 0,00"
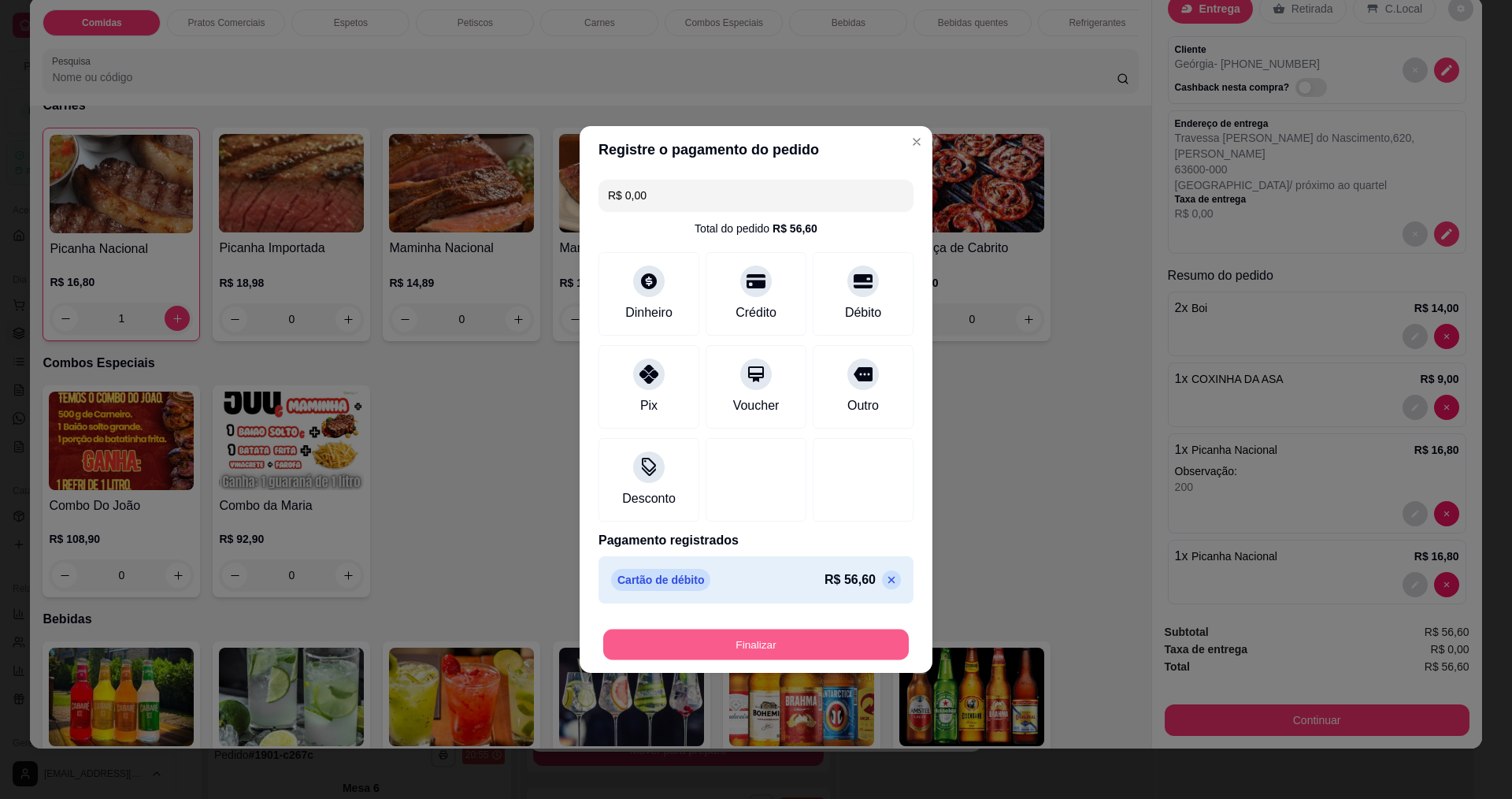
click at [742, 658] on button "Finalizar" at bounding box center [756, 645] width 305 height 31
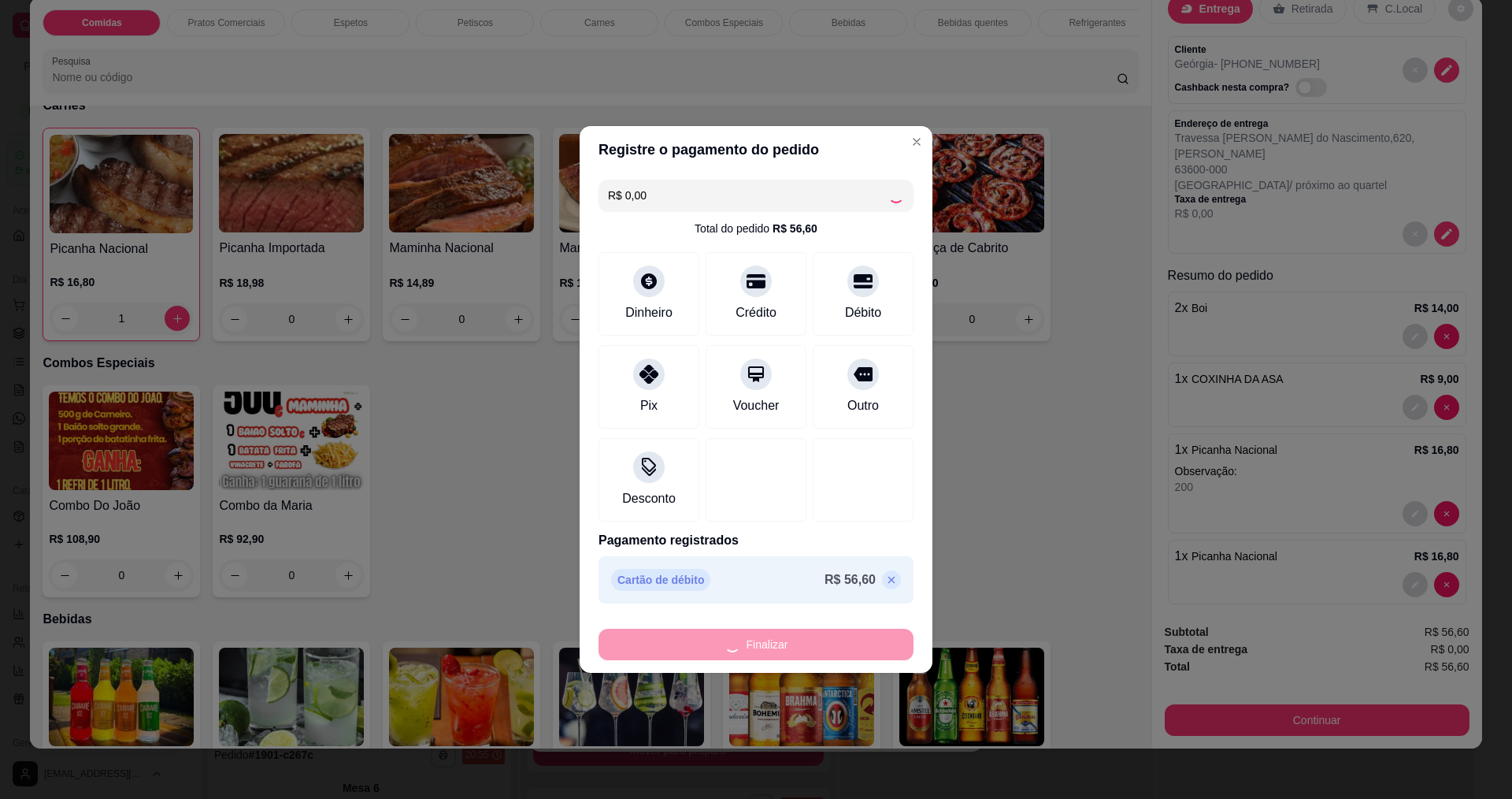
type input "0"
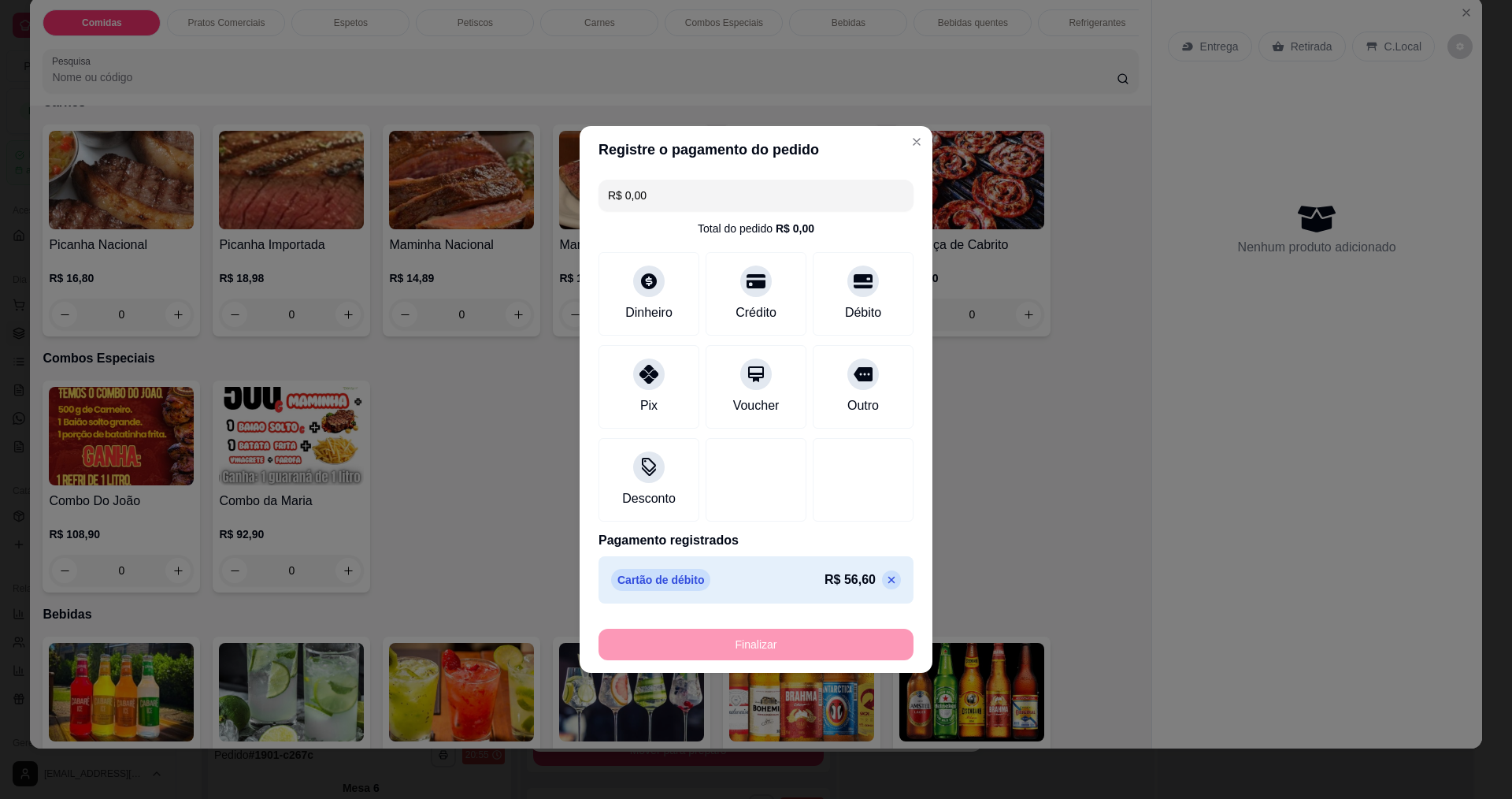
type input "-R$ 56,60"
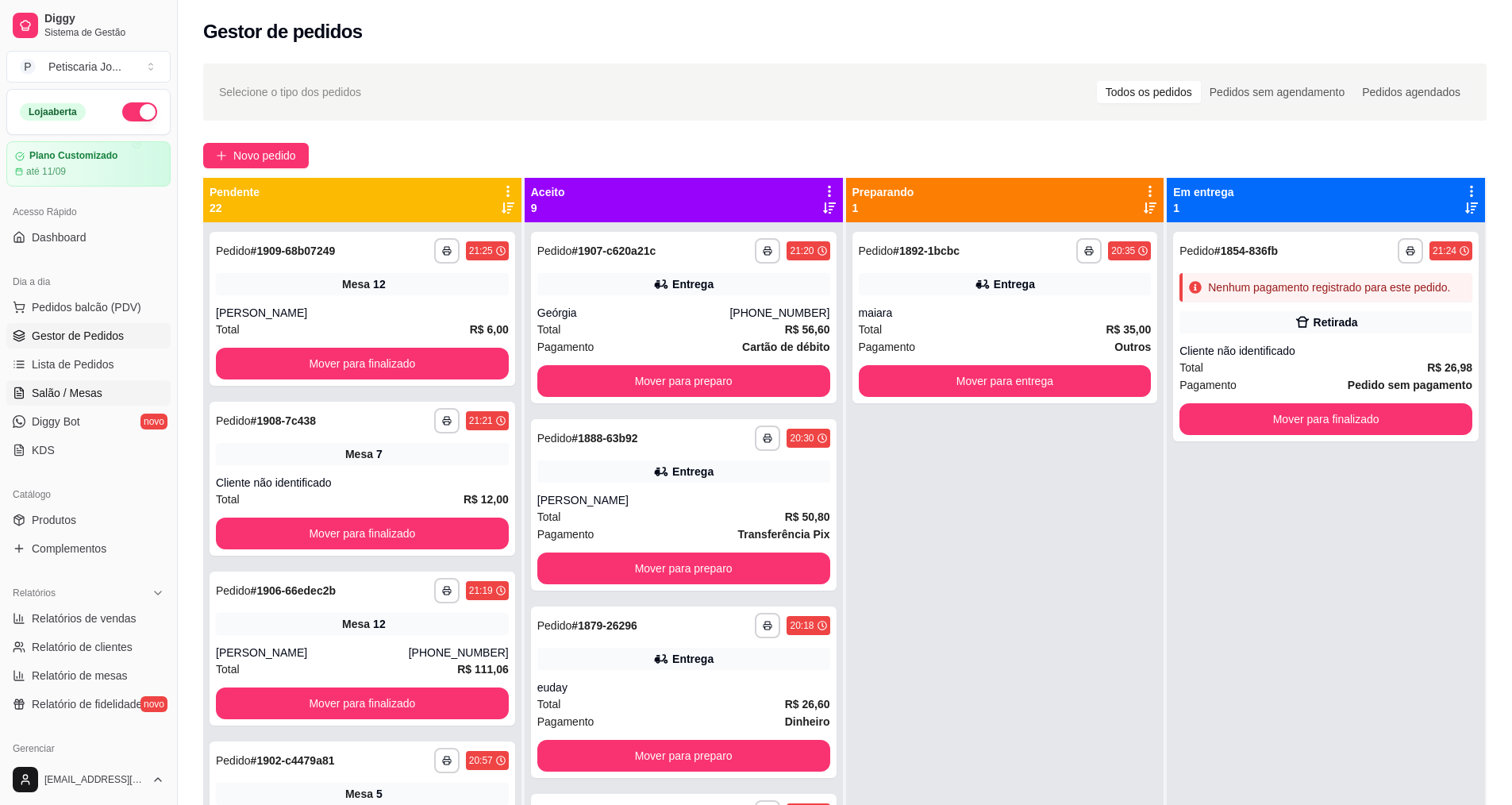
click at [56, 392] on span "Salão / Mesas" at bounding box center [67, 393] width 70 height 16
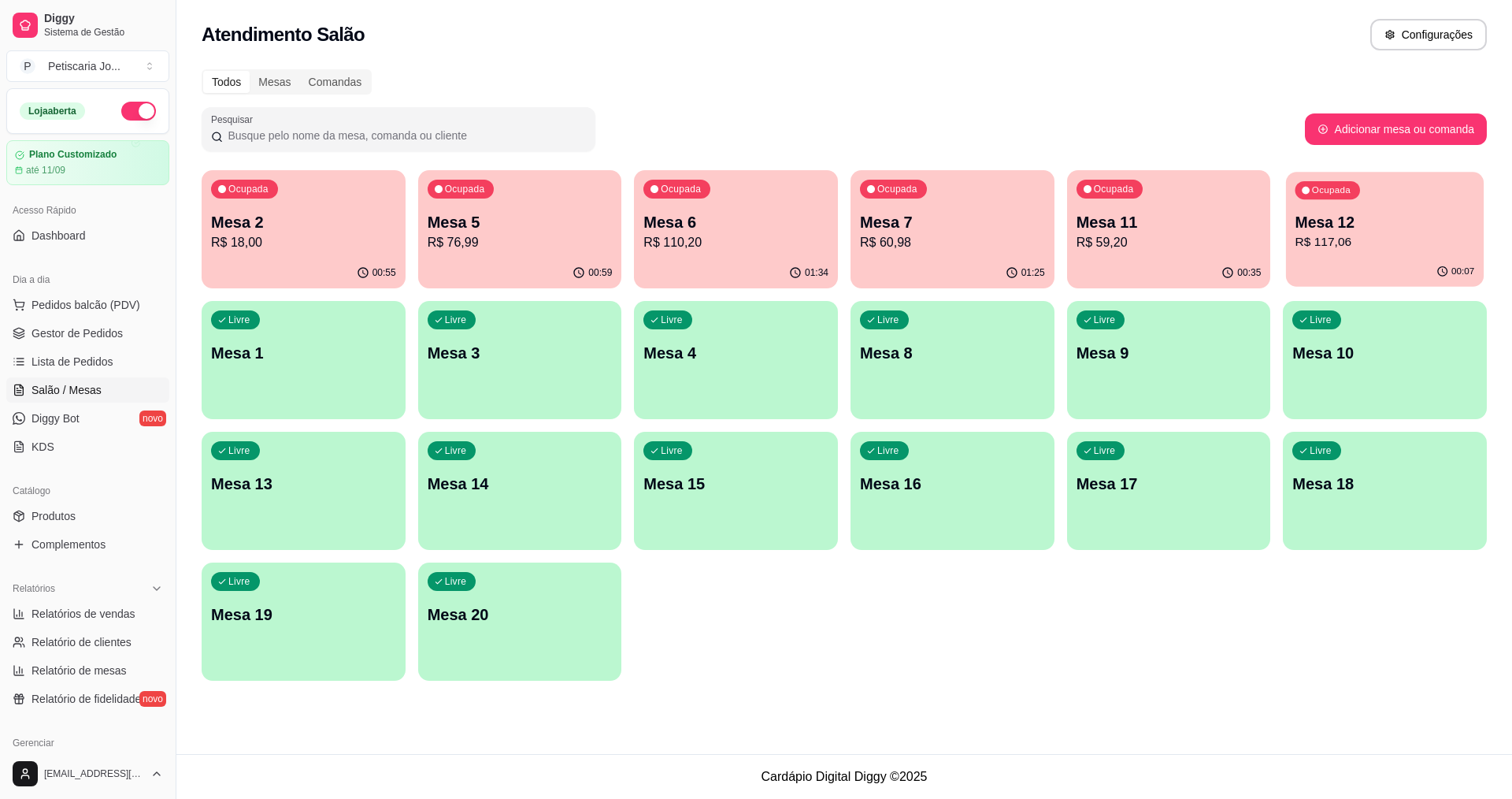
click at [1413, 259] on div "00:07" at bounding box center [1385, 271] width 198 height 30
click at [1147, 255] on div "Ocupada Mesa 11 R$ 59,20" at bounding box center [1169, 214] width 204 height 88
click at [920, 242] on p "R$ 60,98" at bounding box center [952, 242] width 179 height 18
click at [538, 248] on p "R$ 76,99" at bounding box center [519, 242] width 179 height 18
click at [262, 273] on div "00:56" at bounding box center [304, 271] width 198 height 30
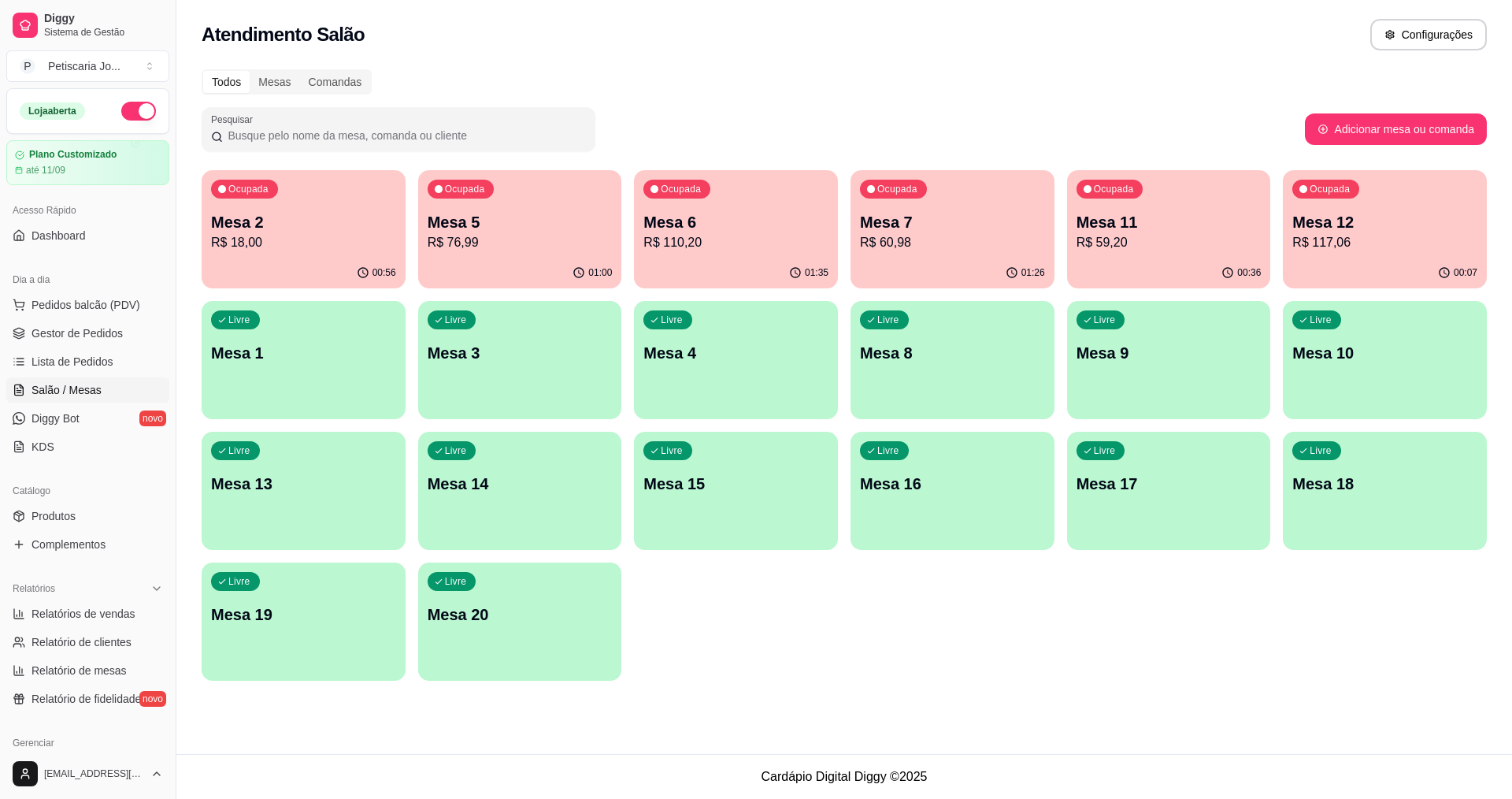
click at [1000, 231] on p "Mesa 7" at bounding box center [953, 222] width 185 height 22
click at [697, 220] on p "Mesa 6" at bounding box center [736, 222] width 185 height 22
click at [266, 256] on div "Ocupada Mesa 2 R$ 18,00" at bounding box center [303, 214] width 204 height 88
click at [484, 249] on p "R$ 76,99" at bounding box center [520, 242] width 185 height 19
click at [753, 246] on p "R$ 110,20" at bounding box center [736, 242] width 185 height 19
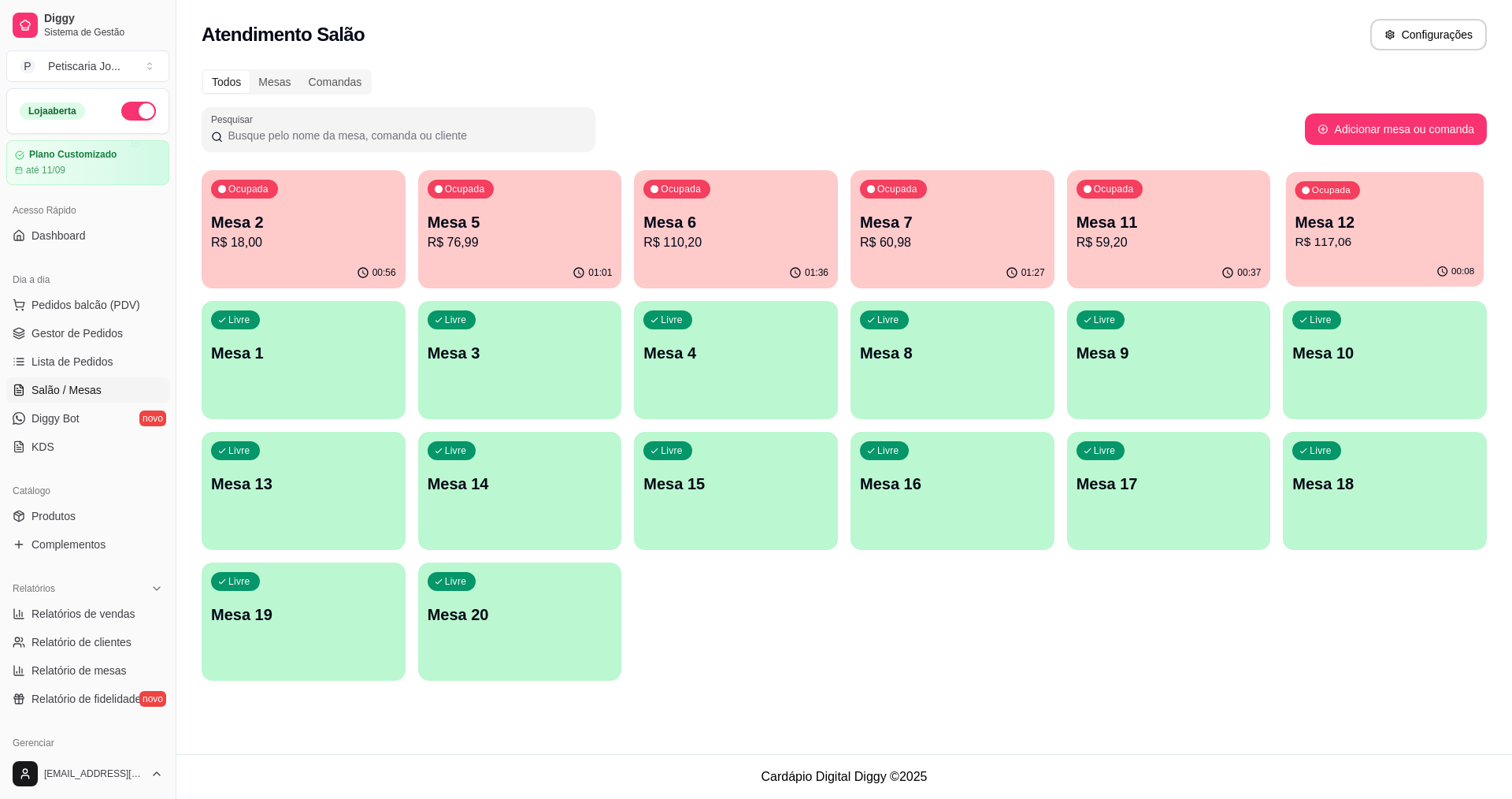
click at [1381, 261] on div "00:08" at bounding box center [1385, 271] width 198 height 30
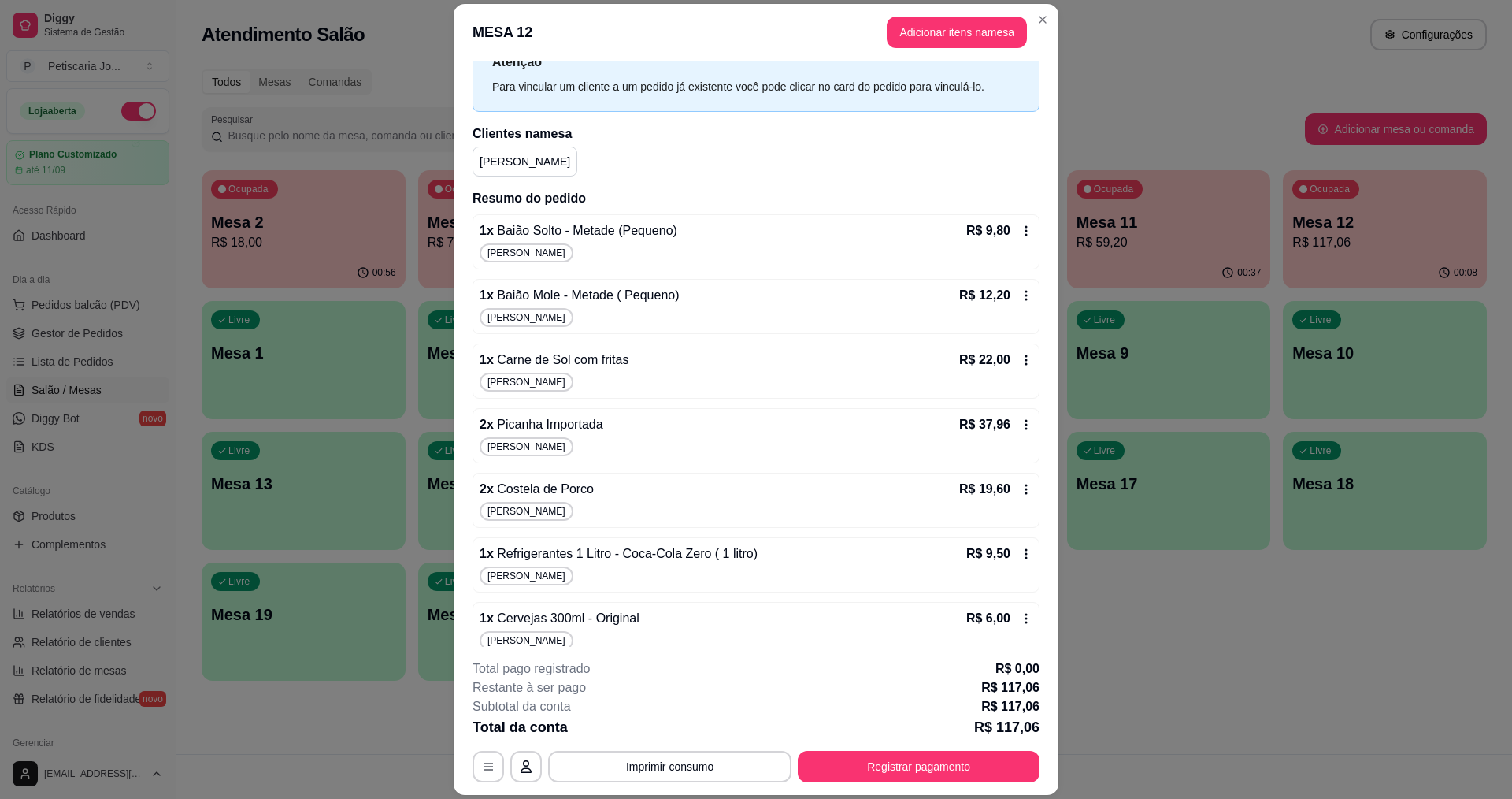
scroll to position [76, 0]
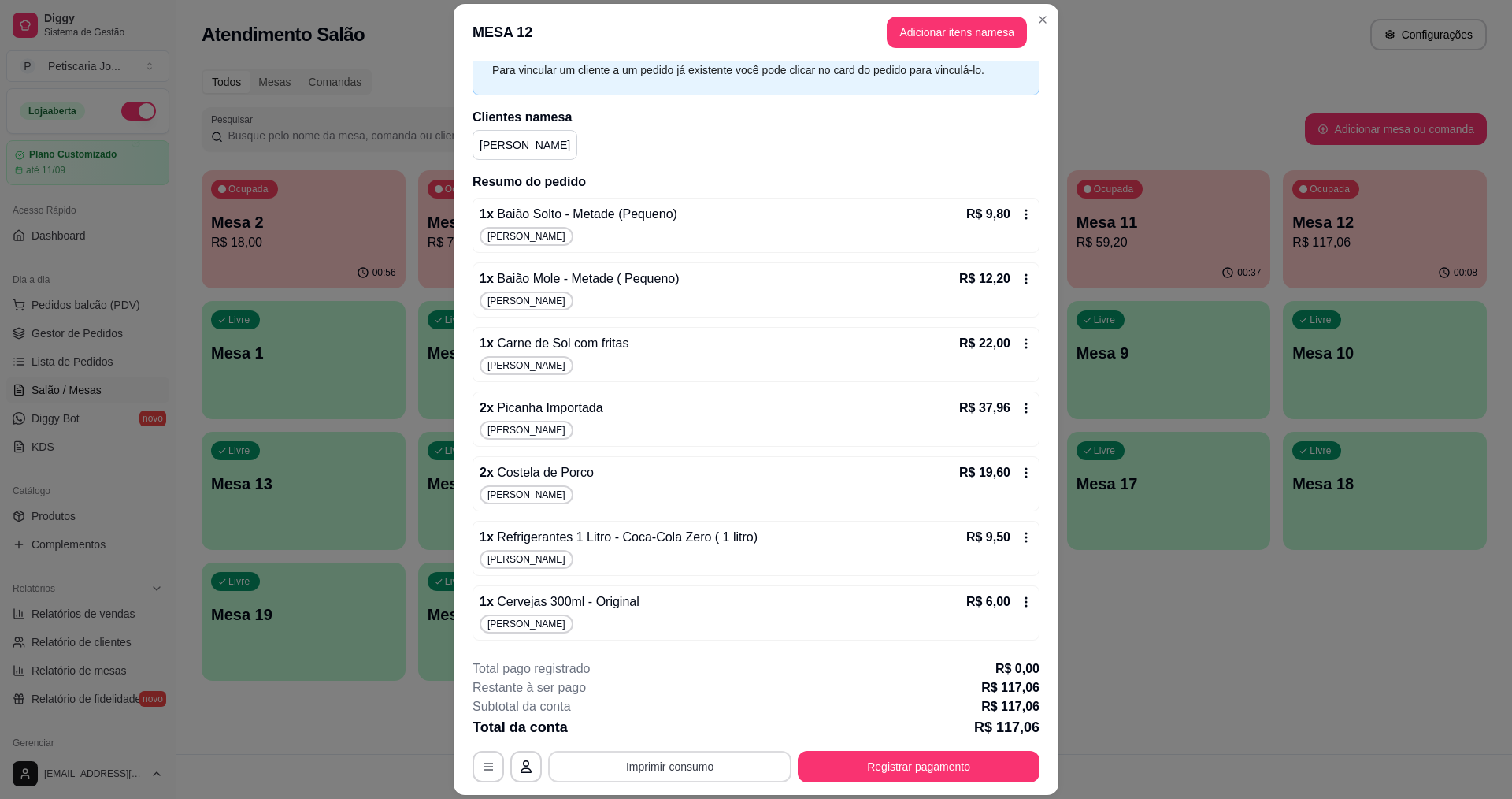
click at [677, 770] on button "Imprimir consumo" at bounding box center [670, 767] width 243 height 32
click at [676, 730] on button "IMPRESSORA" at bounding box center [669, 730] width 114 height 25
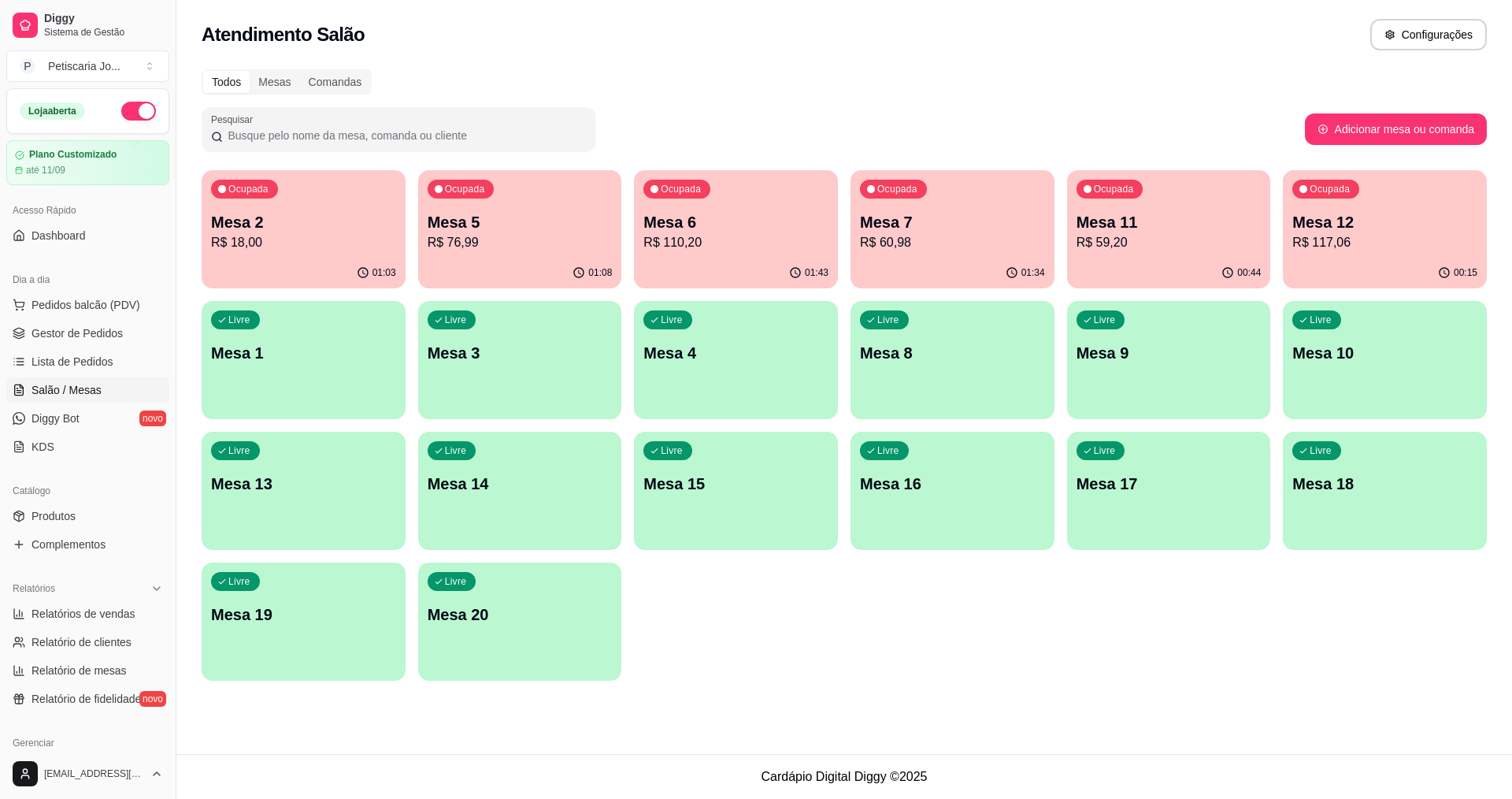
click at [1189, 212] on p "Mesa 11" at bounding box center [1169, 222] width 185 height 22
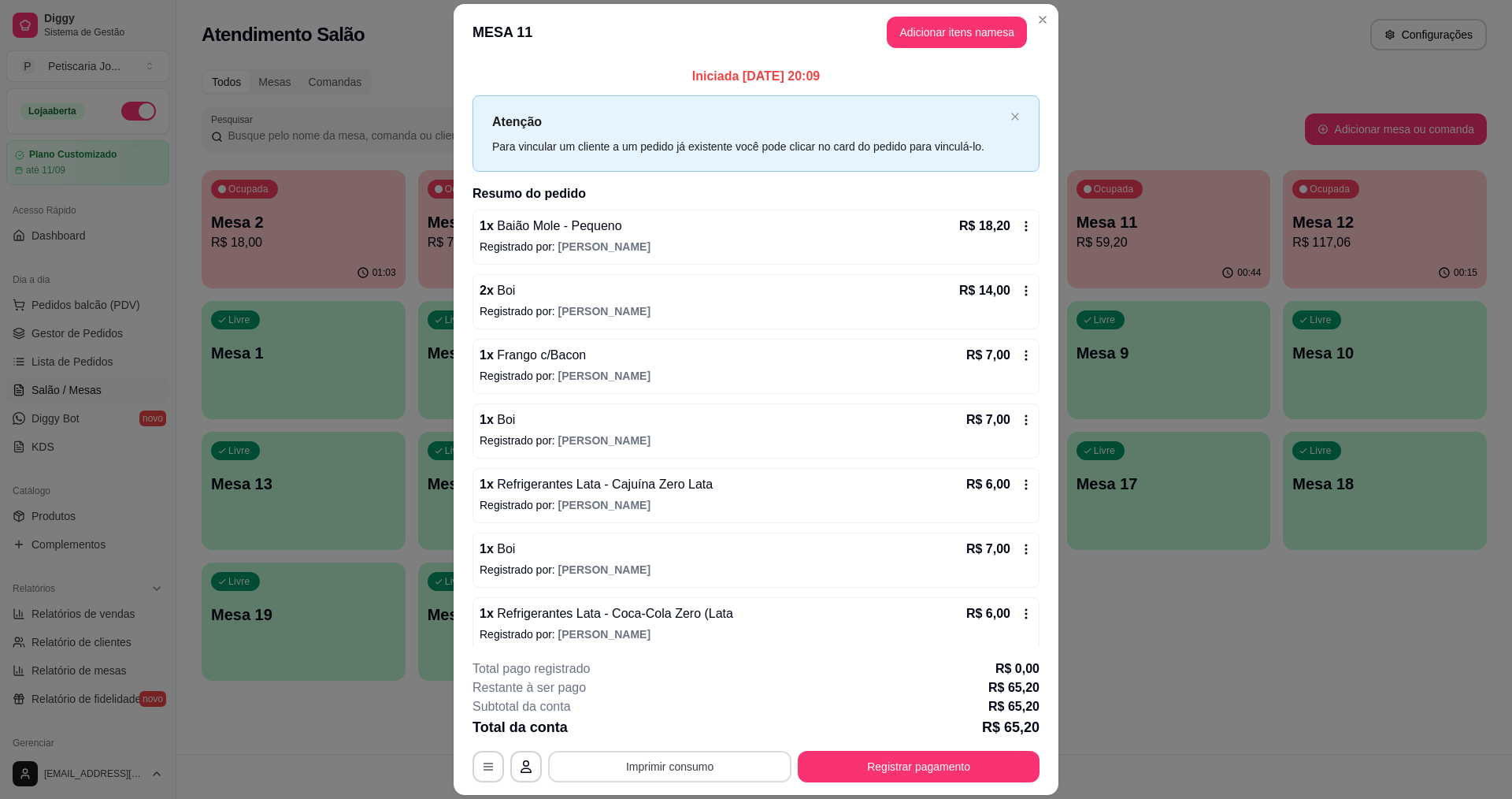
click at [693, 764] on button "Imprimir consumo" at bounding box center [670, 767] width 243 height 32
click at [690, 731] on button "IMPRESSORA" at bounding box center [669, 730] width 110 height 24
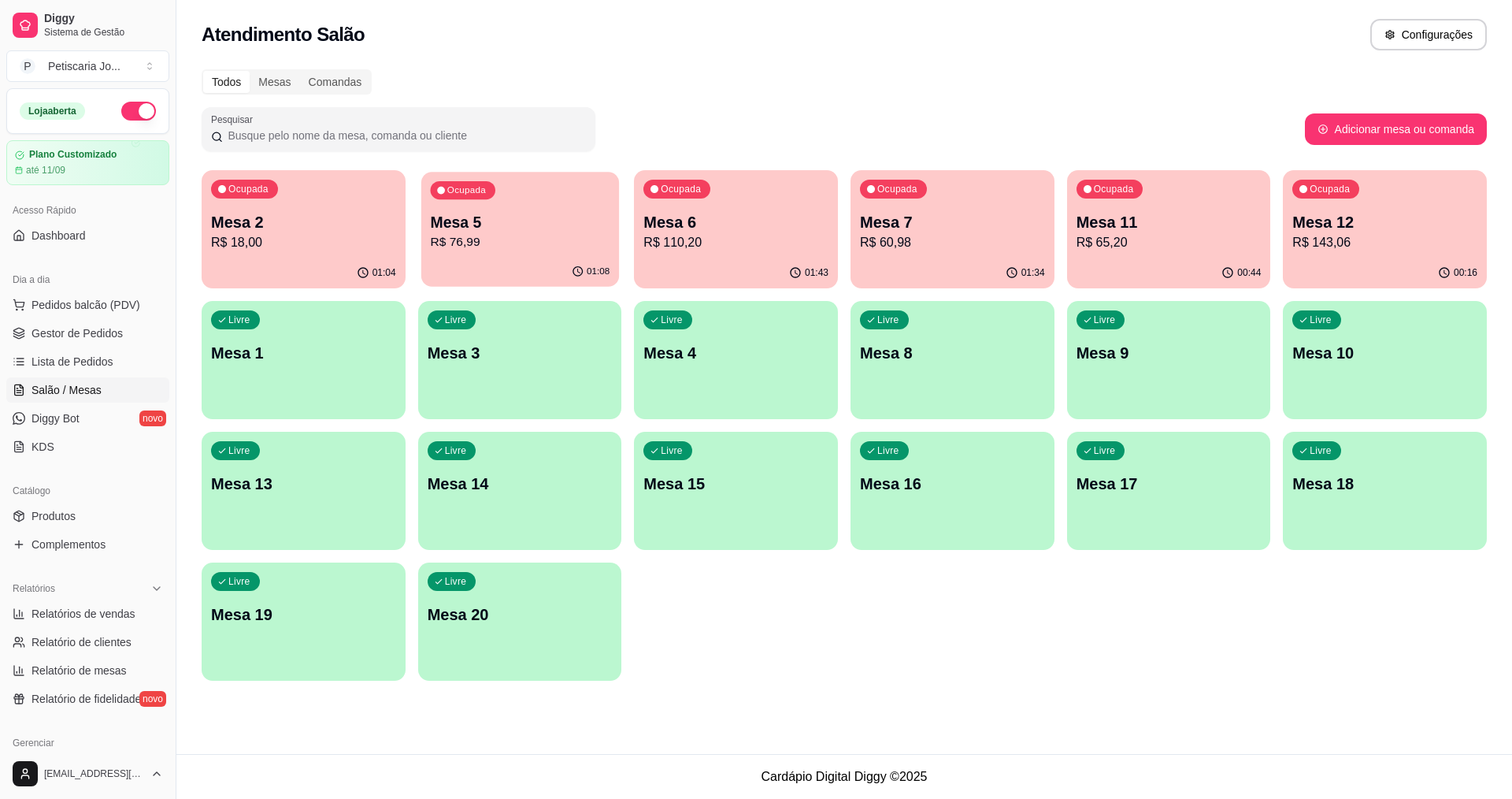
click at [503, 246] on p "R$ 76,99" at bounding box center [519, 242] width 179 height 18
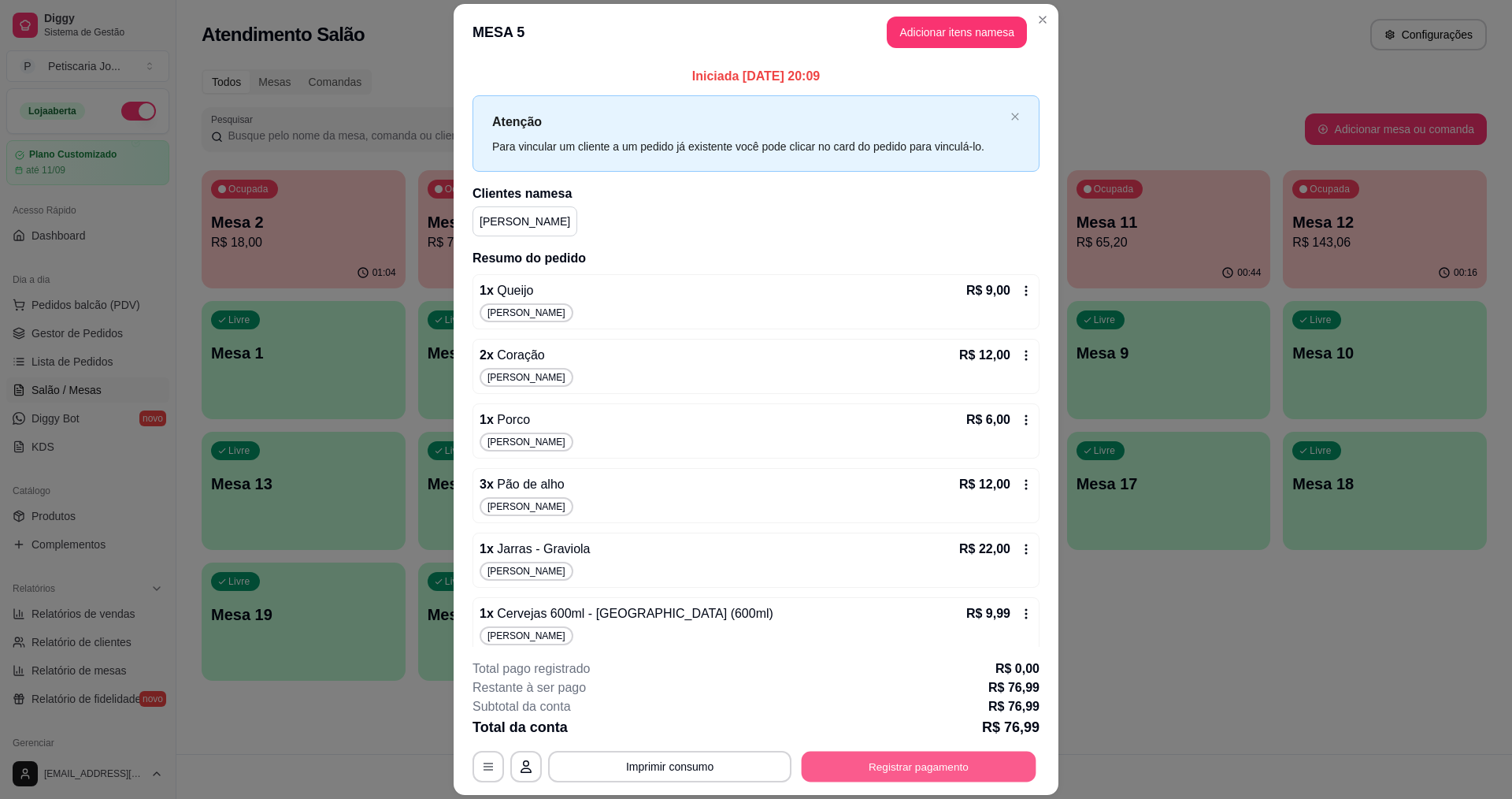
click at [941, 759] on button "Registrar pagamento" at bounding box center [919, 767] width 235 height 31
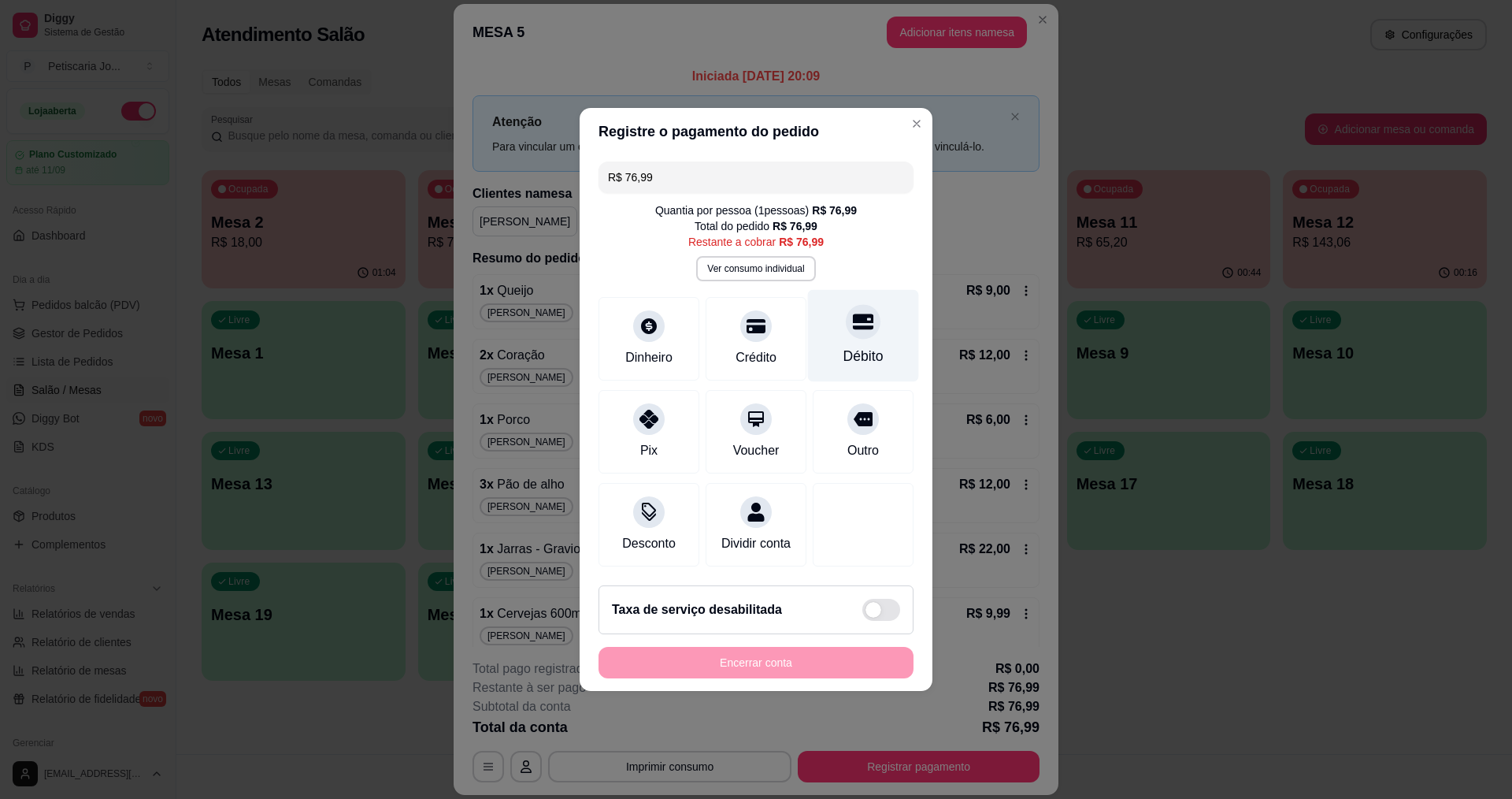
click at [847, 346] on div "Débito" at bounding box center [863, 356] width 40 height 20
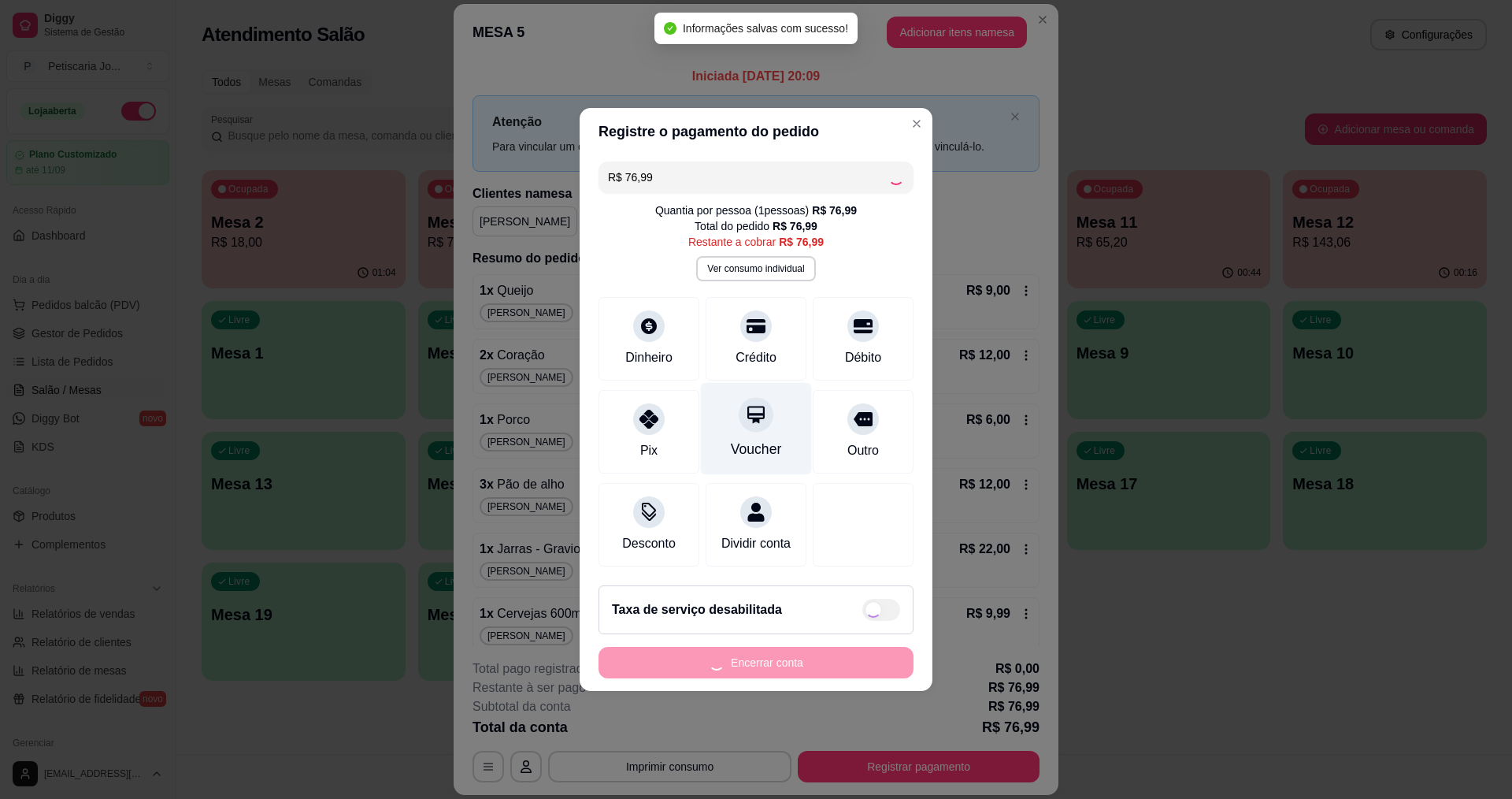
type input "R$ 0,00"
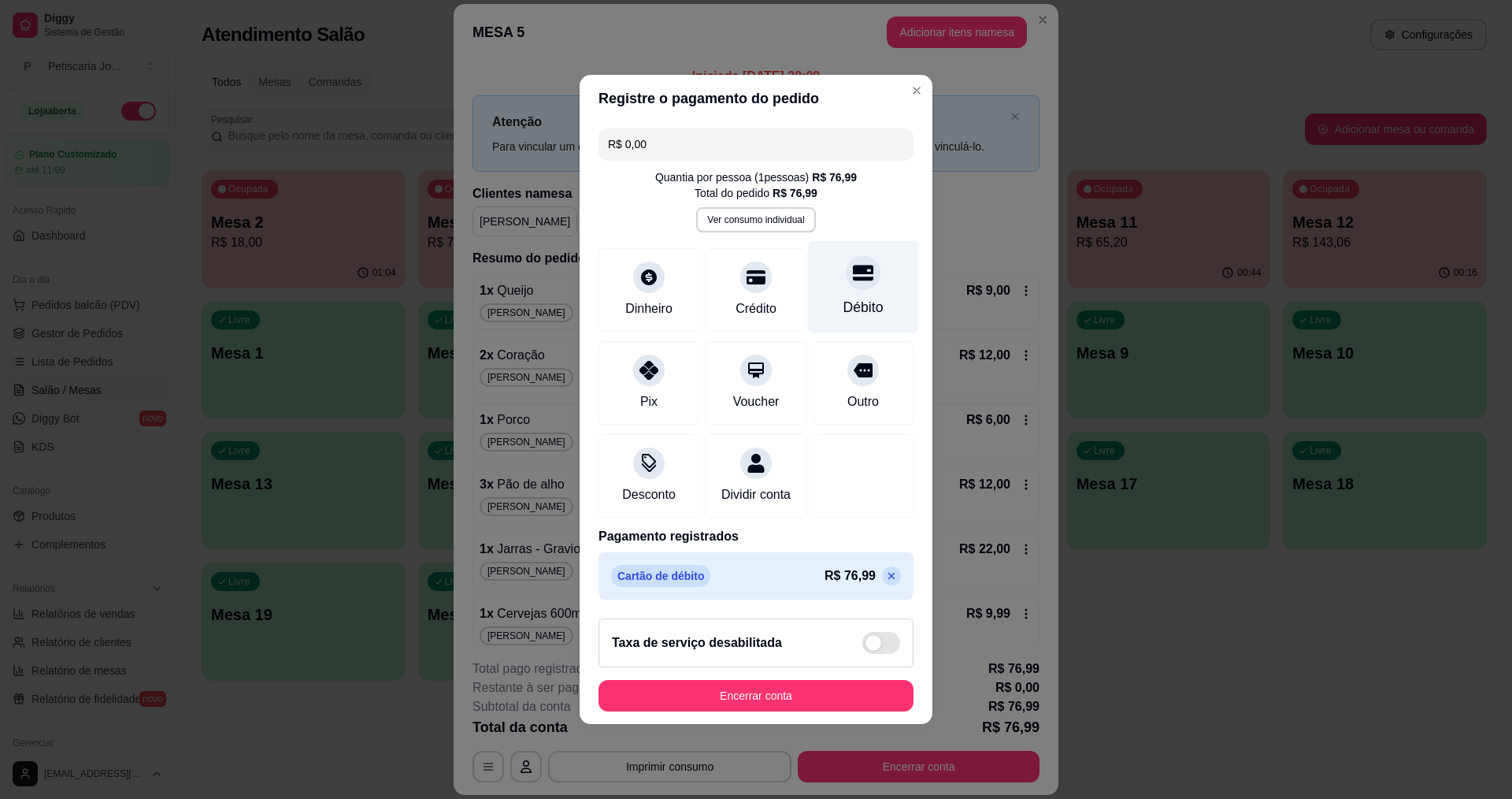
click at [850, 285] on div "Débito" at bounding box center [864, 287] width 111 height 93
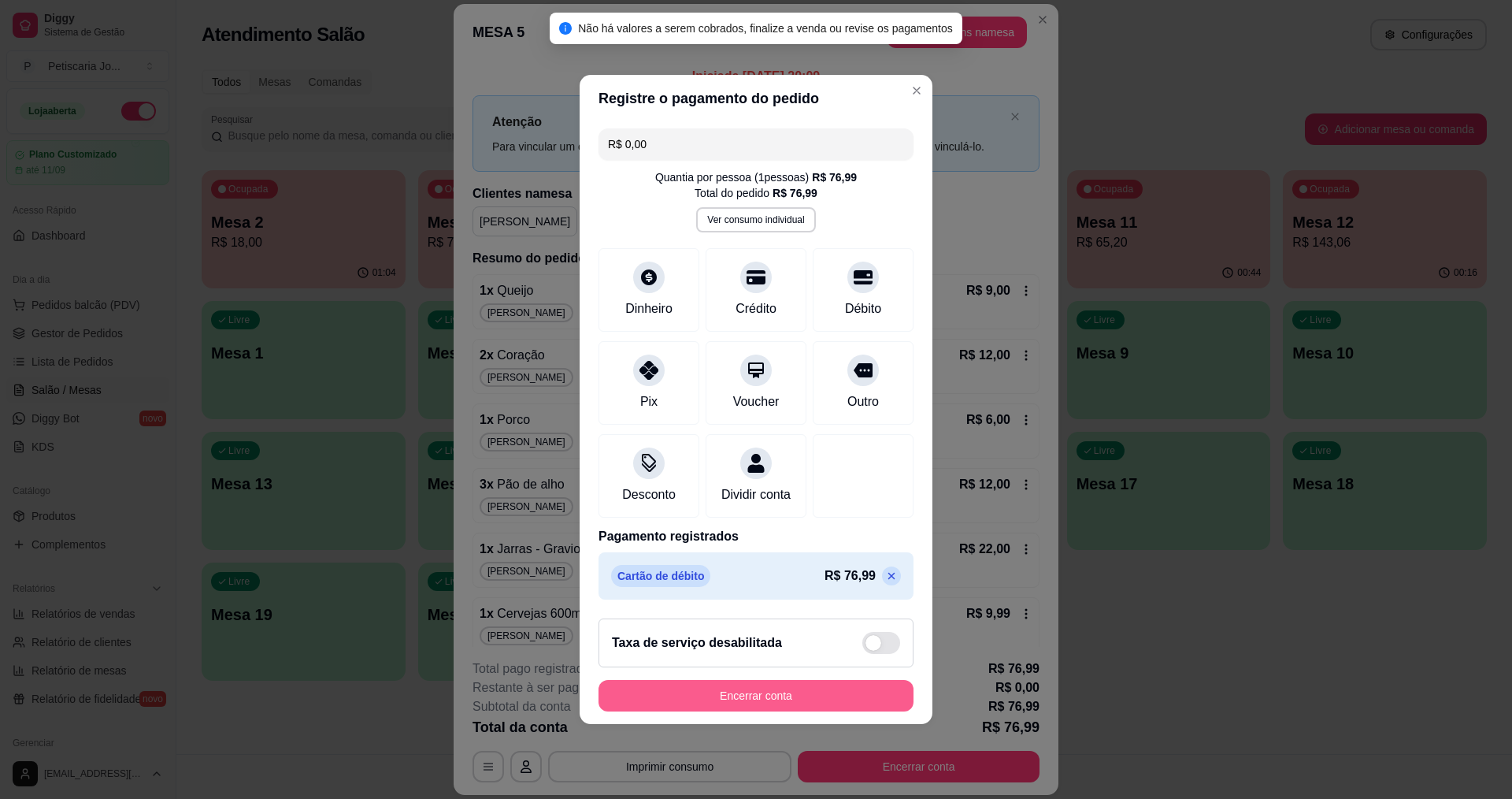
click at [844, 702] on button "Encerrar conta" at bounding box center [756, 695] width 315 height 32
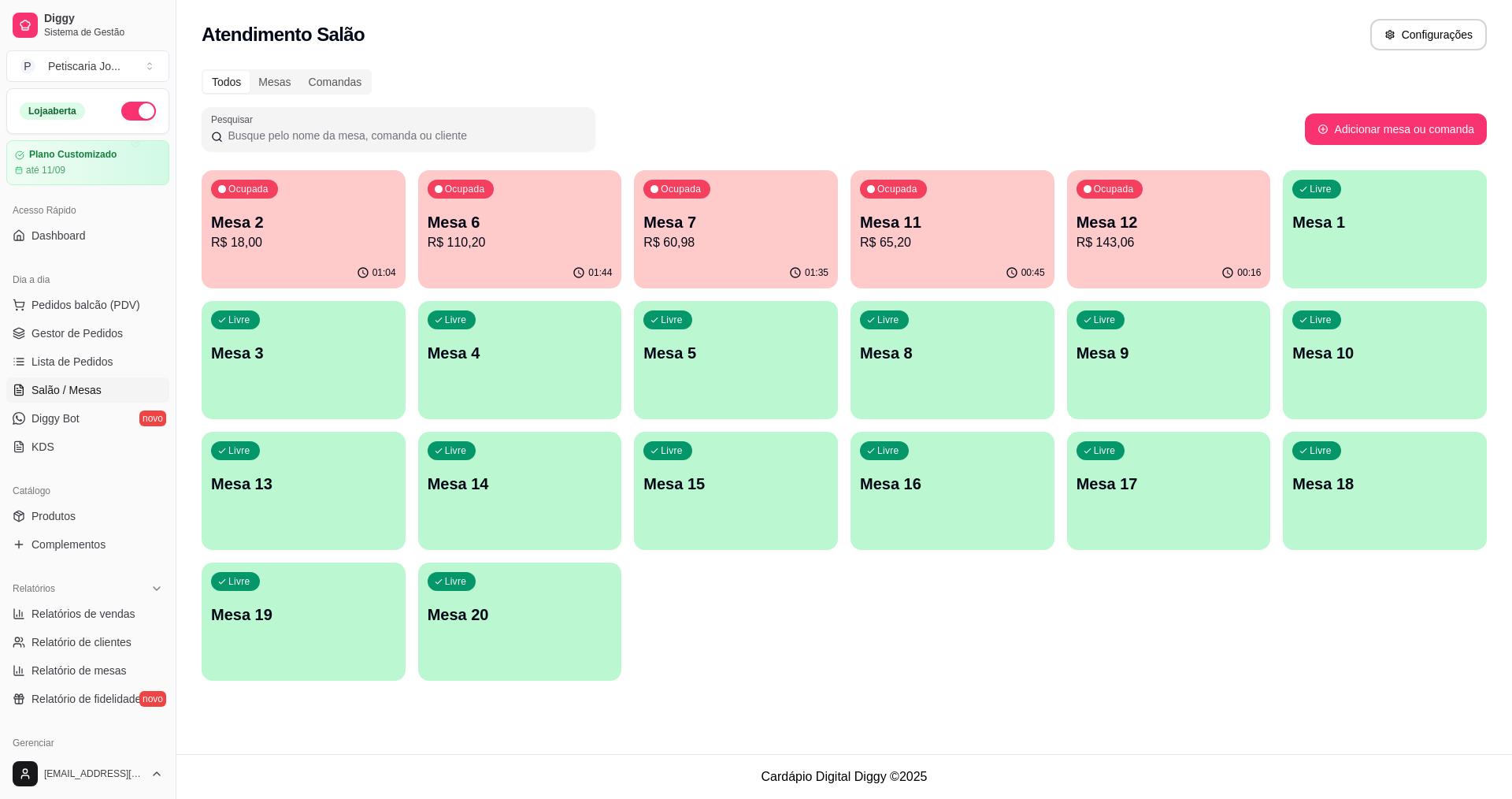
click at [946, 229] on p "Mesa 11" at bounding box center [953, 222] width 185 height 22
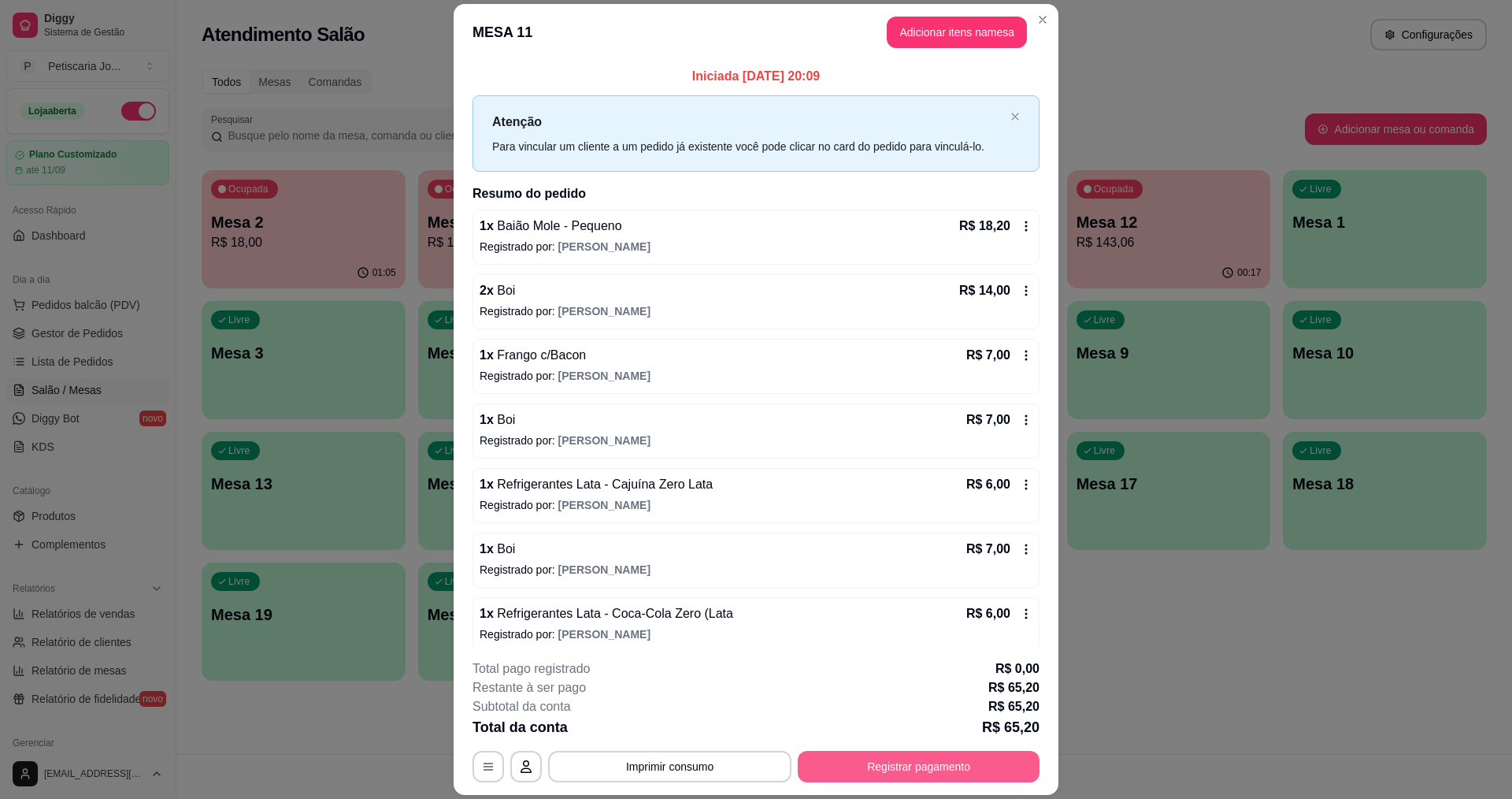
click at [880, 762] on button "Registrar pagamento" at bounding box center [919, 767] width 242 height 32
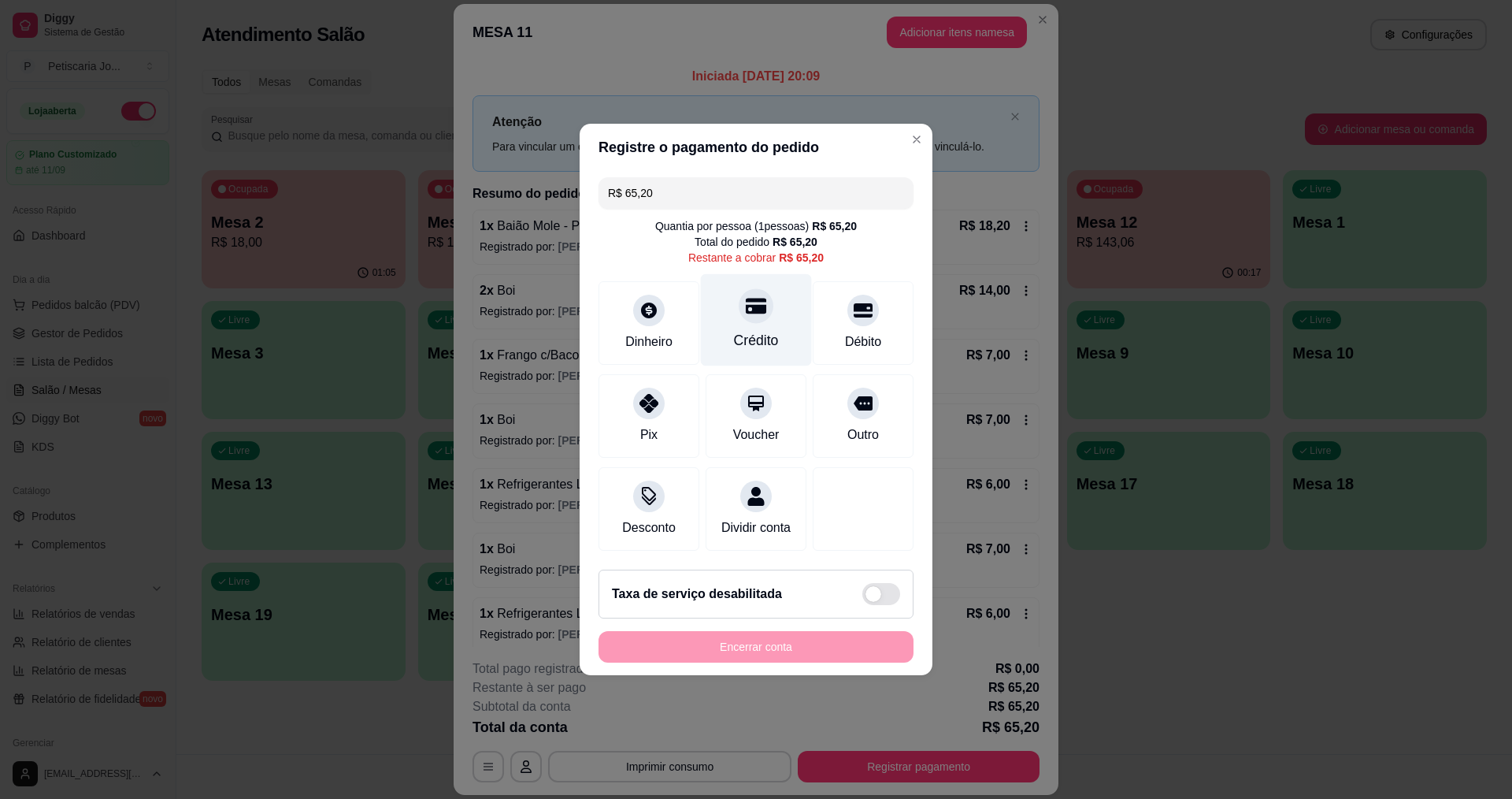
click at [741, 330] on div "Crédito" at bounding box center [756, 340] width 45 height 20
type input "R$ 0,00"
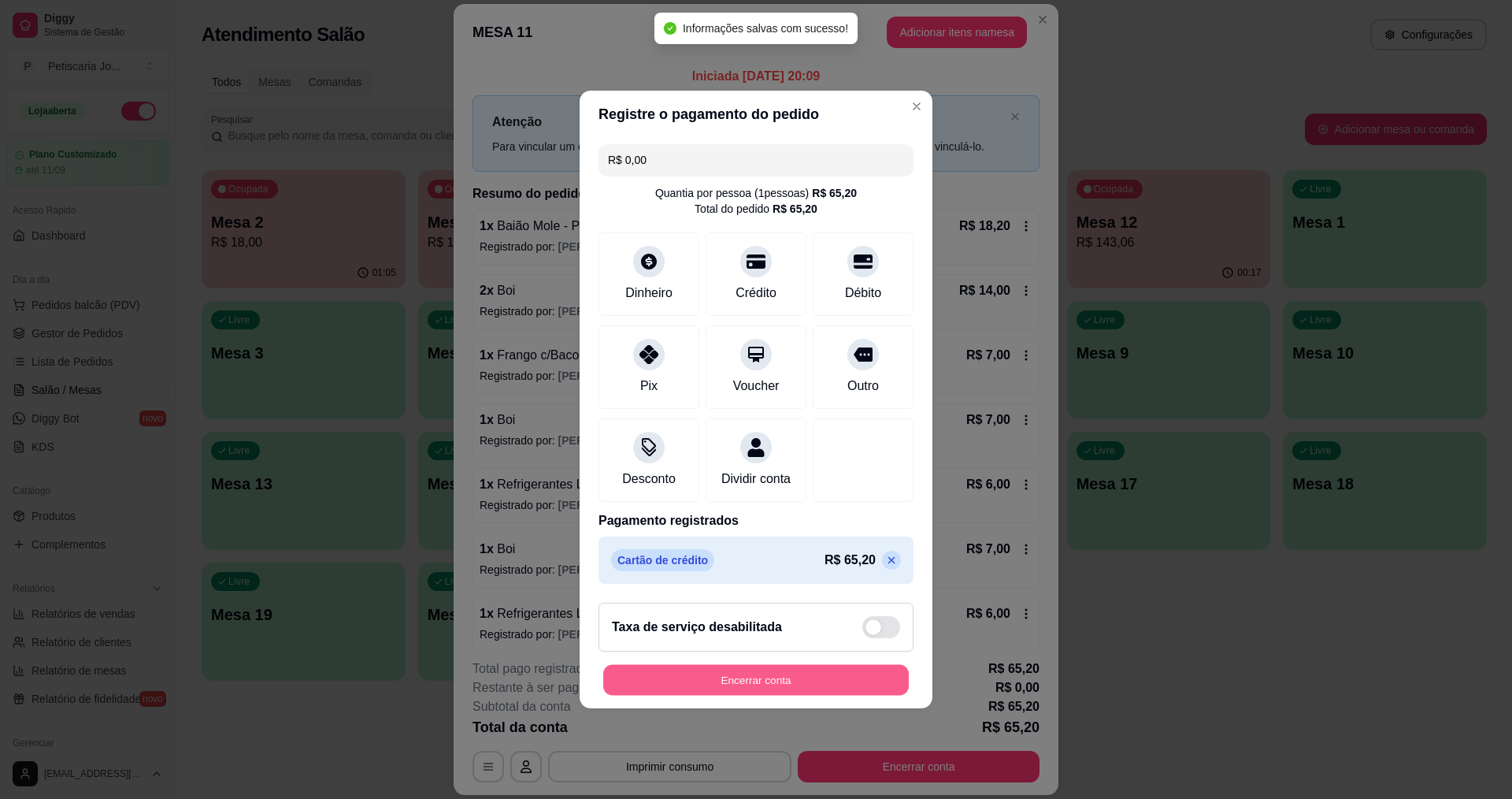
click at [790, 688] on button "Encerrar conta" at bounding box center [756, 680] width 305 height 31
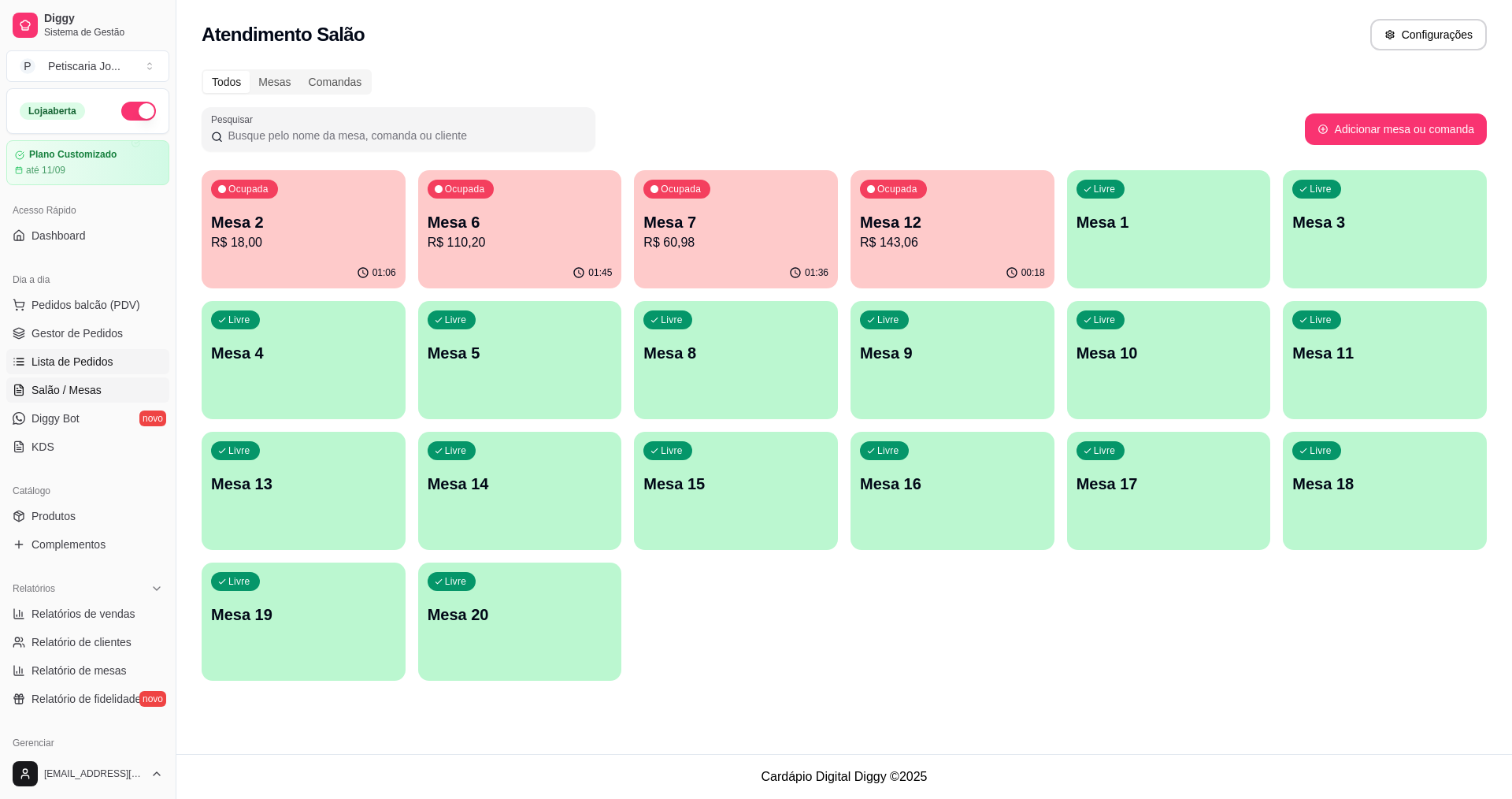
click at [99, 363] on span "Lista de Pedidos" at bounding box center [72, 361] width 82 height 15
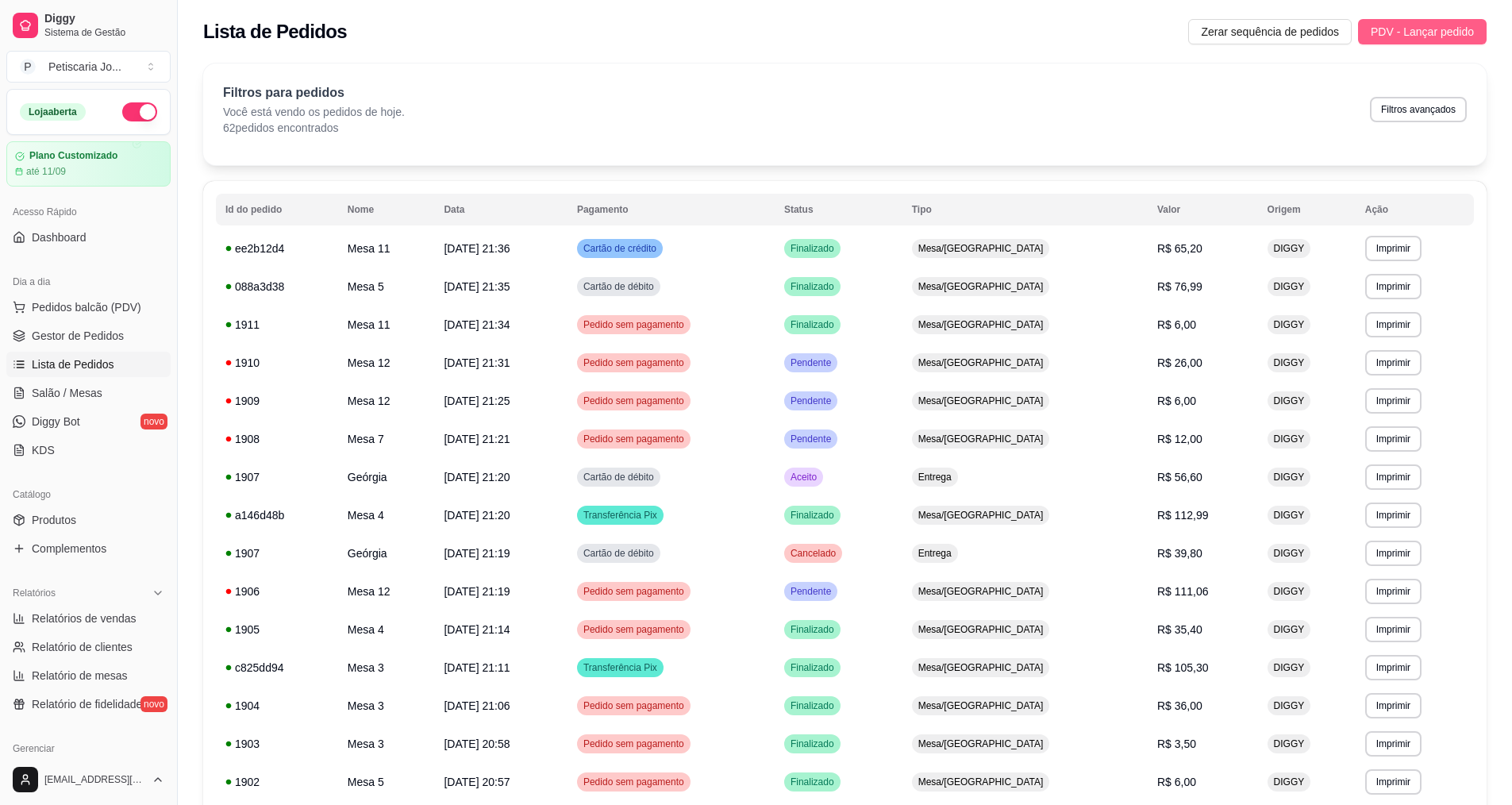
click at [1407, 26] on span "PDV - Lançar pedido" at bounding box center [1423, 31] width 103 height 17
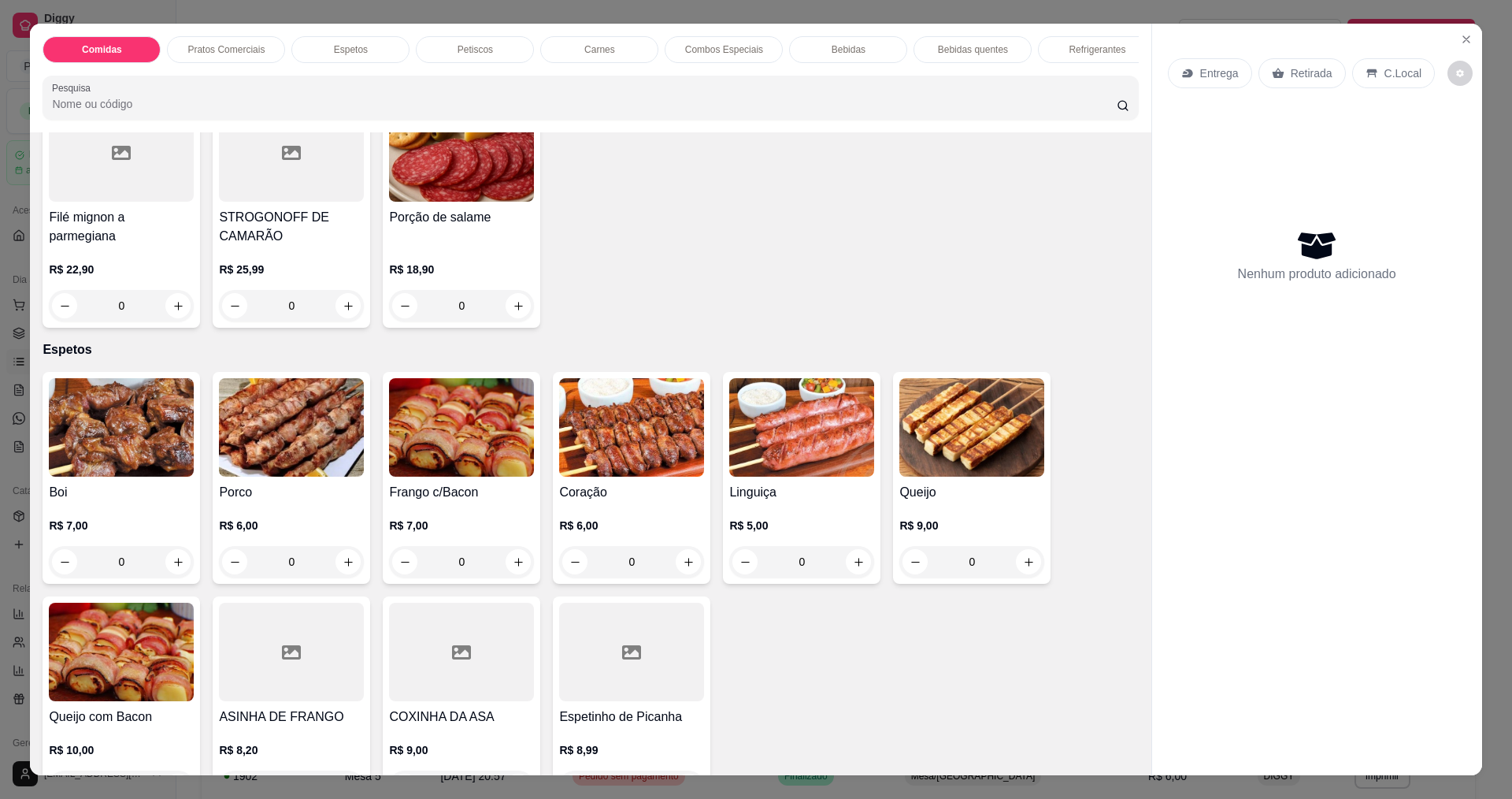
scroll to position [473, 0]
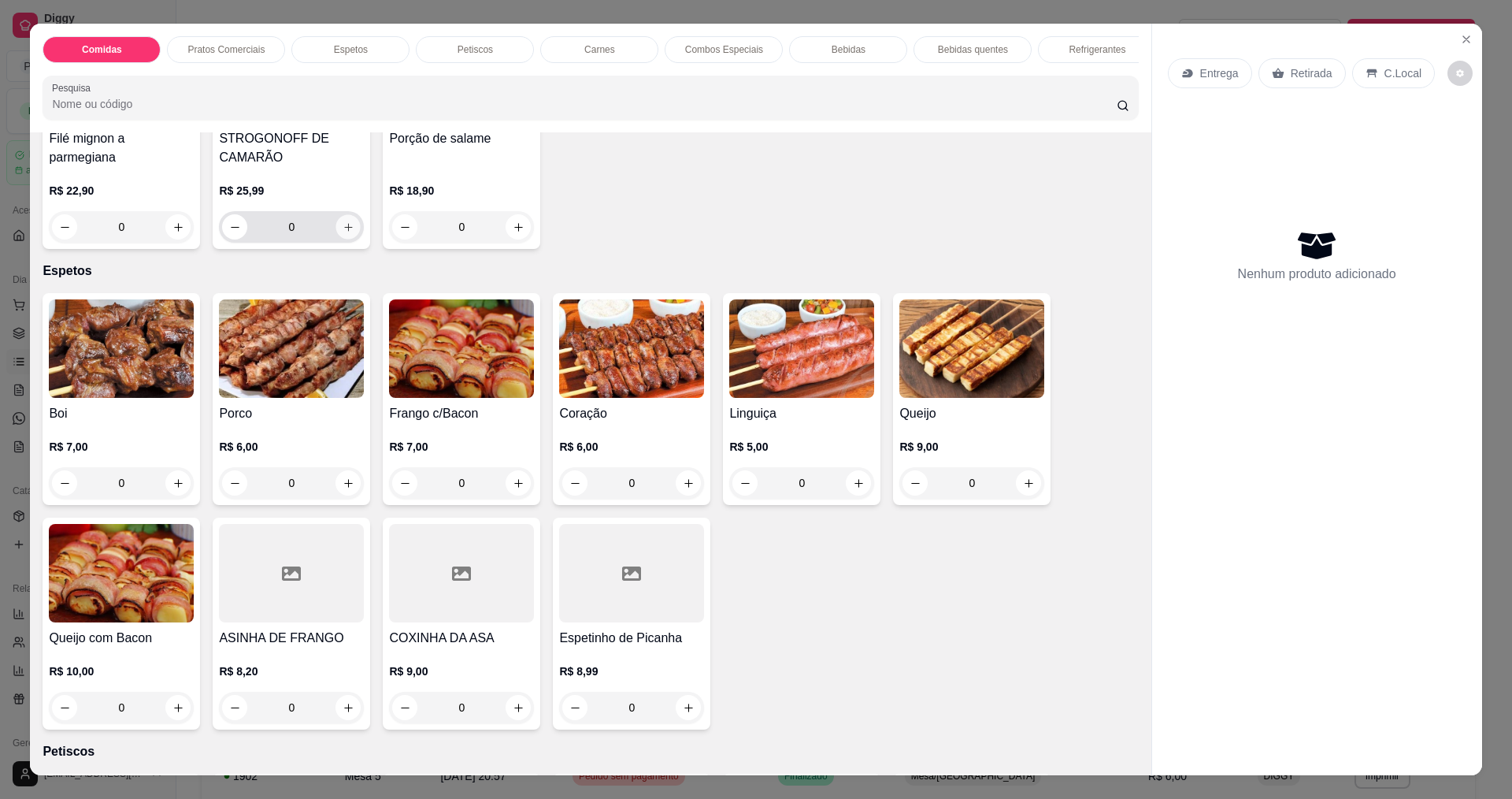
click at [341, 240] on button "increase-product-quantity" at bounding box center [348, 227] width 24 height 24
type input "1"
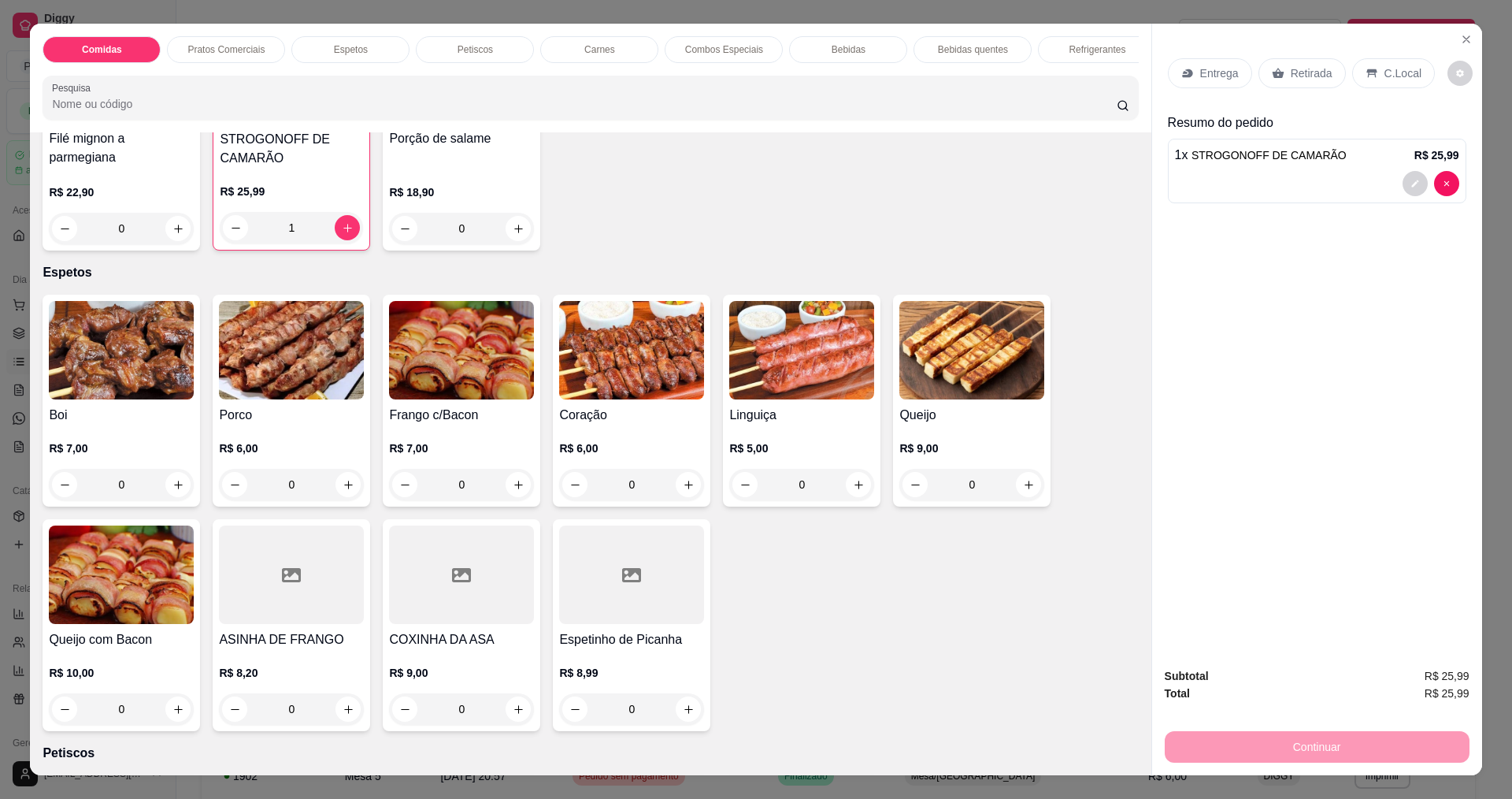
click at [1210, 63] on div "Entrega" at bounding box center [1210, 73] width 84 height 30
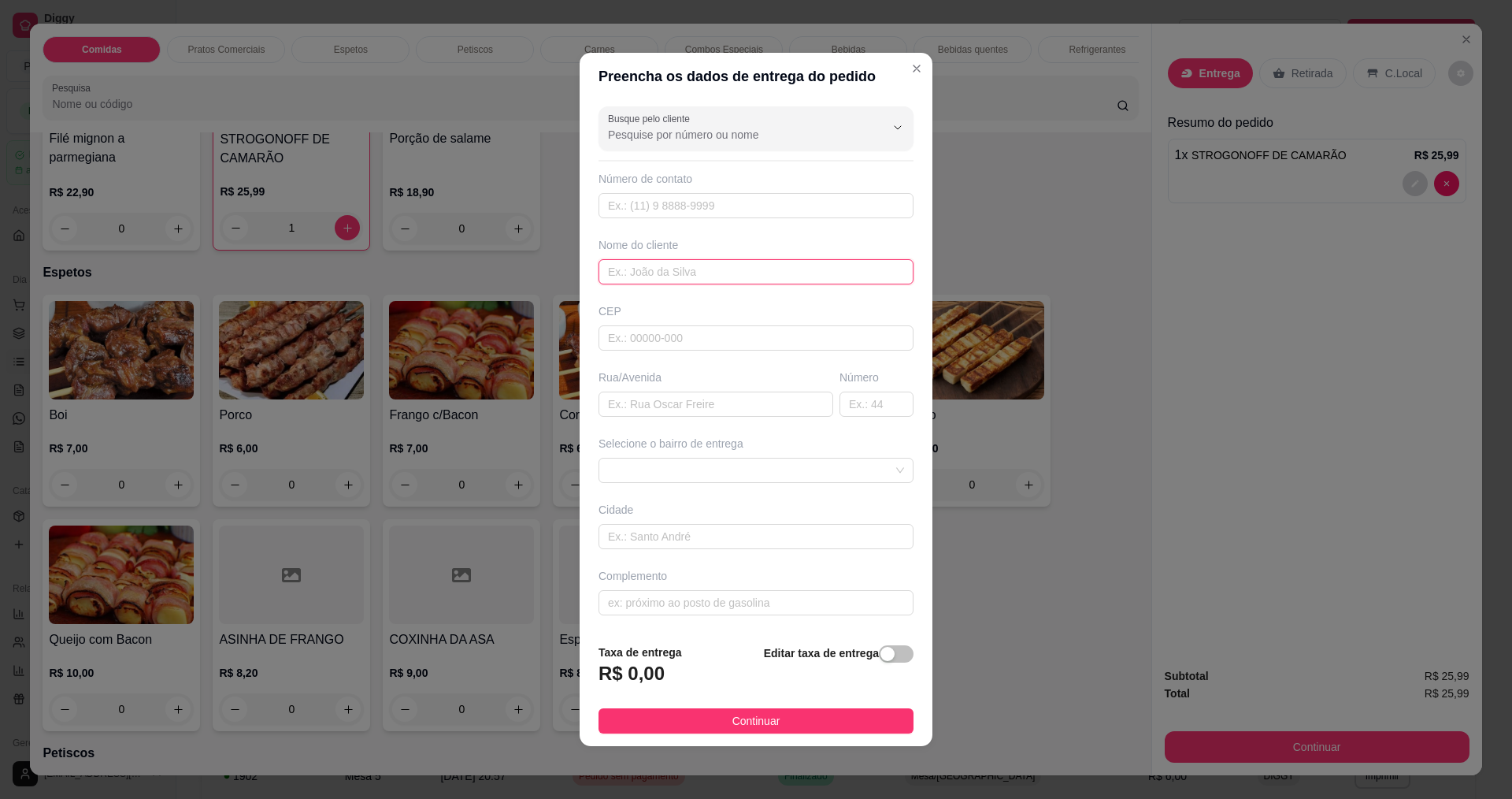
click at [721, 267] on input "text" at bounding box center [756, 271] width 315 height 25
type input "a"
type input "[PERSON_NAME]"
click at [782, 720] on button "Continuar" at bounding box center [756, 720] width 315 height 25
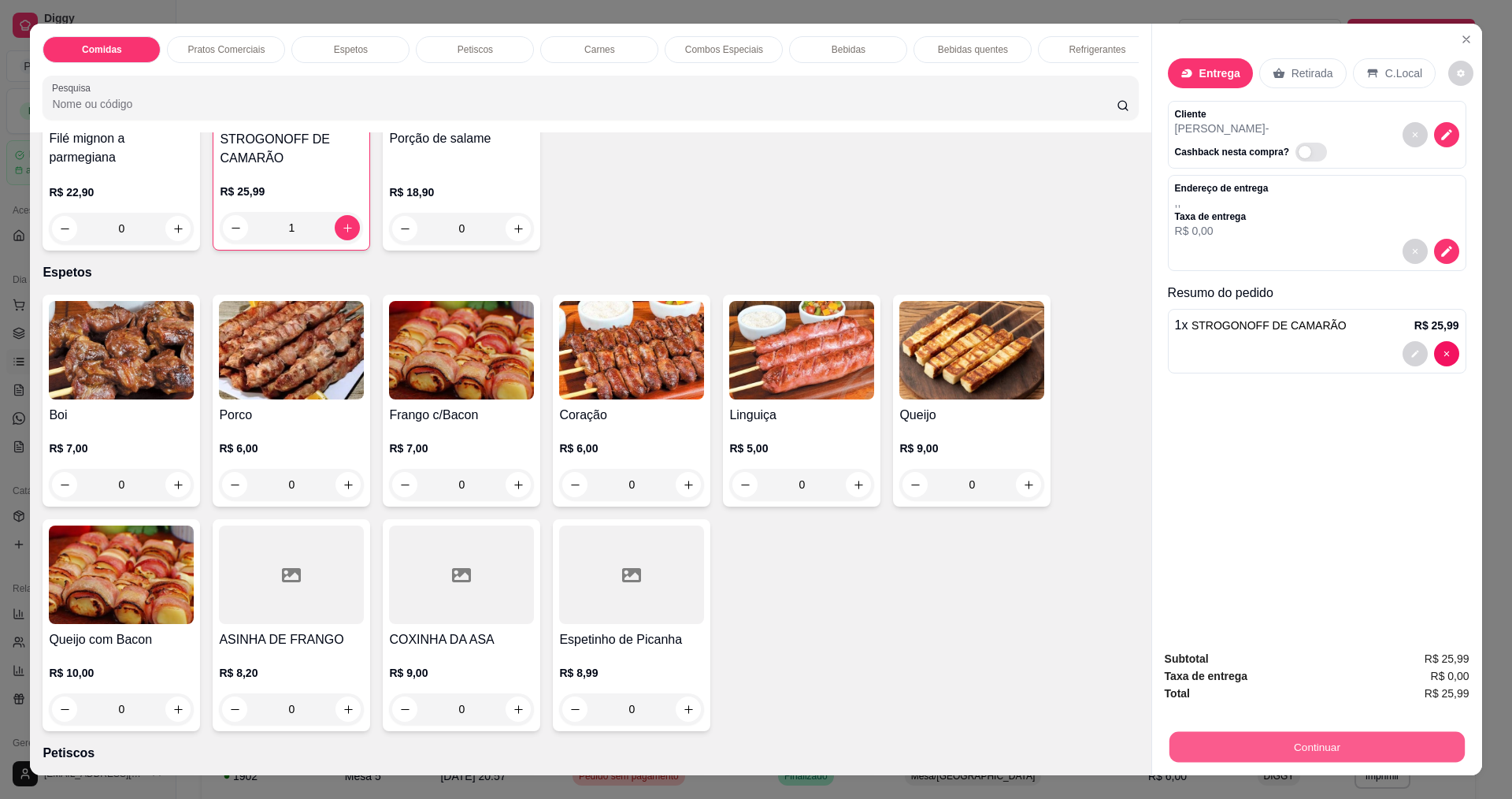
click at [1328, 747] on button "Continuar" at bounding box center [1316, 746] width 295 height 31
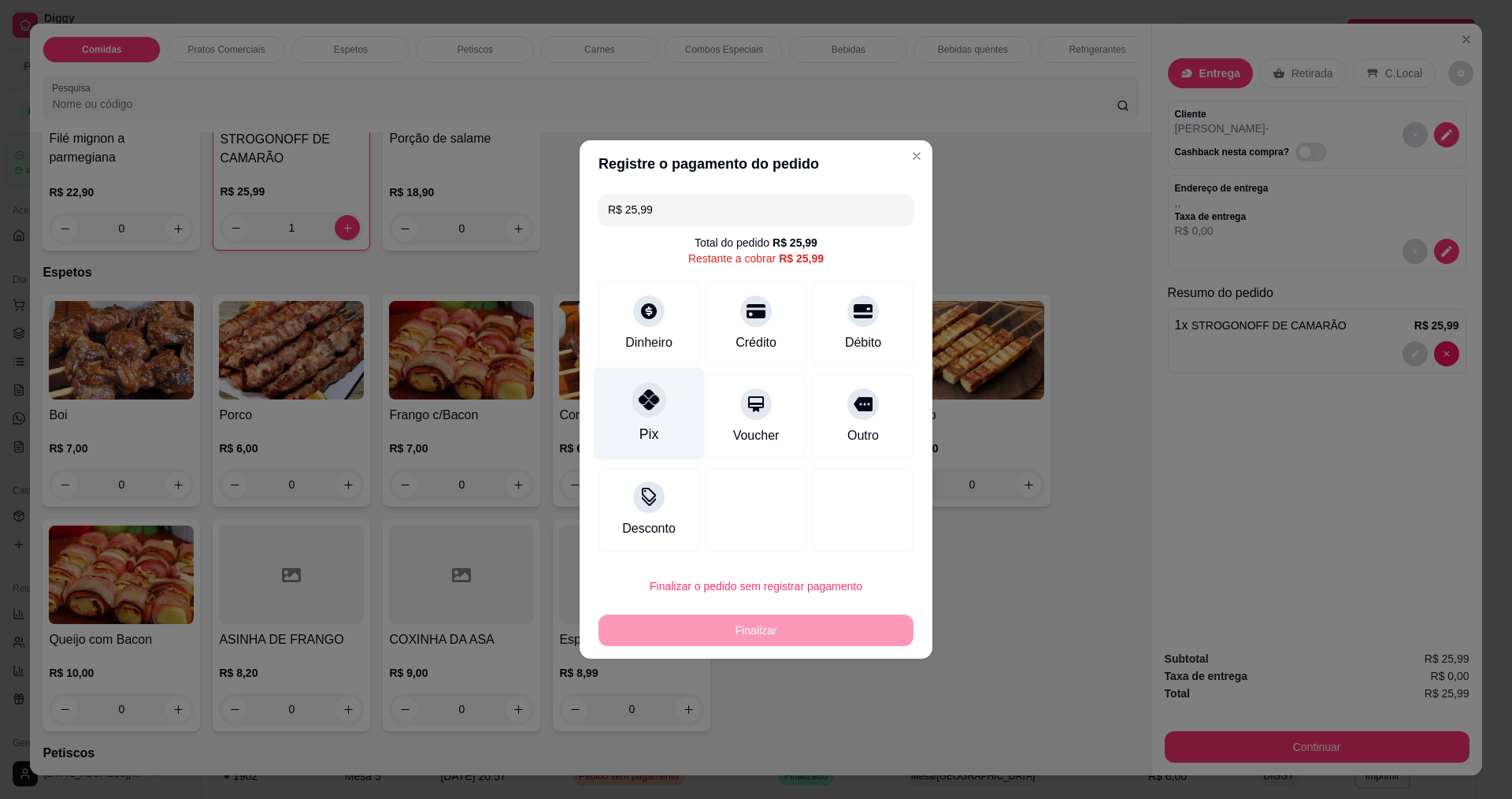
click at [650, 416] on div at bounding box center [648, 400] width 35 height 35
type input "R$ 0,00"
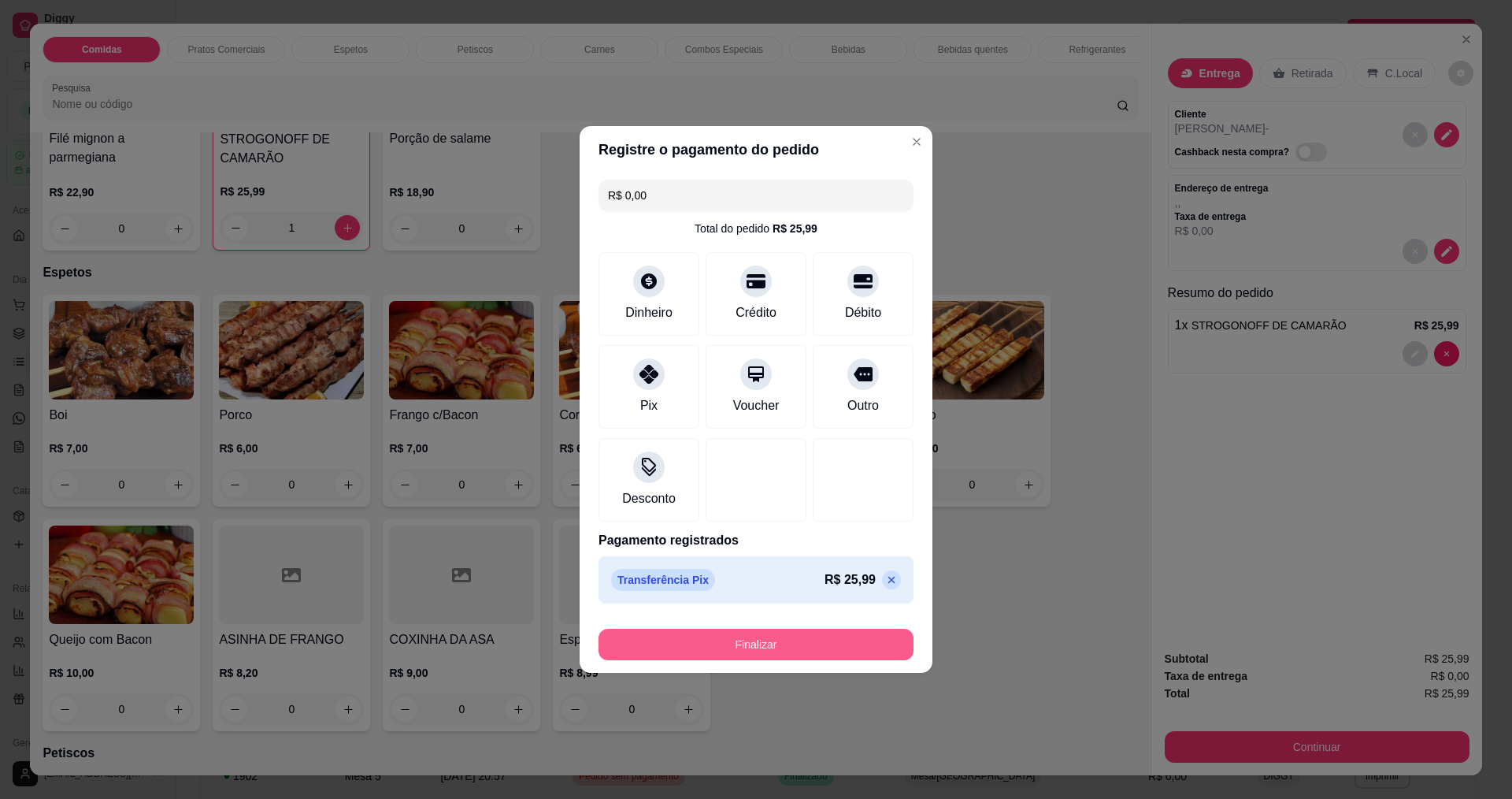
click at [780, 640] on button "Finalizar" at bounding box center [756, 644] width 315 height 32
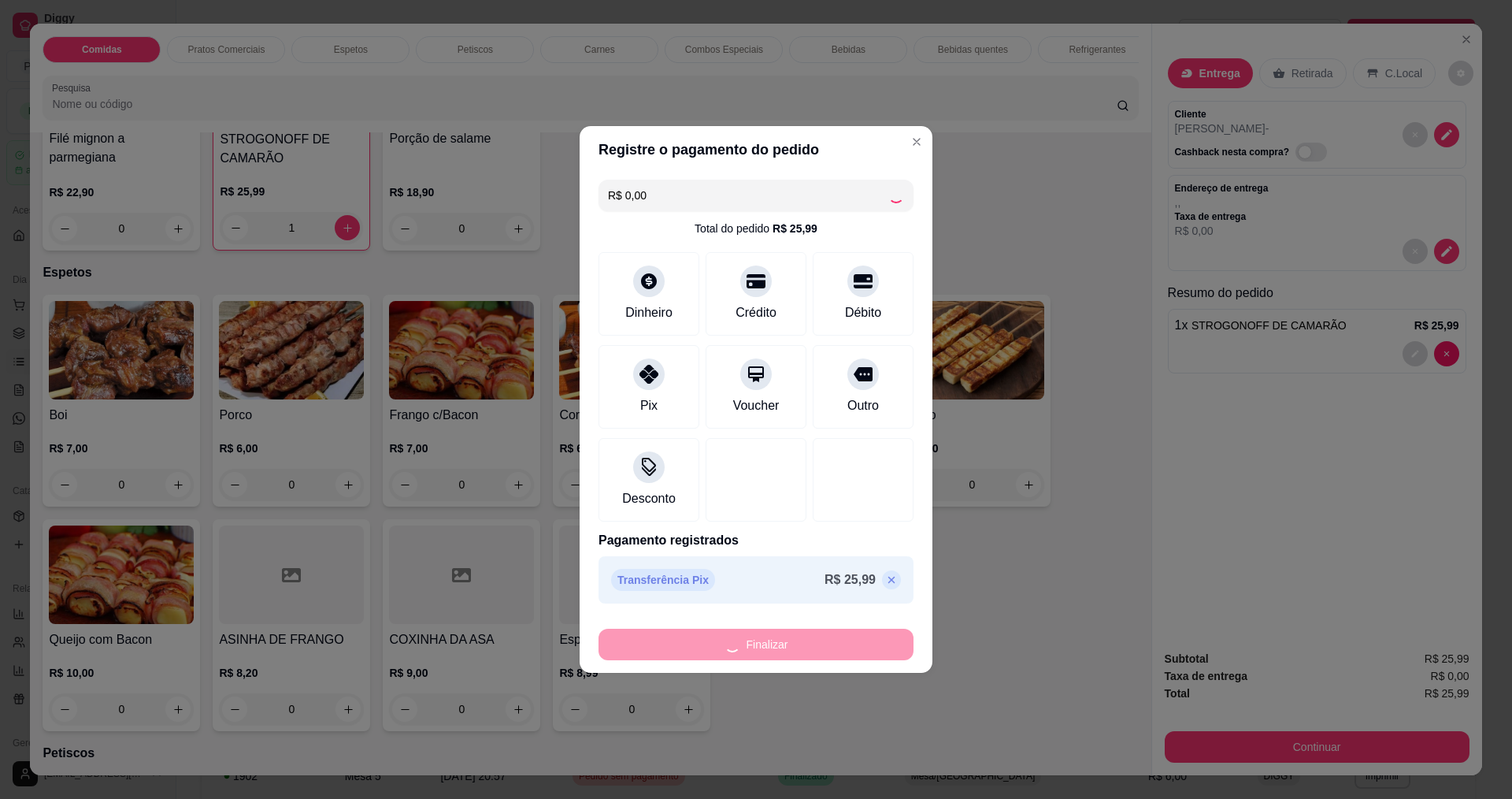
type input "0"
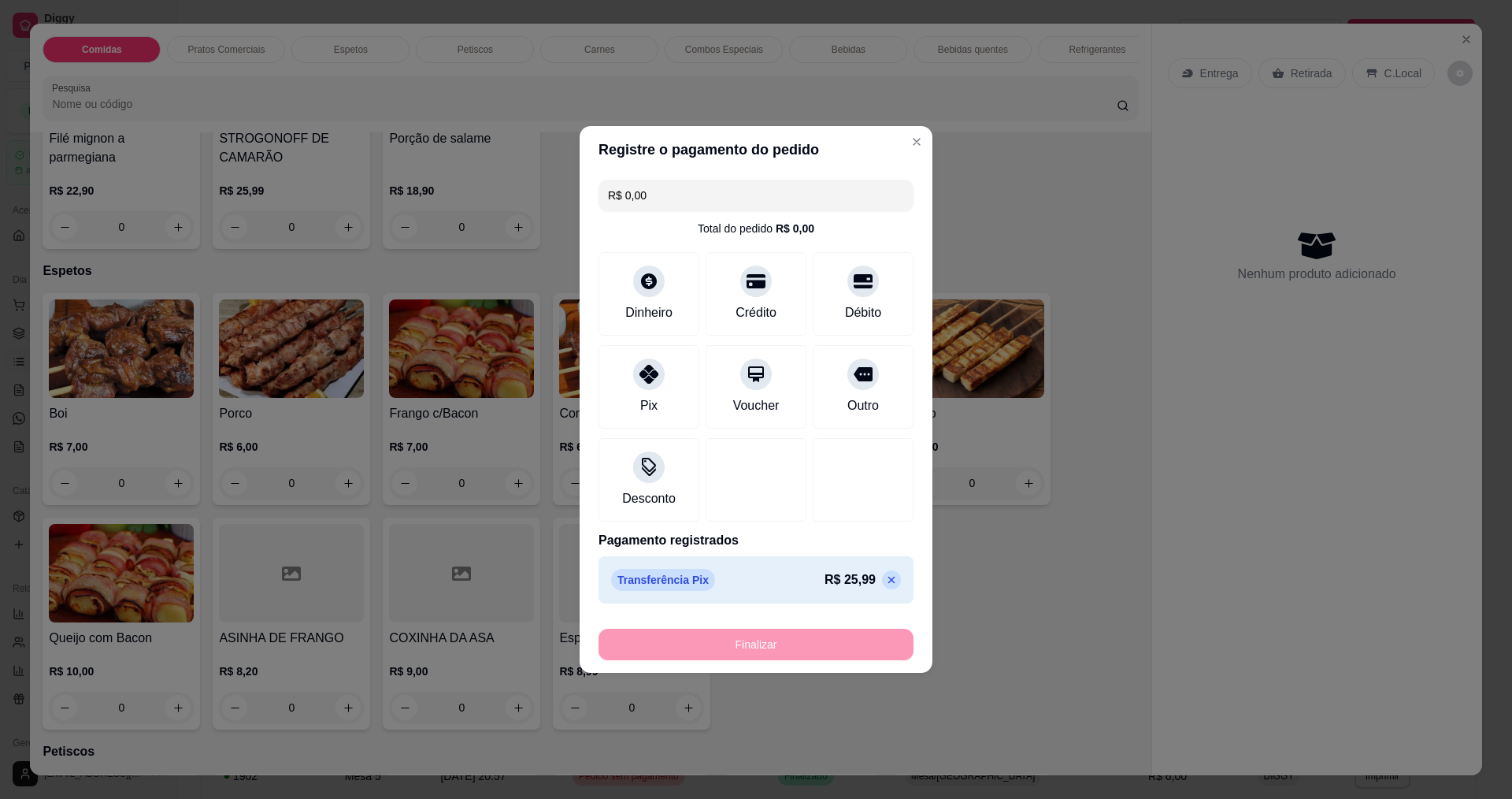
type input "-R$ 25,99"
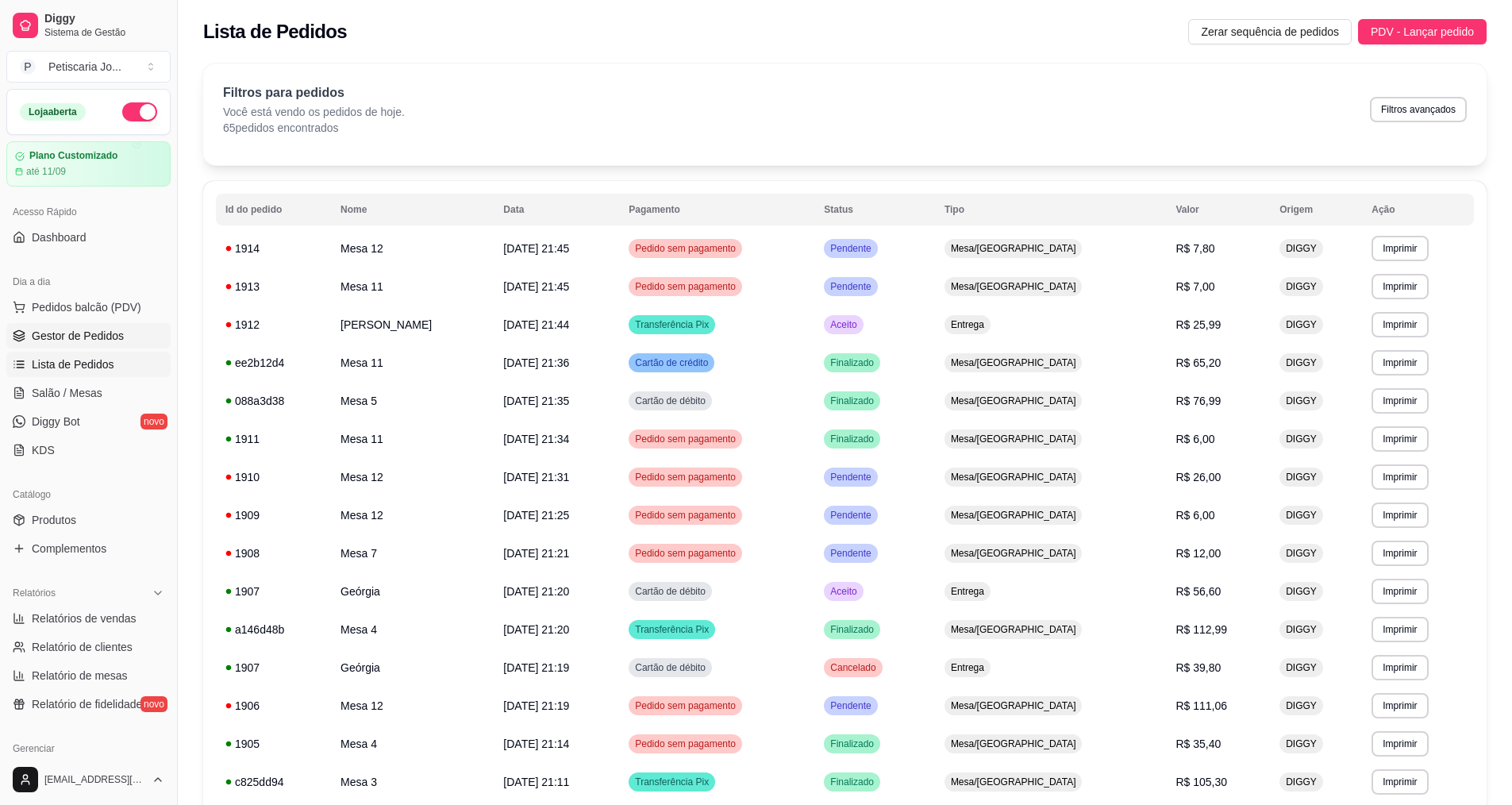
click at [61, 334] on span "Gestor de Pedidos" at bounding box center [78, 335] width 92 height 16
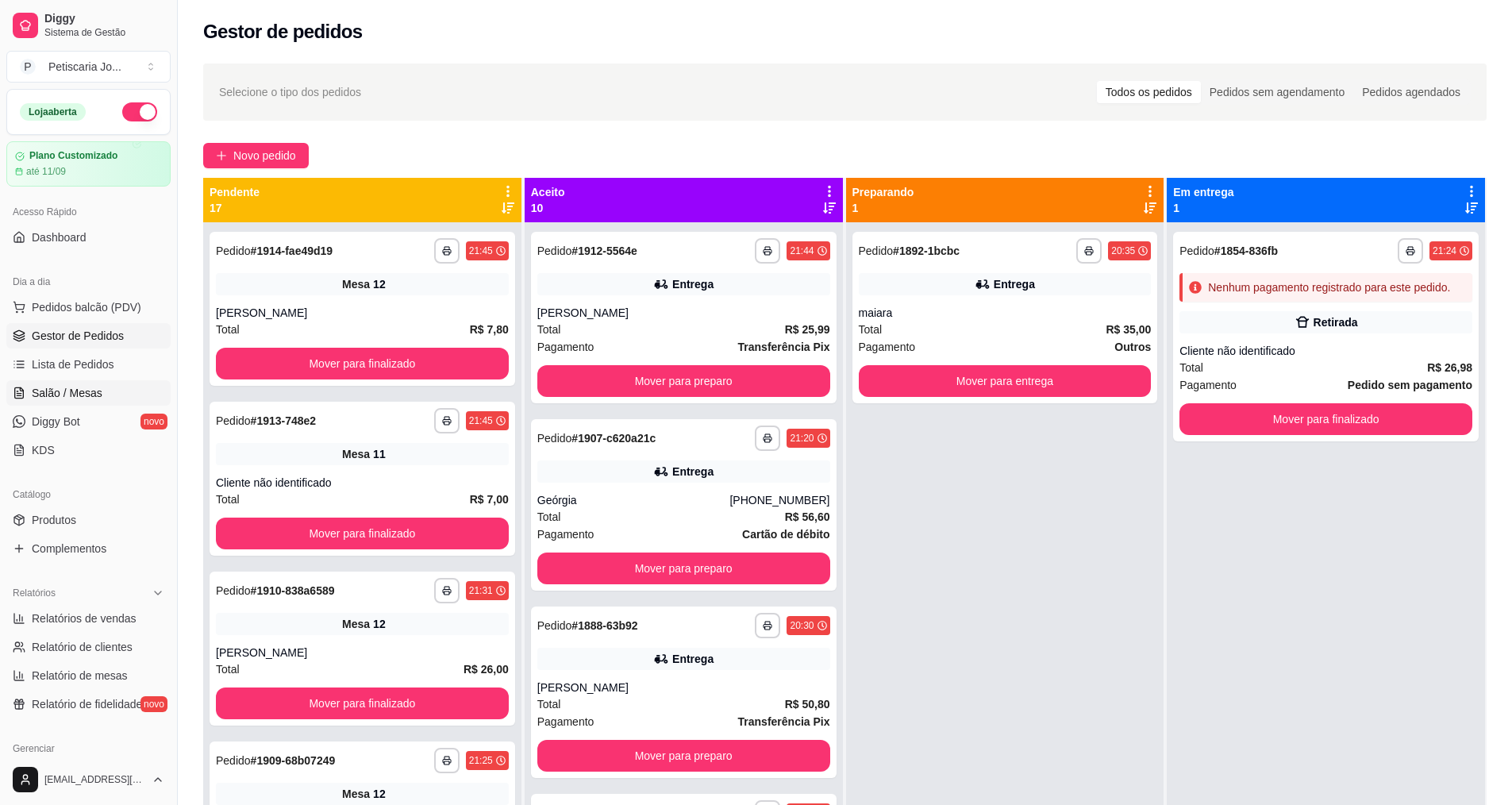
click at [55, 394] on span "Salão / Mesas" at bounding box center [67, 393] width 70 height 16
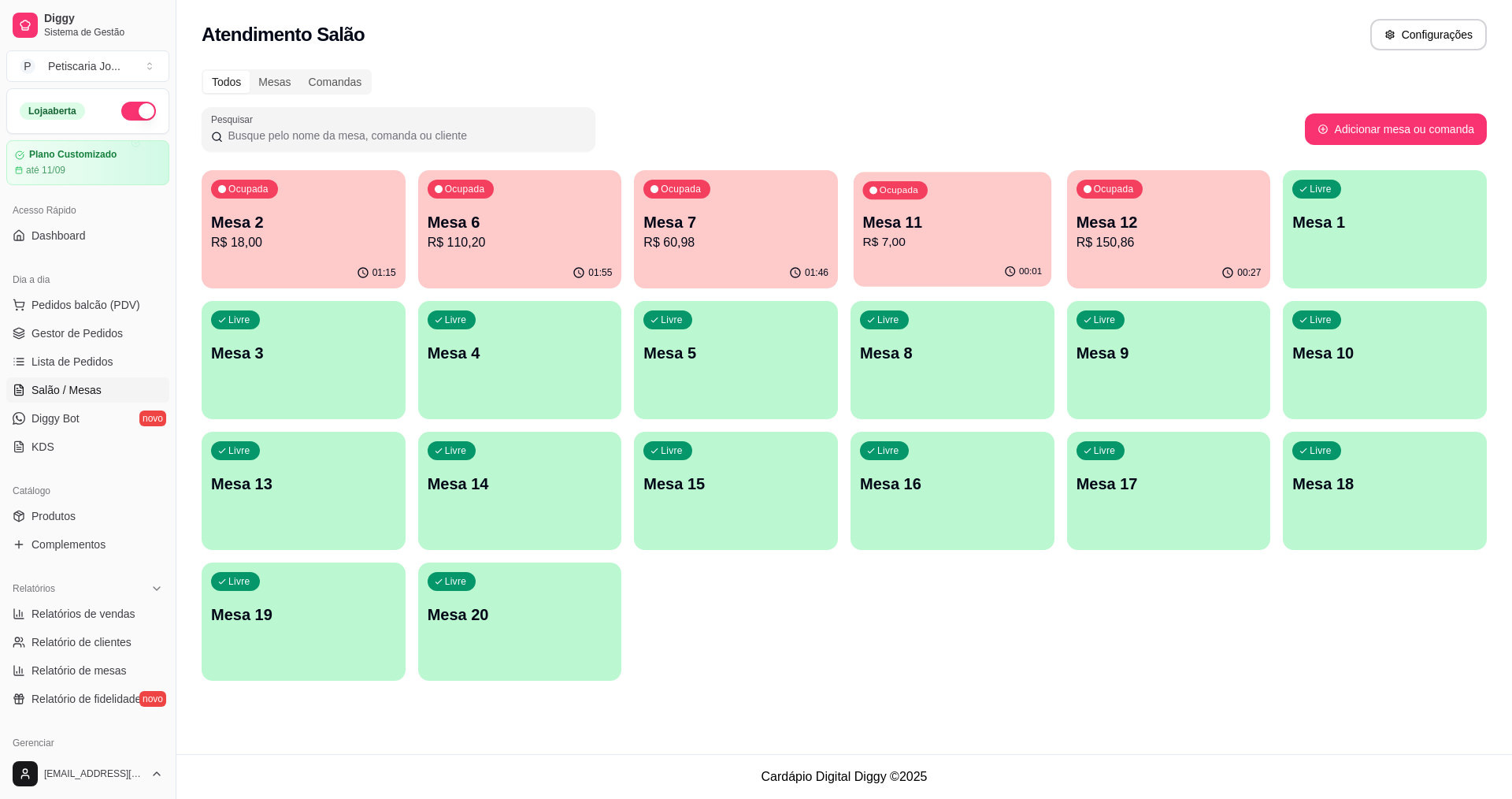
click at [922, 248] on p "R$ 7,00" at bounding box center [952, 242] width 179 height 18
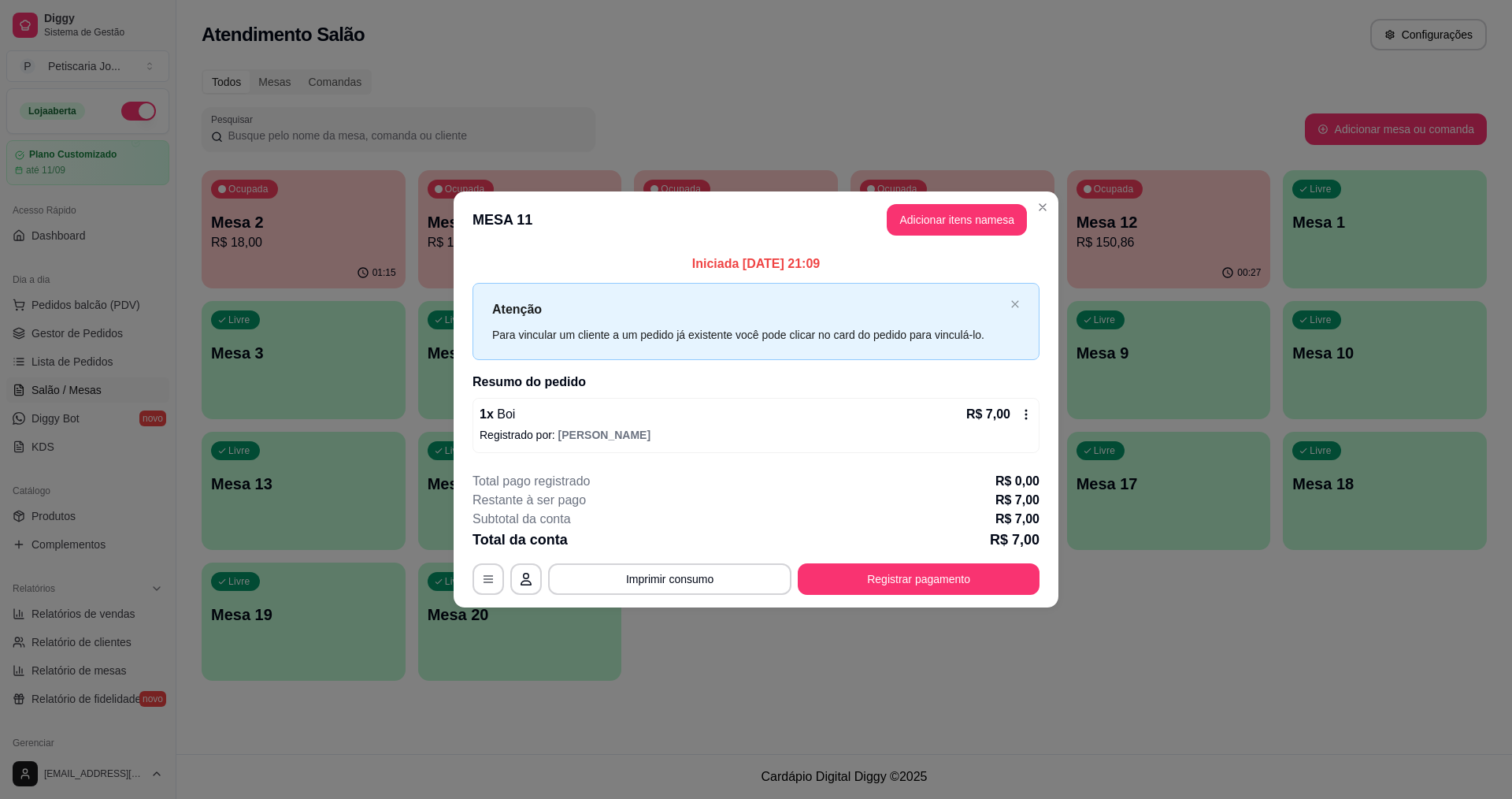
click at [825, 598] on footer "**********" at bounding box center [756, 533] width 605 height 148
click at [885, 569] on button "Registrar pagamento" at bounding box center [919, 579] width 235 height 31
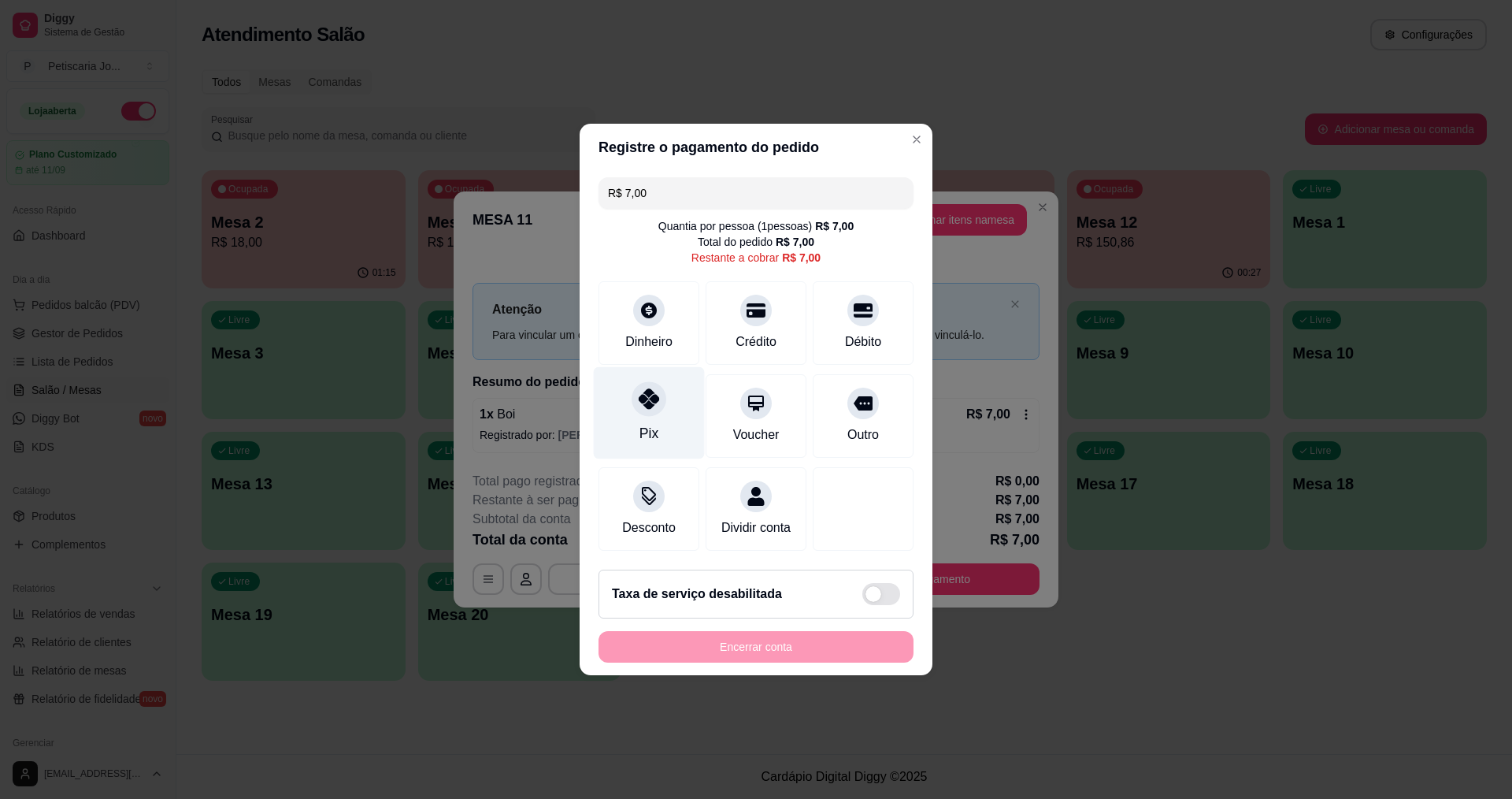
click at [635, 395] on div at bounding box center [648, 399] width 35 height 35
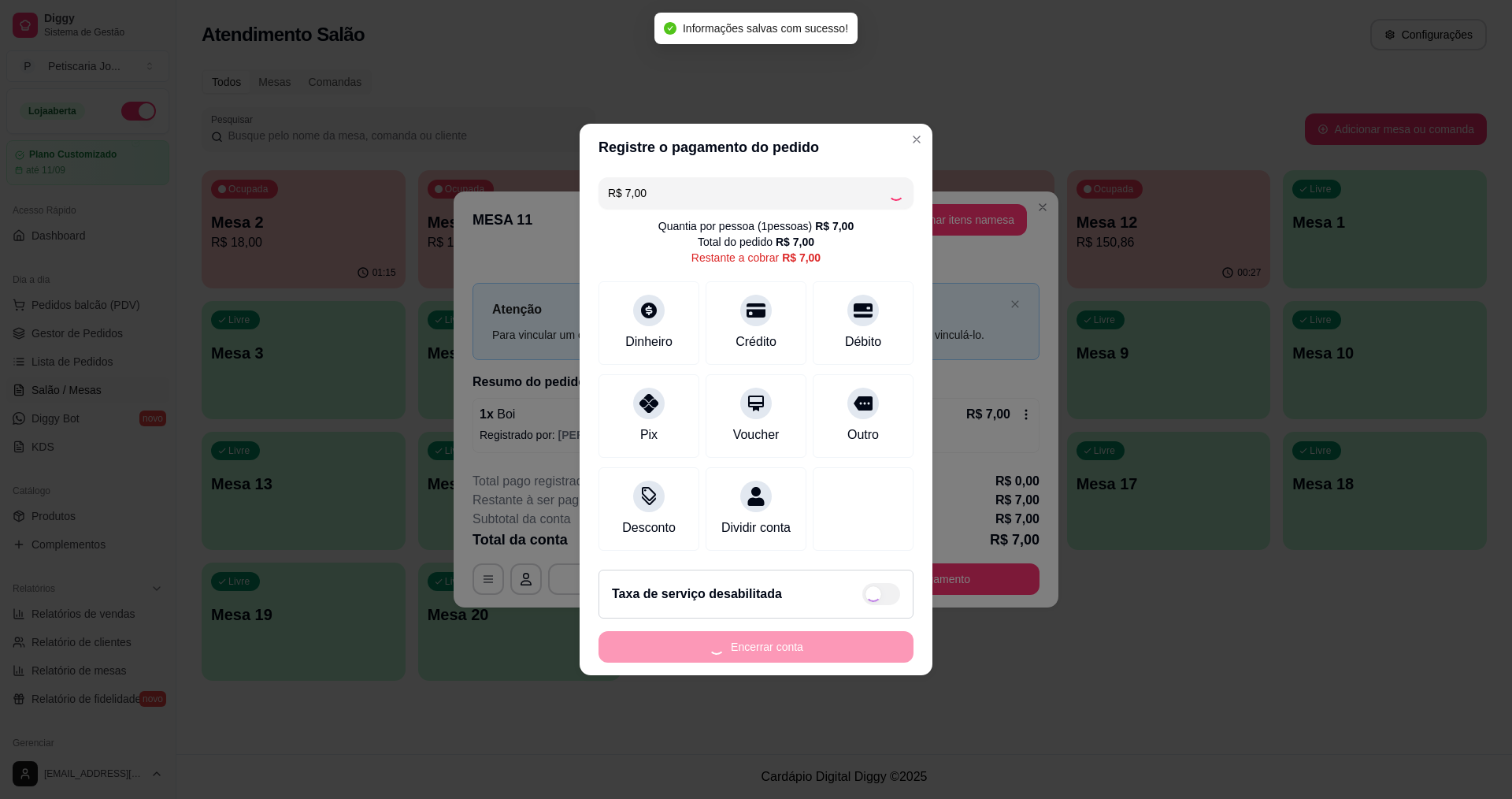
type input "R$ 0,00"
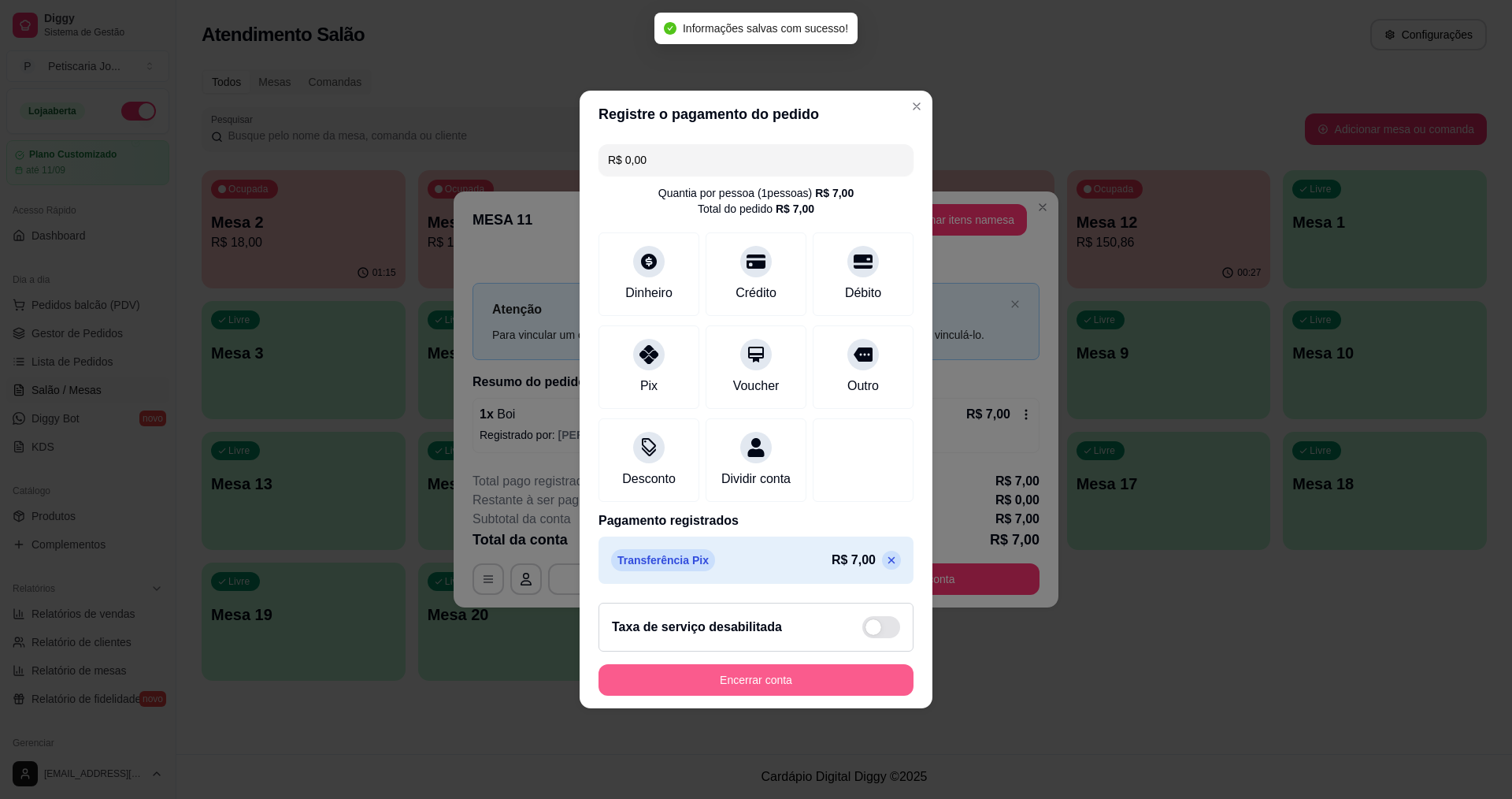
click at [774, 696] on button "Encerrar conta" at bounding box center [756, 680] width 315 height 32
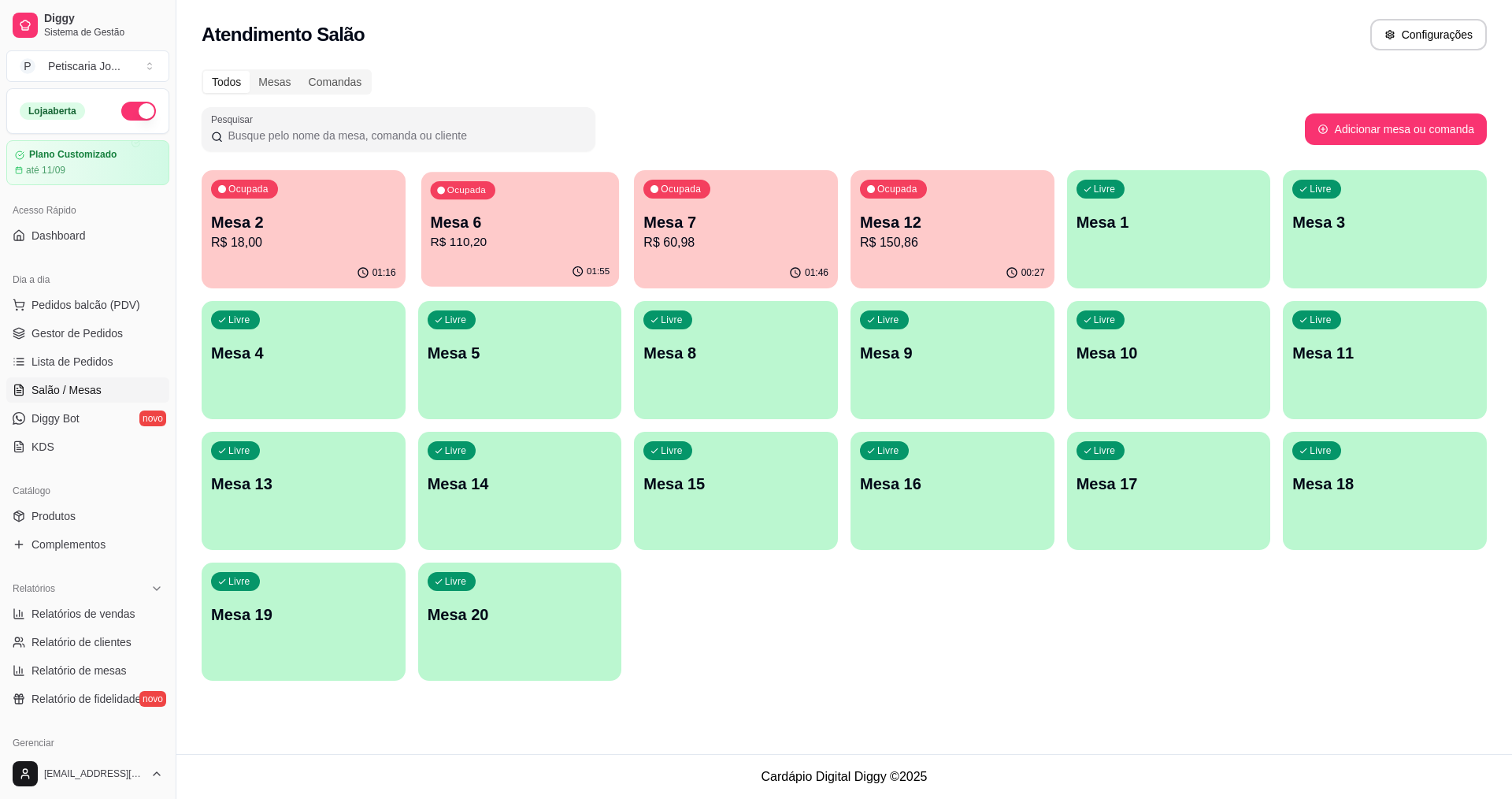
click at [562, 228] on p "Mesa 6" at bounding box center [519, 222] width 179 height 21
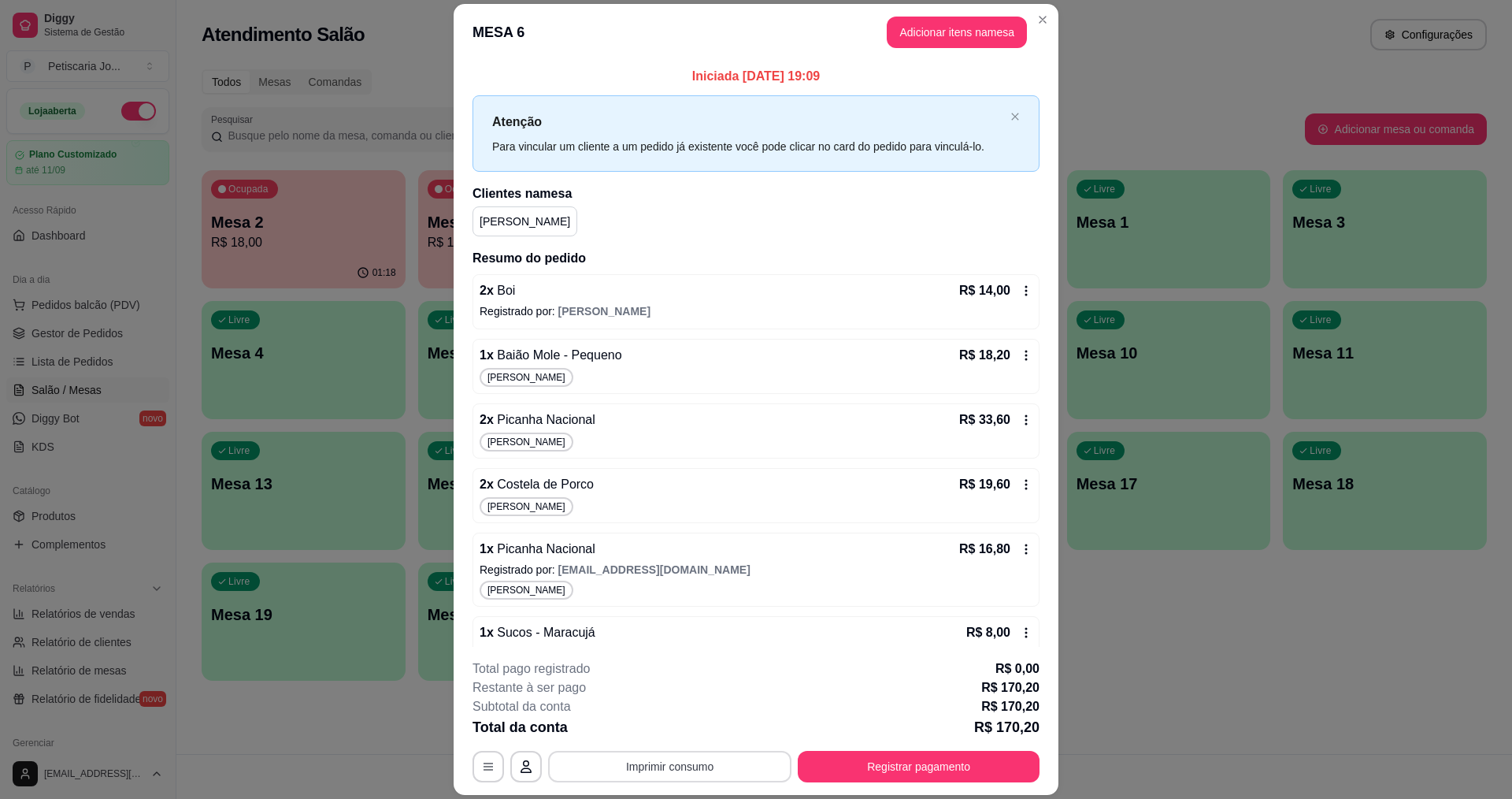
click at [676, 768] on button "Imprimir consumo" at bounding box center [670, 767] width 243 height 32
click at [690, 726] on button "IMPRESSORA" at bounding box center [669, 730] width 110 height 24
click at [889, 754] on button "Registrar pagamento" at bounding box center [919, 767] width 242 height 32
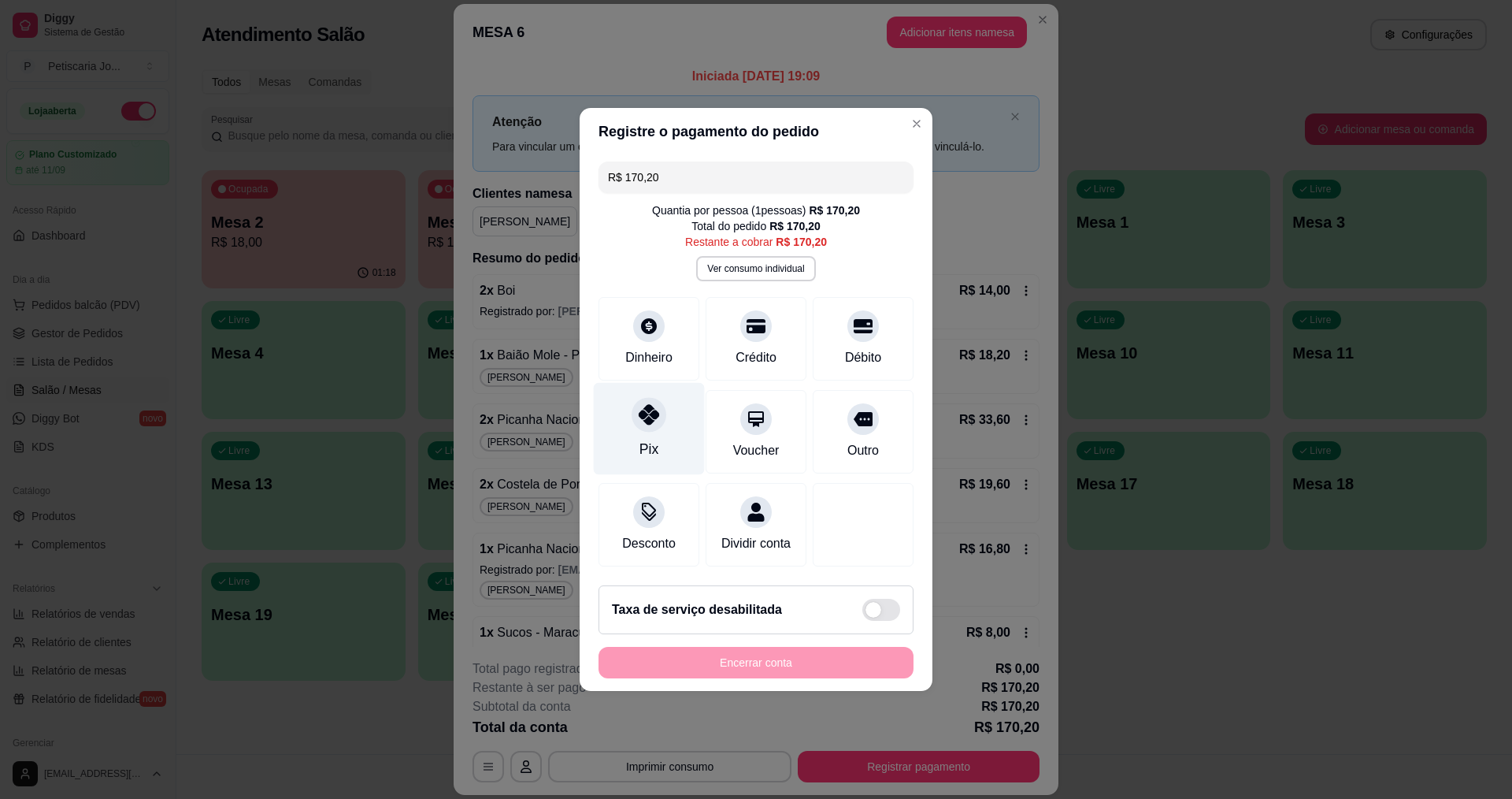
click at [650, 438] on div "Pix" at bounding box center [648, 448] width 19 height 20
type input "R$ 0,00"
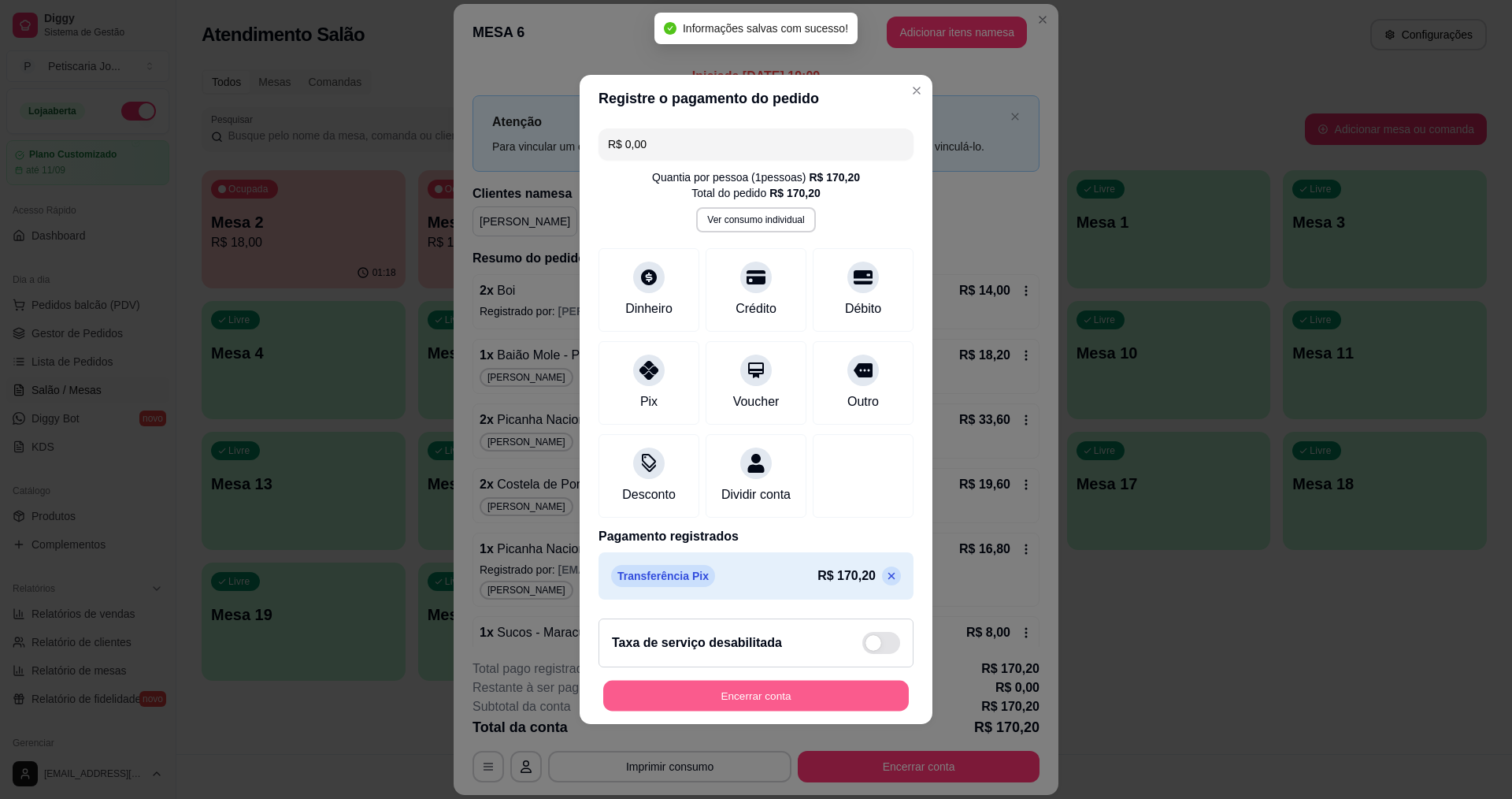
click at [789, 699] on button "Encerrar conta" at bounding box center [756, 696] width 305 height 31
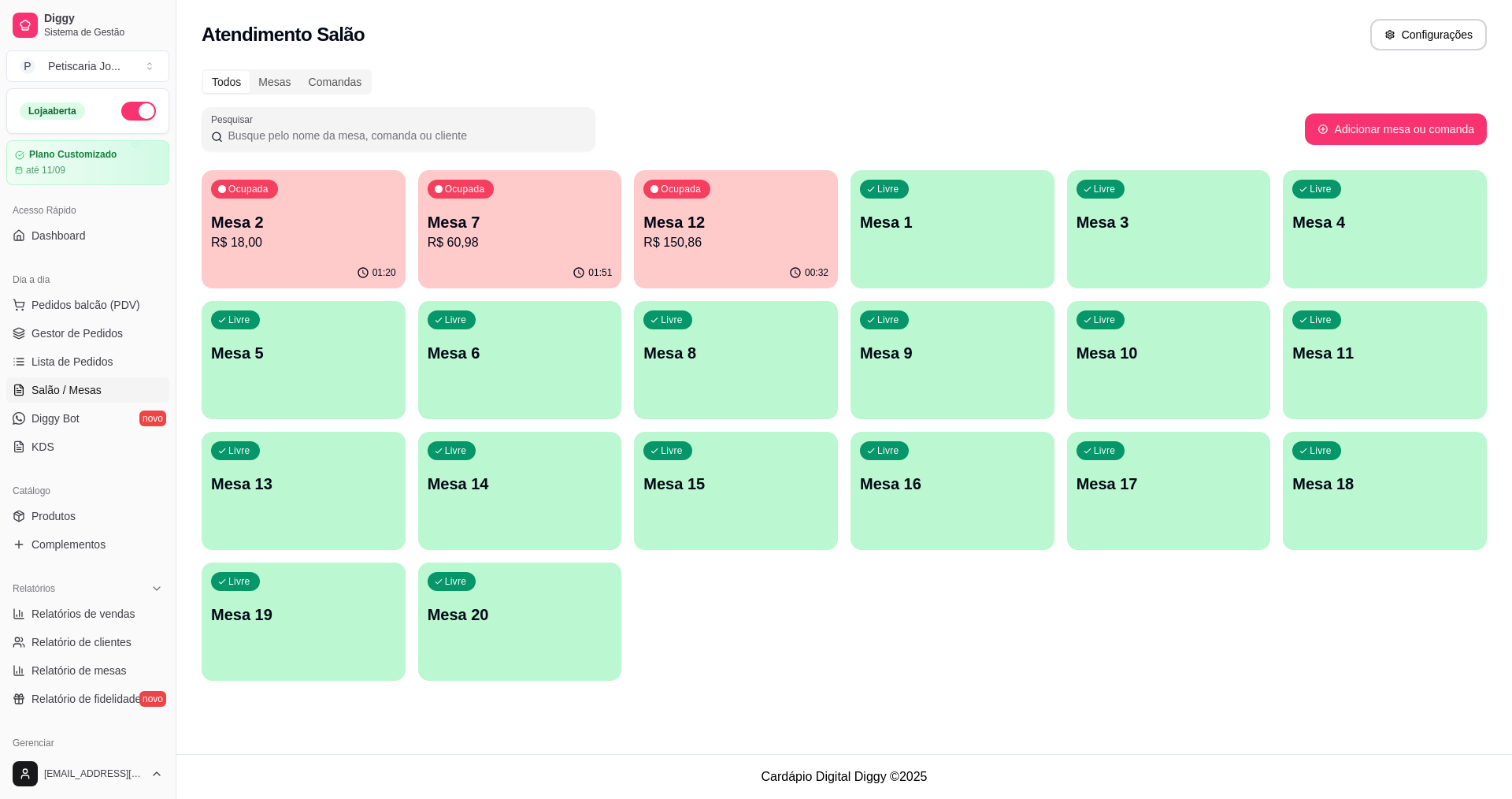
click at [739, 235] on p "R$ 150,86" at bounding box center [736, 242] width 185 height 19
click at [739, 239] on p "R$ 150,86" at bounding box center [736, 242] width 185 height 19
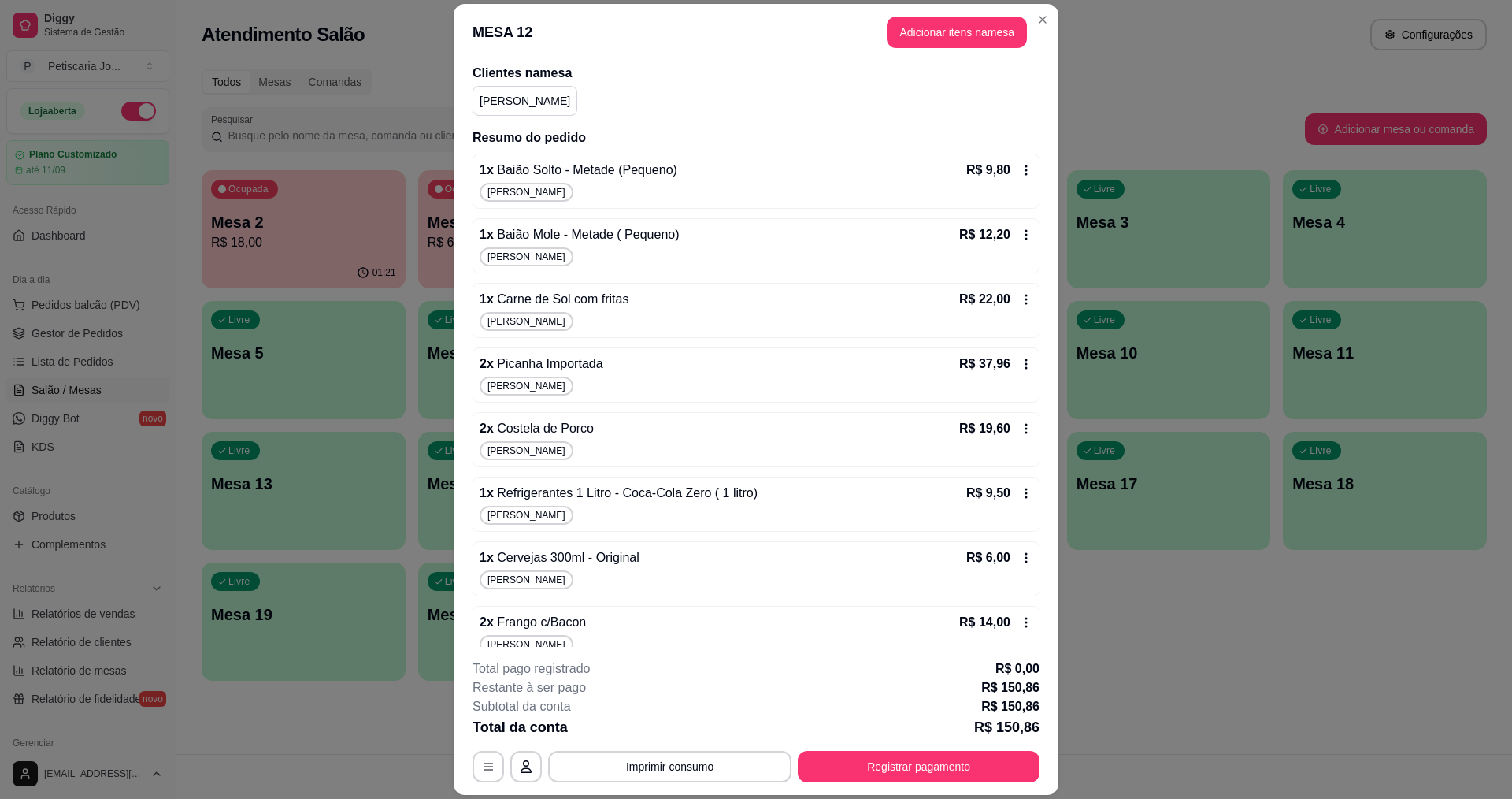
scroll to position [158, 0]
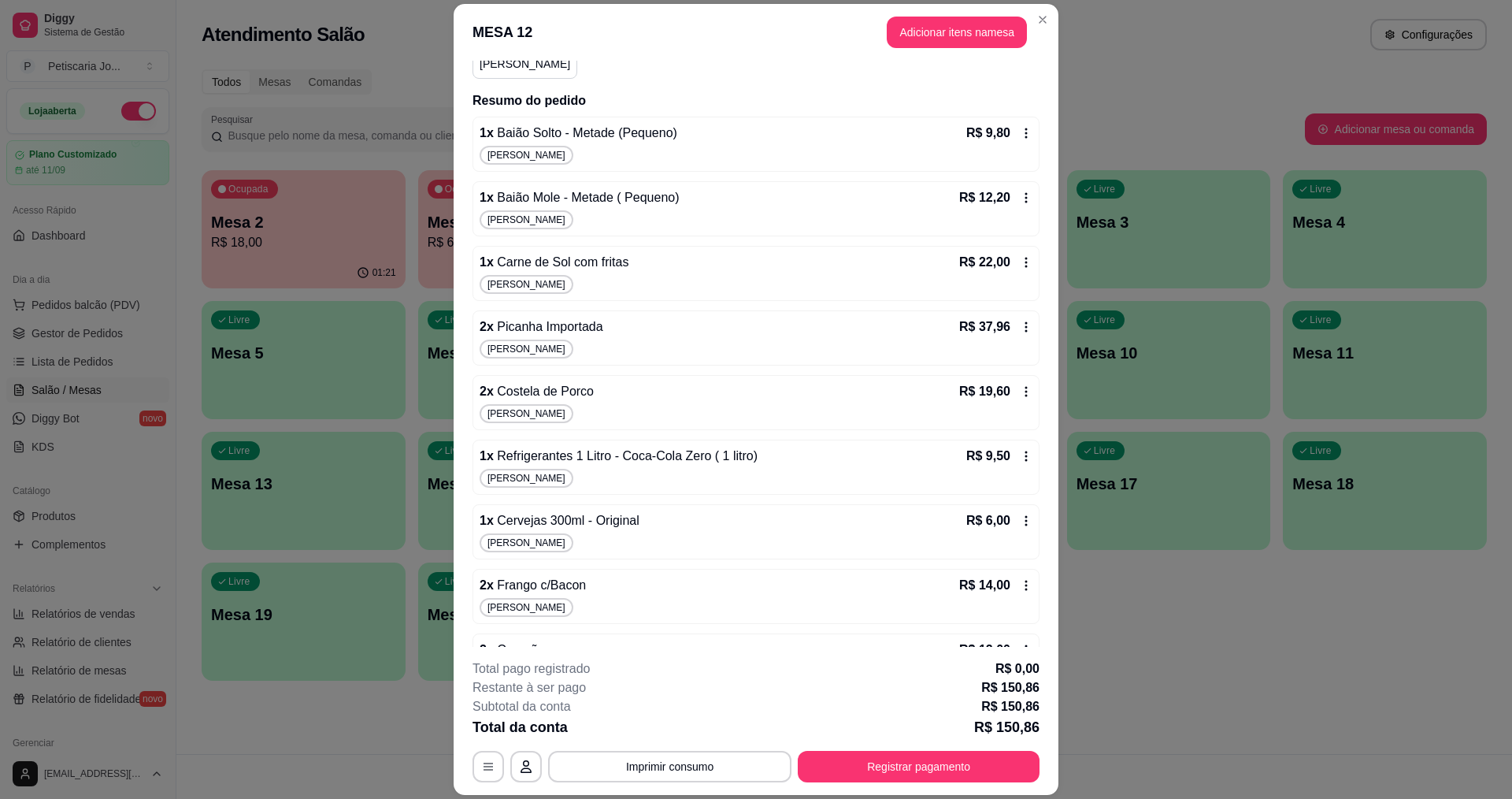
click at [1020, 459] on icon at bounding box center [1027, 456] width 13 height 13
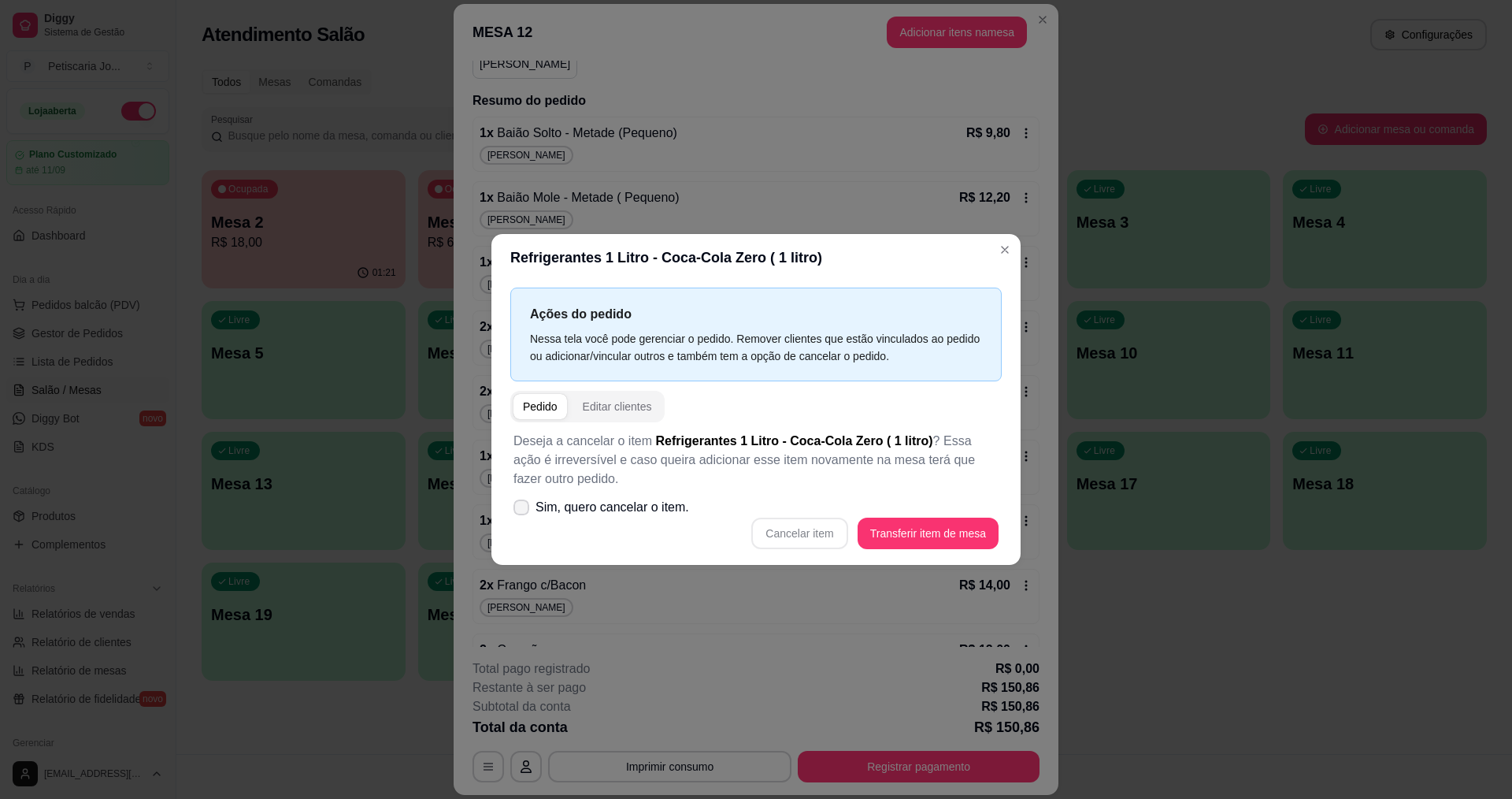
click at [527, 506] on icon at bounding box center [522, 507] width 13 height 10
click at [523, 511] on input "Sim, quero cancelar o item." at bounding box center [518, 516] width 11 height 11
checkbox input "true"
click at [797, 532] on button "Cancelar item" at bounding box center [799, 533] width 96 height 32
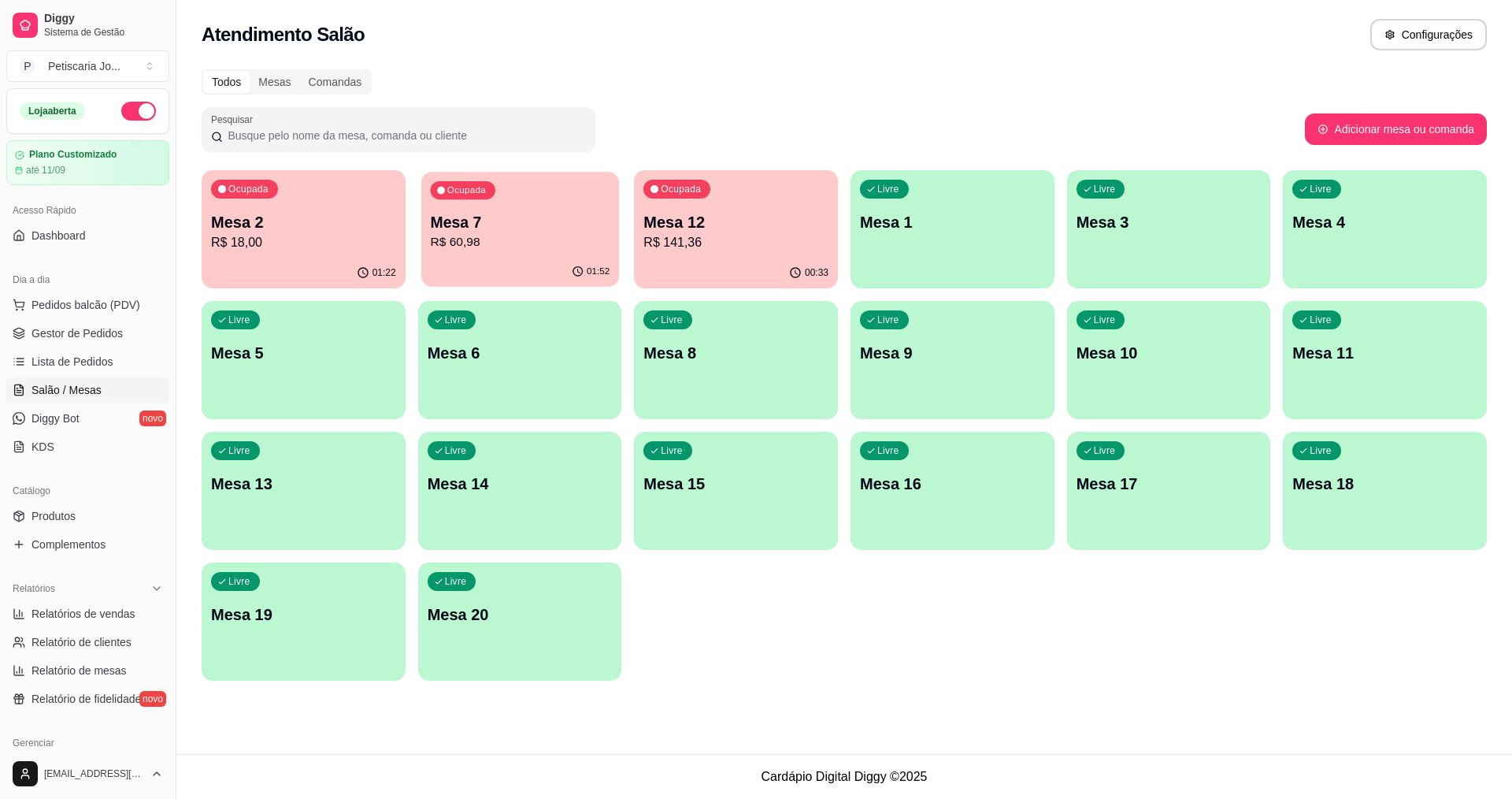
click at [505, 232] on div "Mesa 7 R$ 60,98" at bounding box center [519, 231] width 179 height 40
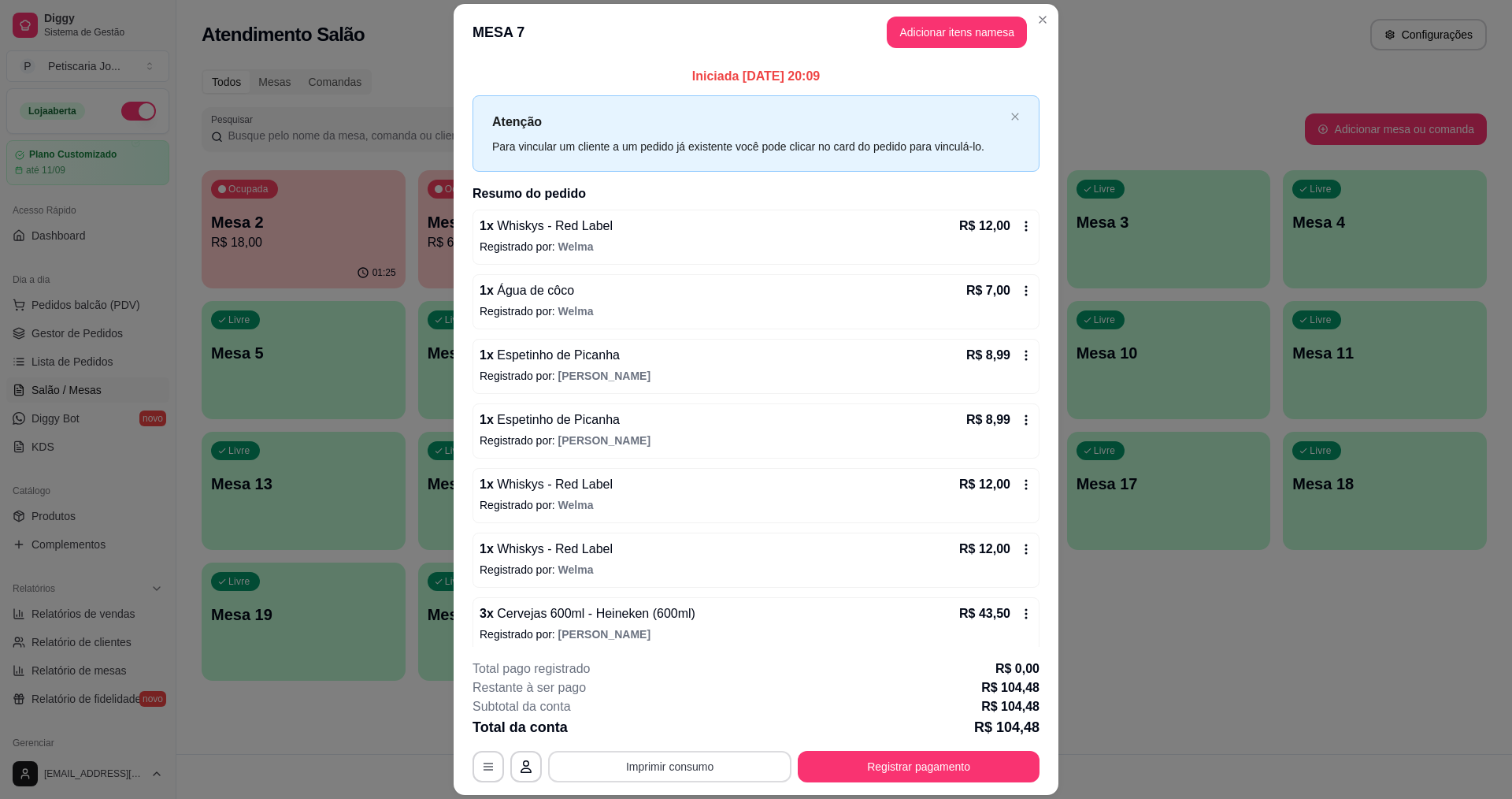
click at [686, 775] on button "Imprimir consumo" at bounding box center [670, 767] width 243 height 32
click at [699, 730] on button "IMPRESSORA" at bounding box center [669, 730] width 110 height 24
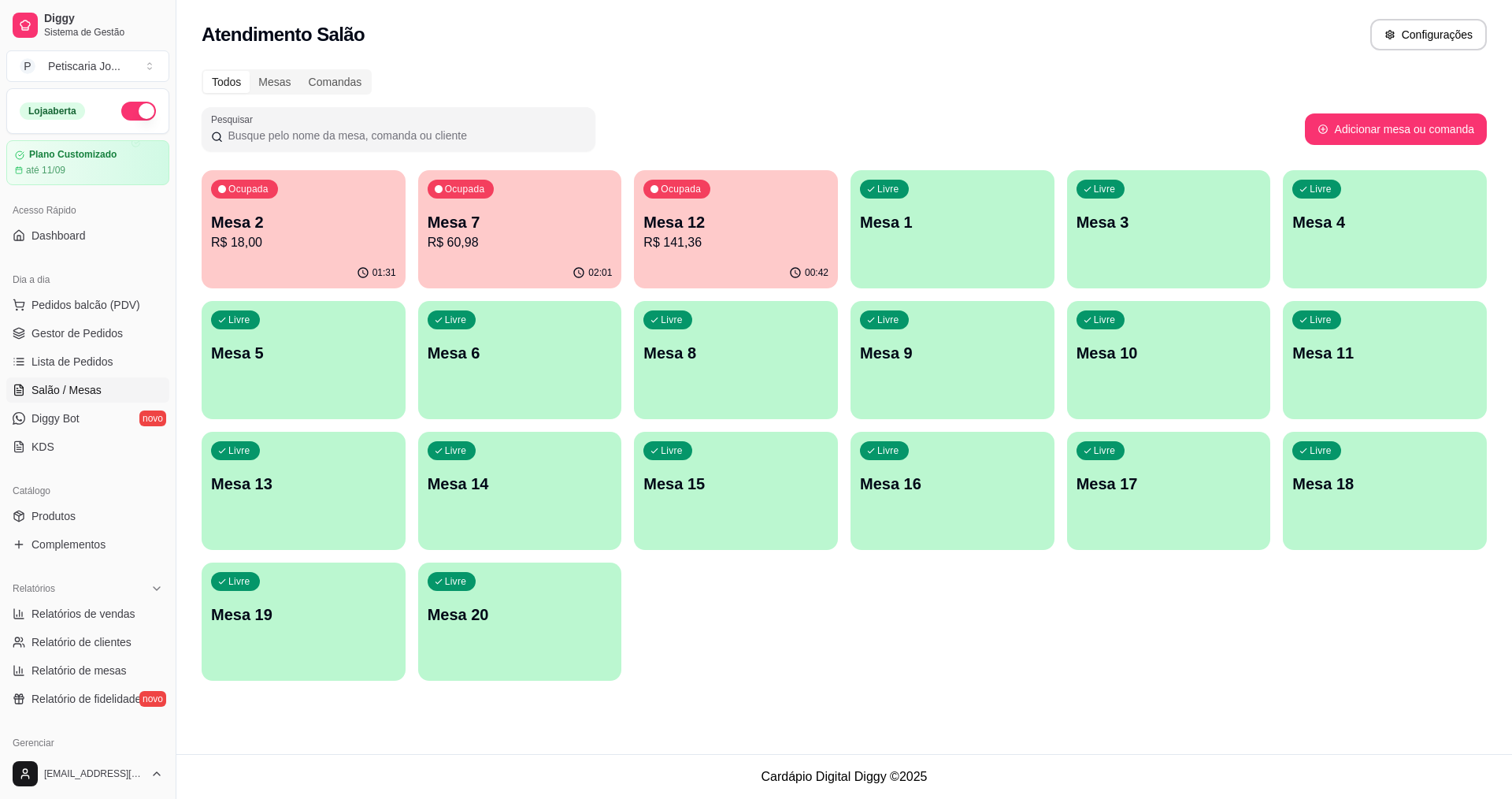
click at [254, 265] on div "01:31" at bounding box center [303, 273] width 204 height 31
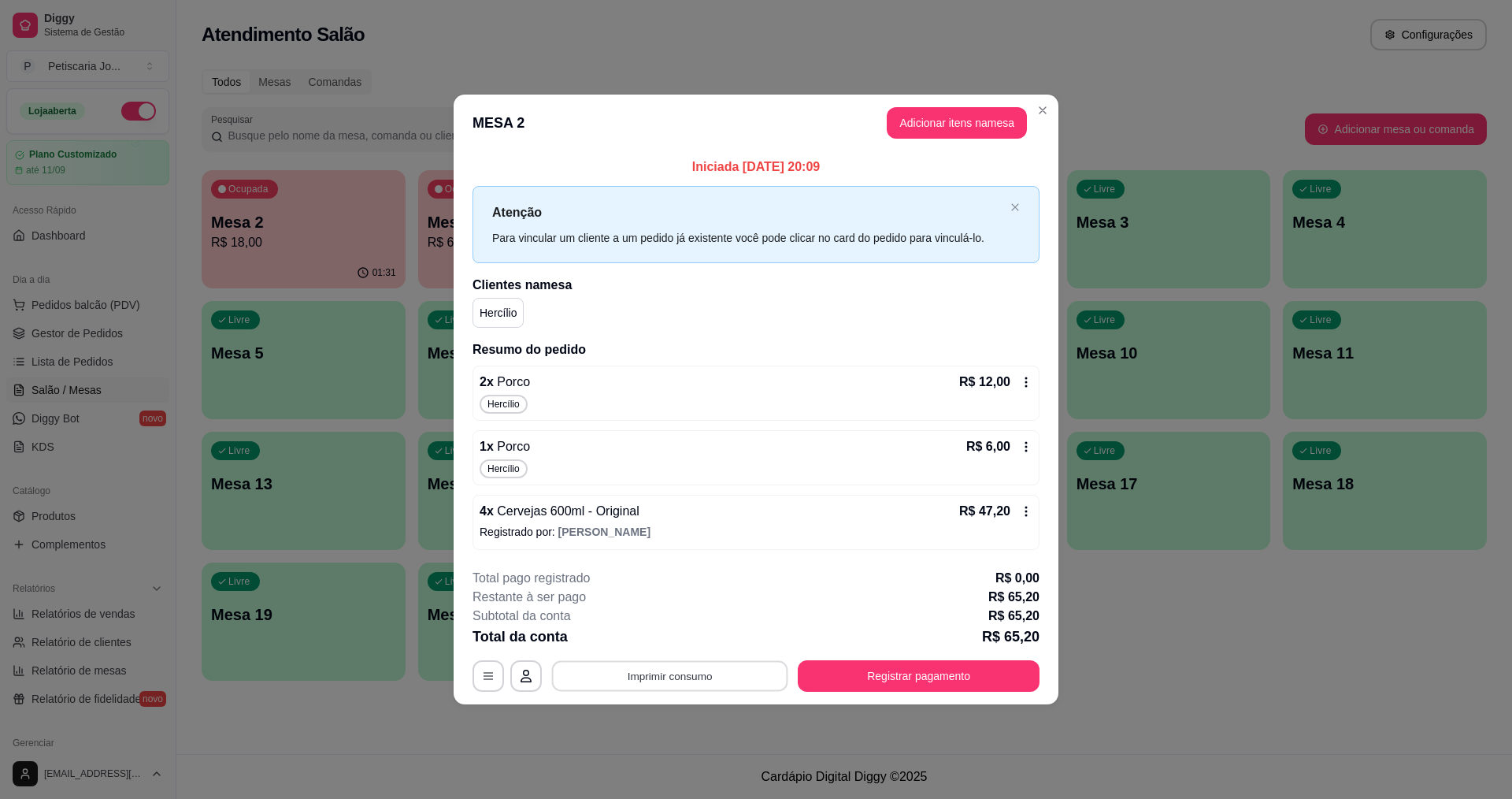
click at [697, 677] on button "Imprimir consumo" at bounding box center [670, 676] width 236 height 31
click at [675, 640] on button "IMPRESSORA" at bounding box center [674, 639] width 114 height 25
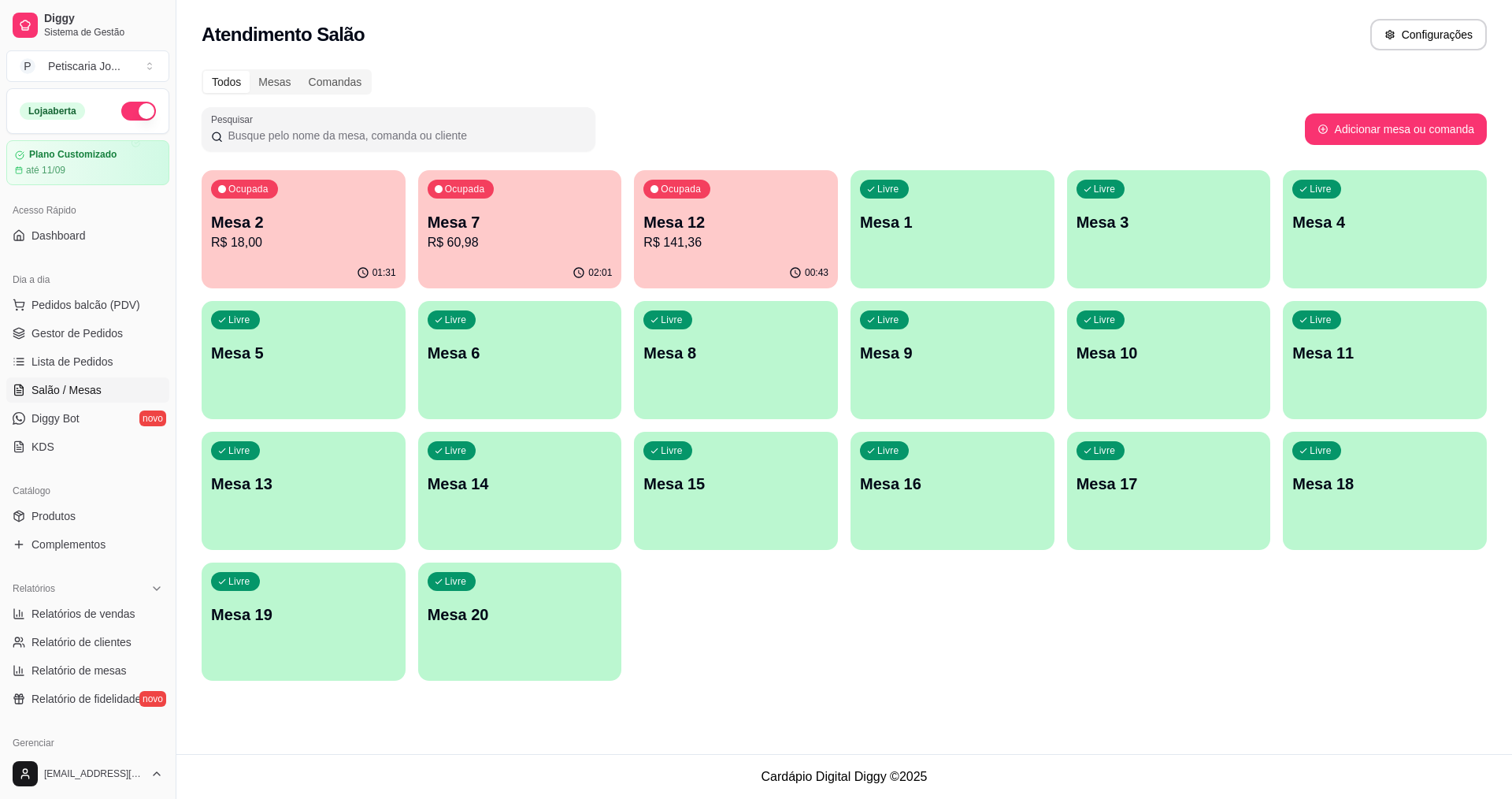
click at [513, 249] on p "R$ 60,98" at bounding box center [520, 242] width 185 height 19
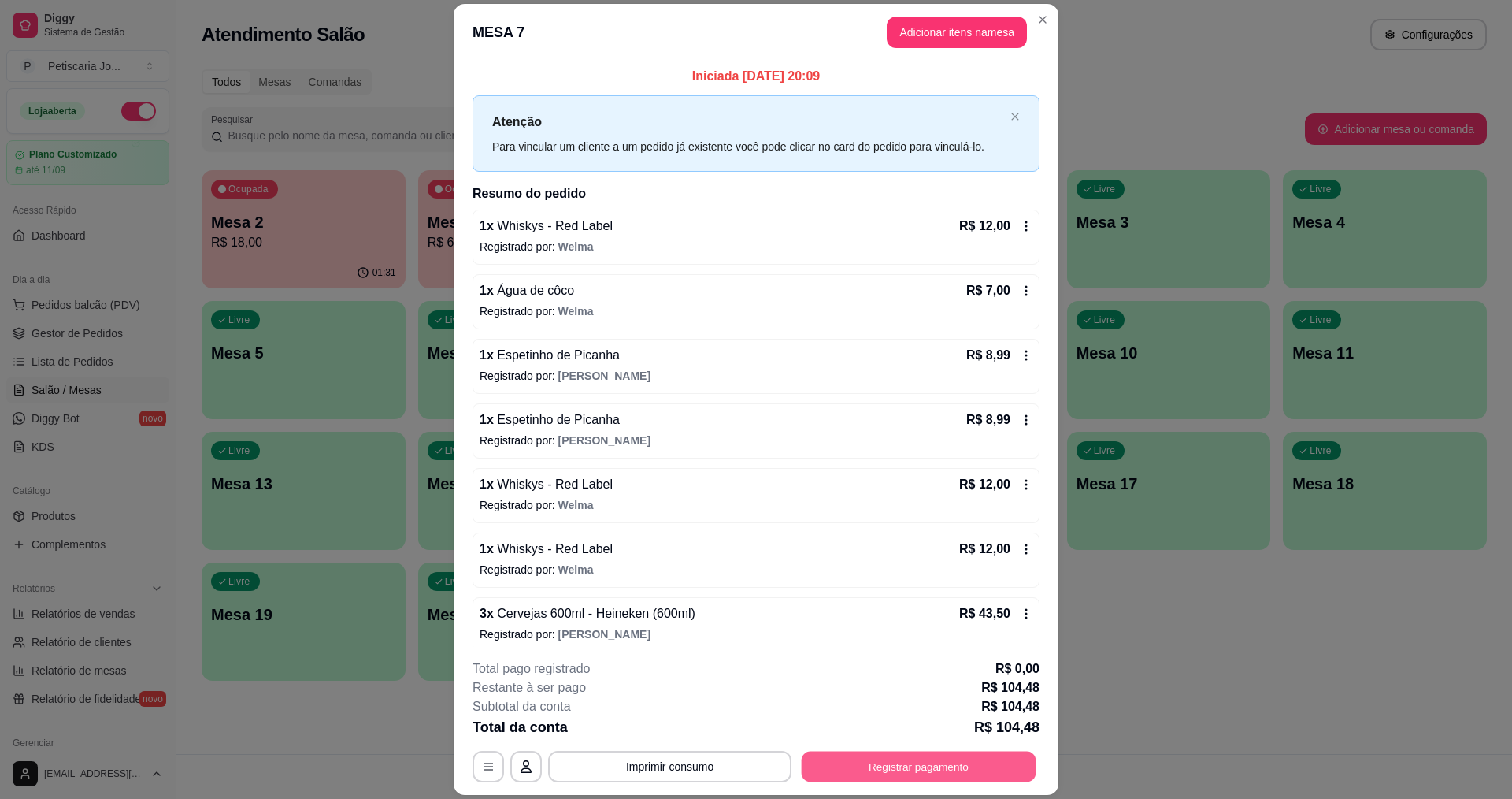
click at [907, 762] on button "Registrar pagamento" at bounding box center [919, 767] width 235 height 31
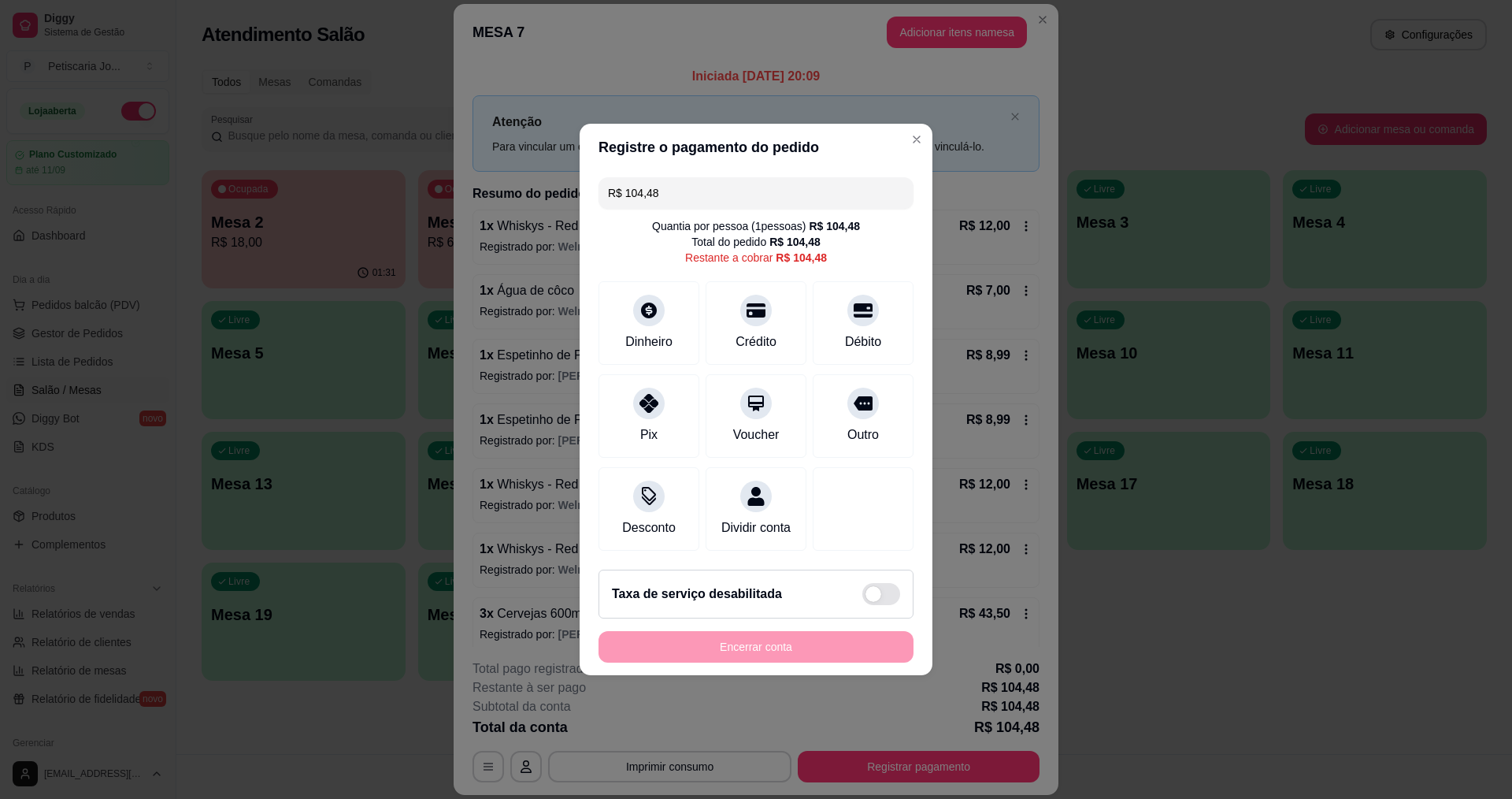
drag, startPoint x: 678, startPoint y: 184, endPoint x: 432, endPoint y: 168, distance: 246.5
click at [432, 168] on div "Registre o pagamento do pedido R$ 104,48 Quantia por pessoa ( 1 pessoas) R$ 104…" at bounding box center [756, 400] width 1512 height 799
click at [746, 307] on div at bounding box center [756, 305] width 35 height 35
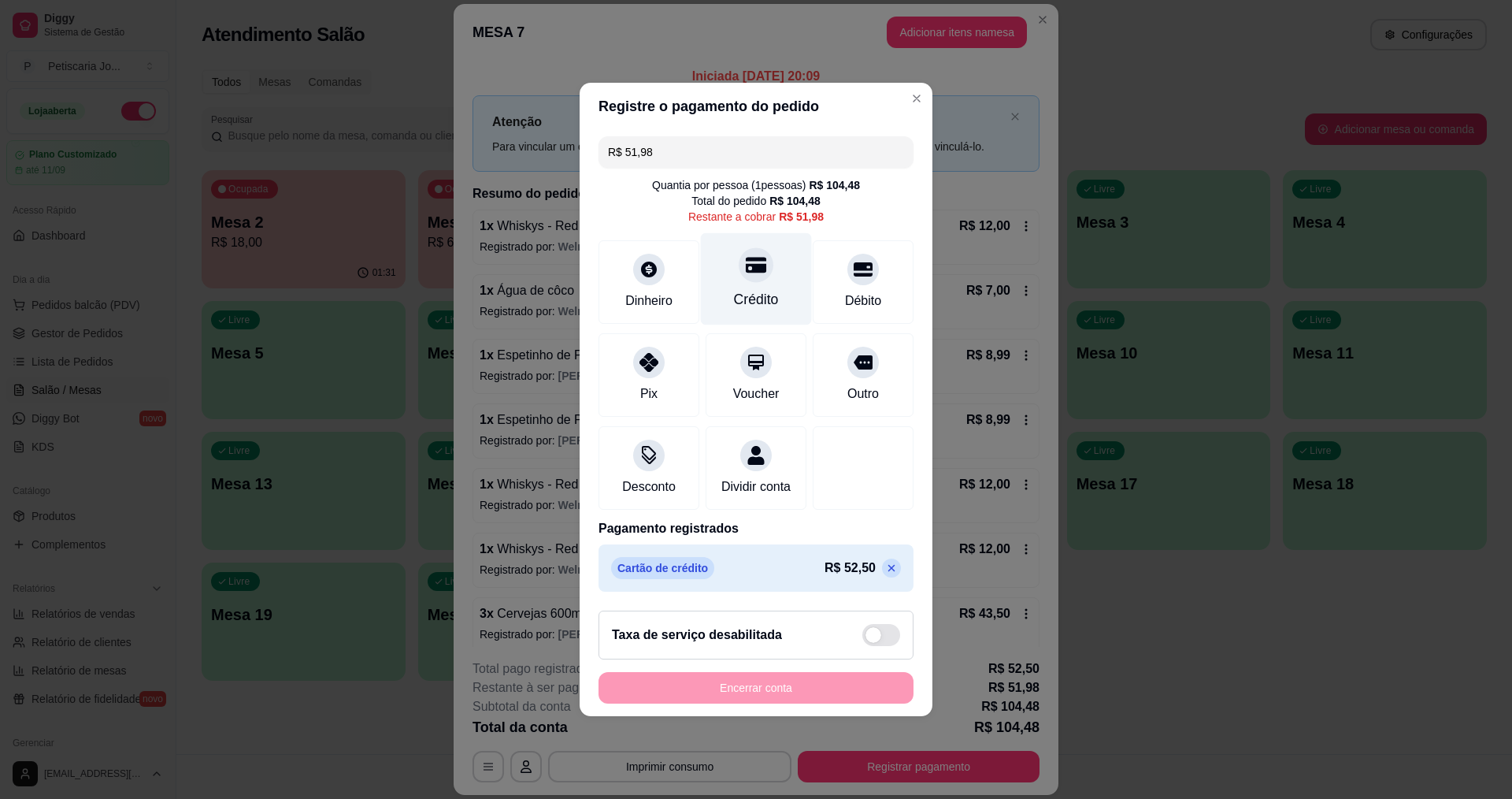
click at [743, 277] on div "Crédito" at bounding box center [756, 279] width 111 height 93
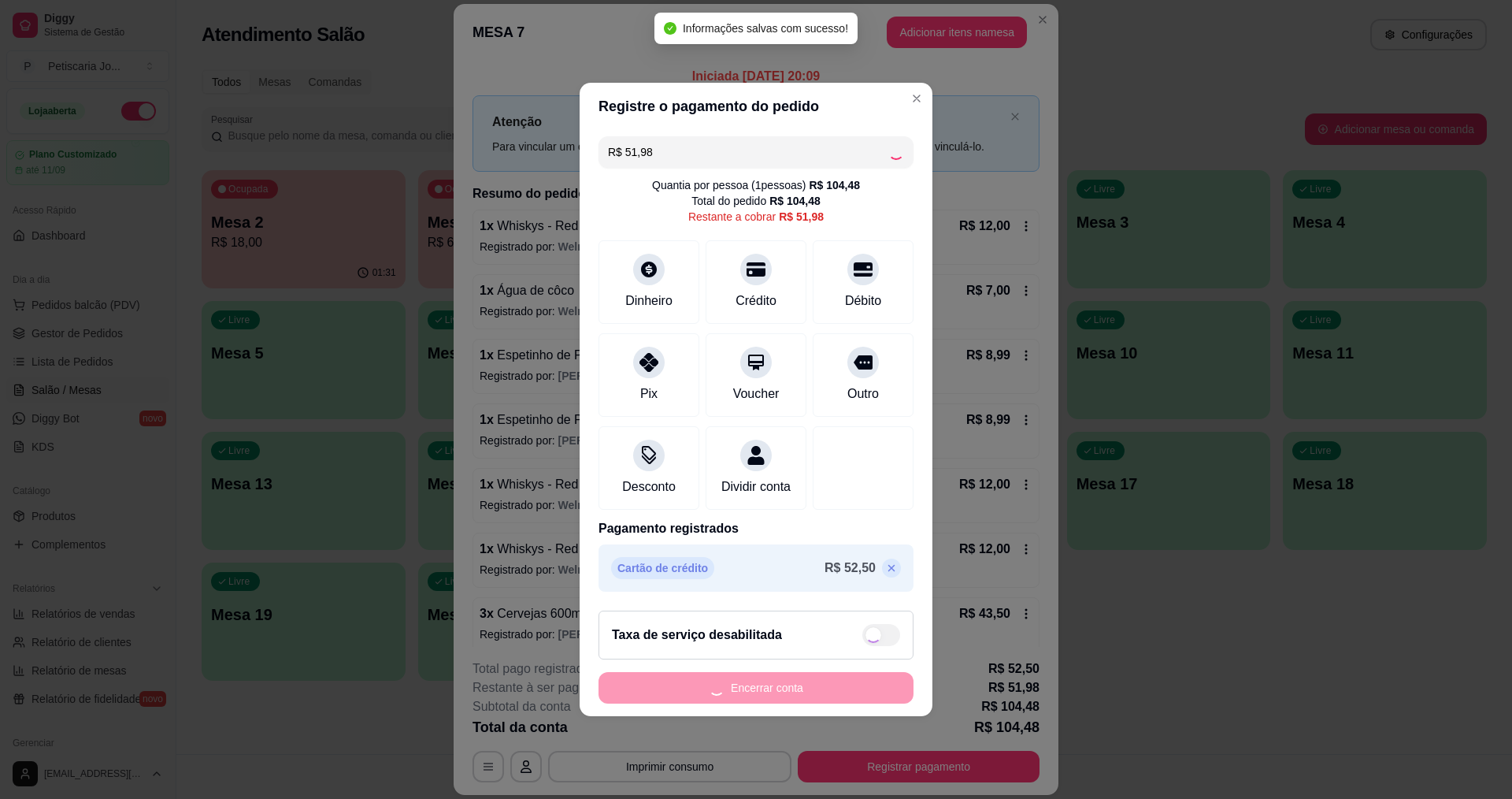
type input "R$ 0,00"
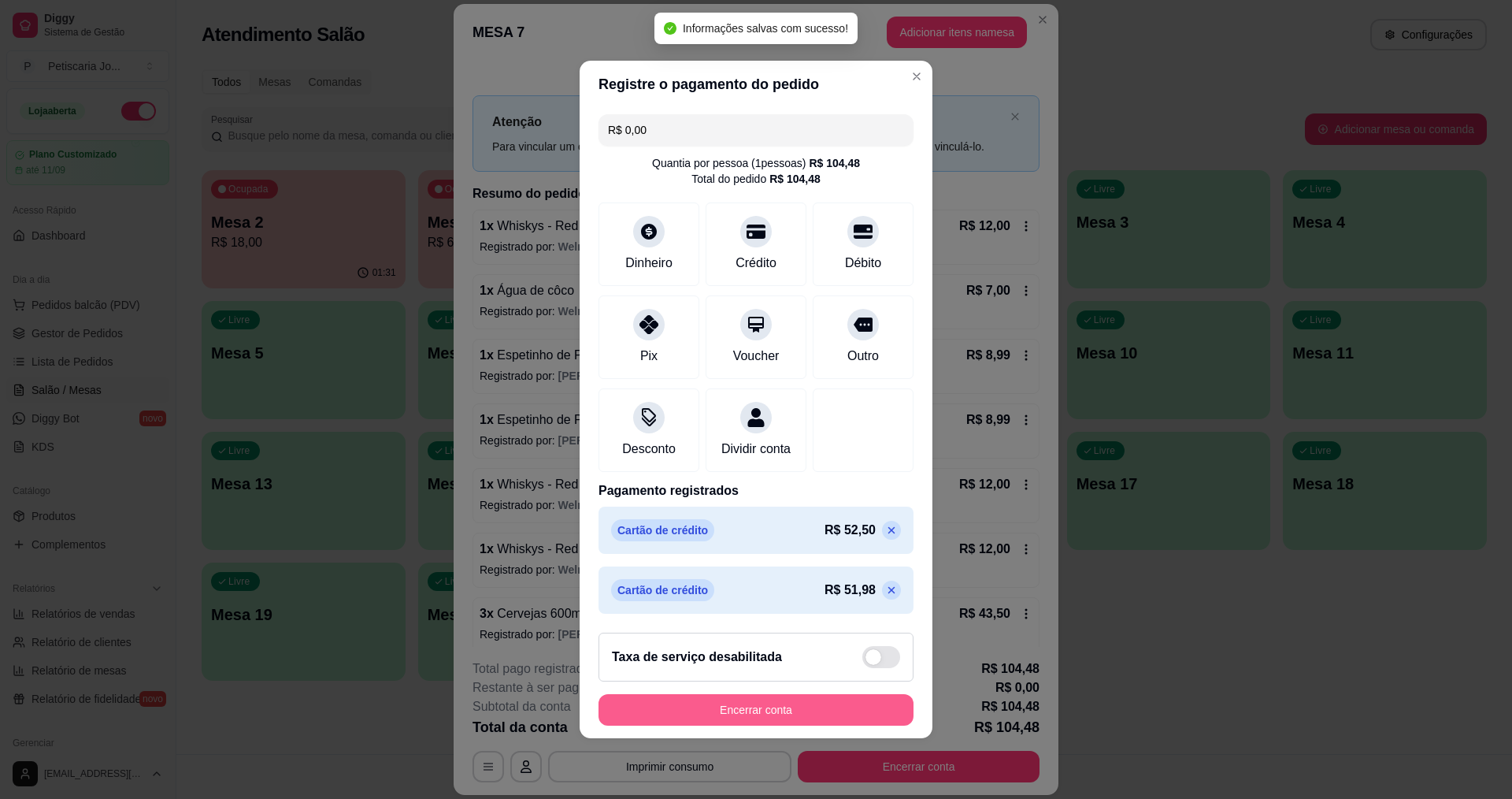
click at [816, 708] on button "Encerrar conta" at bounding box center [756, 710] width 315 height 32
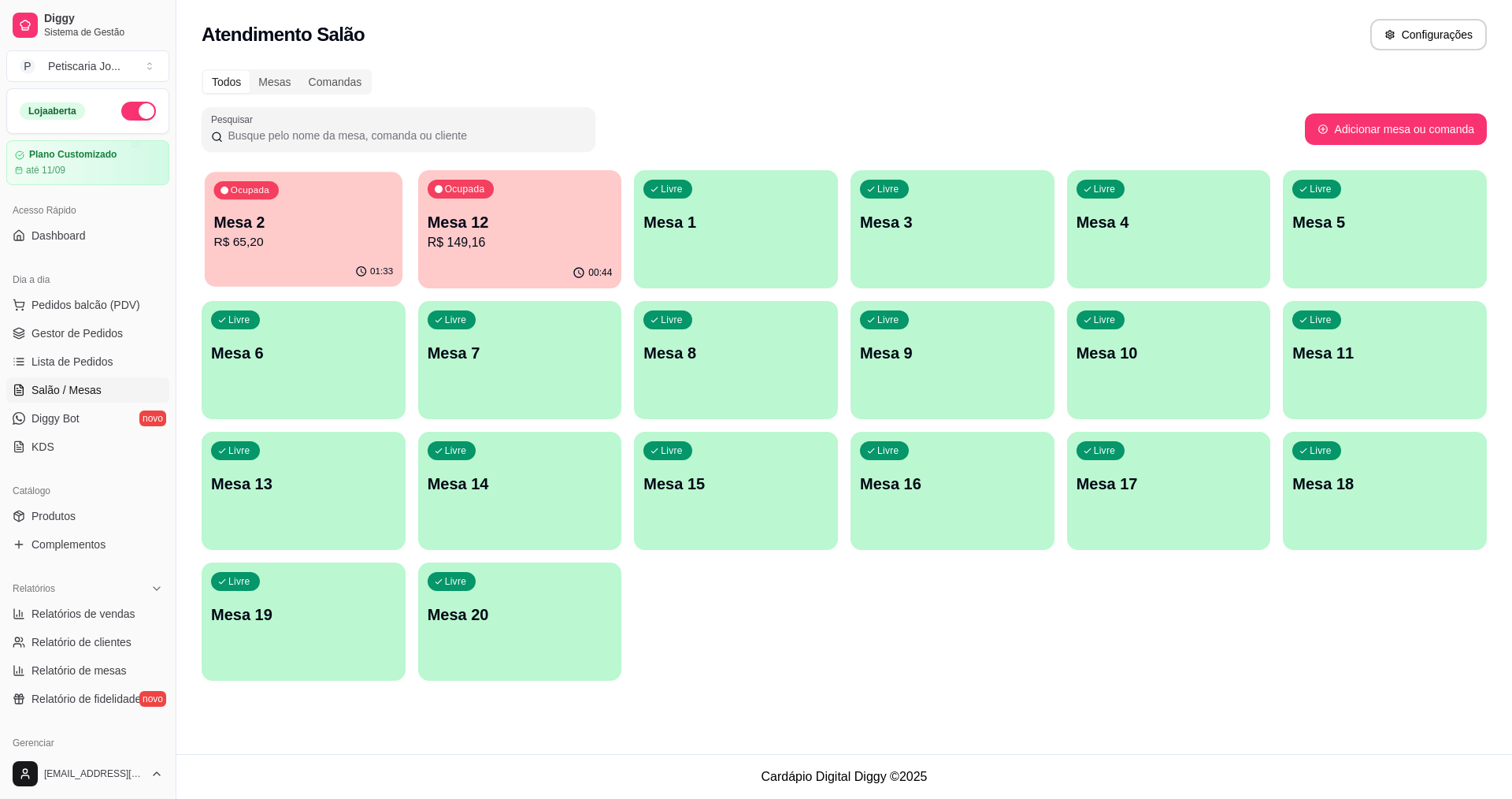
click at [314, 274] on div "01:33" at bounding box center [304, 271] width 198 height 30
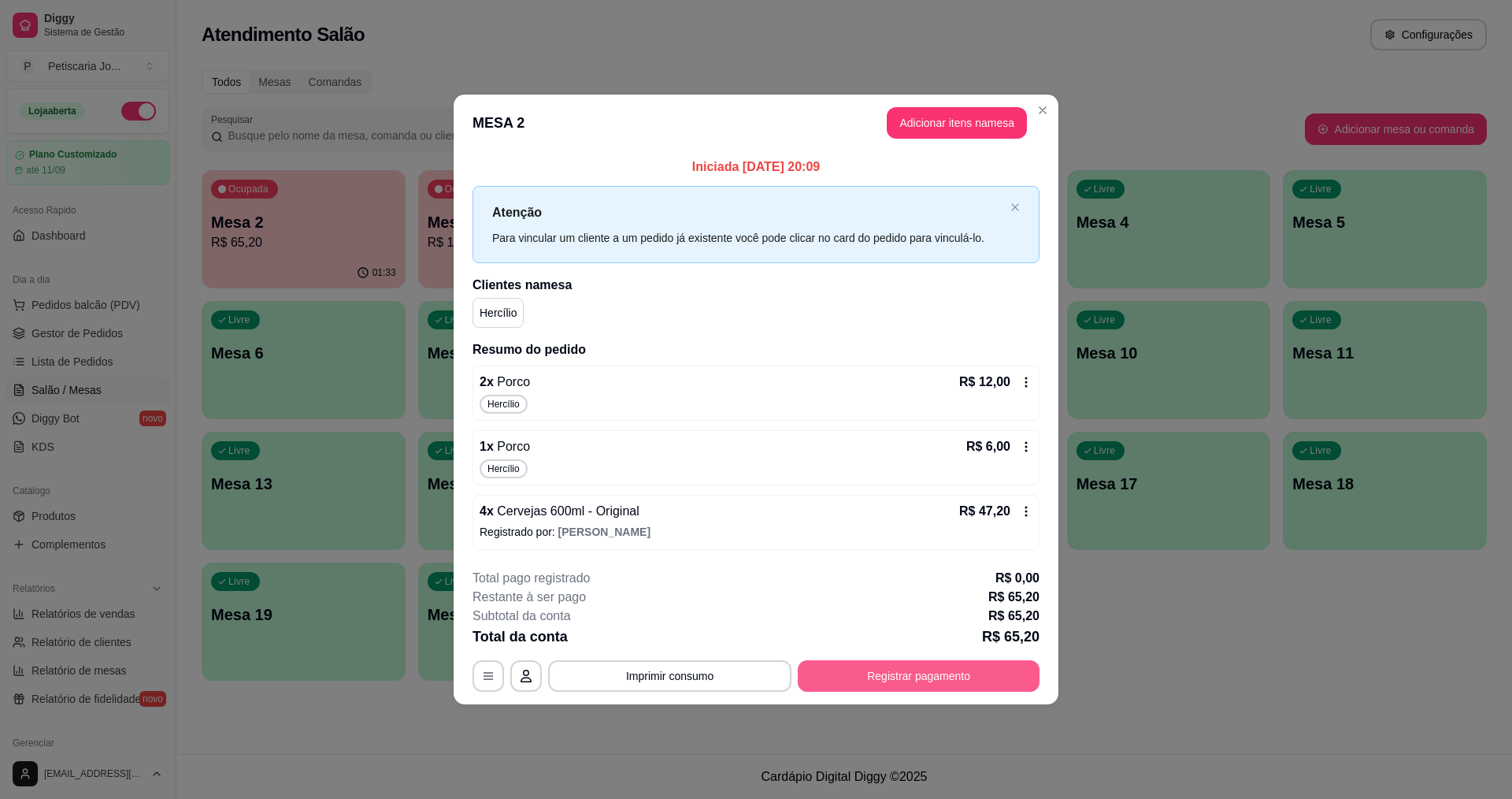
click at [921, 680] on button "Registrar pagamento" at bounding box center [919, 676] width 242 height 32
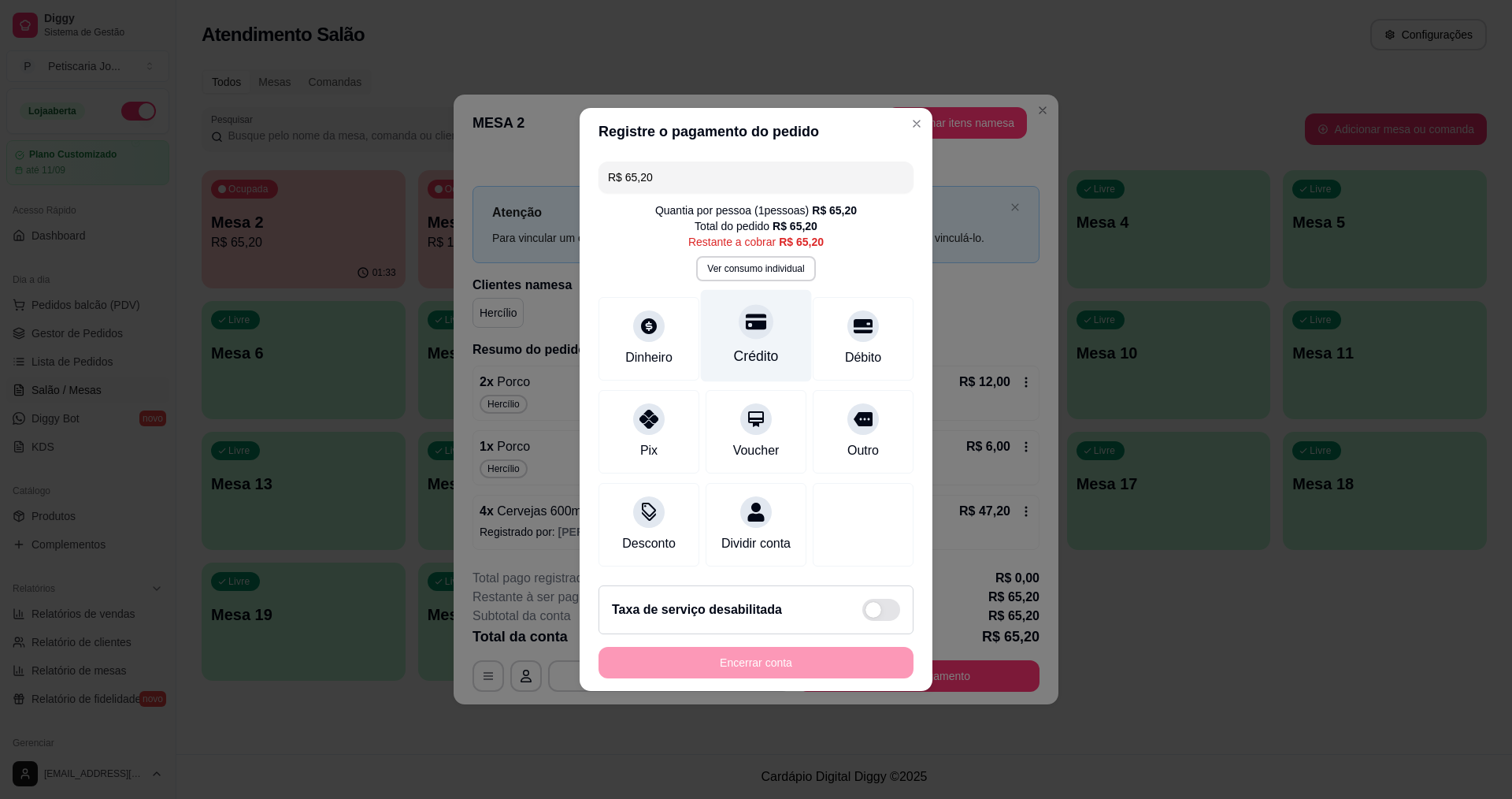
click at [744, 326] on div at bounding box center [756, 322] width 35 height 35
type input "R$ 0,00"
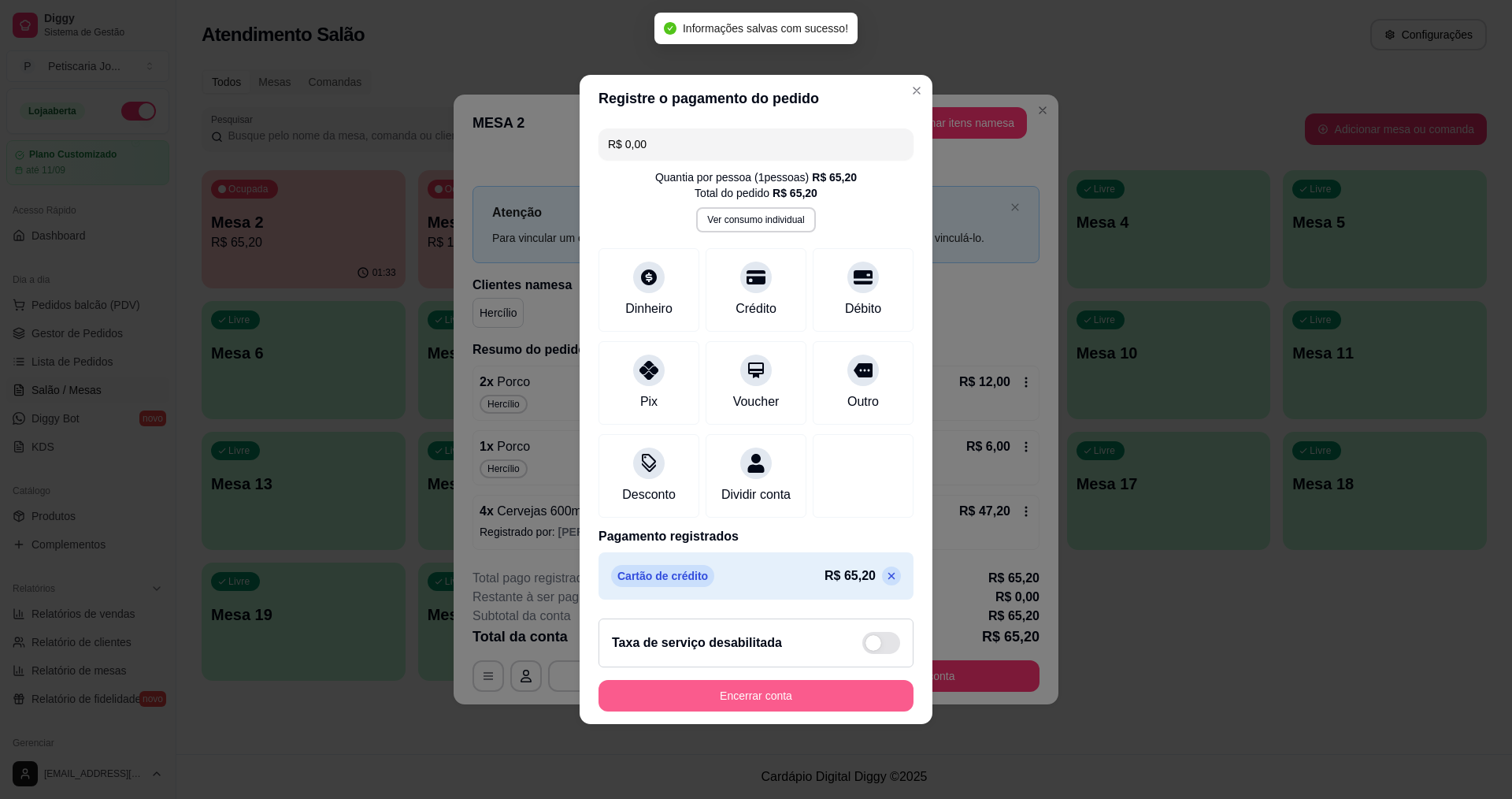
click at [746, 707] on button "Encerrar conta" at bounding box center [756, 695] width 315 height 32
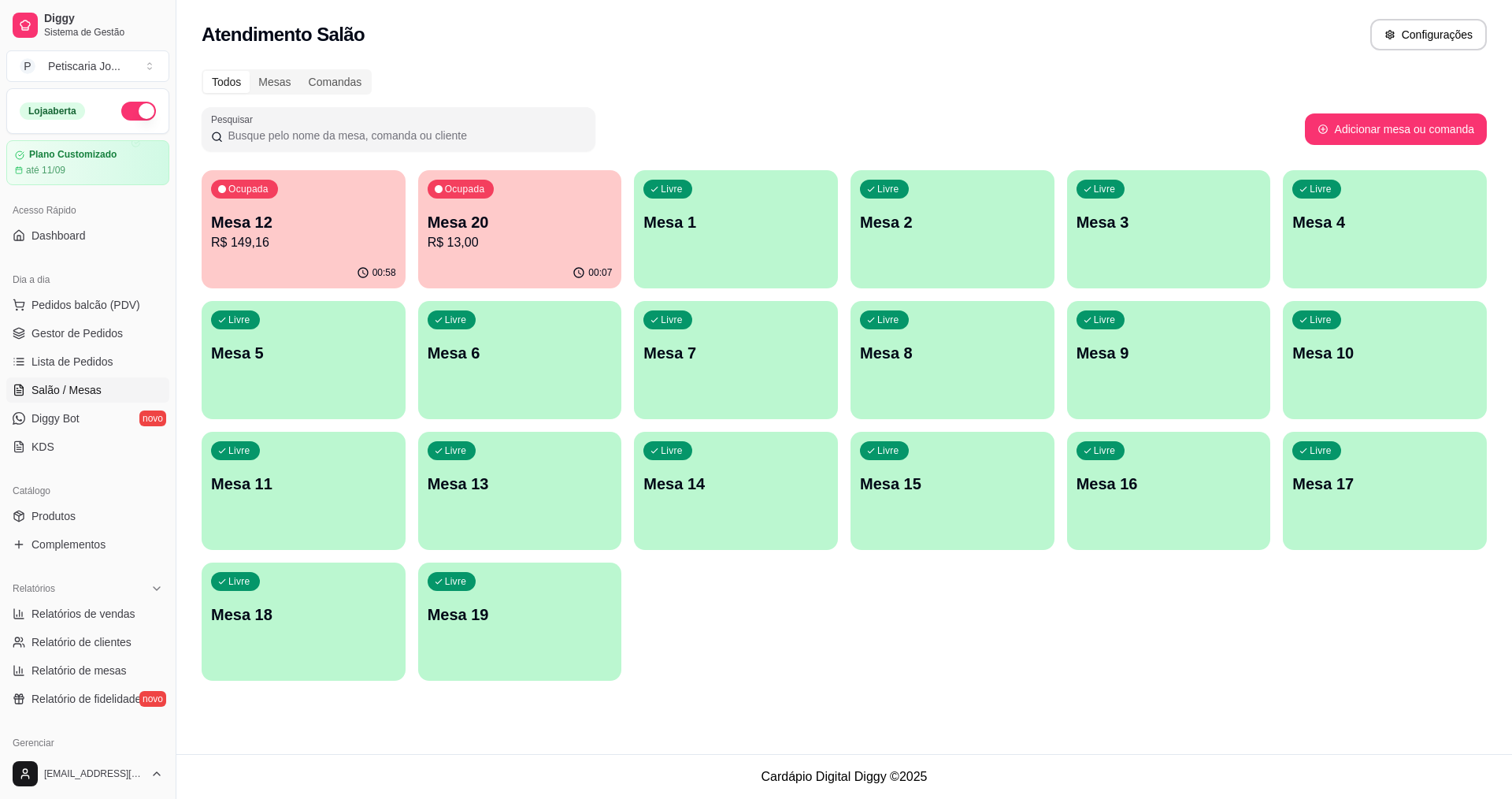
click at [250, 259] on div "00:58" at bounding box center [303, 273] width 204 height 31
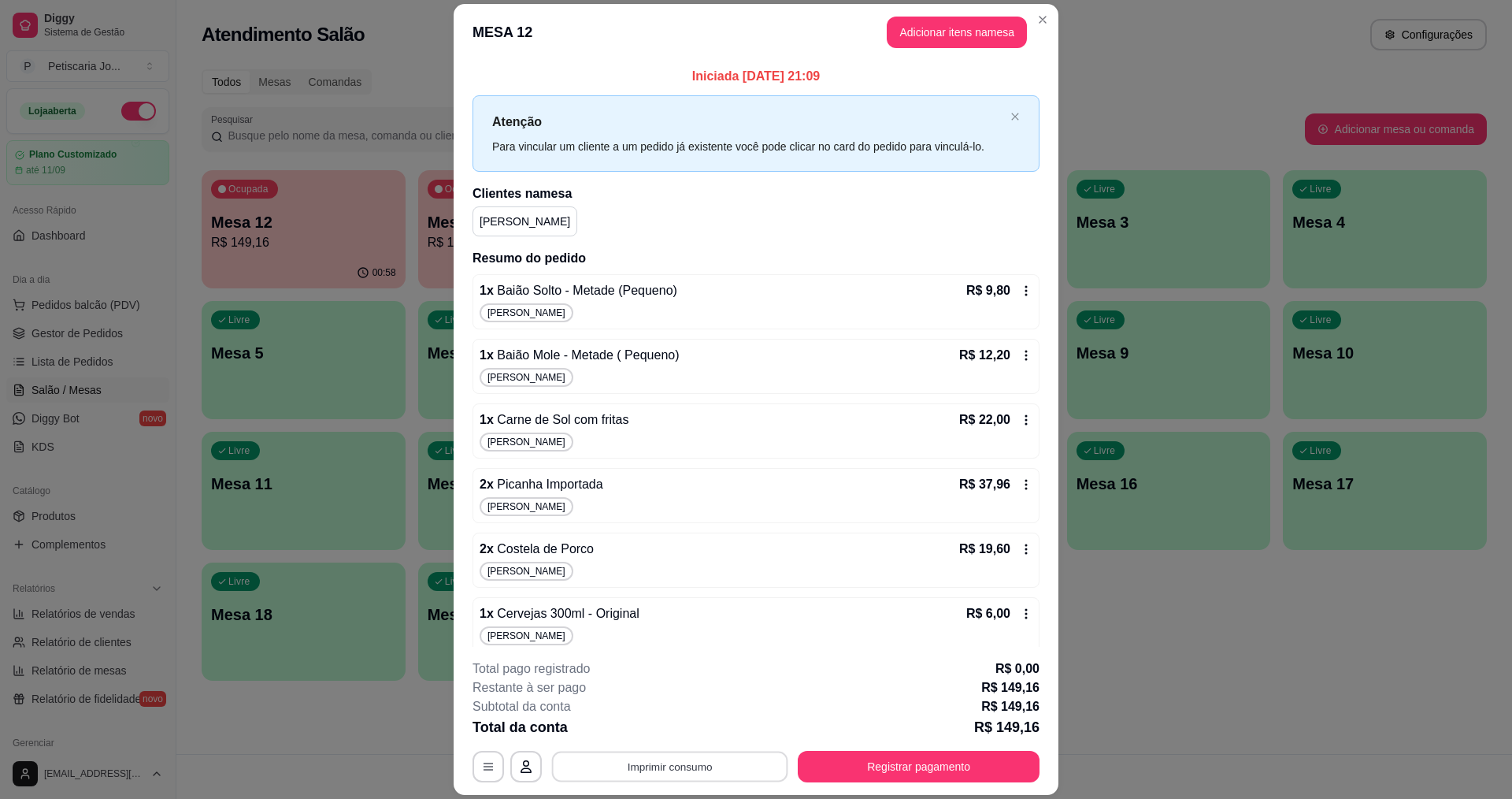
click at [698, 755] on button "Imprimir consumo" at bounding box center [670, 767] width 236 height 31
click at [673, 726] on button "IMPRESSORA" at bounding box center [669, 730] width 110 height 24
click at [644, 761] on button "Imprimir consumo" at bounding box center [670, 767] width 236 height 31
click at [648, 733] on button "IMPRESSORA" at bounding box center [669, 730] width 110 height 24
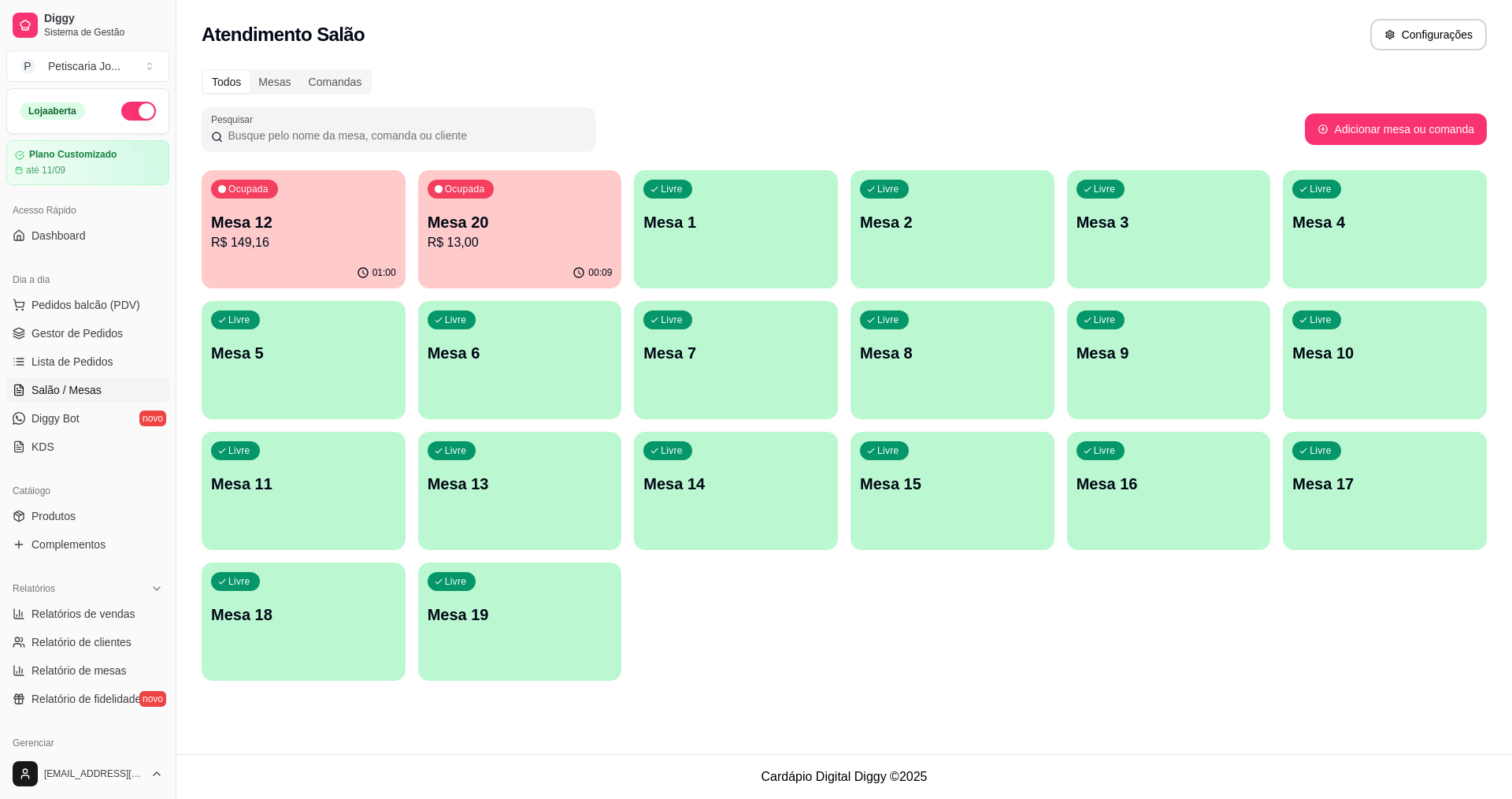
click at [241, 274] on div "01:00" at bounding box center [303, 273] width 204 height 31
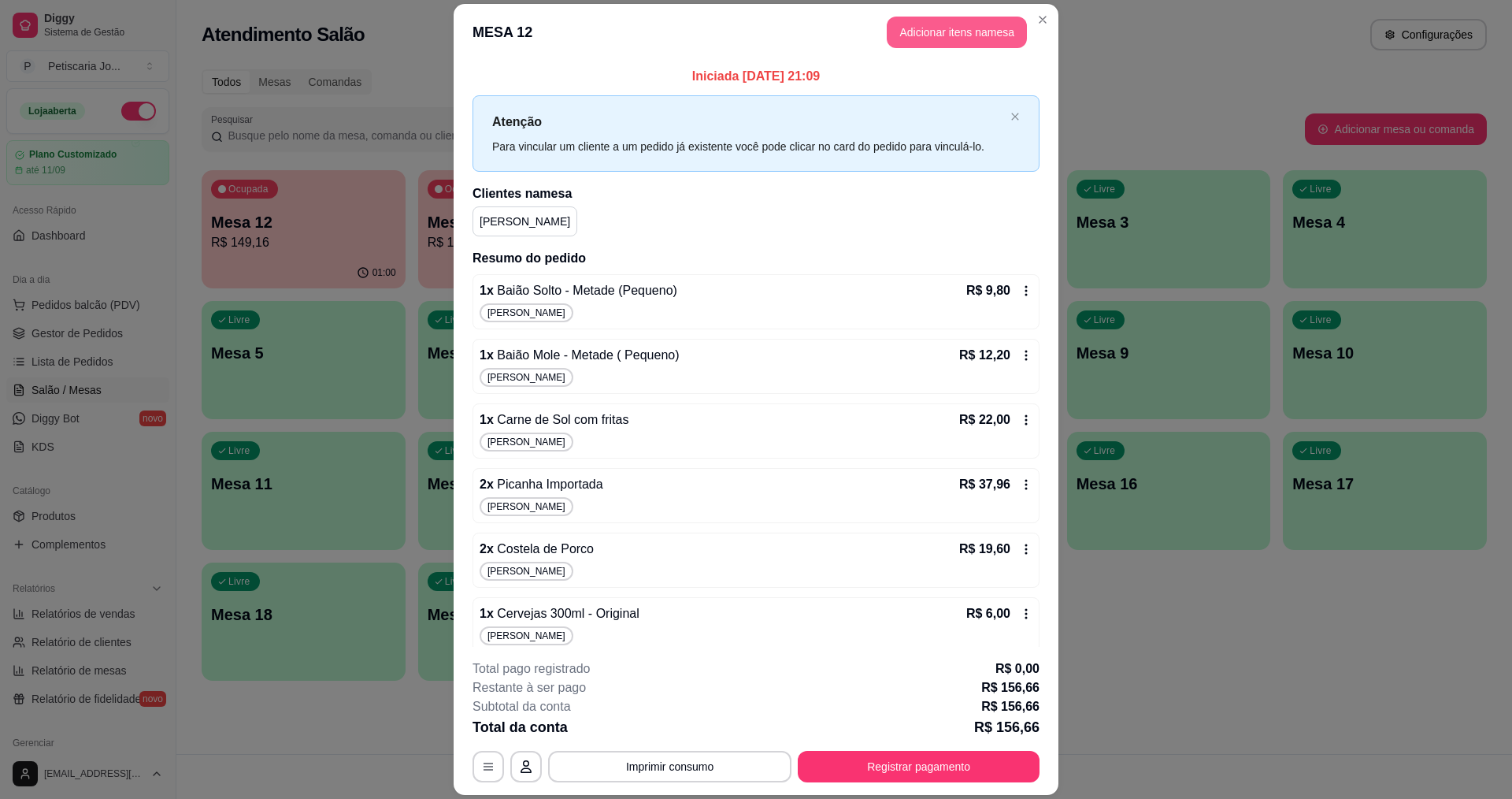
click at [990, 25] on button "Adicionar itens na mesa" at bounding box center [957, 32] width 140 height 32
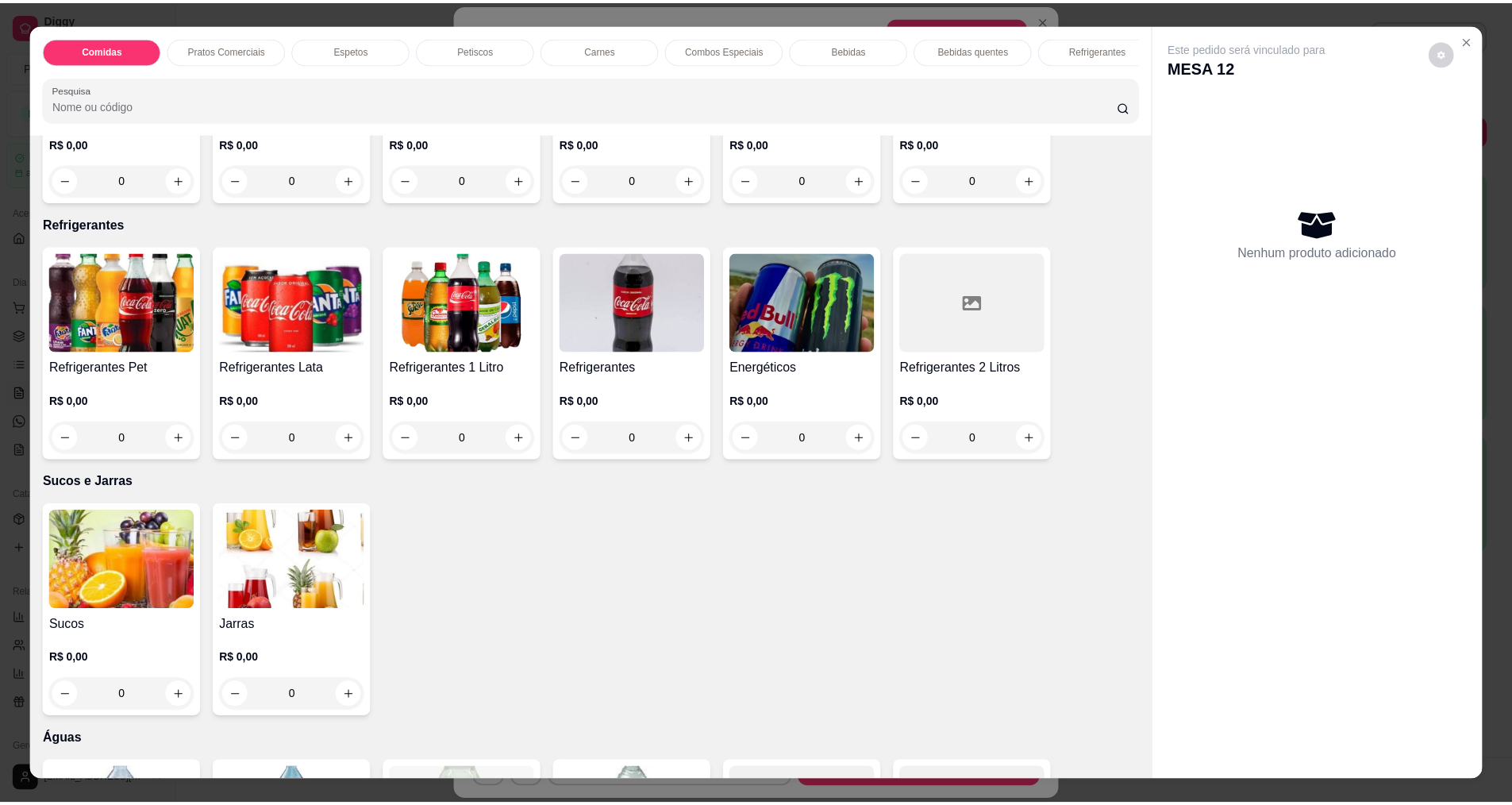
scroll to position [2778, 0]
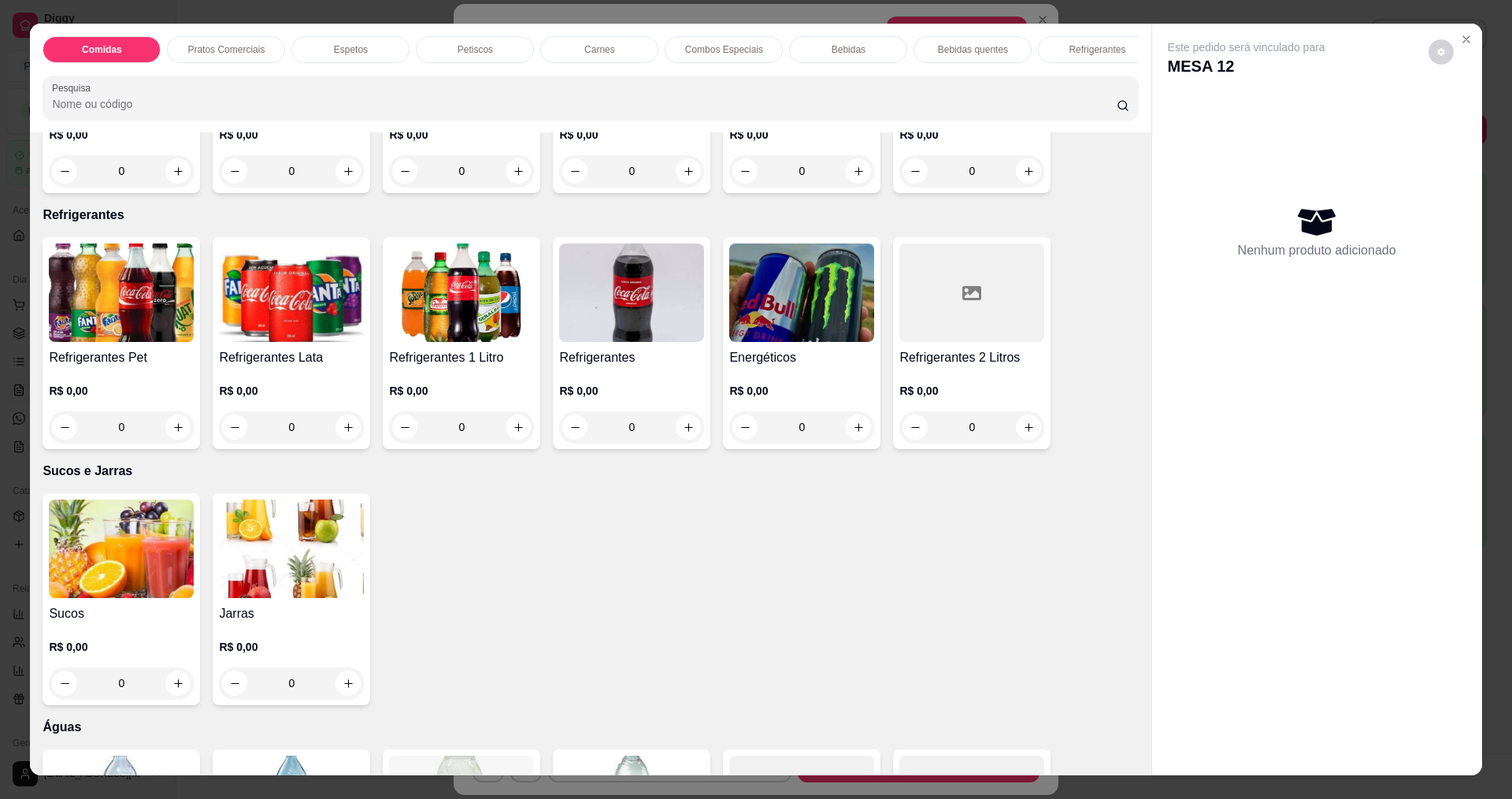
click at [832, 296] on img at bounding box center [802, 292] width 145 height 98
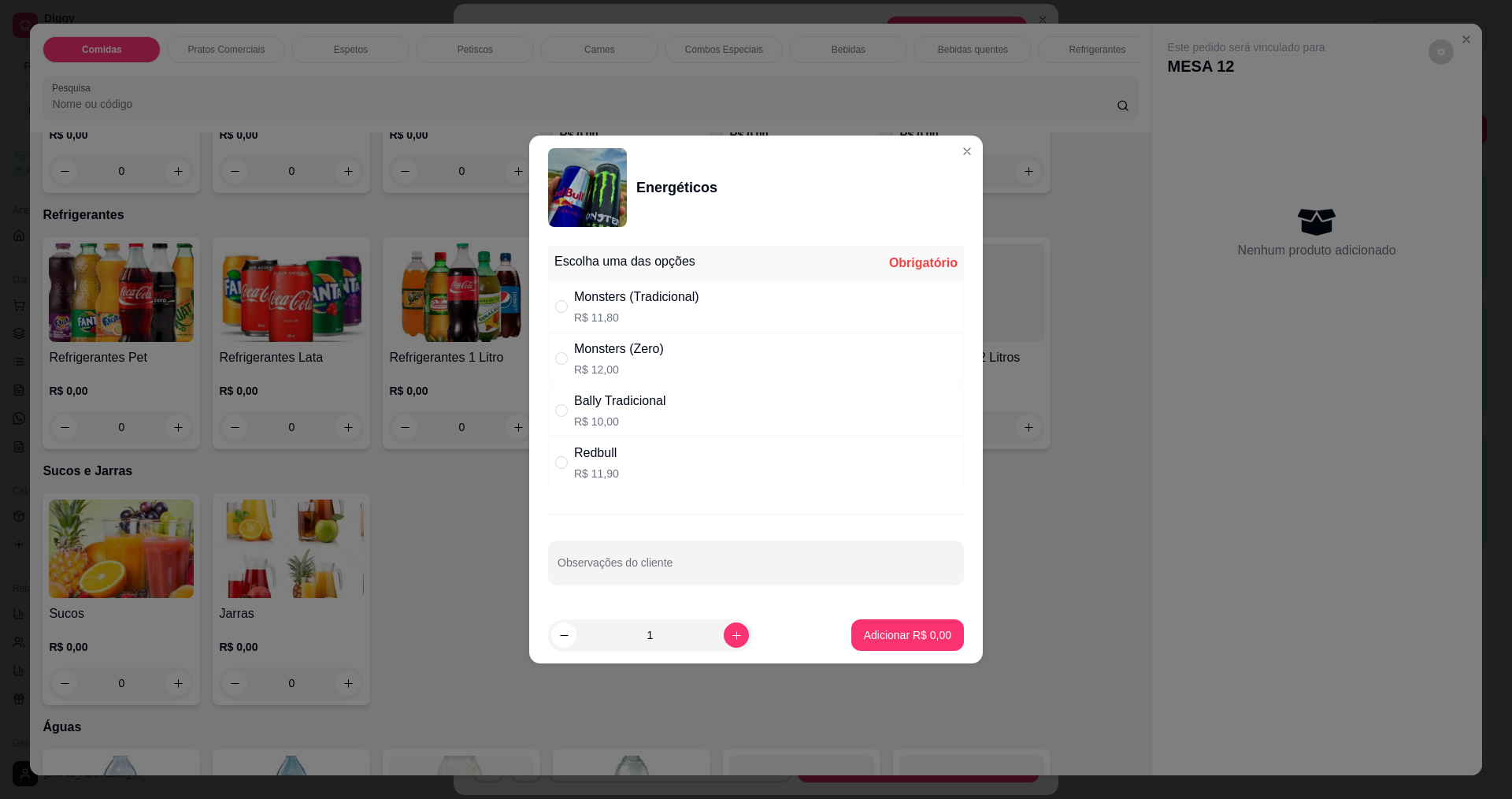
click at [609, 355] on div "Monsters (Zero)" at bounding box center [618, 348] width 90 height 19
radio input "true"
click at [898, 626] on button "Adicionar R$ 12,00" at bounding box center [904, 635] width 119 height 32
type input "1"
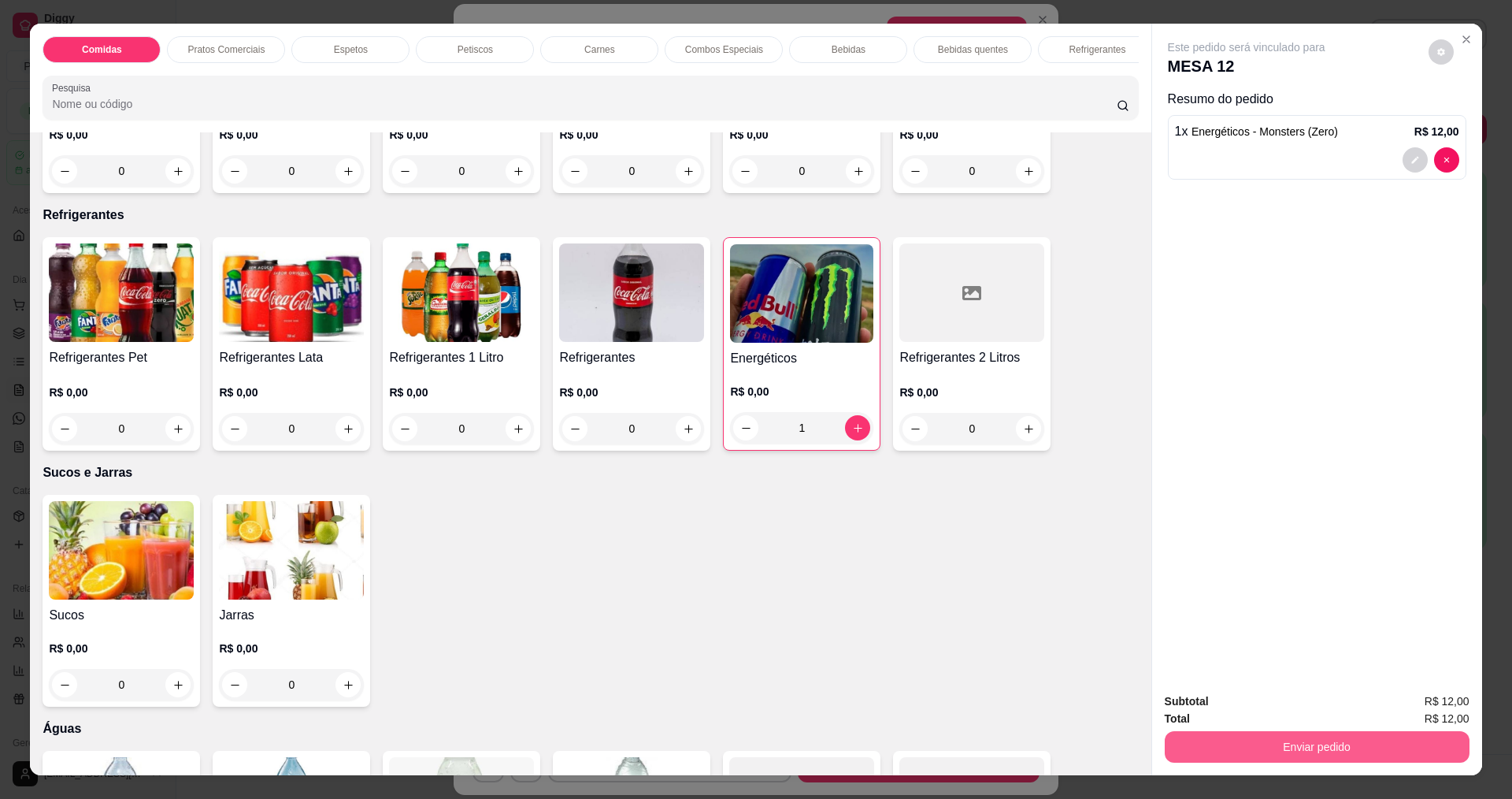
click at [1290, 749] on button "Enviar pedido" at bounding box center [1317, 746] width 305 height 32
click at [1454, 703] on button "Sim, quero registrar" at bounding box center [1414, 708] width 118 height 30
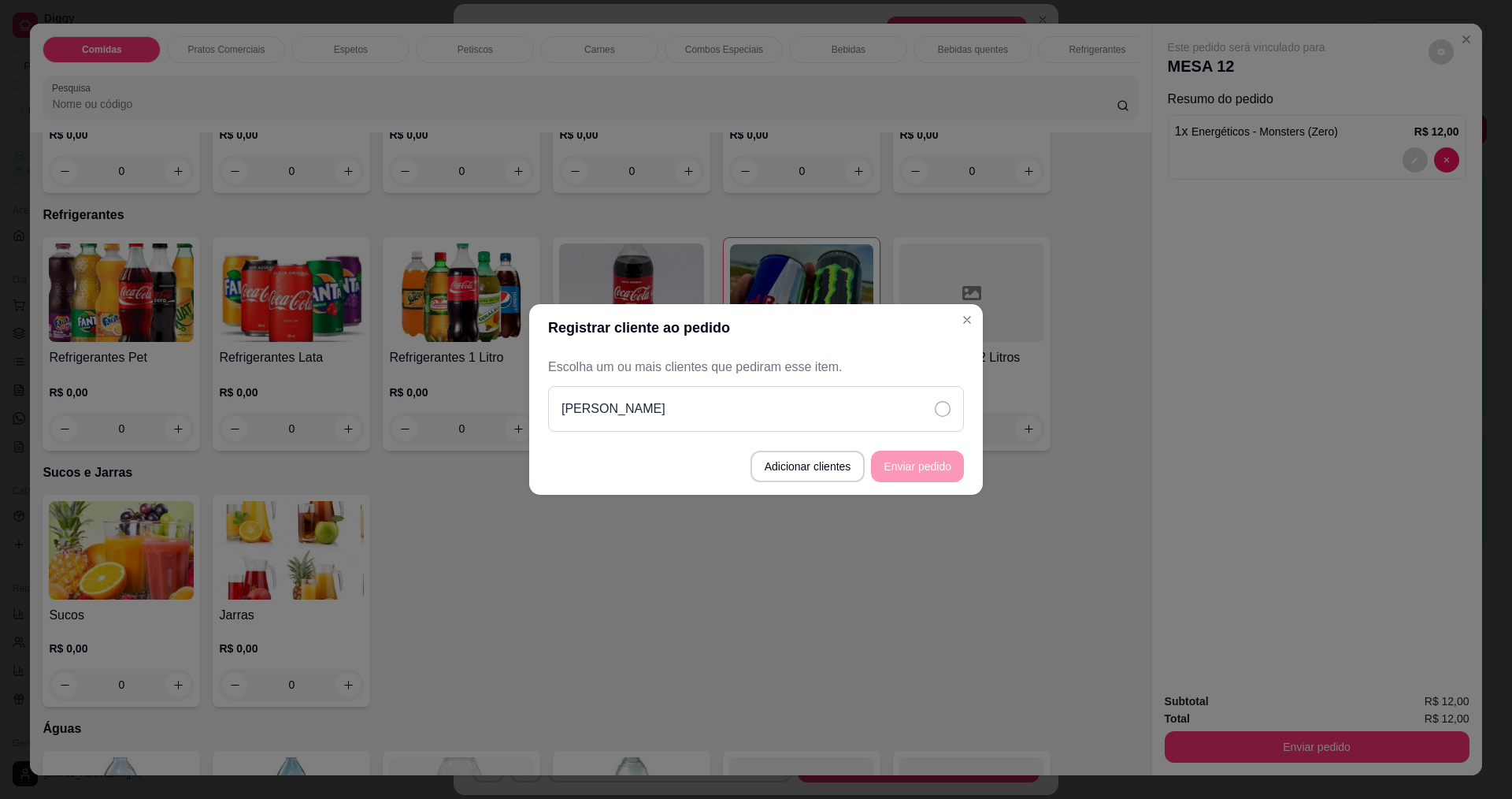
click at [938, 403] on icon at bounding box center [942, 408] width 15 height 15
click at [957, 476] on button "Enviar pedido" at bounding box center [917, 467] width 90 height 31
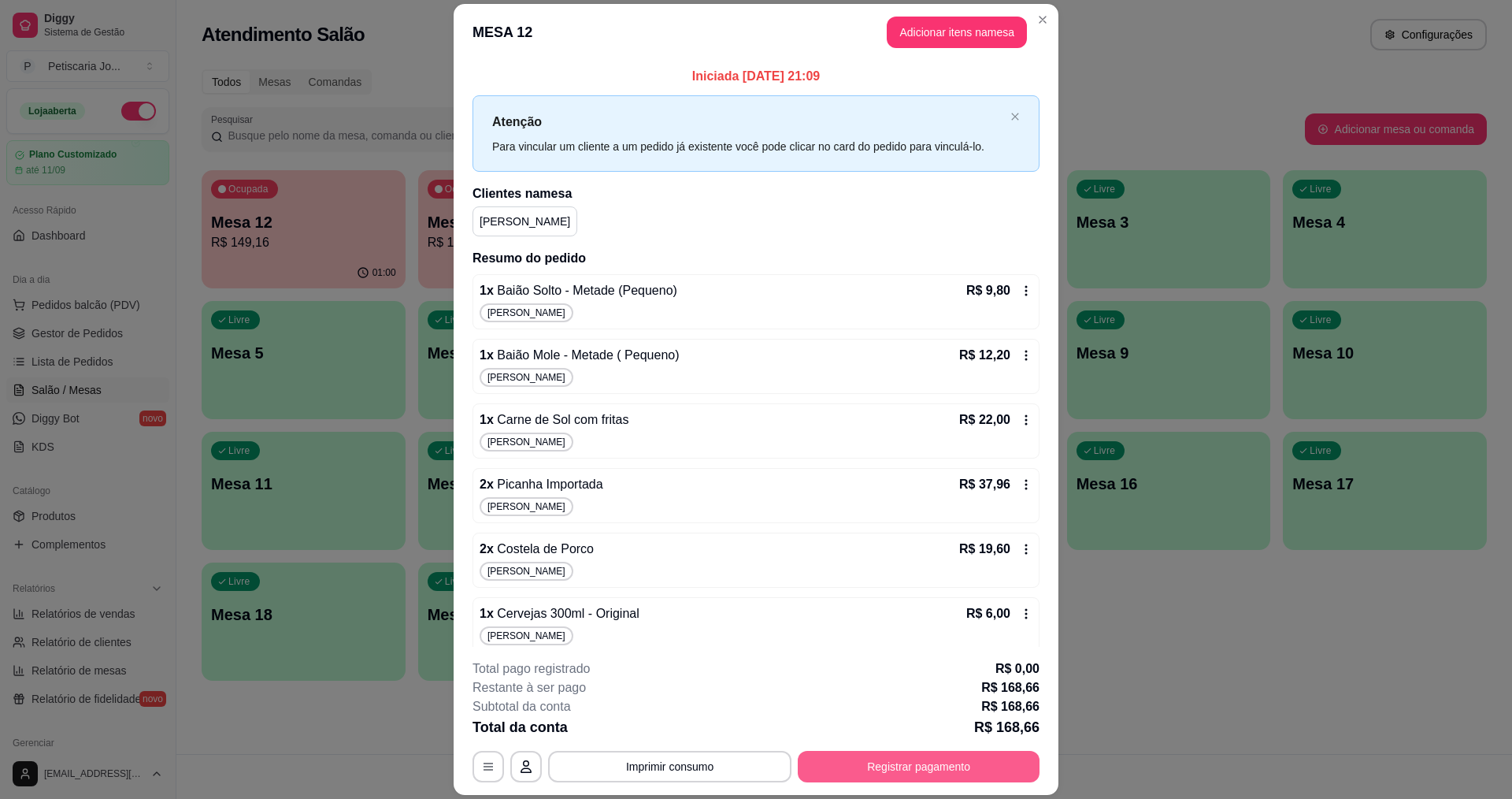
click at [870, 763] on button "Registrar pagamento" at bounding box center [919, 767] width 242 height 32
click at [665, 780] on button "Imprimir consumo" at bounding box center [670, 767] width 236 height 31
click at [665, 728] on button "IMPRESSORA" at bounding box center [669, 730] width 114 height 25
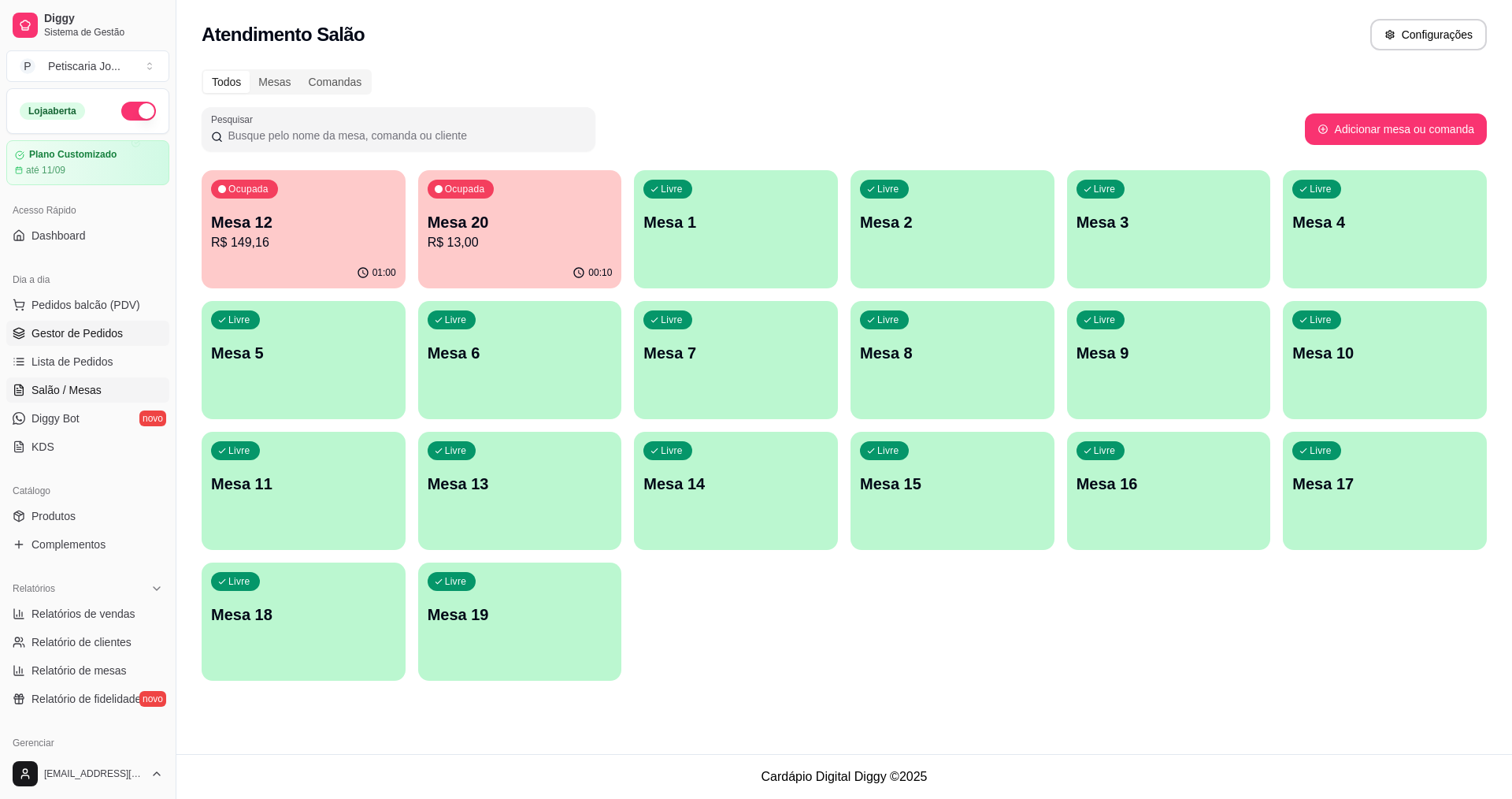
click at [93, 327] on span "Gestor de Pedidos" at bounding box center [77, 333] width 92 height 15
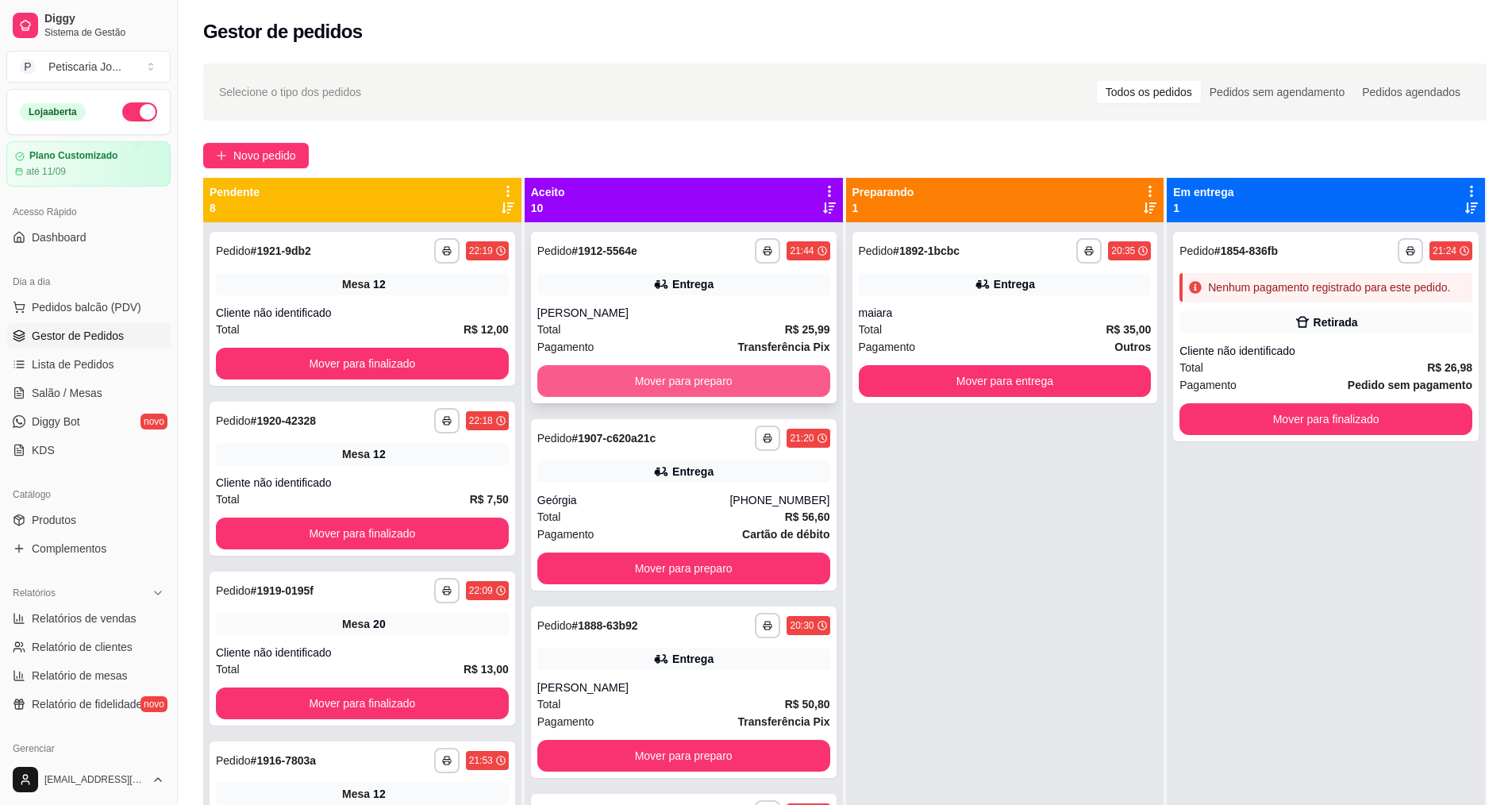
click at [619, 379] on button "Mover para preparo" at bounding box center [684, 380] width 293 height 32
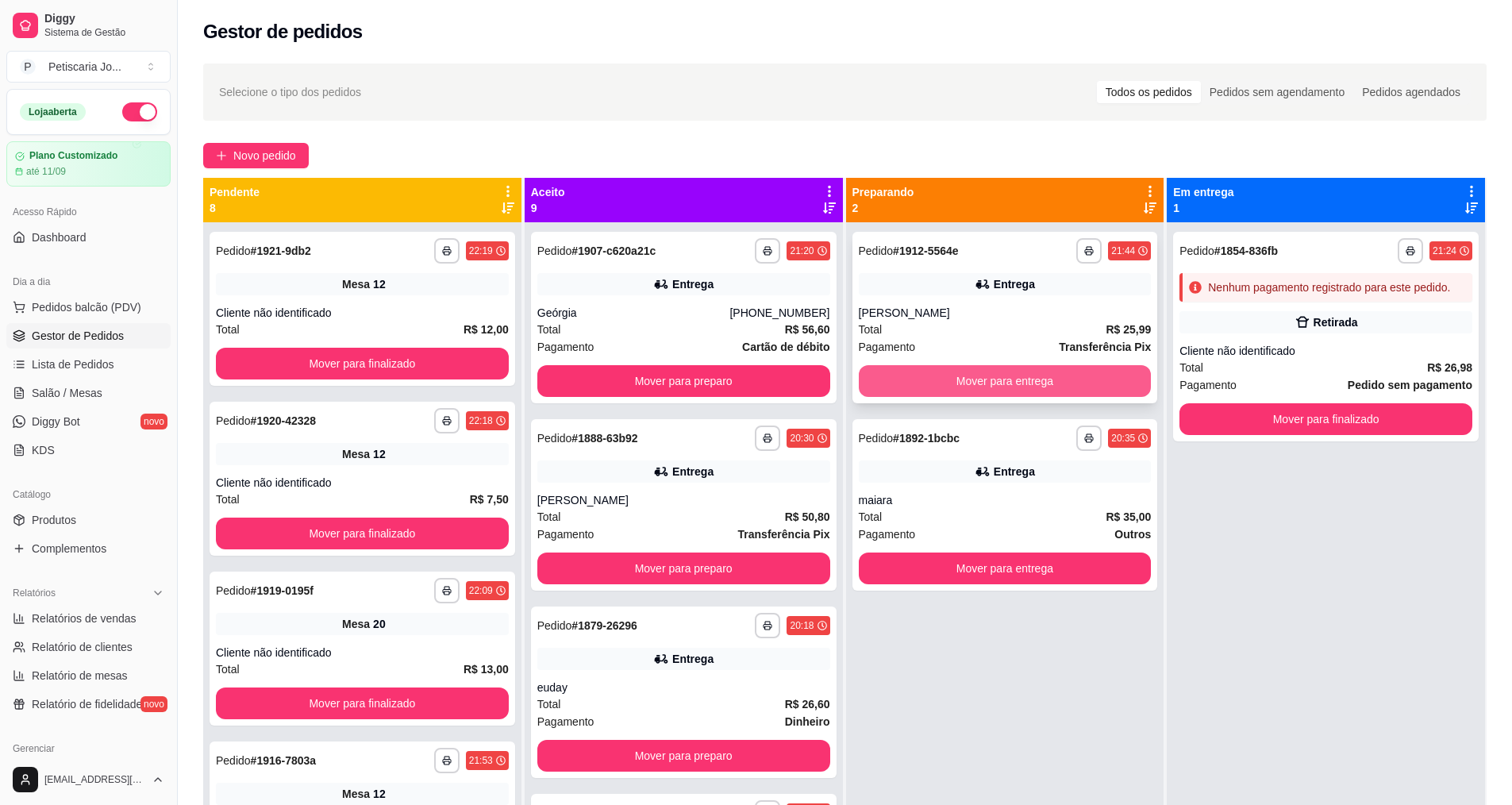
click at [967, 384] on button "Mover para entrega" at bounding box center [1006, 380] width 293 height 32
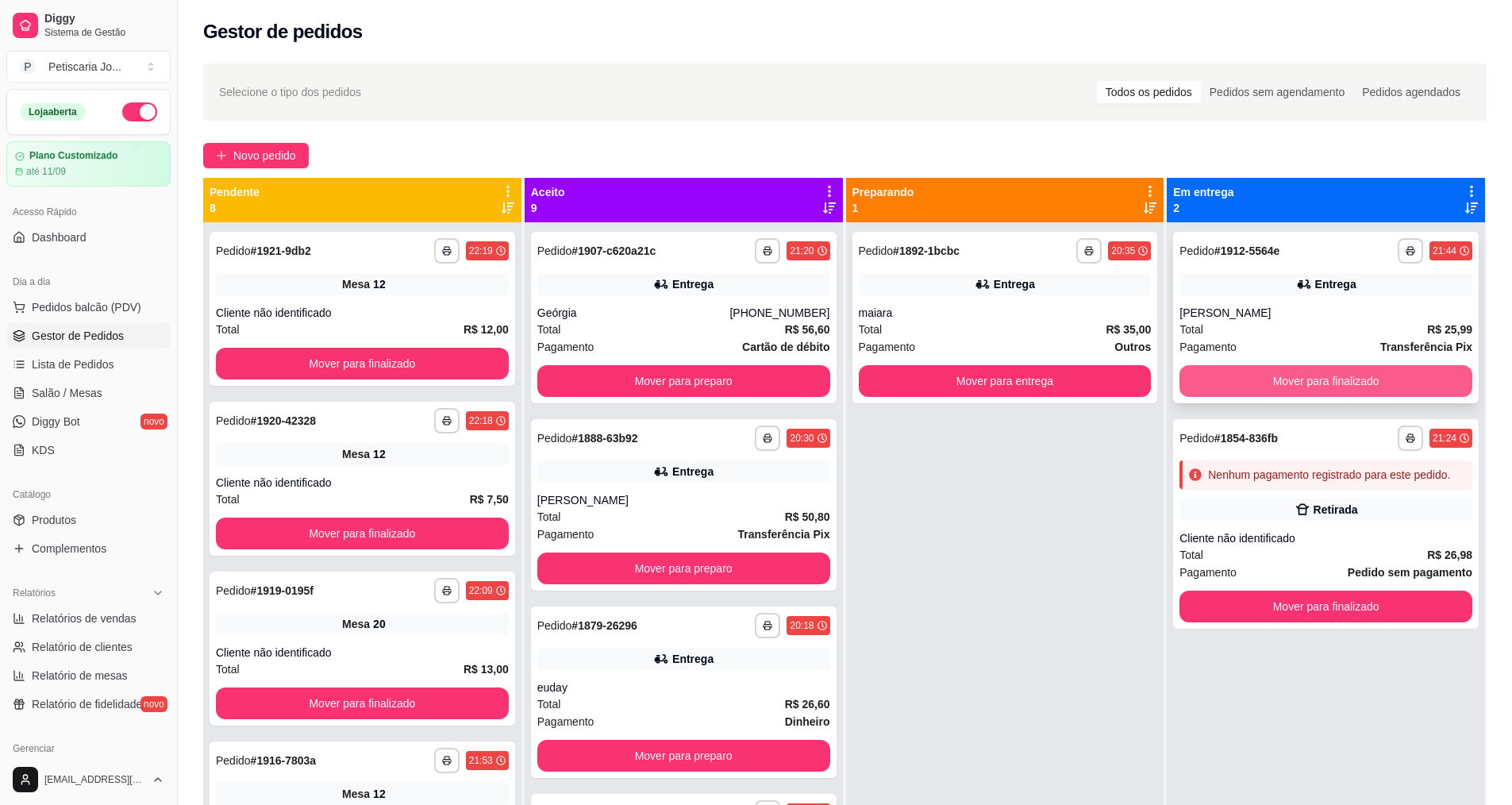
click at [1339, 381] on button "Mover para finalizado" at bounding box center [1326, 380] width 293 height 32
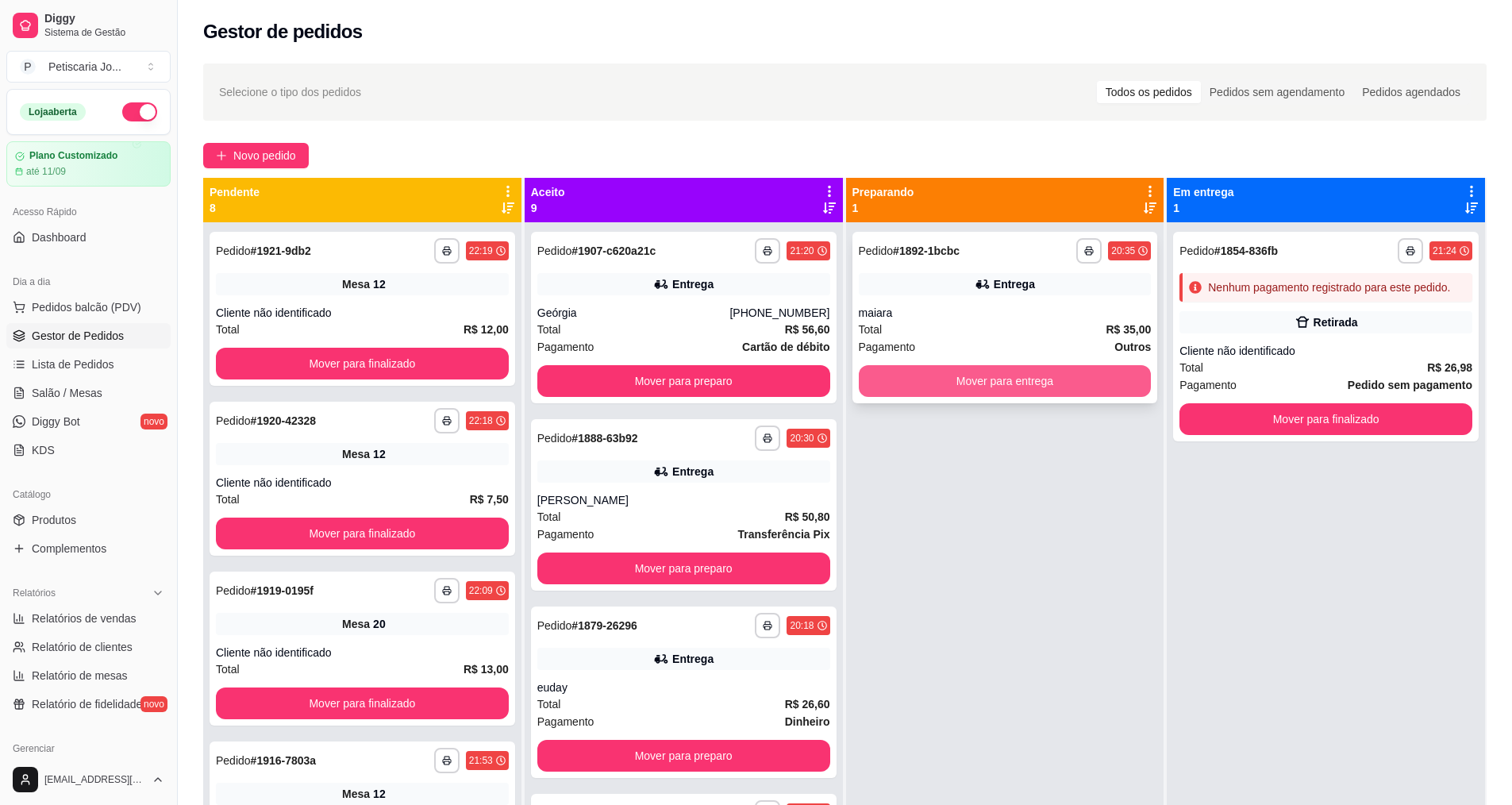
click at [997, 389] on button "Mover para entrega" at bounding box center [1006, 380] width 293 height 32
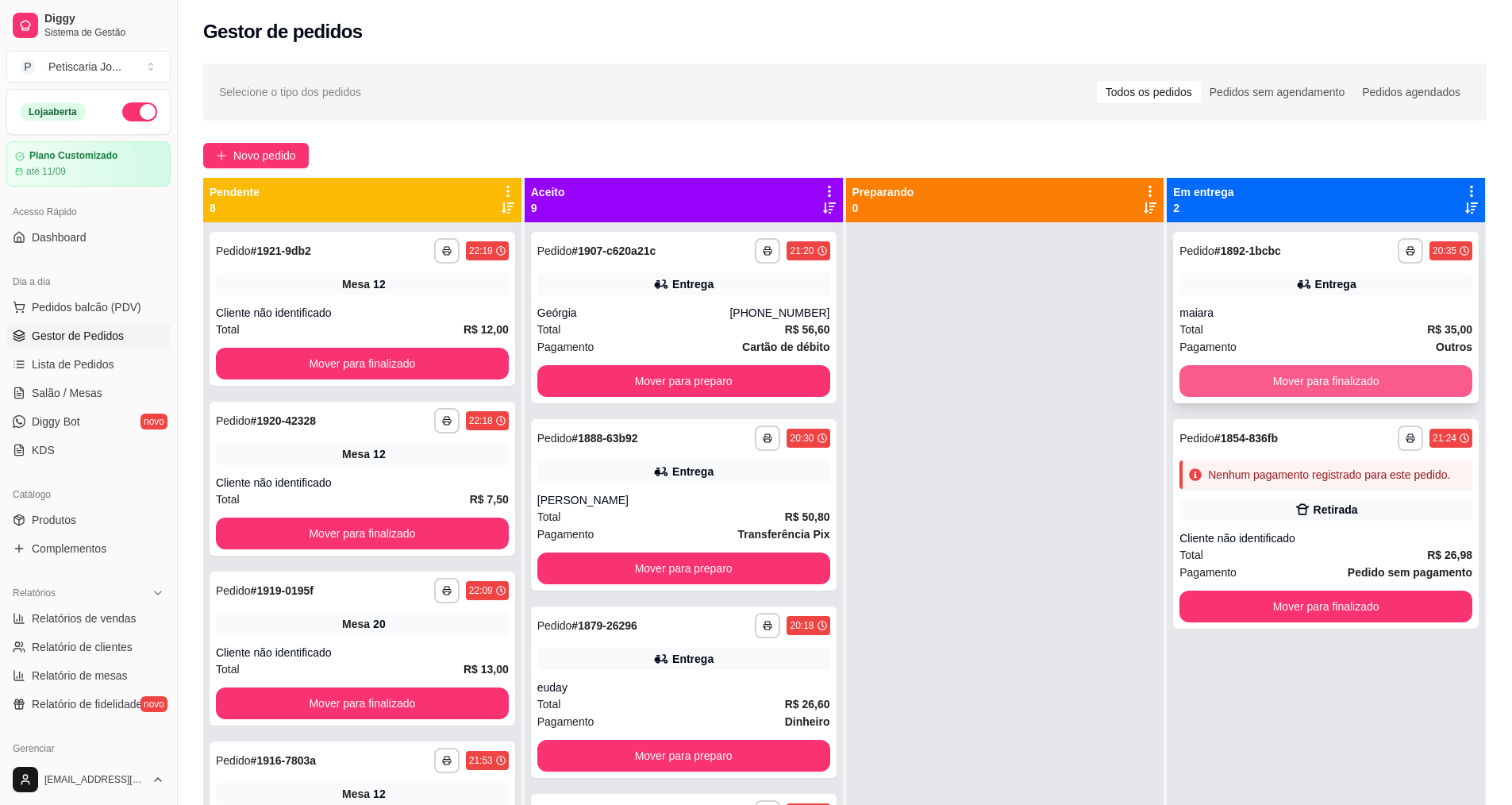
click at [1293, 389] on button "Mover para finalizado" at bounding box center [1326, 380] width 293 height 32
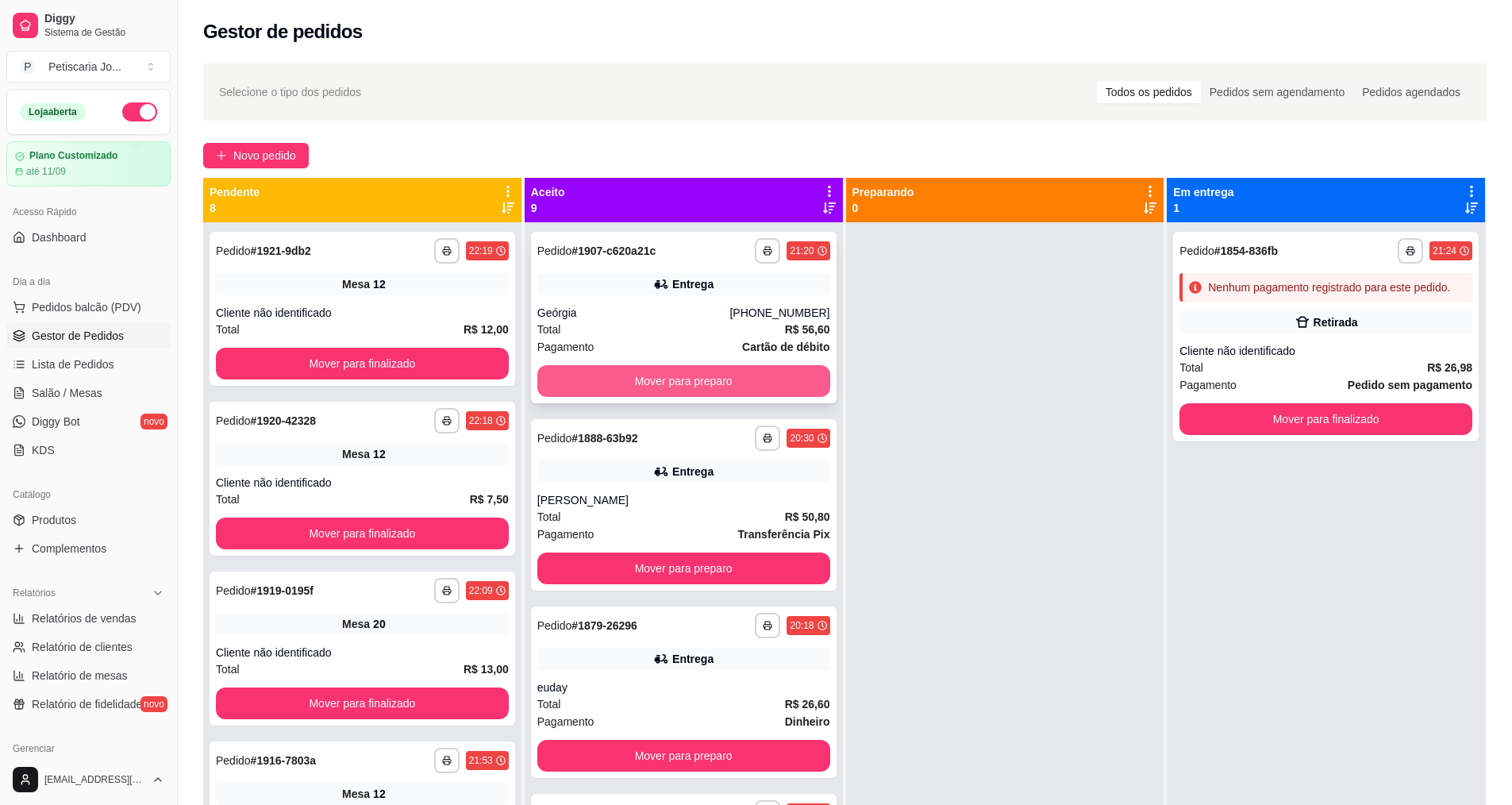
click at [644, 389] on button "Mover para preparo" at bounding box center [684, 380] width 293 height 32
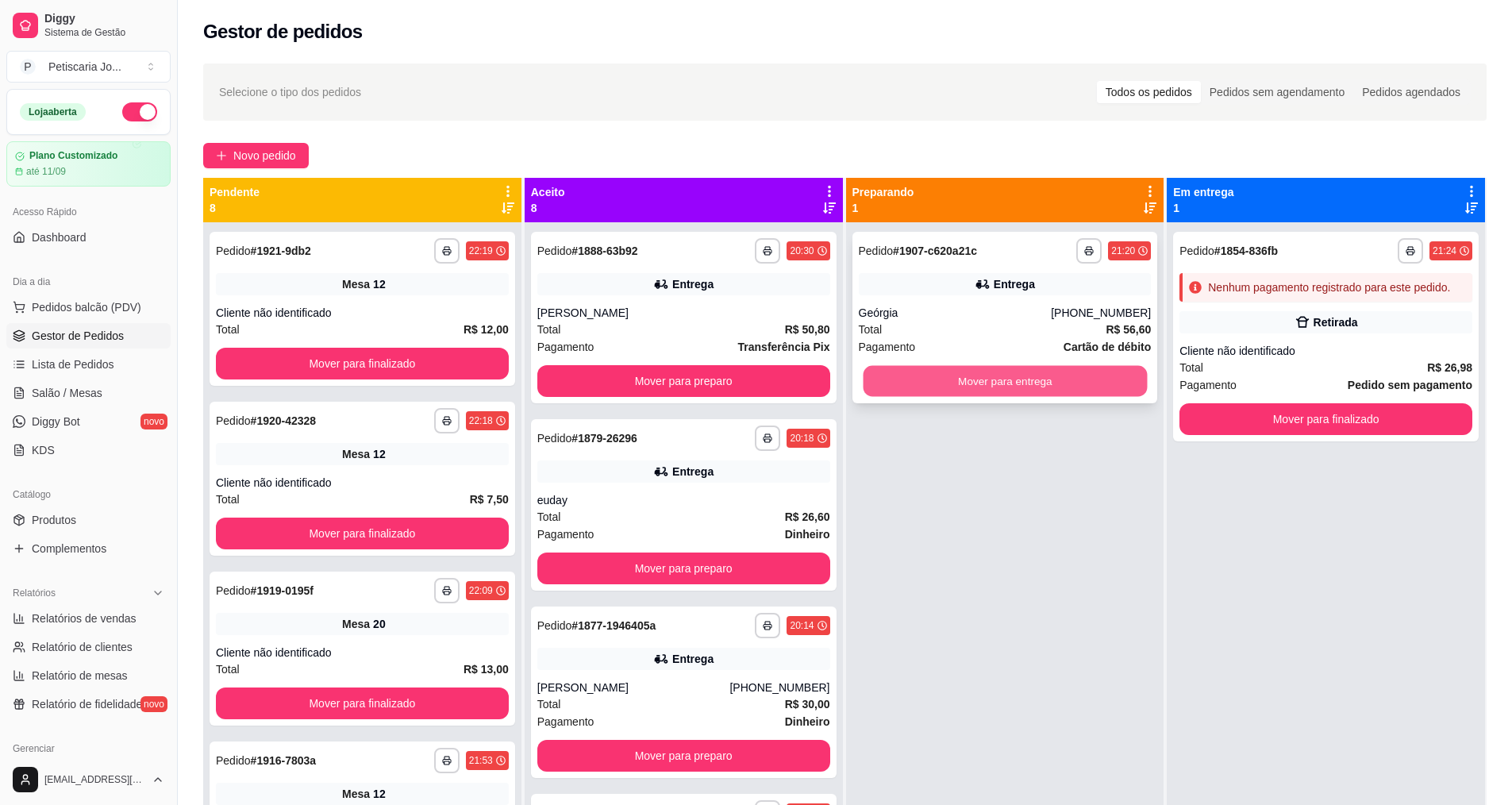
click at [866, 384] on button "Mover para entrega" at bounding box center [1005, 381] width 284 height 31
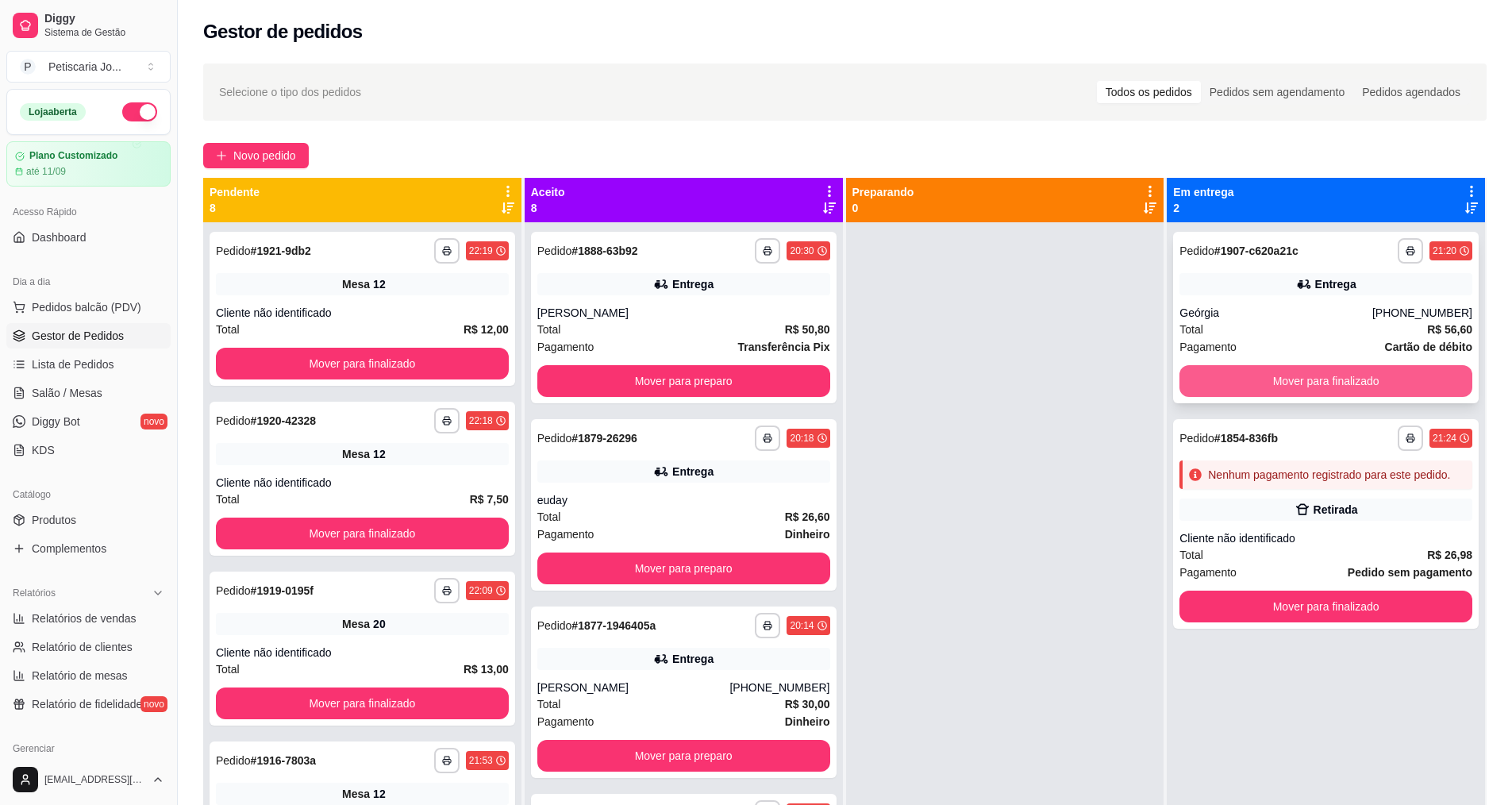
click at [1292, 384] on button "Mover para finalizado" at bounding box center [1326, 380] width 293 height 32
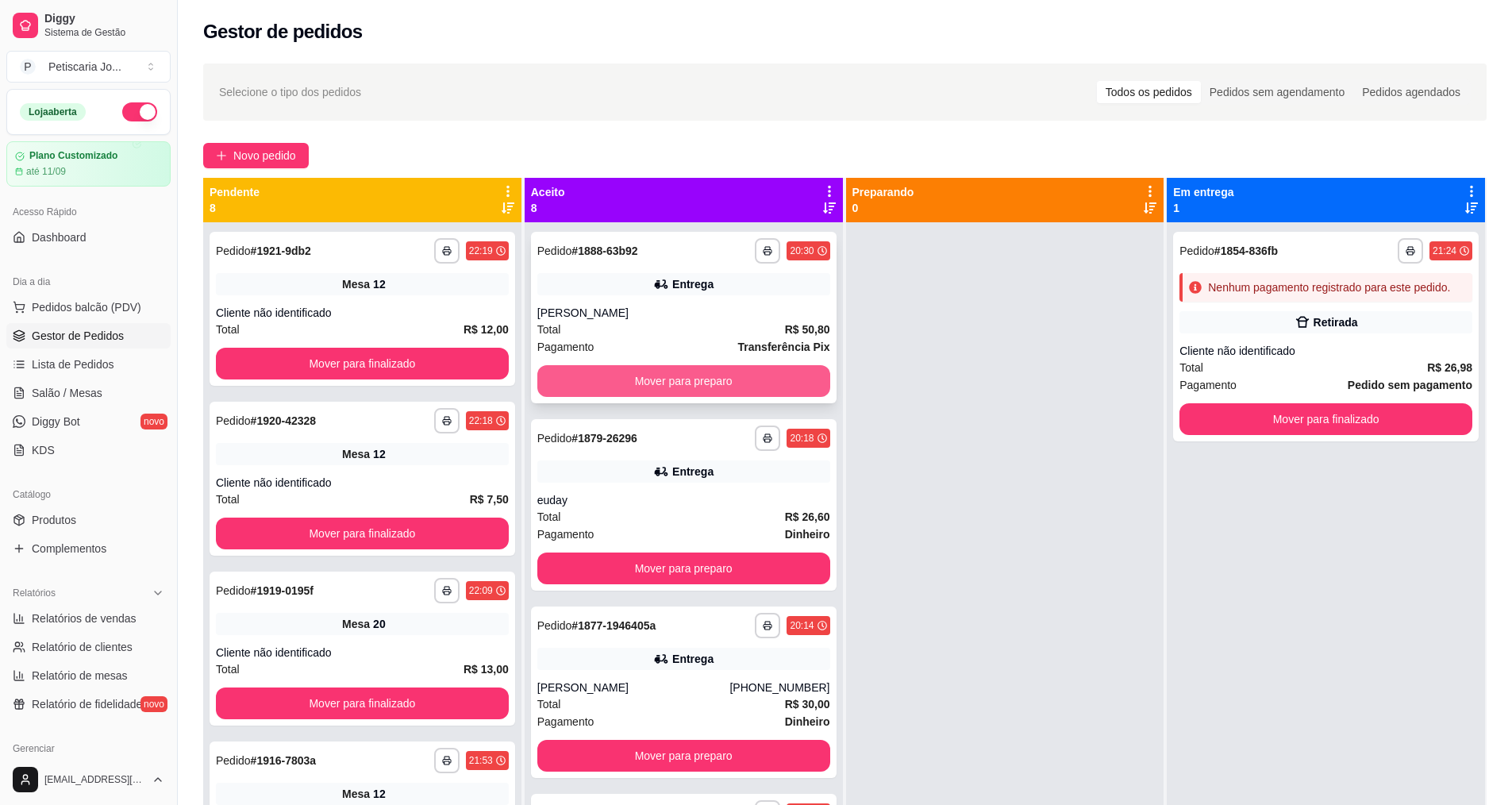
click at [639, 382] on button "Mover para preparo" at bounding box center [684, 380] width 293 height 32
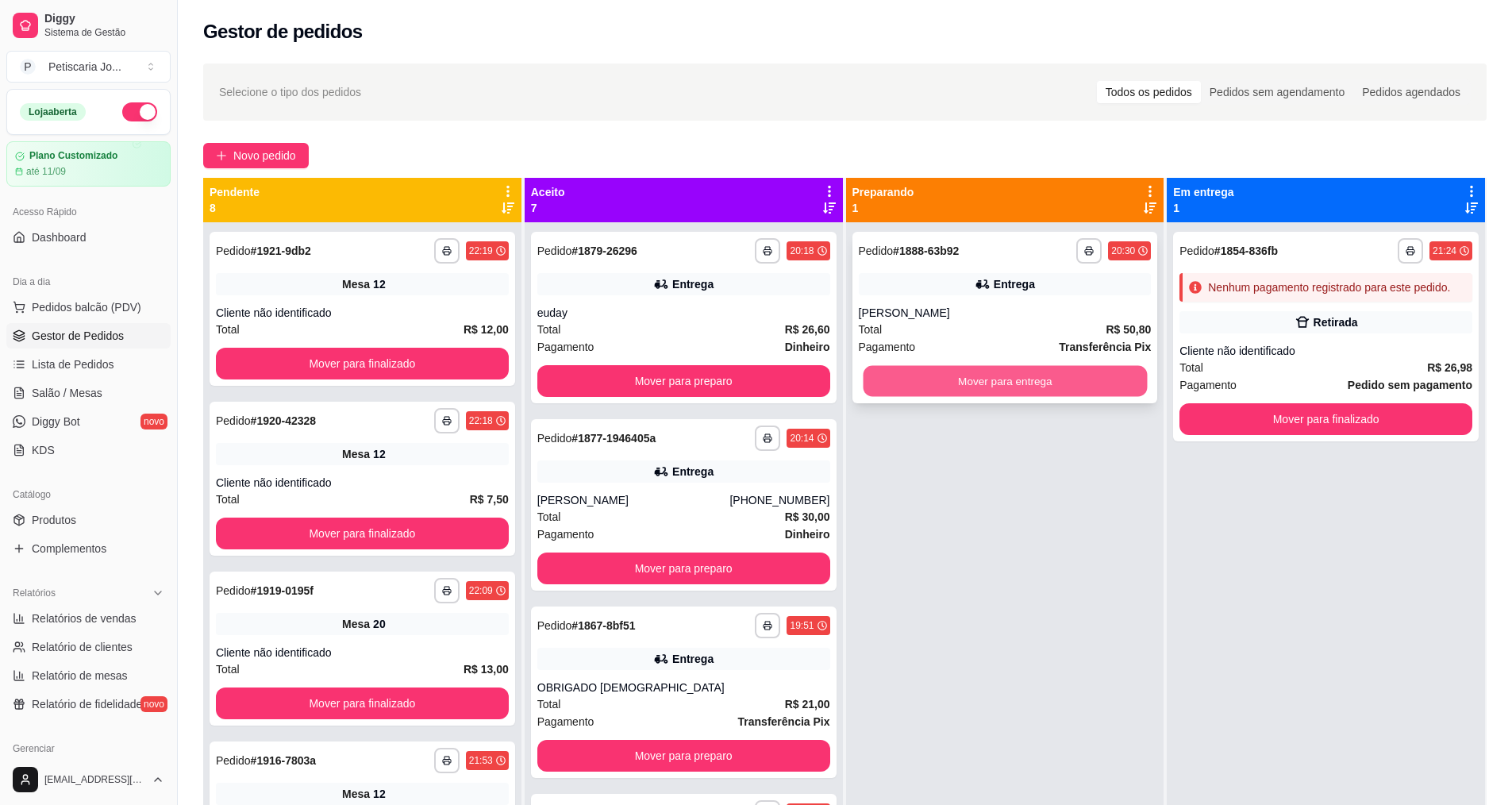
click at [1009, 379] on button "Mover para entrega" at bounding box center [1005, 381] width 284 height 31
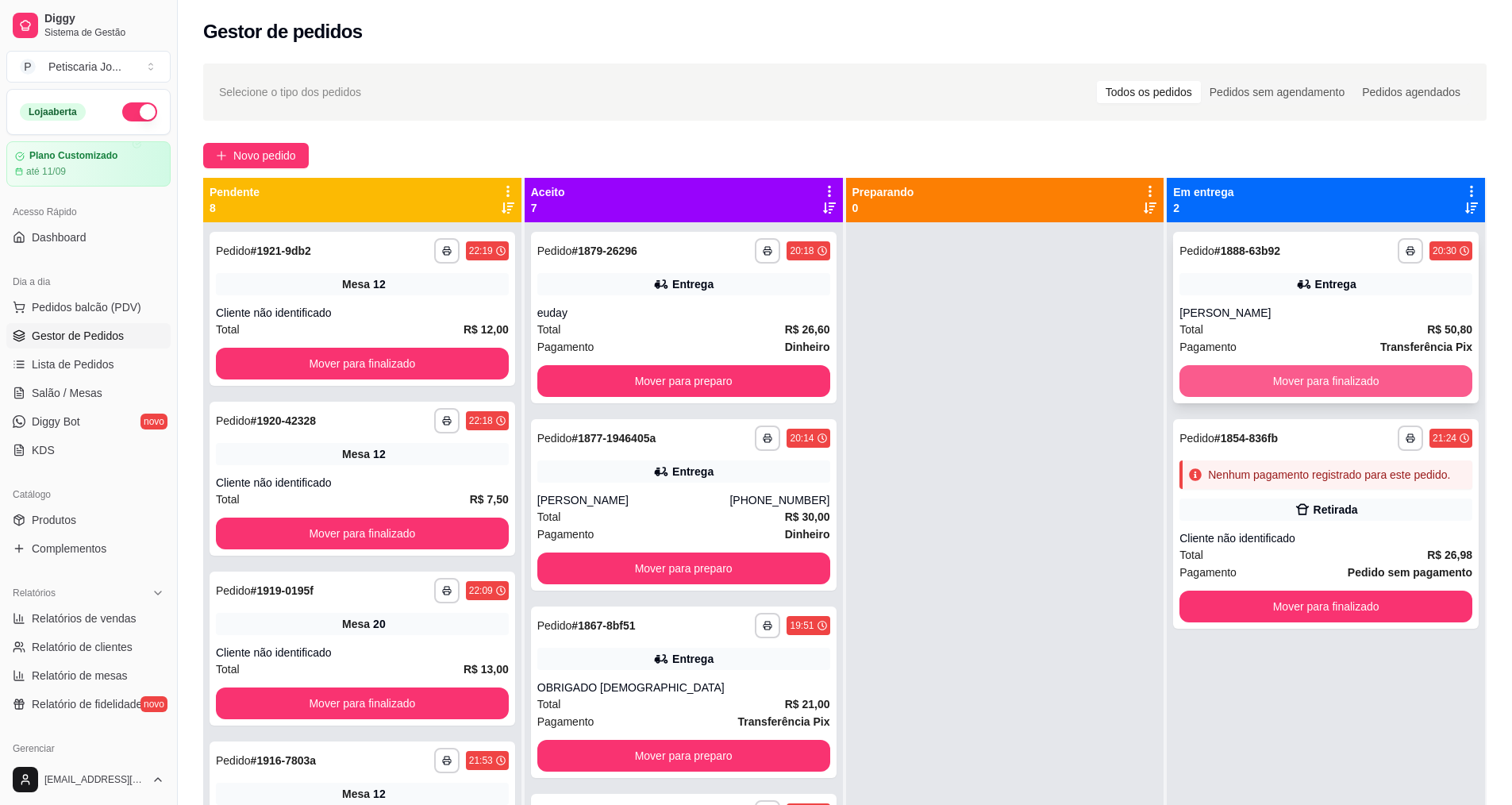
click at [1345, 376] on button "Mover para finalizado" at bounding box center [1326, 380] width 293 height 32
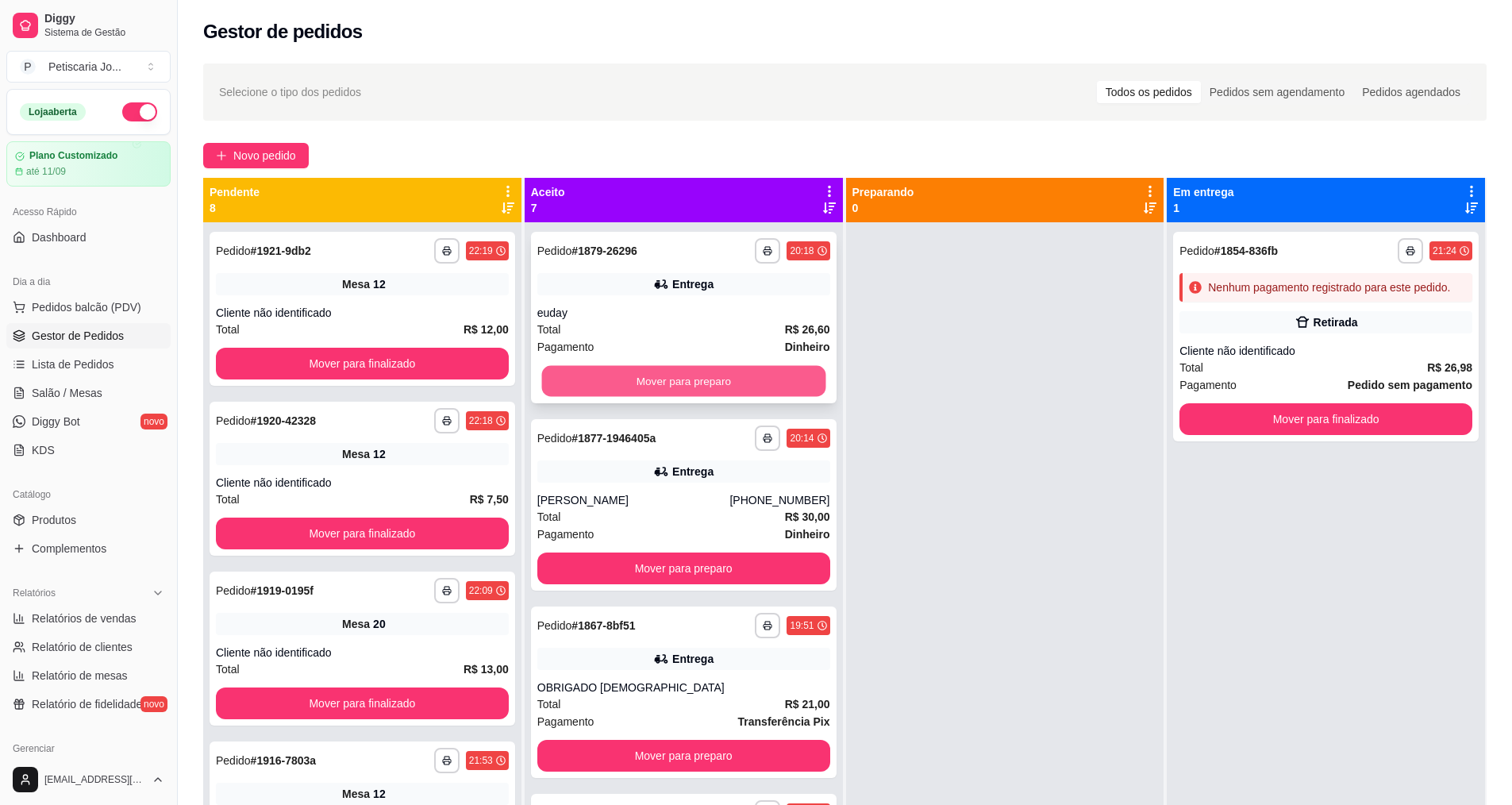
click at [664, 385] on button "Mover para preparo" at bounding box center [683, 381] width 284 height 31
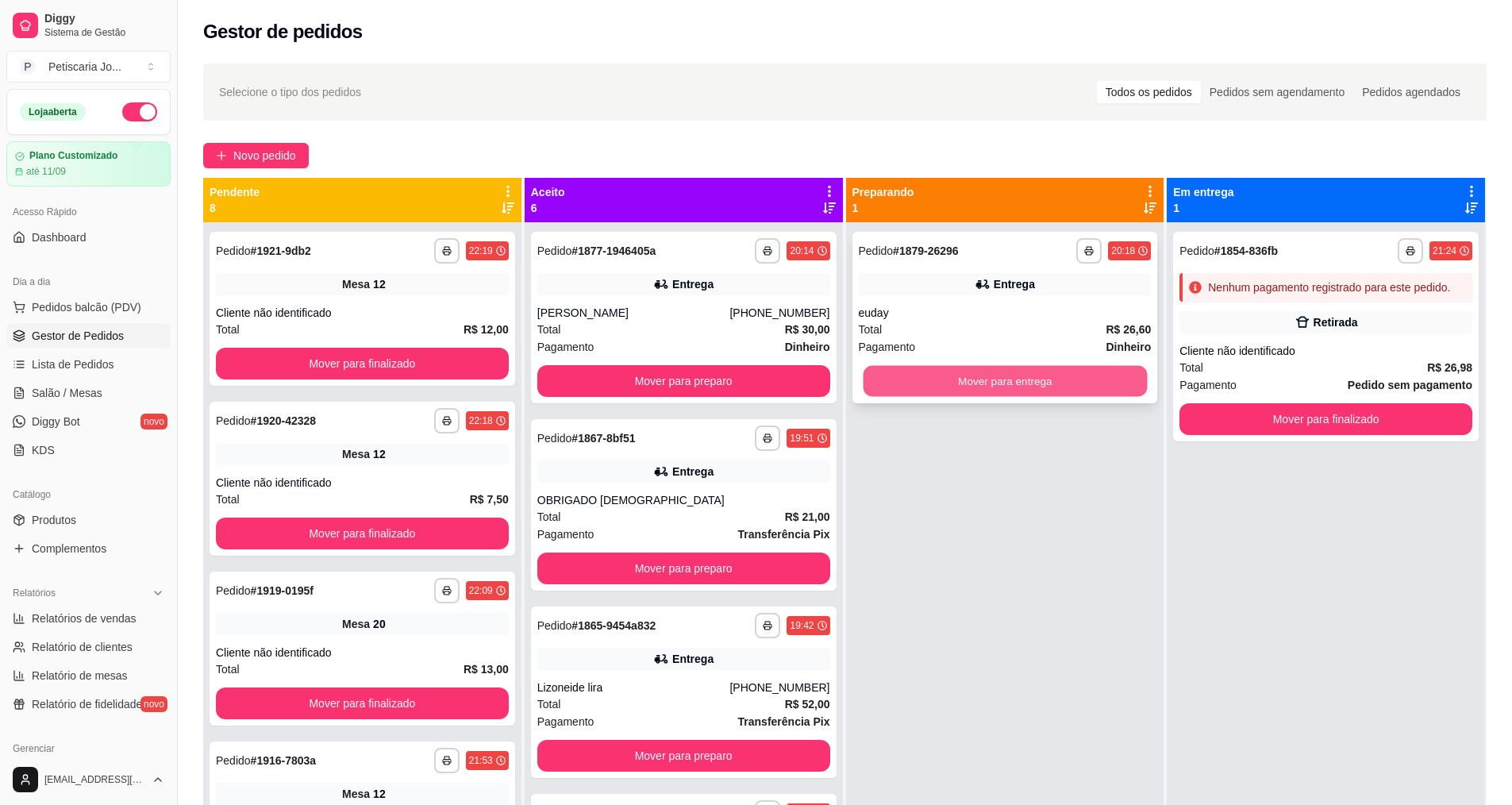
click at [921, 396] on button "Mover para entrega" at bounding box center [1005, 381] width 284 height 31
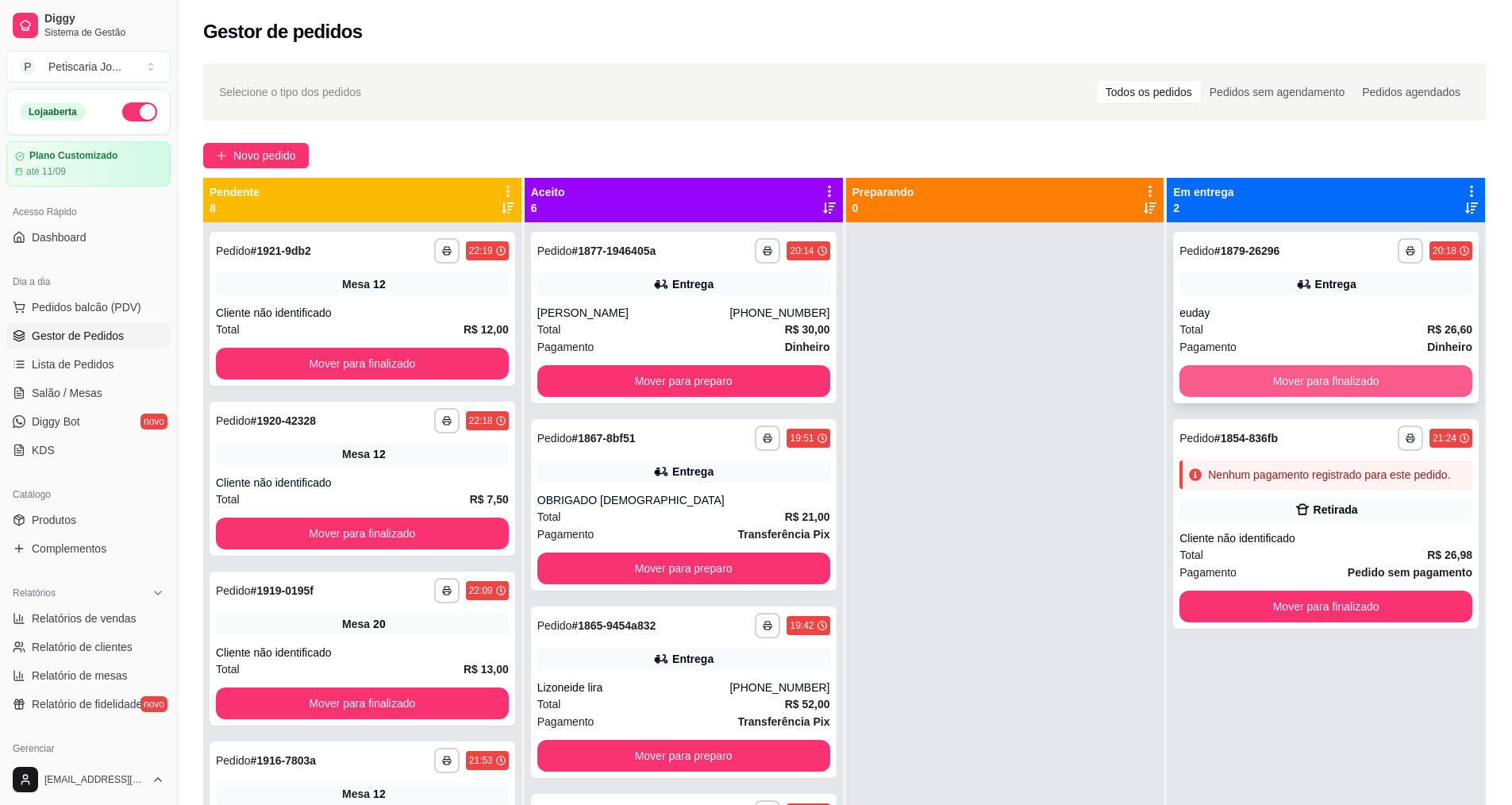
click at [1278, 383] on button "Mover para finalizado" at bounding box center [1326, 380] width 293 height 32
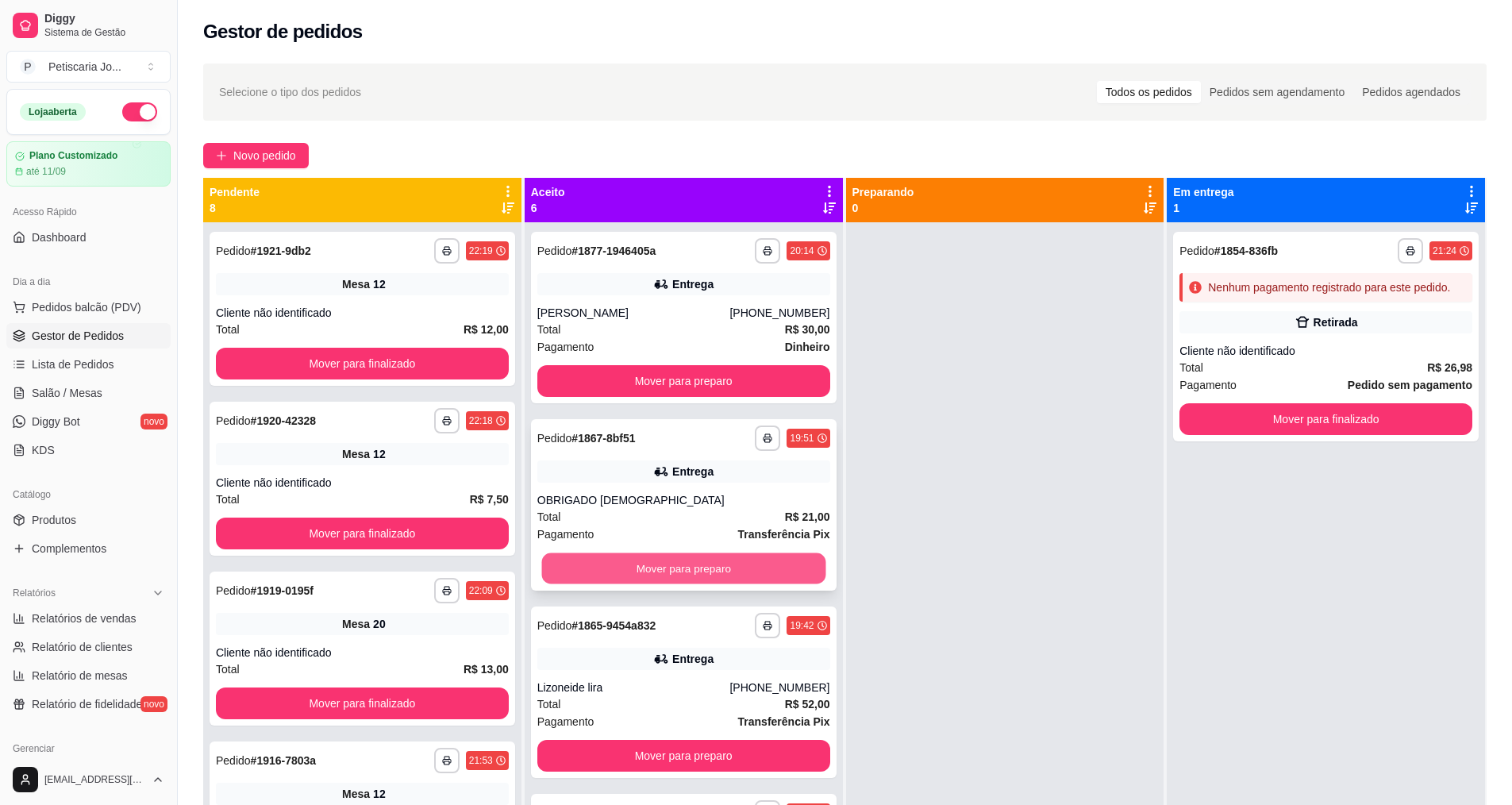
click at [624, 580] on button "Mover para preparo" at bounding box center [683, 569] width 284 height 31
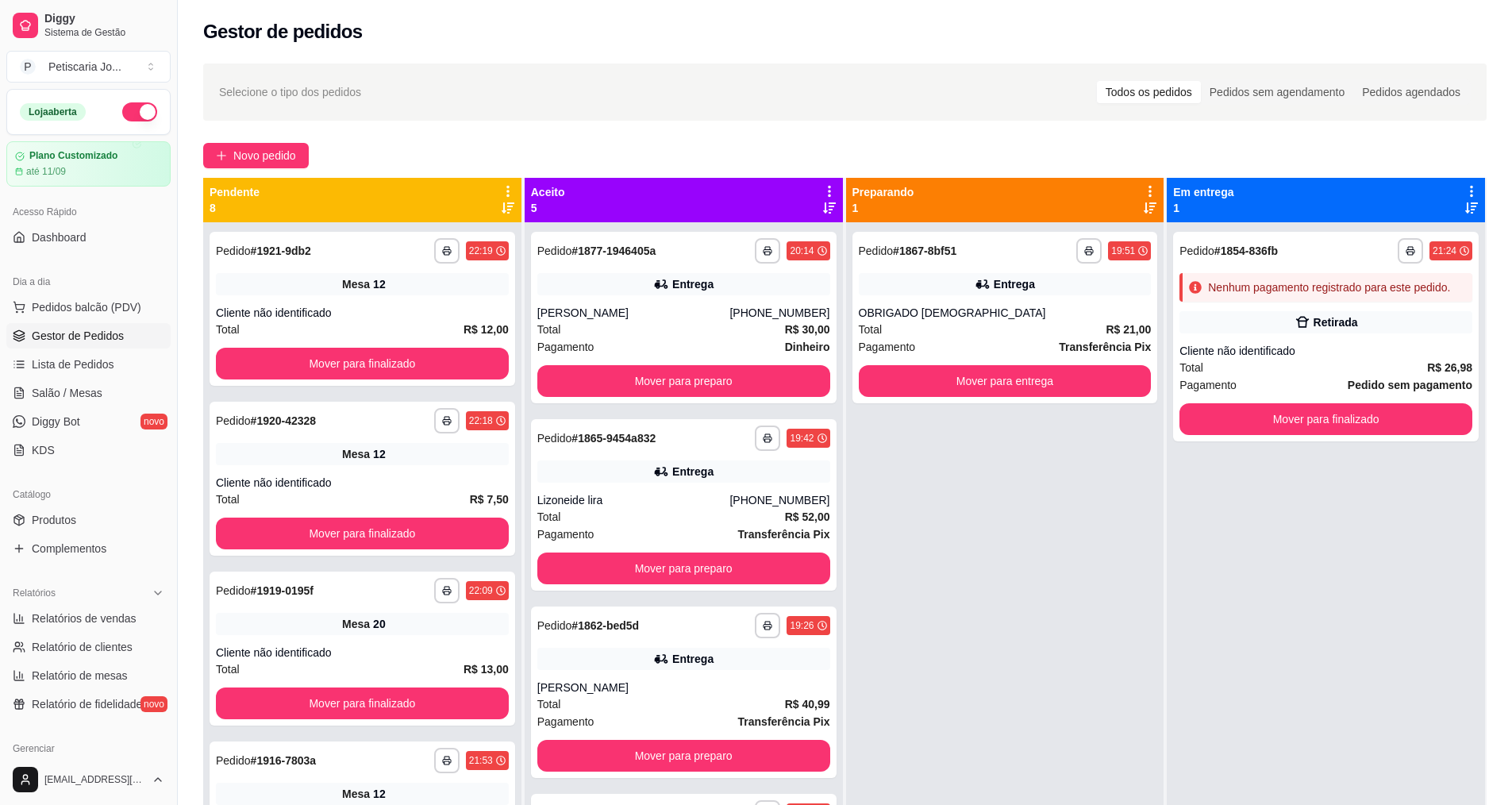
click at [935, 406] on div "**********" at bounding box center [1005, 625] width 318 height 805
click at [936, 383] on button "Mover para entrega" at bounding box center [1006, 380] width 293 height 32
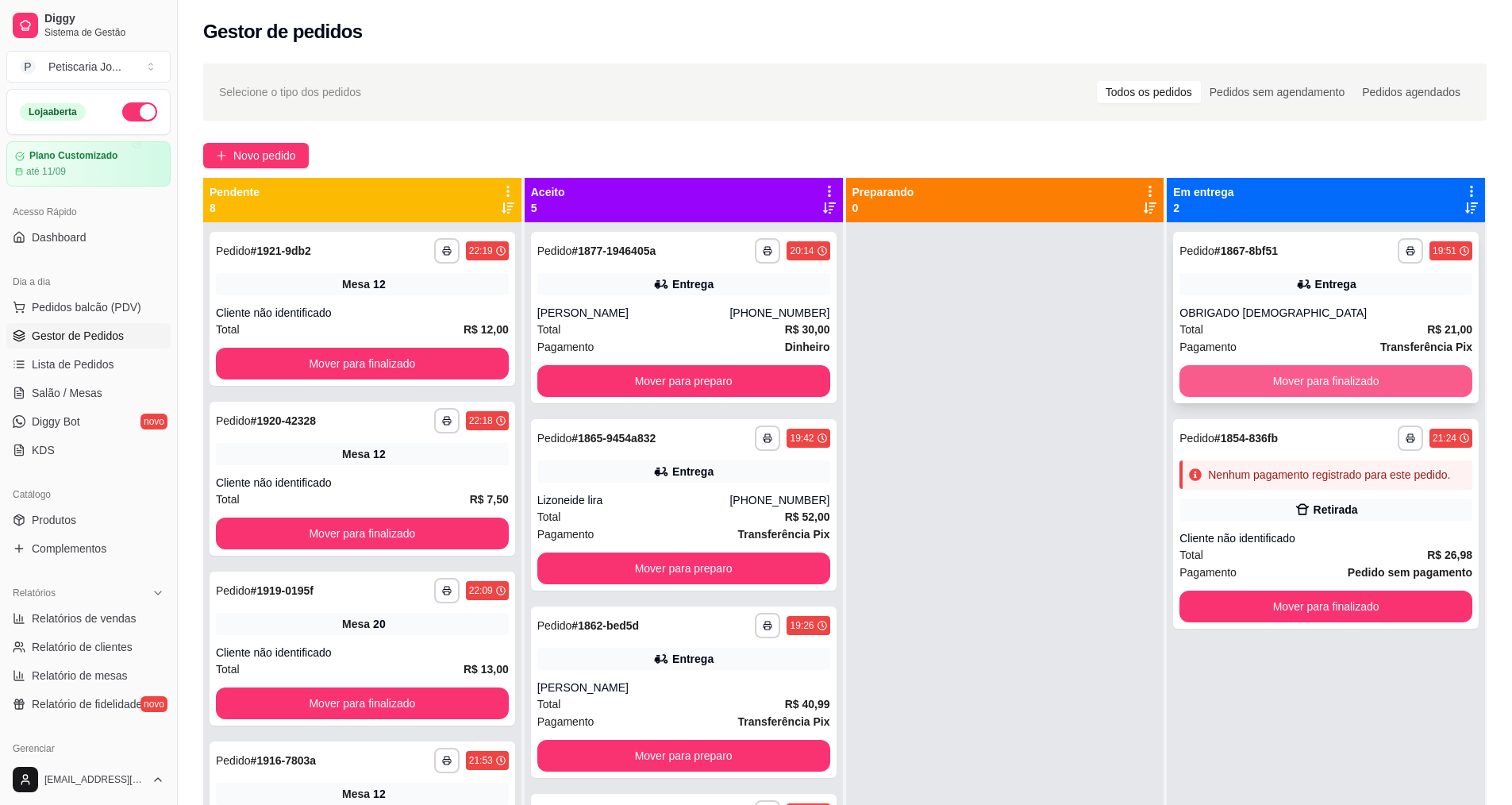
click at [1212, 380] on button "Mover para finalizado" at bounding box center [1326, 380] width 293 height 32
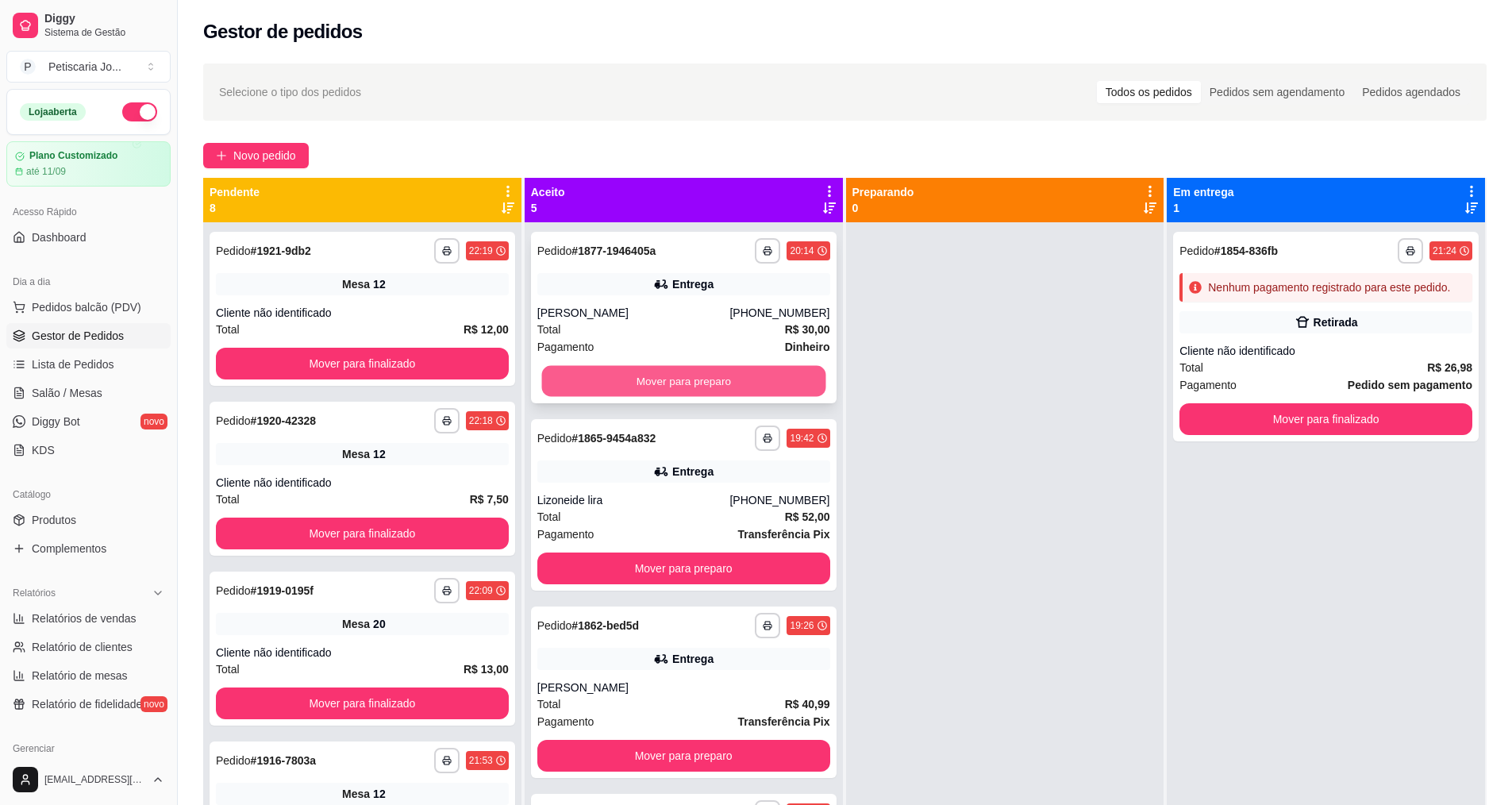
click at [607, 375] on button "Mover para preparo" at bounding box center [683, 381] width 284 height 31
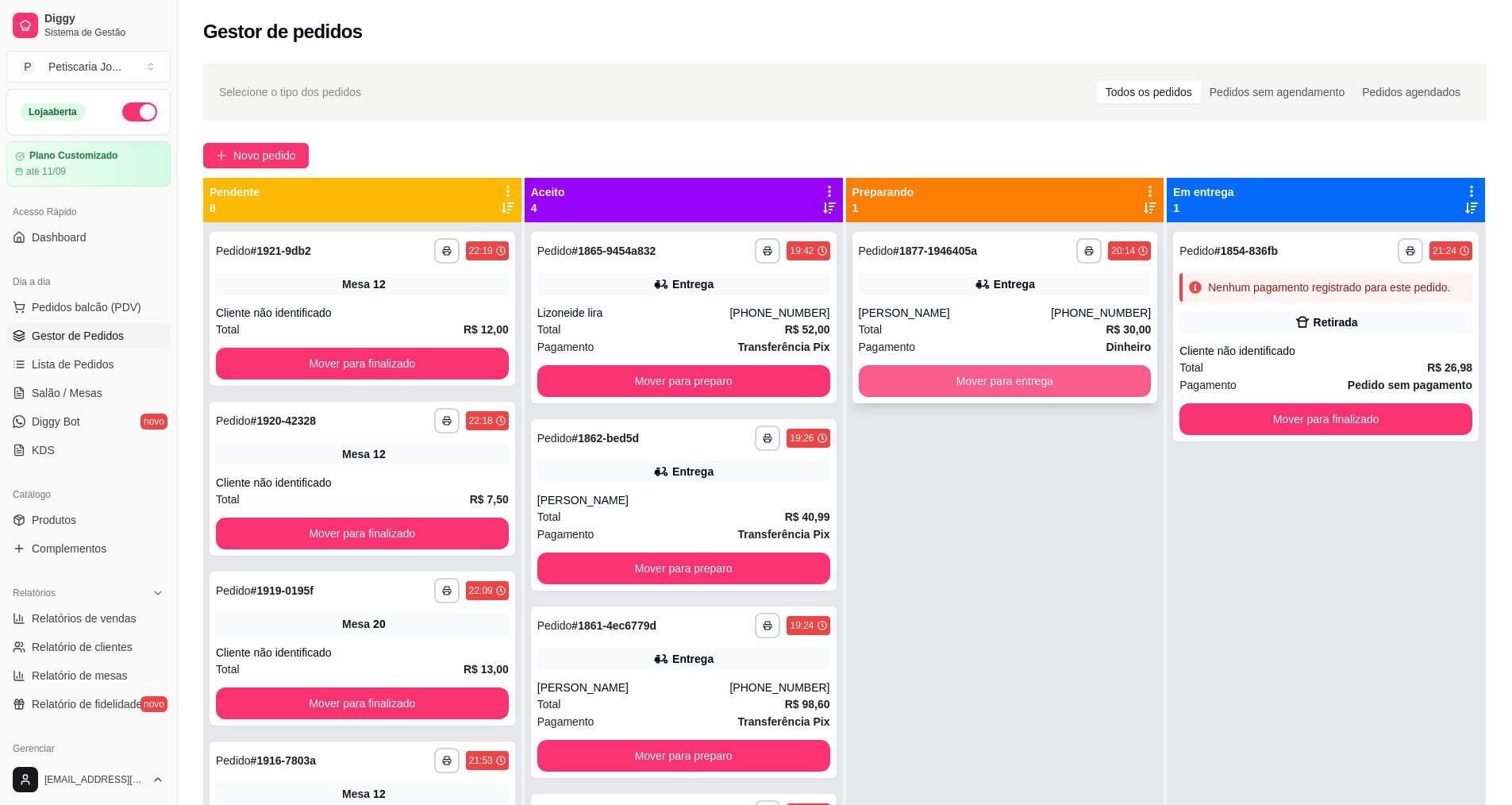
click at [1032, 374] on button "Mover para entrega" at bounding box center [1006, 380] width 293 height 32
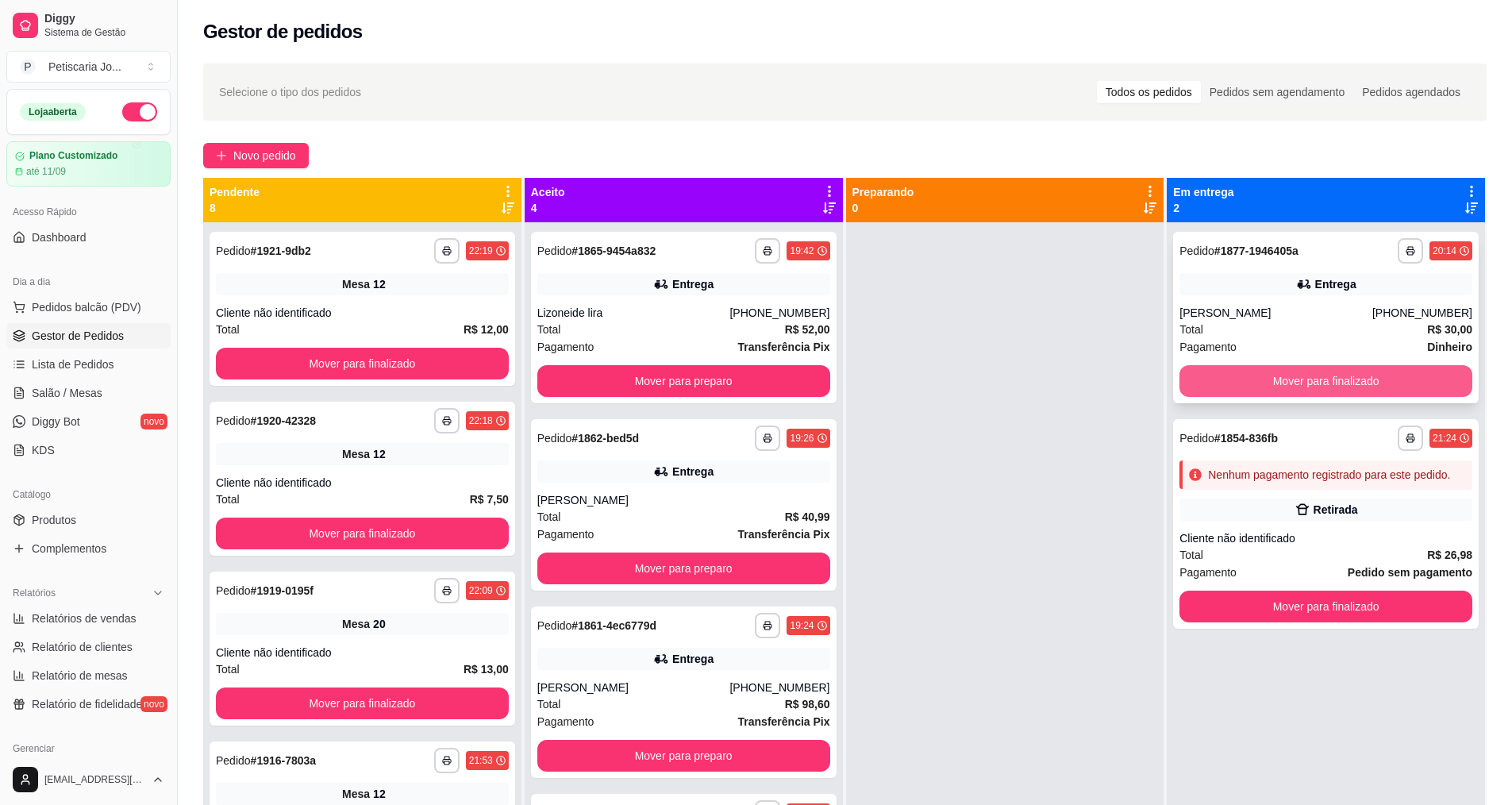
click at [1317, 375] on button "Mover para finalizado" at bounding box center [1326, 380] width 293 height 32
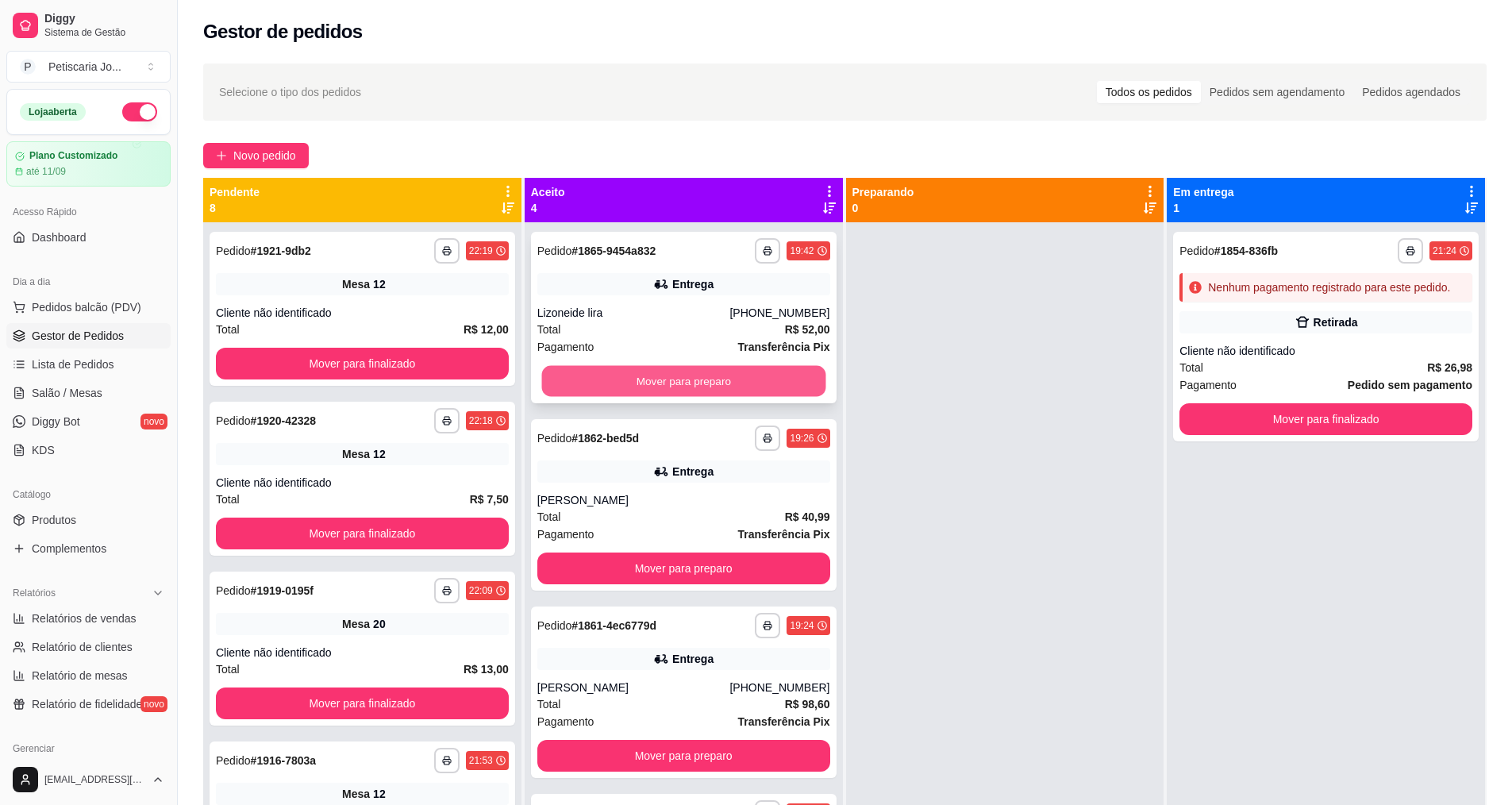
click at [640, 376] on button "Mover para preparo" at bounding box center [683, 381] width 284 height 31
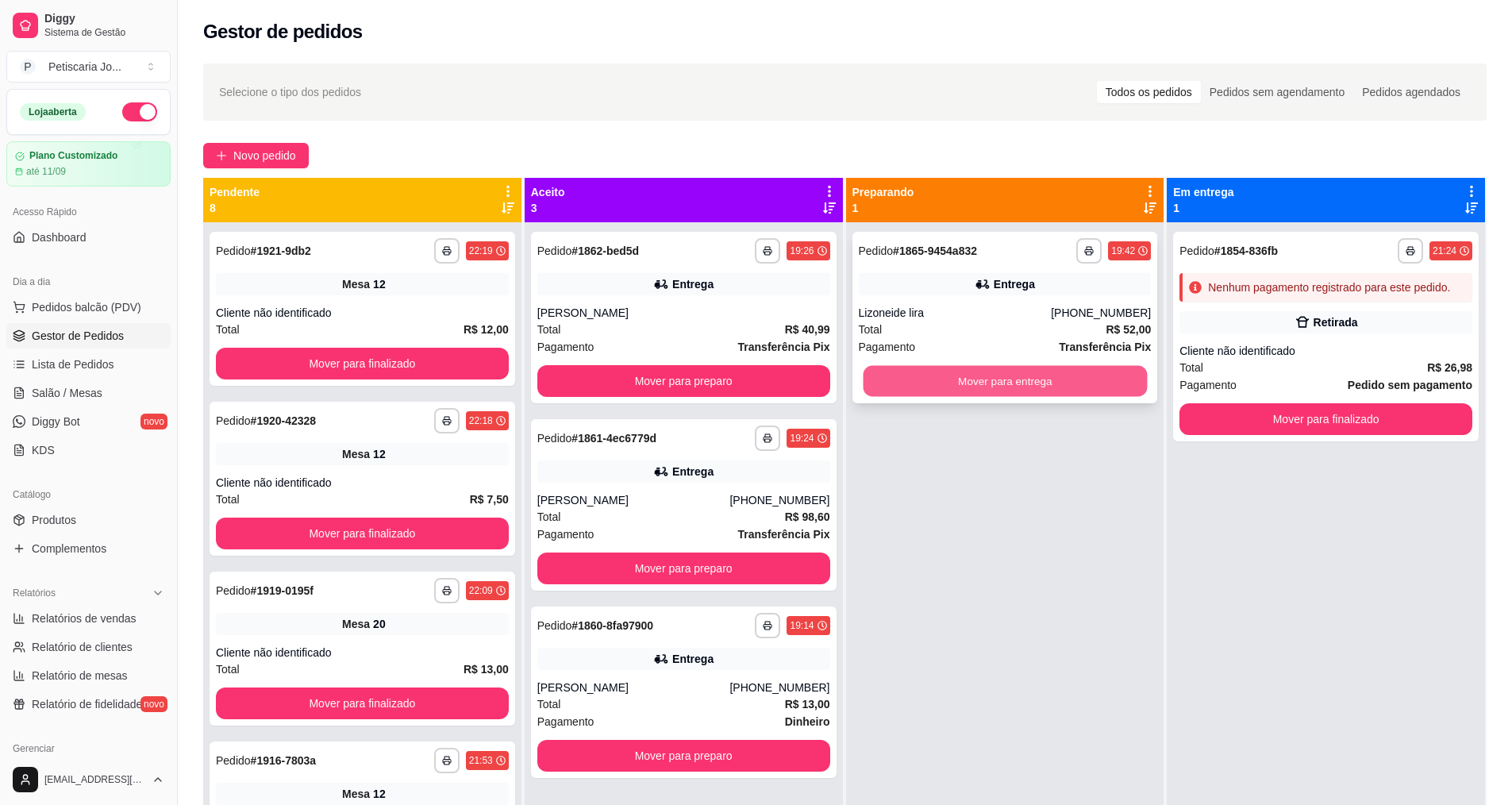
click at [1041, 382] on button "Mover para entrega" at bounding box center [1005, 381] width 284 height 31
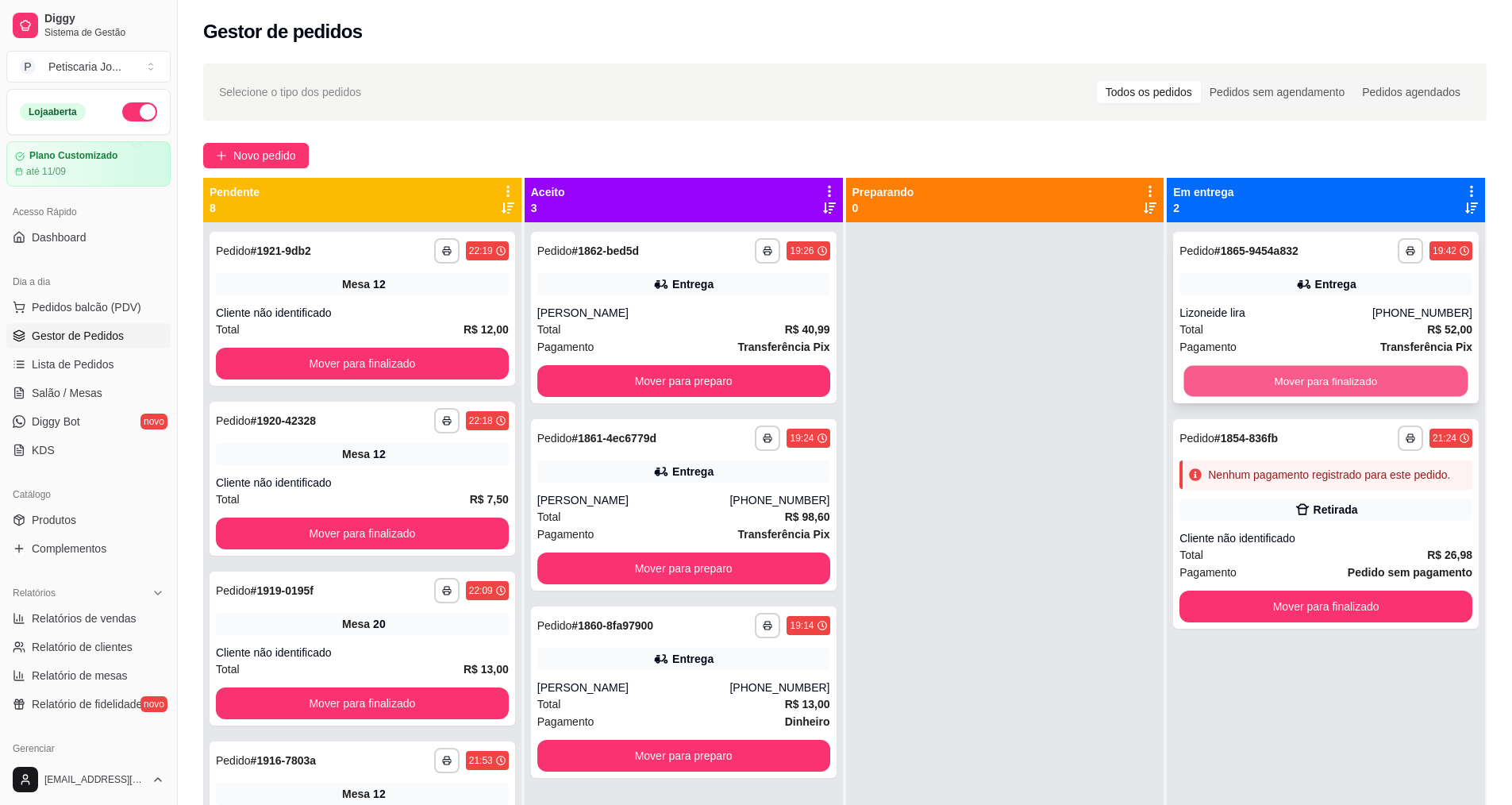
click at [1323, 380] on button "Mover para finalizado" at bounding box center [1326, 381] width 284 height 31
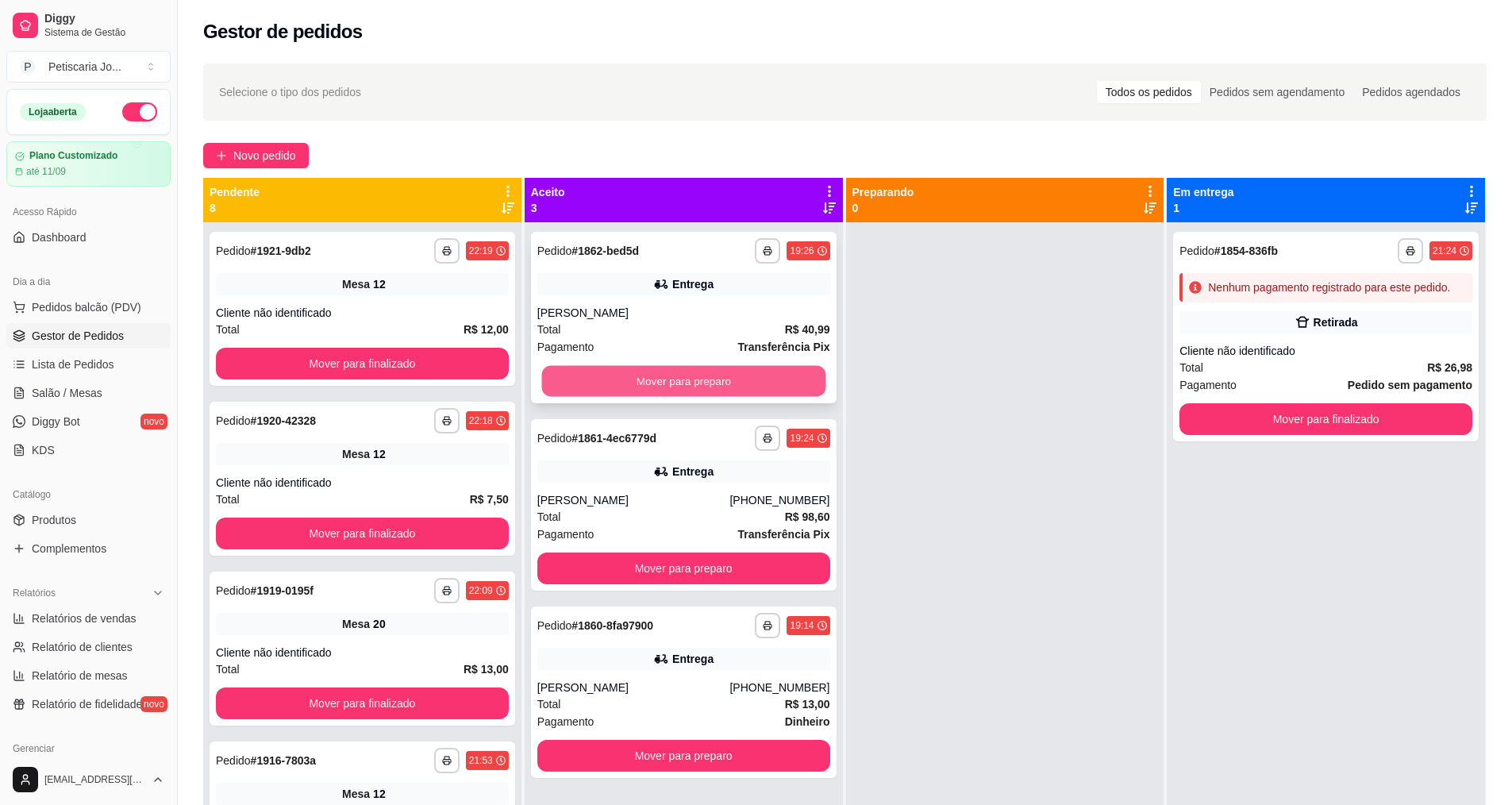
click at [602, 384] on button "Mover para preparo" at bounding box center [683, 381] width 284 height 31
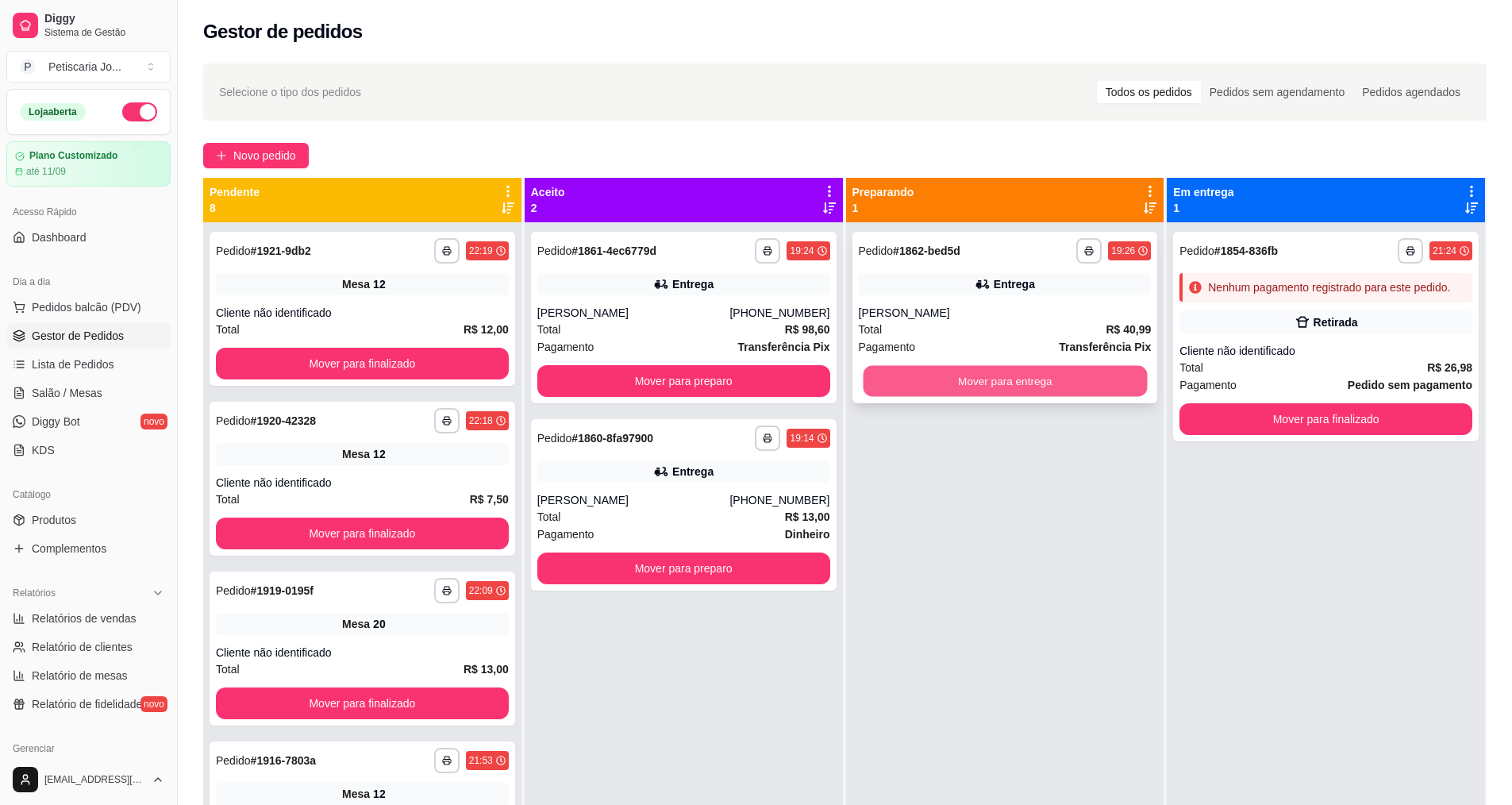
click at [1025, 370] on button "Mover para entrega" at bounding box center [1005, 381] width 284 height 31
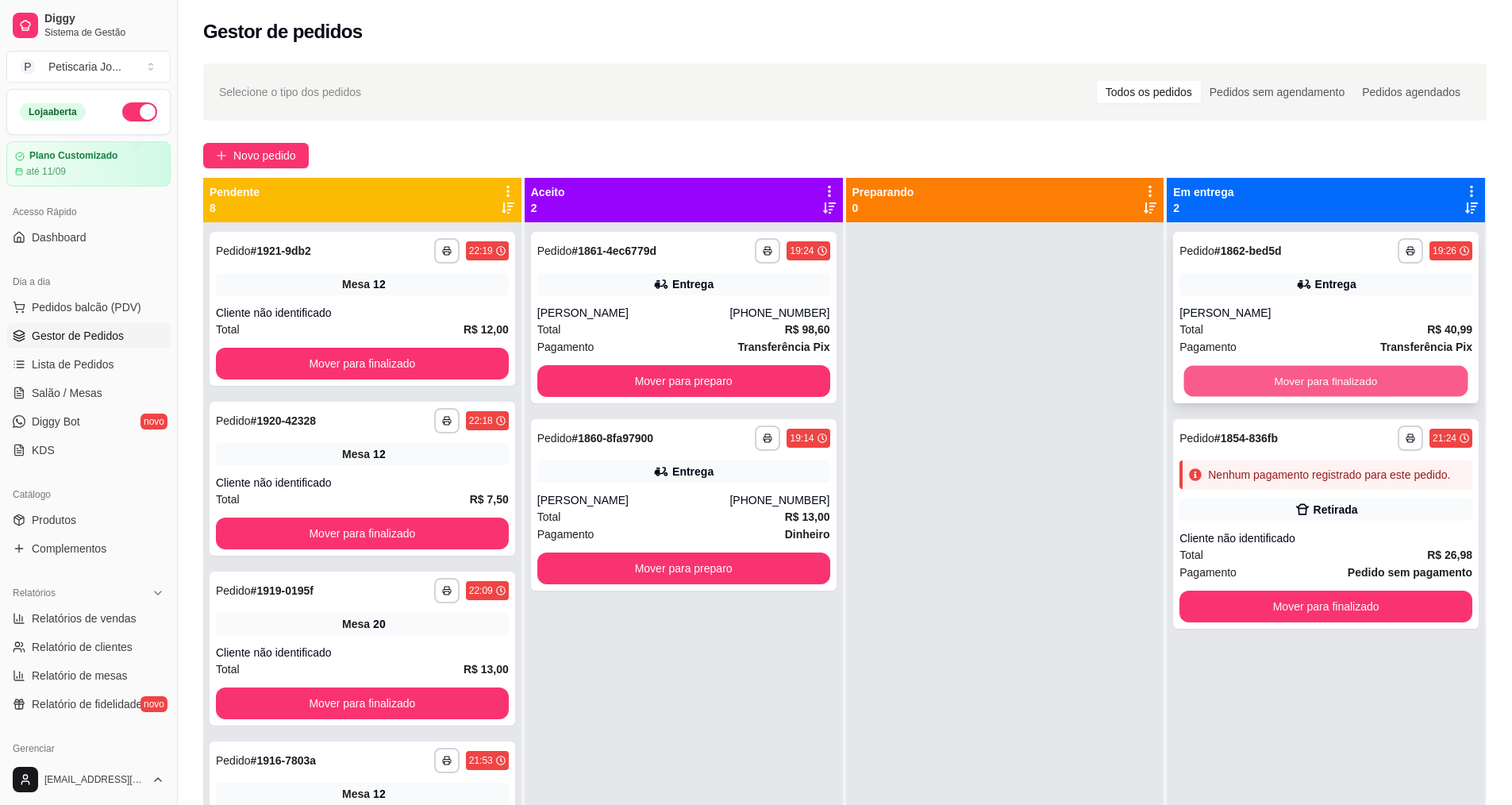
click at [1255, 379] on button "Mover para finalizado" at bounding box center [1326, 381] width 284 height 31
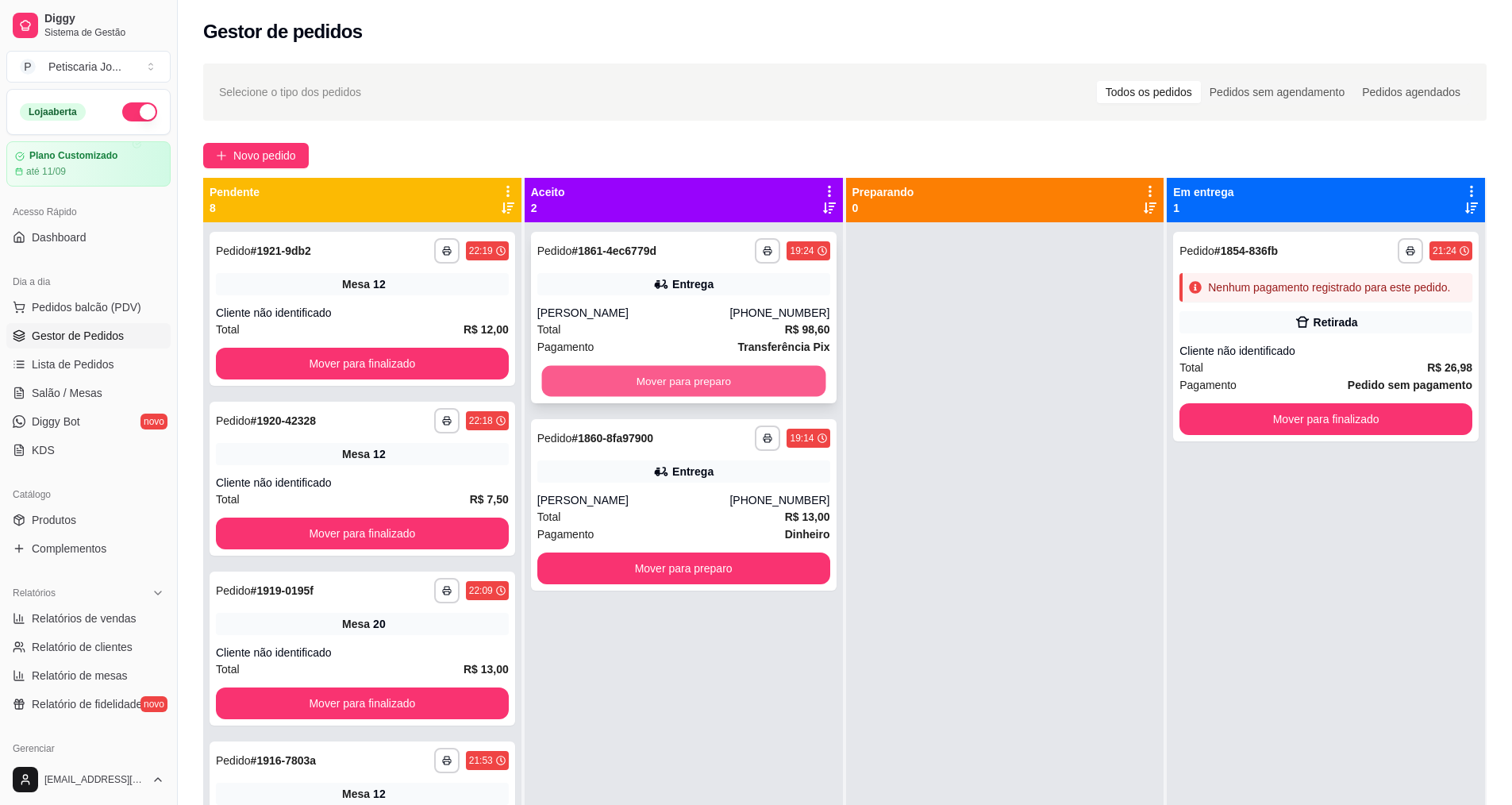
click at [583, 372] on button "Mover para preparo" at bounding box center [683, 381] width 284 height 31
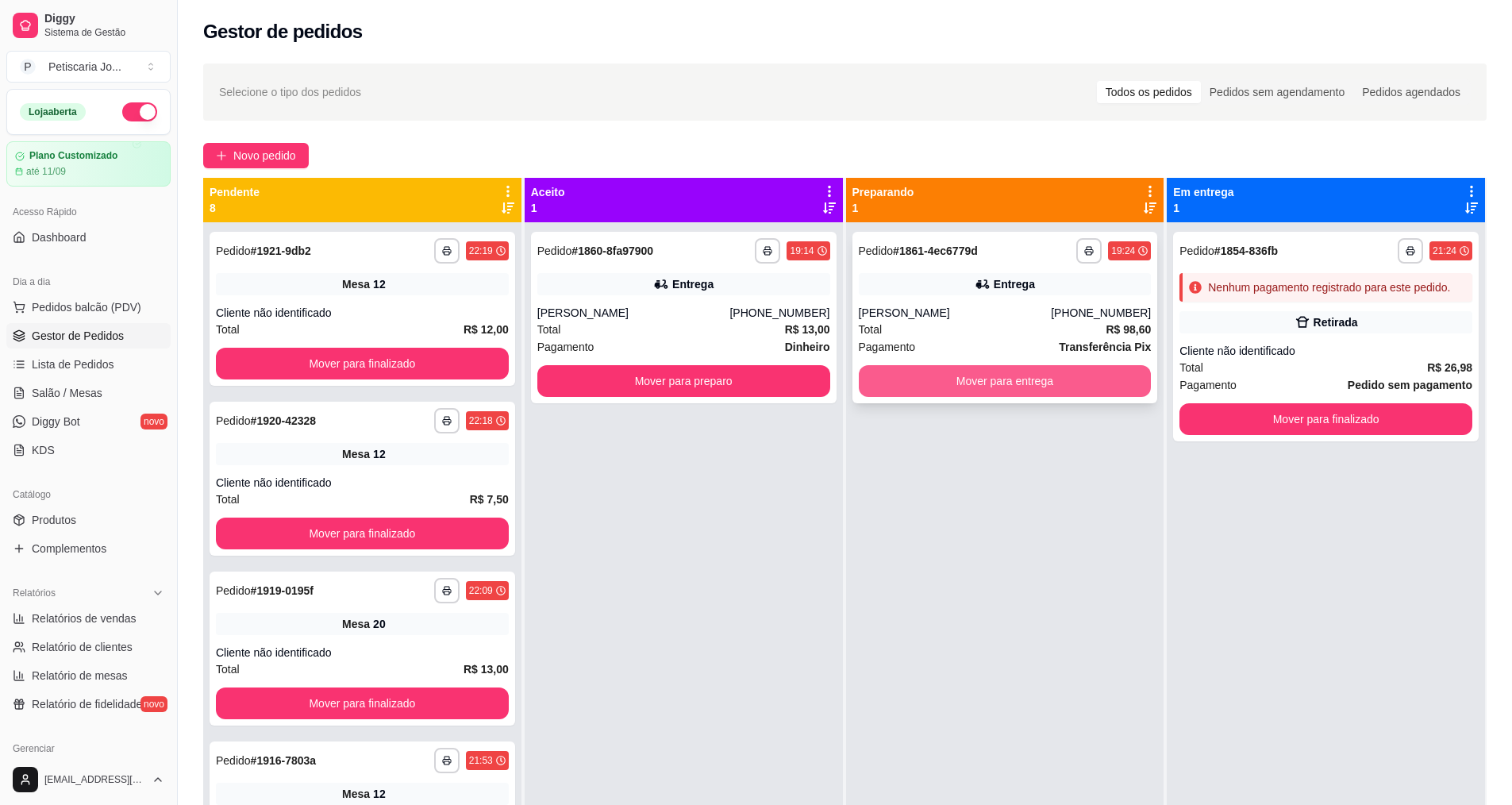
click at [1029, 376] on button "Mover para entrega" at bounding box center [1006, 380] width 293 height 32
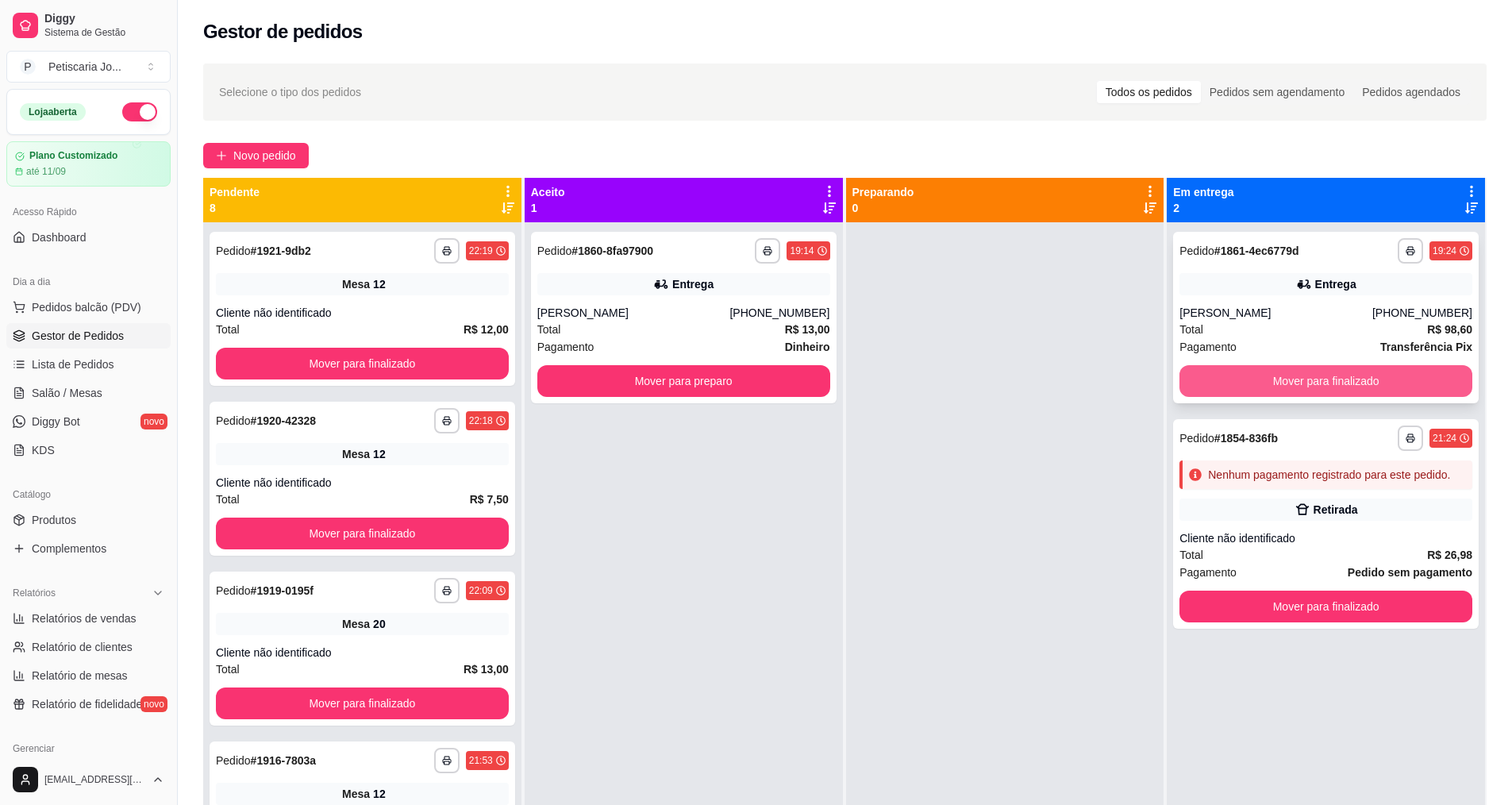
click at [1327, 384] on button "Mover para finalizado" at bounding box center [1326, 380] width 293 height 32
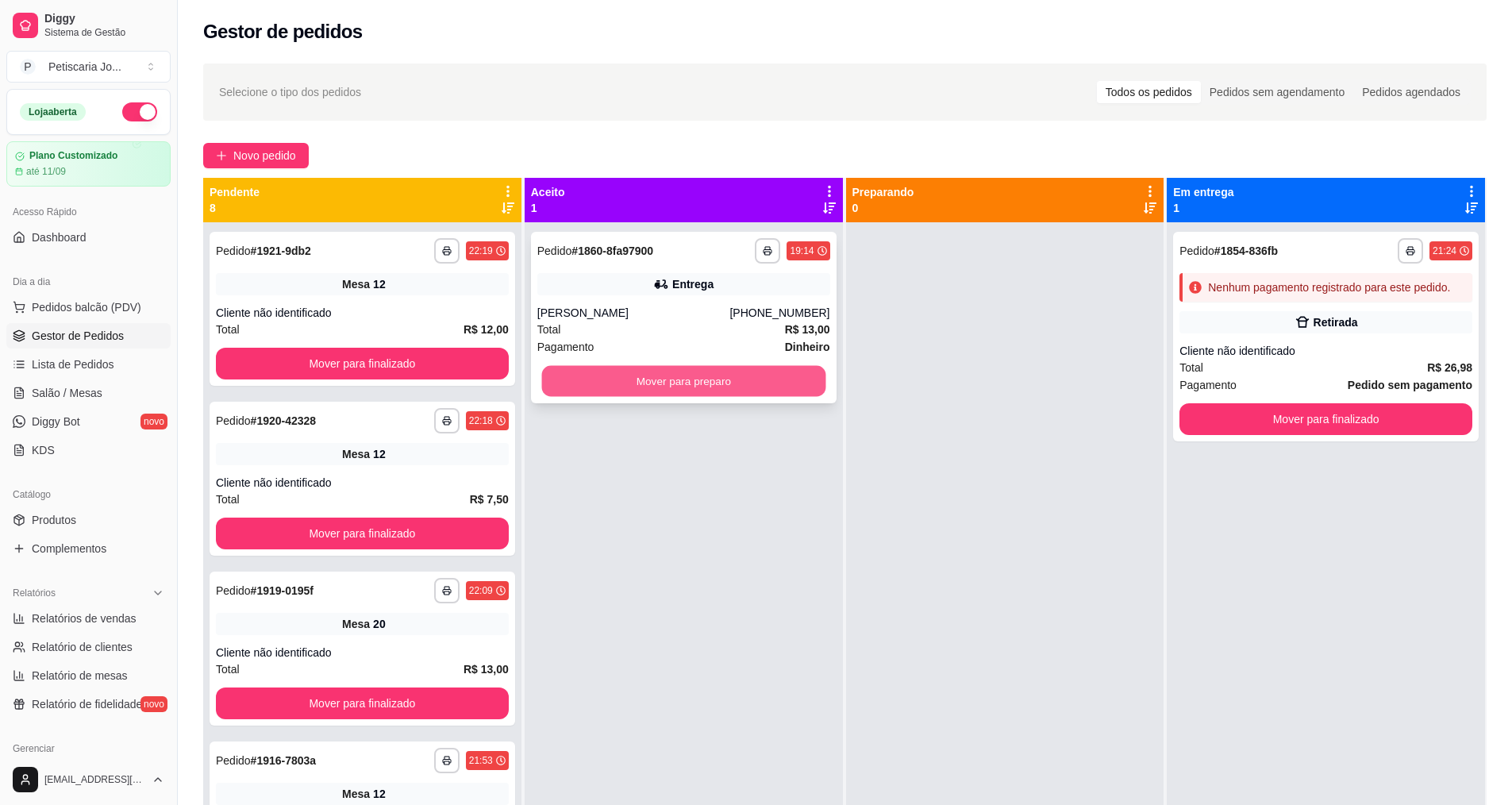
click at [739, 376] on button "Mover para preparo" at bounding box center [683, 381] width 284 height 31
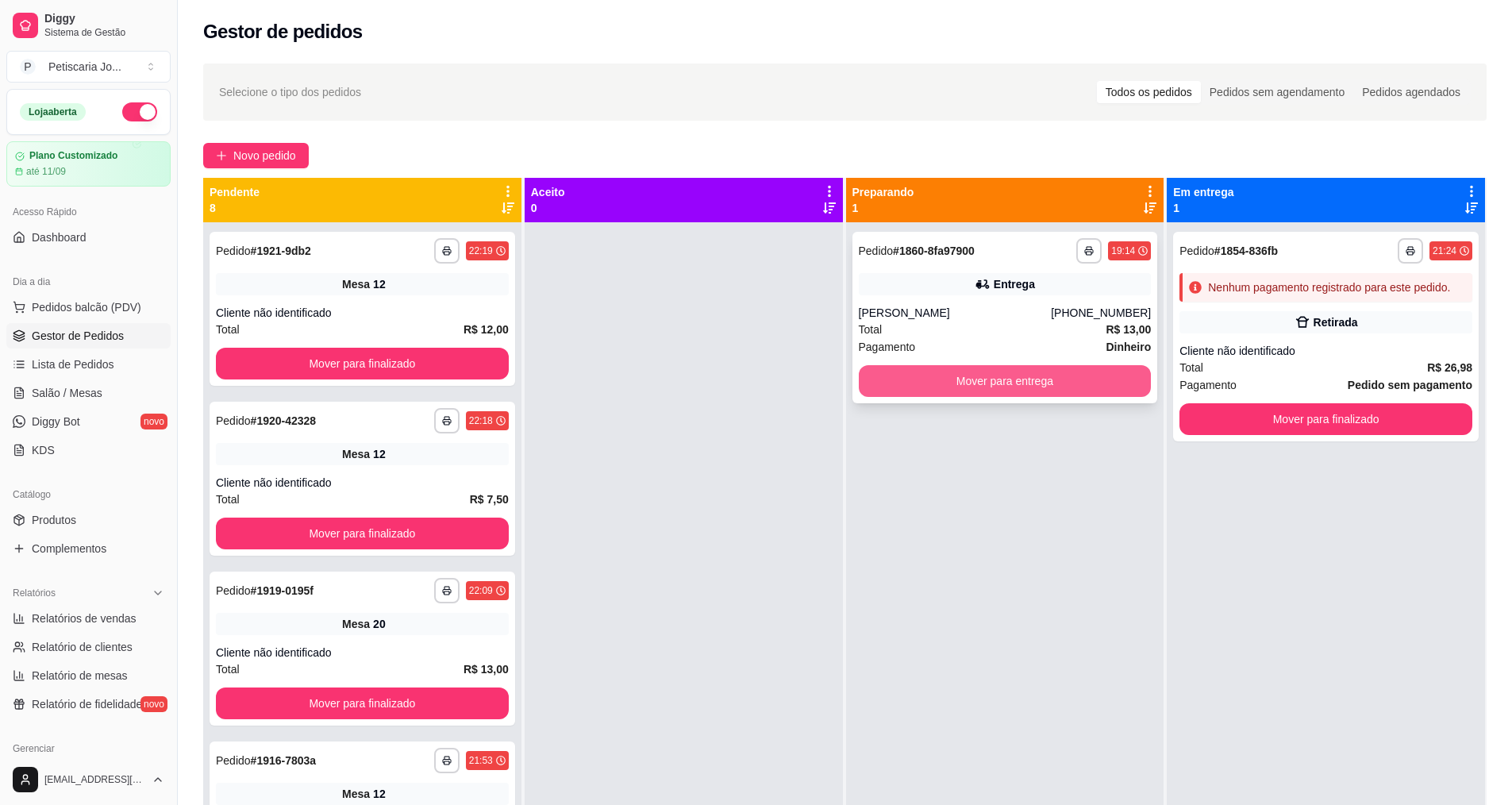
click at [974, 395] on button "Mover para entrega" at bounding box center [1006, 380] width 293 height 32
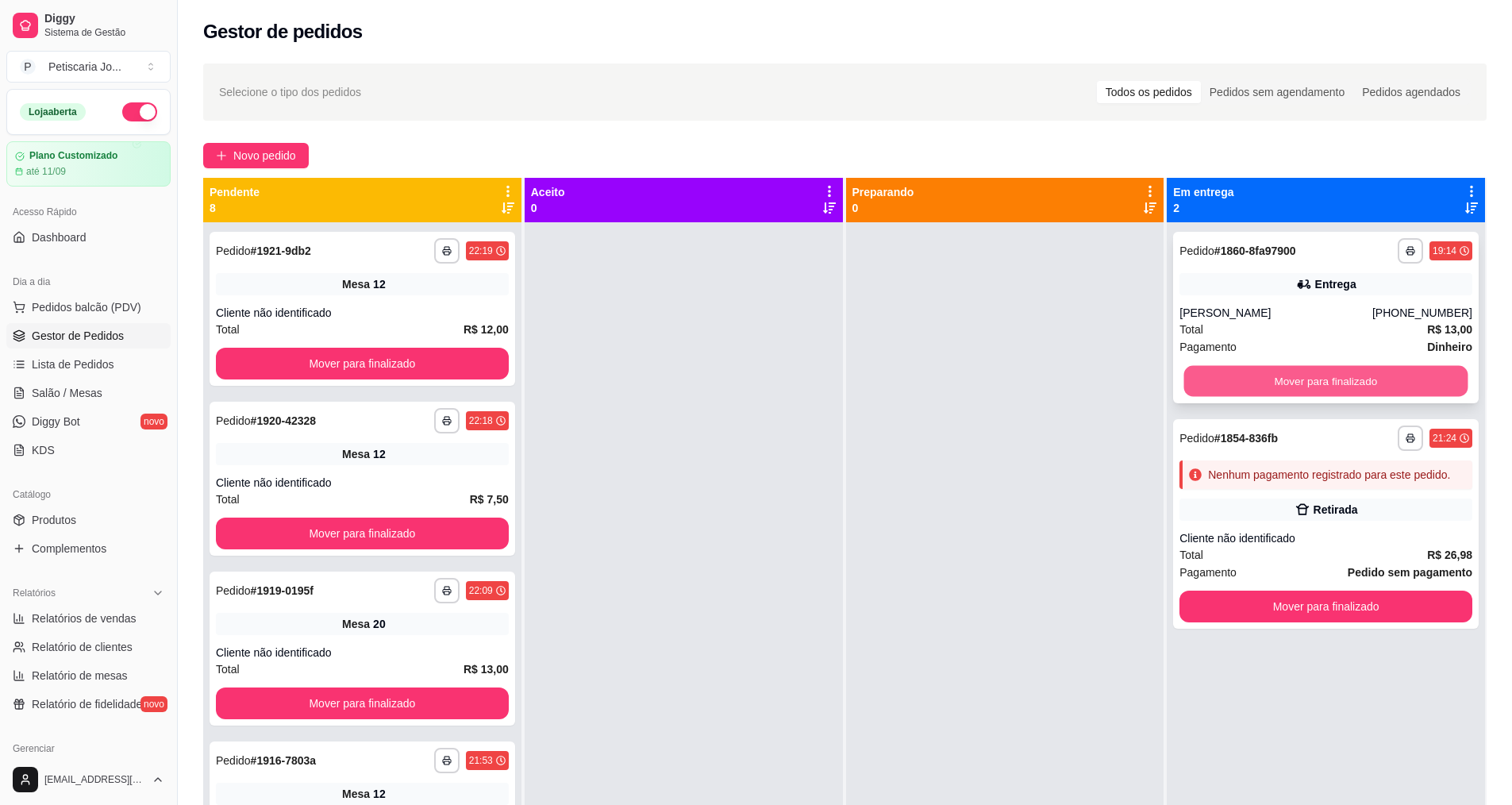
click at [1239, 380] on button "Mover para finalizado" at bounding box center [1326, 381] width 284 height 31
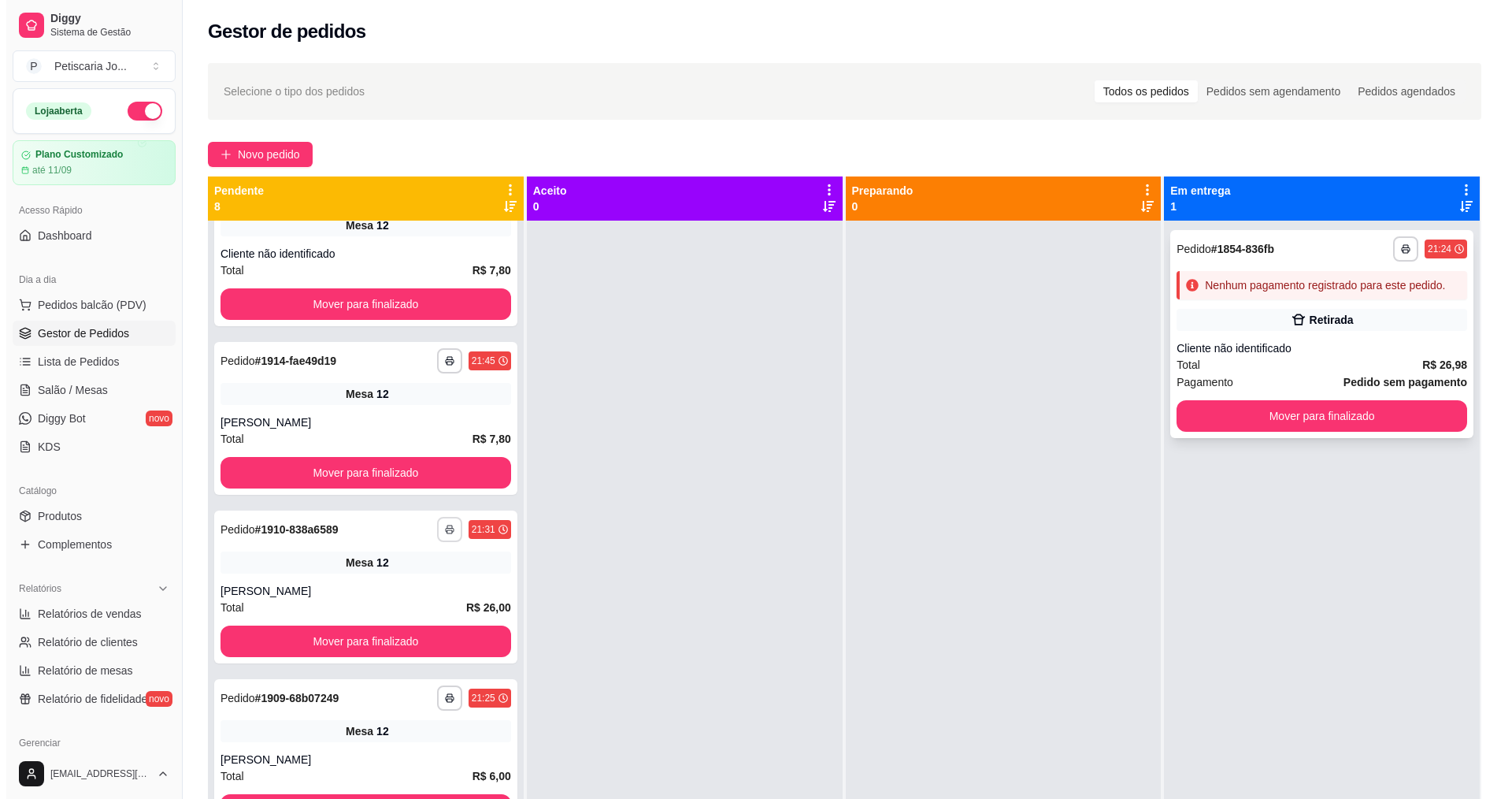
scroll to position [566, 0]
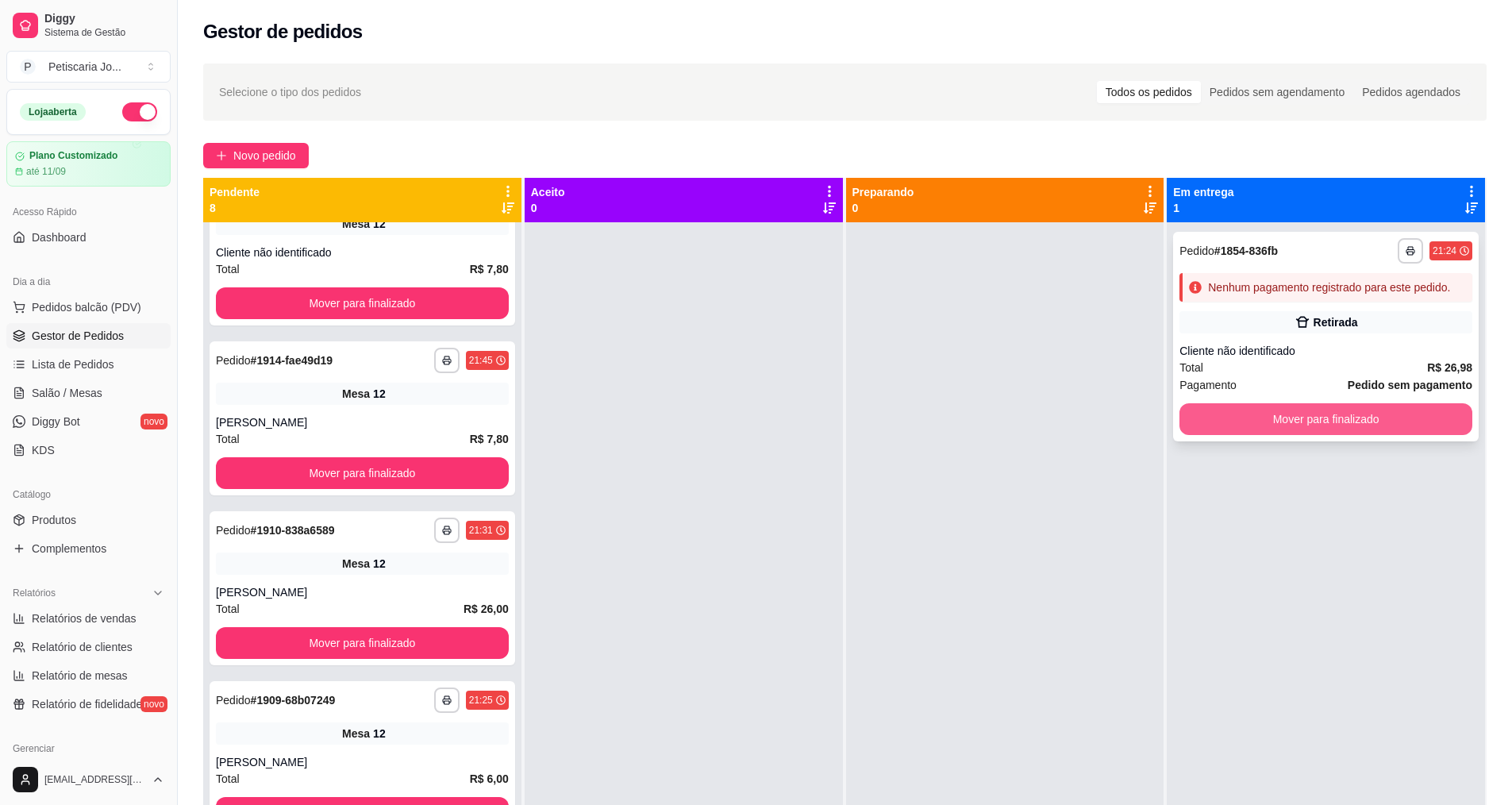
click at [1337, 426] on button "Mover para finalizado" at bounding box center [1326, 419] width 293 height 32
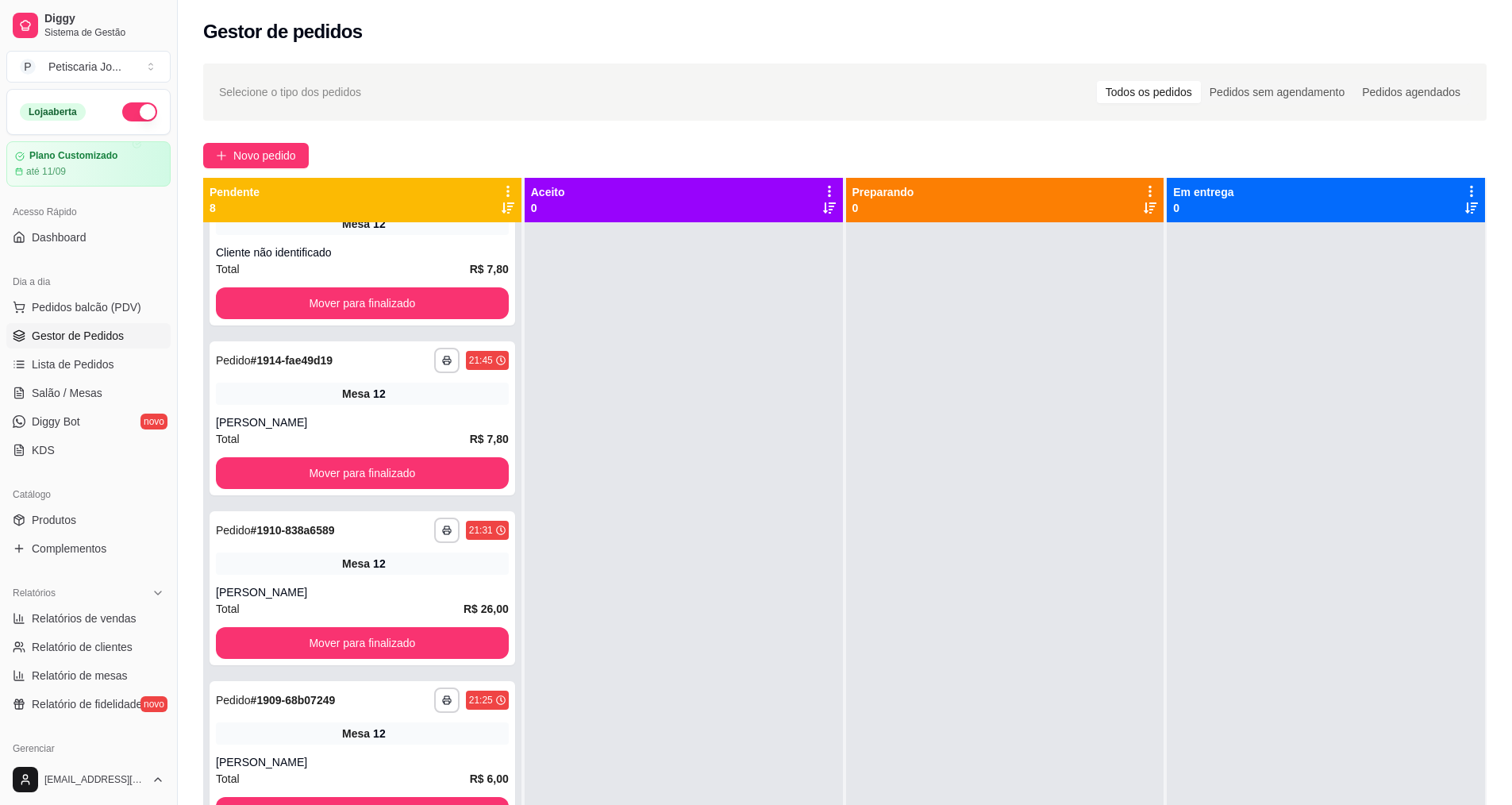
click at [69, 378] on ul "Pedidos balcão (PDV) Gestor de Pedidos Lista de Pedidos Salão / Mesas Diggy Bot…" at bounding box center [88, 379] width 164 height 169
click at [69, 388] on span "Salão / Mesas" at bounding box center [67, 393] width 70 height 16
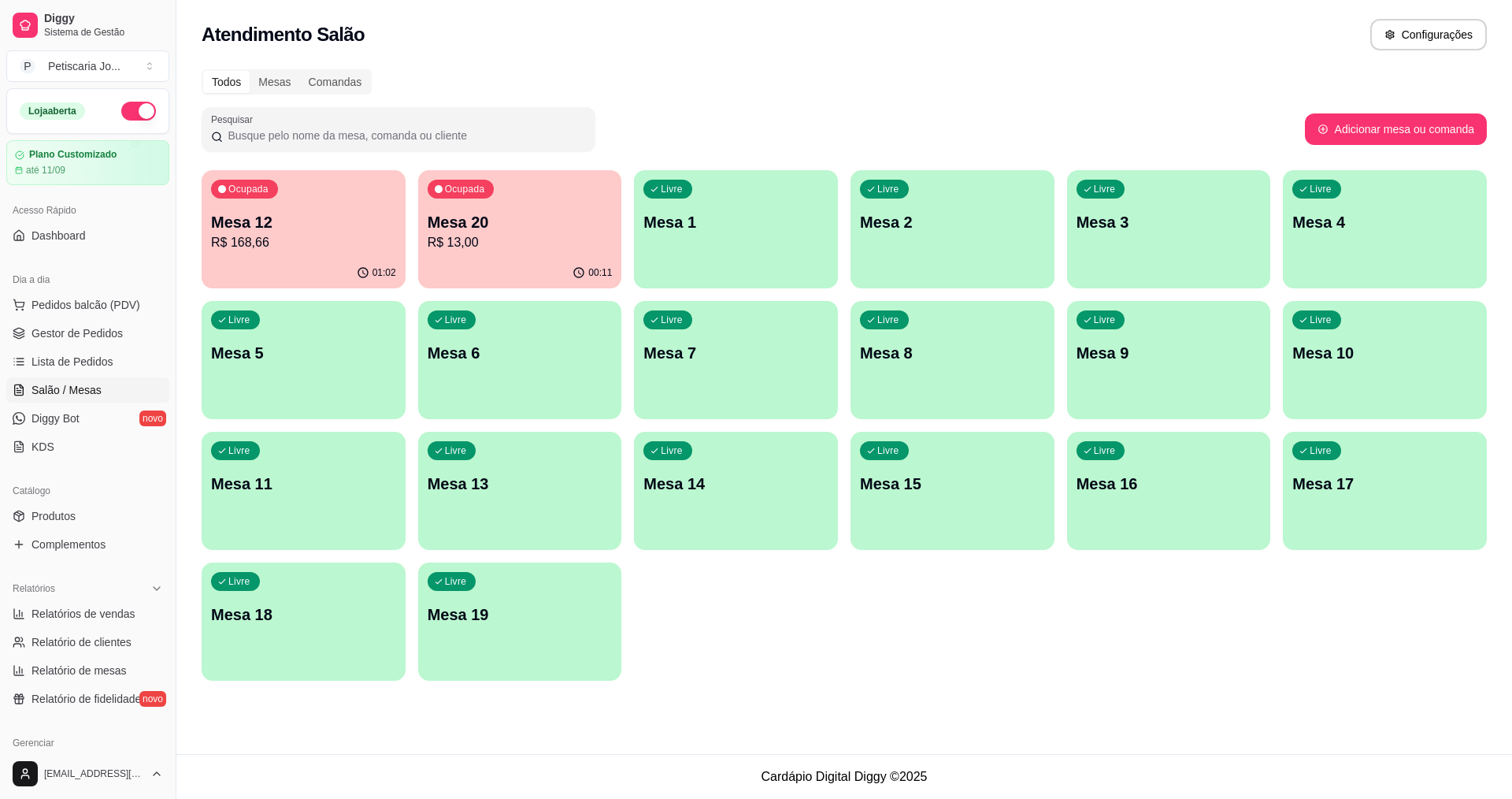
click at [313, 240] on p "R$ 168,66" at bounding box center [304, 242] width 185 height 19
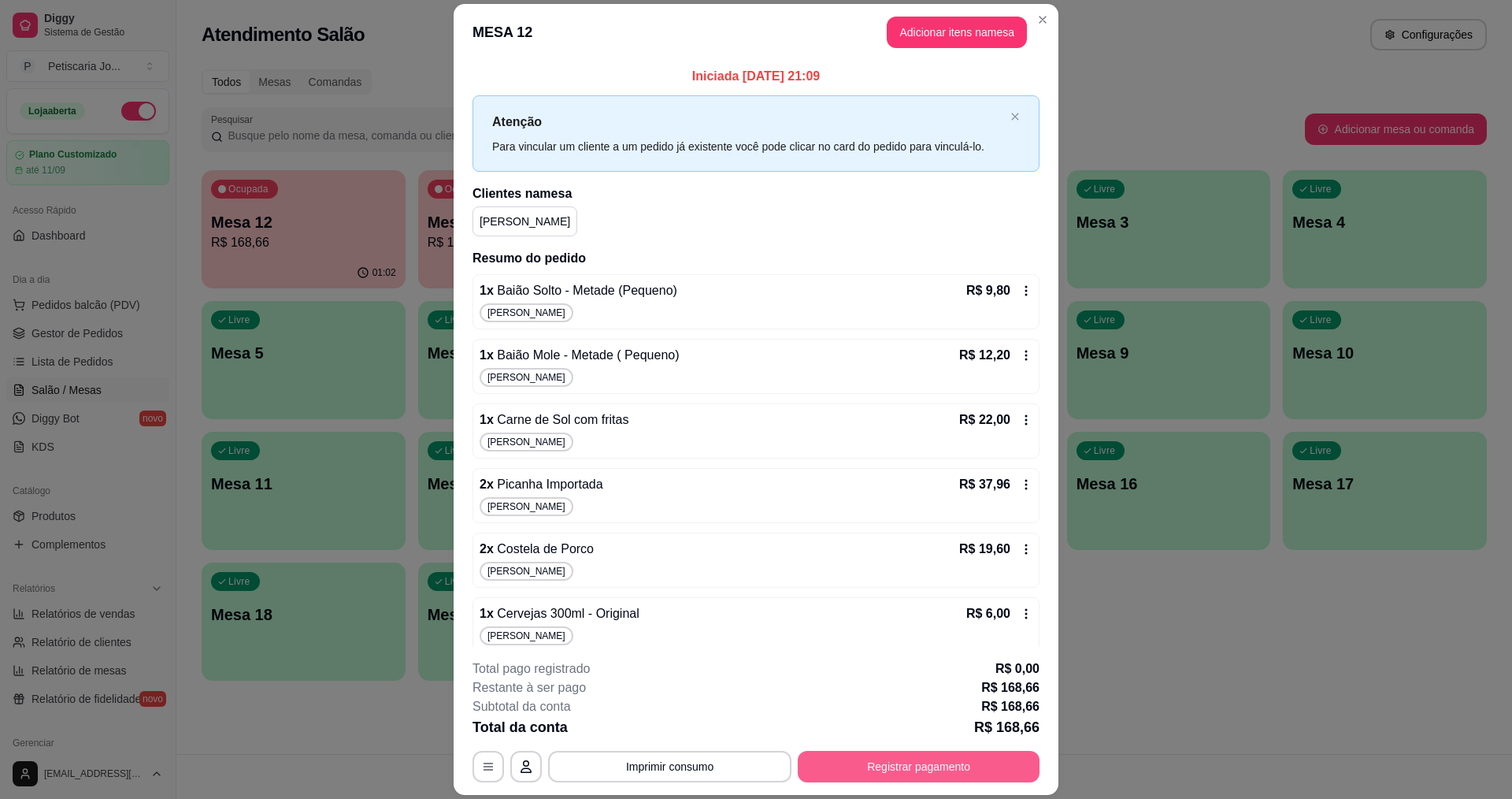
click at [875, 751] on button "Registrar pagamento" at bounding box center [919, 767] width 242 height 32
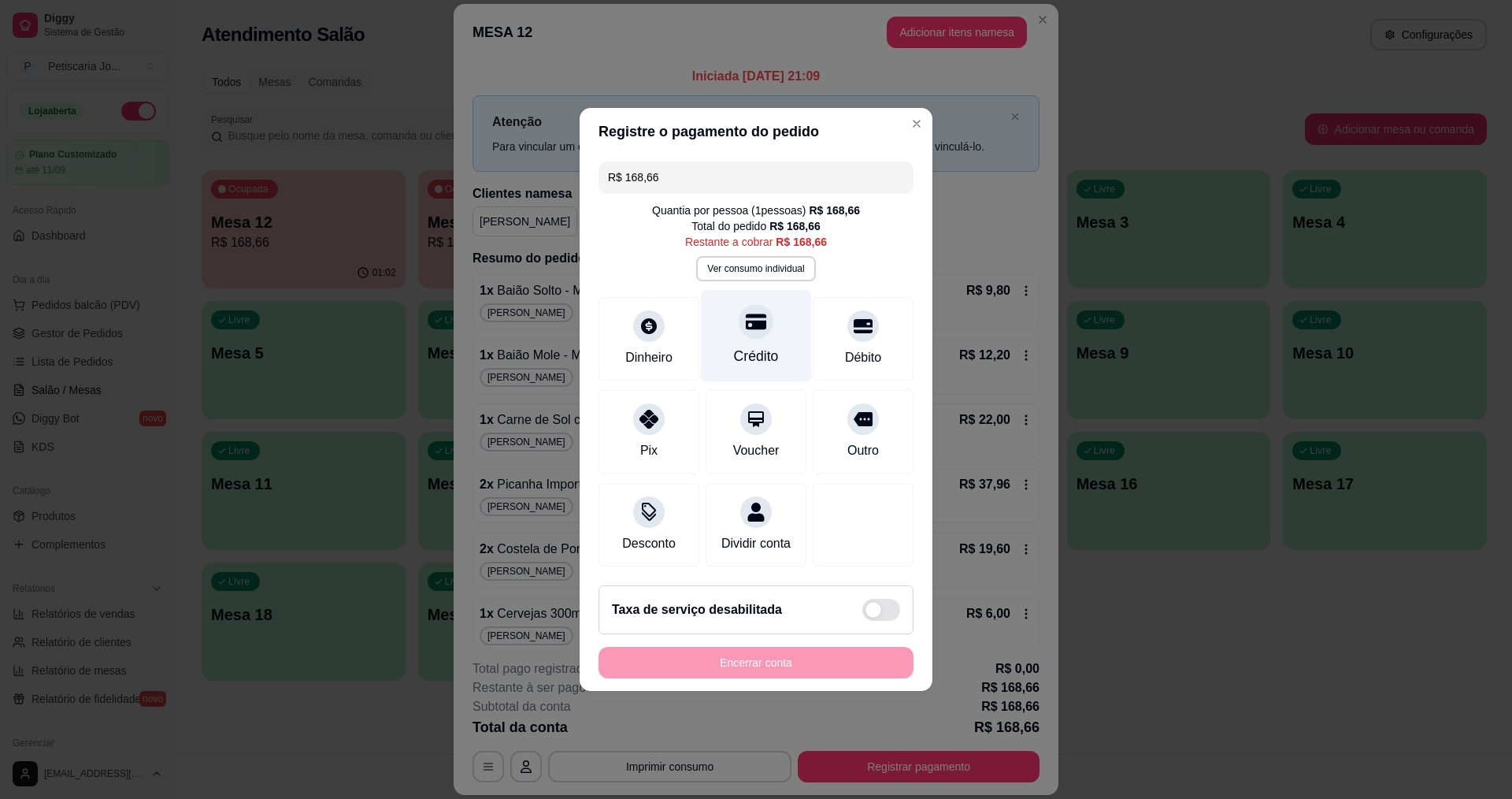
click at [762, 324] on div at bounding box center [756, 322] width 35 height 35
type input "R$ 0,00"
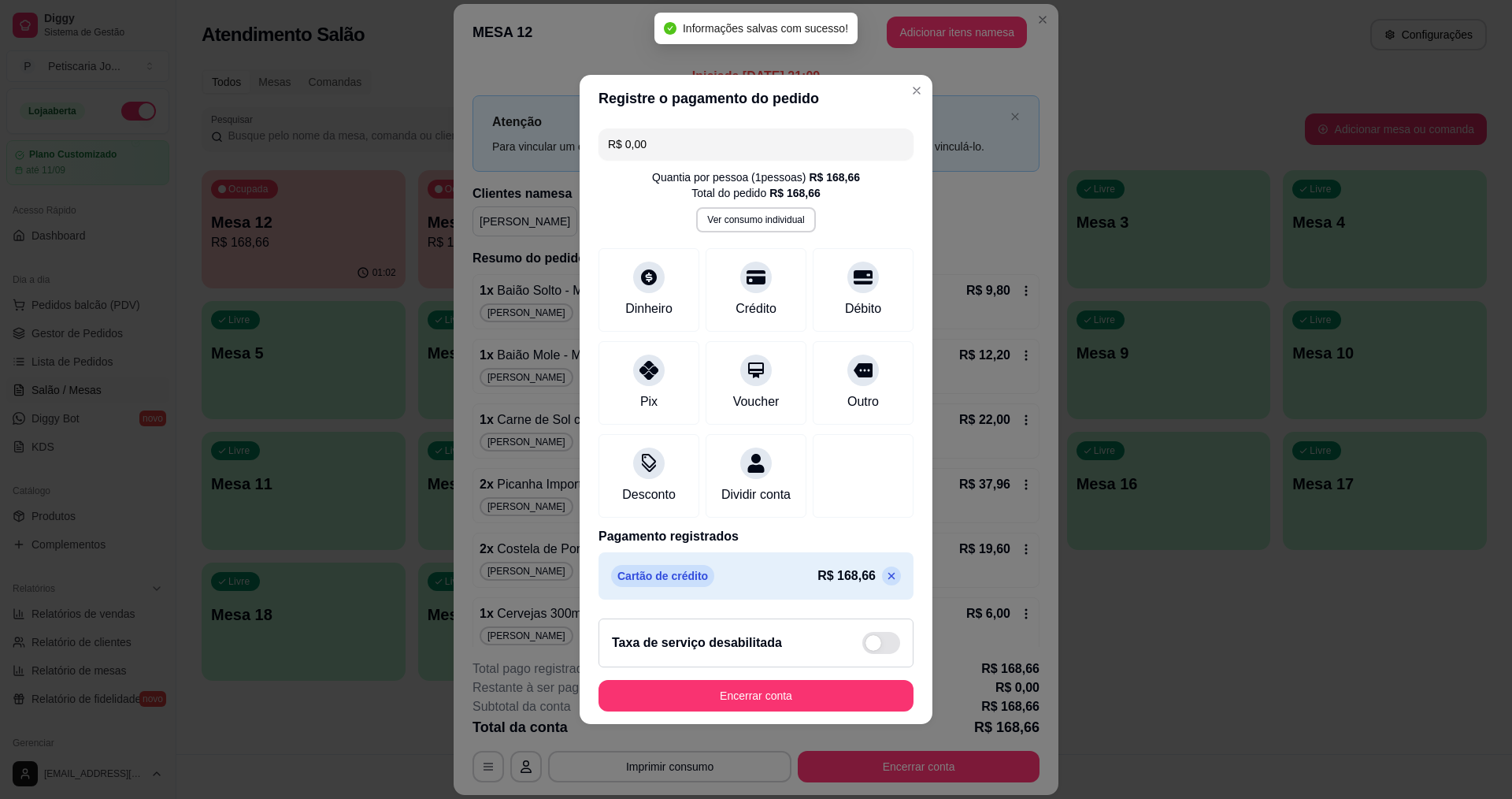
click at [766, 687] on footer "Taxa de serviço desabilitada Encerrar conta" at bounding box center [756, 665] width 353 height 119
click at [775, 702] on button "Encerrar conta" at bounding box center [756, 695] width 315 height 32
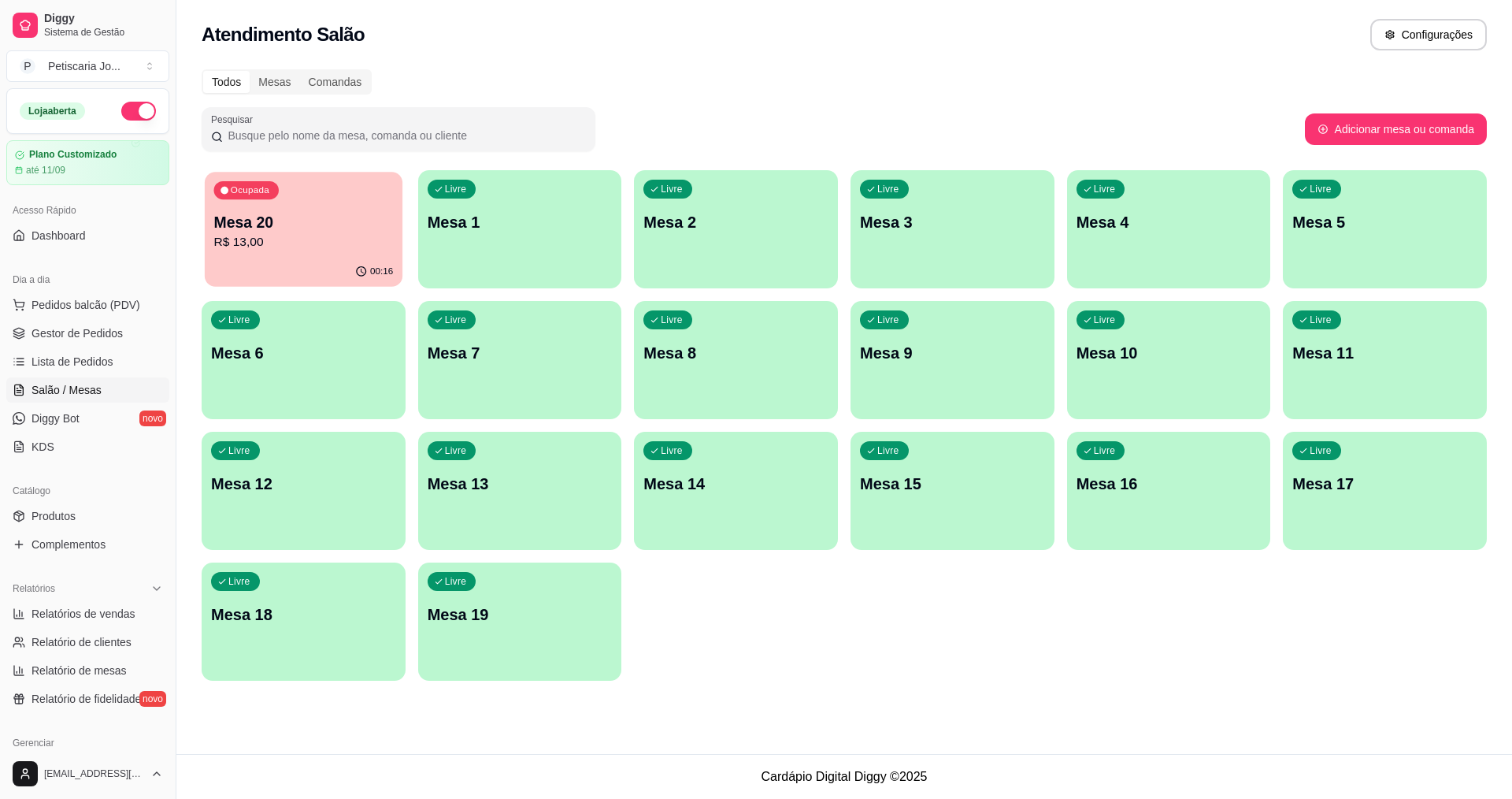
click at [310, 275] on div "00:16" at bounding box center [304, 271] width 198 height 30
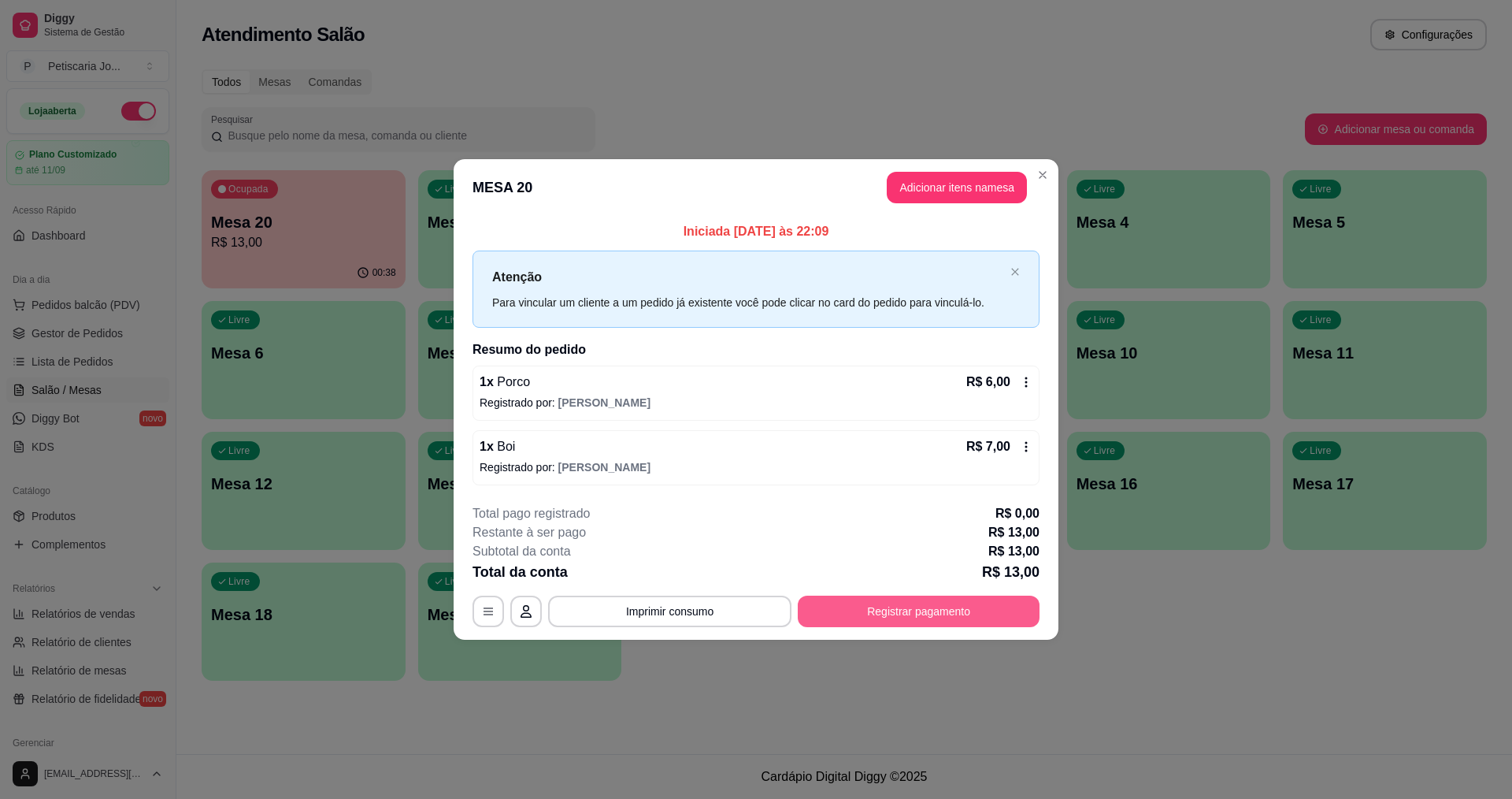
click at [926, 623] on button "Registrar pagamento" at bounding box center [919, 611] width 242 height 32
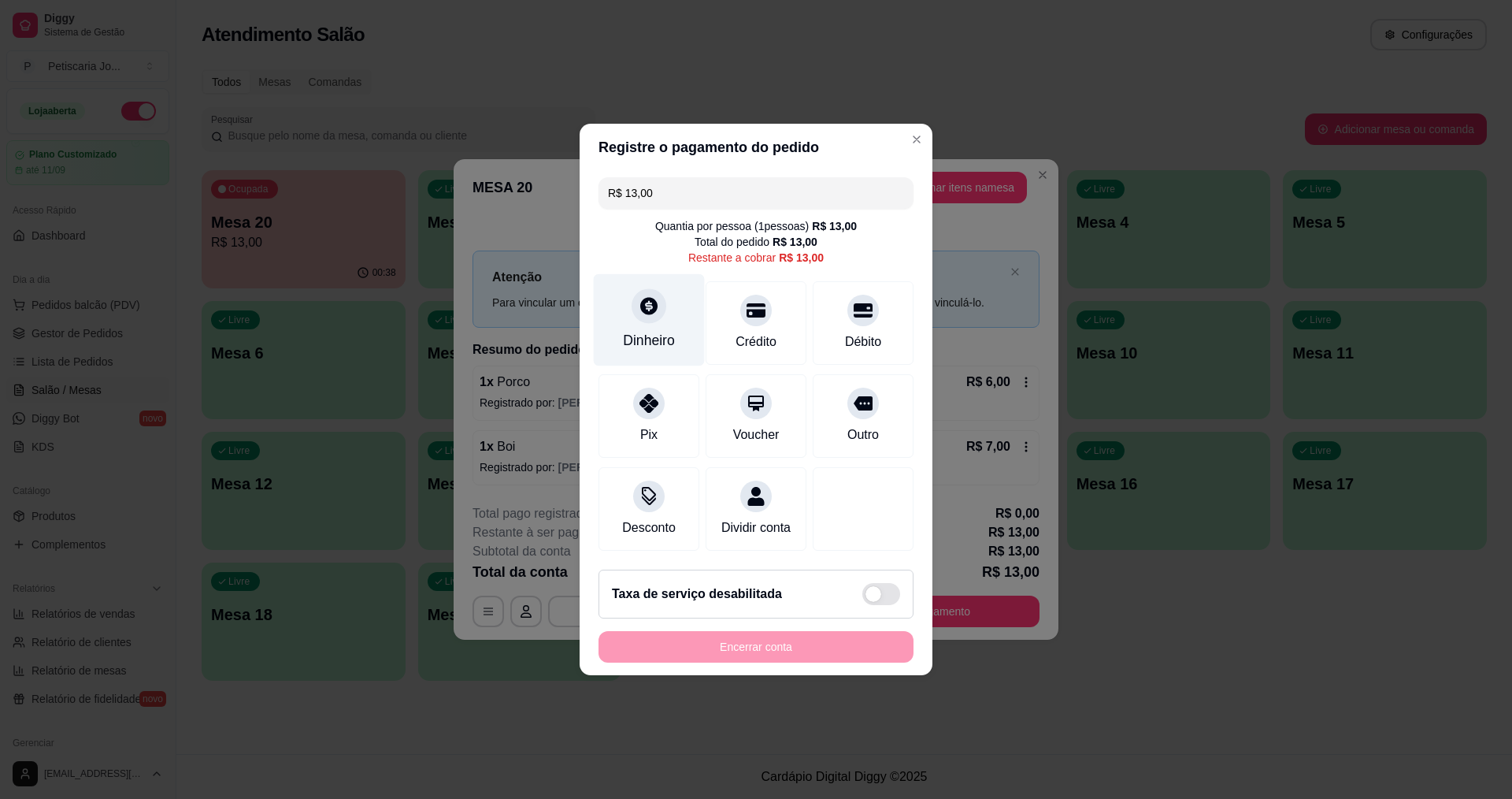
click at [634, 330] on div "Dinheiro" at bounding box center [649, 340] width 52 height 20
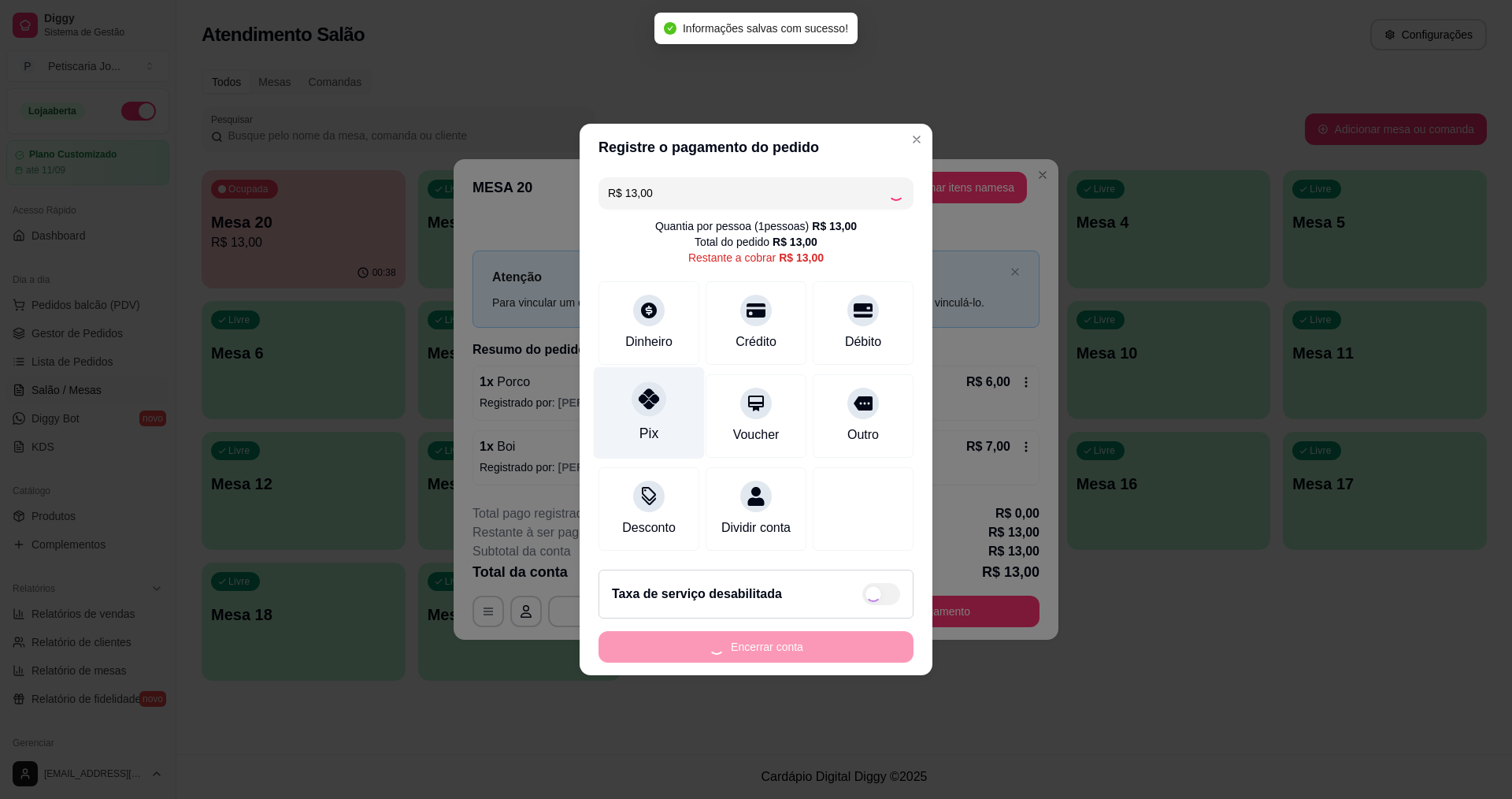
type input "R$ 0,00"
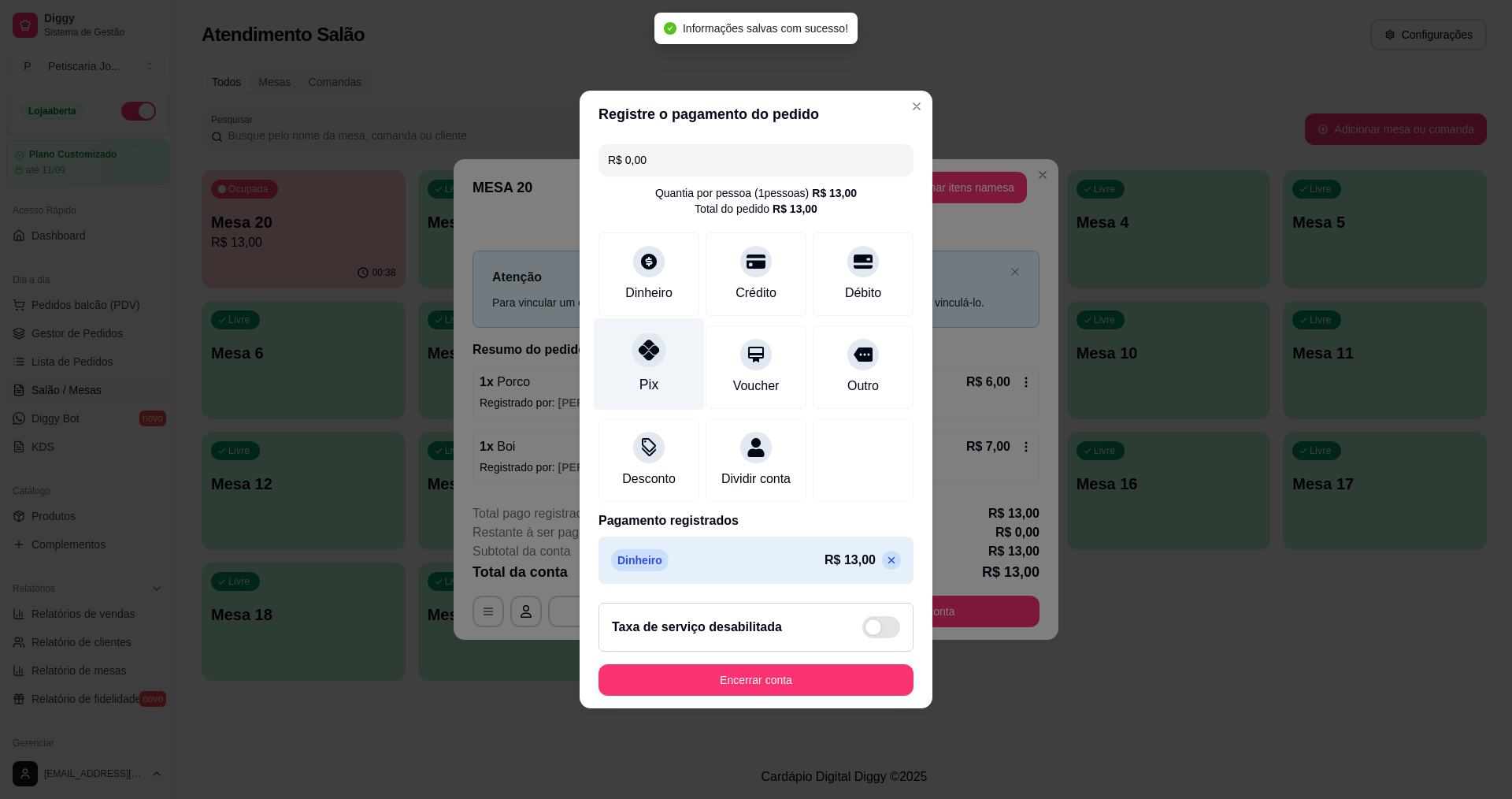
click at [674, 400] on div "Pix" at bounding box center [649, 365] width 111 height 93
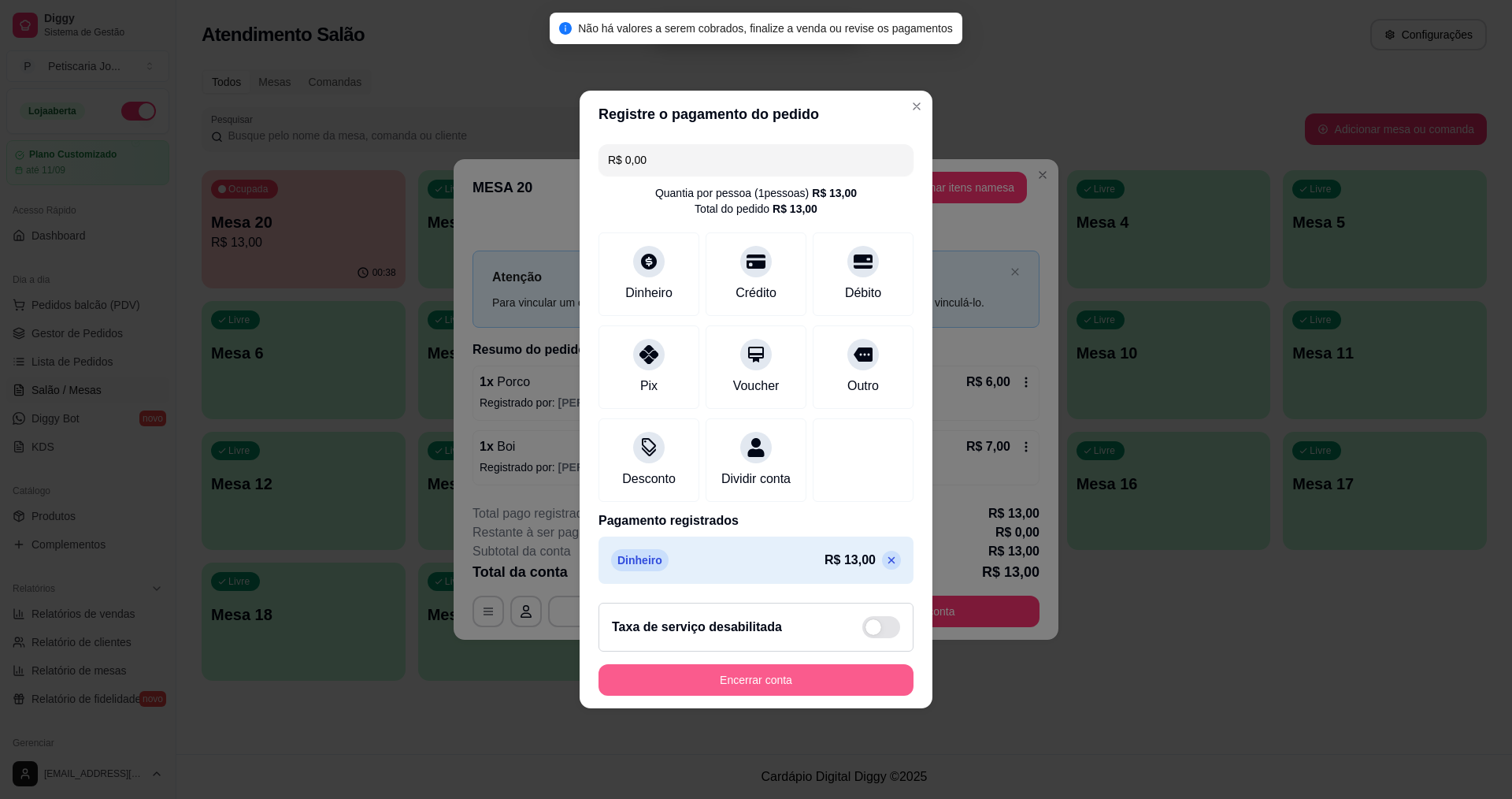
click at [793, 696] on button "Encerrar conta" at bounding box center [756, 680] width 315 height 32
